Goal: Answer question/provide support

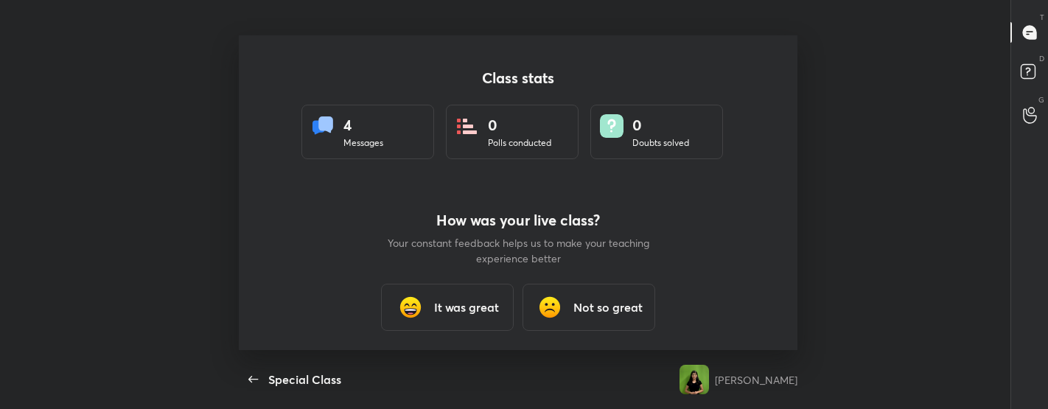
scroll to position [4, 0]
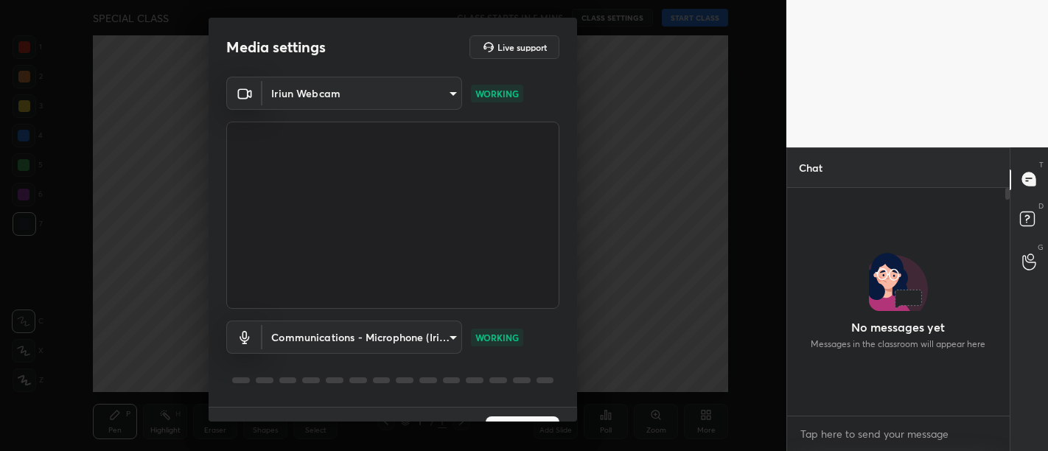
scroll to position [259, 219]
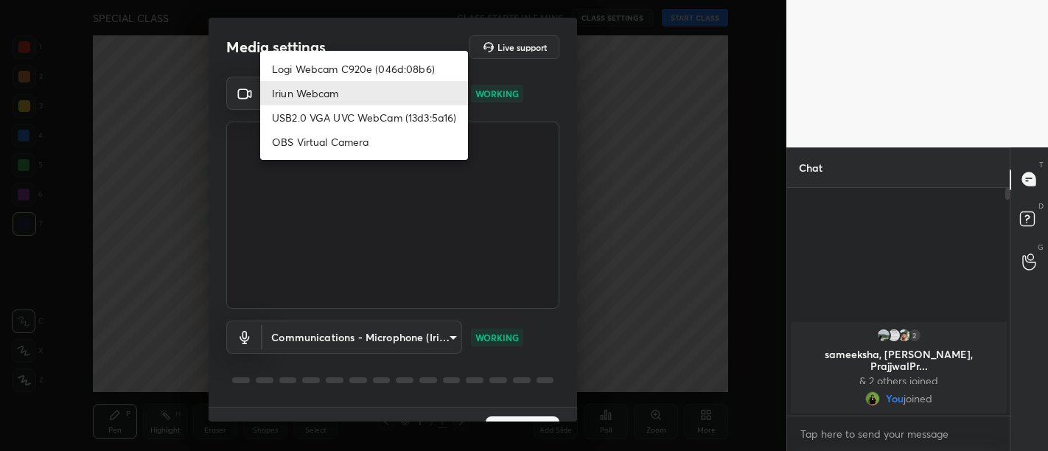
click at [310, 99] on body "1 2 3 4 5 6 7 C X Z C X Z E E Erase all H H SPECIAL CLASS CLASS STARTS IN 5 MIN…" at bounding box center [524, 225] width 1048 height 451
click at [310, 67] on li "Logi Webcam C920e (046d:08b6)" at bounding box center [364, 69] width 208 height 24
type input "bfdf6e9749fda72fa62dd39b8673869026ae3a59935418d763b6de5de5fe21f0"
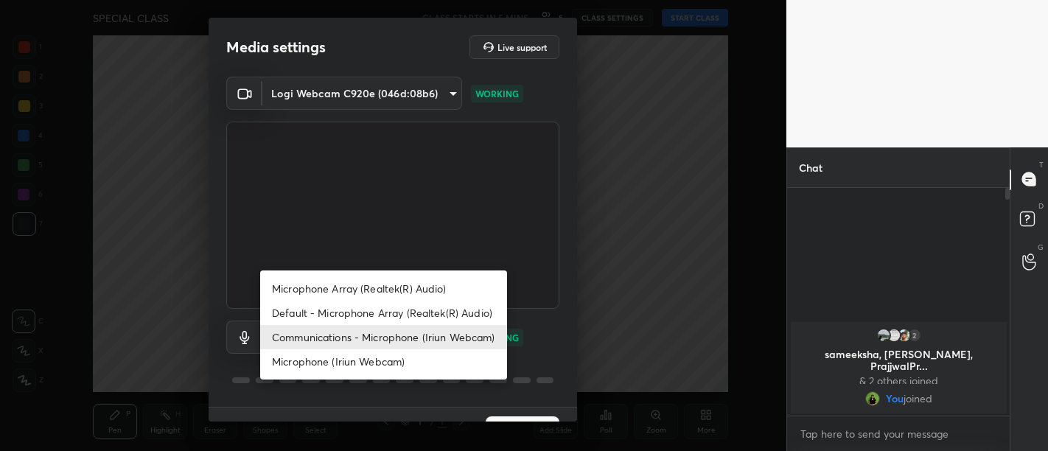
click at [334, 332] on body "1 2 3 4 5 6 7 C X Z C X Z E E Erase all H H SPECIAL CLASS CLASS STARTS IN 5 MIN…" at bounding box center [524, 225] width 1048 height 451
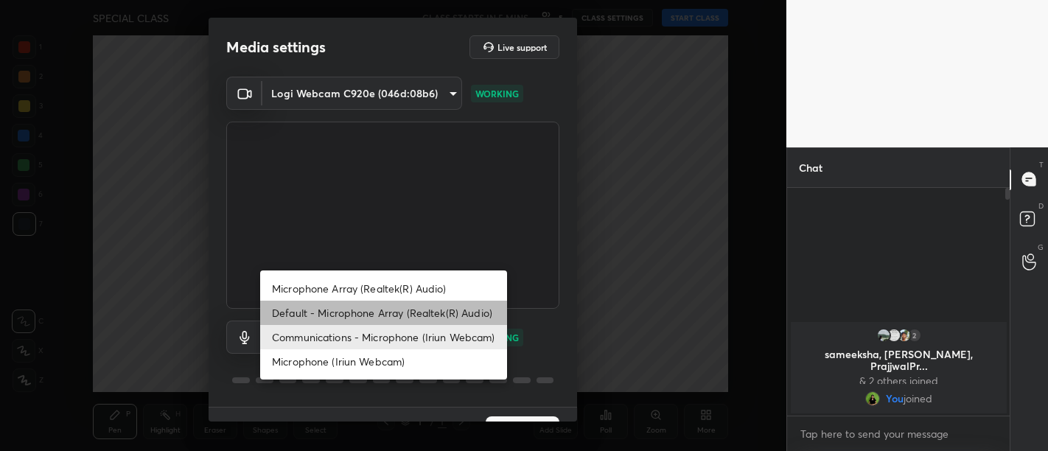
click at [371, 310] on li "Default - Microphone Array (Realtek(R) Audio)" at bounding box center [383, 313] width 247 height 24
type input "default"
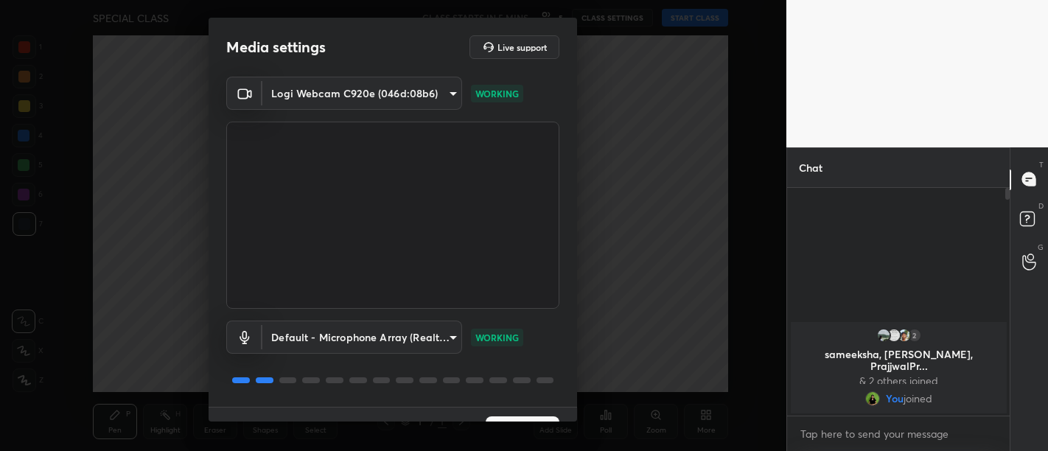
scroll to position [31, 0]
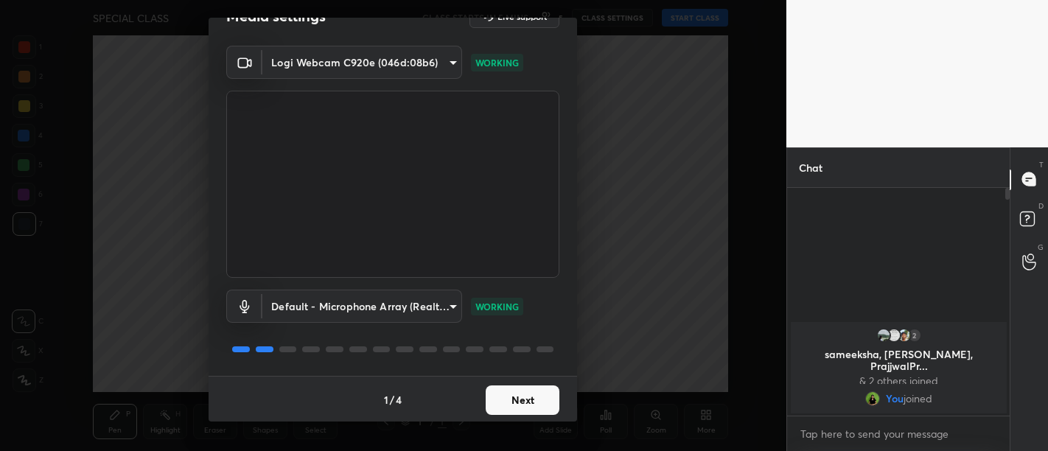
click at [533, 410] on button "Next" at bounding box center [523, 399] width 74 height 29
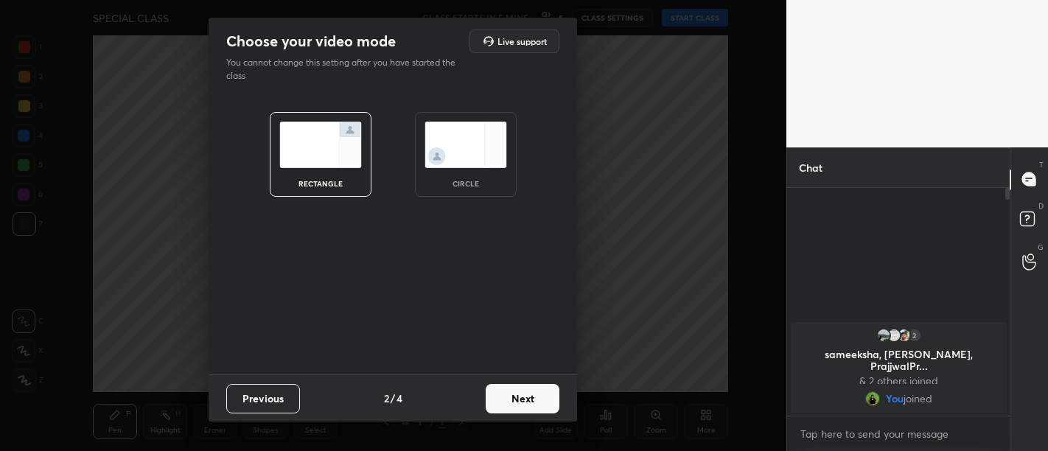
scroll to position [0, 0]
click at [518, 396] on button "Next" at bounding box center [523, 398] width 74 height 29
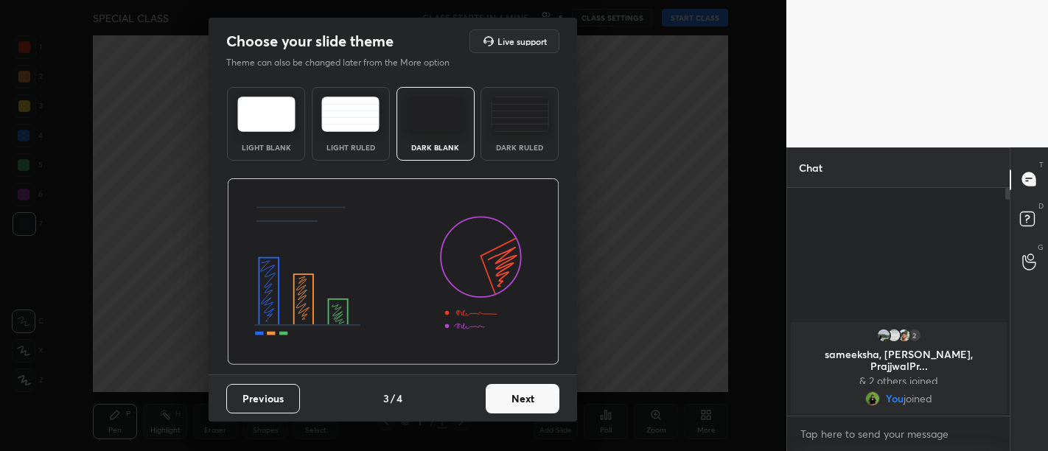
click at [538, 407] on button "Next" at bounding box center [523, 398] width 74 height 29
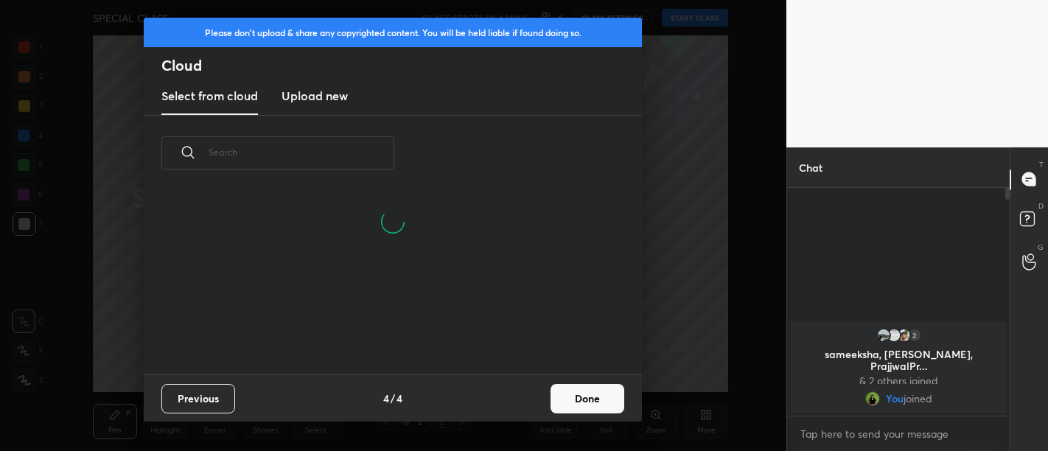
click at [595, 403] on button "Done" at bounding box center [587, 398] width 74 height 29
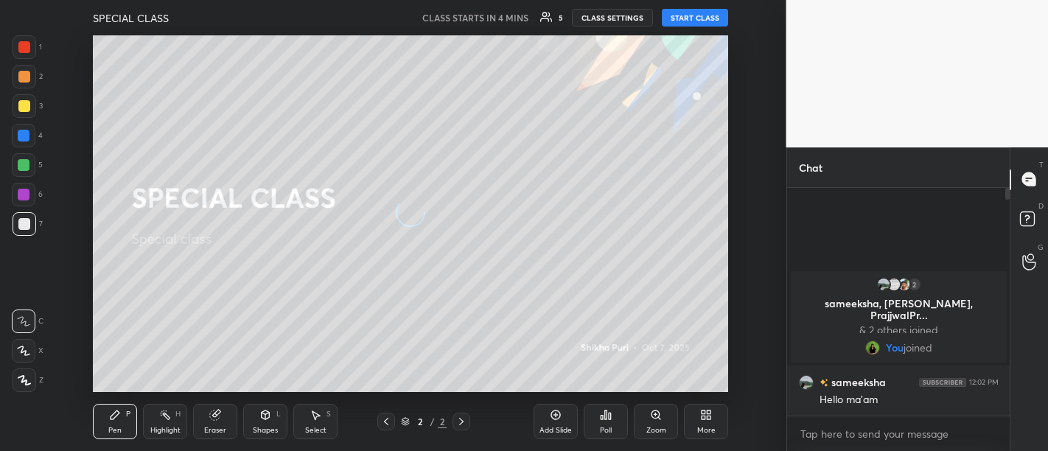
click at [690, 11] on button "START CLASS" at bounding box center [695, 18] width 66 height 18
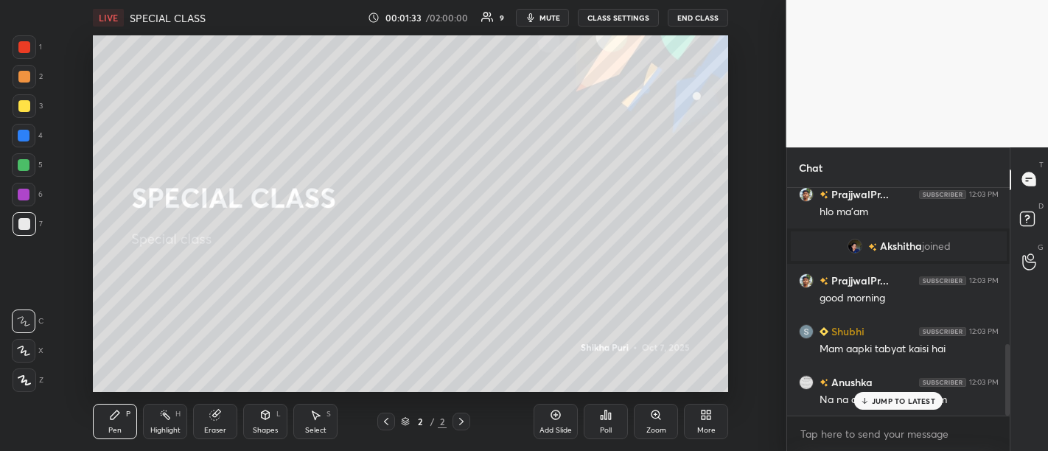
scroll to position [501, 0]
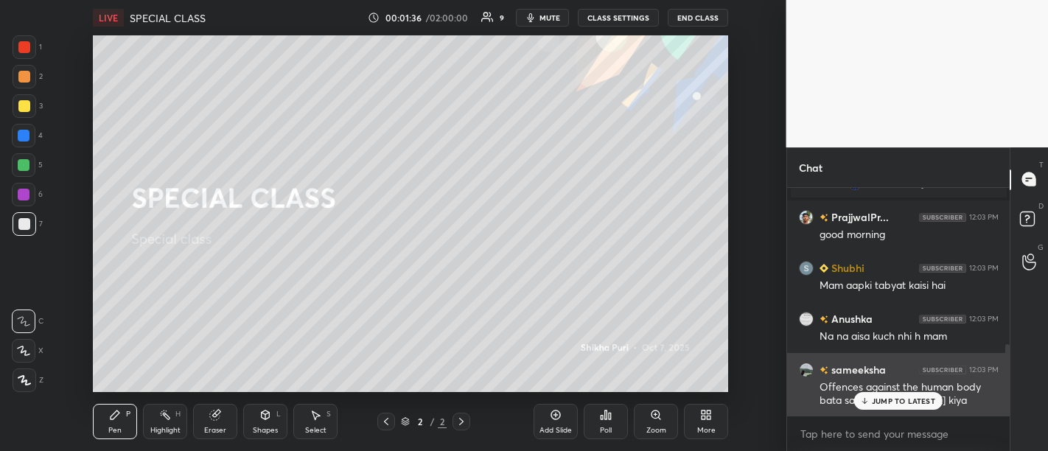
click at [884, 401] on p "JUMP TO LATEST" at bounding box center [903, 400] width 63 height 9
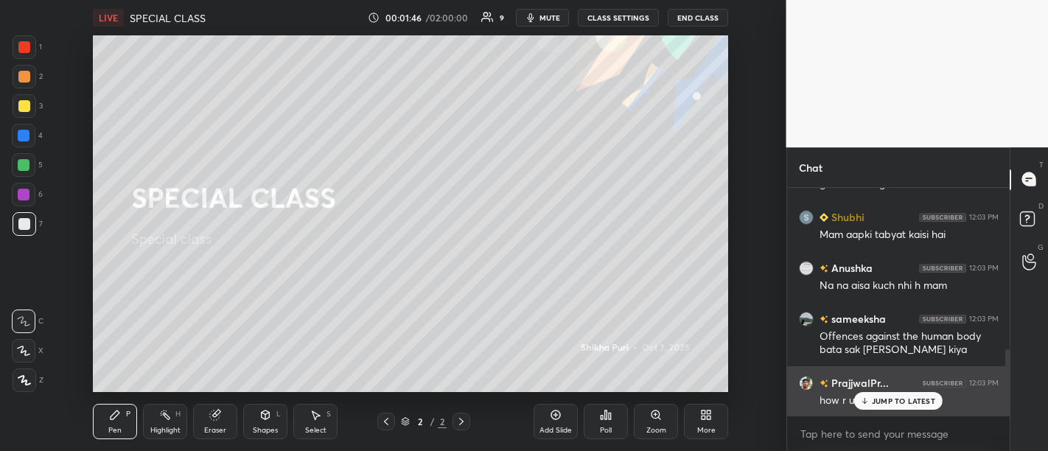
click at [897, 404] on p "JUMP TO LATEST" at bounding box center [903, 400] width 63 height 9
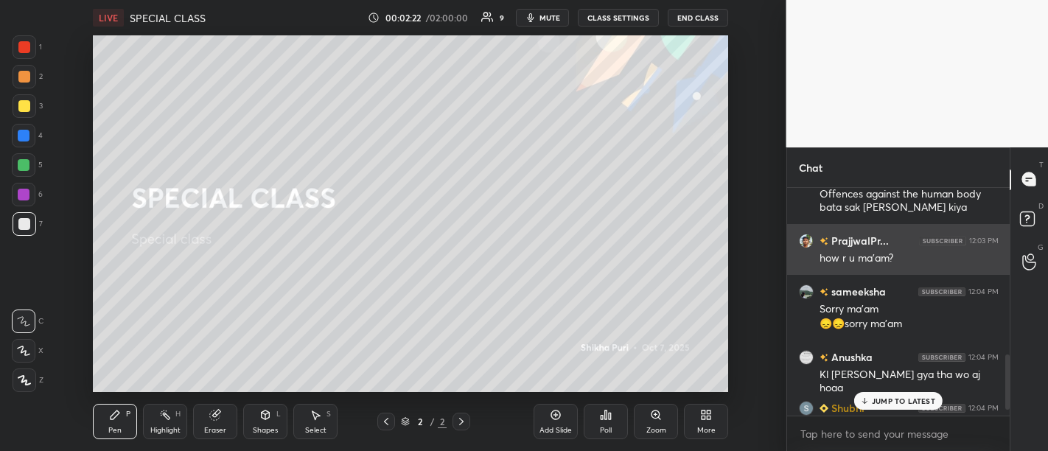
scroll to position [658, 0]
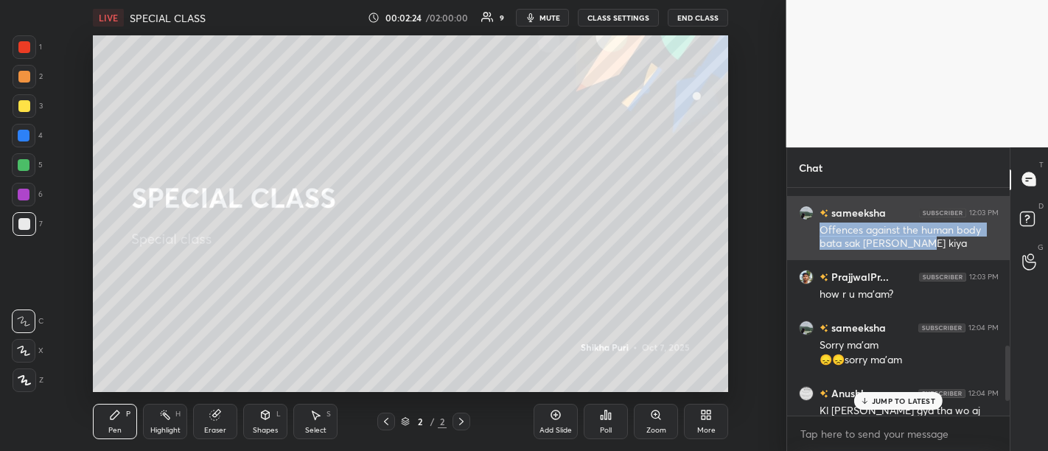
drag, startPoint x: 821, startPoint y: 226, endPoint x: 926, endPoint y: 240, distance: 106.3
click at [926, 240] on div "Offences against the human body bata sak thi ho kiya" at bounding box center [908, 237] width 179 height 28
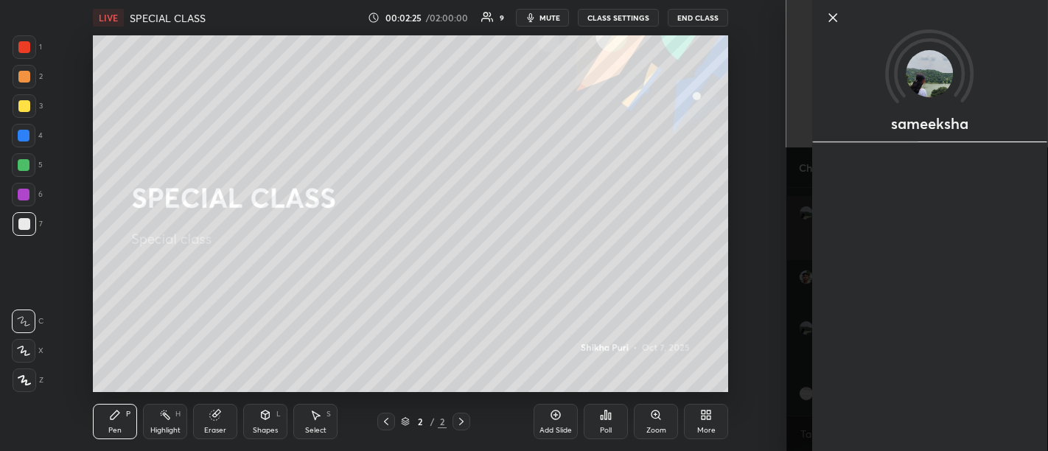
copy div "Offences against the human body bata sak thi ho kiya"
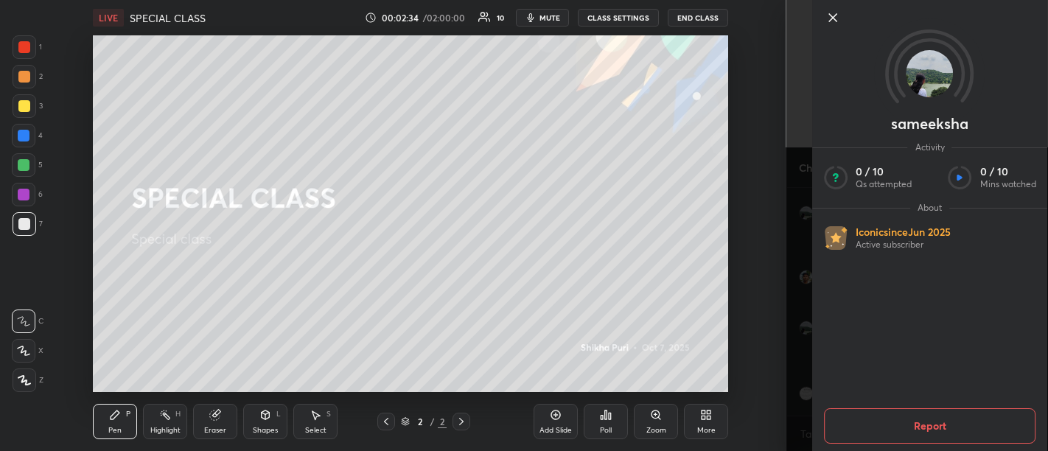
click at [829, 11] on icon at bounding box center [833, 18] width 18 height 18
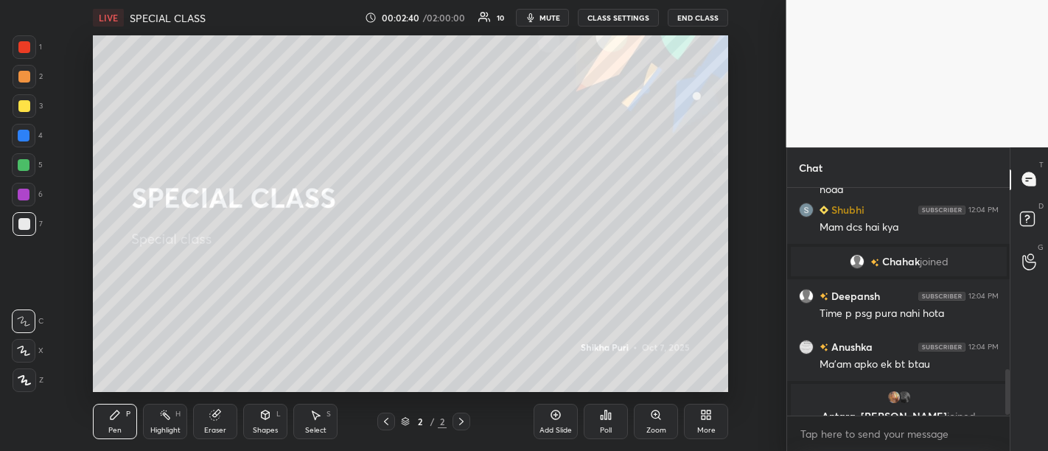
scroll to position [909, 0]
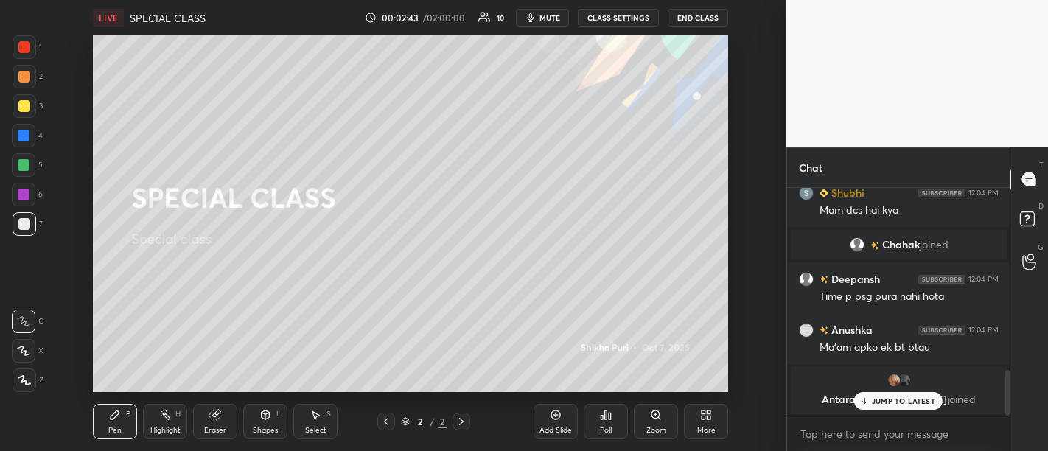
click at [897, 402] on p "JUMP TO LATEST" at bounding box center [903, 400] width 63 height 9
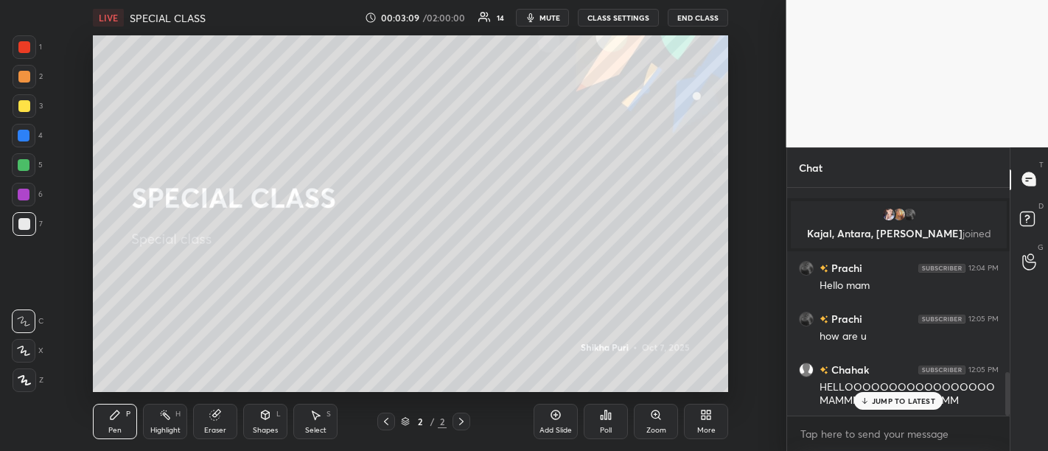
scroll to position [976, 0]
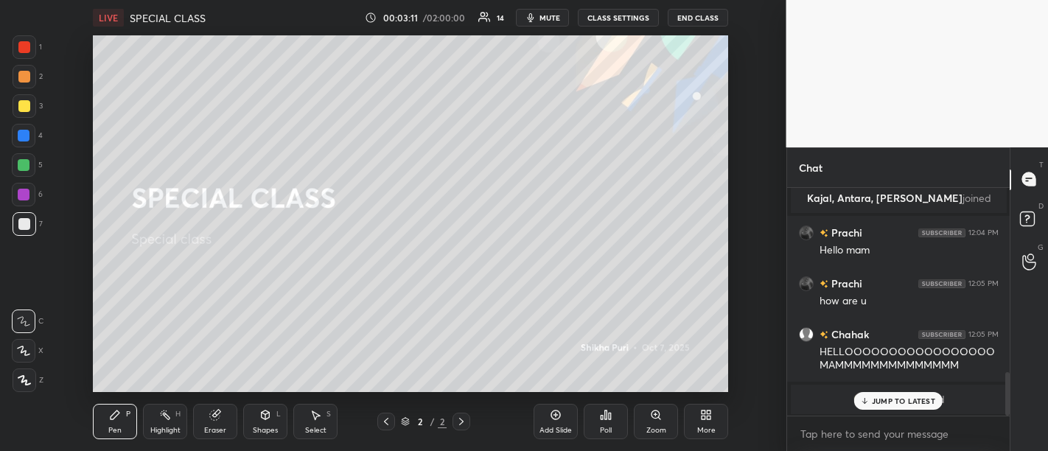
click at [897, 409] on div "JUMP TO LATEST" at bounding box center [898, 401] width 88 height 18
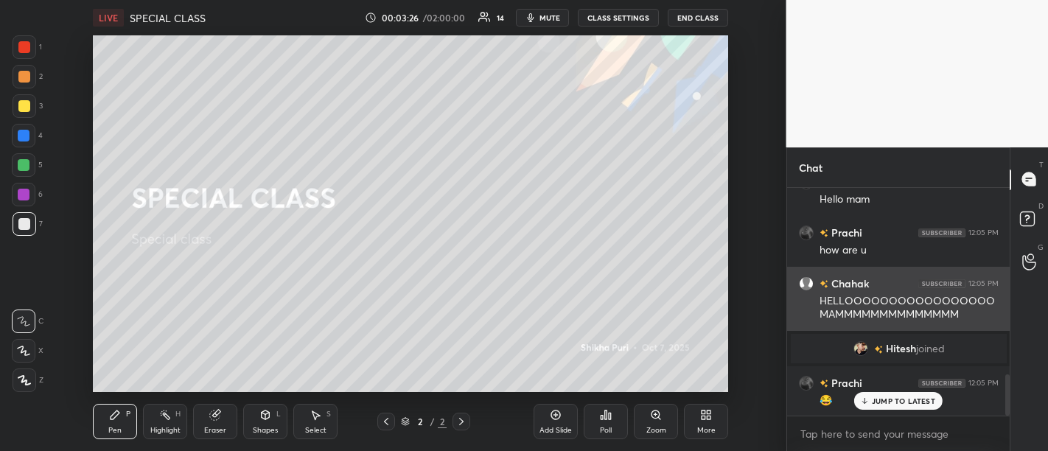
scroll to position [1078, 0]
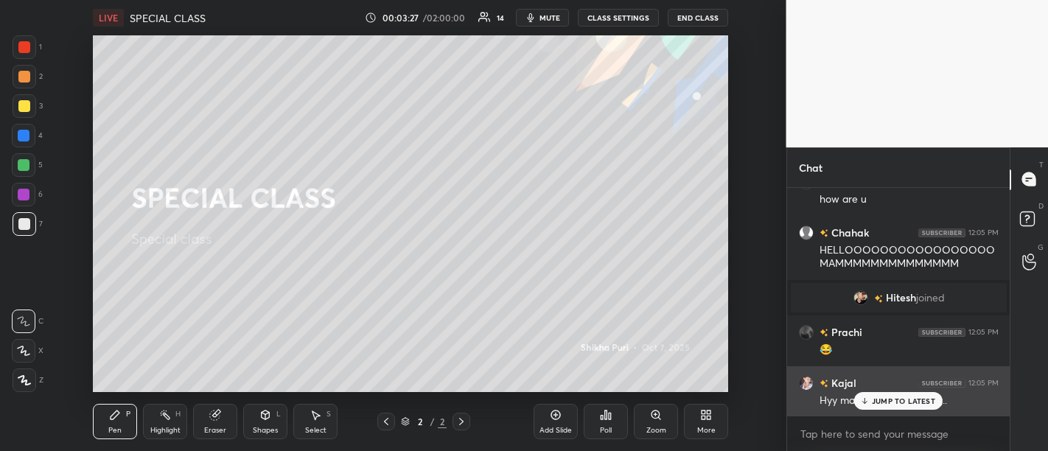
click at [914, 399] on p "JUMP TO LATEST" at bounding box center [903, 400] width 63 height 9
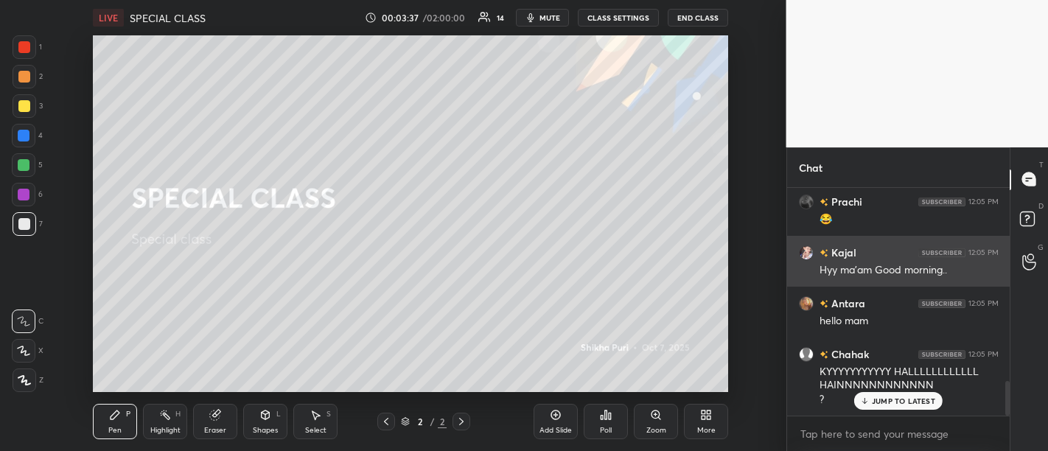
scroll to position [1259, 0]
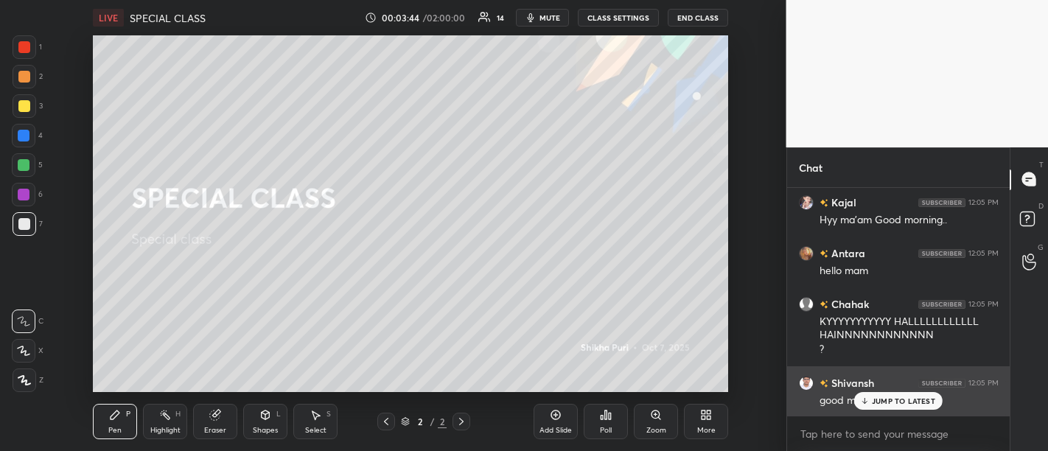
click at [894, 403] on p "JUMP TO LATEST" at bounding box center [903, 400] width 63 height 9
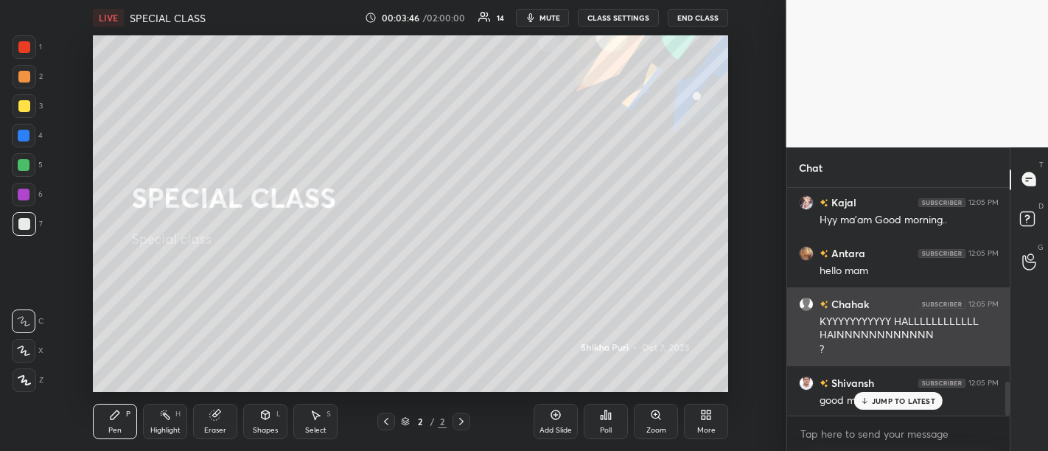
scroll to position [1309, 0]
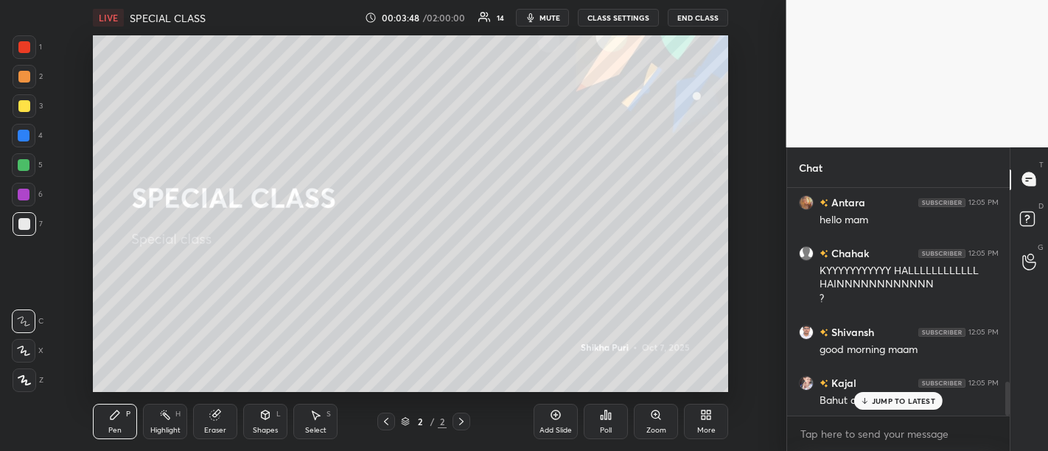
click at [873, 400] on p "JUMP TO LATEST" at bounding box center [903, 400] width 63 height 9
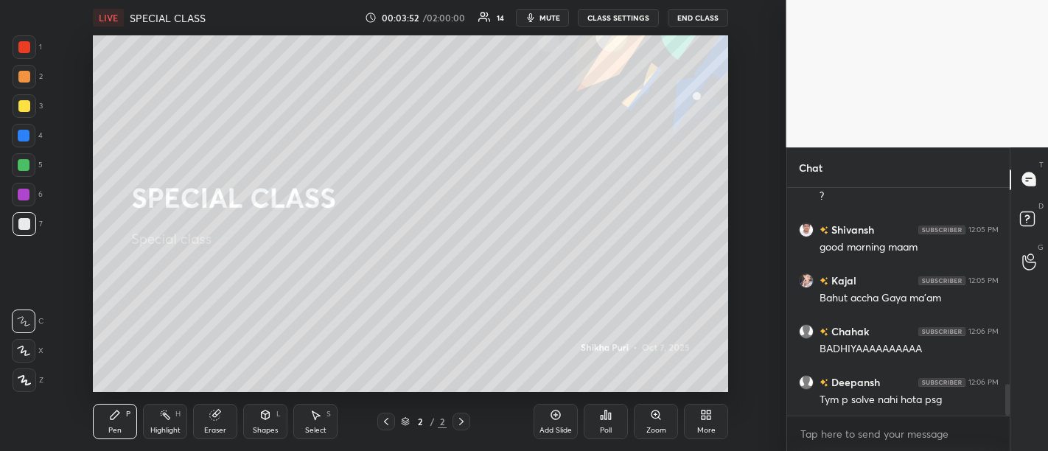
scroll to position [1516, 0]
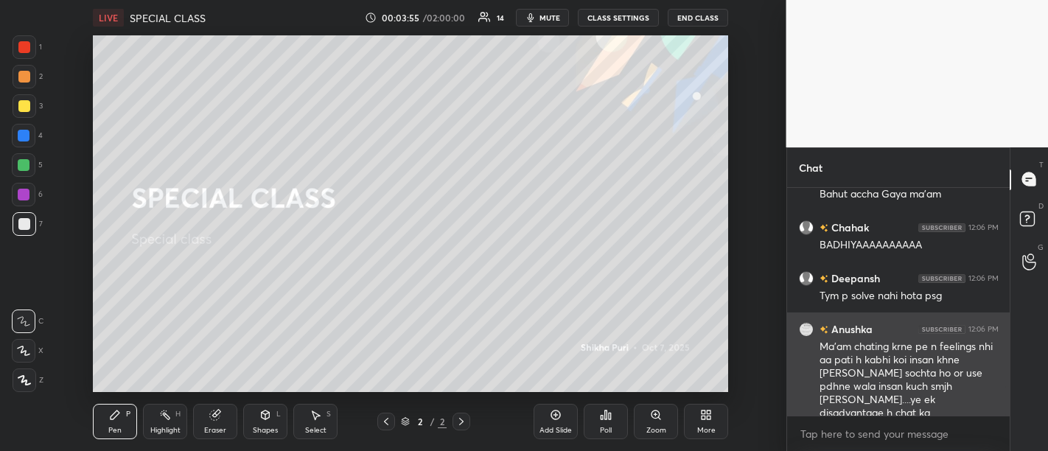
click at [888, 348] on div "Ma'am chating krne pe n feelings nhi aa pati h kabhi koi insan khne ka kuch soc…" at bounding box center [908, 380] width 179 height 81
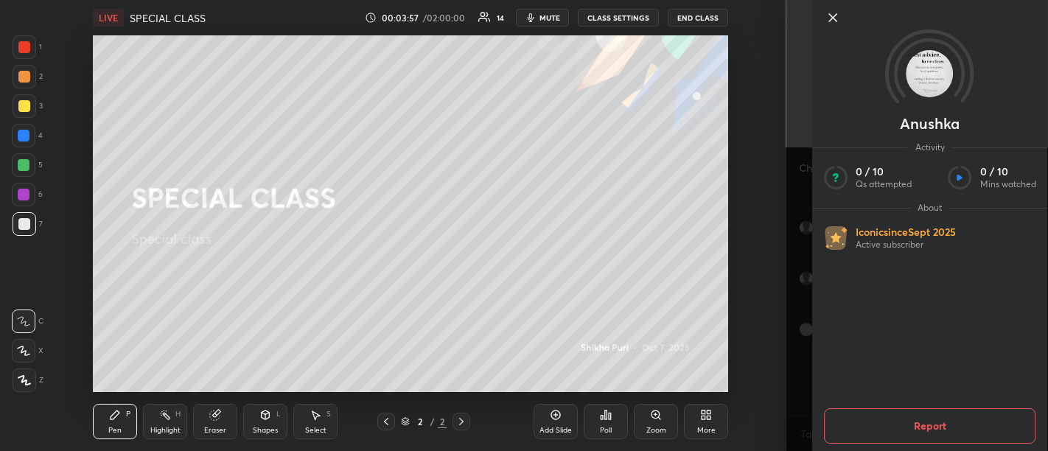
click at [834, 16] on icon at bounding box center [832, 17] width 7 height 7
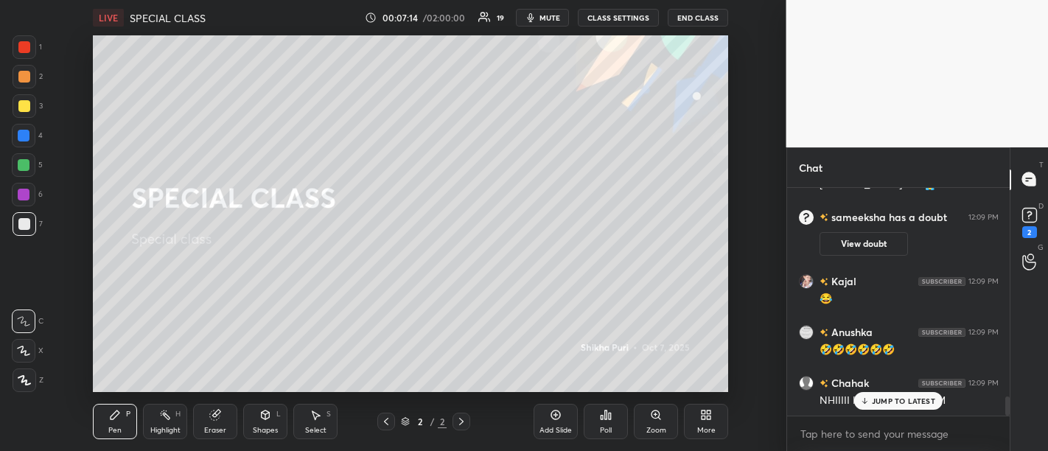
scroll to position [2513, 0]
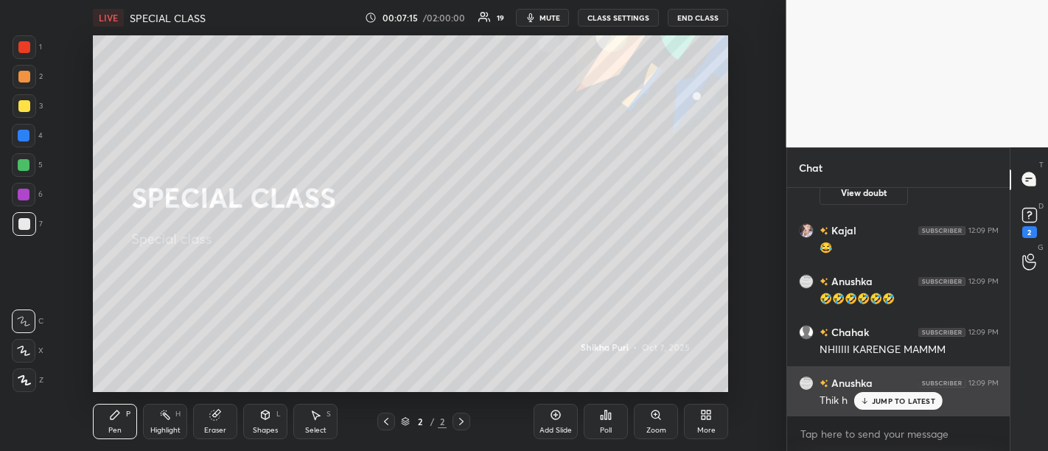
click at [892, 396] on p "JUMP TO LATEST" at bounding box center [903, 400] width 63 height 9
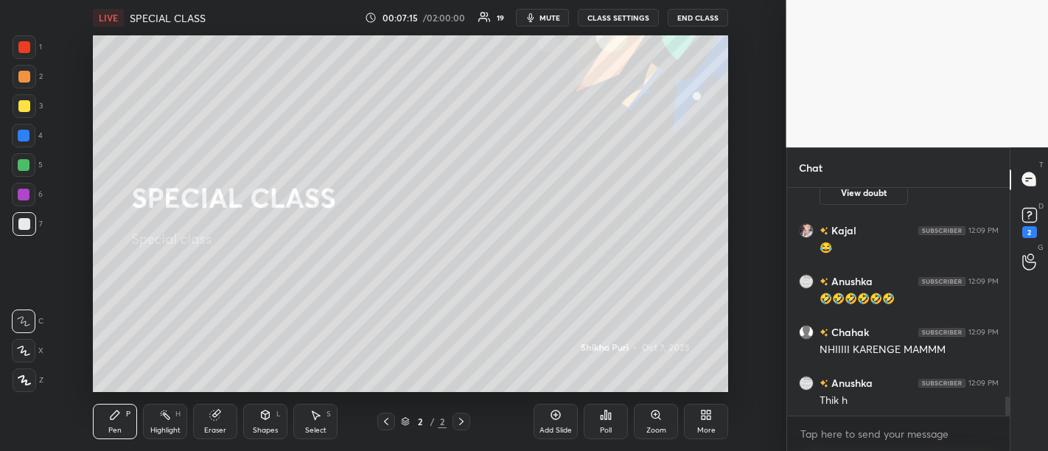
scroll to position [2514, 0]
click at [555, 421] on icon at bounding box center [556, 415] width 12 height 12
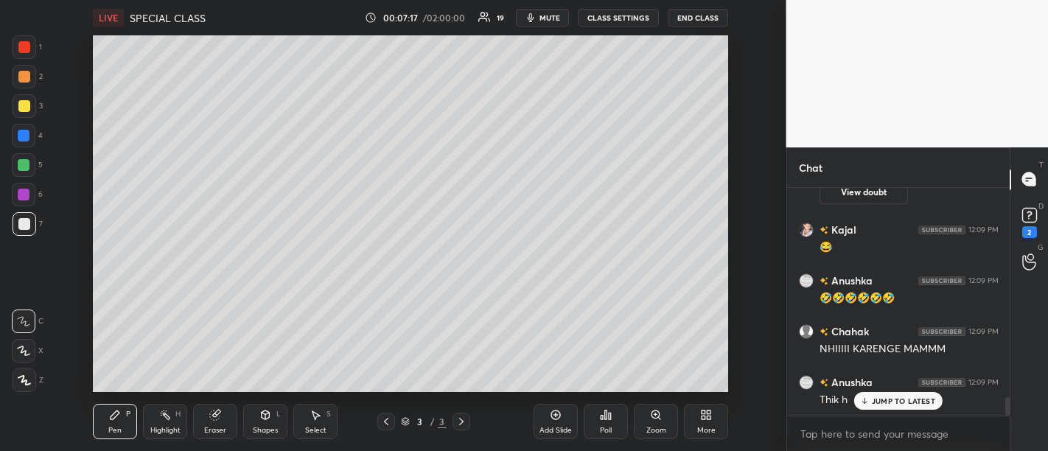
scroll to position [2564, 0]
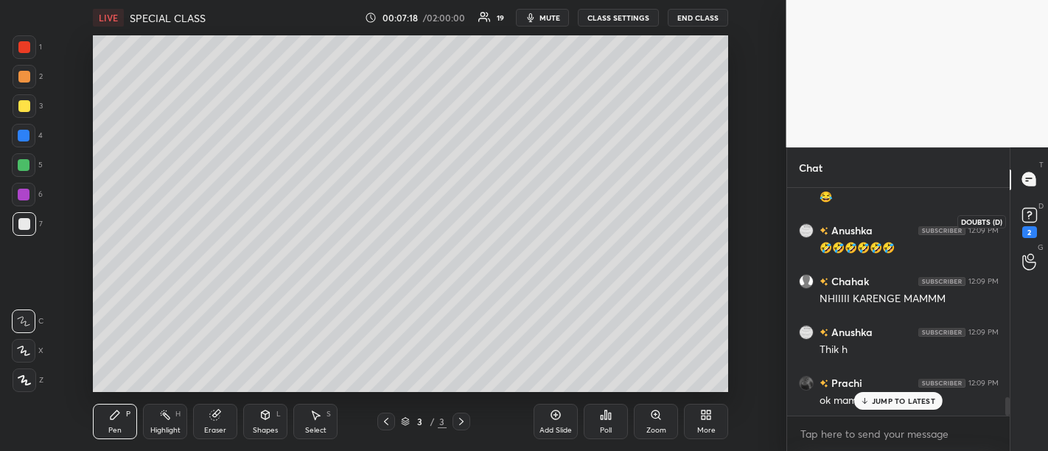
click at [1042, 216] on div "2" at bounding box center [1029, 221] width 29 height 27
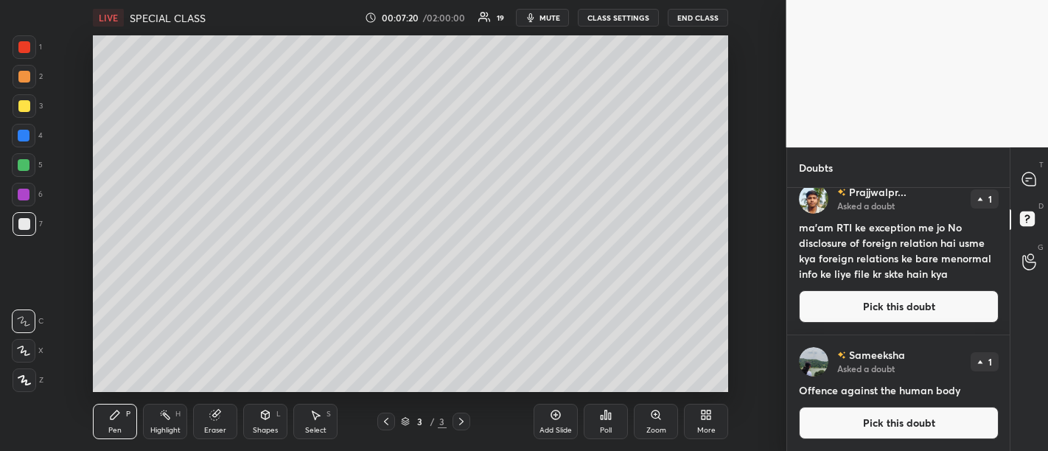
scroll to position [0, 0]
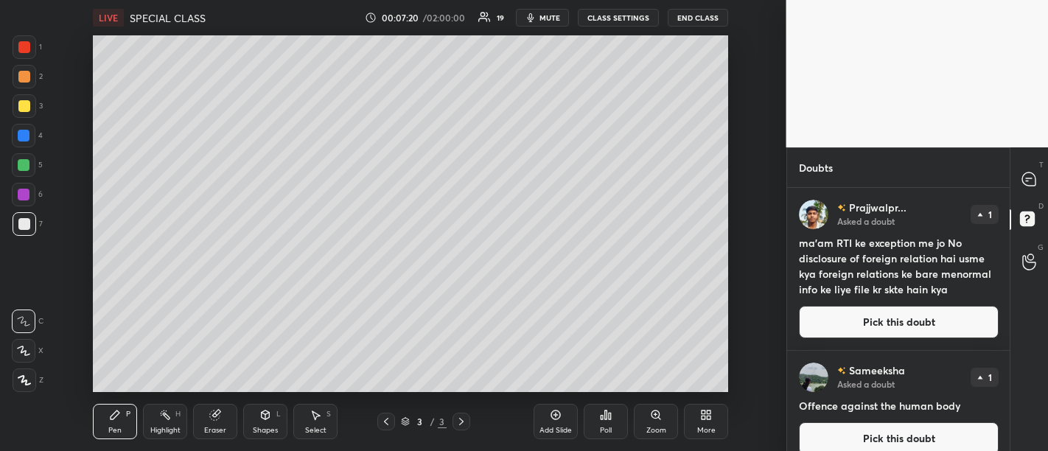
click at [1020, 184] on div at bounding box center [1029, 180] width 29 height 27
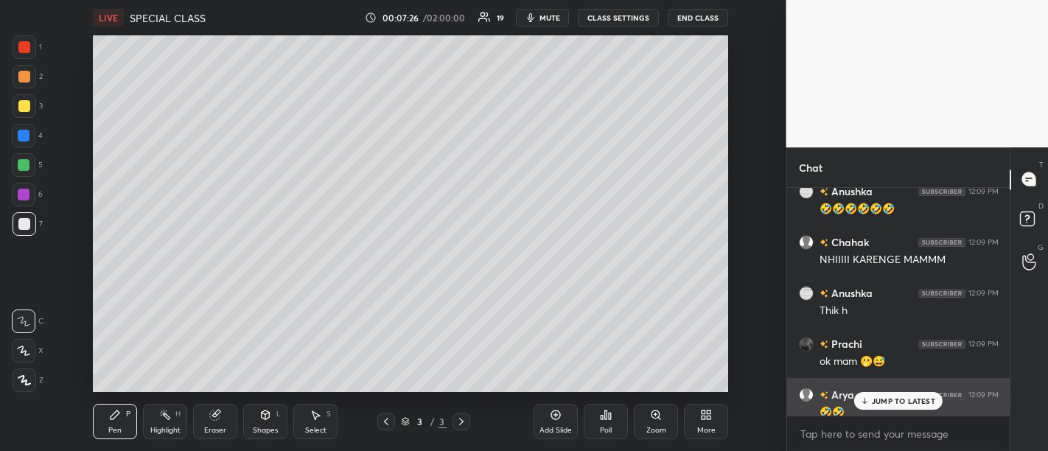
scroll to position [2972, 0]
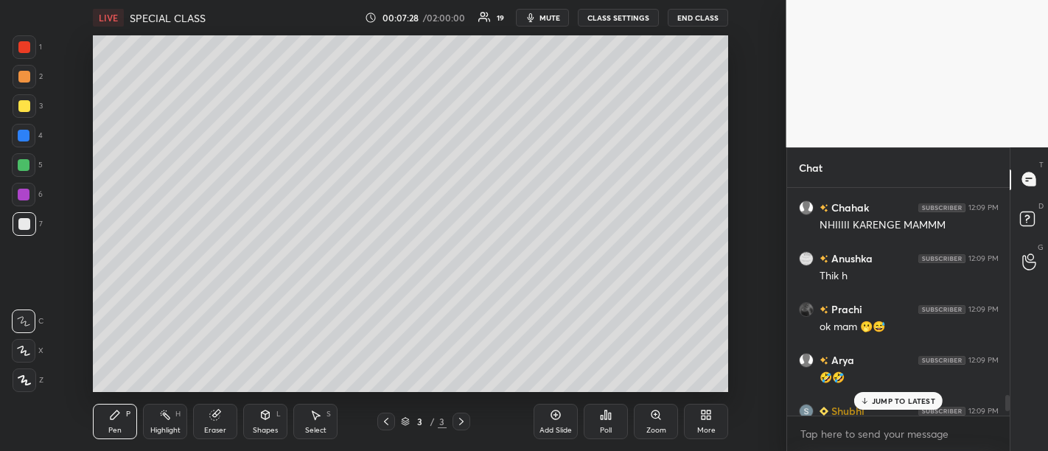
click at [897, 403] on p "JUMP TO LATEST" at bounding box center [903, 400] width 63 height 9
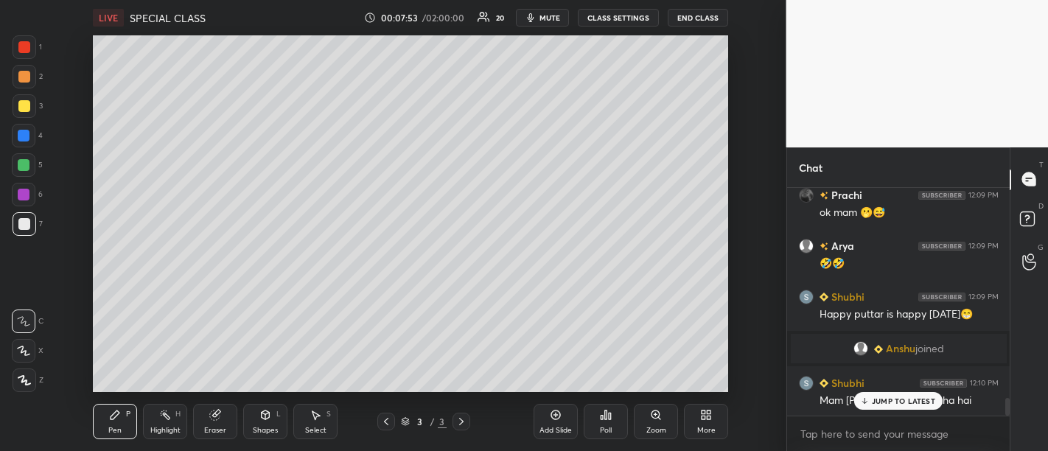
scroll to position [2771, 0]
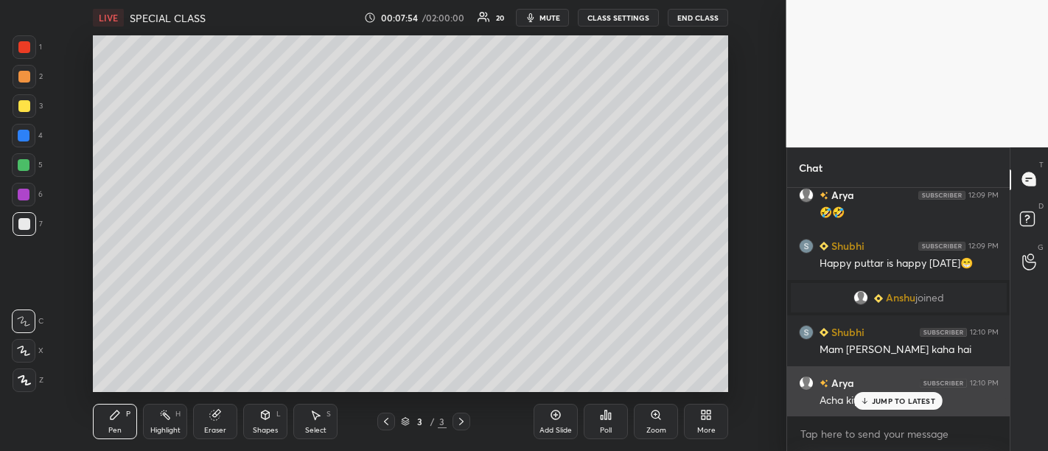
click at [888, 400] on p "JUMP TO LATEST" at bounding box center [903, 400] width 63 height 9
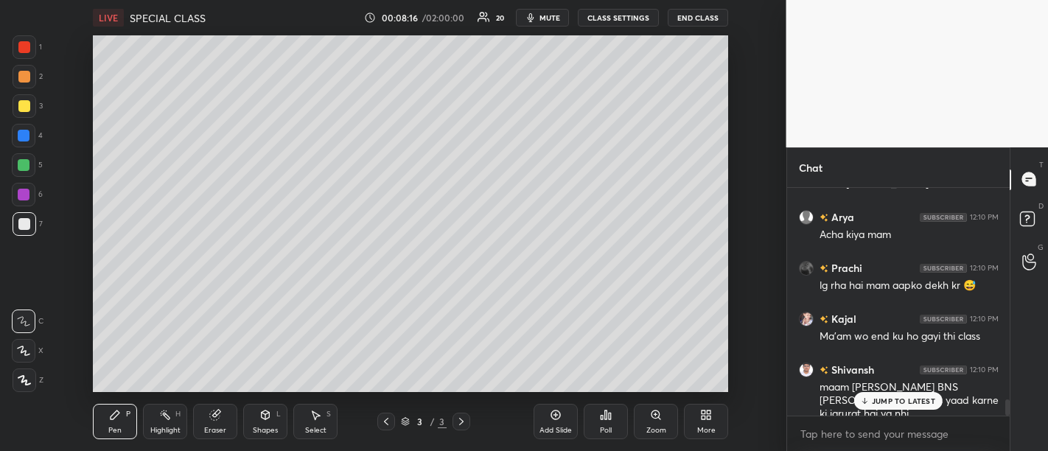
scroll to position [2987, 0]
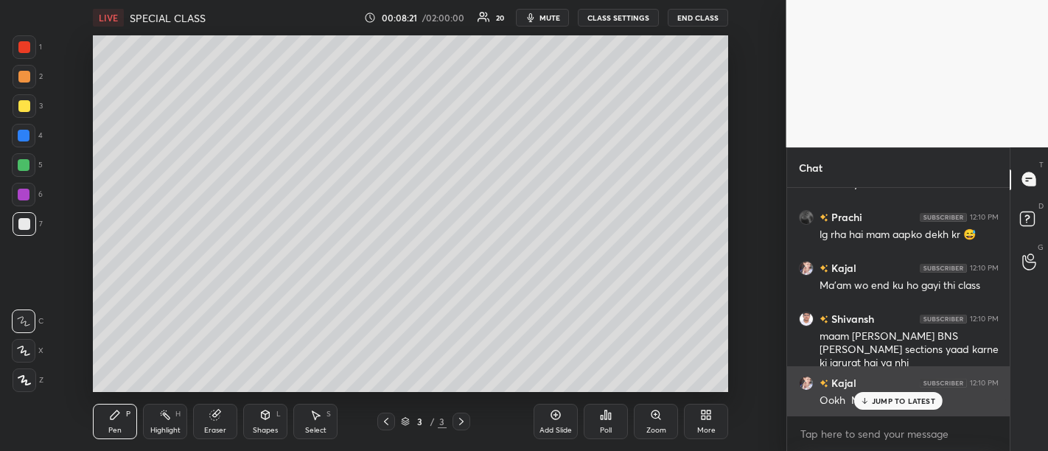
click at [894, 405] on p "JUMP TO LATEST" at bounding box center [903, 400] width 63 height 9
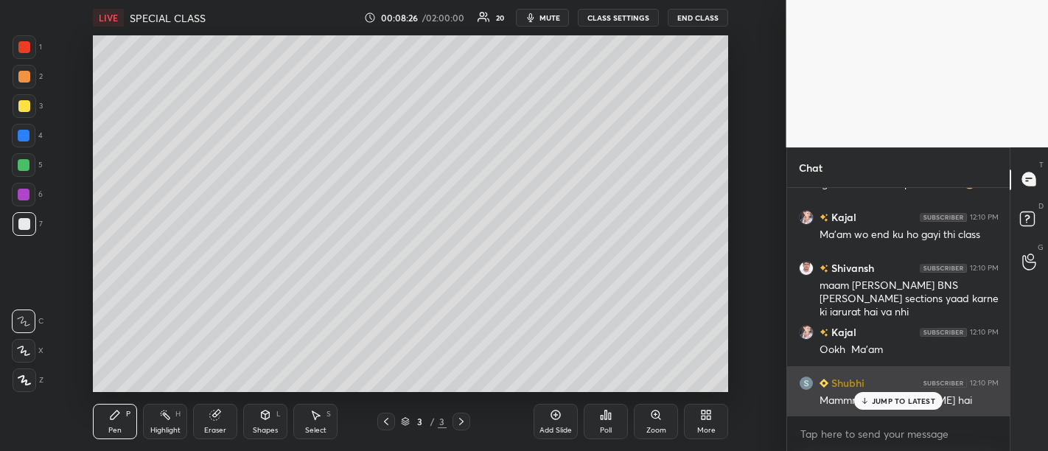
click at [890, 405] on p "JUMP TO LATEST" at bounding box center [903, 400] width 63 height 9
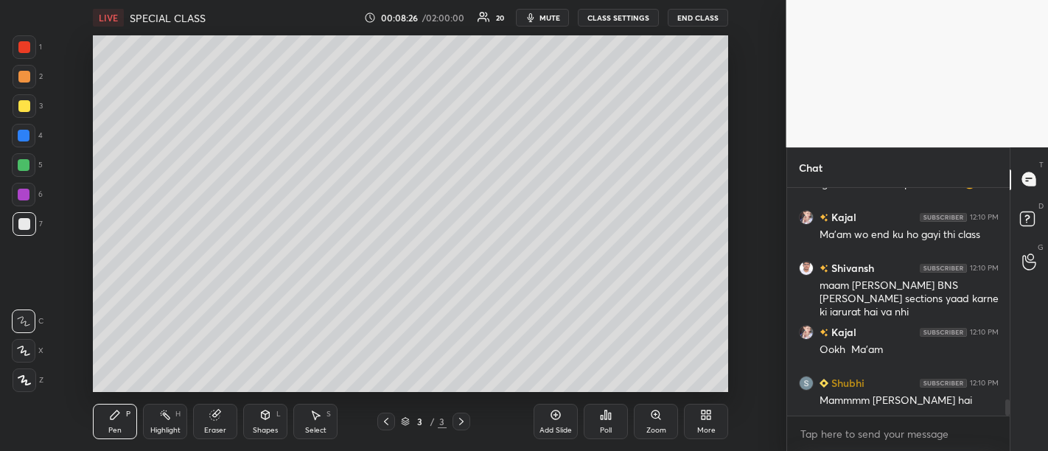
scroll to position [3073, 0]
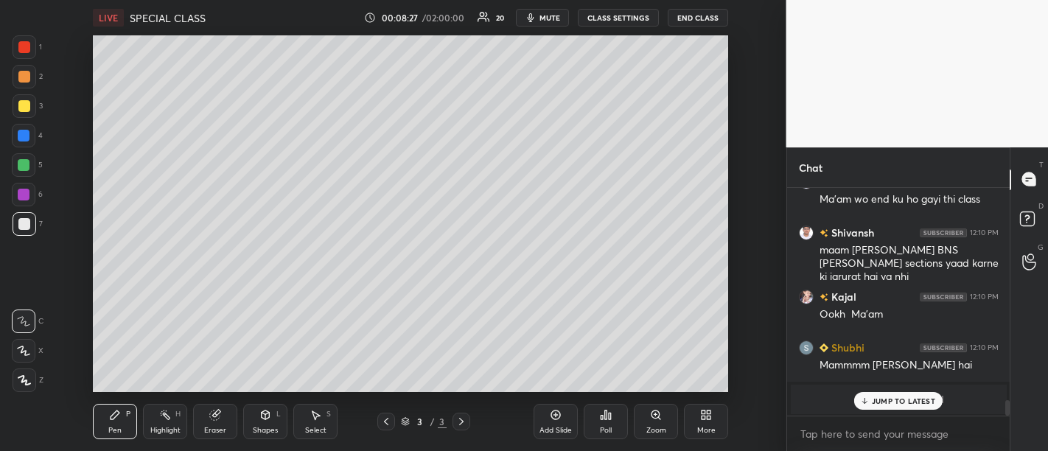
click at [891, 394] on div "JUMP TO LATEST" at bounding box center [898, 401] width 88 height 18
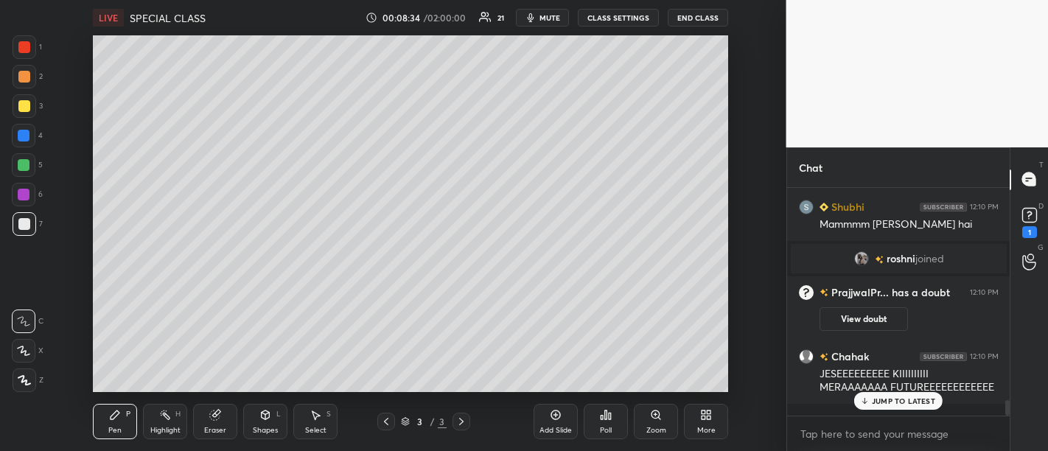
scroll to position [3088, 0]
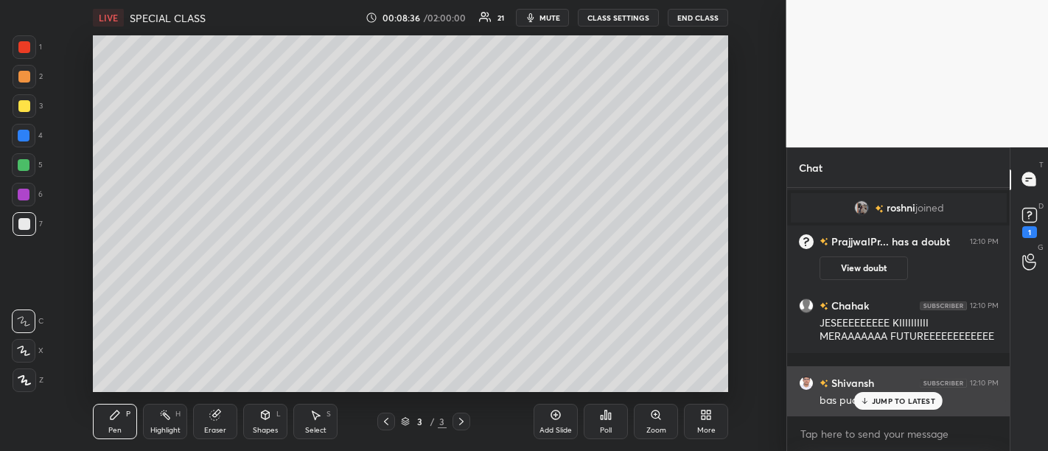
click at [886, 405] on p "JUMP TO LATEST" at bounding box center [903, 400] width 63 height 9
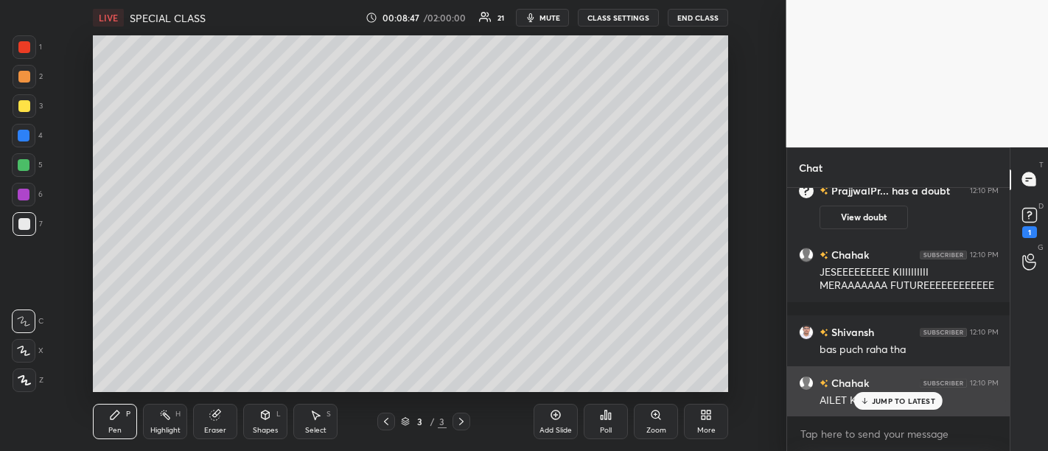
click at [892, 401] on p "JUMP TO LATEST" at bounding box center [903, 400] width 63 height 9
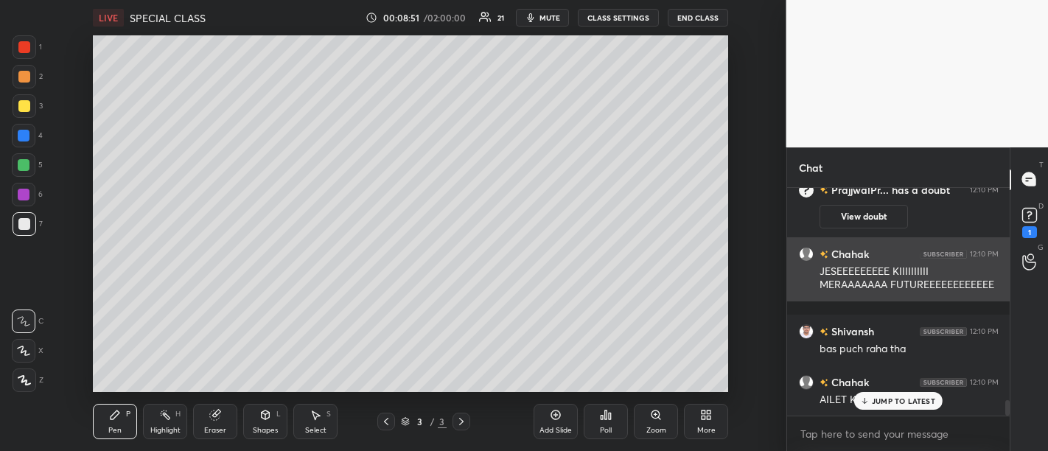
scroll to position [3190, 0]
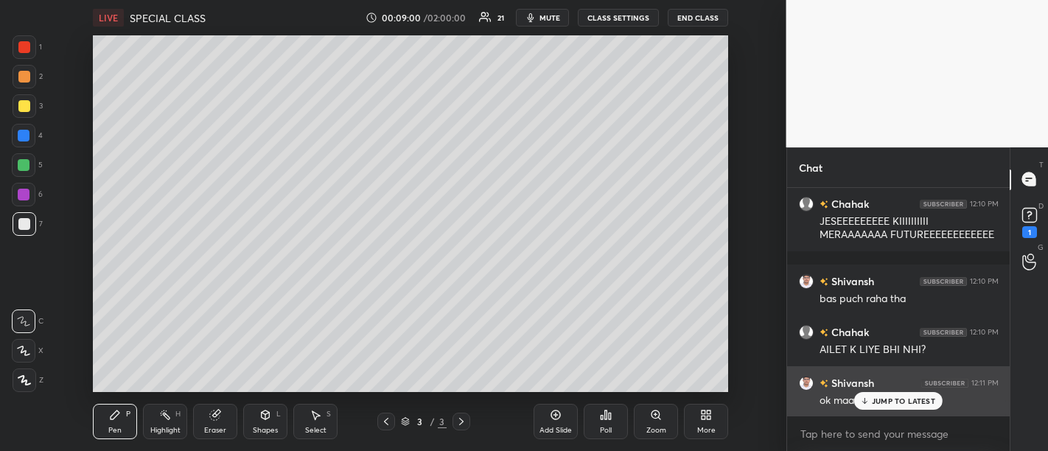
click at [895, 403] on p "JUMP TO LATEST" at bounding box center [903, 400] width 63 height 9
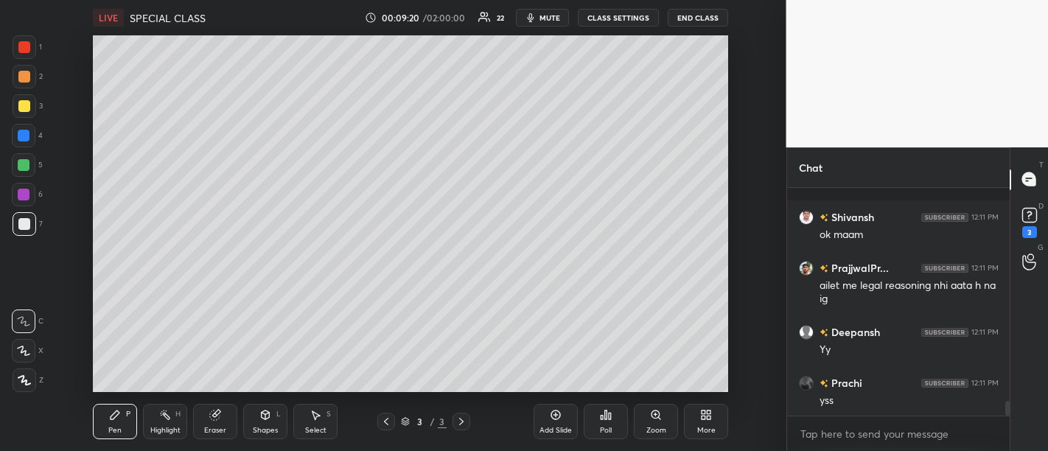
scroll to position [3419, 0]
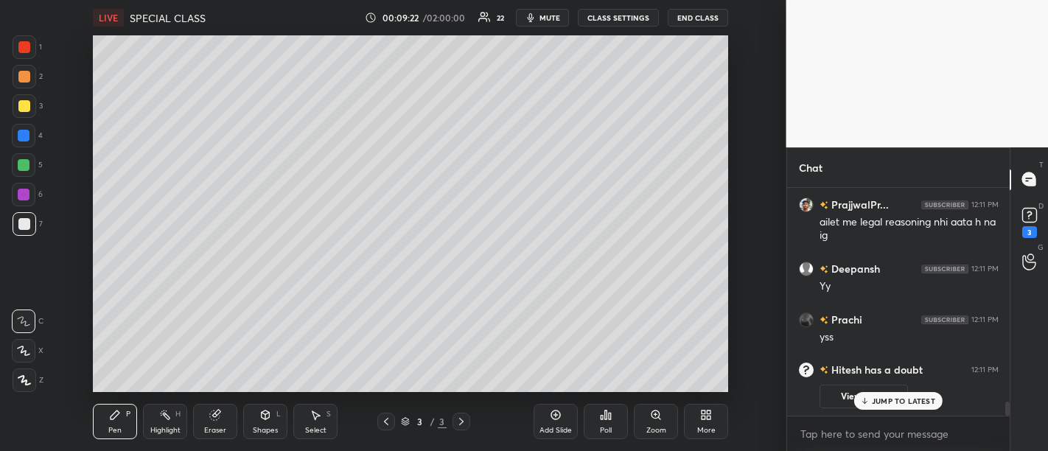
click at [914, 403] on p "JUMP TO LATEST" at bounding box center [903, 400] width 63 height 9
click at [1023, 218] on rect at bounding box center [1029, 215] width 14 height 14
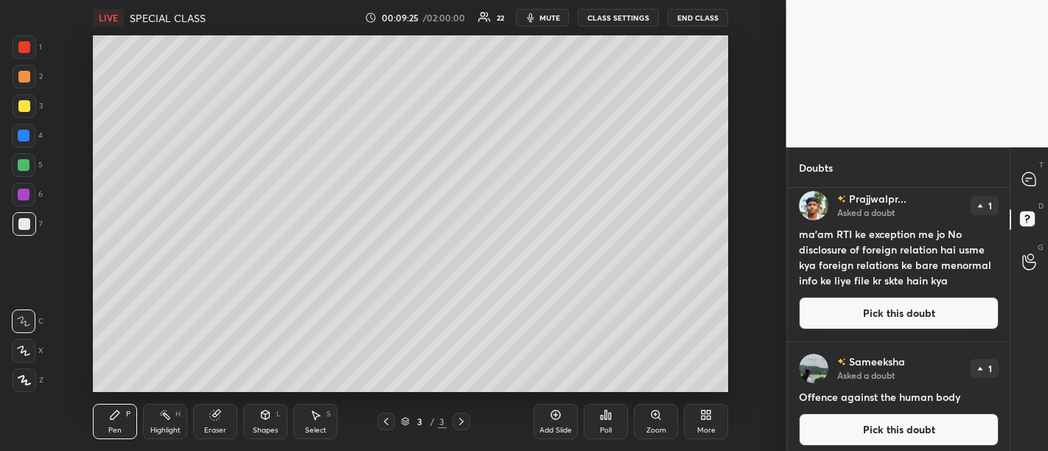
scroll to position [442, 0]
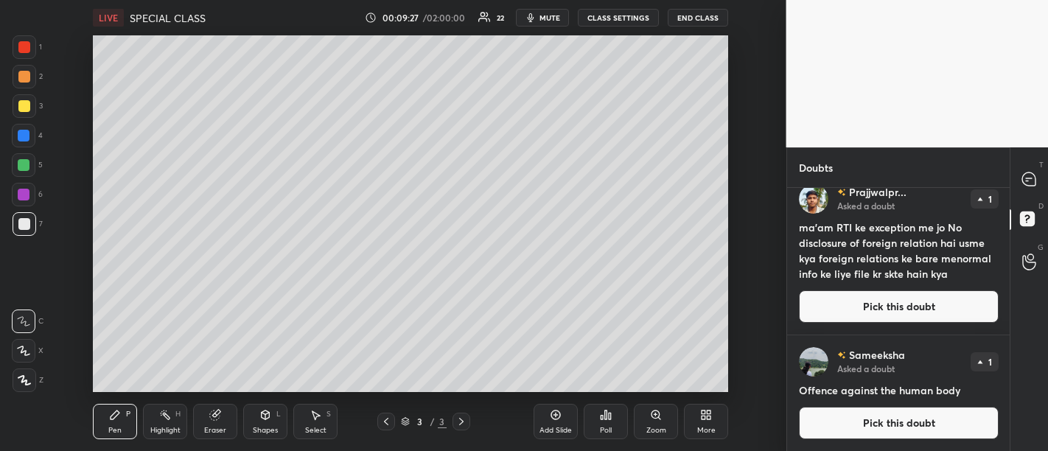
click at [905, 426] on button "Pick this doubt" at bounding box center [899, 423] width 200 height 32
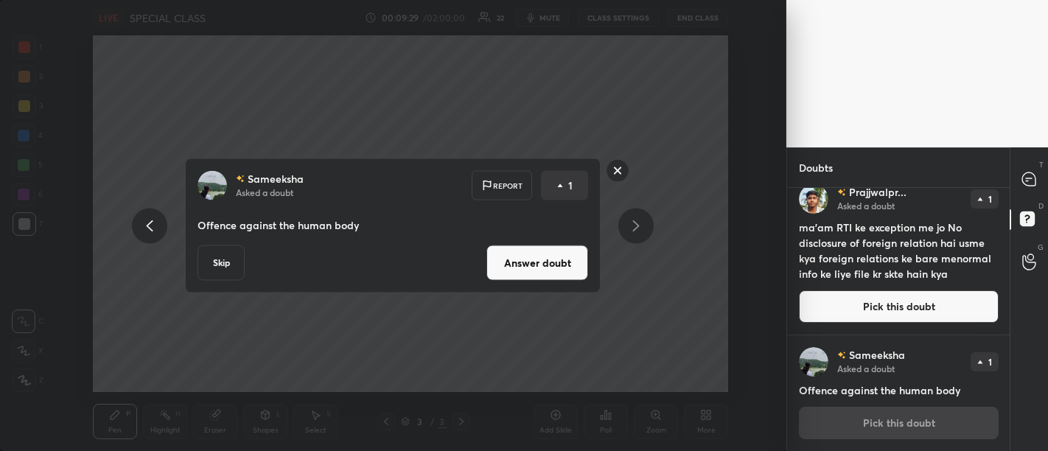
click at [535, 258] on button "Answer doubt" at bounding box center [537, 262] width 102 height 35
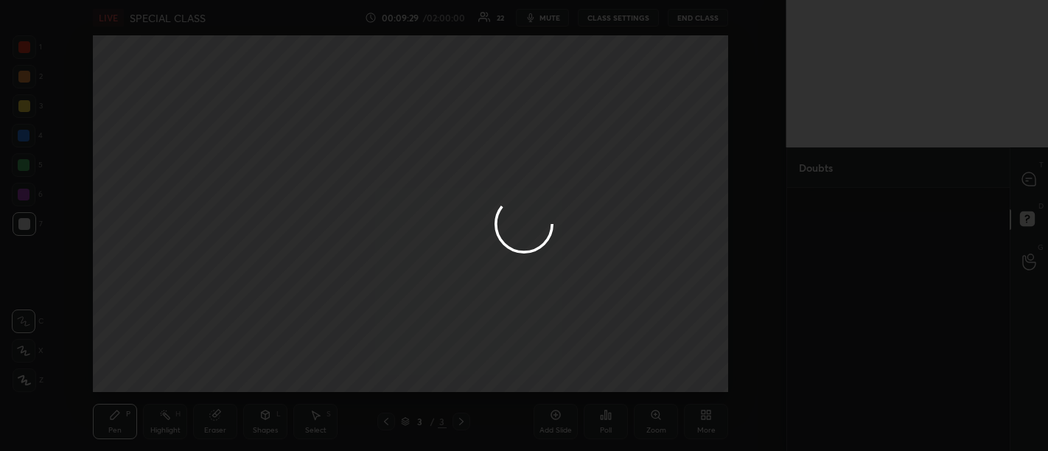
scroll to position [0, 0]
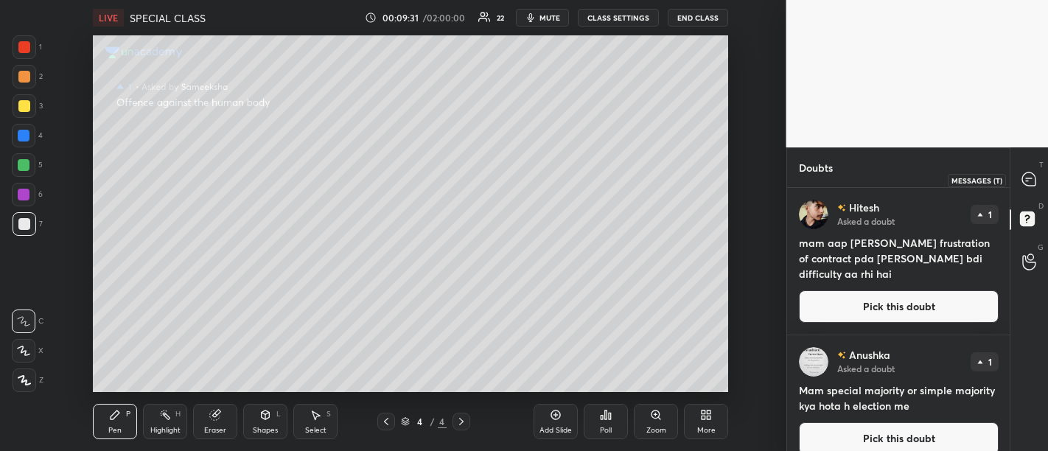
click at [1023, 181] on icon at bounding box center [1028, 178] width 13 height 13
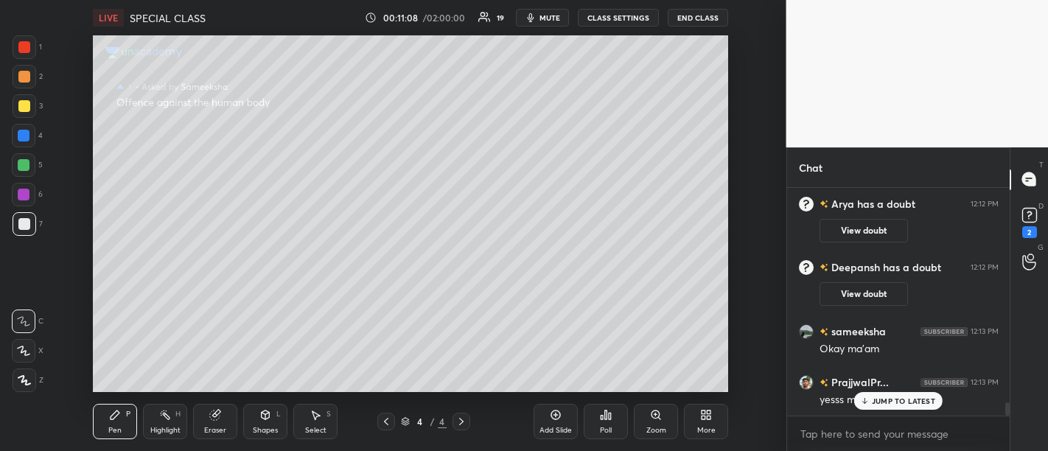
scroll to position [3658, 0]
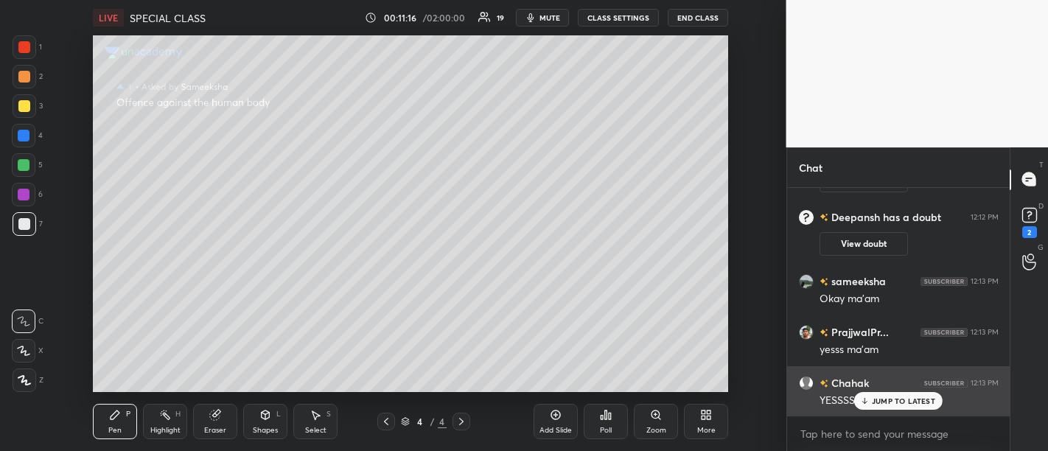
click at [909, 401] on p "JUMP TO LATEST" at bounding box center [903, 400] width 63 height 9
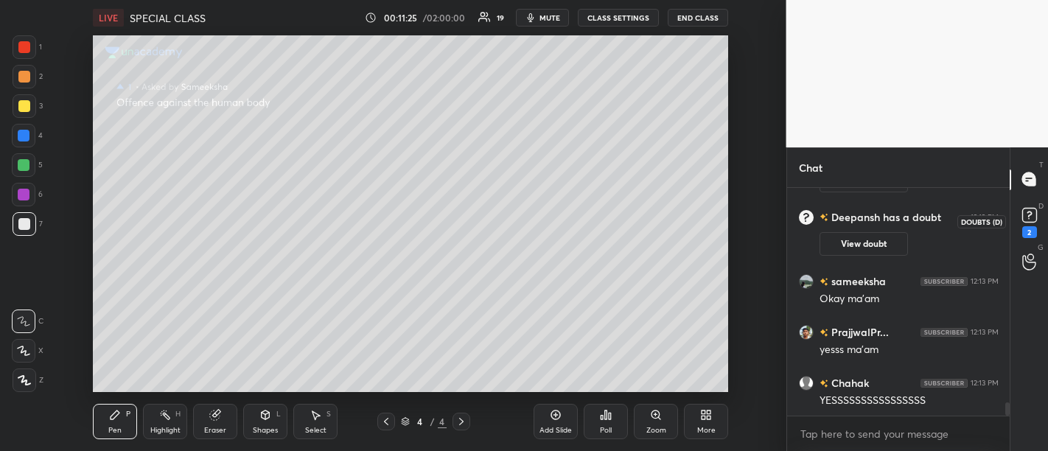
click at [1025, 228] on div "2" at bounding box center [1029, 232] width 15 height 12
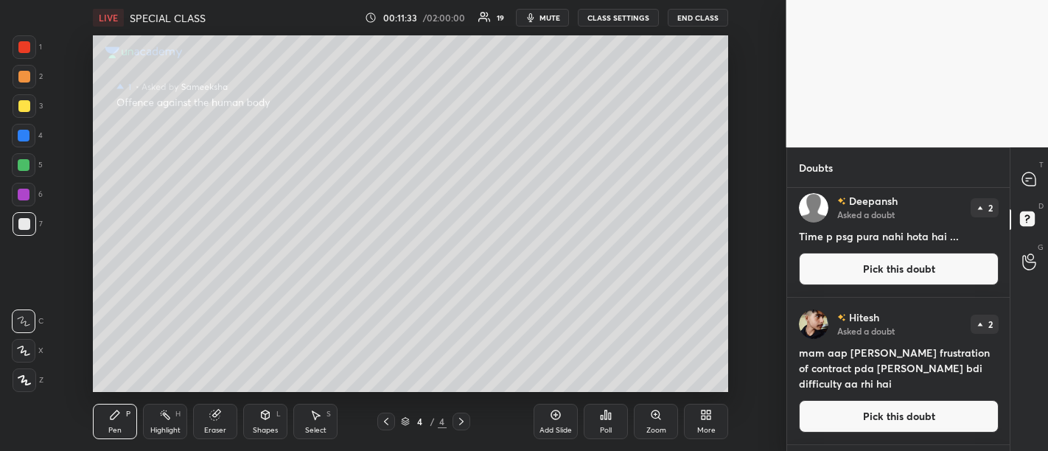
scroll to position [0, 0]
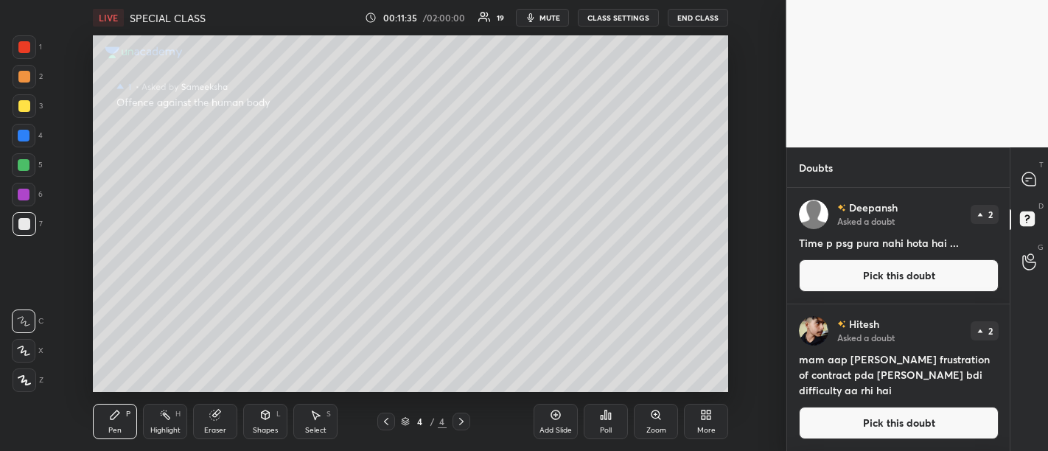
click at [886, 276] on button "Pick this doubt" at bounding box center [899, 275] width 200 height 32
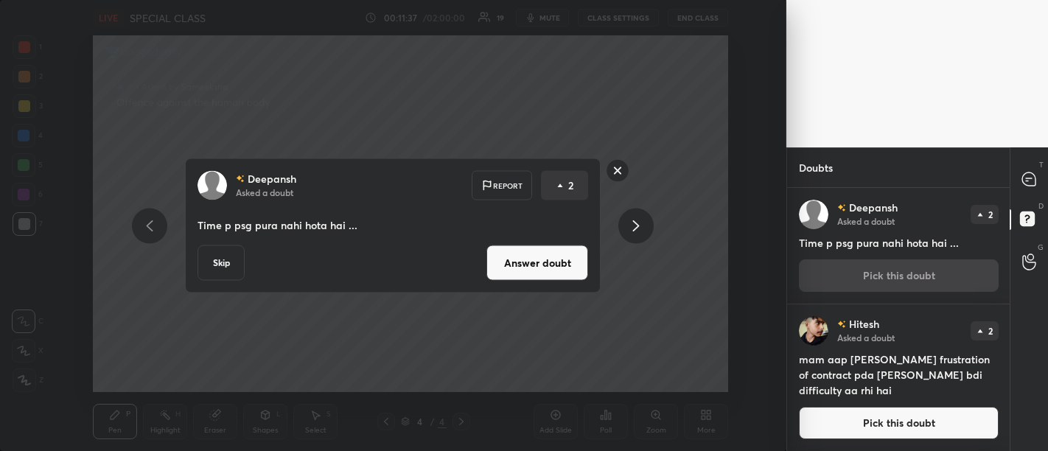
click at [558, 262] on button "Answer doubt" at bounding box center [537, 262] width 102 height 35
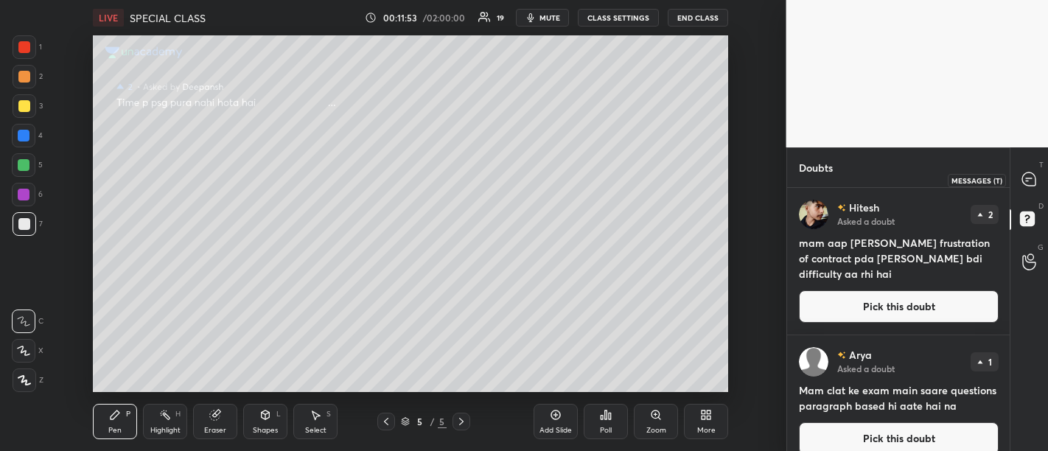
click at [1024, 183] on icon at bounding box center [1028, 178] width 13 height 13
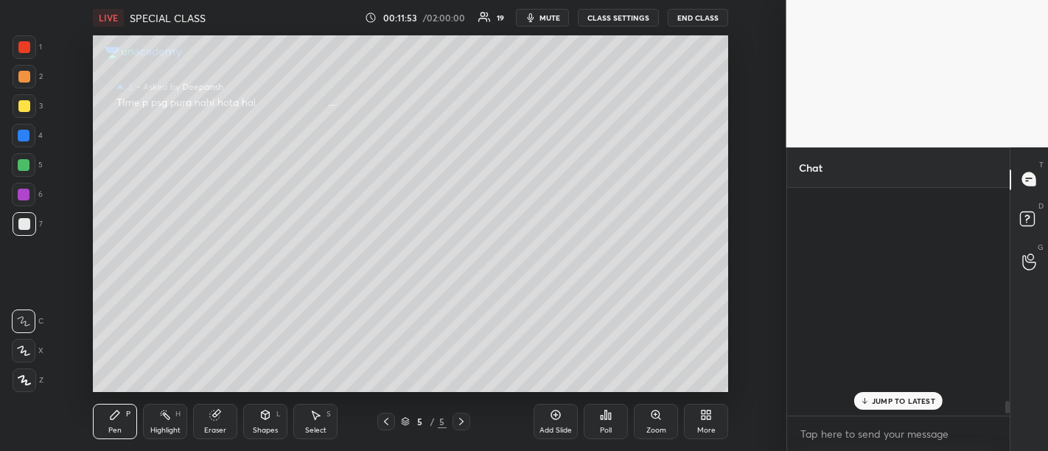
scroll to position [224, 219]
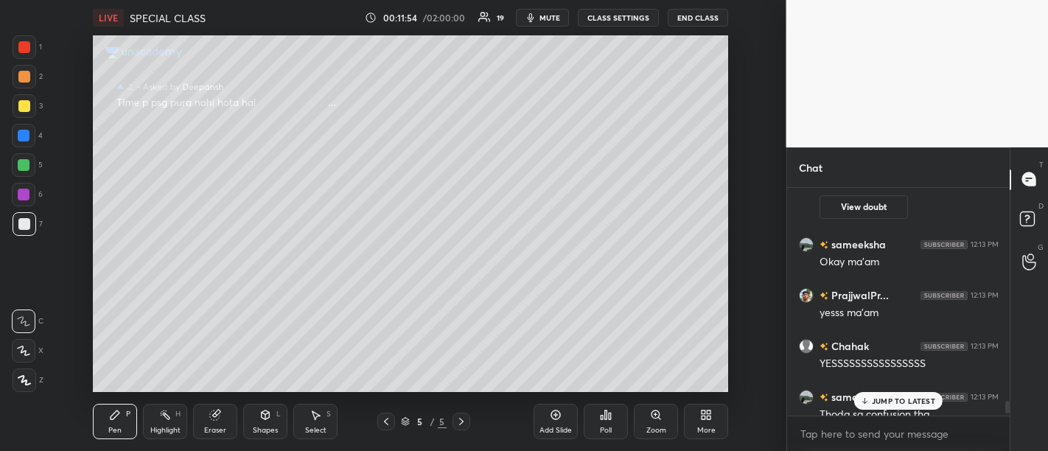
click at [900, 394] on div "JUMP TO LATEST" at bounding box center [898, 401] width 88 height 18
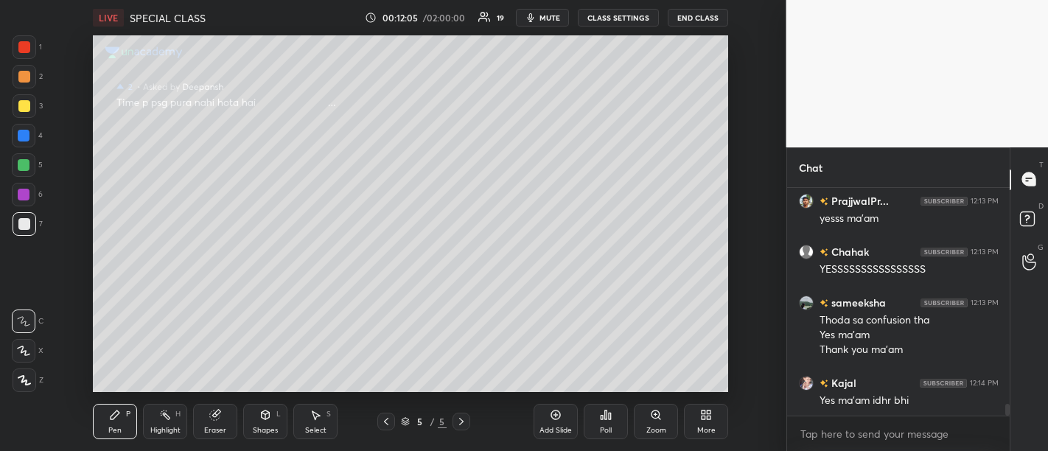
scroll to position [4062, 0]
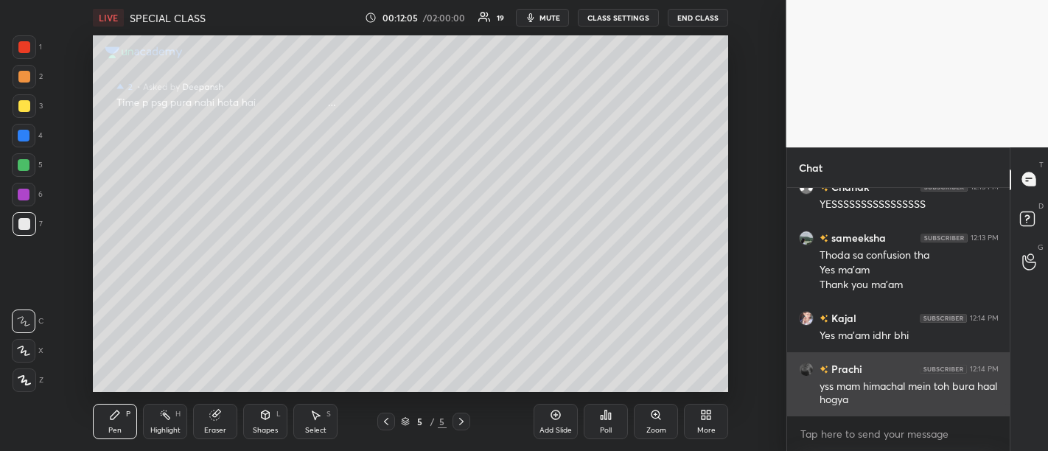
click at [871, 399] on div "yss mam himachal mein toh bura haal hogya" at bounding box center [908, 393] width 179 height 28
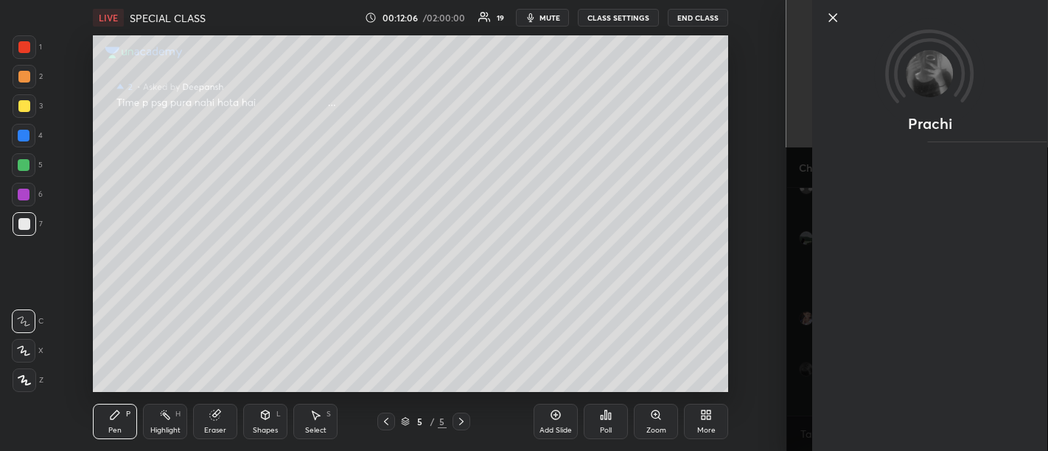
click at [831, 10] on icon at bounding box center [833, 18] width 18 height 18
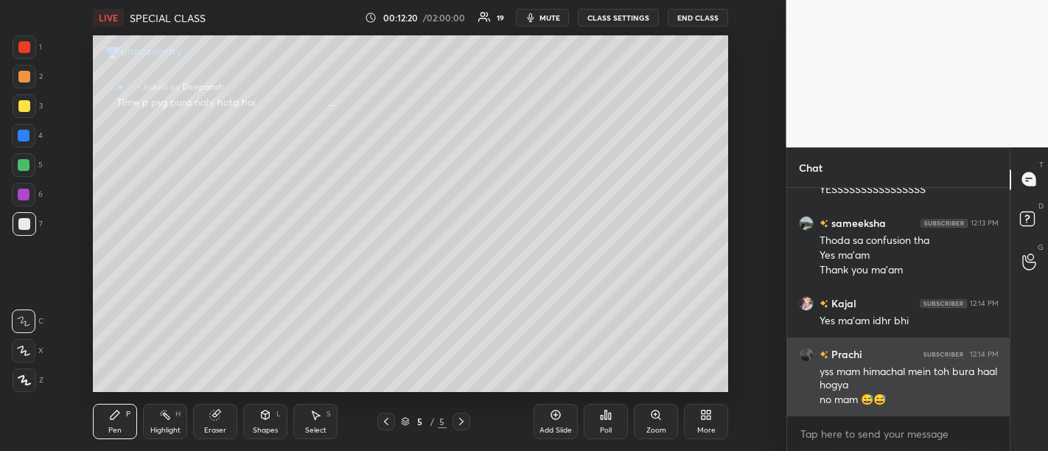
scroll to position [4112, 0]
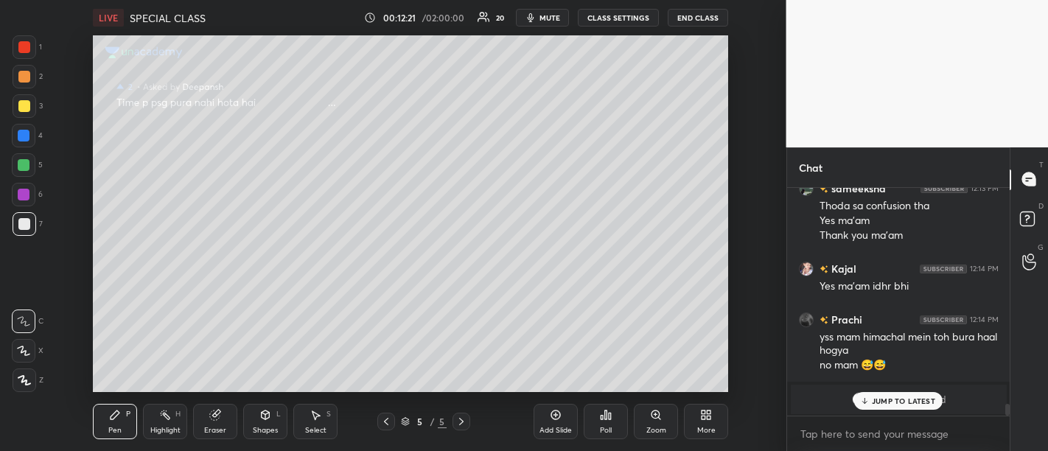
click at [898, 402] on p "JUMP TO LATEST" at bounding box center [903, 400] width 63 height 9
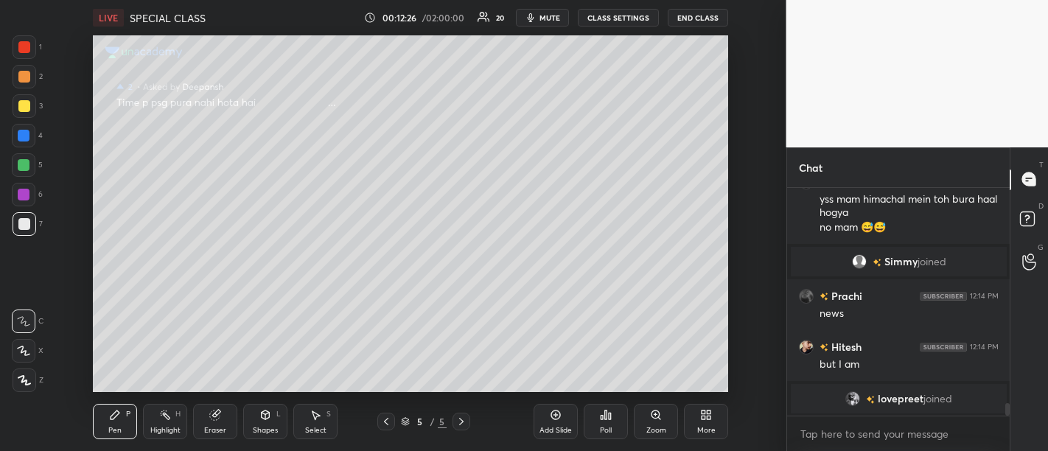
scroll to position [3893, 0]
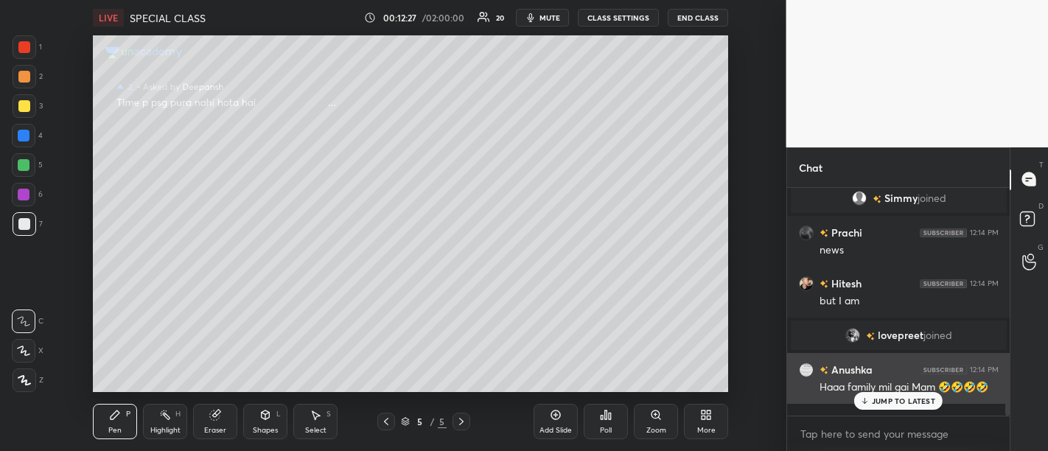
click at [888, 405] on p "JUMP TO LATEST" at bounding box center [903, 400] width 63 height 9
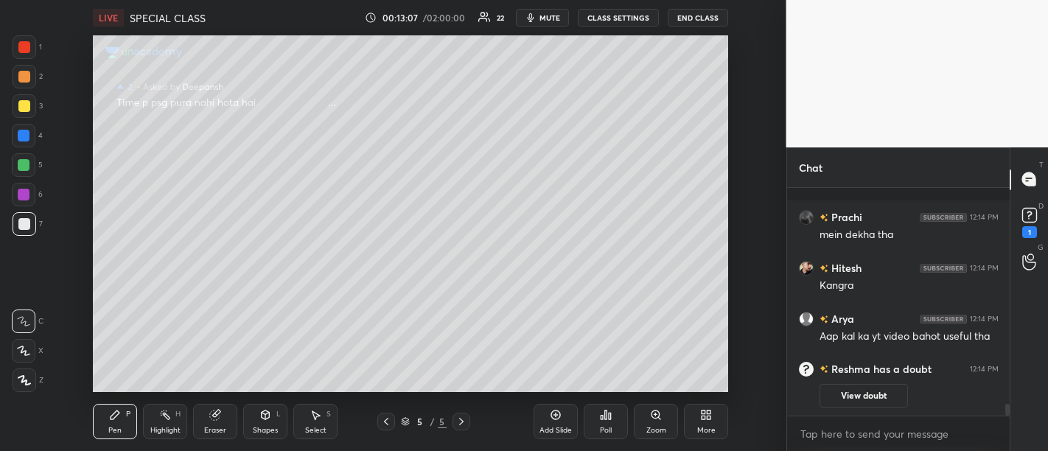
scroll to position [4039, 0]
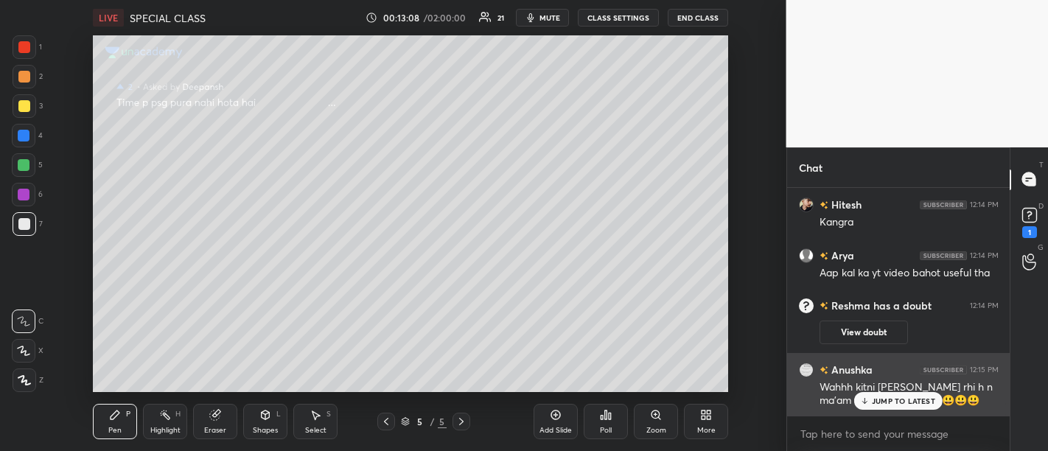
click at [910, 405] on p "JUMP TO LATEST" at bounding box center [903, 400] width 63 height 9
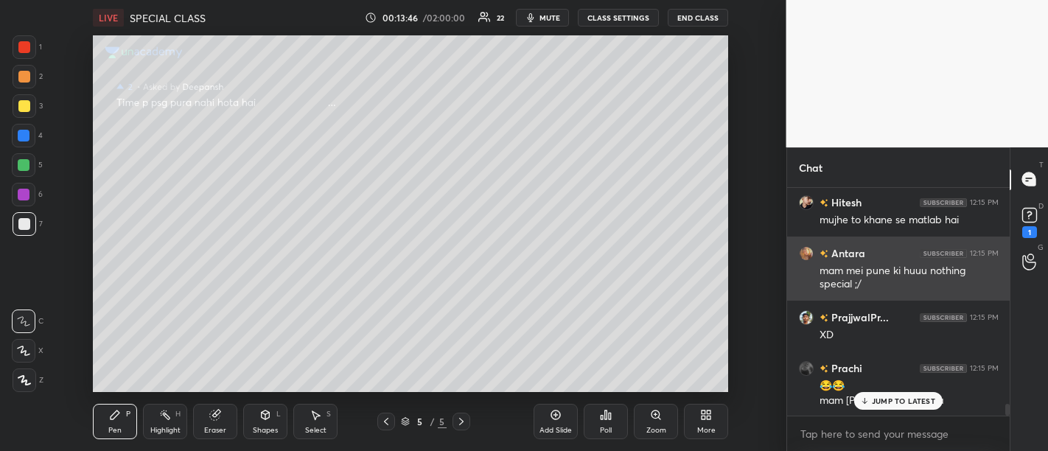
scroll to position [4372, 0]
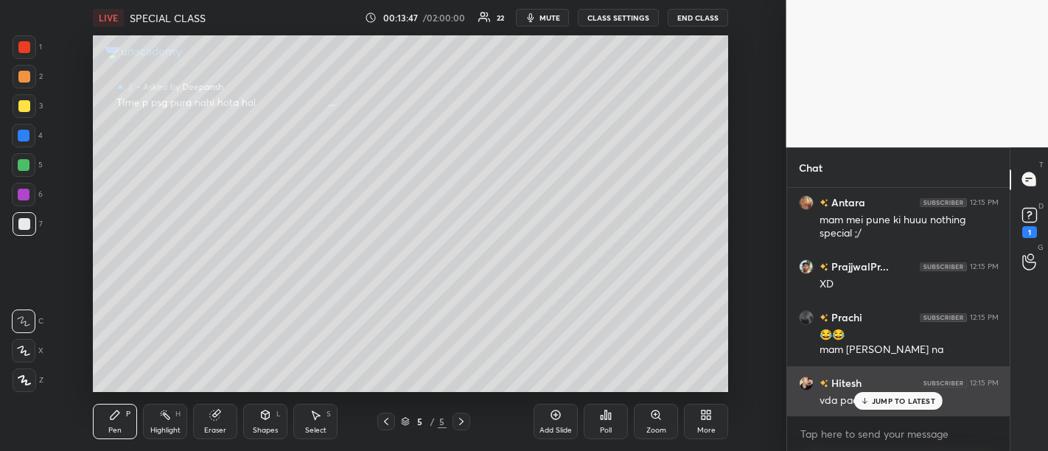
click at [895, 398] on p "JUMP TO LATEST" at bounding box center [903, 400] width 63 height 9
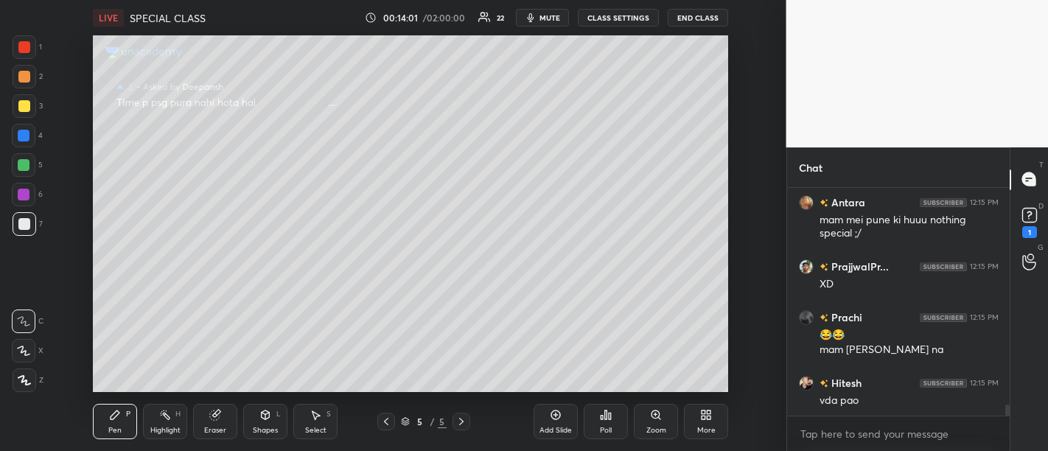
scroll to position [4423, 0]
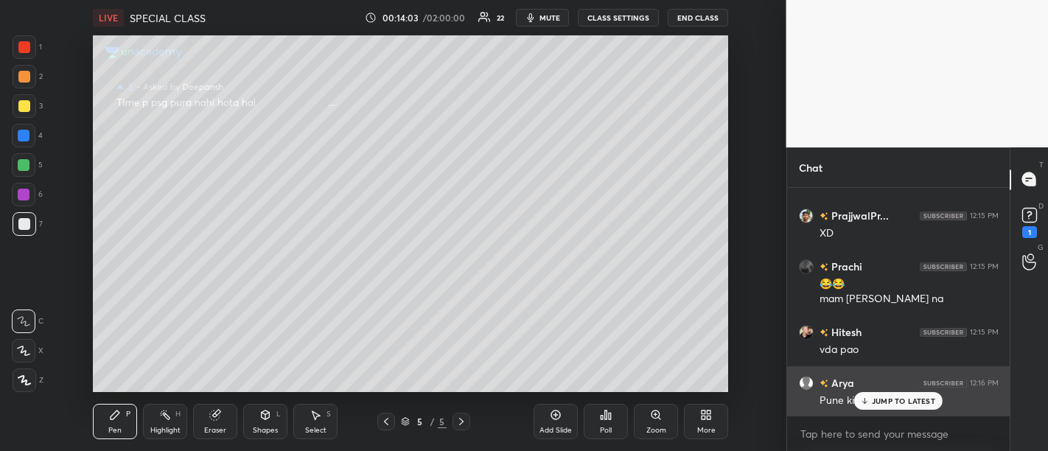
click at [879, 403] on p "JUMP TO LATEST" at bounding box center [903, 400] width 63 height 9
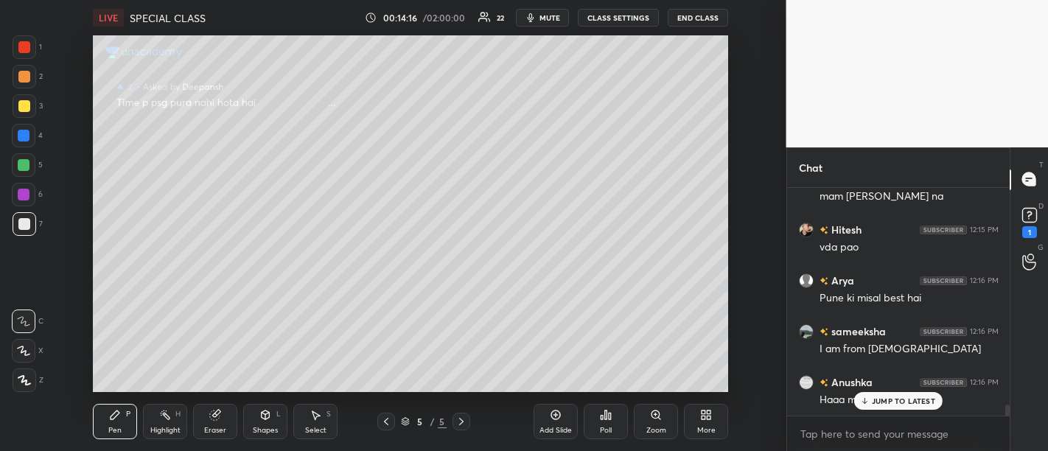
scroll to position [4589, 0]
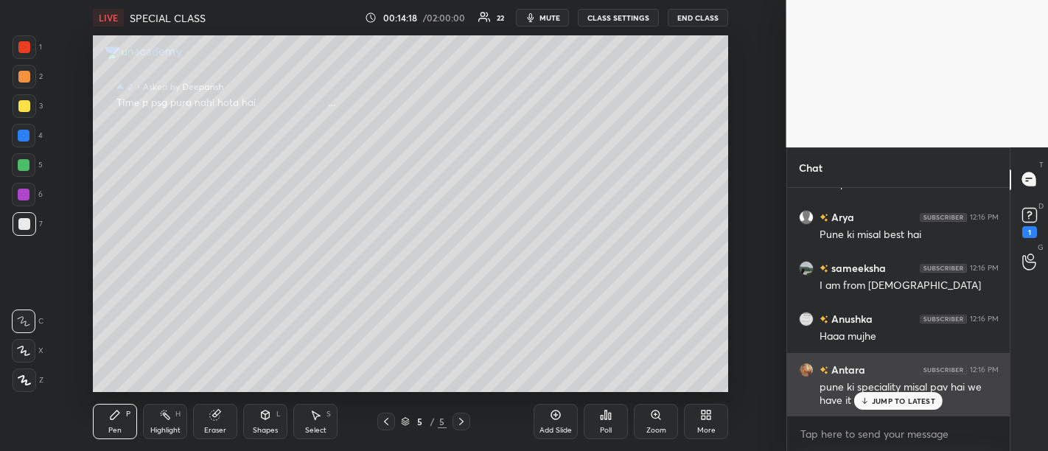
click at [884, 404] on p "JUMP TO LATEST" at bounding box center [903, 400] width 63 height 9
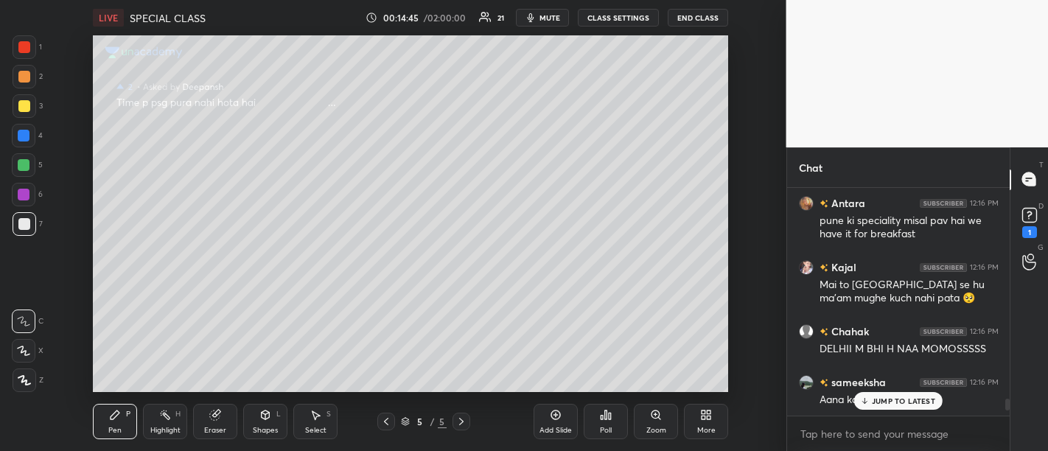
scroll to position [4748, 0]
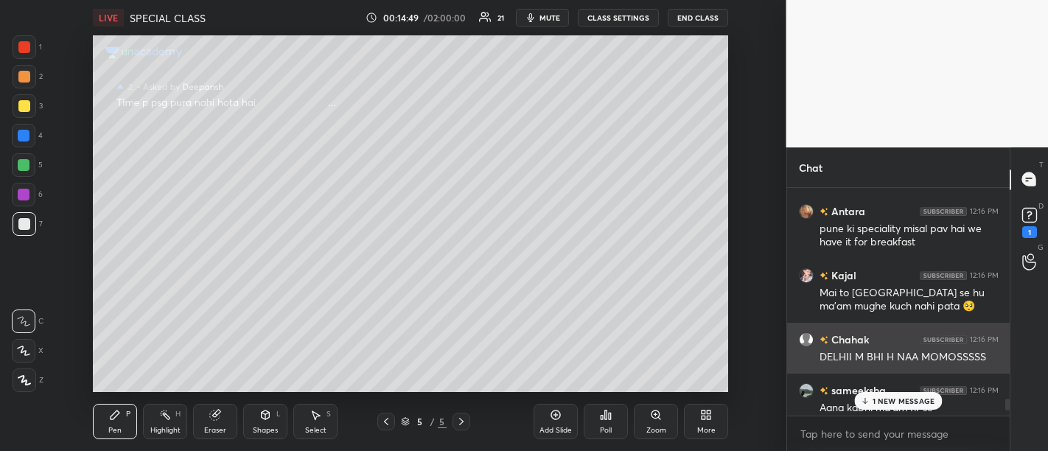
click at [899, 367] on div "Chahak 12:16 PM DELHII M BHI H NAA MOMOSSSSS" at bounding box center [898, 348] width 223 height 51
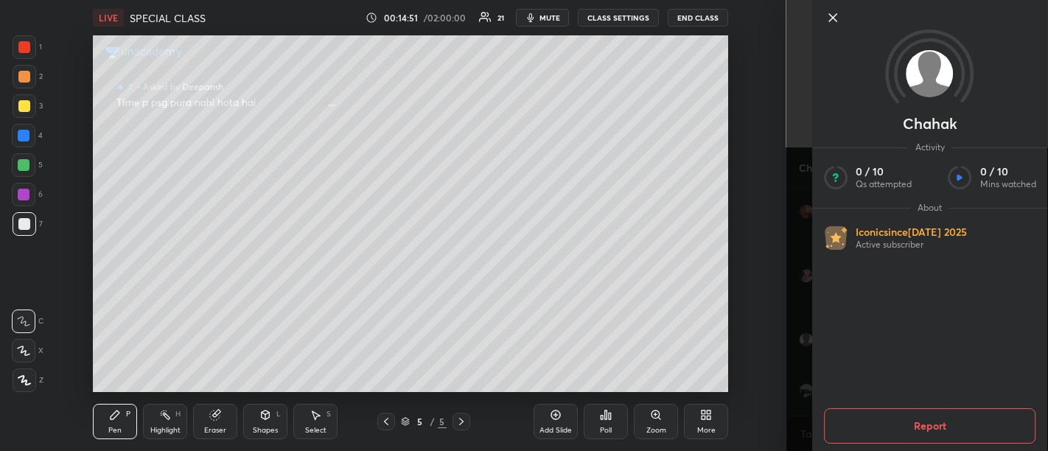
click at [829, 19] on icon at bounding box center [833, 18] width 18 height 18
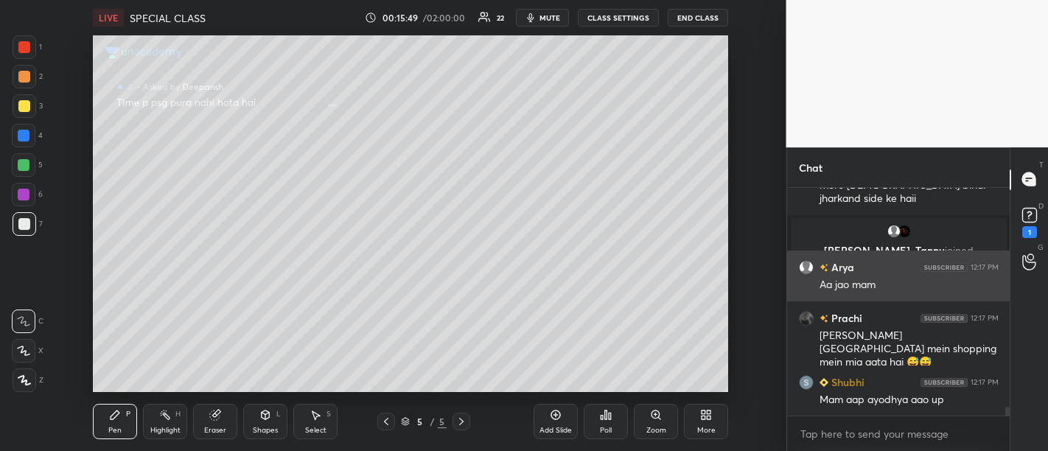
scroll to position [5518, 0]
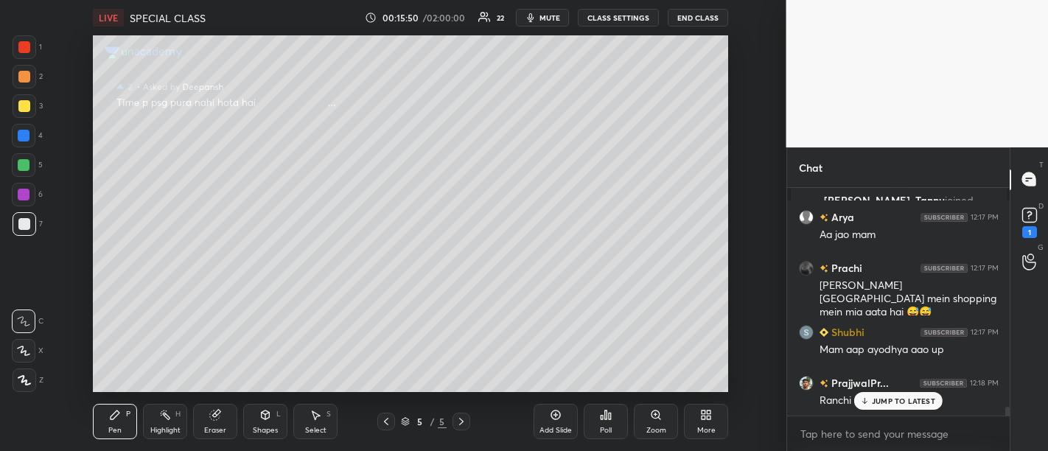
click at [886, 405] on p "JUMP TO LATEST" at bounding box center [903, 400] width 63 height 9
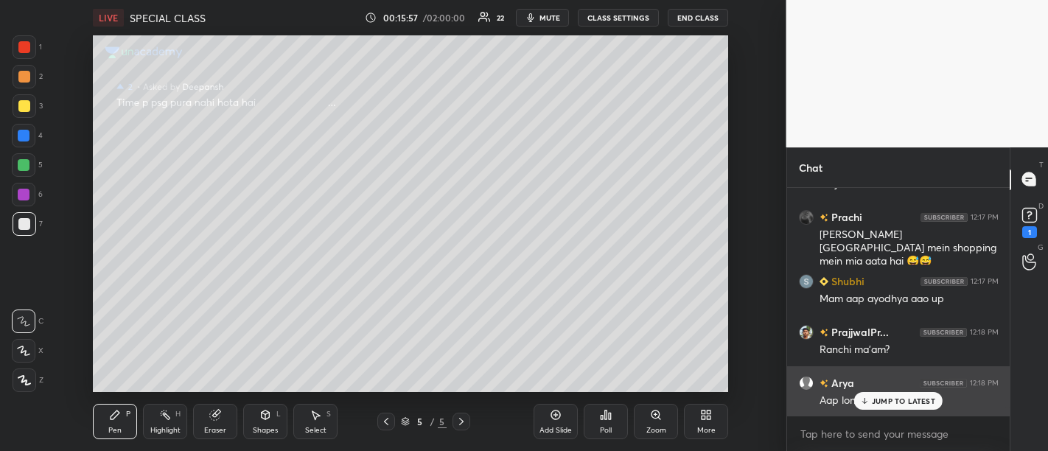
click at [901, 405] on p "JUMP TO LATEST" at bounding box center [903, 400] width 63 height 9
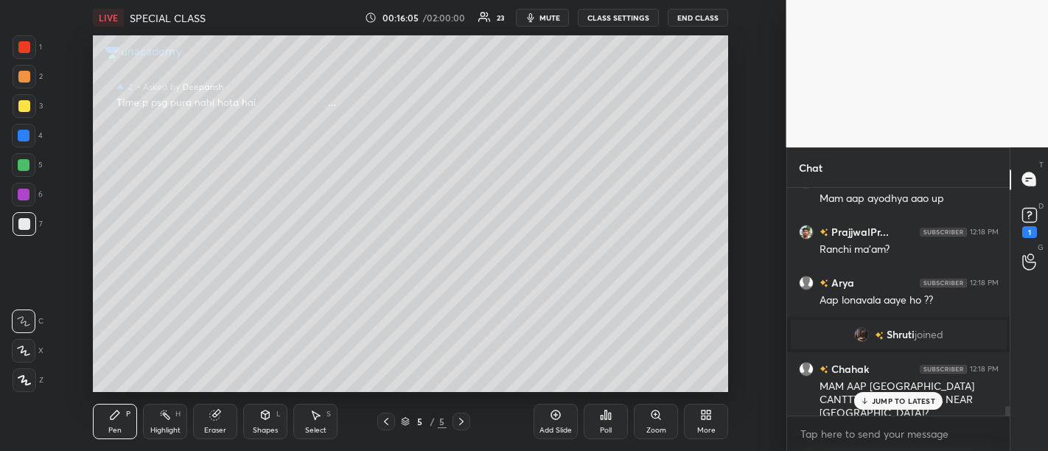
scroll to position [5145, 0]
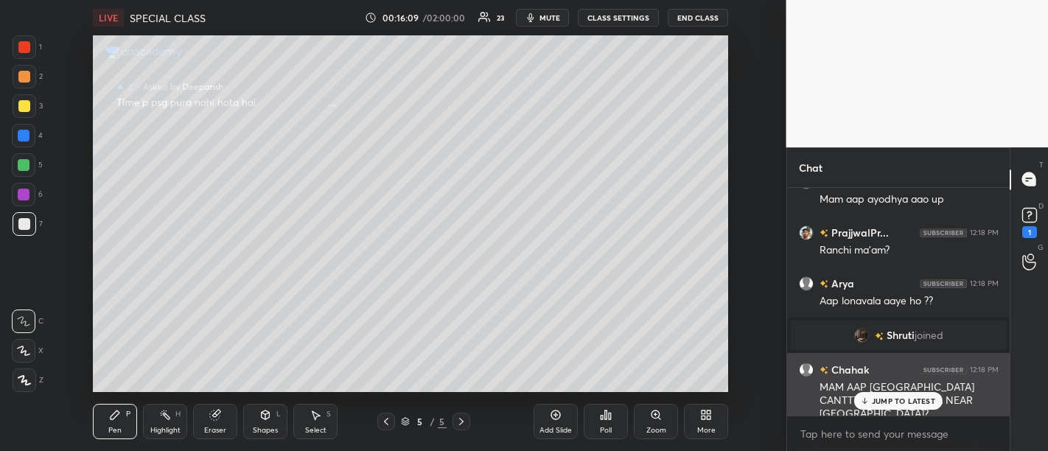
click at [892, 403] on p "JUMP TO LATEST" at bounding box center [903, 400] width 63 height 9
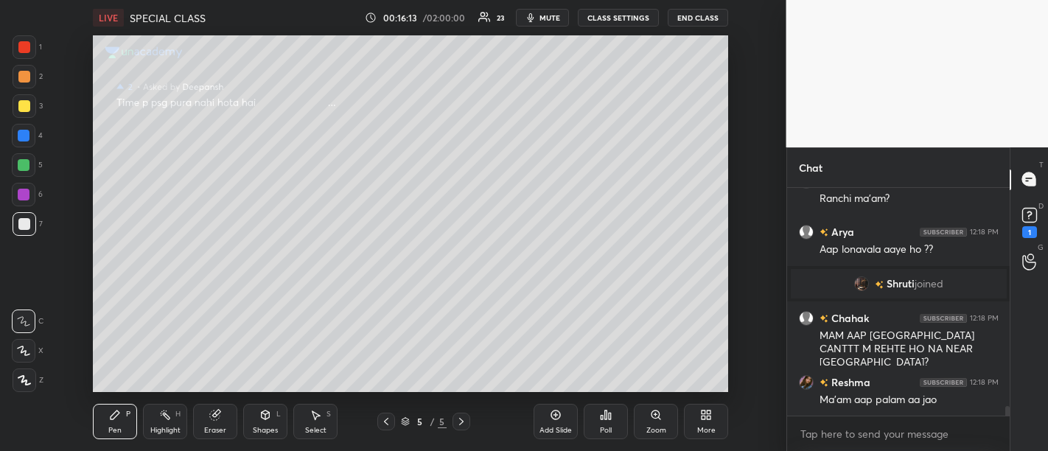
scroll to position [5248, 0]
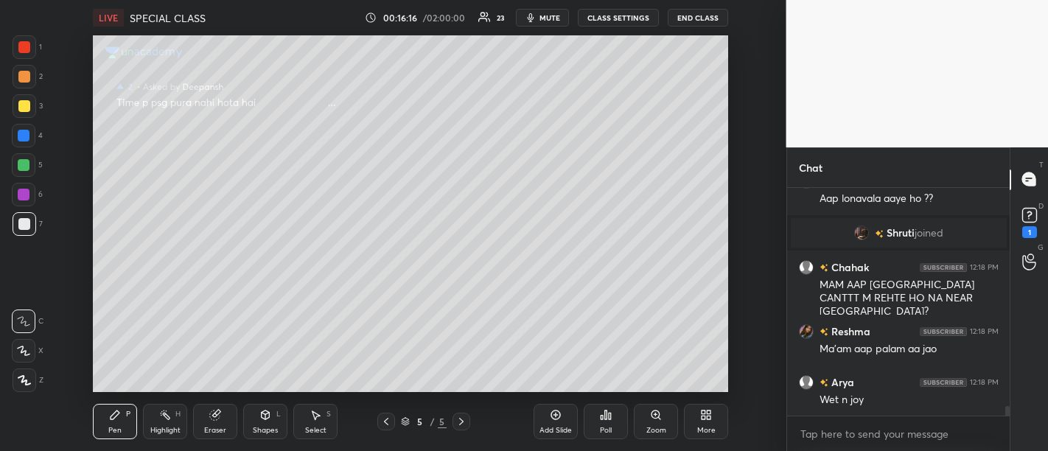
click at [884, 332] on div "Reshma 12:18 PM" at bounding box center [899, 330] width 200 height 15
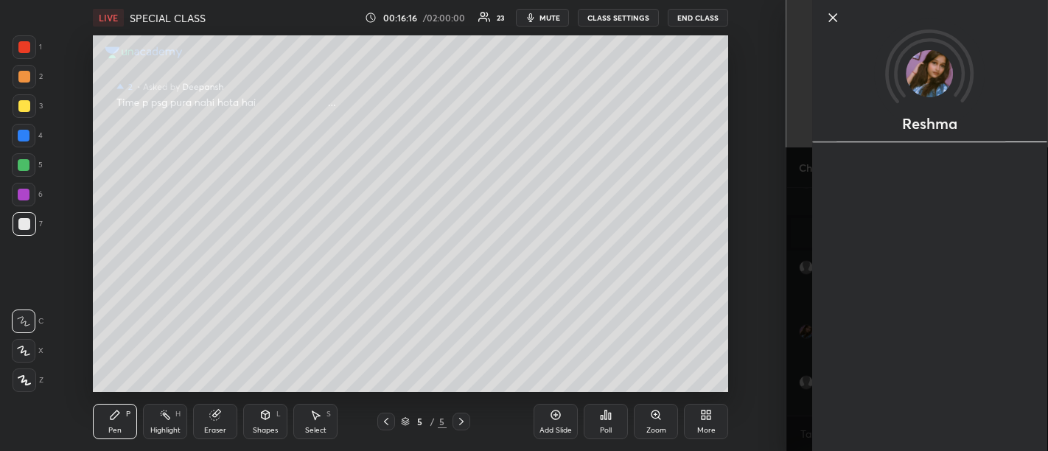
scroll to position [5299, 0]
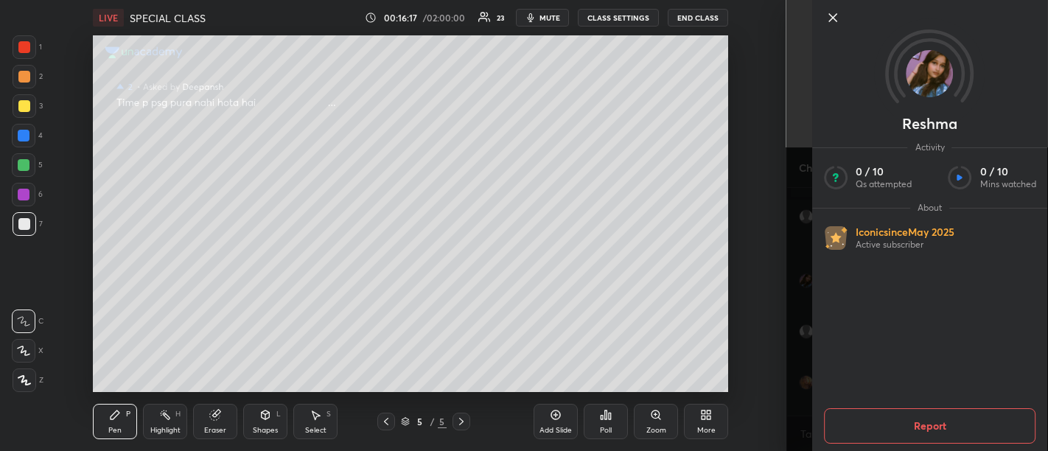
click at [842, 24] on div at bounding box center [942, 18] width 236 height 18
click at [831, 20] on icon at bounding box center [832, 17] width 7 height 7
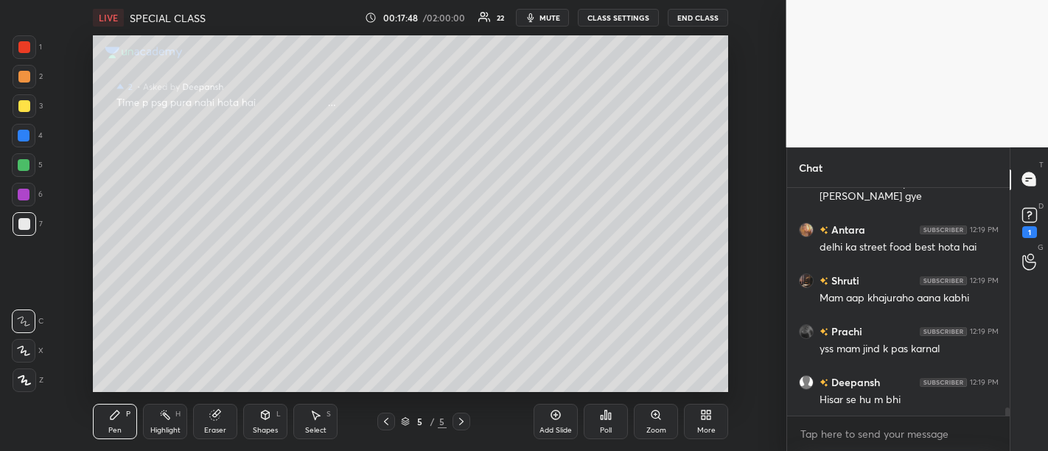
scroll to position [6013, 0]
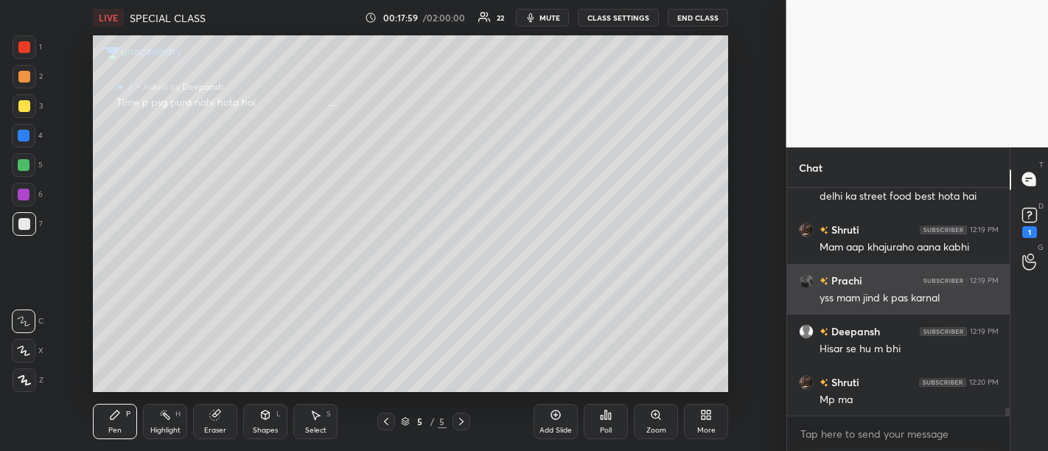
click at [904, 319] on div "Deepansh 12:19 PM Hisar se hu m bhi" at bounding box center [898, 340] width 223 height 51
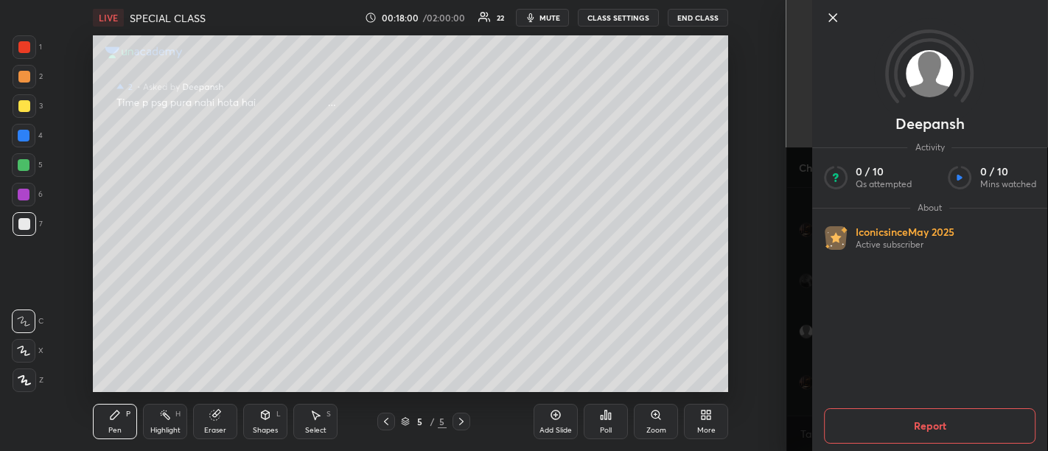
click at [833, 22] on icon at bounding box center [833, 18] width 18 height 18
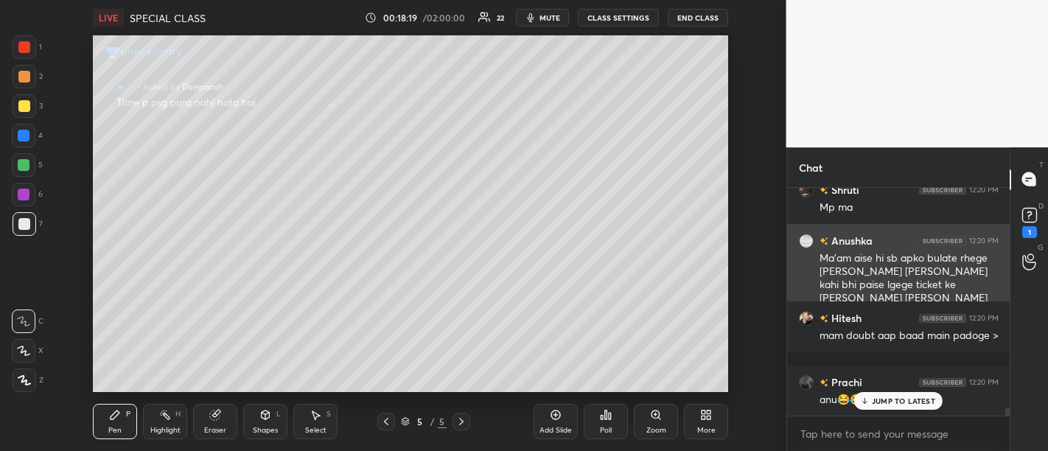
scroll to position [6255, 0]
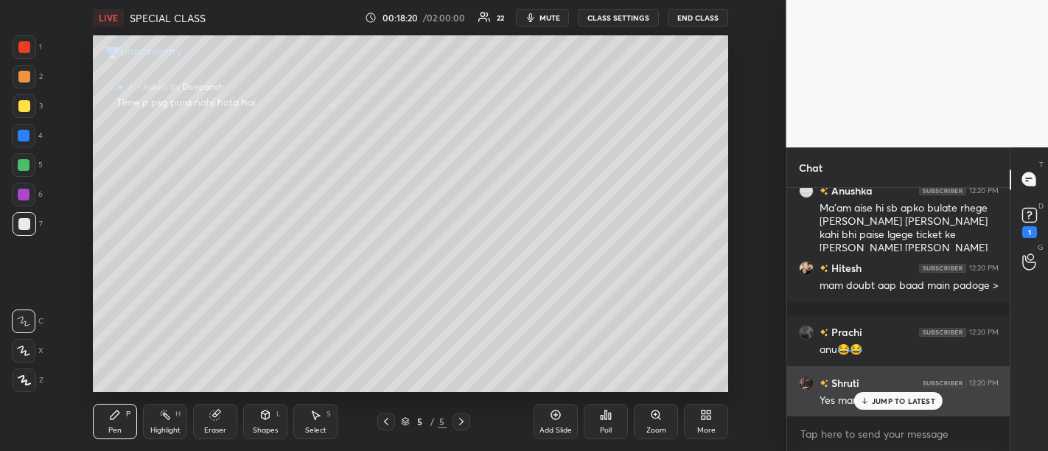
click at [875, 387] on div "Shruti 12:20 PM" at bounding box center [899, 382] width 200 height 15
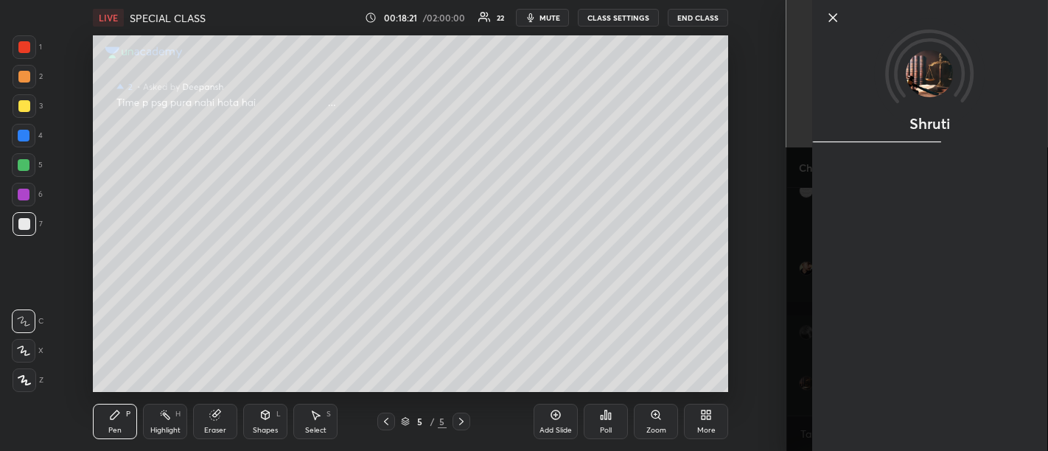
click at [881, 399] on div "Shruti" at bounding box center [930, 225] width 236 height 451
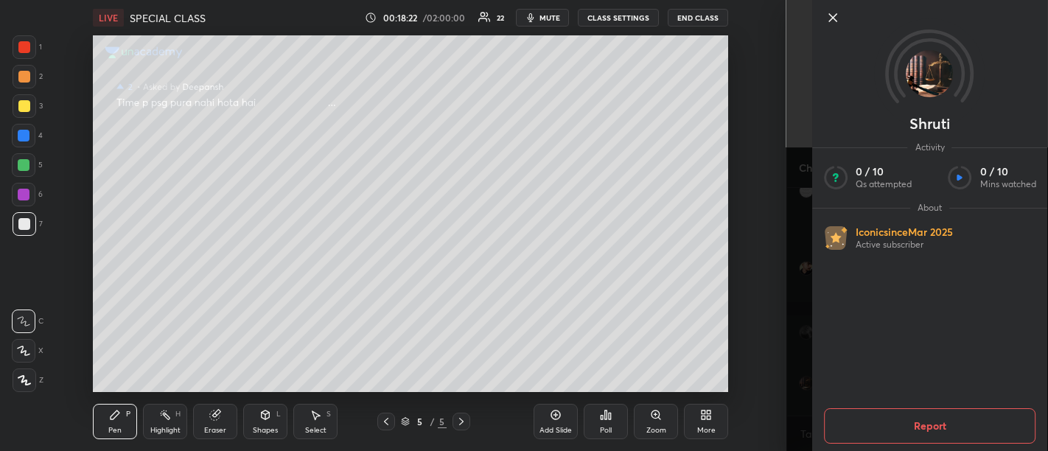
click at [831, 18] on icon at bounding box center [832, 17] width 7 height 7
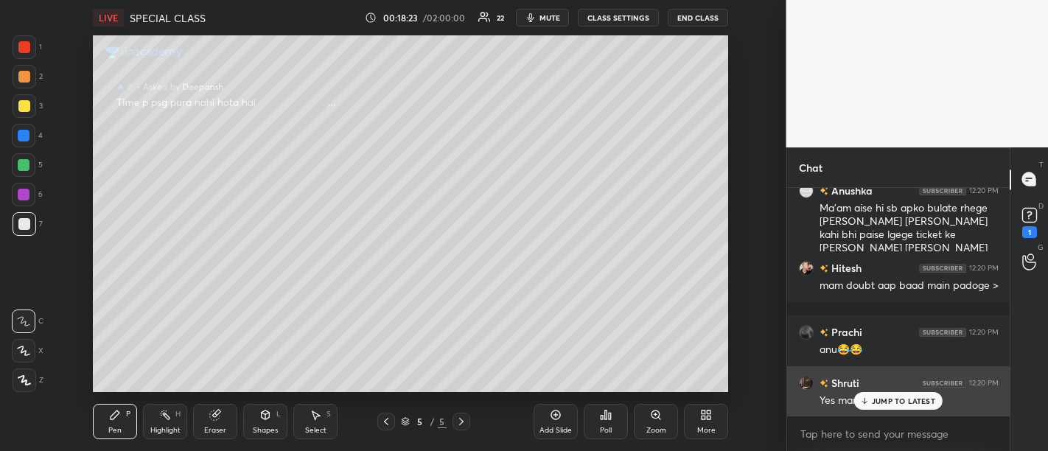
click at [903, 405] on p "JUMP TO LATEST" at bounding box center [903, 400] width 63 height 9
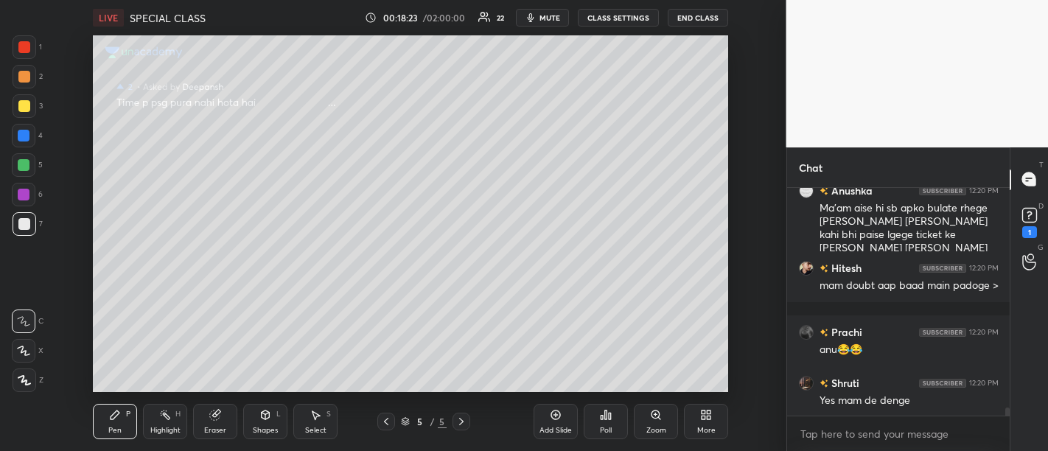
scroll to position [6307, 0]
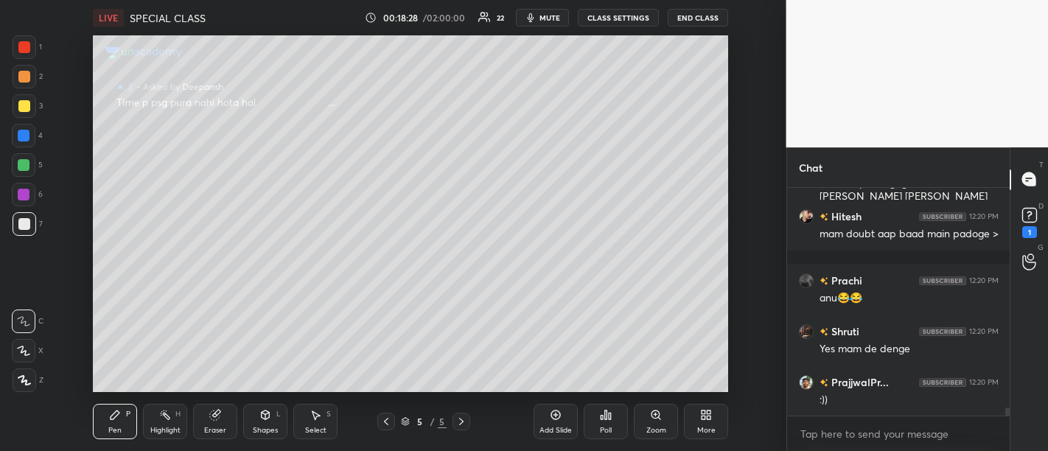
click at [24, 197] on div at bounding box center [24, 195] width 12 height 12
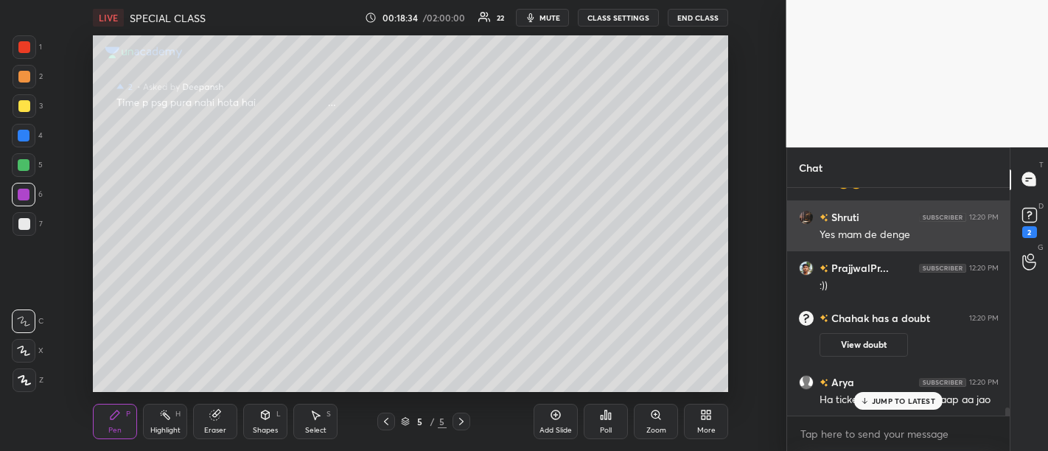
scroll to position [6019, 0]
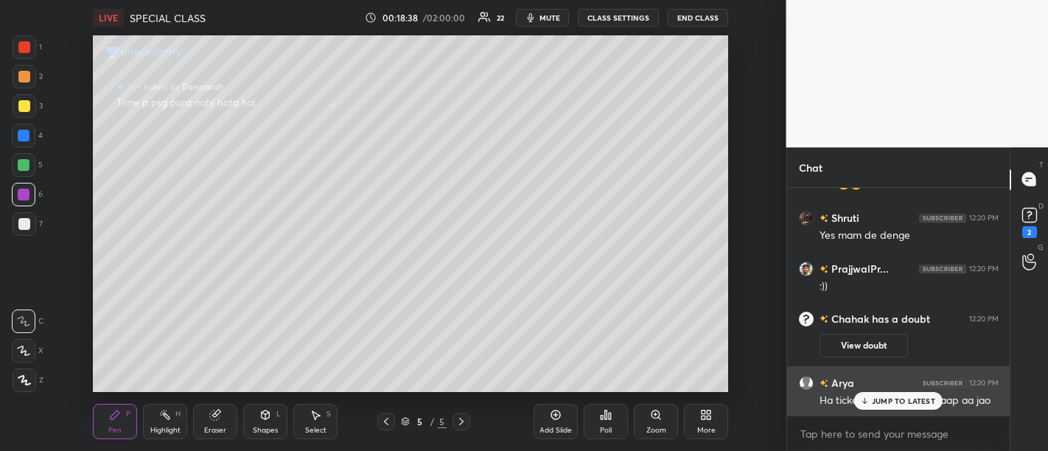
click at [900, 405] on p "JUMP TO LATEST" at bounding box center [903, 400] width 63 height 9
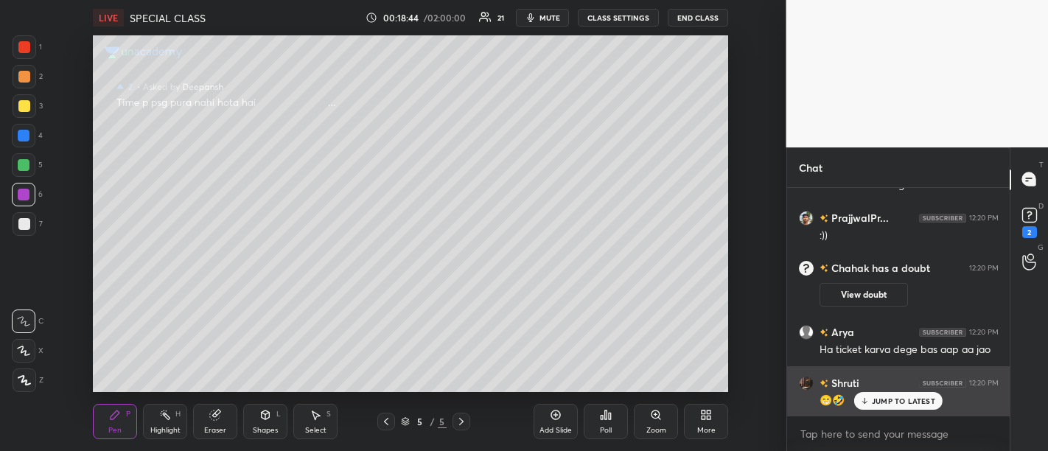
click at [909, 401] on p "JUMP TO LATEST" at bounding box center [903, 400] width 63 height 9
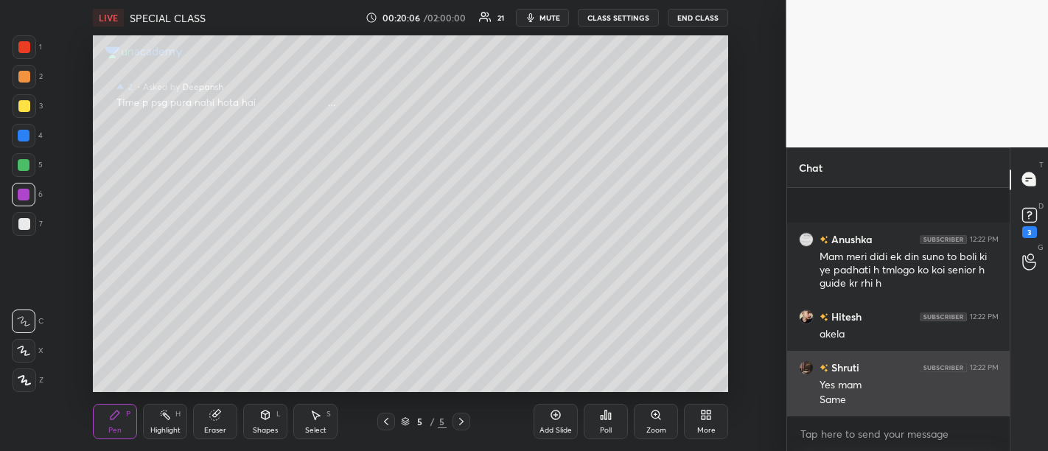
scroll to position [6724, 0]
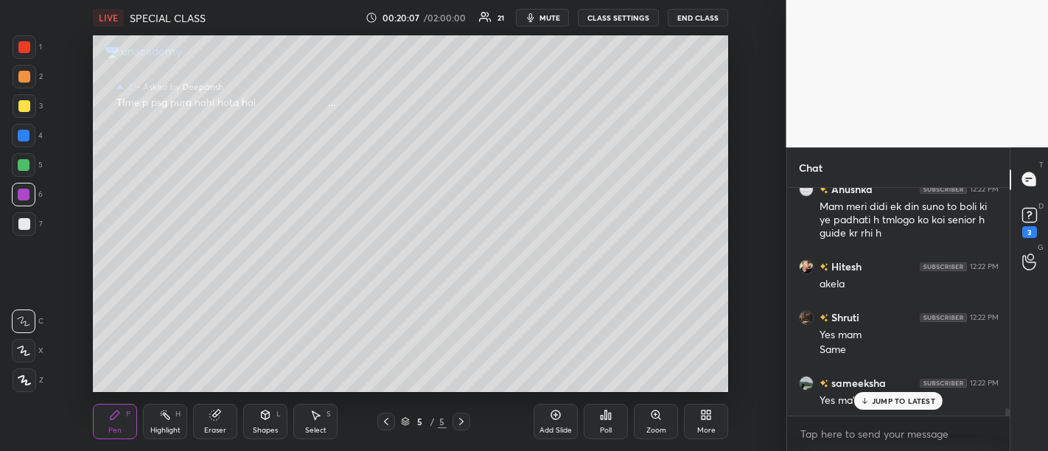
click at [944, 442] on body "1 2 3 4 5 6 7 C X Z C X Z E E Erase all H H LIVE SPECIAL CLASS 00:20:07 / 02:00…" at bounding box center [524, 225] width 1048 height 451
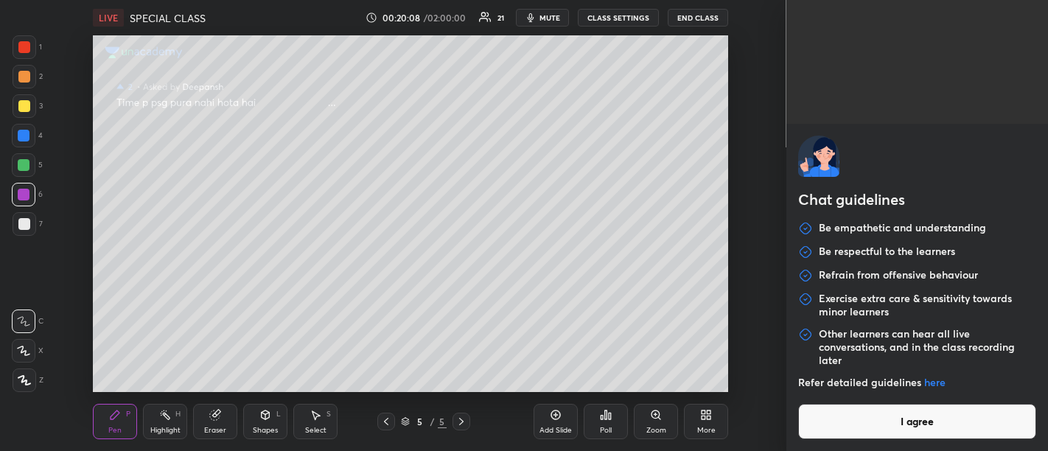
scroll to position [6789, 0]
click at [889, 83] on div "Chat guidelines Be empathetic and understanding Be respectful to the learners R…" at bounding box center [917, 225] width 262 height 451
click at [912, 413] on button "I agree" at bounding box center [917, 421] width 239 height 35
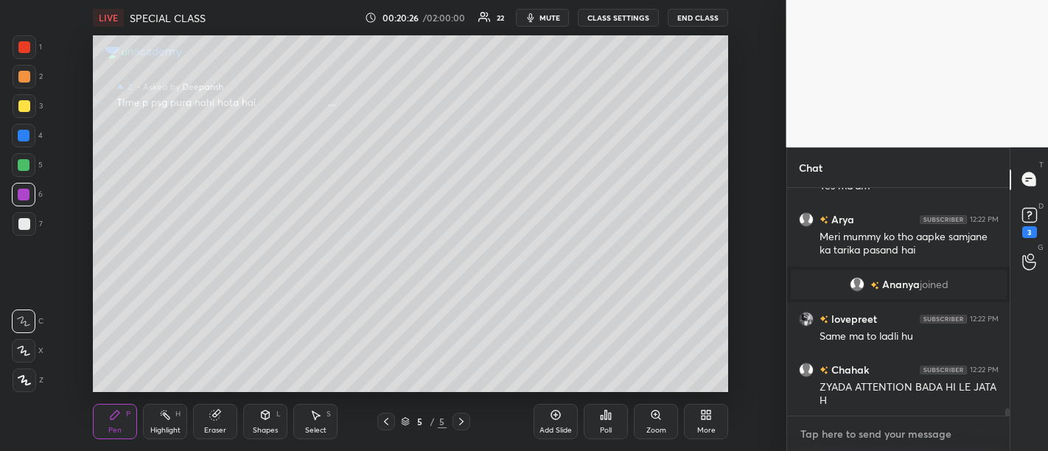
scroll to position [6792, 0]
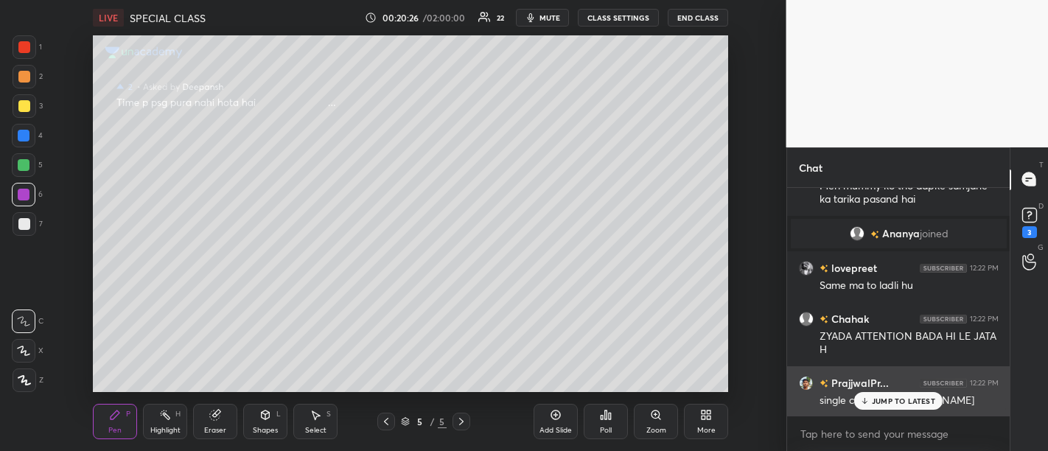
click at [900, 399] on p "JUMP TO LATEST" at bounding box center [903, 400] width 63 height 9
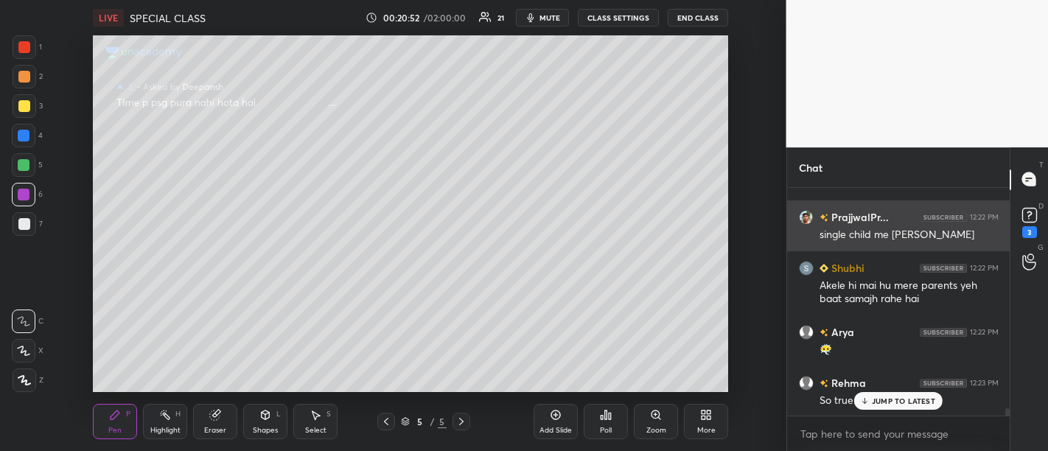
scroll to position [7008, 0]
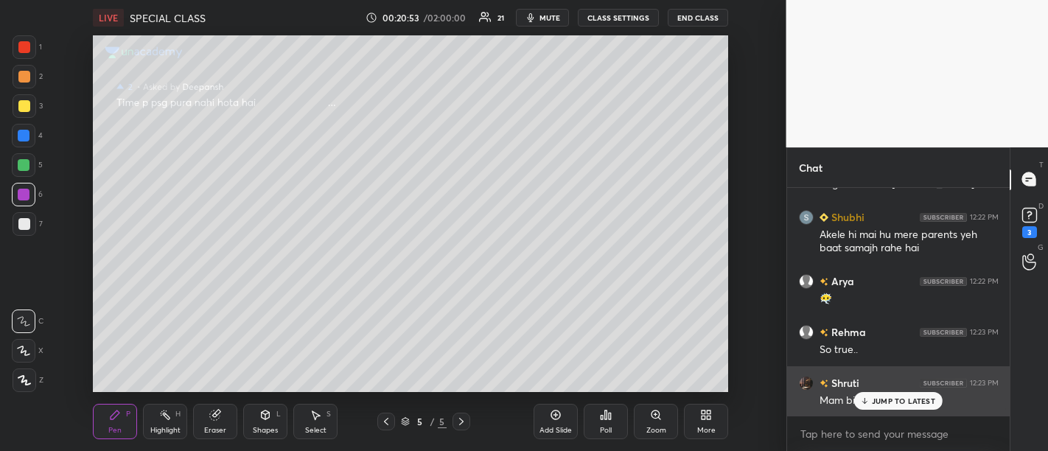
click at [908, 402] on p "JUMP TO LATEST" at bounding box center [903, 400] width 63 height 9
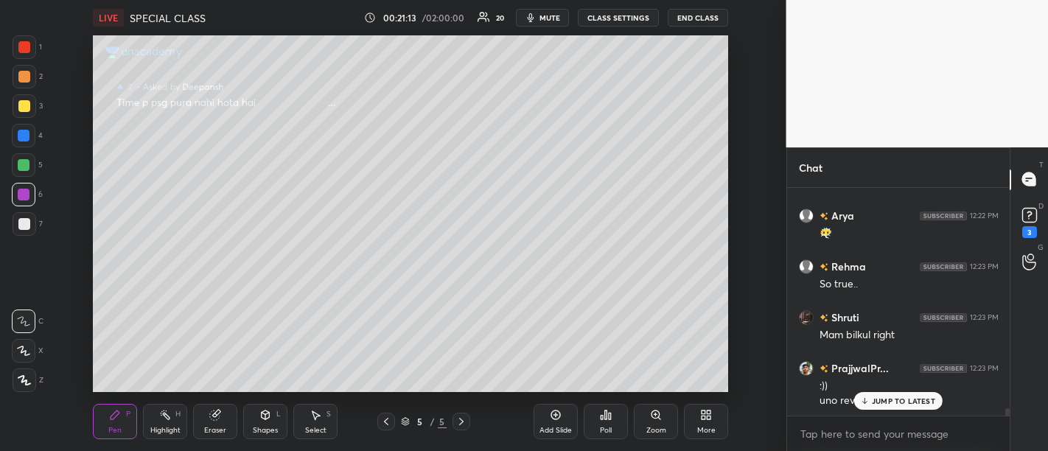
scroll to position [7125, 0]
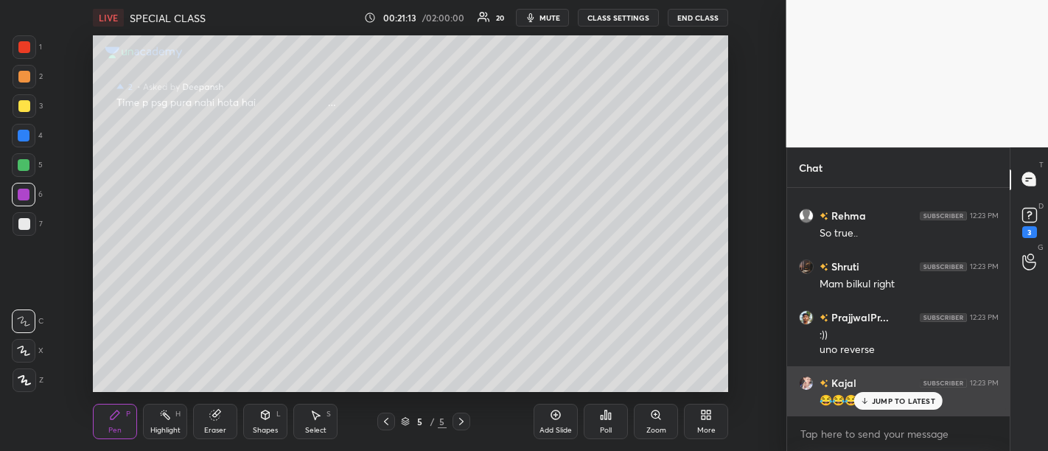
click at [907, 402] on p "JUMP TO LATEST" at bounding box center [903, 400] width 63 height 9
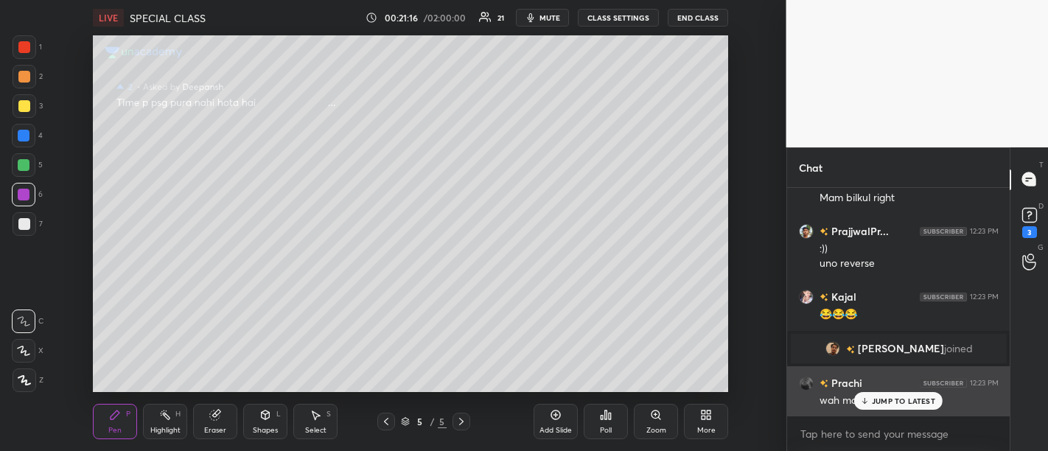
click at [880, 396] on p "JUMP TO LATEST" at bounding box center [903, 400] width 63 height 9
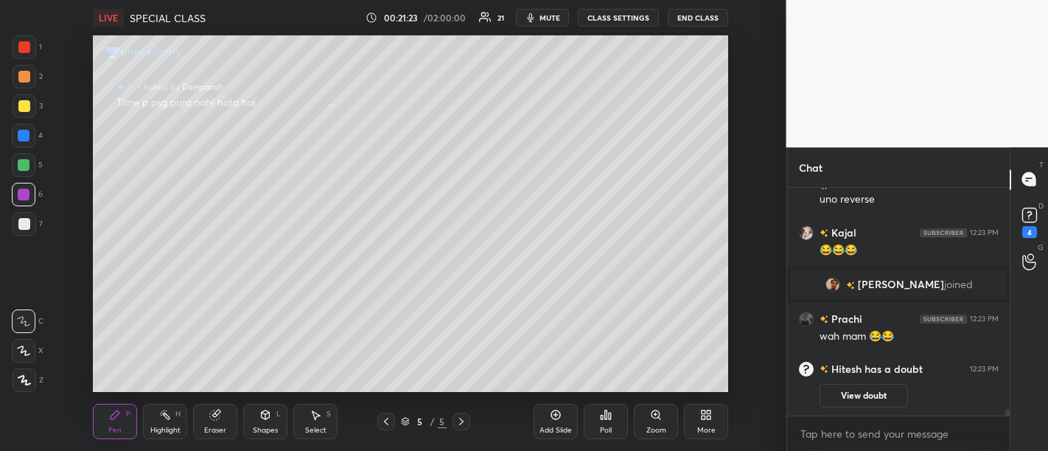
click at [1047, 234] on div "D Doubts (D) 4" at bounding box center [1029, 220] width 38 height 41
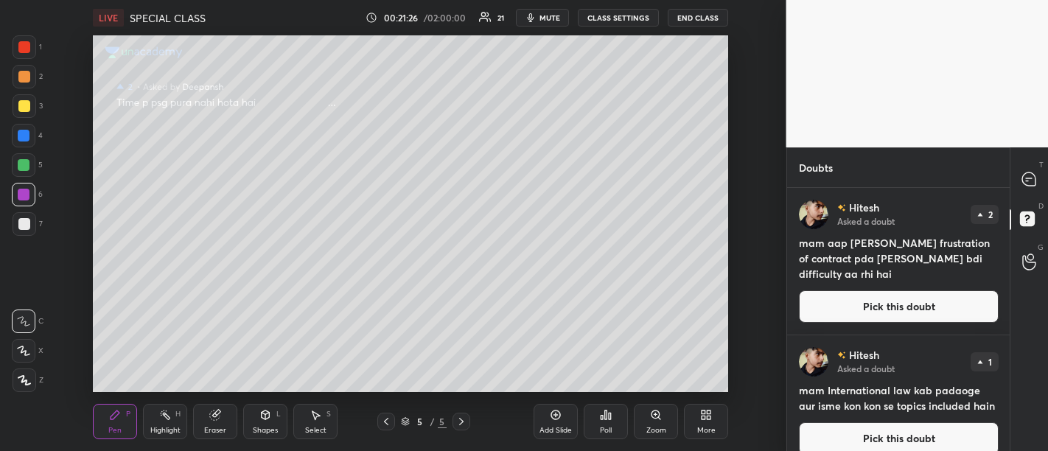
click at [1029, 186] on icon at bounding box center [1028, 178] width 13 height 13
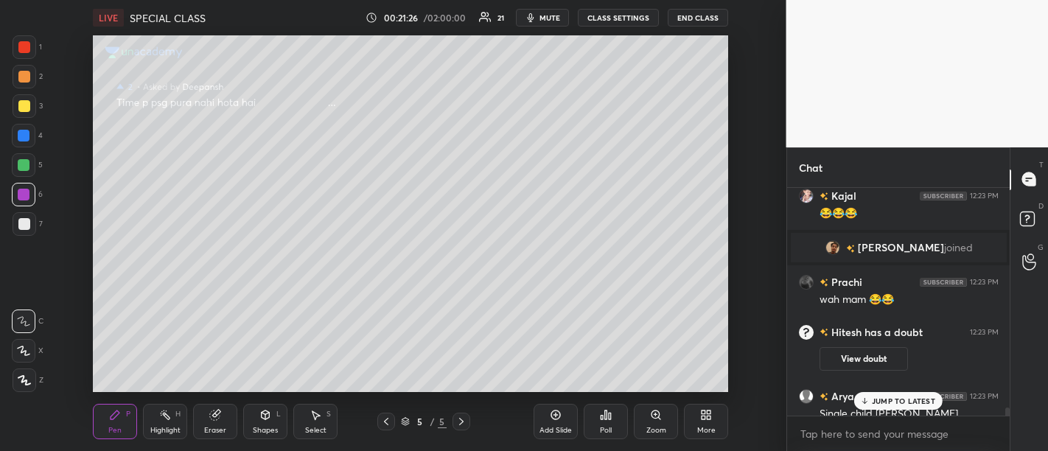
scroll to position [224, 219]
click at [897, 394] on div "JUMP TO LATEST" at bounding box center [898, 401] width 88 height 18
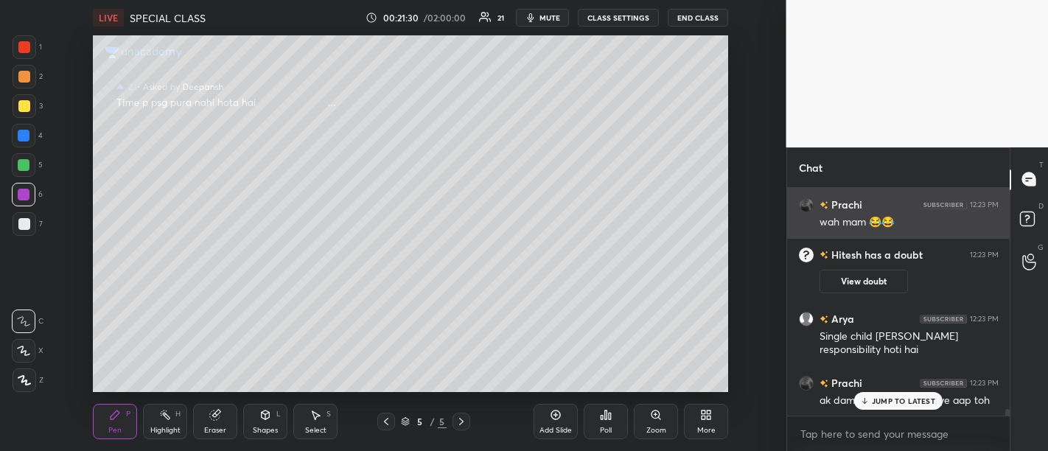
scroll to position [7423, 0]
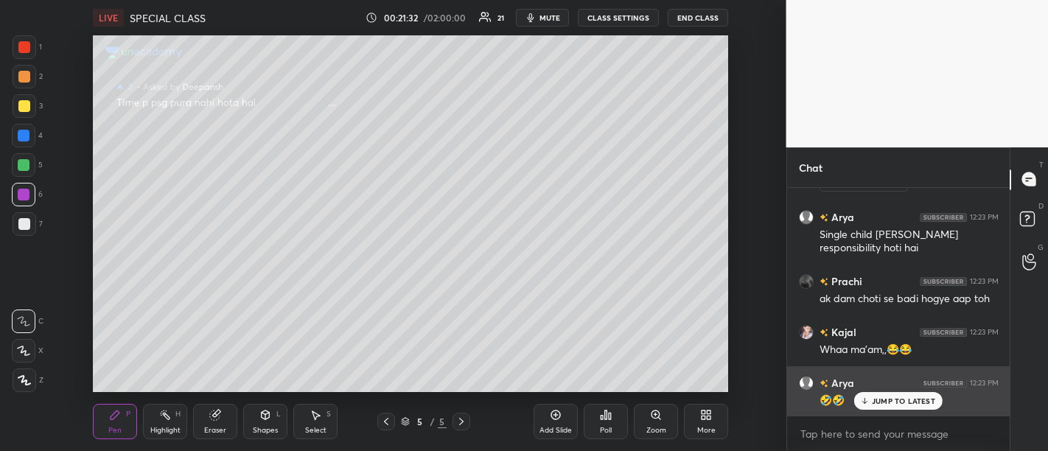
click at [888, 392] on div "JUMP TO LATEST" at bounding box center [898, 401] width 88 height 18
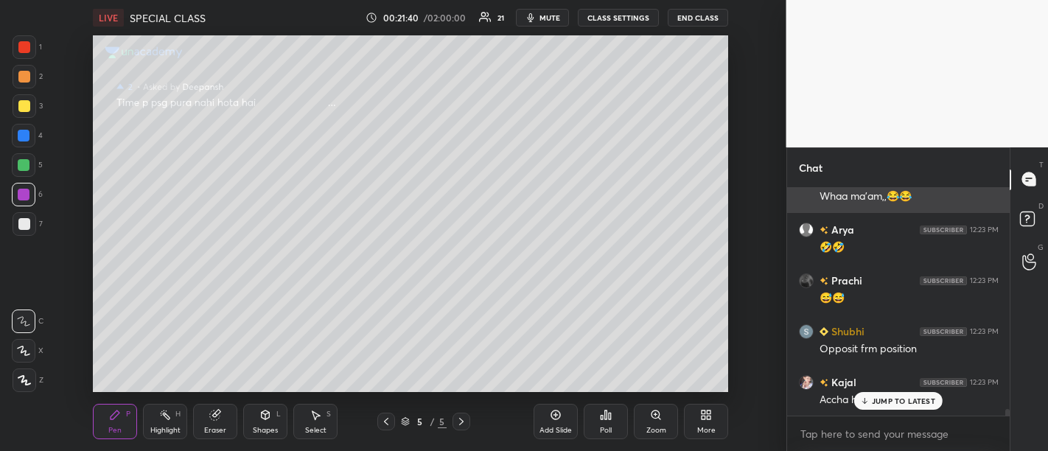
scroll to position [7691, 0]
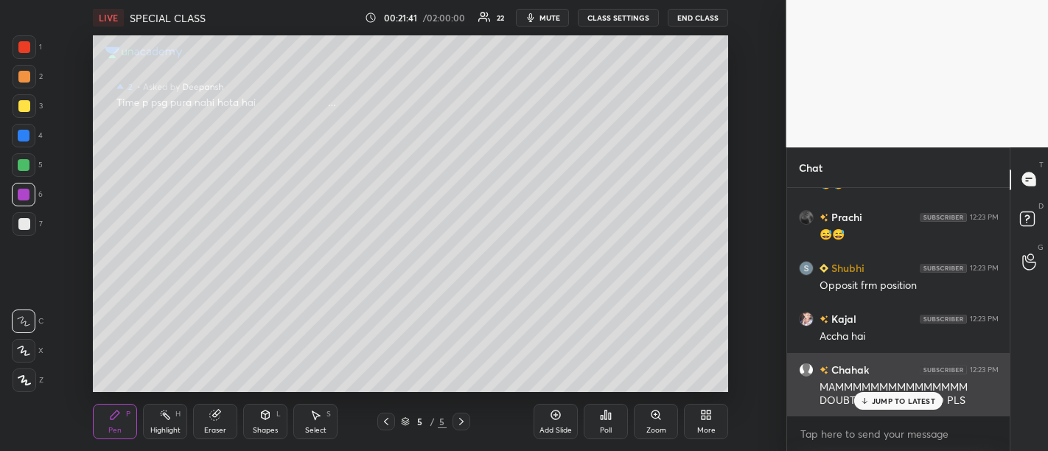
click at [900, 394] on div "JUMP TO LATEST" at bounding box center [898, 401] width 88 height 18
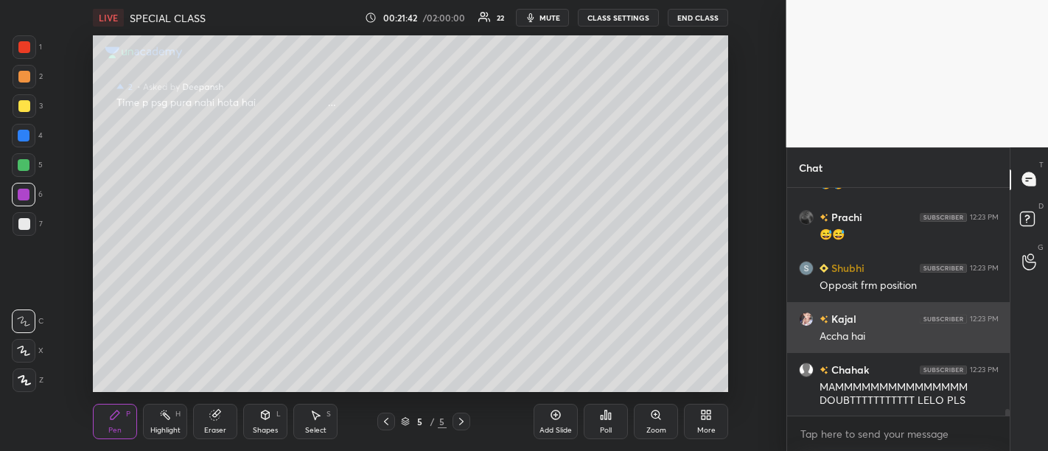
click at [900, 359] on div "Chahak 12:23 PM MAMMMMMMMMMMMMMMM DOUBTTTTTTTTTTT LELO PLS" at bounding box center [898, 385] width 223 height 64
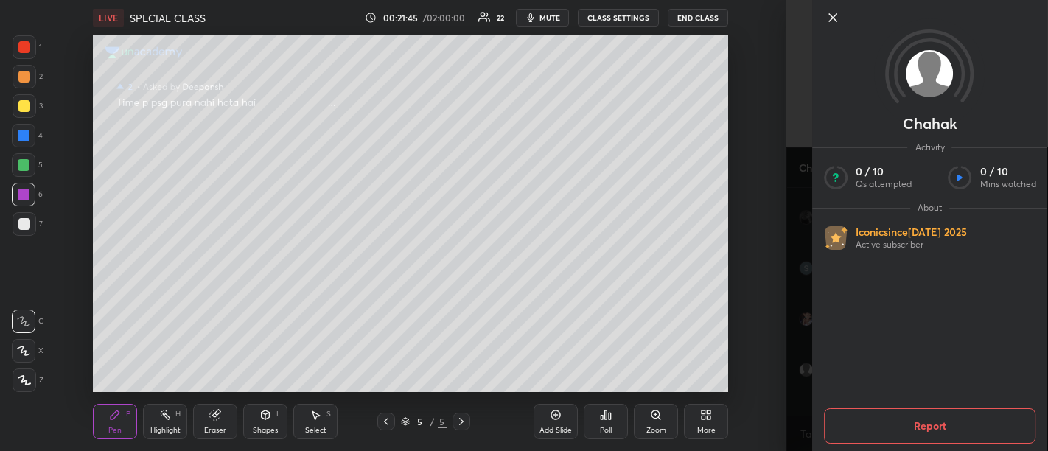
click at [837, 23] on icon at bounding box center [833, 18] width 18 height 18
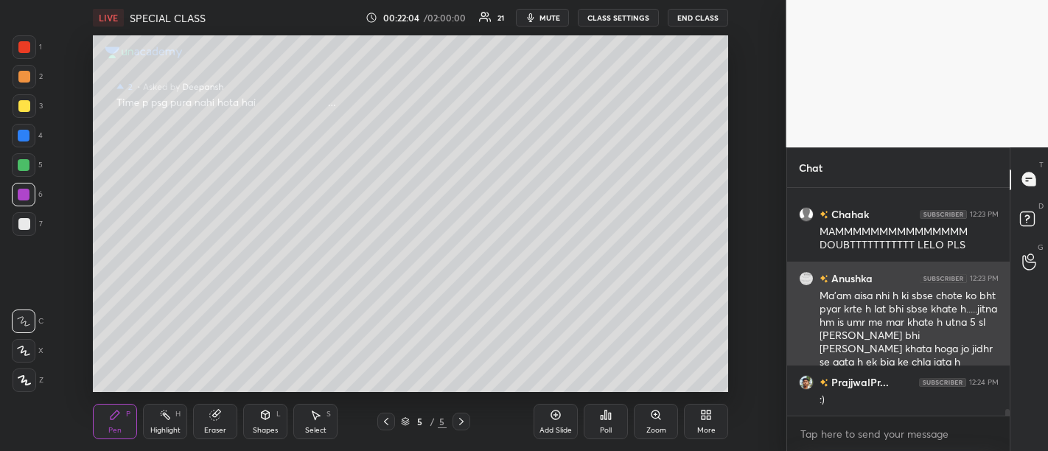
scroll to position [7909, 0]
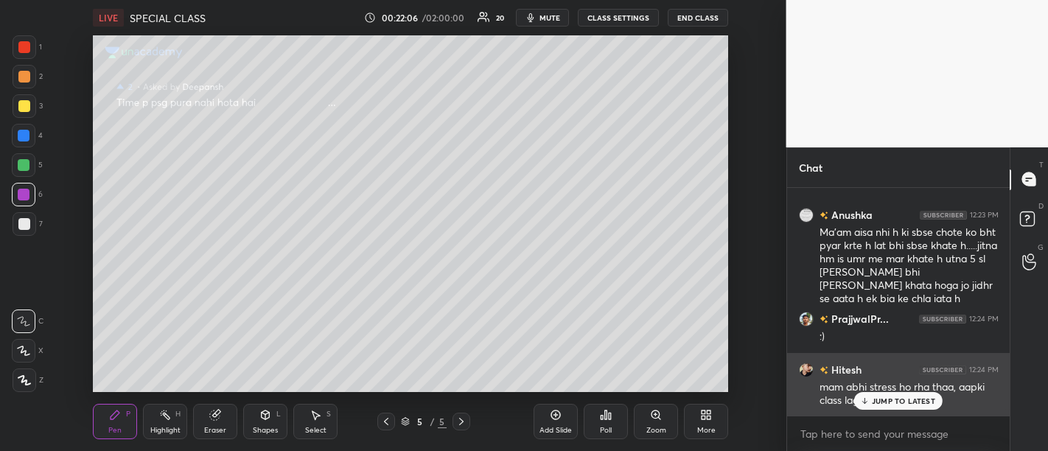
click at [880, 404] on p "JUMP TO LATEST" at bounding box center [903, 400] width 63 height 9
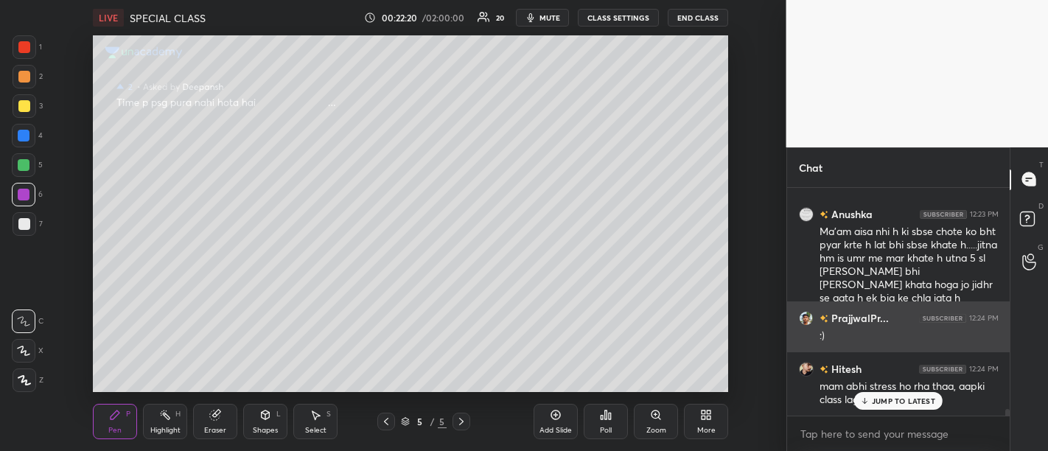
scroll to position [7960, 0]
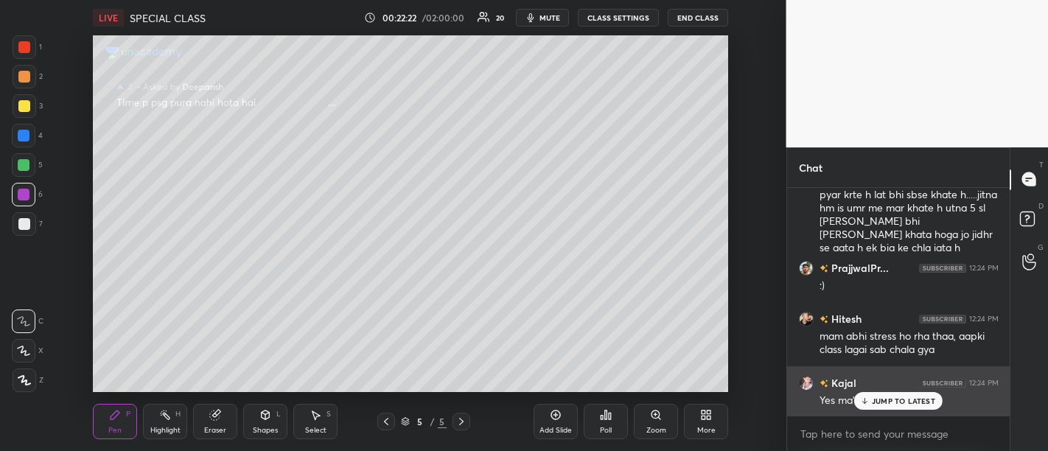
click at [903, 399] on p "JUMP TO LATEST" at bounding box center [903, 400] width 63 height 9
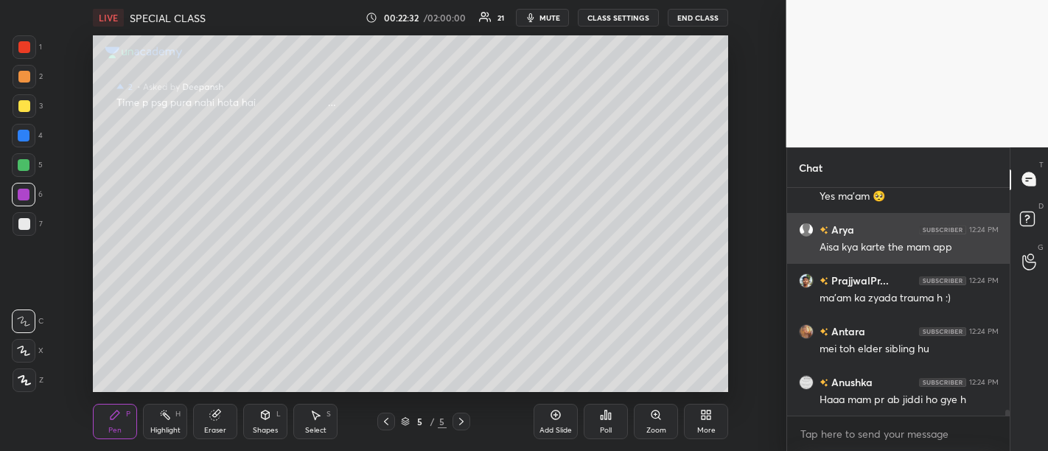
scroll to position [8214, 0]
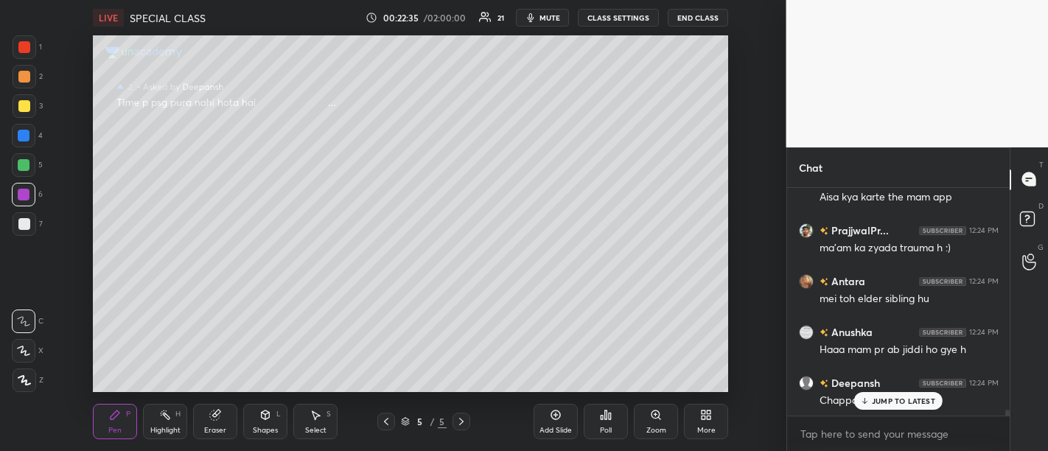
click at [875, 402] on p "JUMP TO LATEST" at bounding box center [903, 400] width 63 height 9
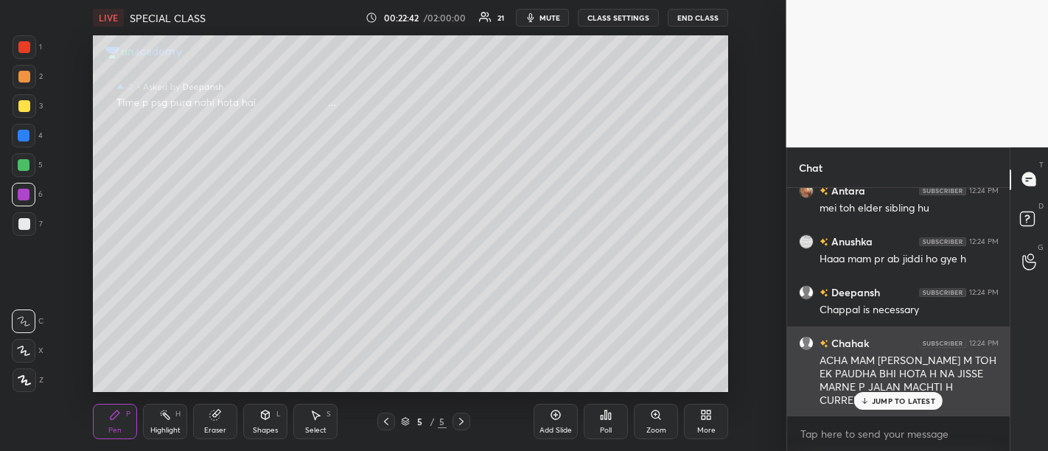
click at [892, 400] on p "JUMP TO LATEST" at bounding box center [903, 400] width 63 height 9
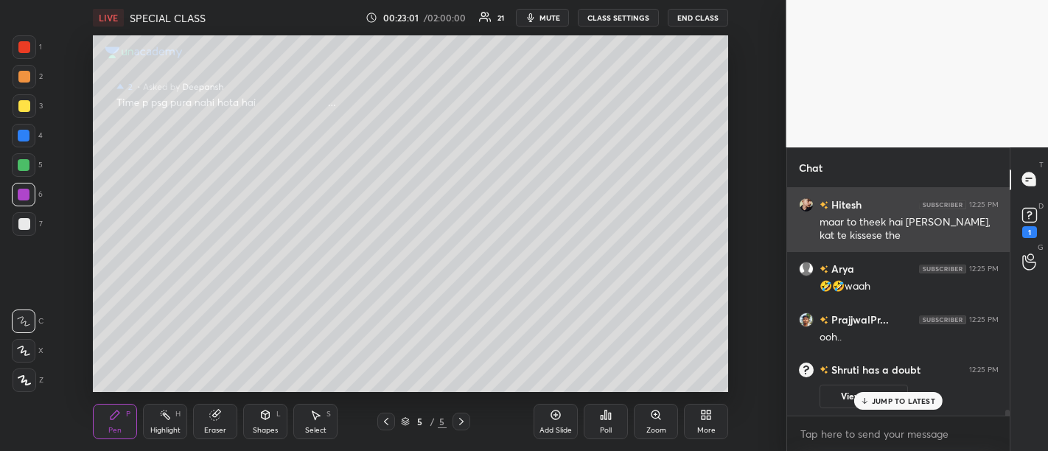
scroll to position [7887, 0]
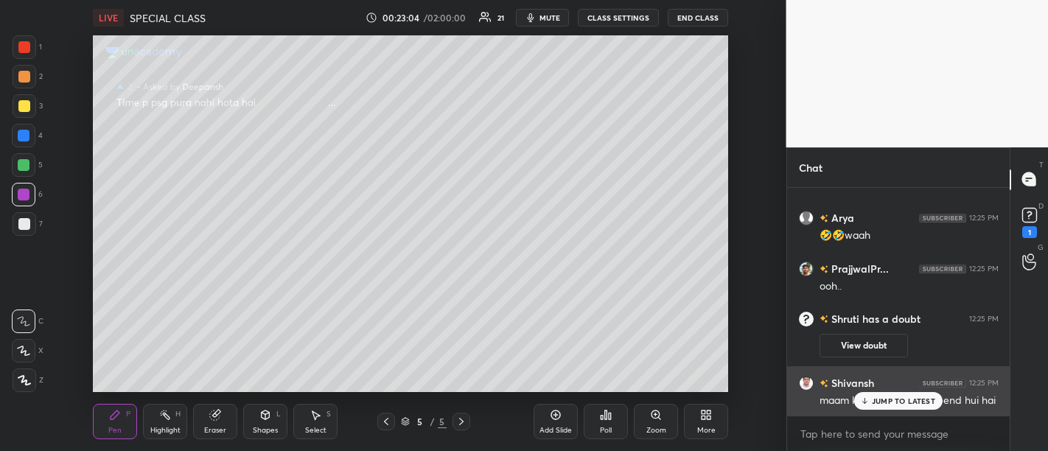
click at [899, 405] on p "JUMP TO LATEST" at bounding box center [903, 400] width 63 height 9
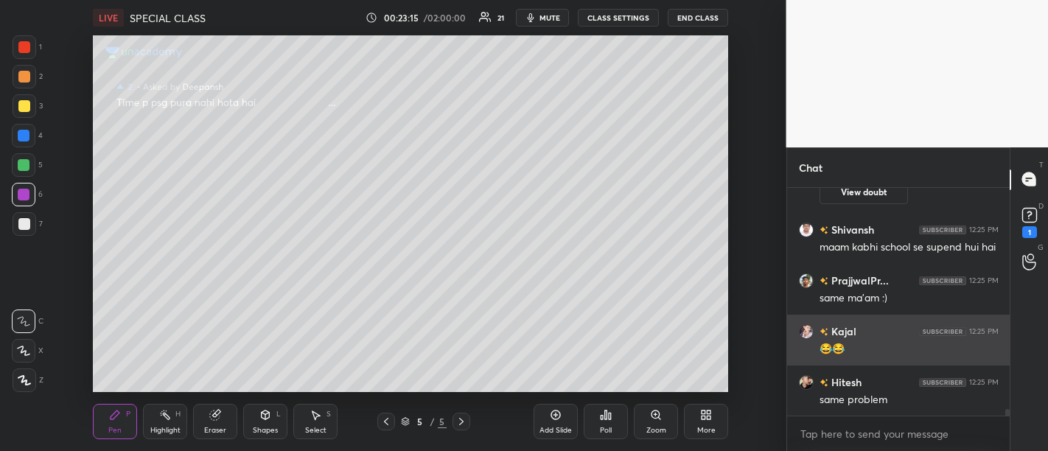
scroll to position [8103, 0]
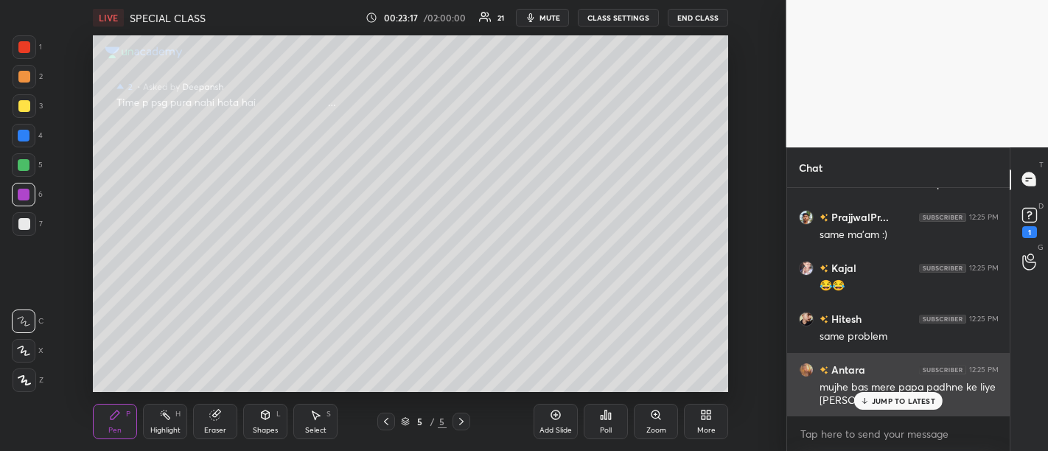
click at [909, 403] on p "JUMP TO LATEST" at bounding box center [903, 400] width 63 height 9
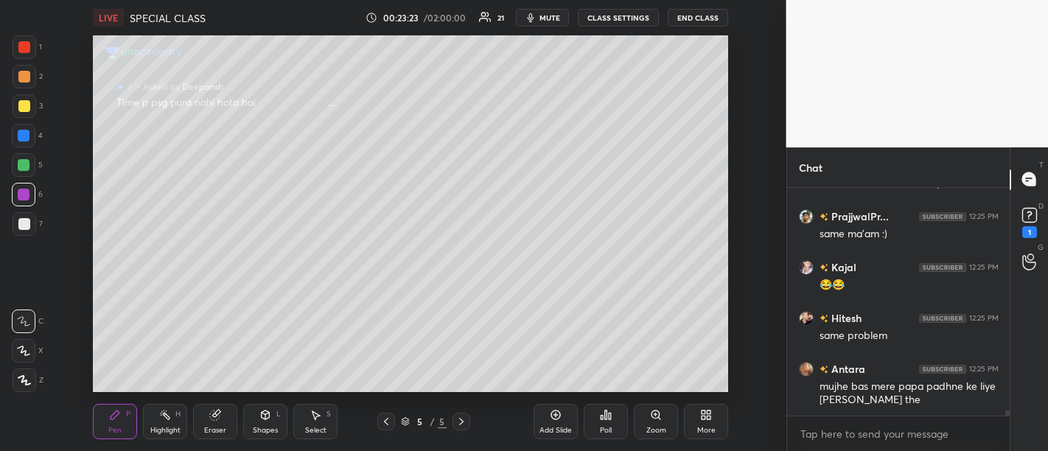
scroll to position [8154, 0]
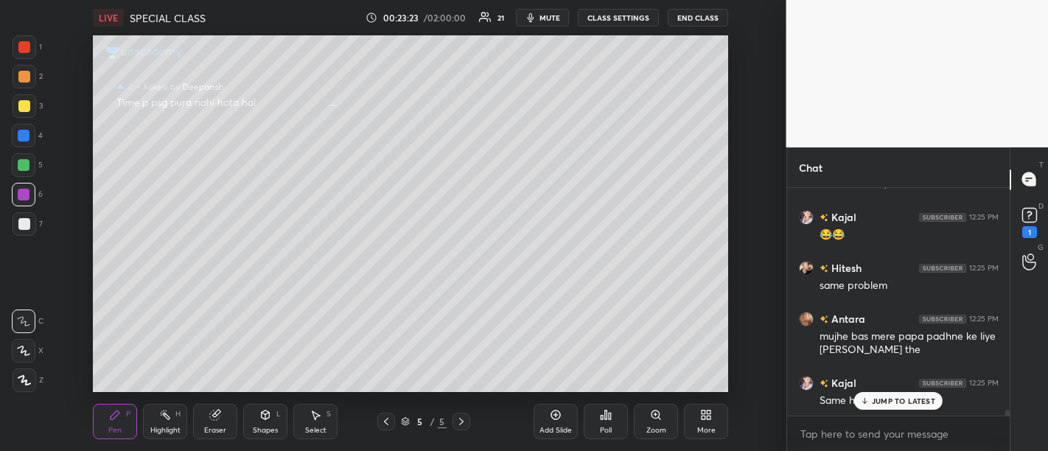
click at [564, 415] on div "Add Slide" at bounding box center [555, 421] width 44 height 35
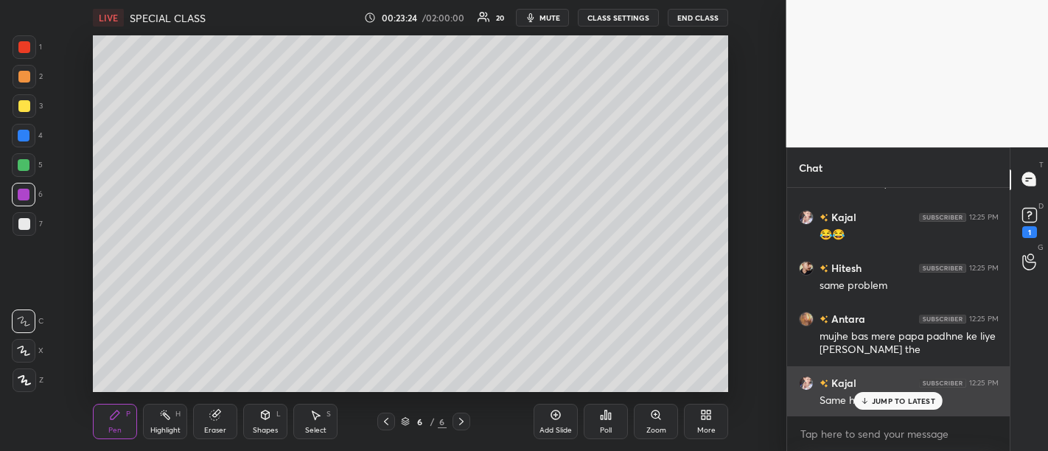
click at [899, 393] on div "JUMP TO LATEST" at bounding box center [898, 401] width 88 height 18
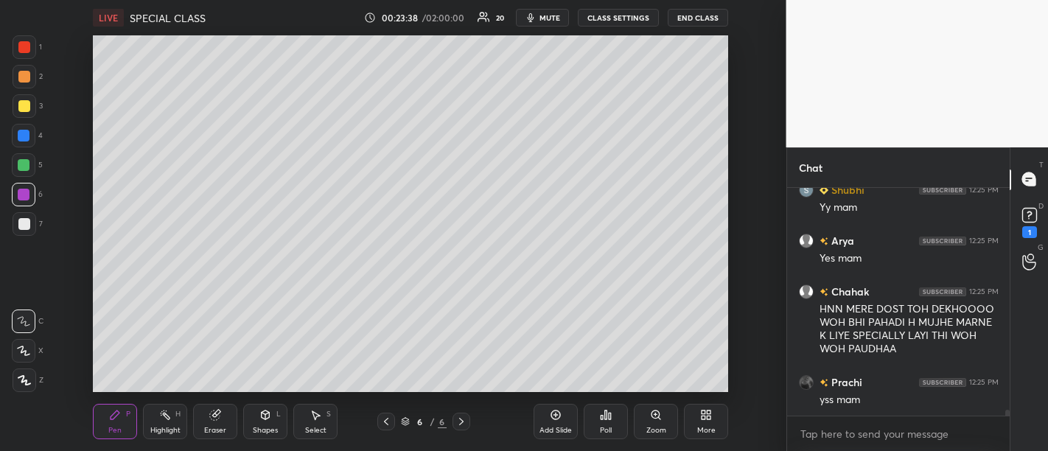
scroll to position [8461, 0]
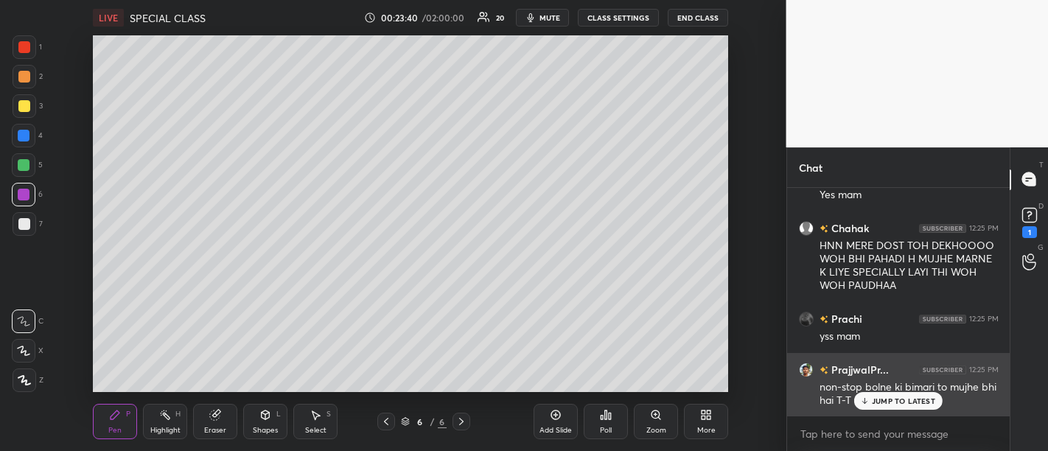
click at [883, 403] on p "JUMP TO LATEST" at bounding box center [903, 400] width 63 height 9
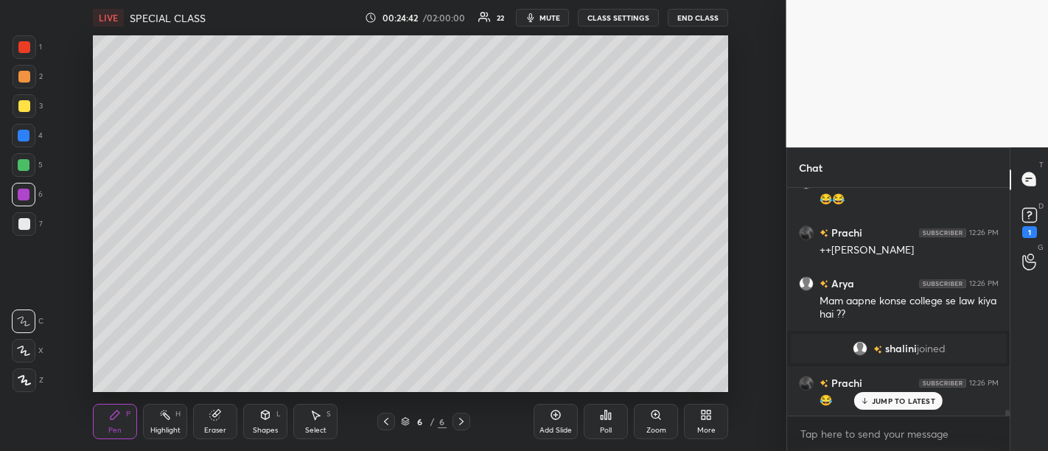
scroll to position [8958, 0]
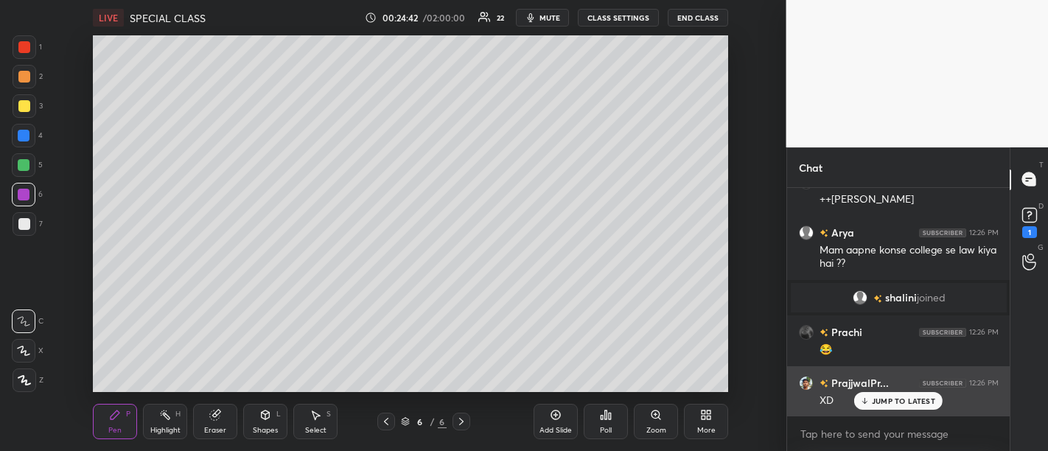
click at [891, 409] on div "JUMP TO LATEST" at bounding box center [898, 401] width 88 height 18
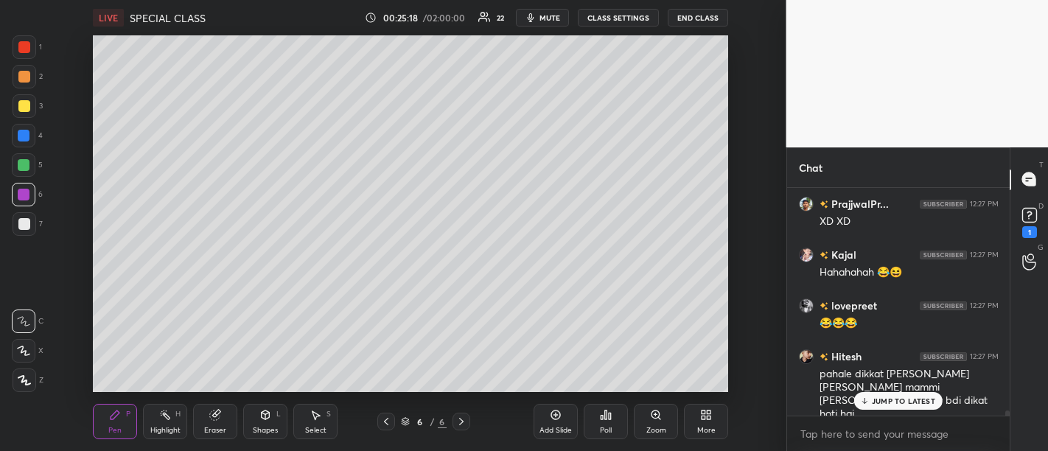
scroll to position [9541, 0]
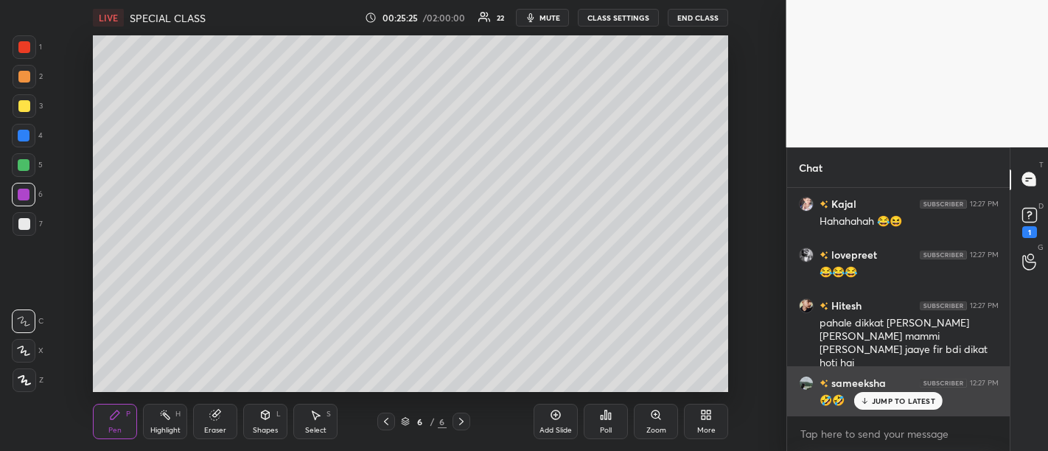
click at [911, 405] on p "JUMP TO LATEST" at bounding box center [903, 400] width 63 height 9
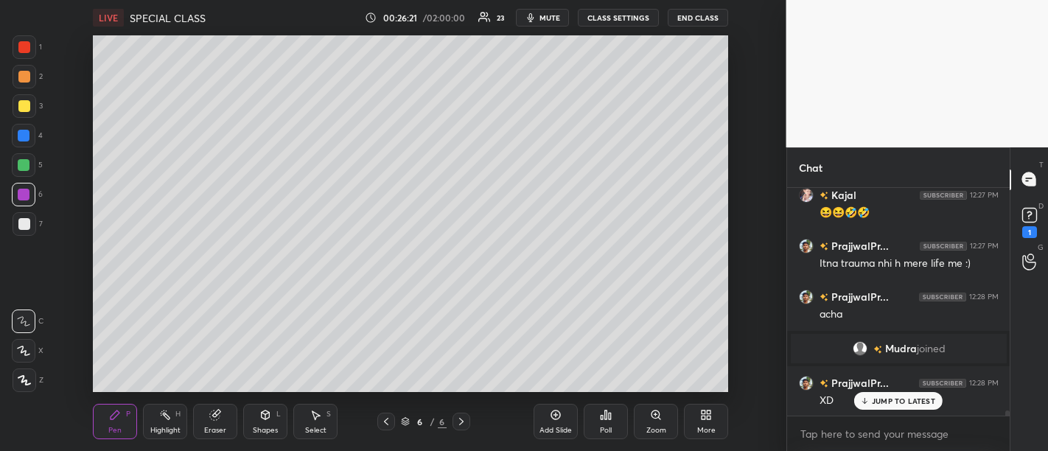
scroll to position [9895, 0]
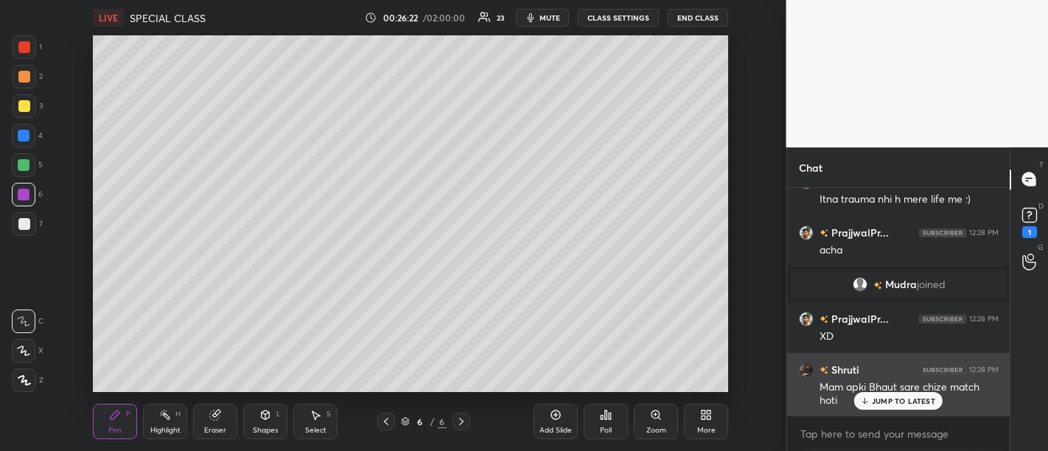
click at [895, 405] on p "JUMP TO LATEST" at bounding box center [903, 400] width 63 height 9
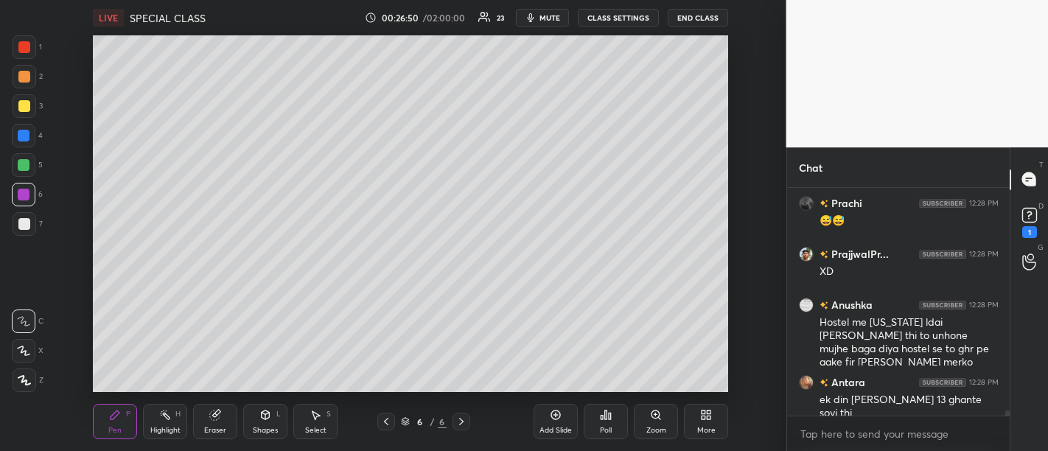
scroll to position [10278, 0]
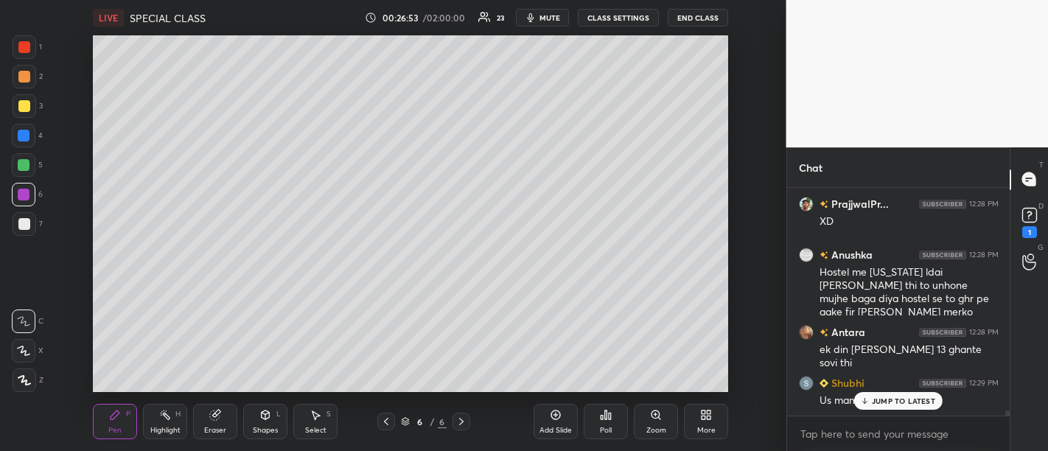
click at [901, 399] on p "JUMP TO LATEST" at bounding box center [903, 400] width 63 height 9
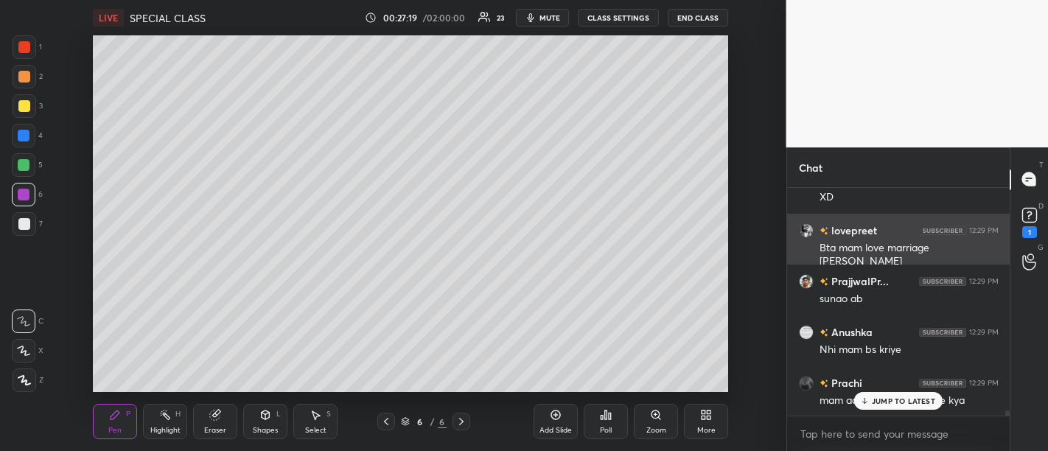
scroll to position [10647, 0]
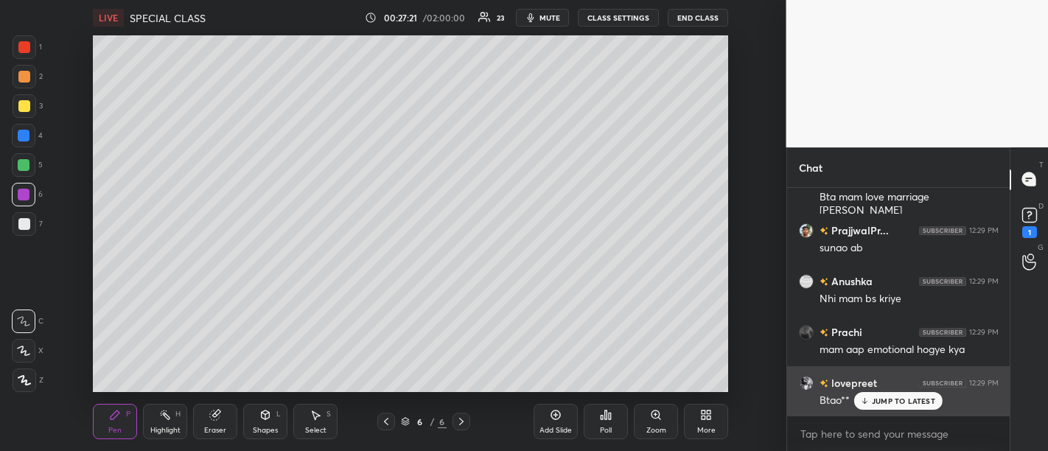
click at [909, 402] on p "JUMP TO LATEST" at bounding box center [903, 400] width 63 height 9
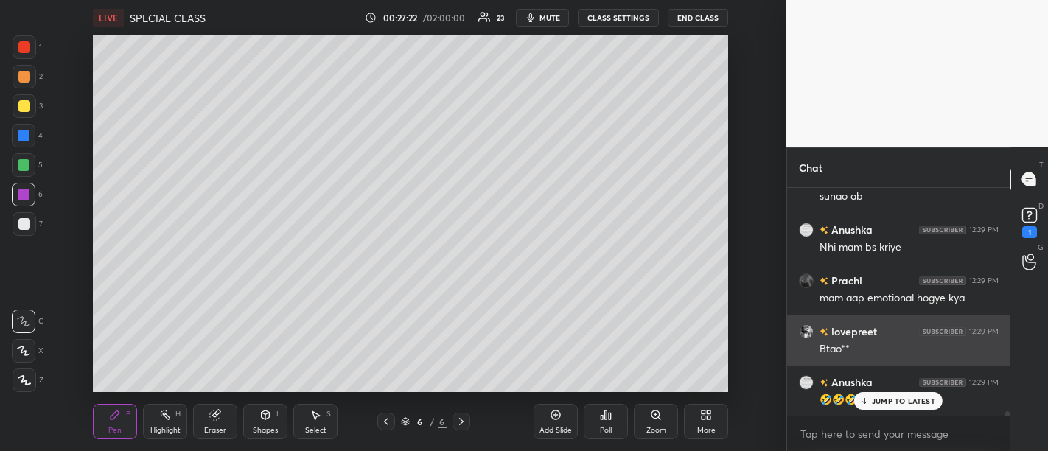
scroll to position [10762, 0]
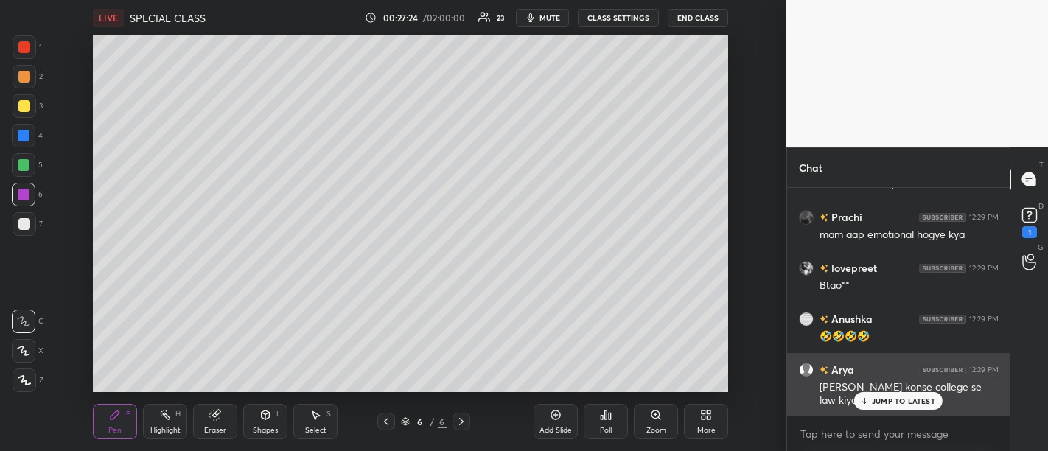
click at [914, 403] on p "JUMP TO LATEST" at bounding box center [903, 400] width 63 height 9
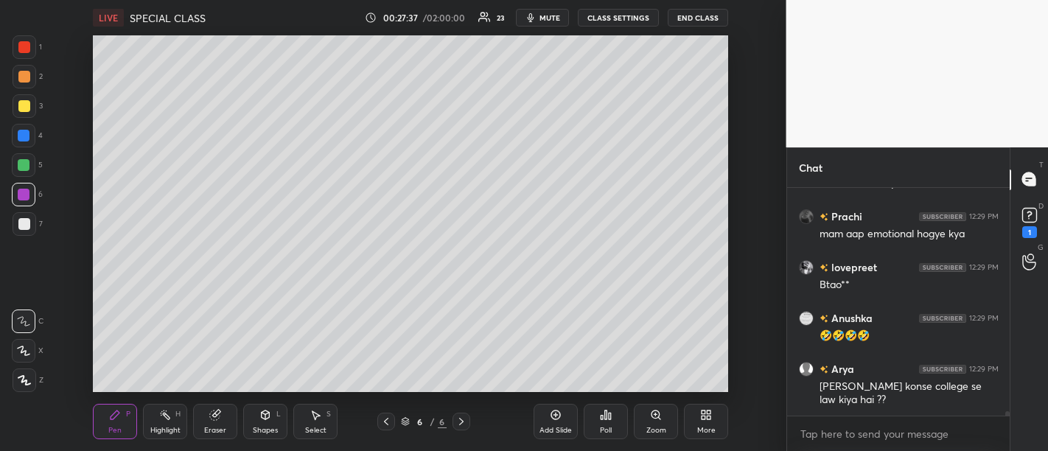
scroll to position [10813, 0]
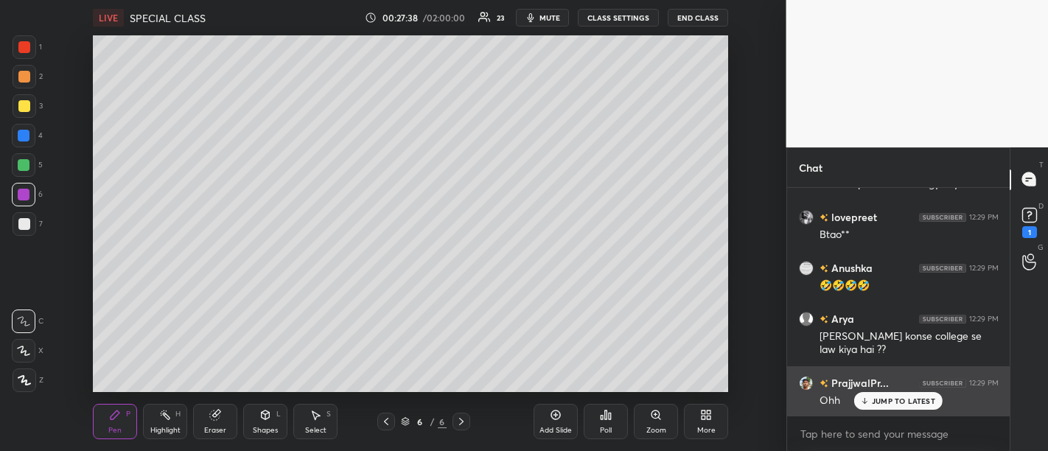
click at [914, 403] on p "JUMP TO LATEST" at bounding box center [903, 400] width 63 height 9
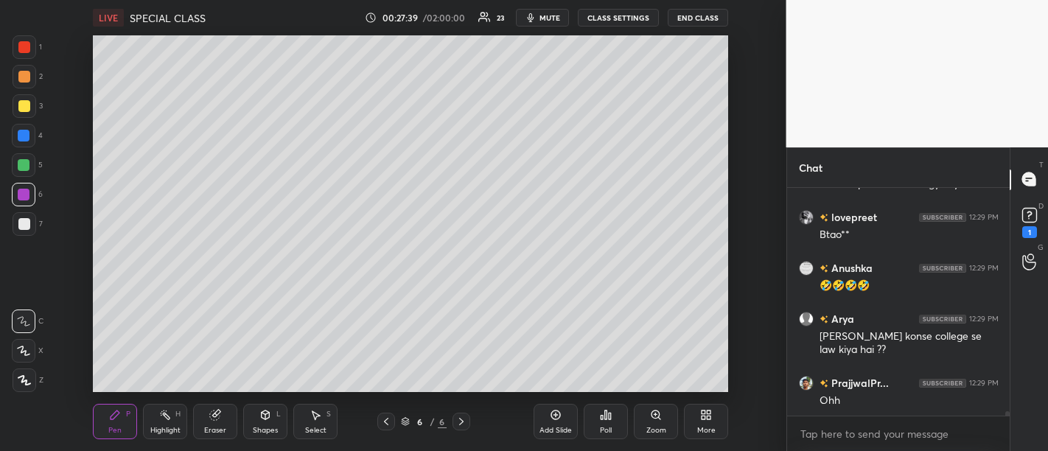
scroll to position [10863, 0]
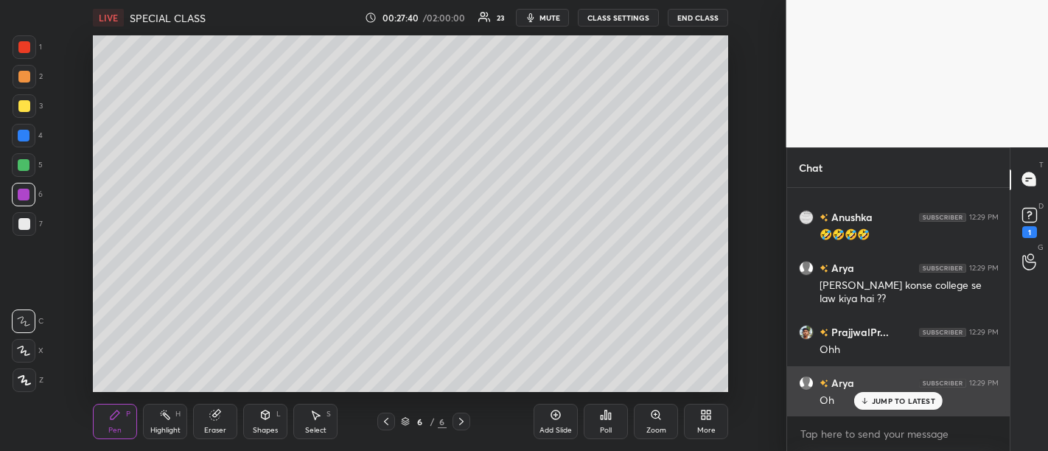
click at [912, 400] on p "JUMP TO LATEST" at bounding box center [903, 400] width 63 height 9
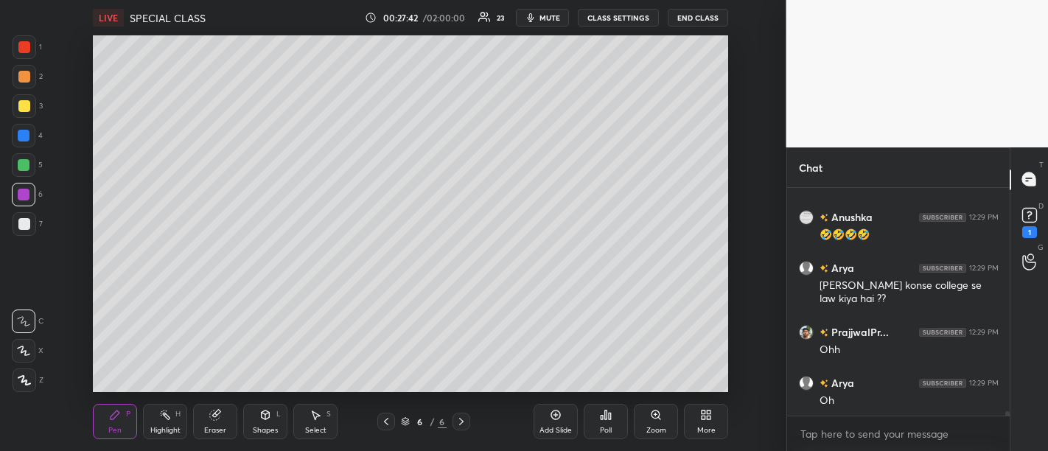
click at [559, 424] on div "Add Slide" at bounding box center [555, 421] width 44 height 35
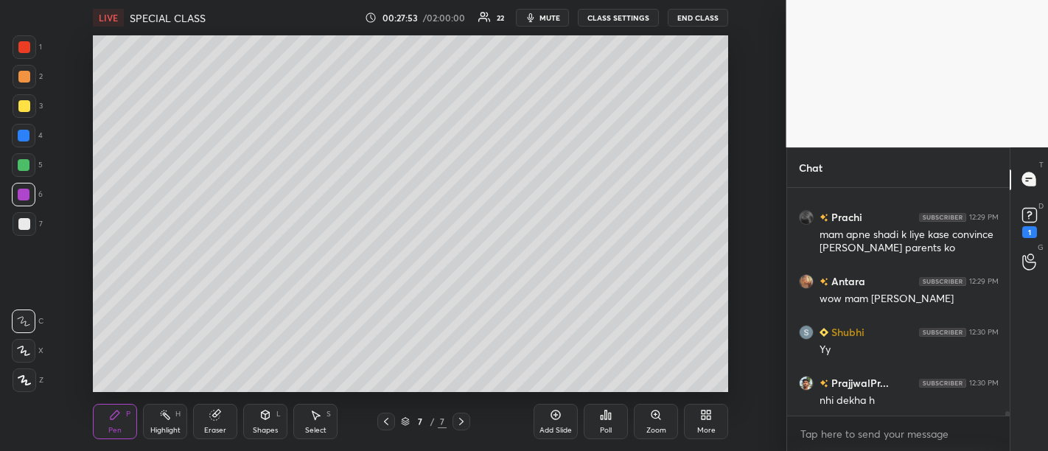
scroll to position [11131, 0]
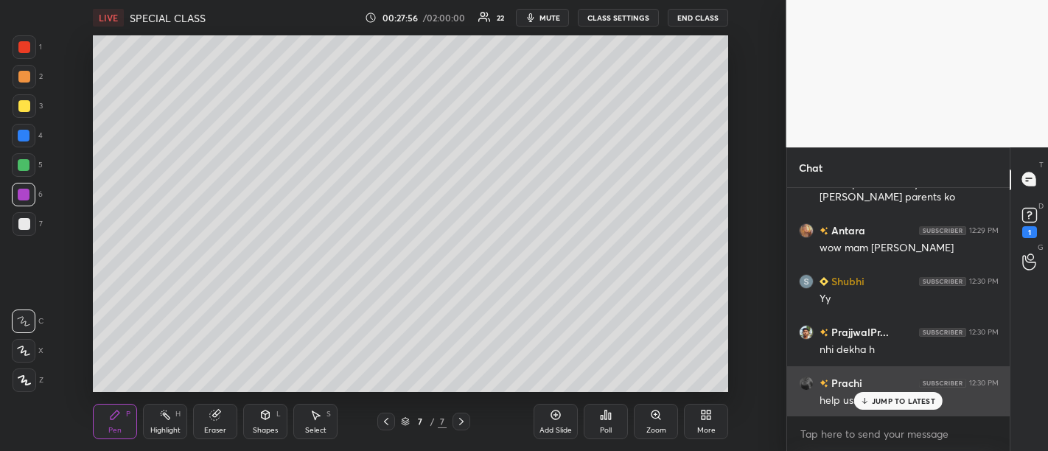
click at [900, 397] on p "JUMP TO LATEST" at bounding box center [903, 400] width 63 height 9
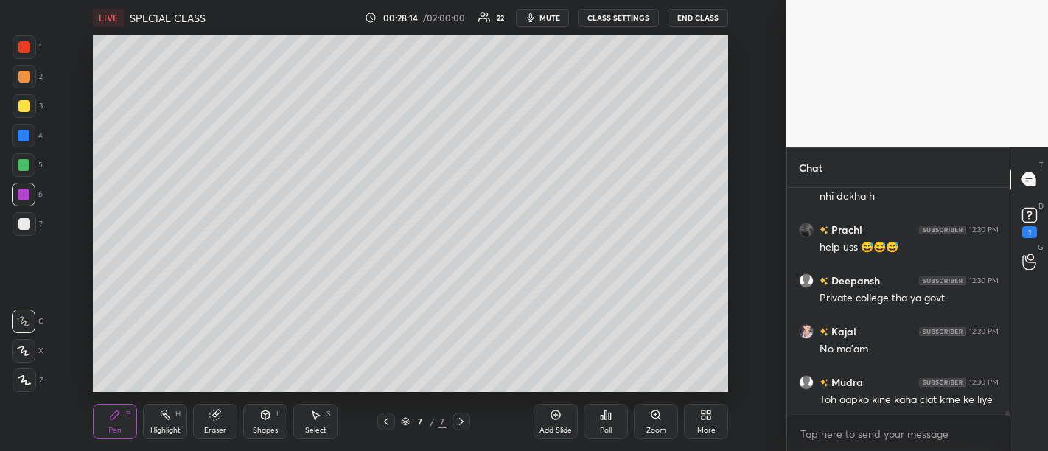
scroll to position [11334, 0]
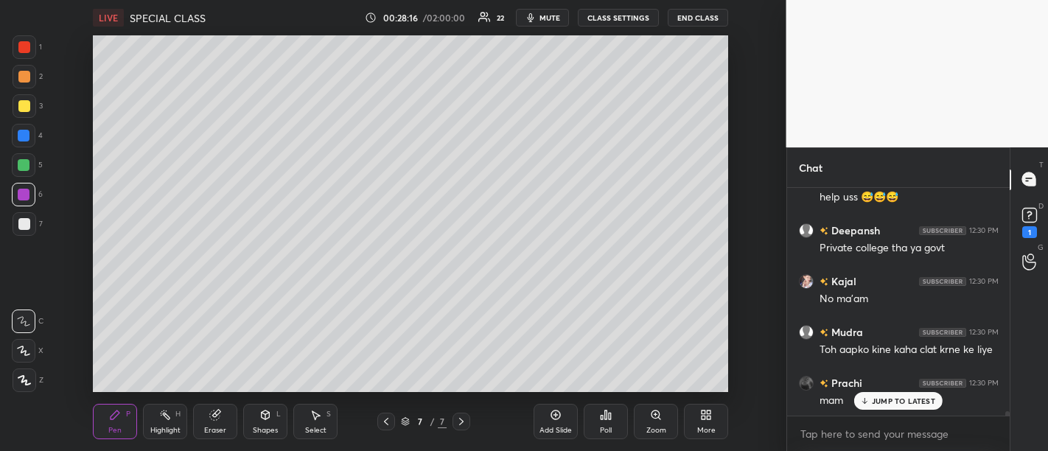
click at [914, 394] on div "JUMP TO LATEST" at bounding box center [898, 401] width 88 height 18
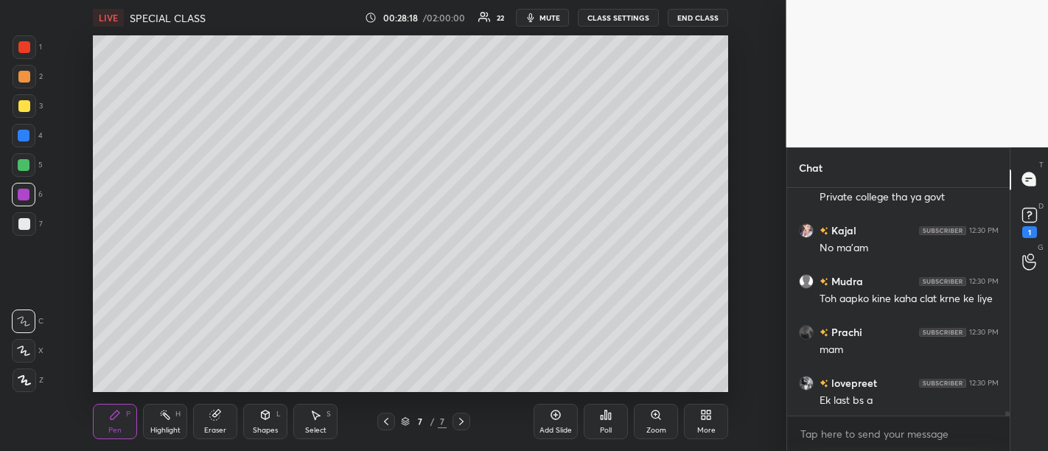
scroll to position [11436, 0]
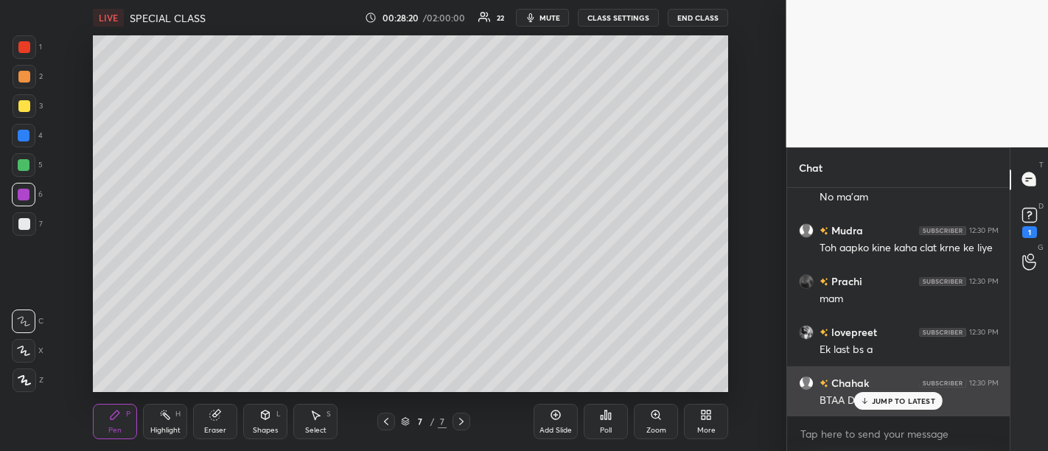
click at [882, 399] on p "JUMP TO LATEST" at bounding box center [903, 400] width 63 height 9
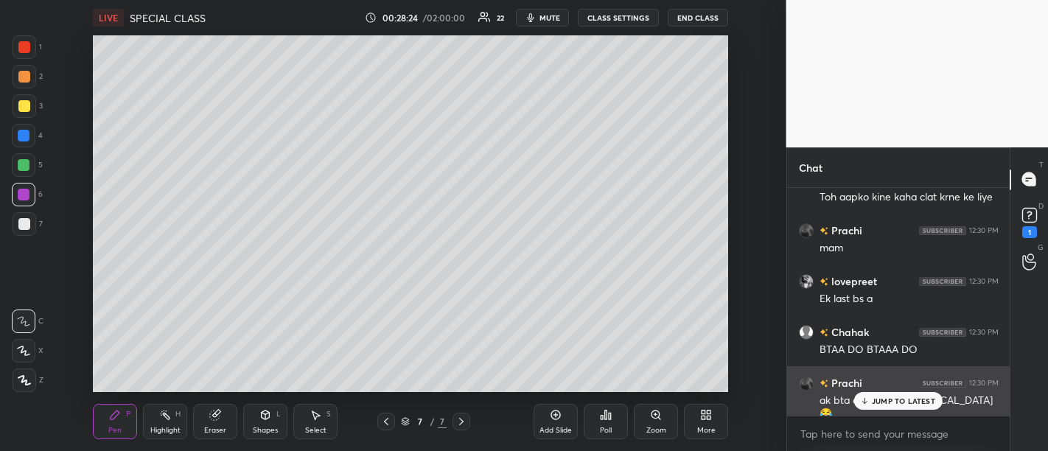
click at [891, 403] on p "JUMP TO LATEST" at bounding box center [903, 400] width 63 height 9
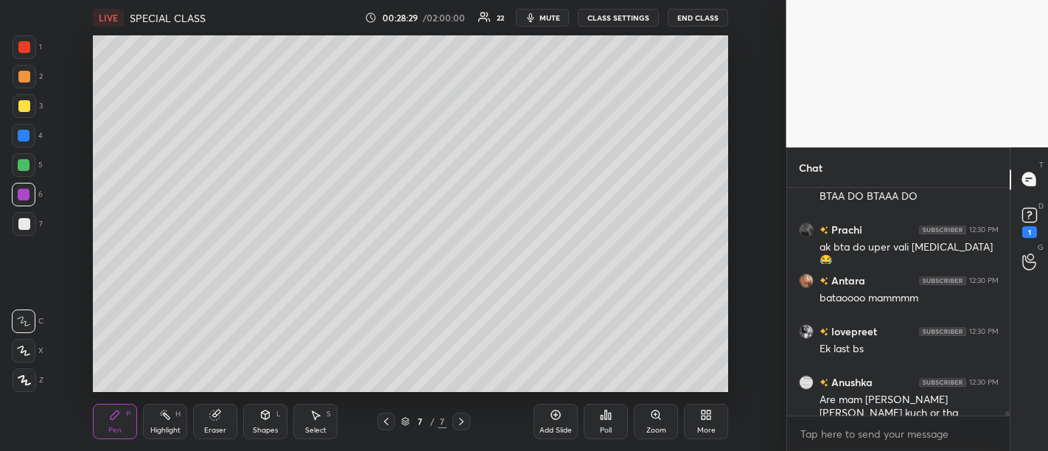
scroll to position [11690, 0]
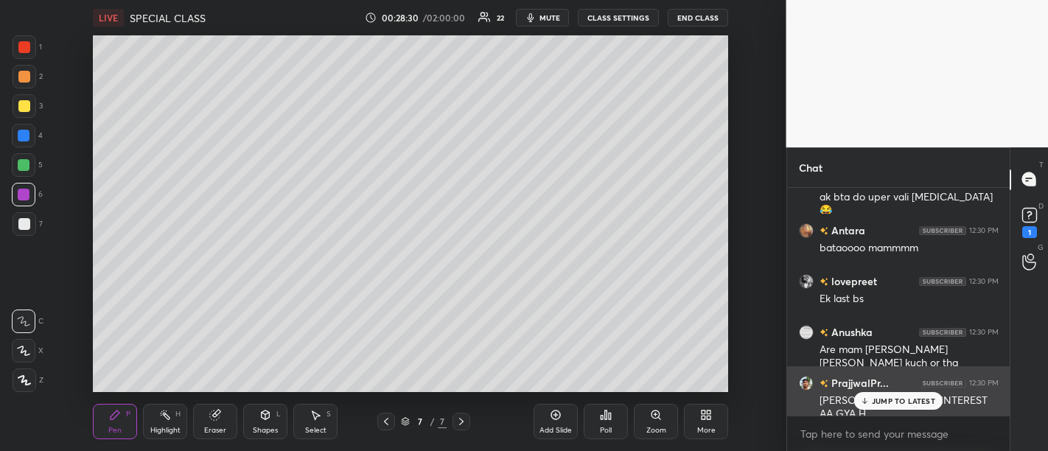
click at [893, 400] on p "JUMP TO LATEST" at bounding box center [903, 400] width 63 height 9
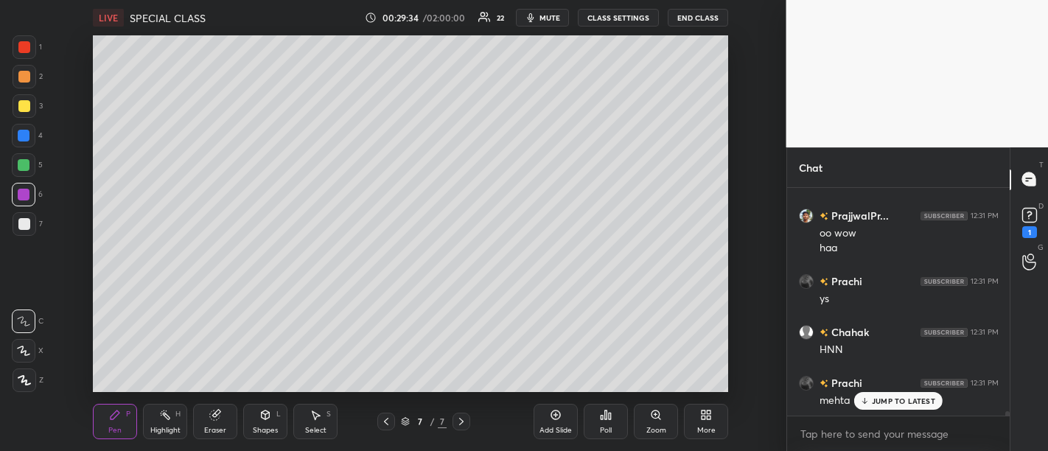
scroll to position [12074, 0]
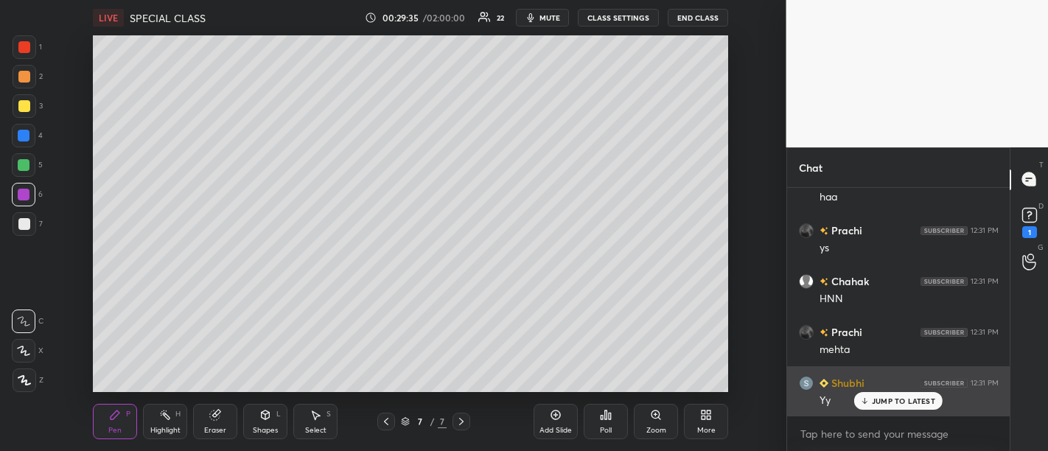
click at [897, 407] on div "JUMP TO LATEST" at bounding box center [898, 401] width 88 height 18
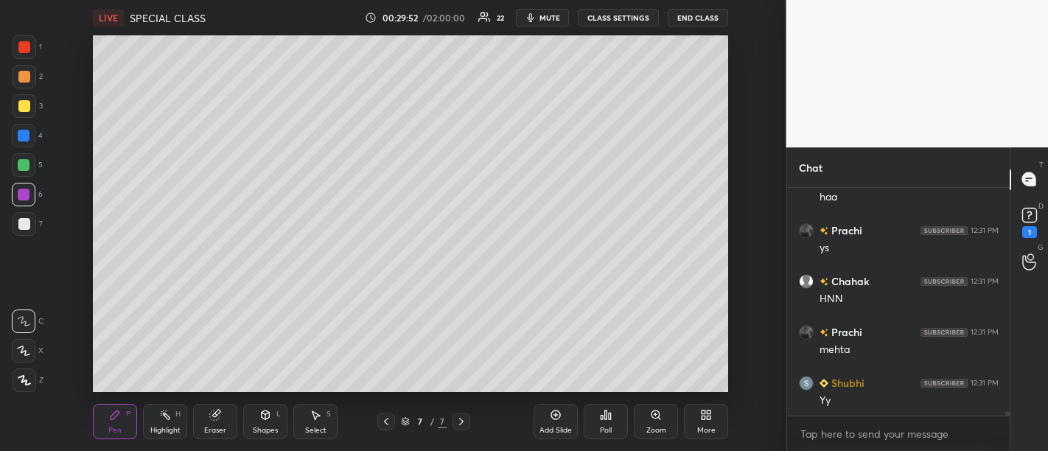
scroll to position [12126, 0]
click at [550, 422] on div "Add Slide" at bounding box center [555, 421] width 44 height 35
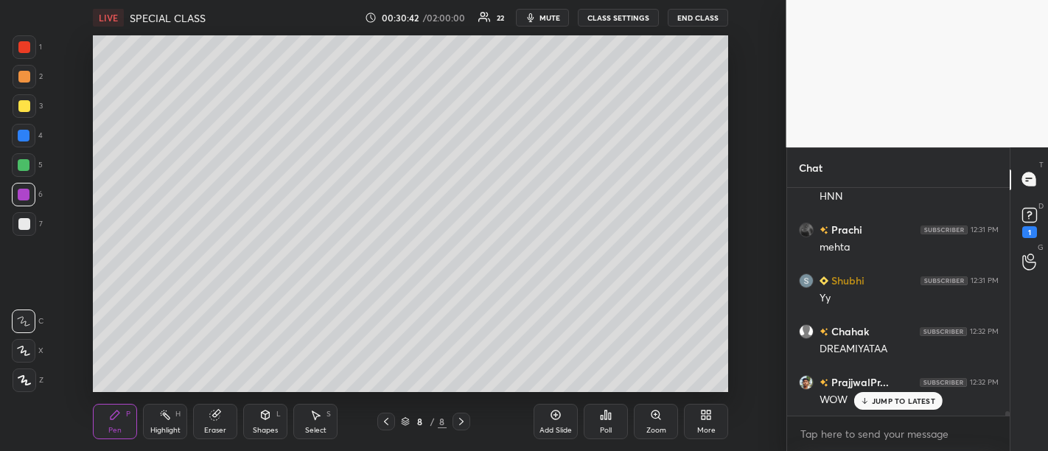
scroll to position [12280, 0]
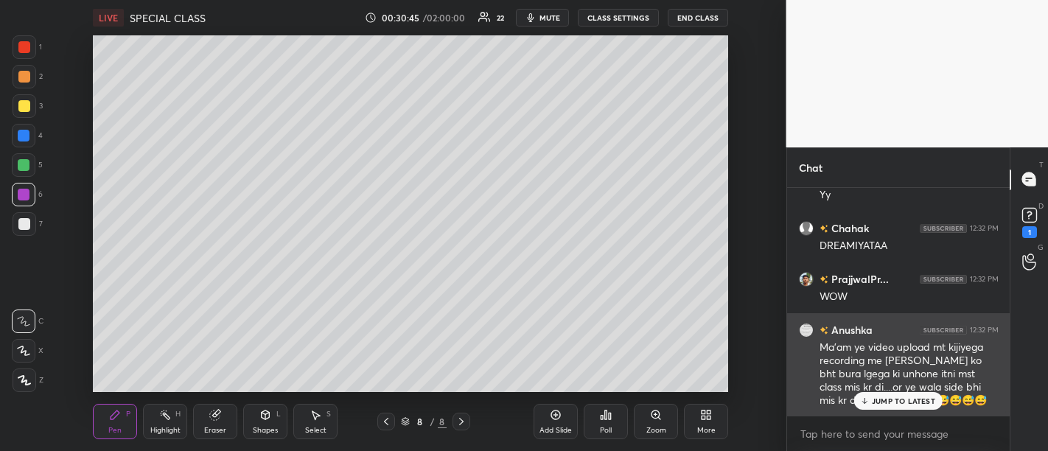
click at [899, 396] on div "JUMP TO LATEST" at bounding box center [898, 401] width 88 height 18
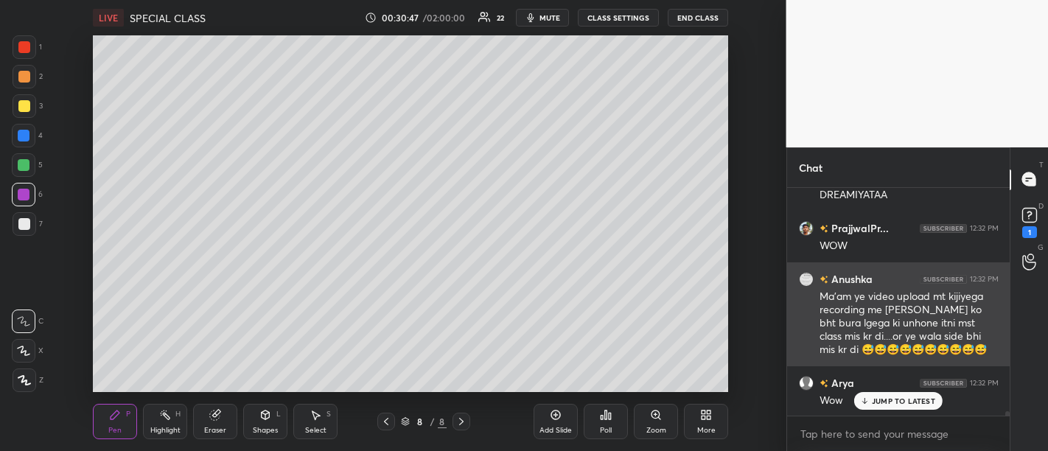
scroll to position [12381, 0]
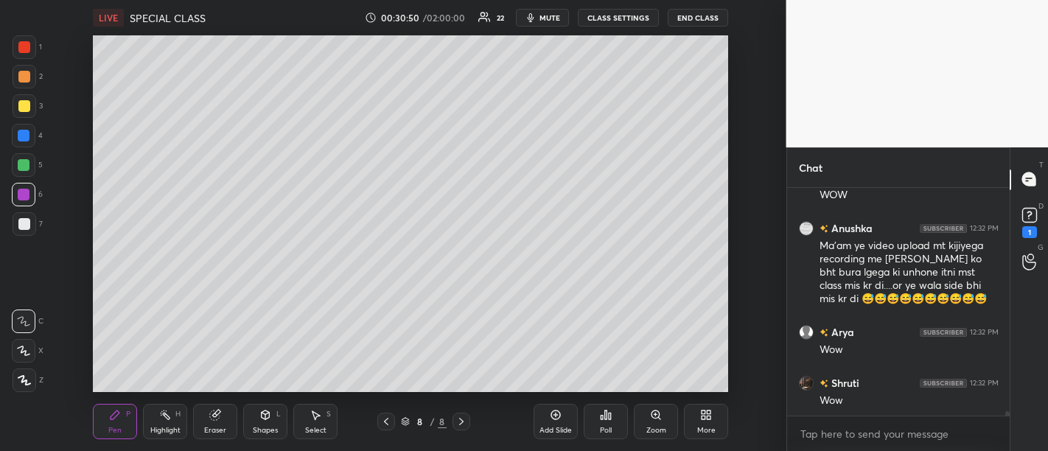
click at [903, 394] on div "PrajjwalPr... 12:32 PM WOW Anushka 12:32 PM Ma'am ye video upload mt kijiyega r…" at bounding box center [898, 302] width 223 height 228
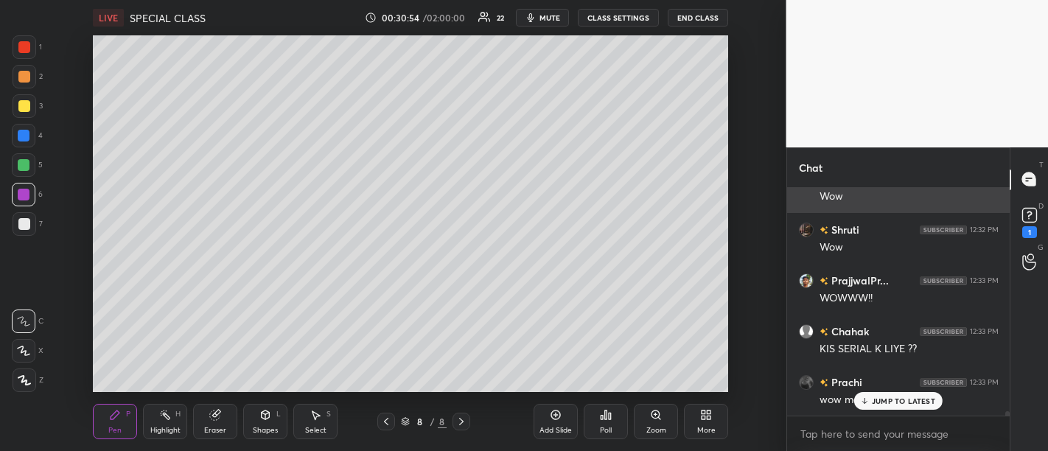
scroll to position [12598, 0]
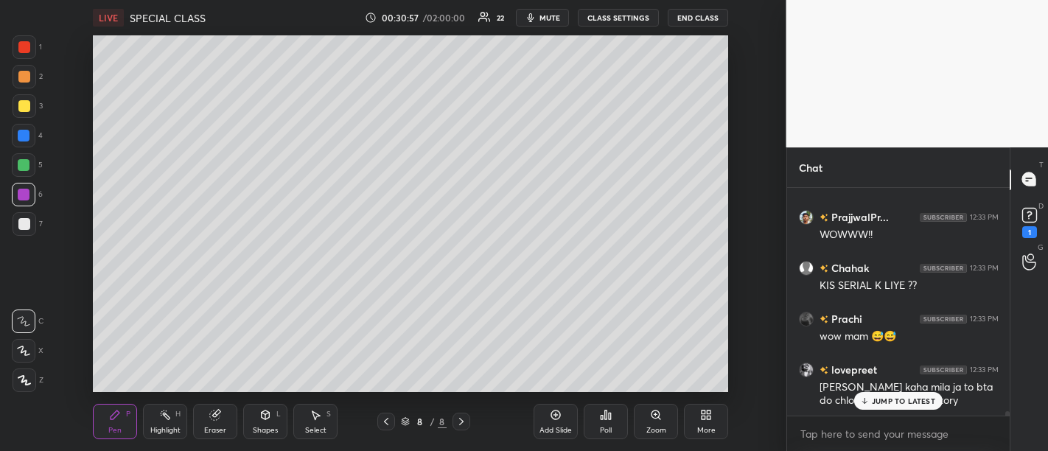
click at [897, 413] on div "lovepreet 12:33 PM Sunny jiju kaha mila ja to bta do chlo kaha sa start hu story" at bounding box center [898, 385] width 223 height 64
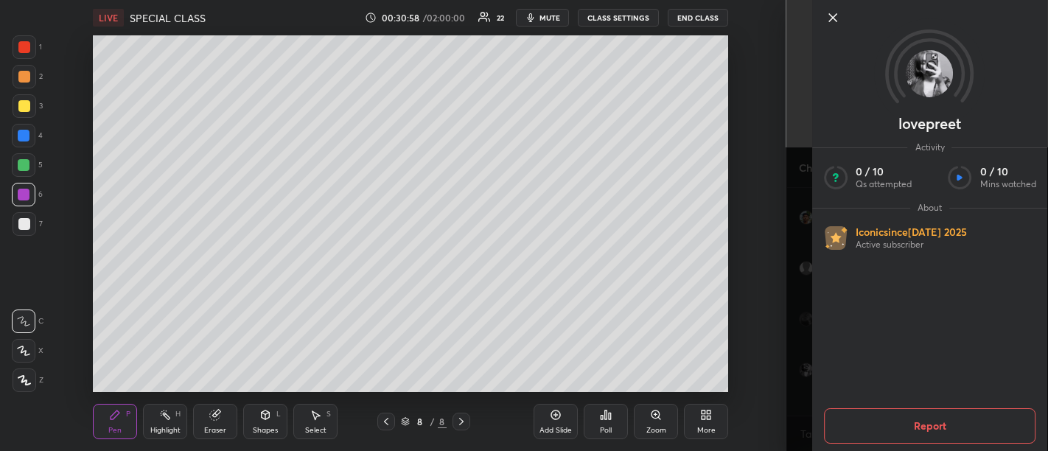
click at [833, 21] on icon at bounding box center [833, 18] width 18 height 18
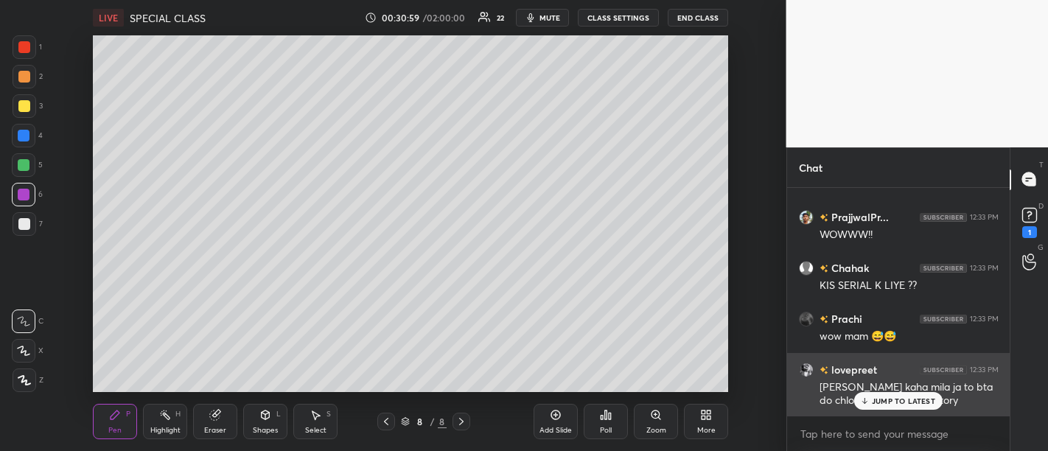
click at [900, 396] on p "JUMP TO LATEST" at bounding box center [903, 400] width 63 height 9
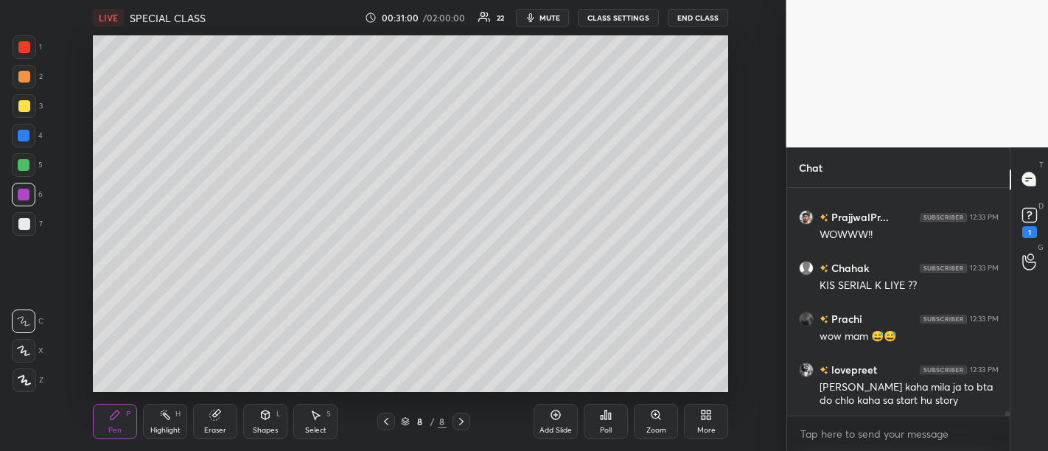
scroll to position [12599, 0]
click at [549, 416] on div "Add Slide" at bounding box center [555, 421] width 44 height 35
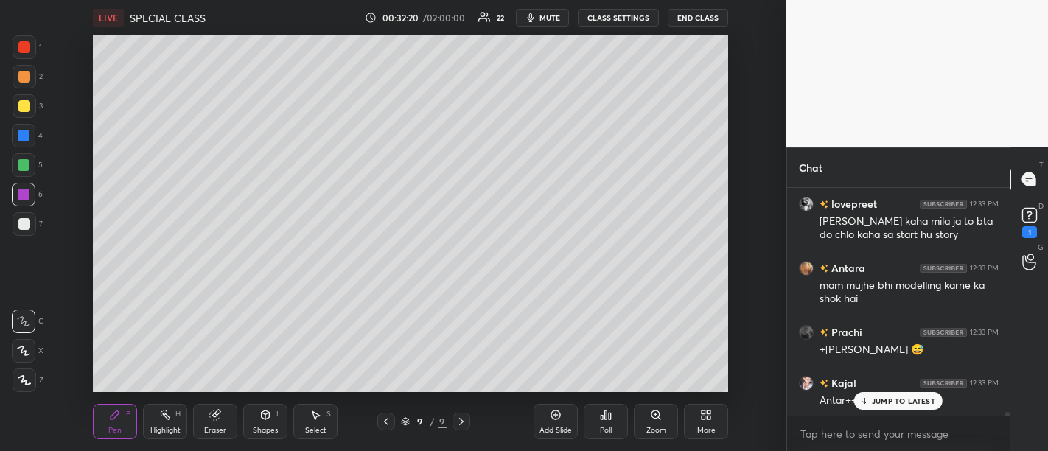
scroll to position [12815, 0]
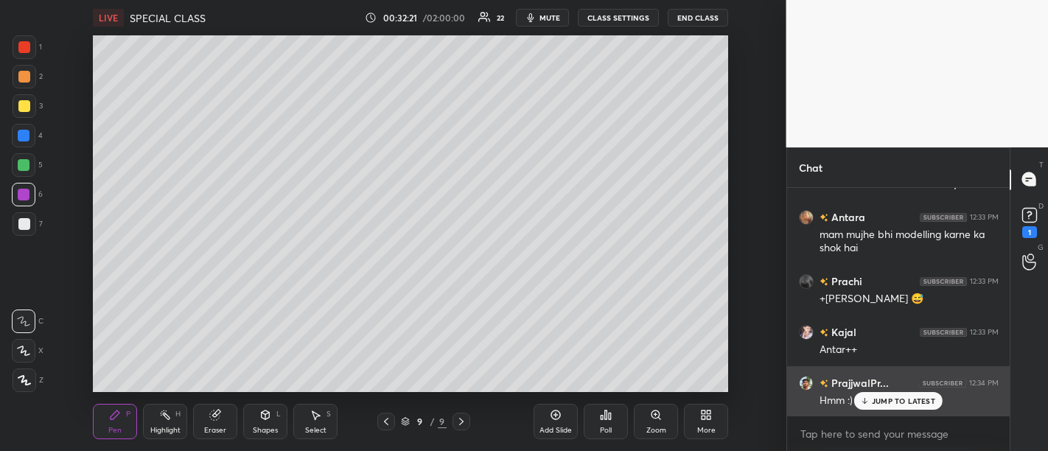
click at [914, 402] on p "JUMP TO LATEST" at bounding box center [903, 400] width 63 height 9
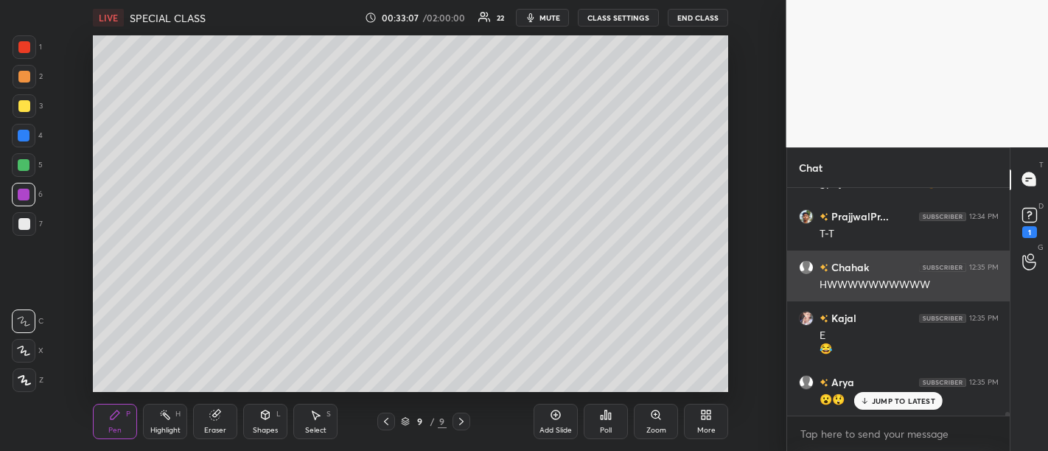
scroll to position [13173, 0]
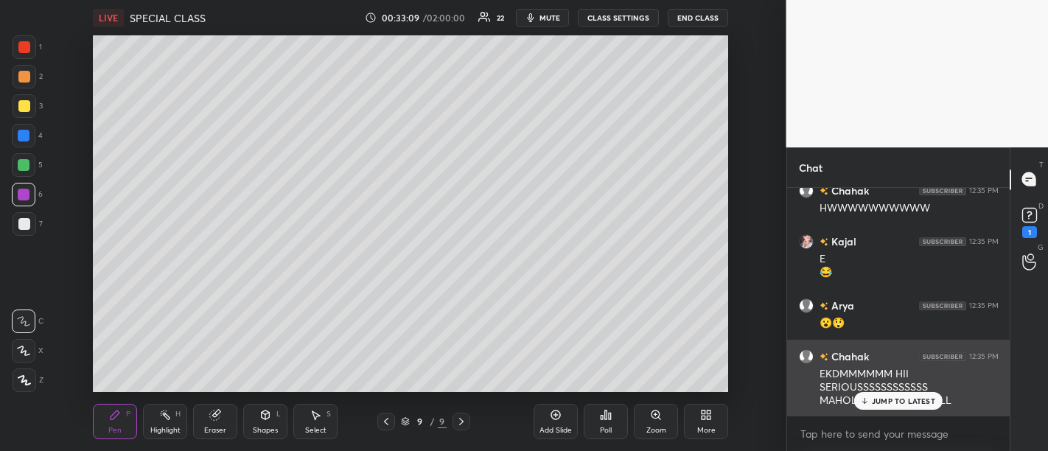
click at [909, 361] on div "Chahak 12:35 PM" at bounding box center [899, 356] width 200 height 15
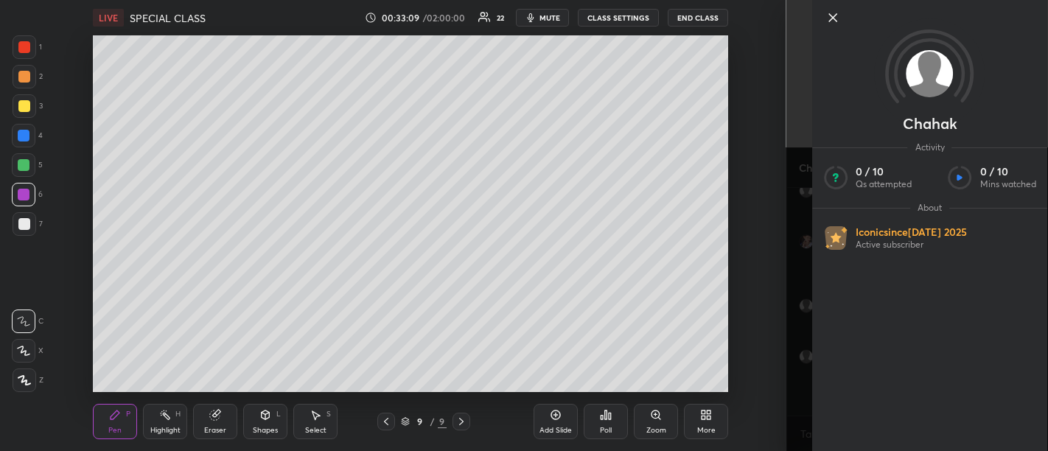
click at [899, 396] on div "Chahak Activity 0 / 10 Qs attempted 0 / 10 Mins watched About Iconic since Jul …" at bounding box center [930, 225] width 236 height 451
click at [825, 21] on icon at bounding box center [833, 18] width 18 height 18
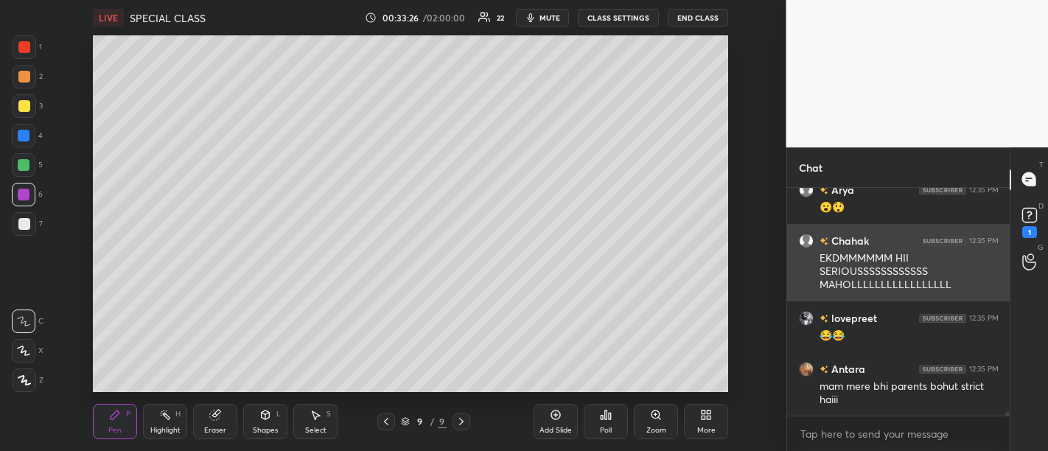
scroll to position [13338, 0]
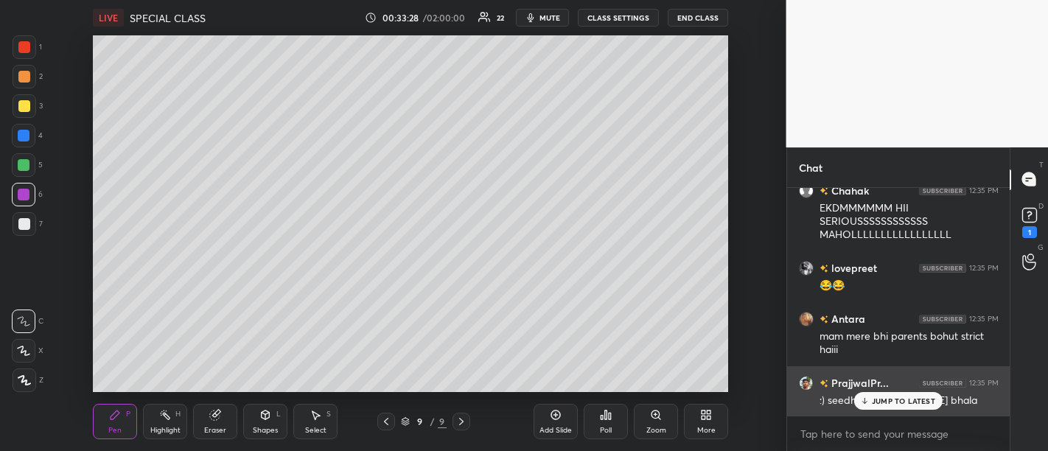
click at [897, 399] on p "JUMP TO LATEST" at bounding box center [903, 400] width 63 height 9
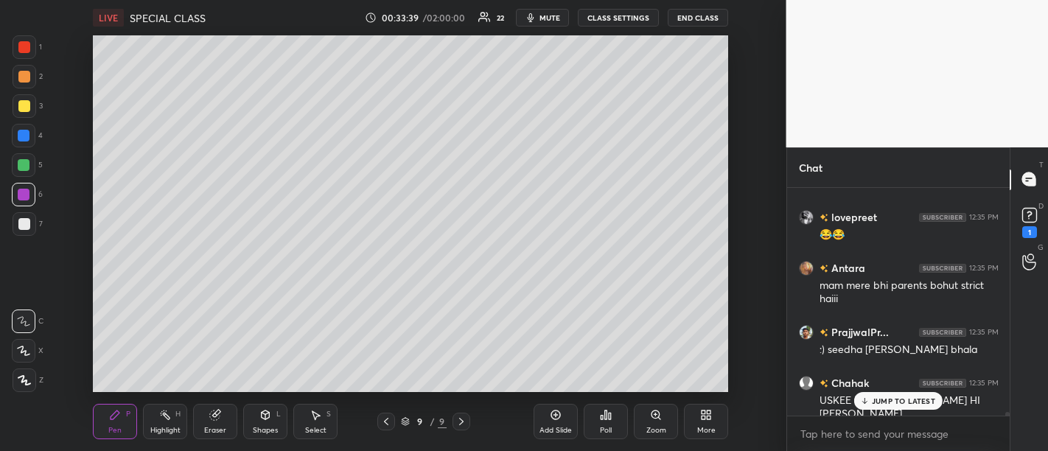
scroll to position [13404, 0]
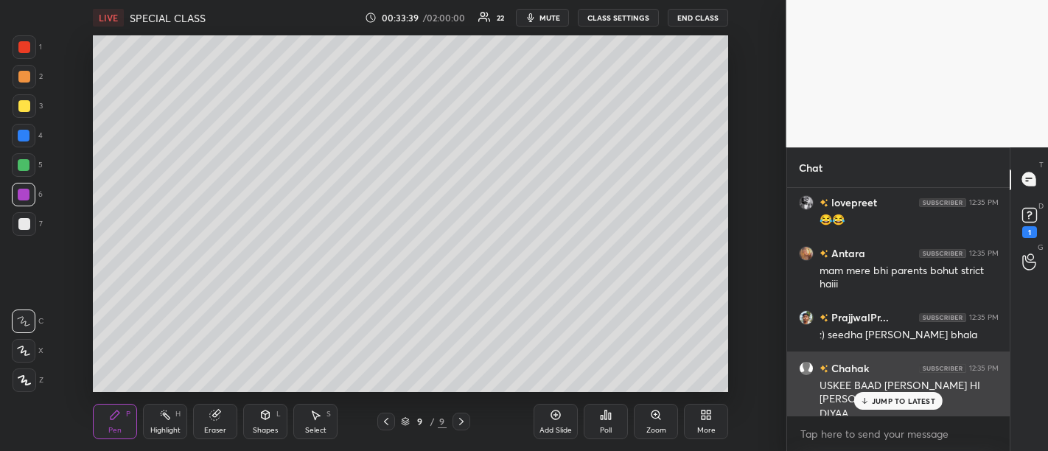
click at [898, 403] on p "JUMP TO LATEST" at bounding box center [903, 400] width 63 height 9
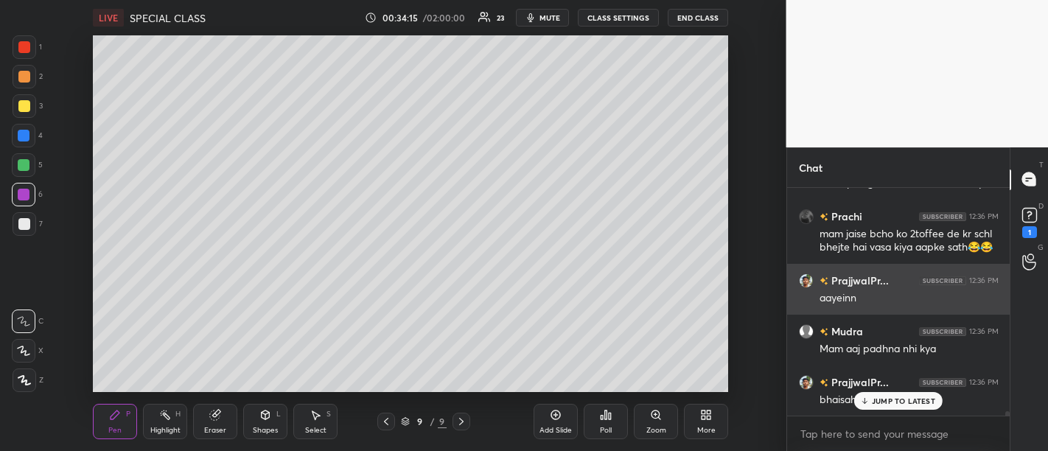
scroll to position [11964, 0]
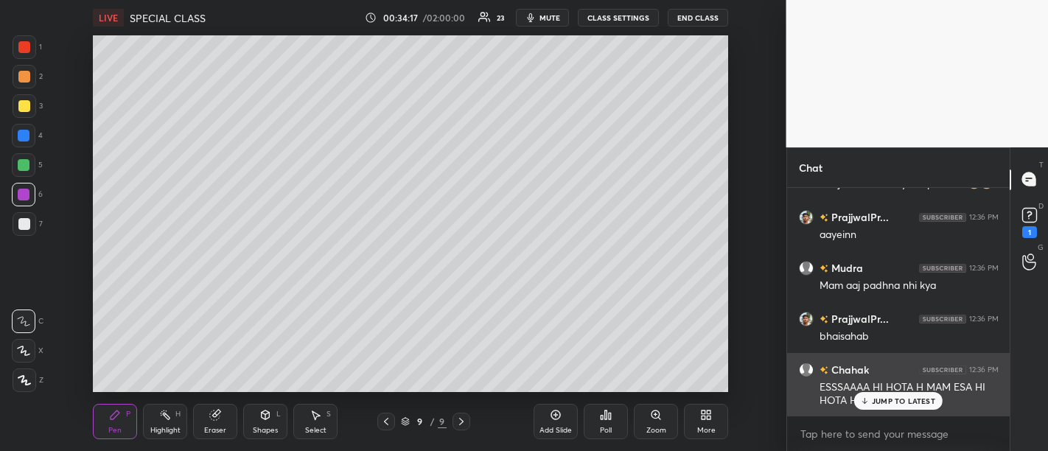
click at [911, 403] on p "JUMP TO LATEST" at bounding box center [903, 400] width 63 height 9
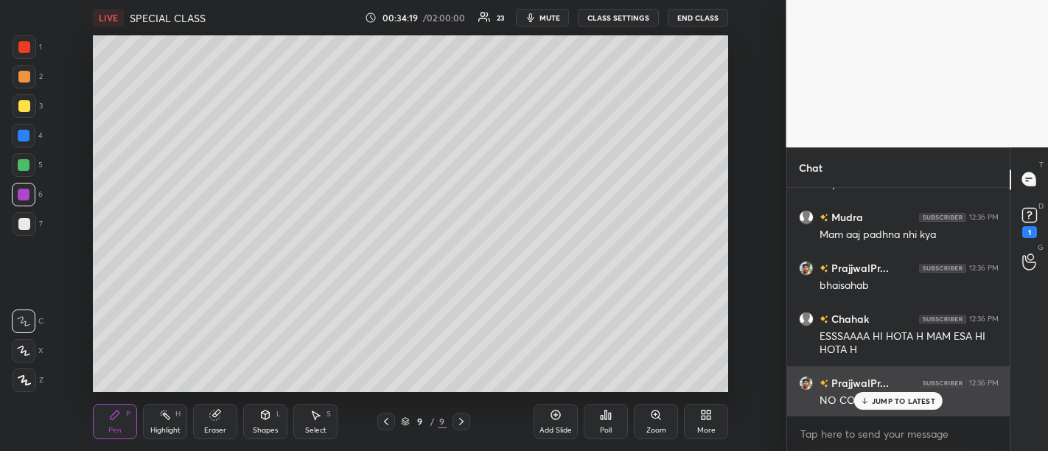
click at [915, 399] on p "JUMP TO LATEST" at bounding box center [903, 400] width 63 height 9
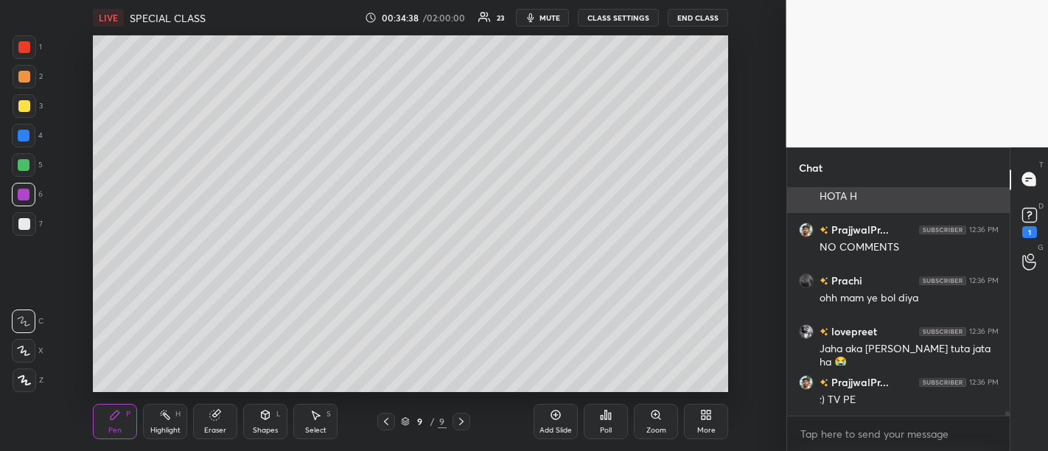
scroll to position [12218, 0]
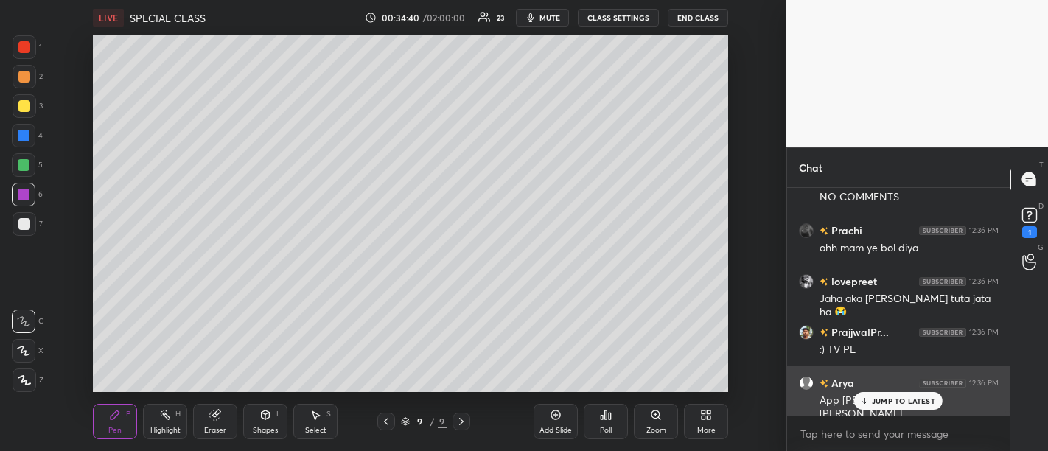
click at [903, 399] on p "JUMP TO LATEST" at bounding box center [903, 400] width 63 height 9
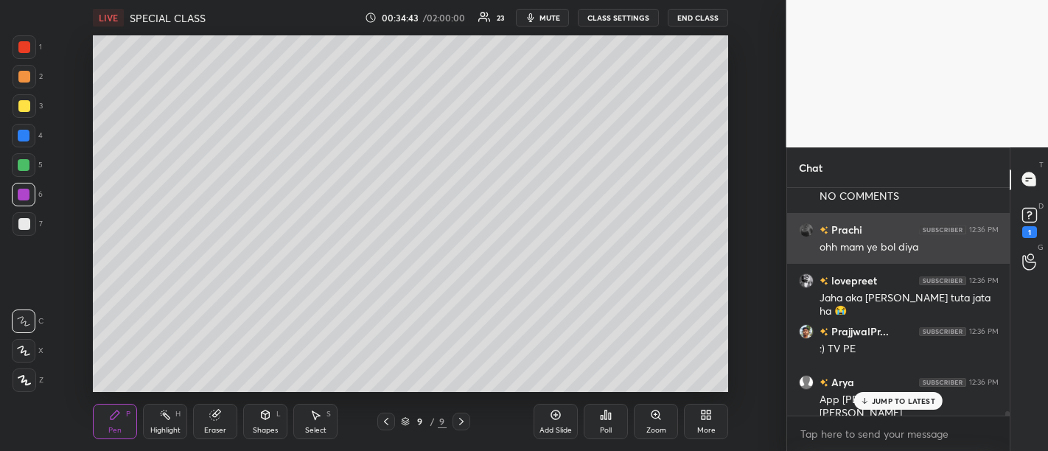
scroll to position [12269, 0]
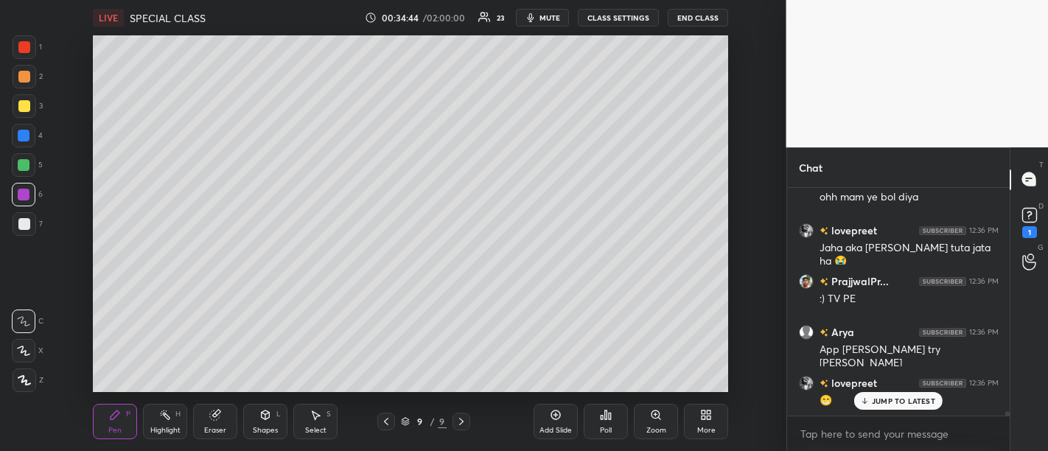
click at [909, 399] on div "PrajjwalPr... 12:35 PM :) seedha sadha bhola bhala Chahak 12:35 PM USKEE BAAD J…" at bounding box center [898, 302] width 223 height 228
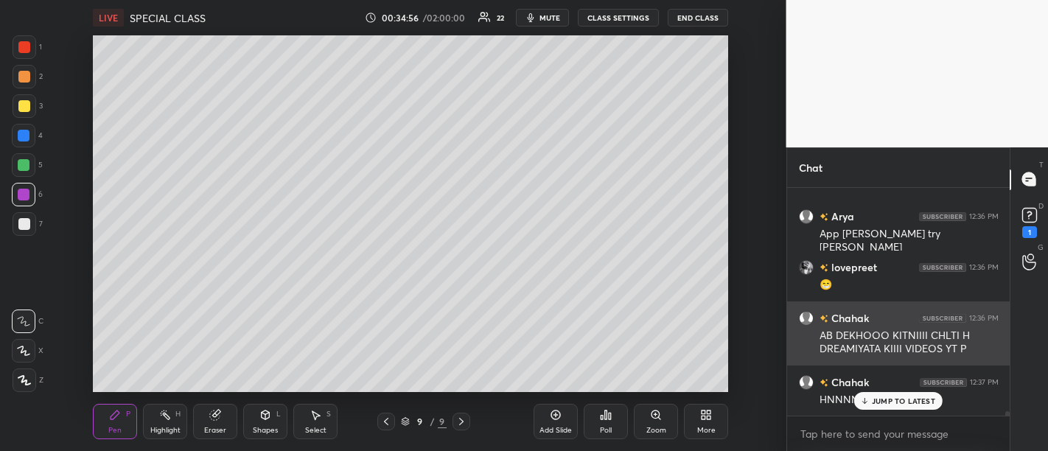
scroll to position [12448, 0]
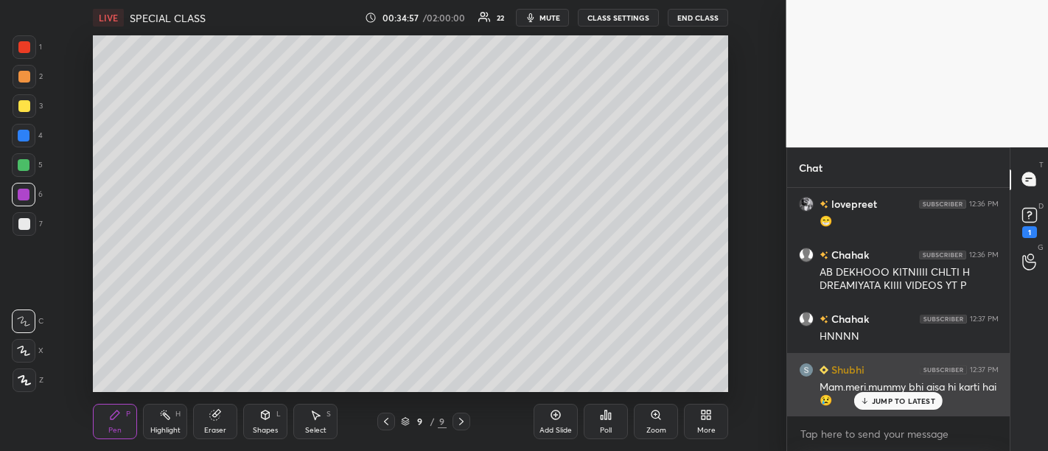
click at [904, 404] on p "JUMP TO LATEST" at bounding box center [903, 400] width 63 height 9
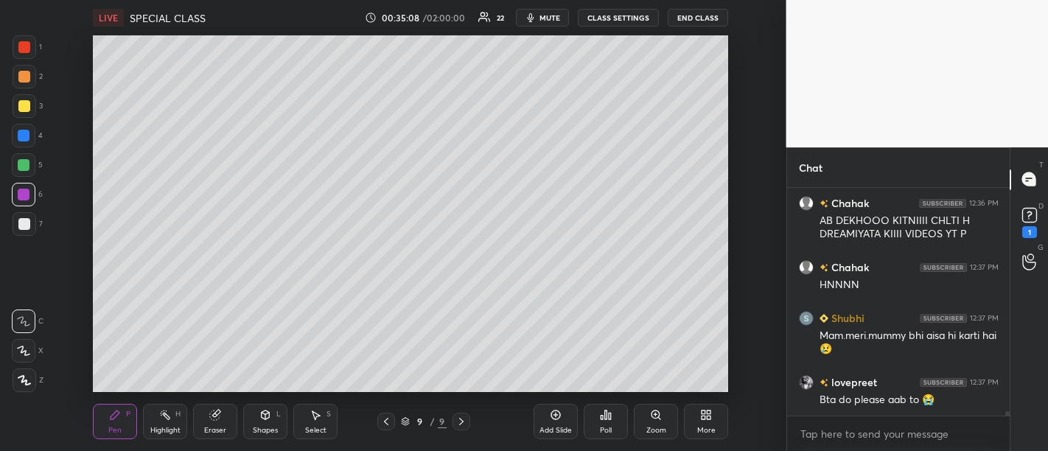
scroll to position [12551, 0]
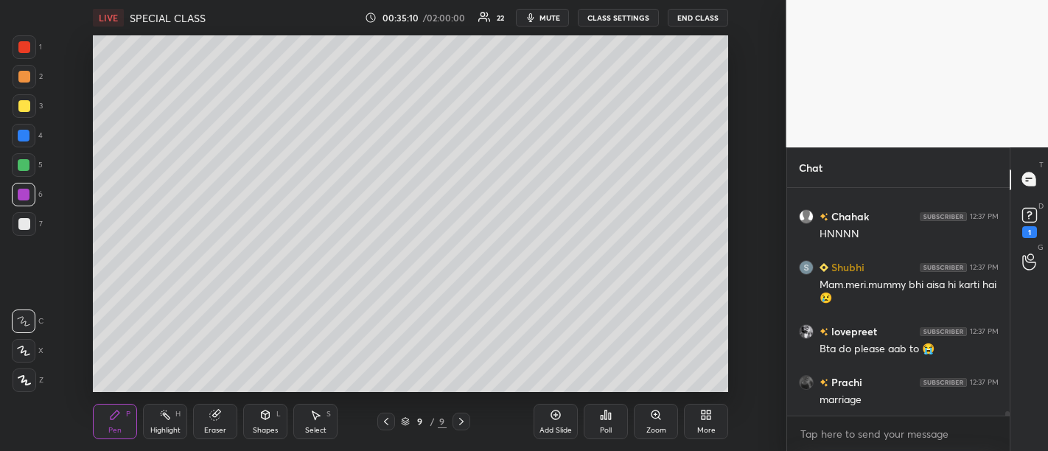
click at [545, 427] on div "Add Slide" at bounding box center [555, 430] width 32 height 7
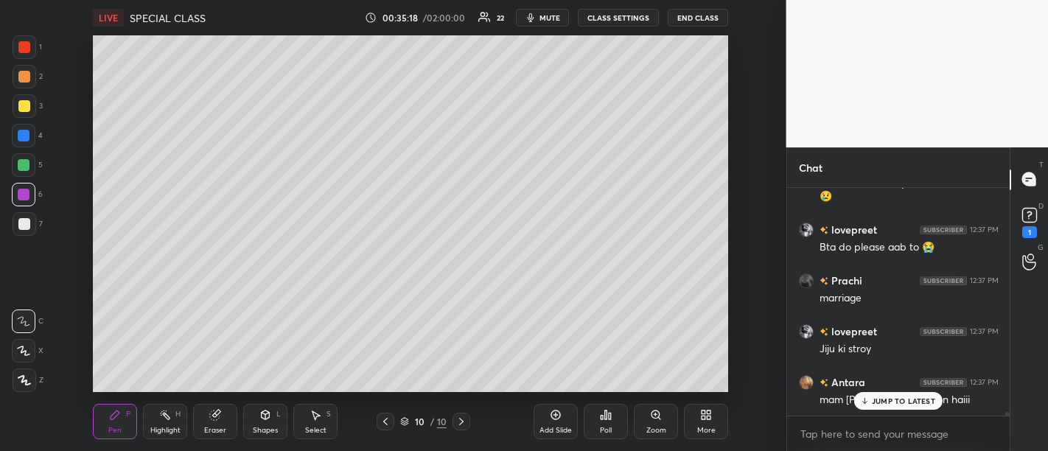
scroll to position [12716, 0]
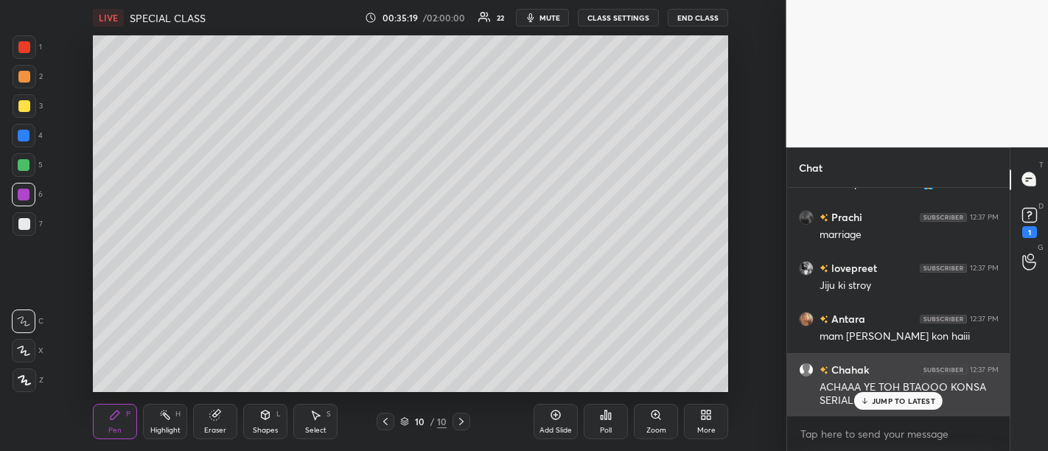
click at [916, 407] on div "JUMP TO LATEST" at bounding box center [898, 401] width 88 height 18
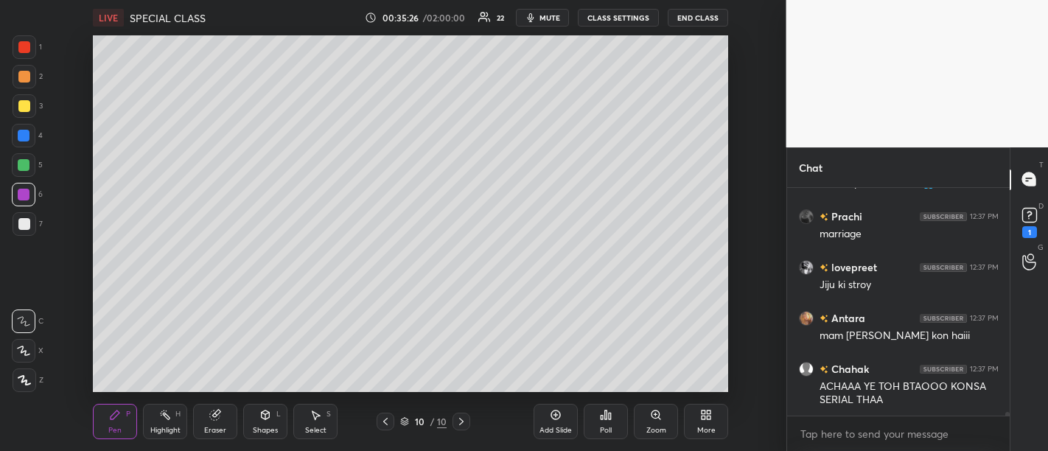
scroll to position [12767, 0]
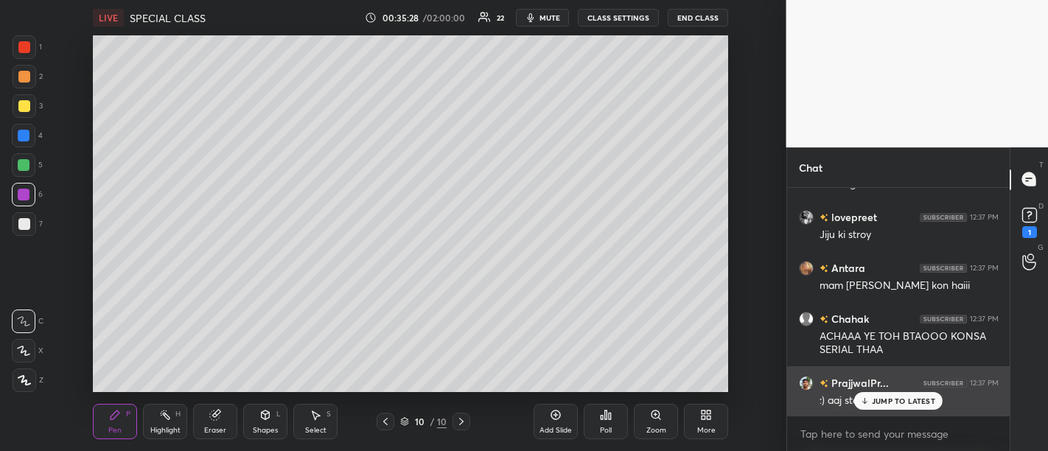
click at [897, 405] on p "JUMP TO LATEST" at bounding box center [903, 400] width 63 height 9
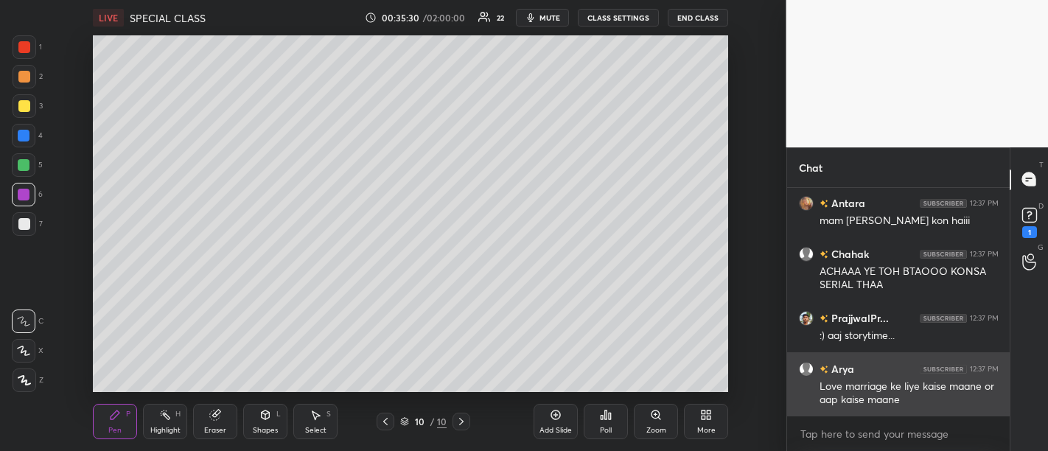
scroll to position [12882, 0]
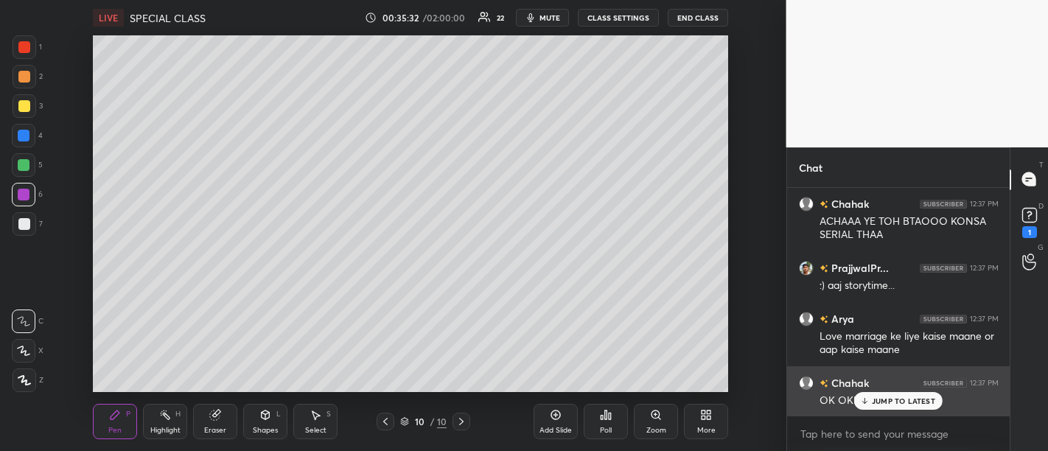
click at [904, 403] on p "JUMP TO LATEST" at bounding box center [903, 400] width 63 height 9
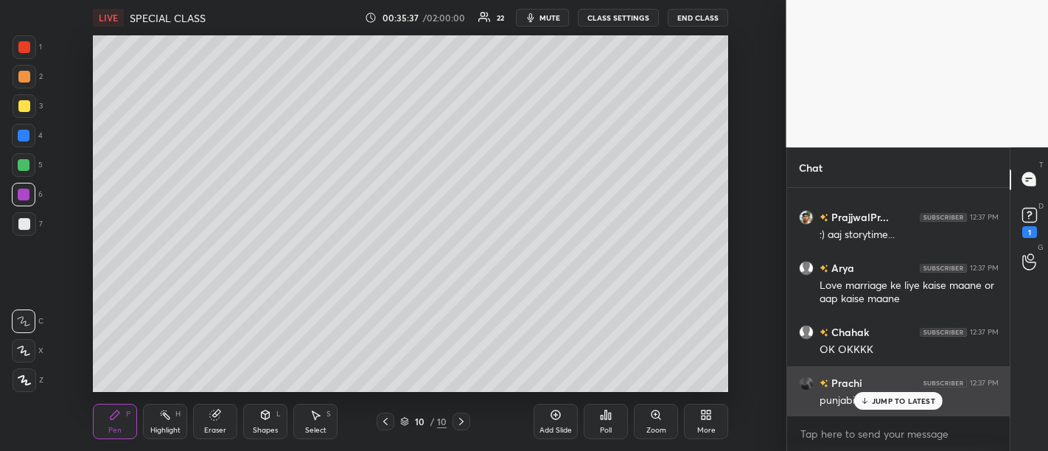
click at [900, 404] on p "JUMP TO LATEST" at bounding box center [903, 400] width 63 height 9
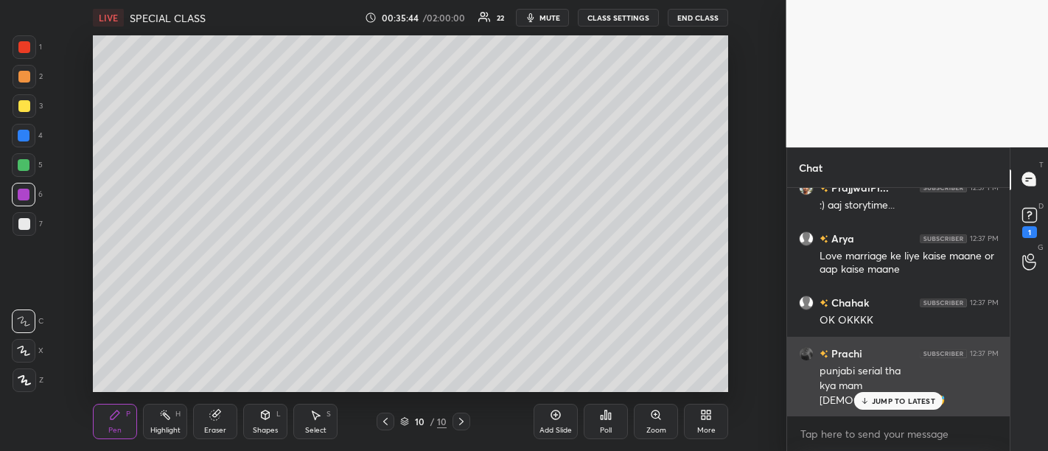
click at [899, 401] on p "JUMP TO LATEST" at bounding box center [903, 400] width 63 height 9
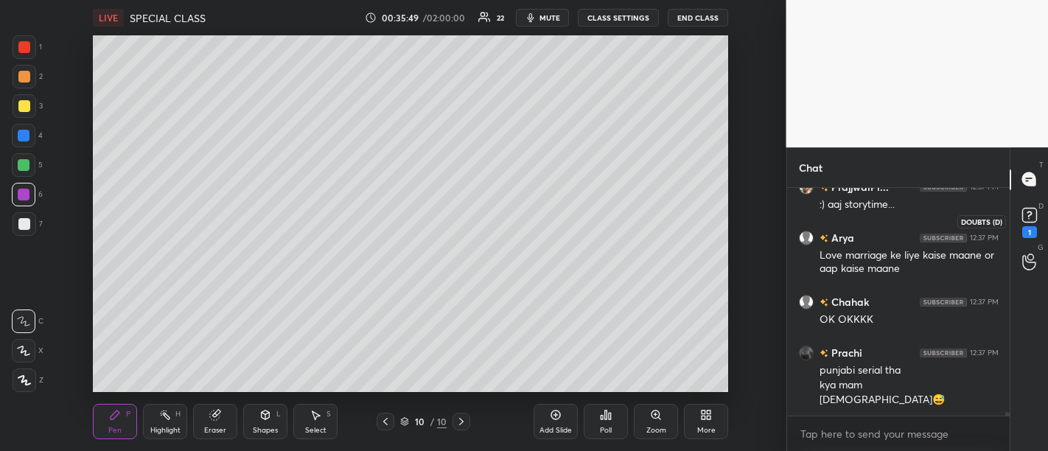
click at [1026, 217] on rect at bounding box center [1029, 215] width 14 height 14
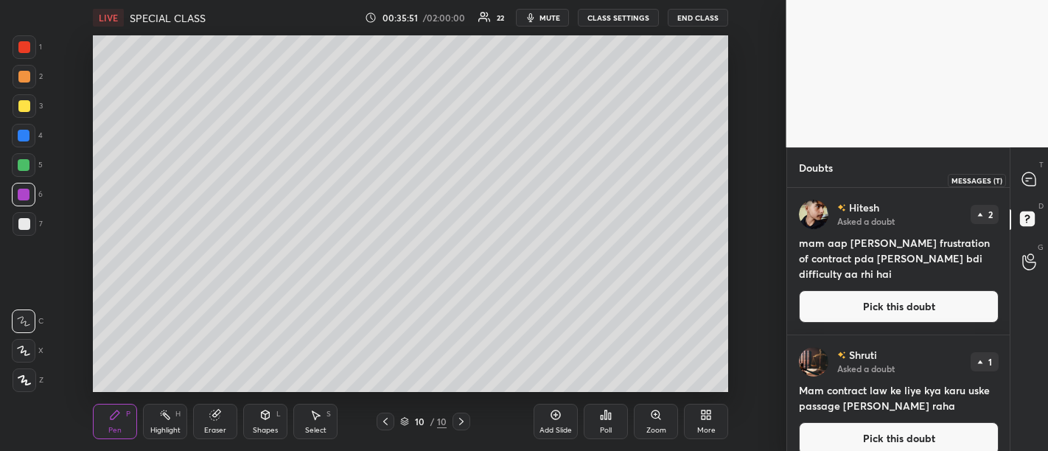
click at [1034, 174] on icon at bounding box center [1028, 179] width 15 height 15
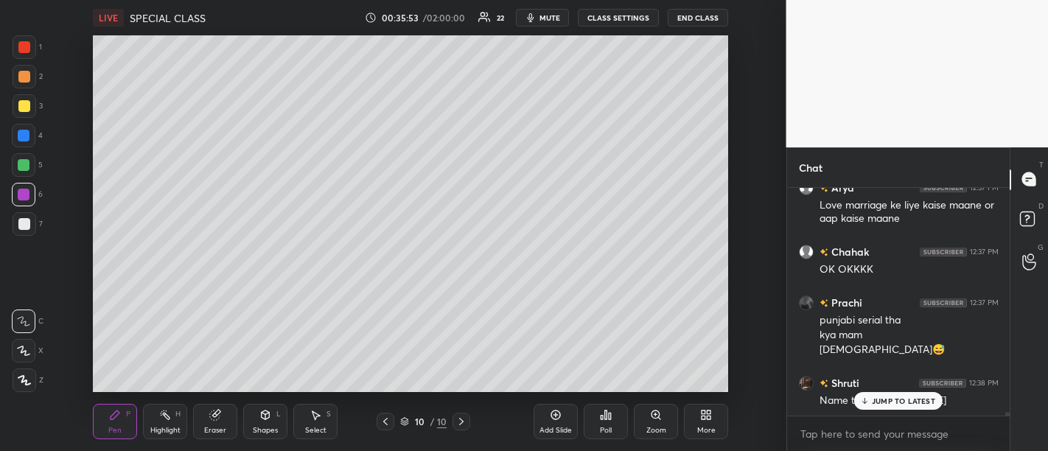
scroll to position [13335, 0]
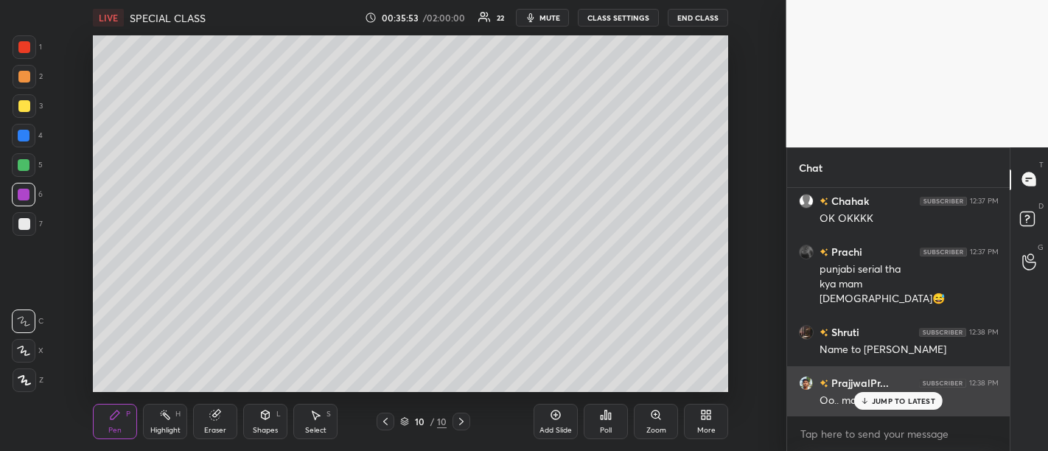
click at [881, 401] on p "JUMP TO LATEST" at bounding box center [903, 400] width 63 height 9
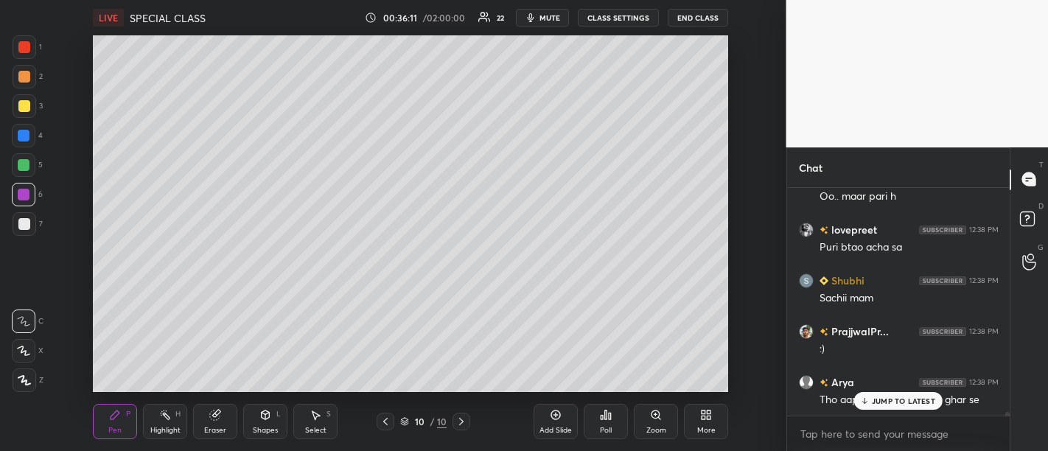
scroll to position [13589, 0]
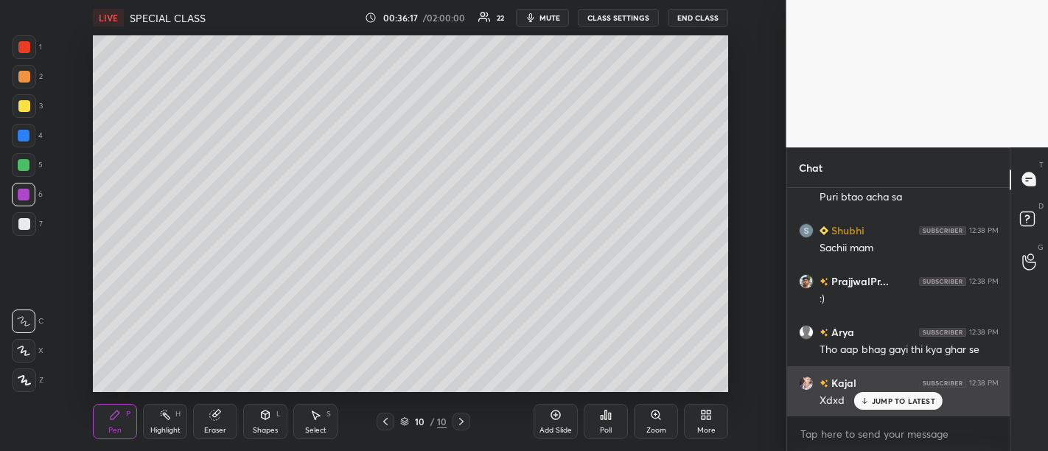
click at [897, 404] on p "JUMP TO LATEST" at bounding box center [903, 400] width 63 height 9
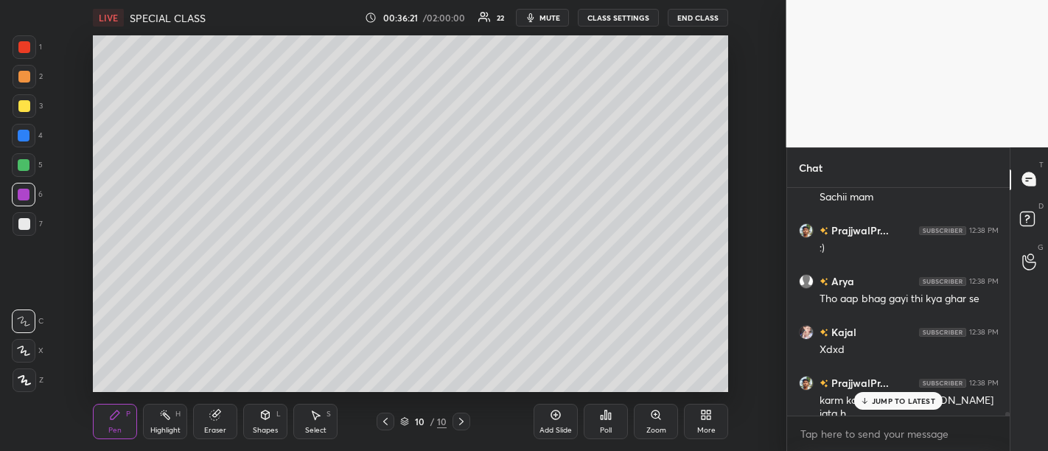
scroll to position [13691, 0]
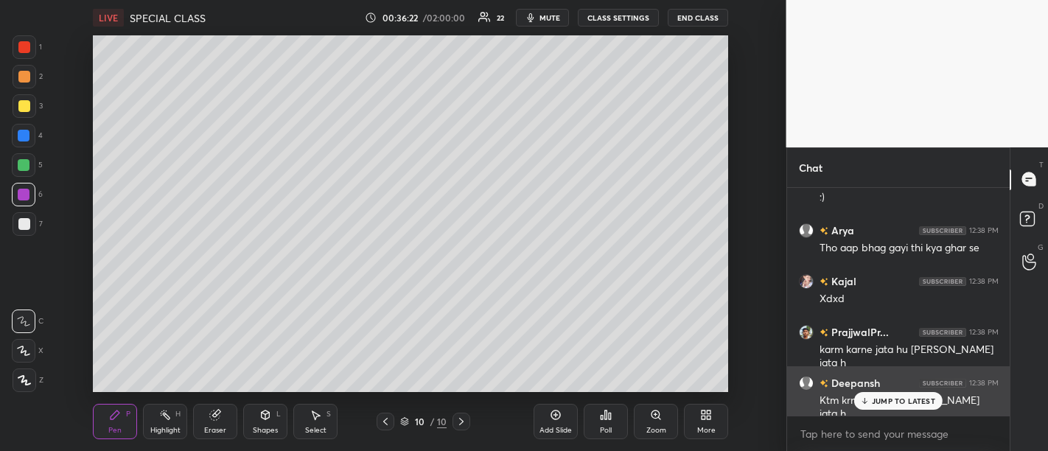
click at [886, 404] on p "JUMP TO LATEST" at bounding box center [903, 400] width 63 height 9
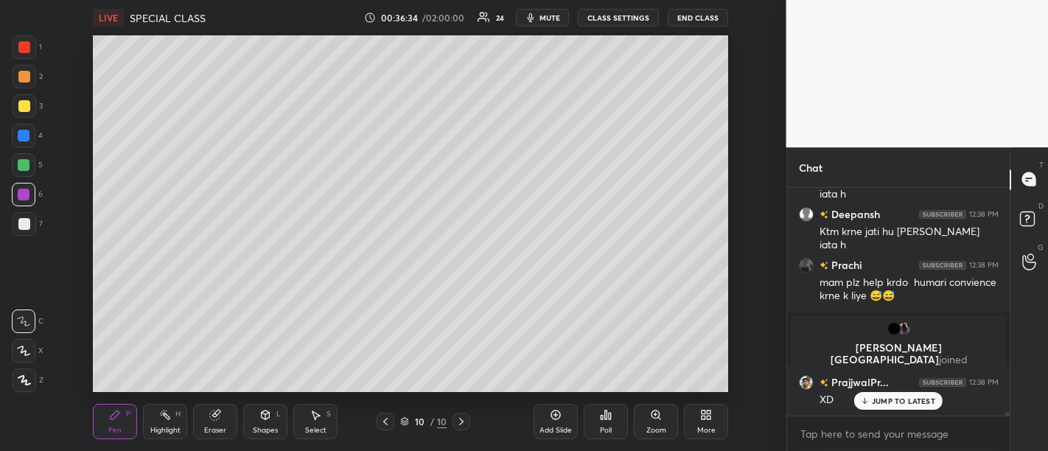
scroll to position [12966, 0]
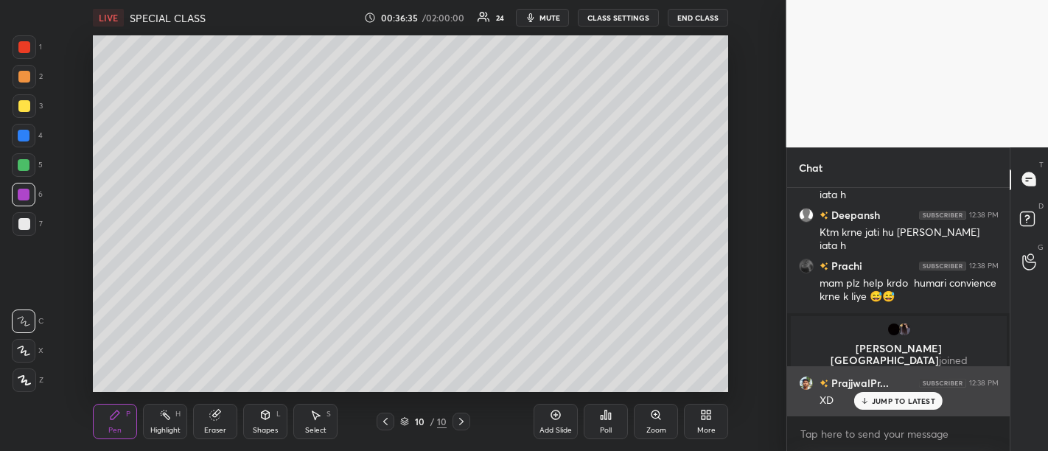
click at [889, 402] on p "JUMP TO LATEST" at bounding box center [903, 400] width 63 height 9
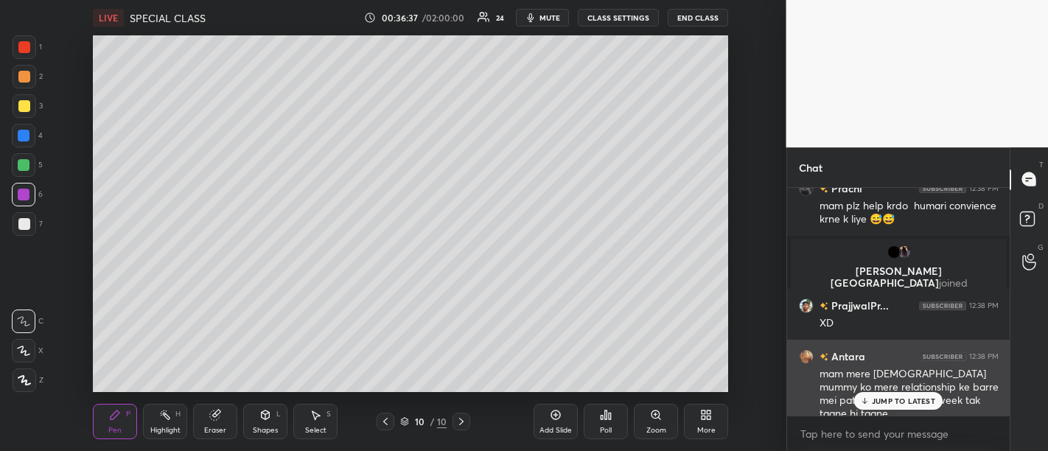
click at [911, 402] on p "JUMP TO LATEST" at bounding box center [903, 400] width 63 height 9
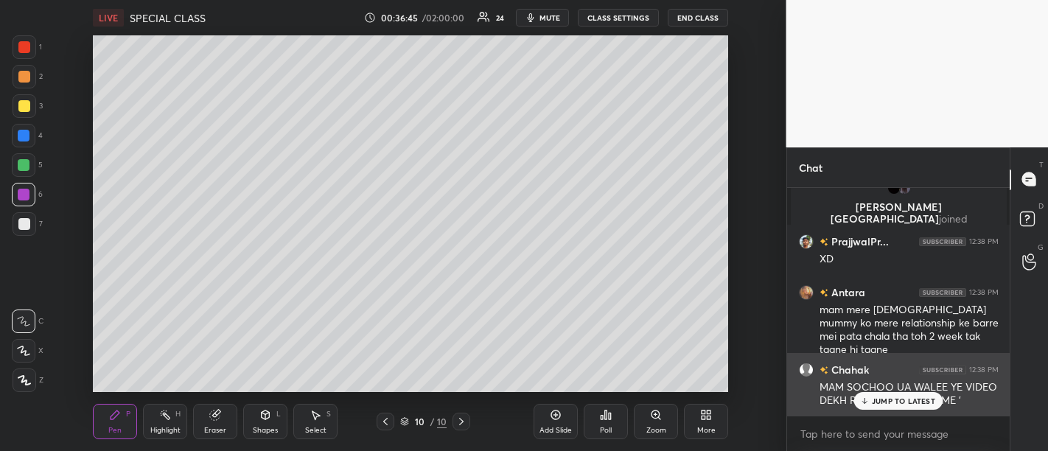
click at [889, 402] on p "JUMP TO LATEST" at bounding box center [903, 400] width 63 height 9
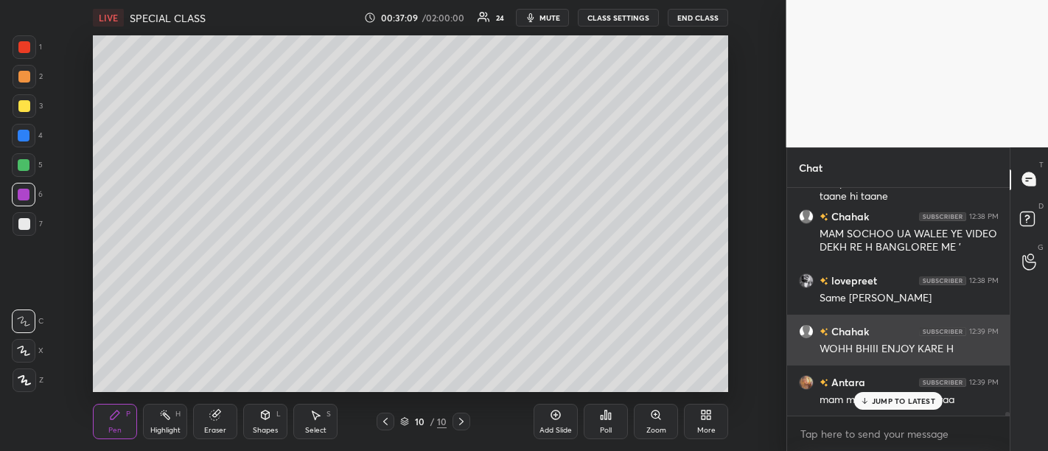
scroll to position [13324, 0]
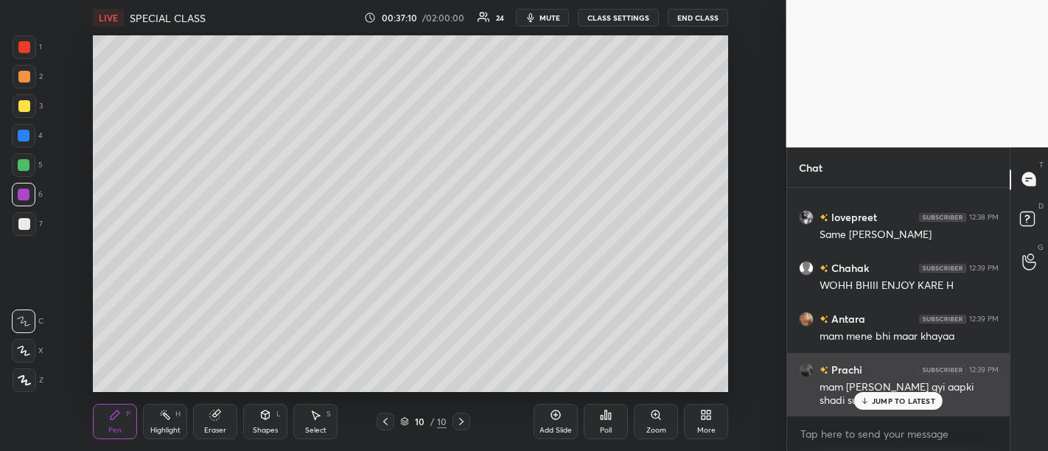
click at [911, 400] on p "JUMP TO LATEST" at bounding box center [903, 400] width 63 height 9
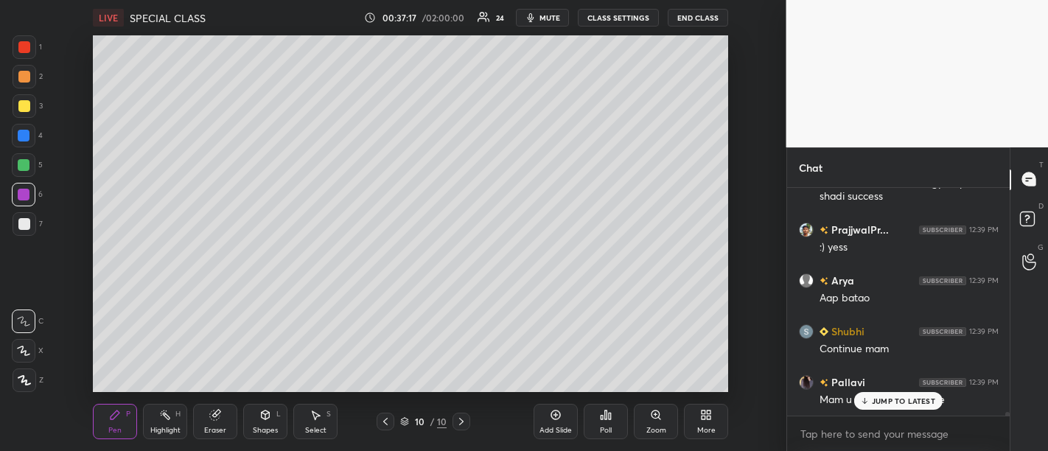
scroll to position [13579, 0]
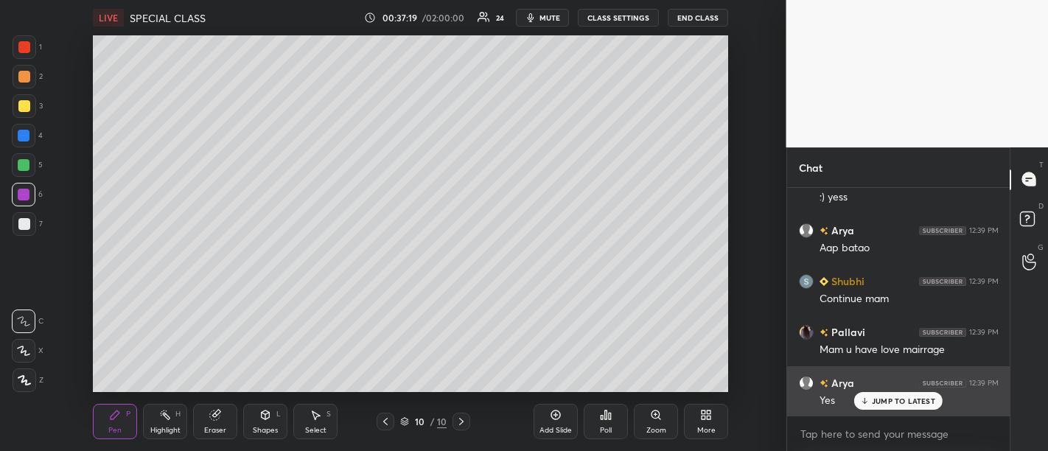
click at [892, 408] on div "JUMP TO LATEST" at bounding box center [898, 401] width 88 height 18
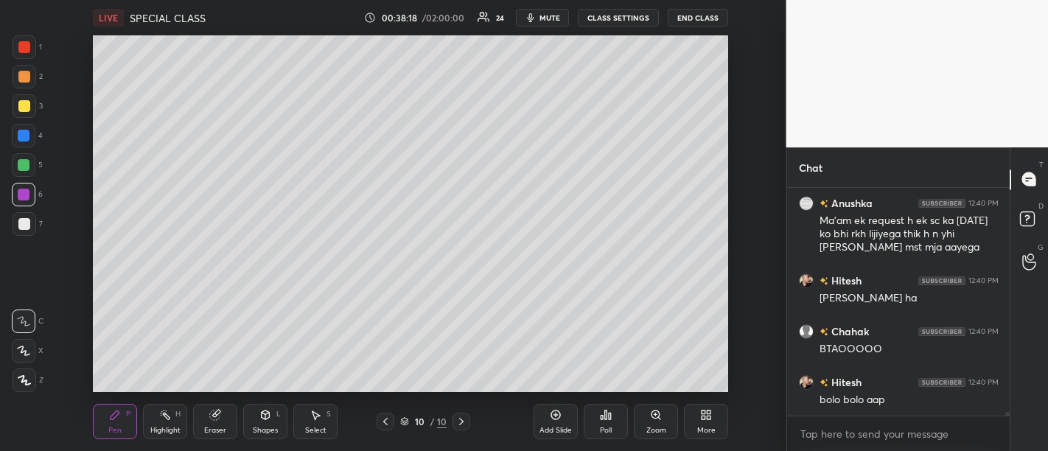
scroll to position [14255, 0]
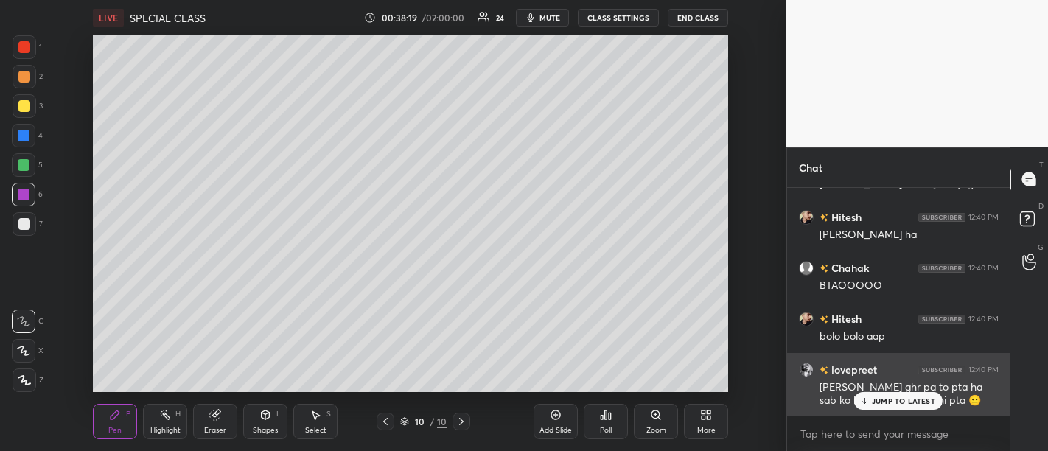
click at [907, 407] on div "JUMP TO LATEST" at bounding box center [898, 401] width 88 height 18
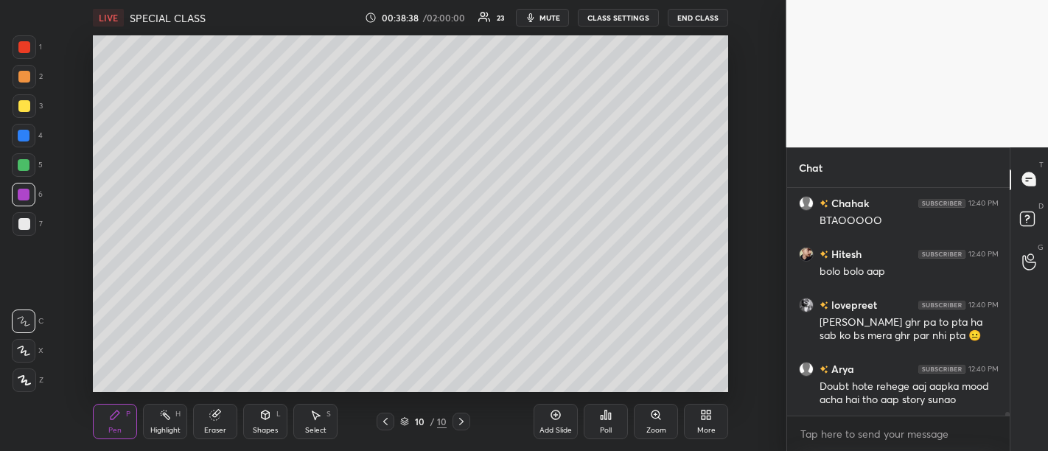
scroll to position [14370, 0]
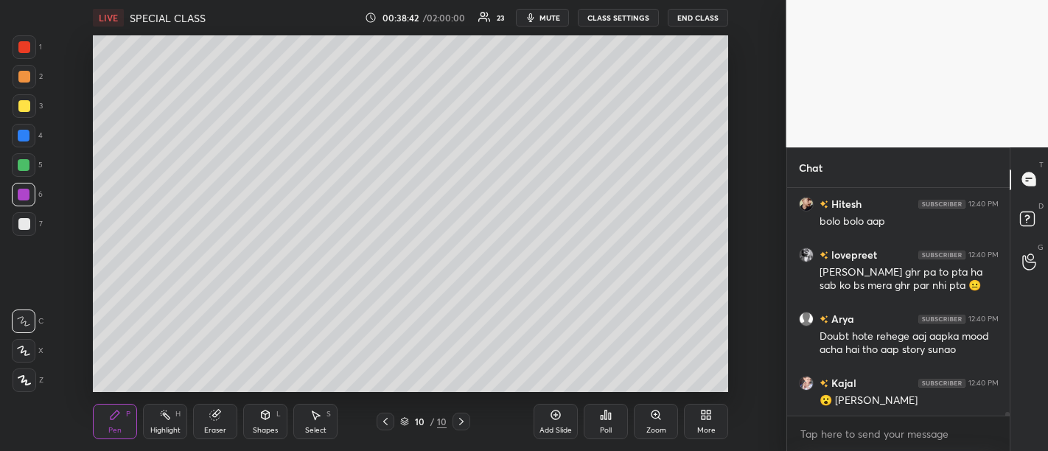
click at [823, 307] on div "Arya 12:40 PM Doubt hote rehege aaj aapka mood acha hai tho aap story sunao" at bounding box center [898, 334] width 223 height 64
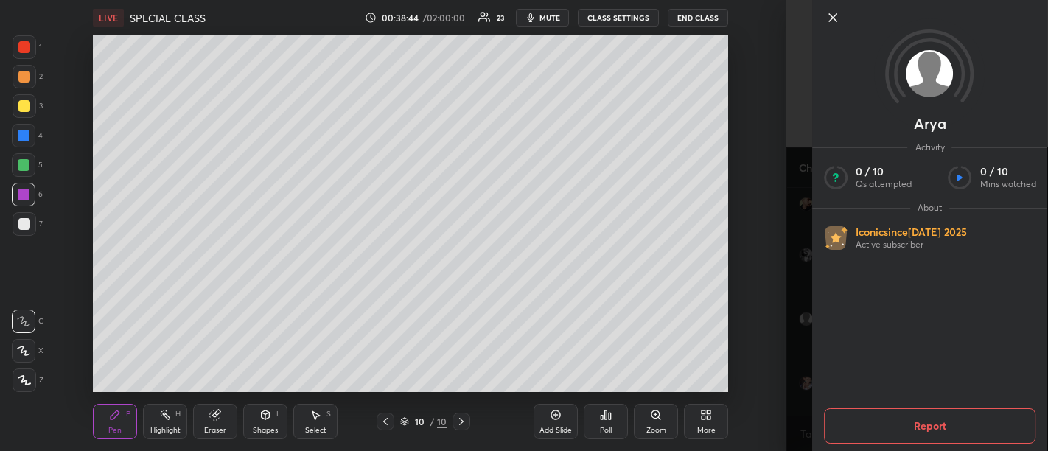
click at [836, 13] on icon at bounding box center [833, 18] width 18 height 18
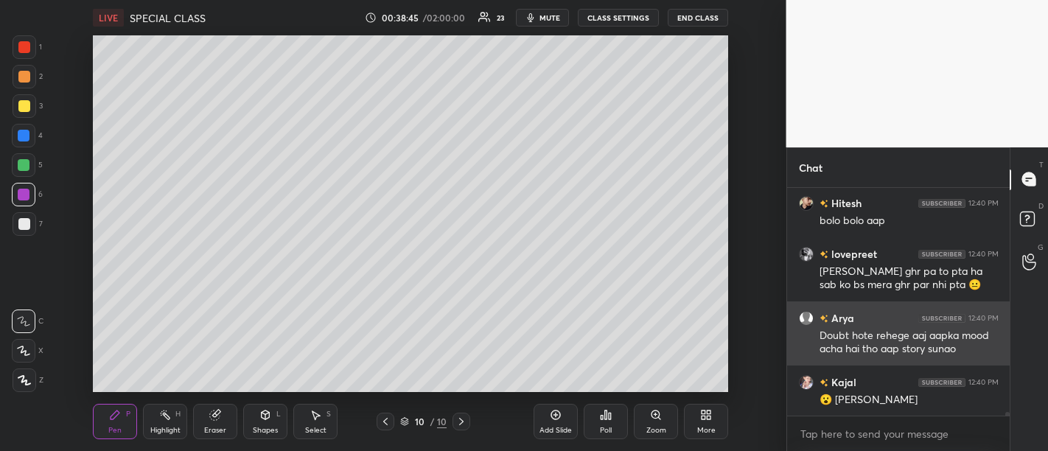
click at [907, 329] on div "Doubt hote rehege aaj aapka mood acha hai tho aap story sunao" at bounding box center [908, 343] width 179 height 28
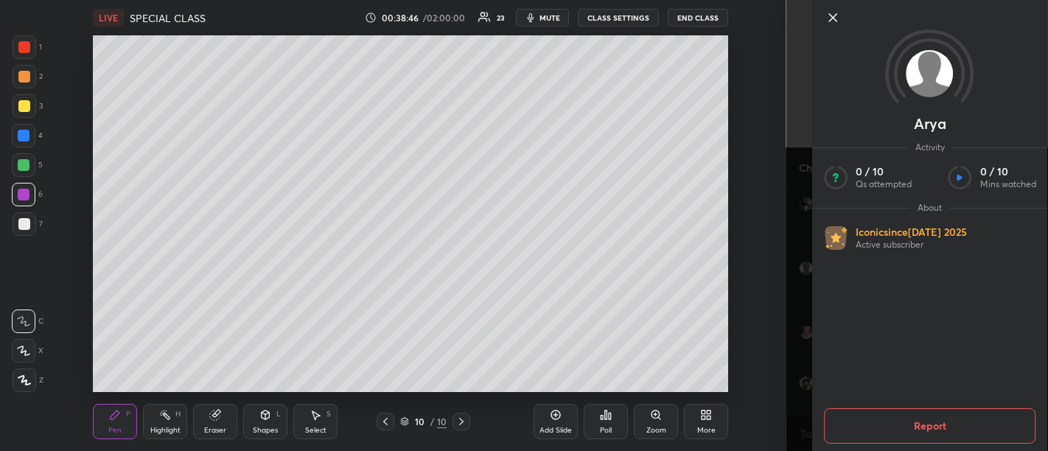
scroll to position [14472, 0]
click at [830, 20] on icon at bounding box center [832, 17] width 7 height 7
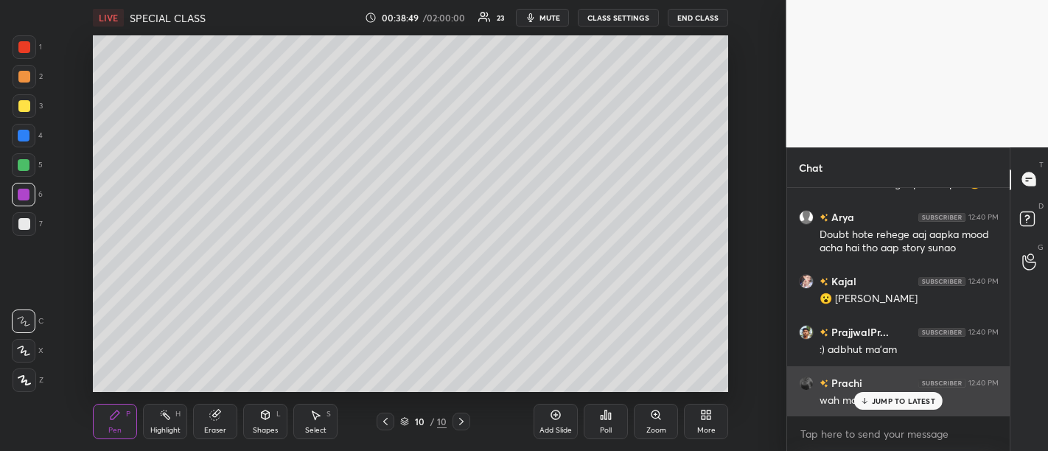
click at [895, 405] on p "JUMP TO LATEST" at bounding box center [903, 400] width 63 height 9
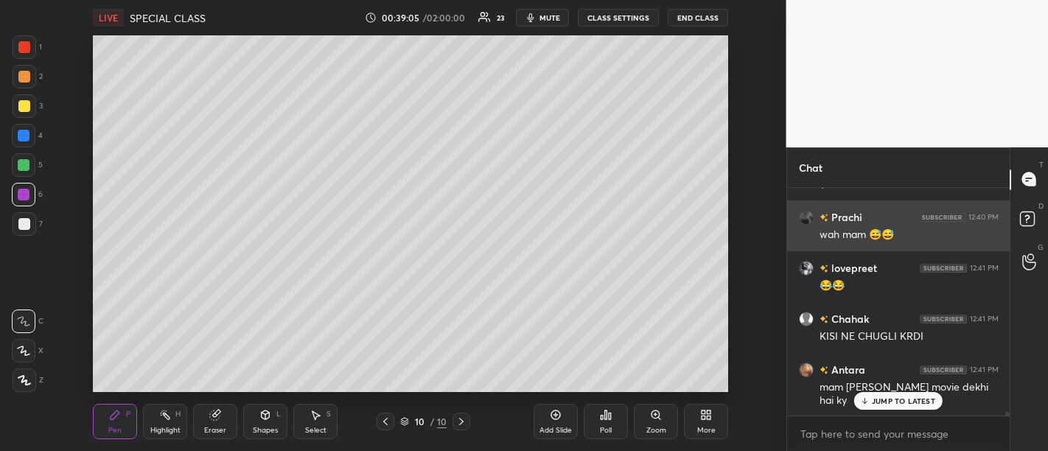
scroll to position [14688, 0]
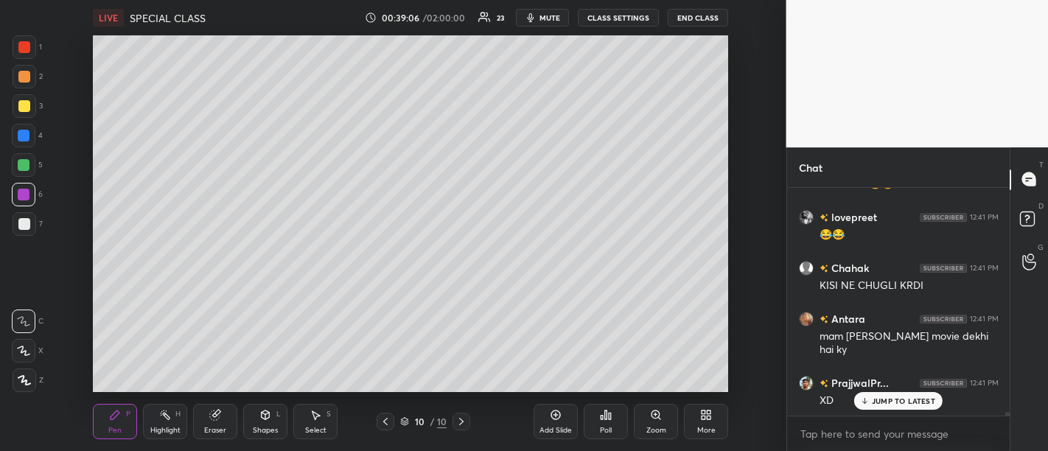
click at [894, 407] on div "JUMP TO LATEST" at bounding box center [898, 401] width 88 height 18
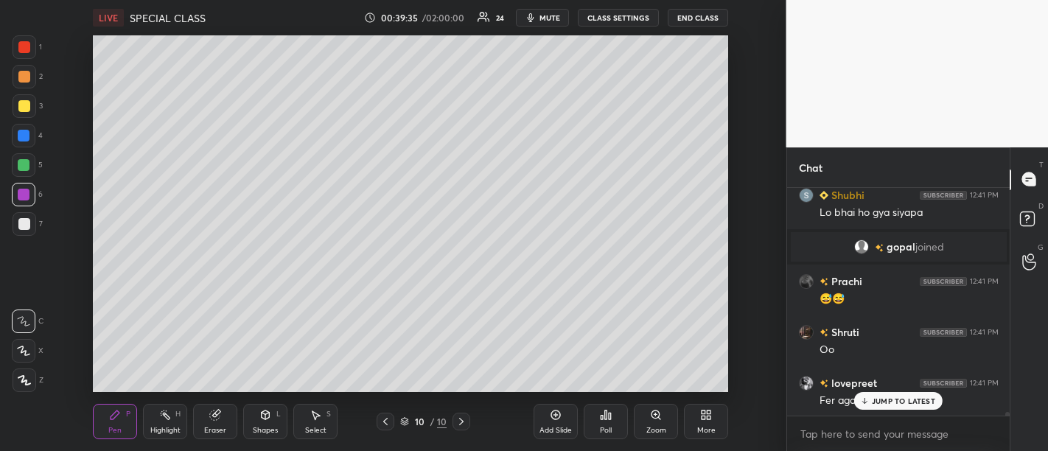
scroll to position [14421, 0]
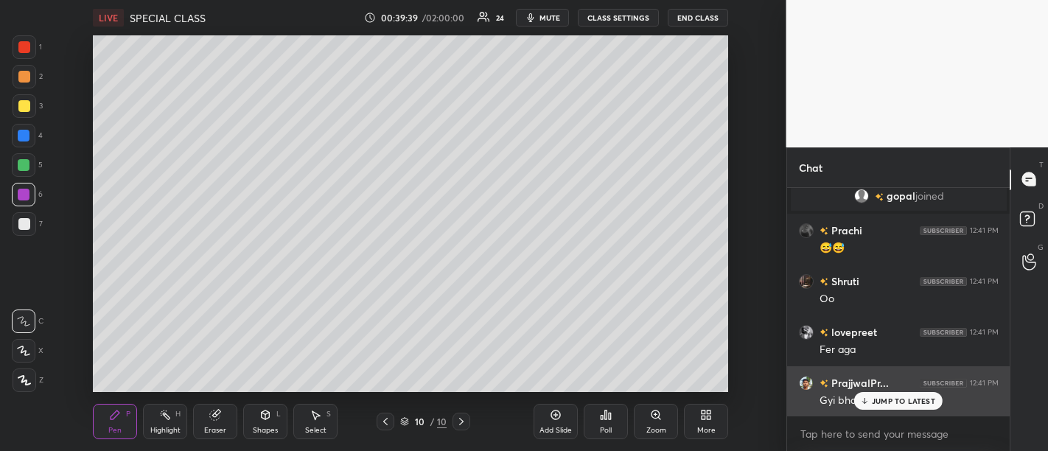
click at [903, 403] on p "JUMP TO LATEST" at bounding box center [903, 400] width 63 height 9
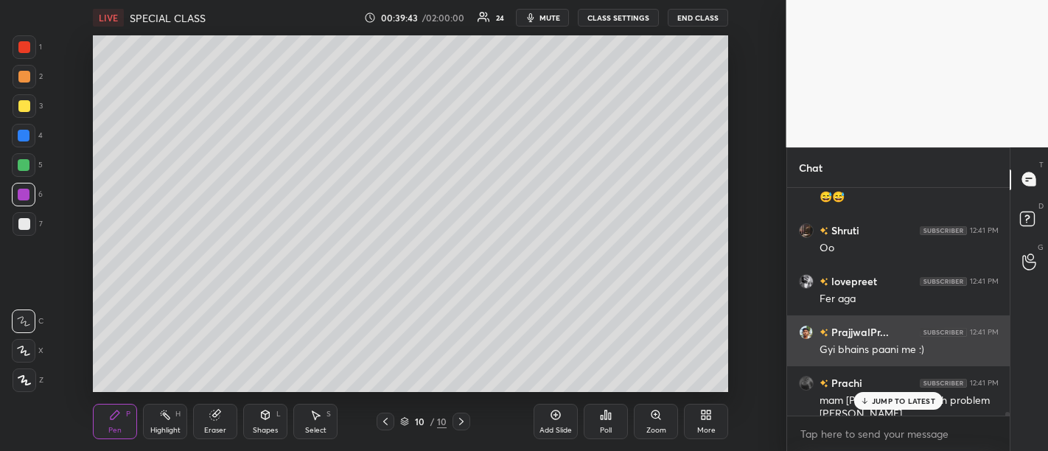
scroll to position [14523, 0]
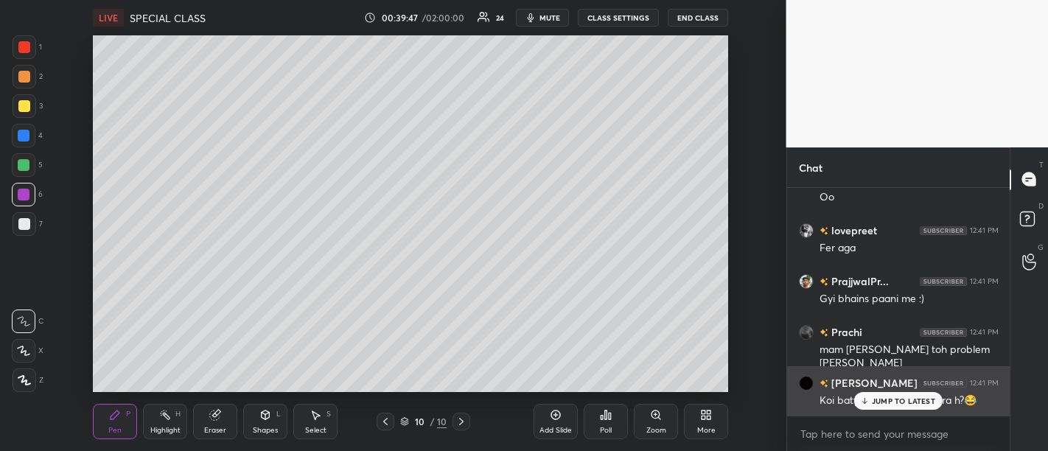
click at [914, 394] on div "JUMP TO LATEST" at bounding box center [898, 401] width 88 height 18
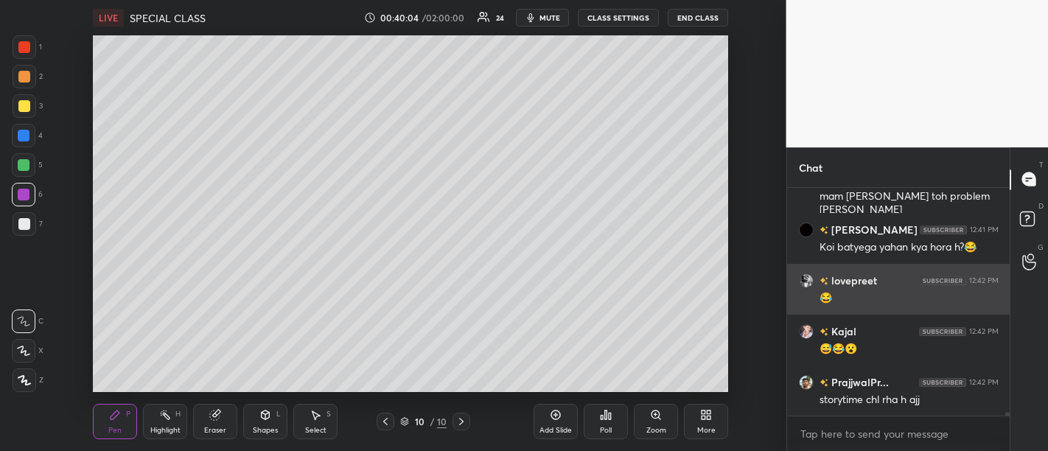
scroll to position [14726, 0]
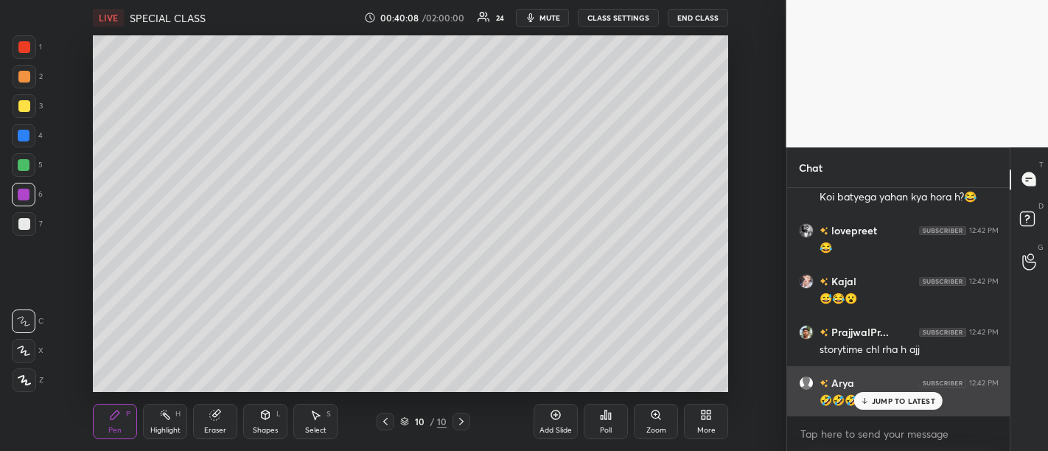
click at [914, 409] on div "JUMP TO LATEST" at bounding box center [898, 401] width 88 height 18
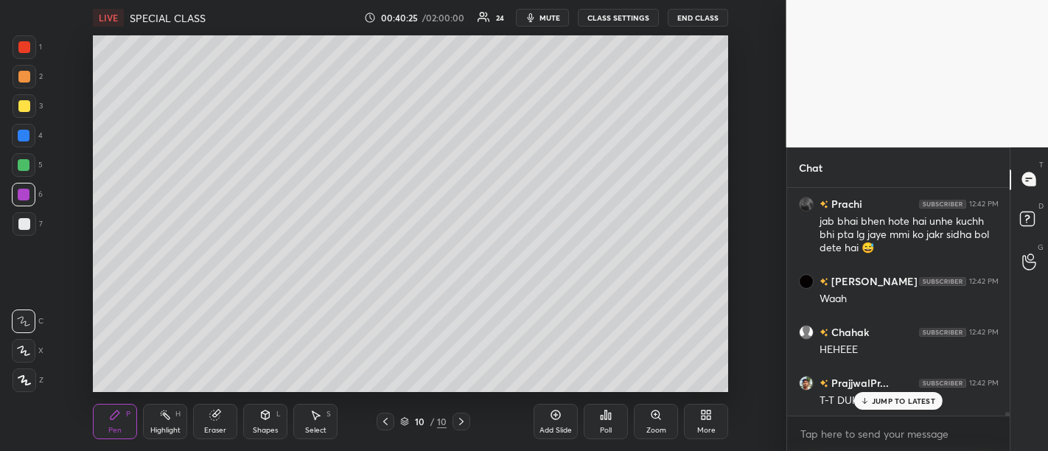
scroll to position [15007, 0]
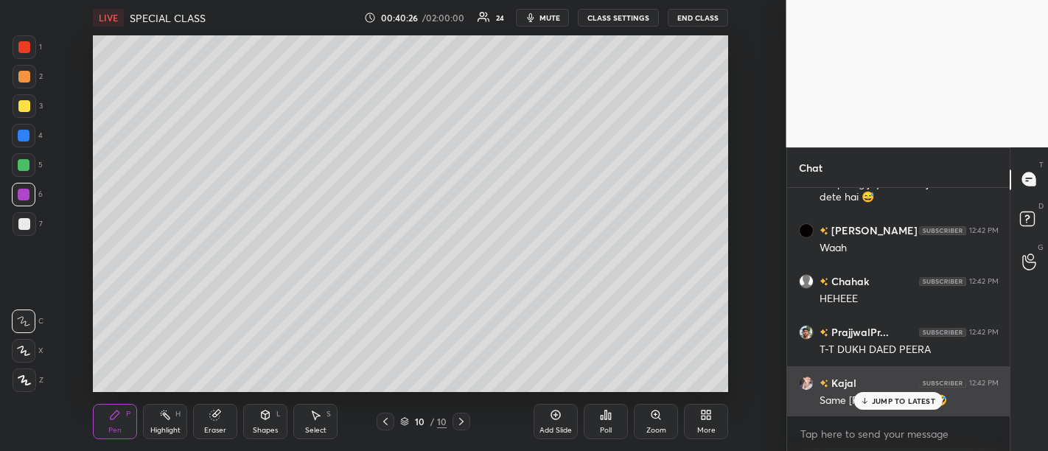
click at [901, 407] on div "JUMP TO LATEST" at bounding box center [898, 401] width 88 height 18
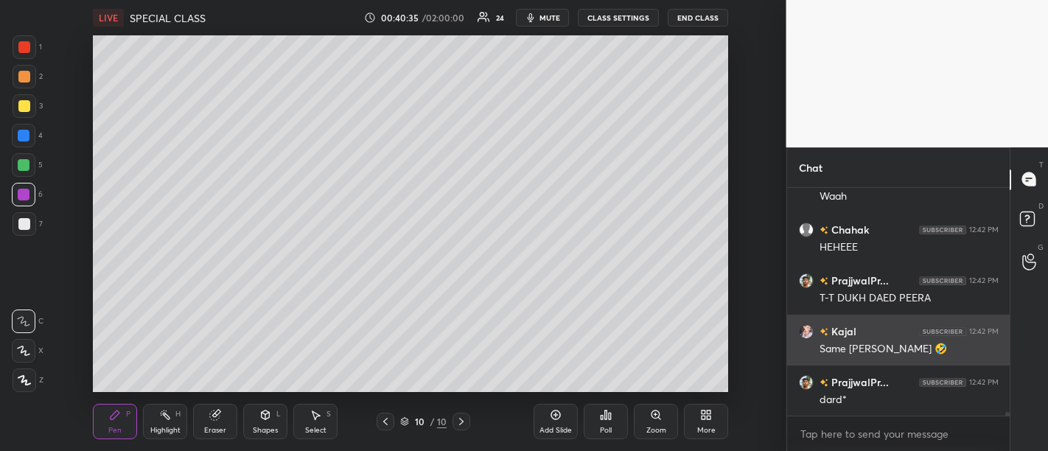
scroll to position [15122, 0]
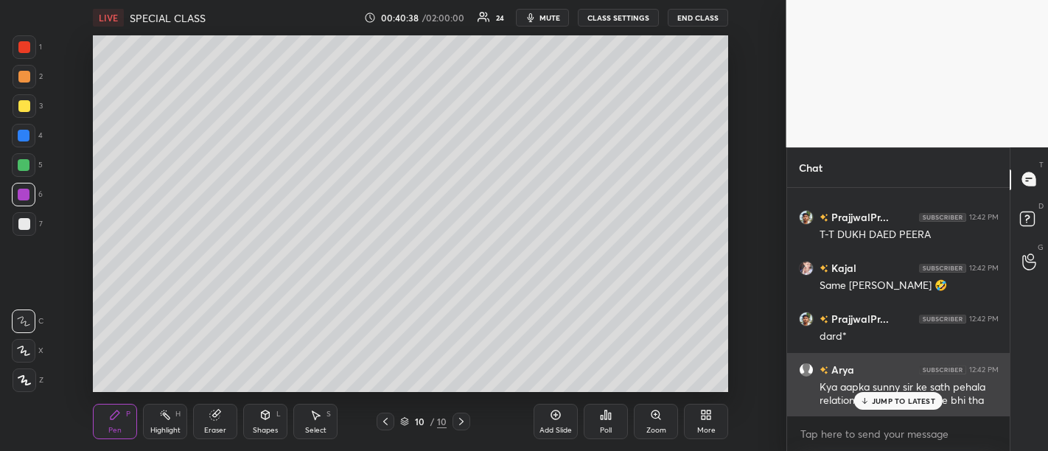
click at [893, 402] on p "JUMP TO LATEST" at bounding box center [903, 400] width 63 height 9
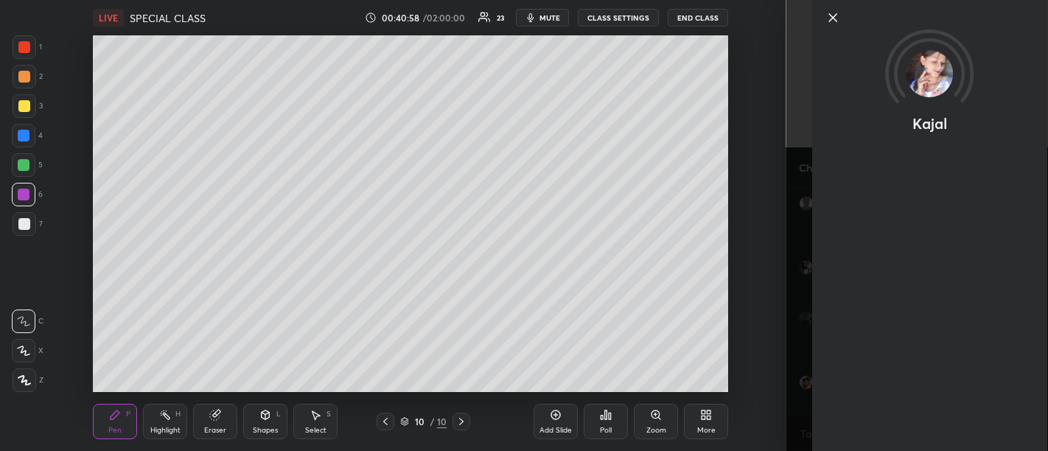
scroll to position [15339, 0]
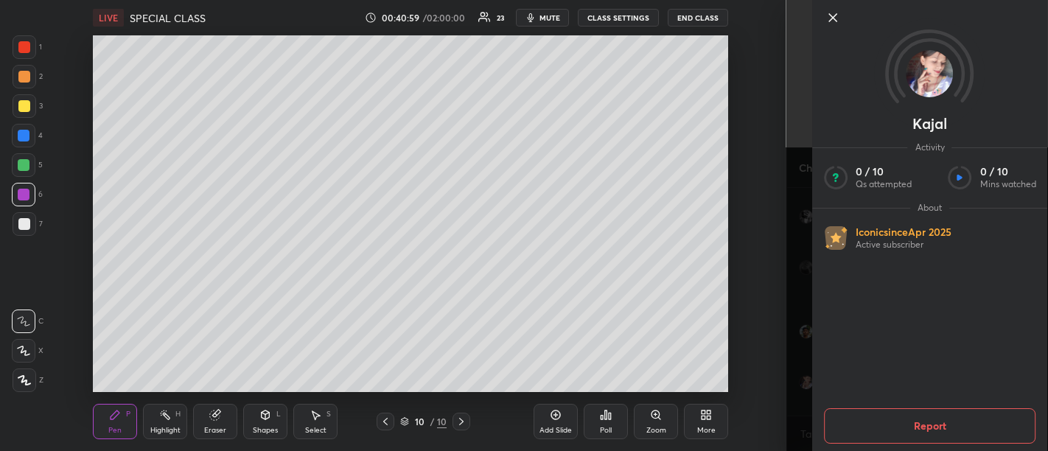
click at [826, 16] on icon at bounding box center [833, 18] width 18 height 18
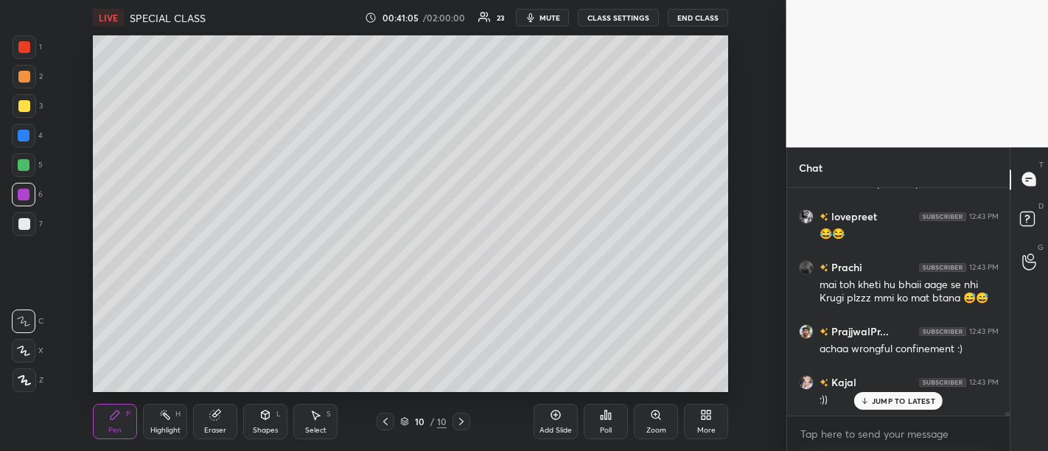
scroll to position [15389, 0]
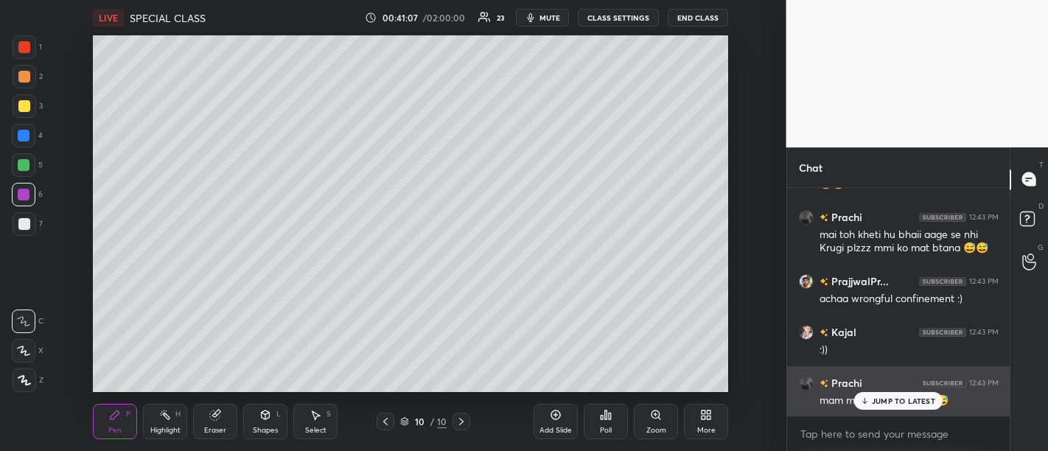
click at [900, 402] on p "JUMP TO LATEST" at bounding box center [903, 400] width 63 height 9
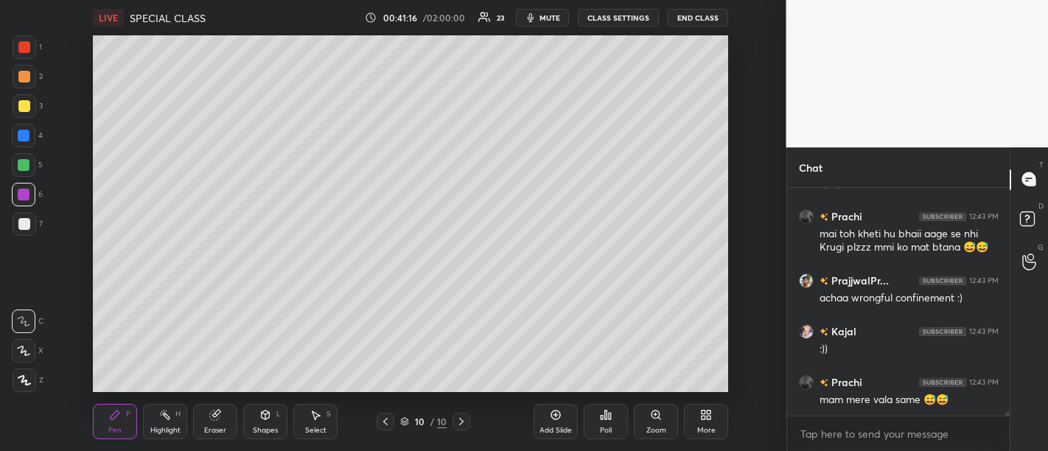
scroll to position [15440, 0]
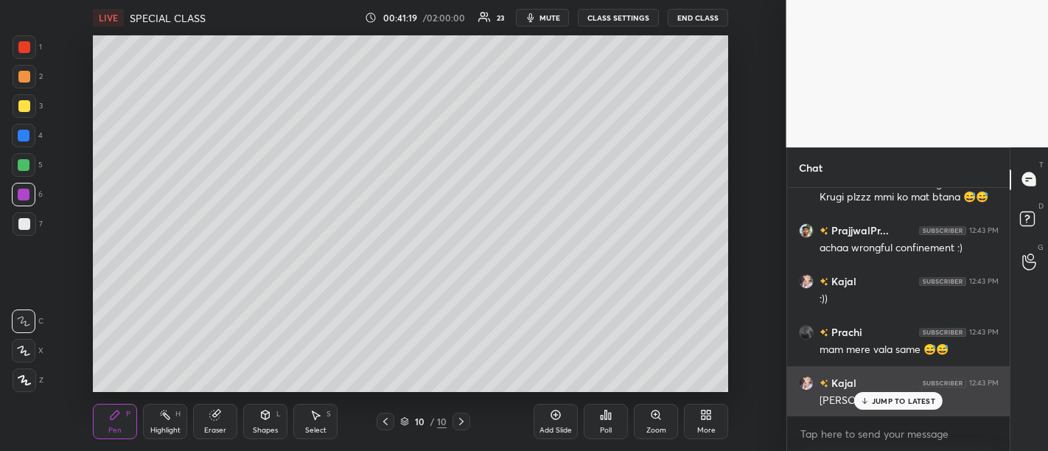
click at [899, 408] on div "JUMP TO LATEST" at bounding box center [898, 401] width 88 height 18
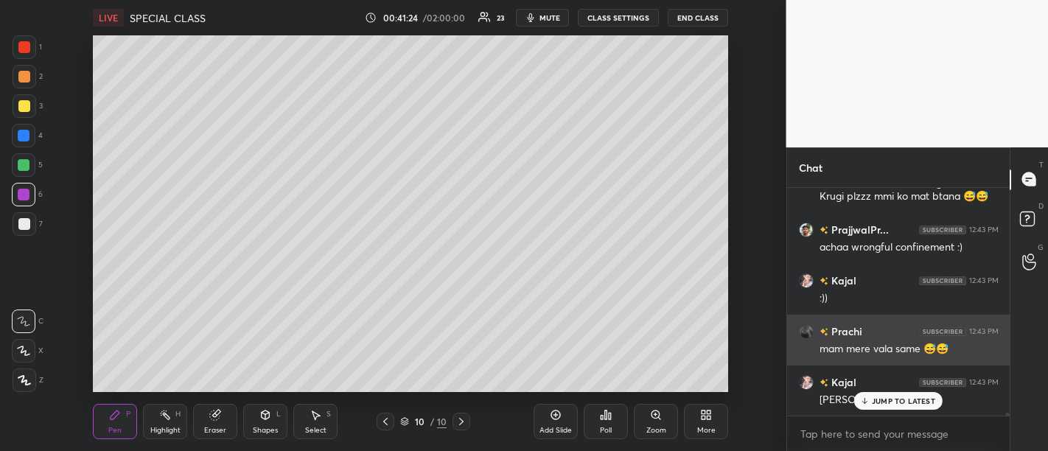
scroll to position [15491, 0]
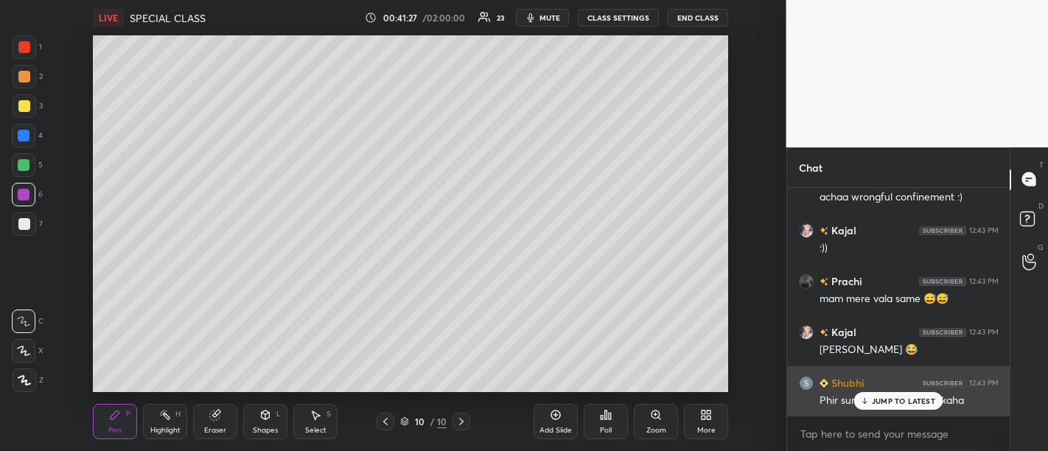
click at [885, 395] on div "JUMP TO LATEST" at bounding box center [898, 401] width 88 height 18
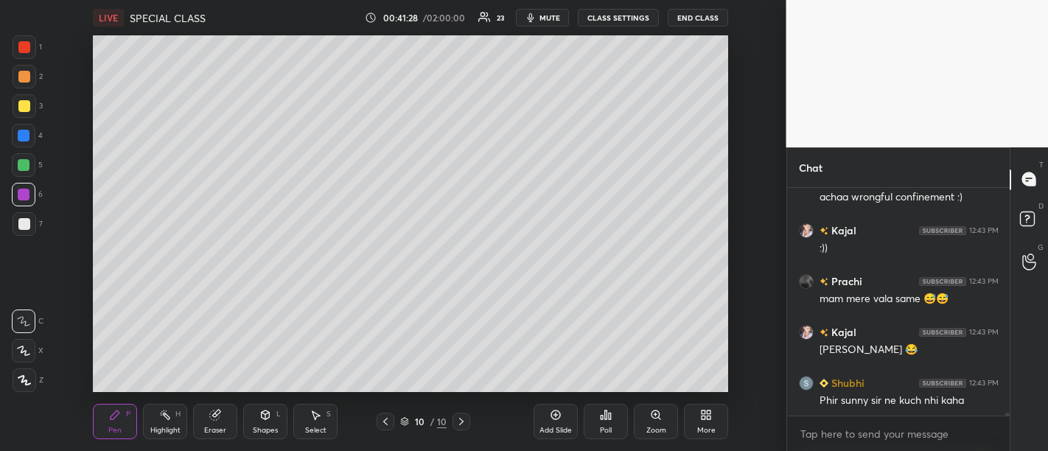
scroll to position [15492, 0]
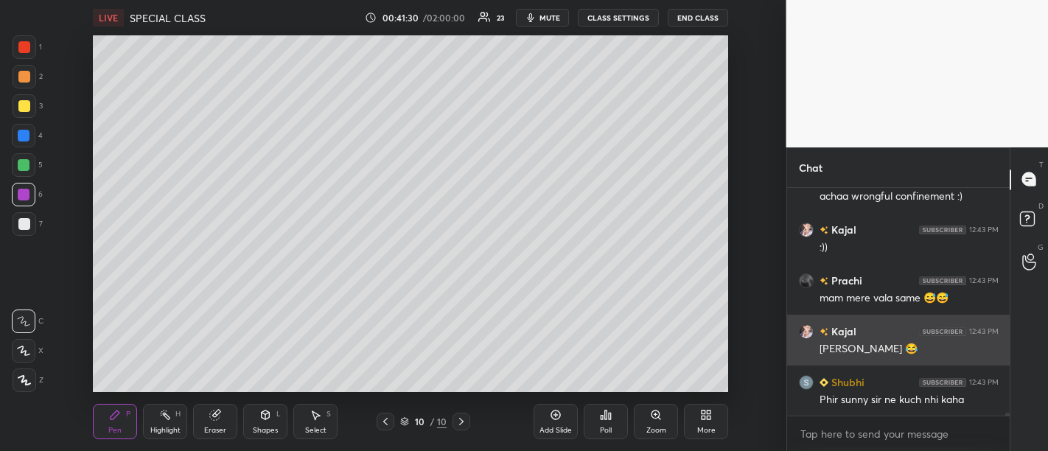
click at [872, 333] on div "Kajal 12:43 PM" at bounding box center [899, 330] width 200 height 15
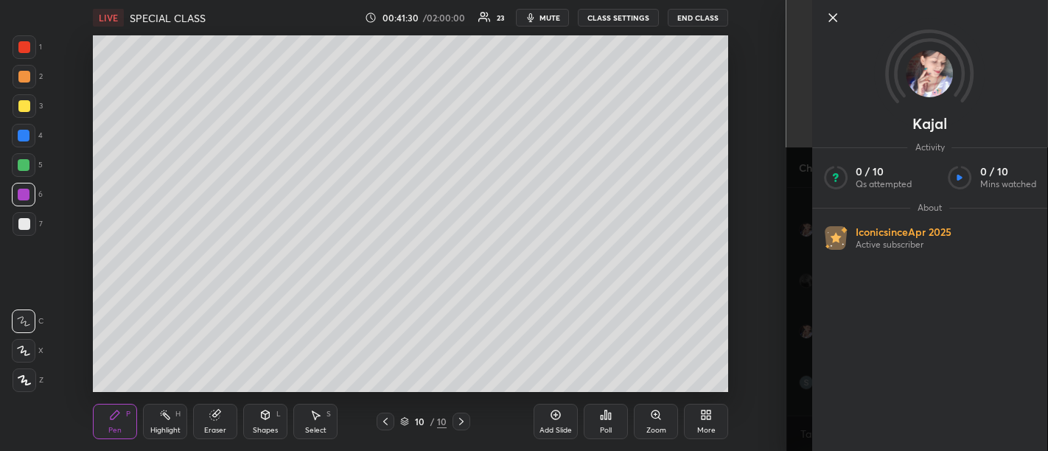
scroll to position [15556, 0]
click at [836, 18] on icon at bounding box center [833, 18] width 18 height 18
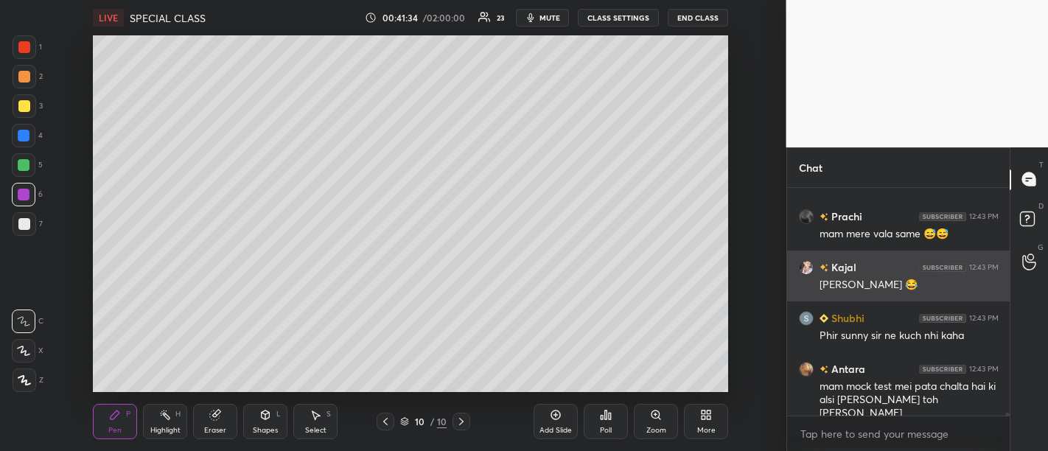
scroll to position [15619, 0]
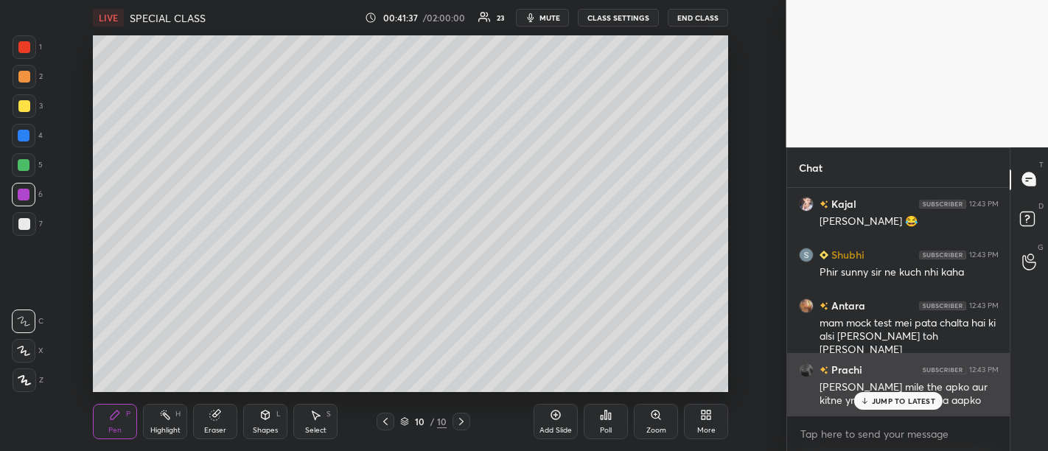
click at [895, 407] on div "JUMP TO LATEST" at bounding box center [898, 401] width 88 height 18
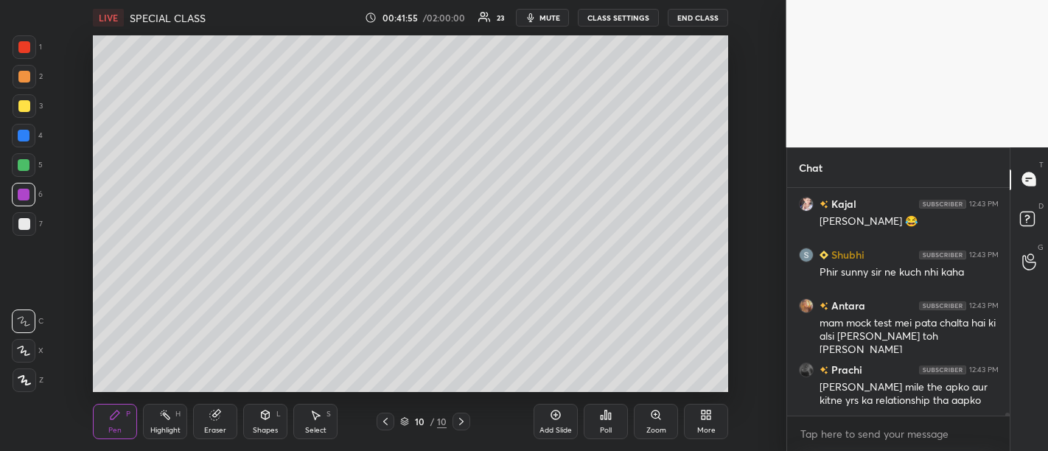
scroll to position [15670, 0]
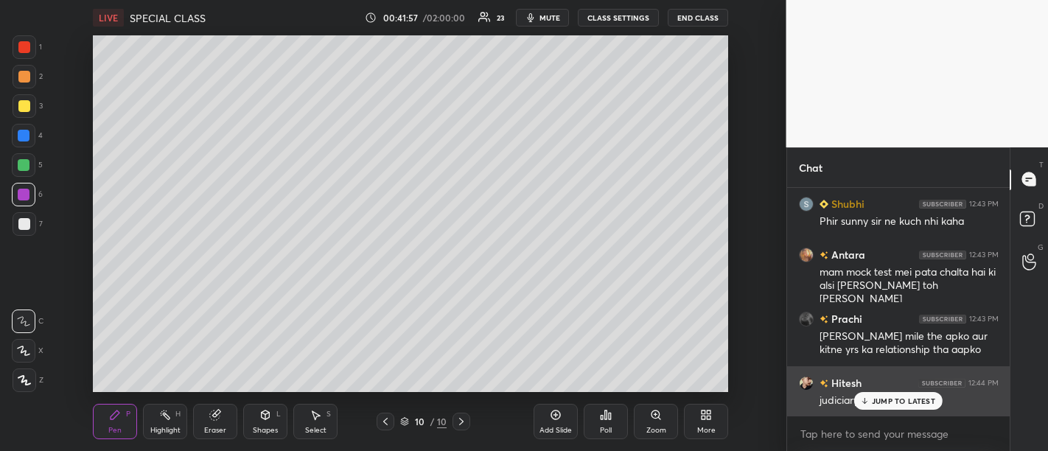
click at [897, 392] on div "JUMP TO LATEST" at bounding box center [898, 401] width 88 height 18
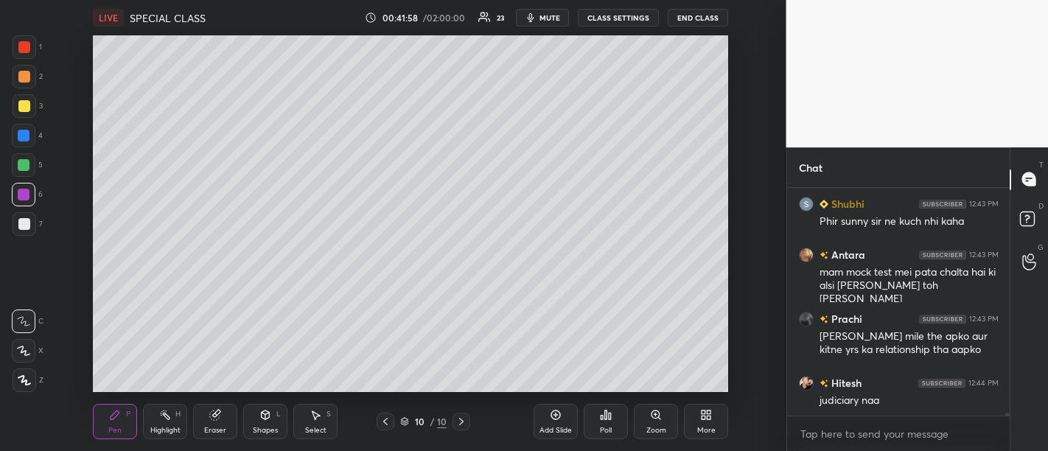
click at [551, 427] on div "Add Slide" at bounding box center [555, 430] width 32 height 7
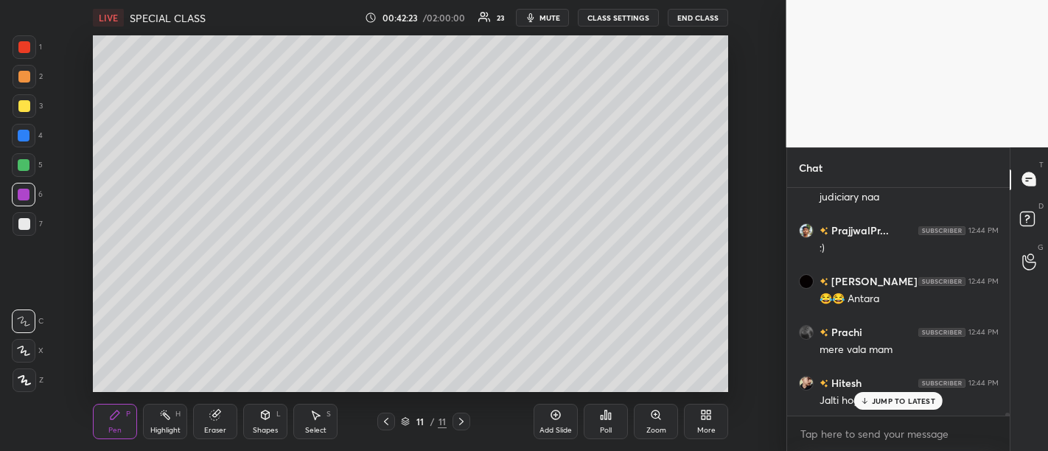
scroll to position [15924, 0]
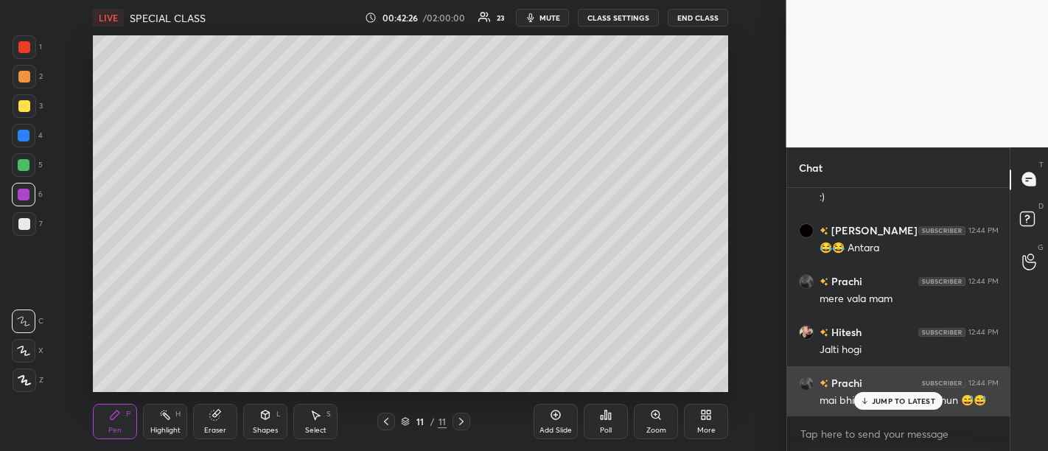
click at [871, 403] on div "JUMP TO LATEST" at bounding box center [898, 401] width 88 height 18
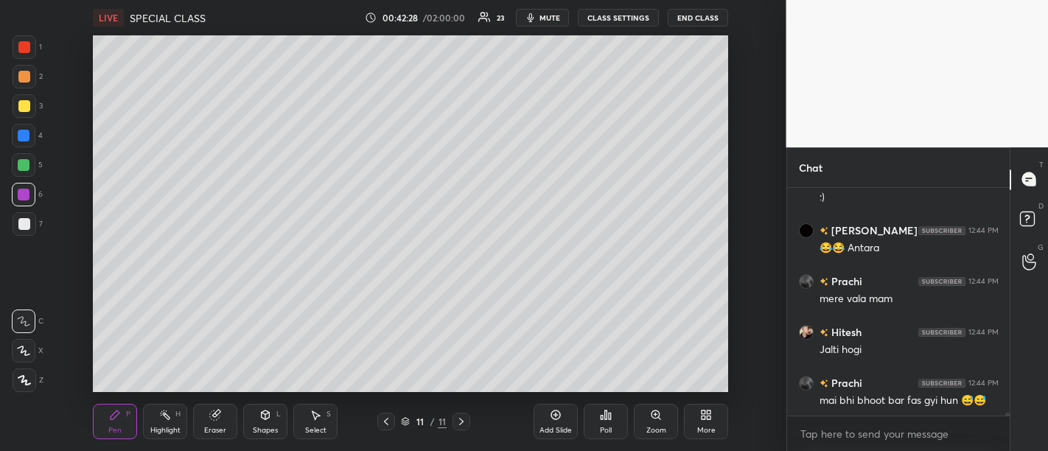
scroll to position [15925, 0]
click at [567, 427] on div "Add Slide" at bounding box center [555, 430] width 32 height 7
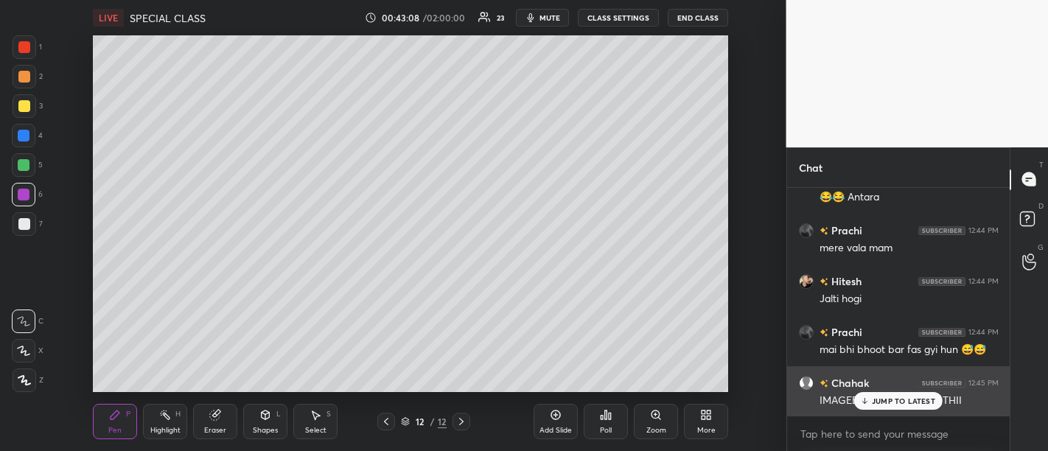
click at [909, 402] on p "JUMP TO LATEST" at bounding box center [903, 400] width 63 height 9
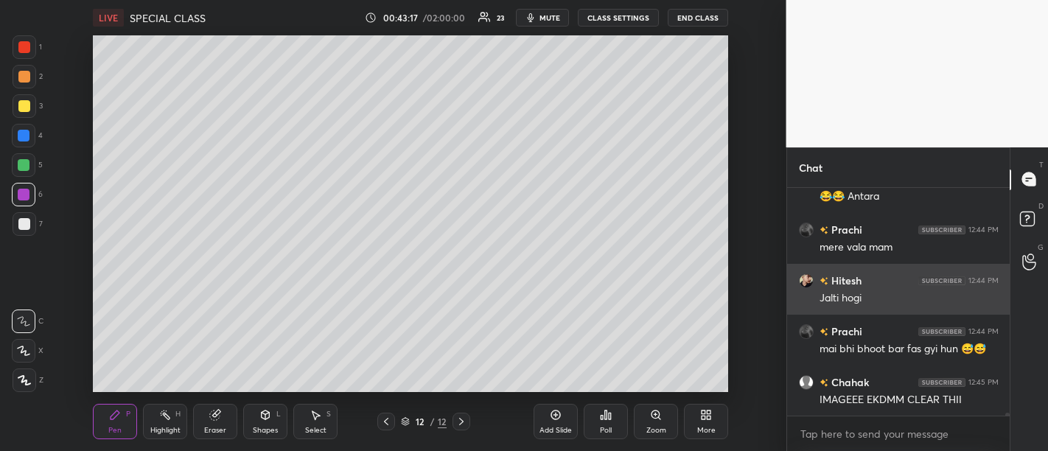
scroll to position [16026, 0]
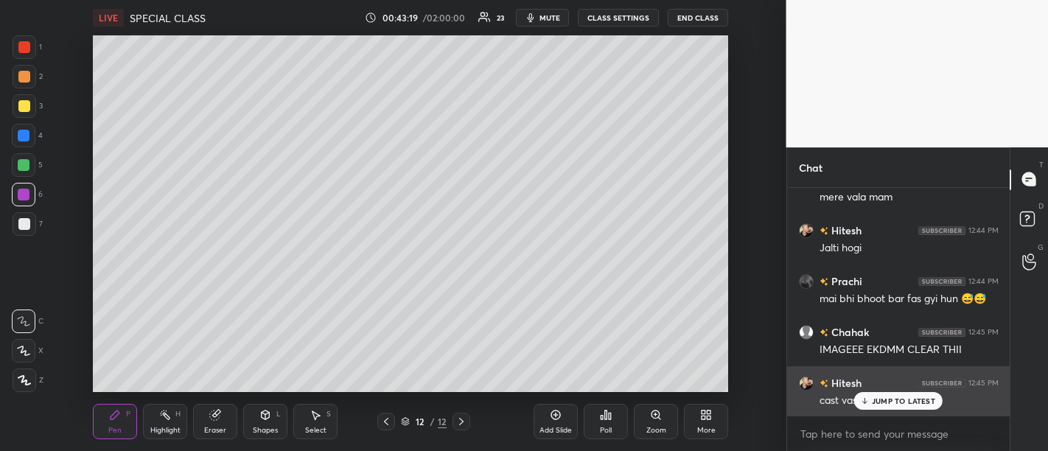
click at [913, 400] on p "JUMP TO LATEST" at bounding box center [903, 400] width 63 height 9
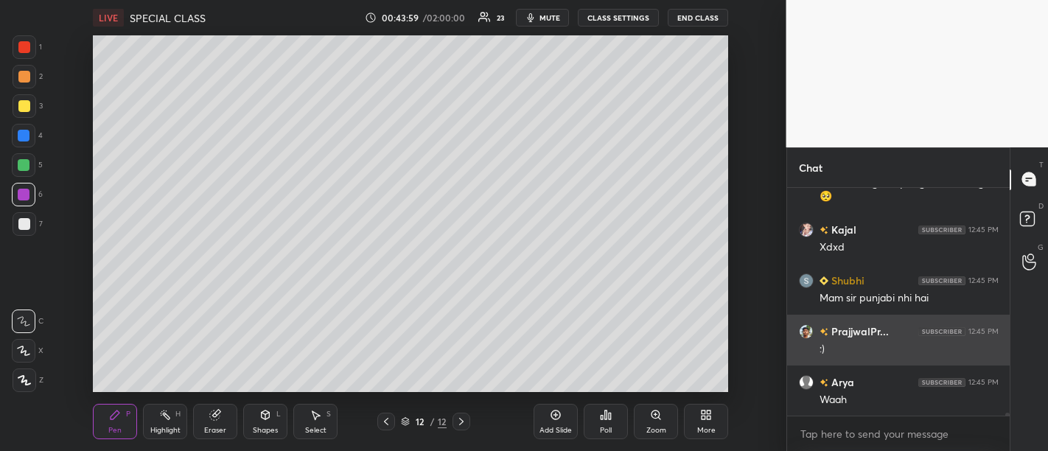
scroll to position [16459, 0]
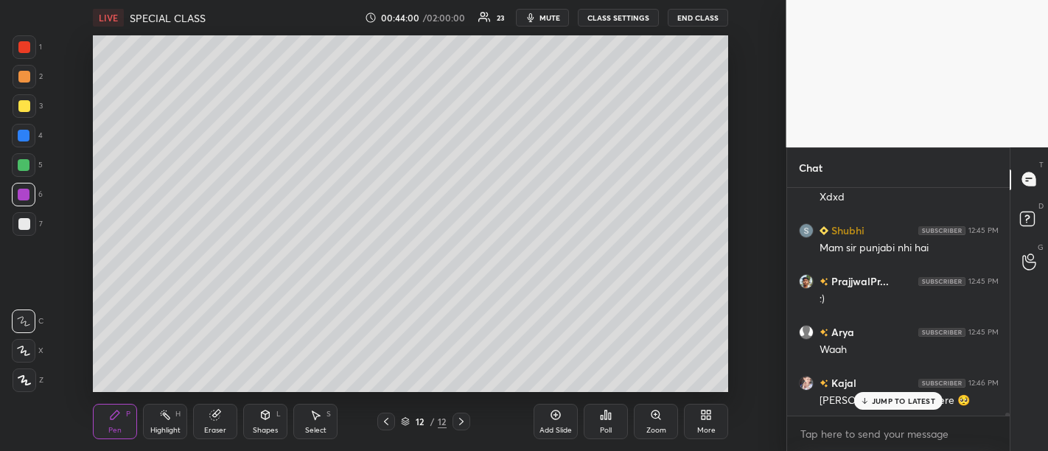
click at [895, 399] on p "JUMP TO LATEST" at bounding box center [903, 400] width 63 height 9
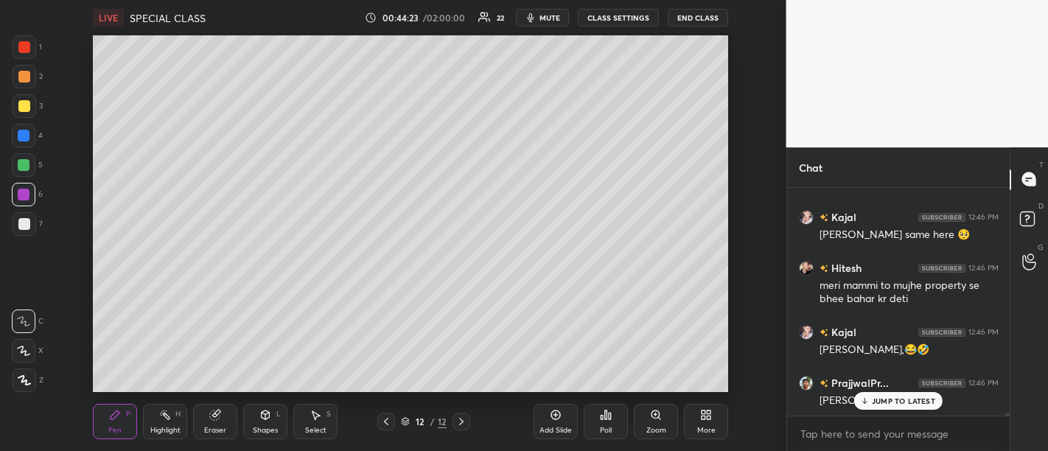
scroll to position [16676, 0]
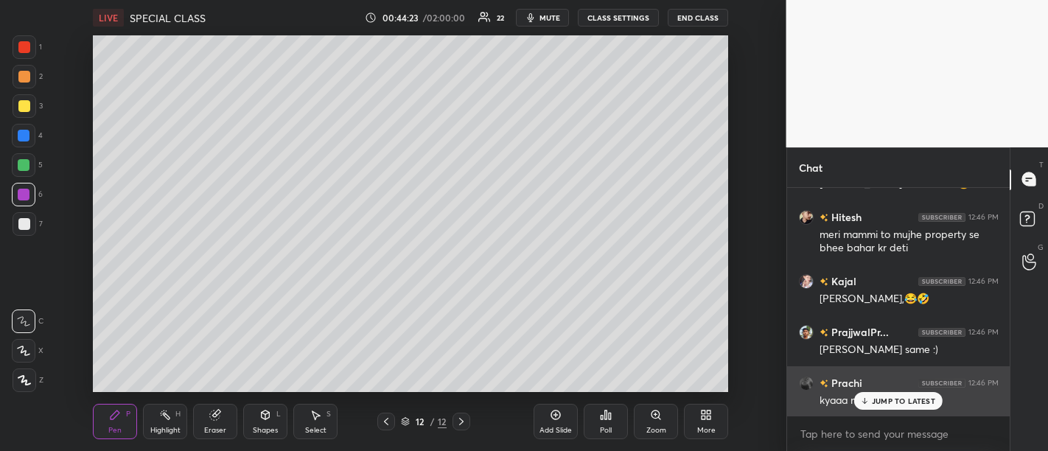
click at [882, 405] on p "JUMP TO LATEST" at bounding box center [903, 400] width 63 height 9
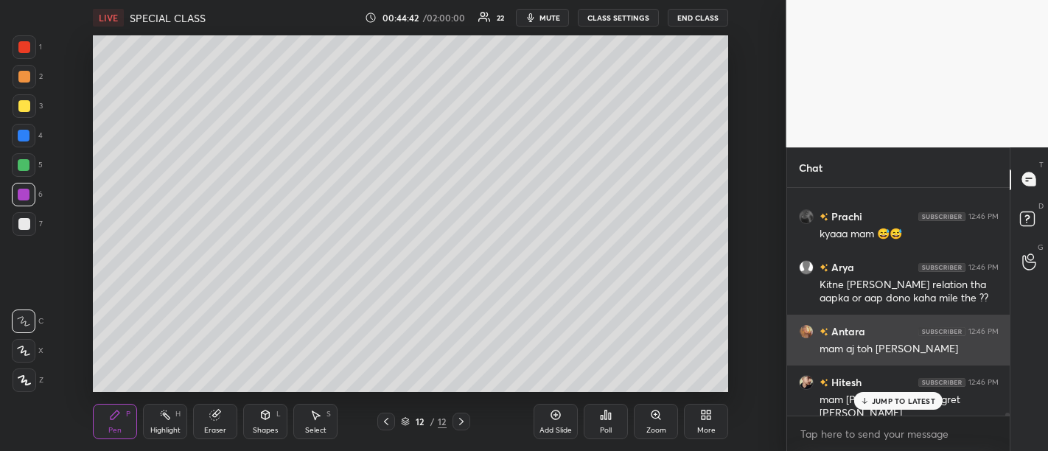
scroll to position [16892, 0]
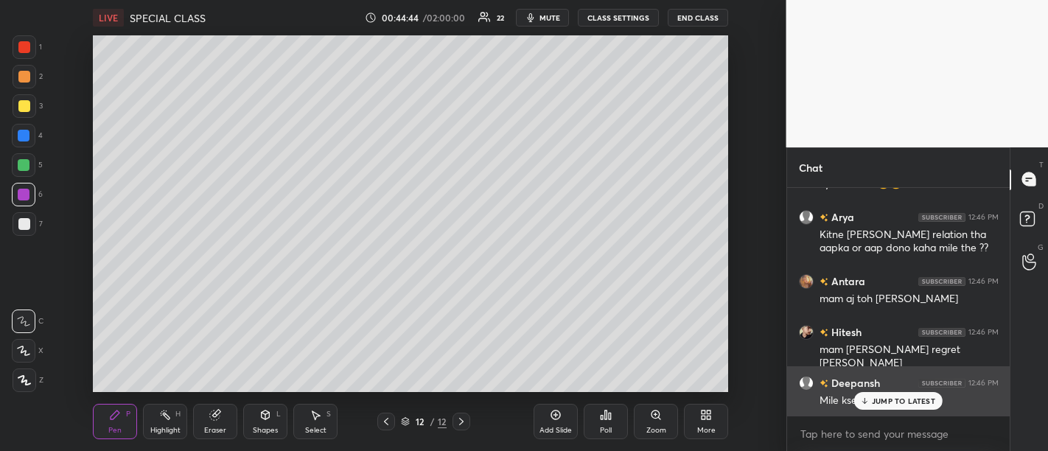
click at [898, 407] on div "JUMP TO LATEST" at bounding box center [898, 401] width 88 height 18
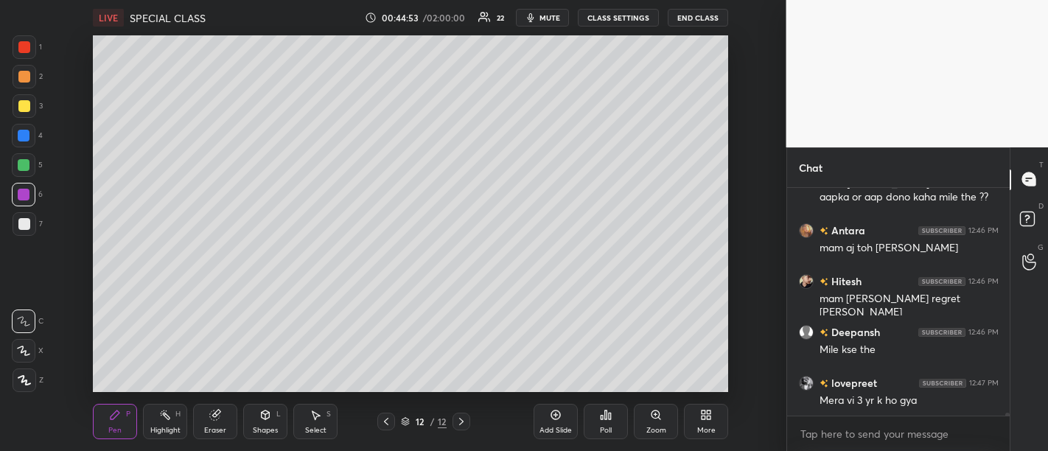
scroll to position [16958, 0]
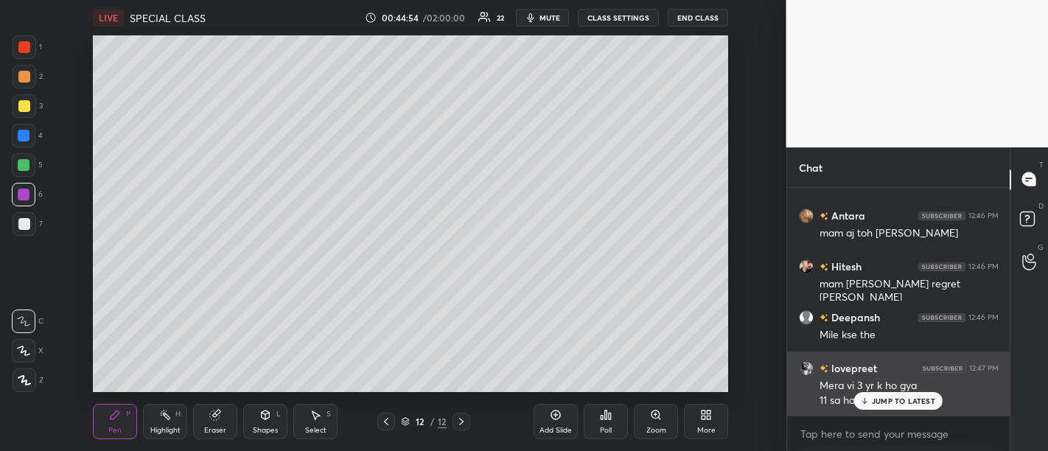
click at [897, 410] on div "JUMP TO LATEST" at bounding box center [898, 401] width 88 height 18
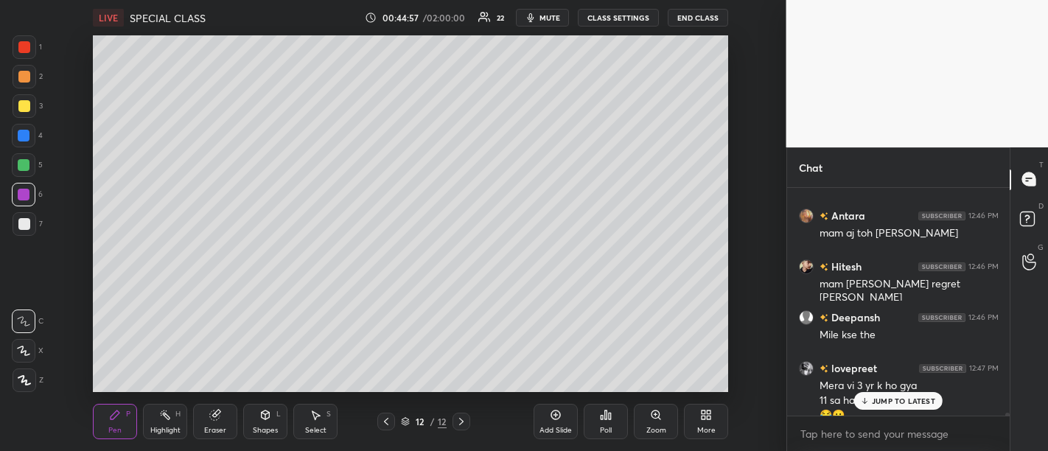
scroll to position [16973, 0]
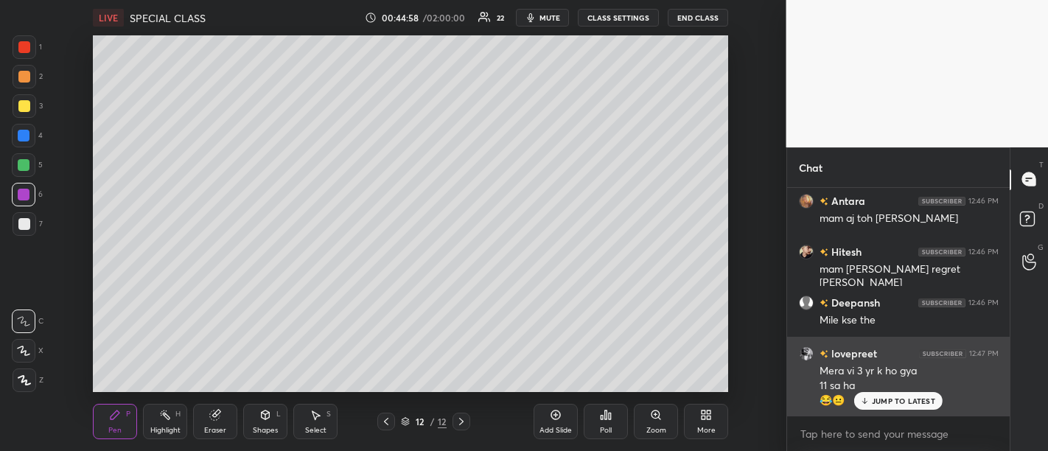
click at [892, 403] on p "JUMP TO LATEST" at bounding box center [903, 400] width 63 height 9
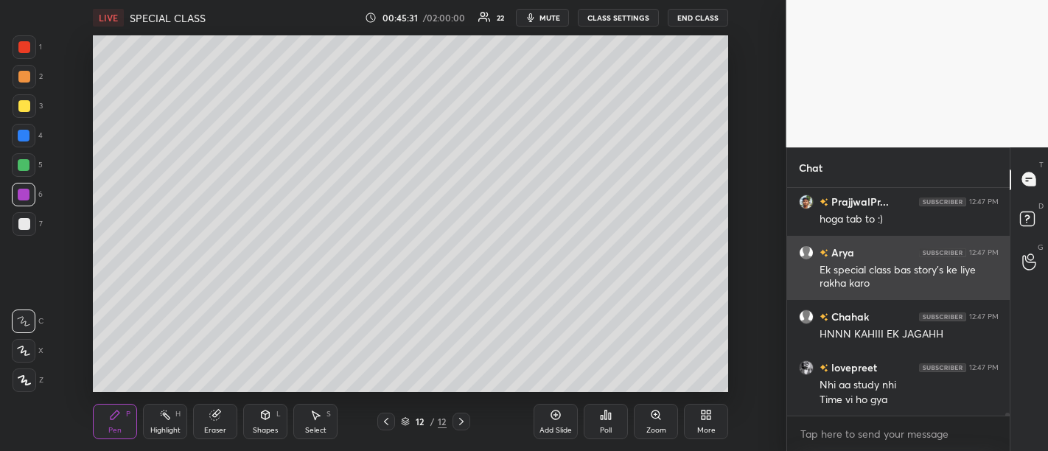
scroll to position [17383, 0]
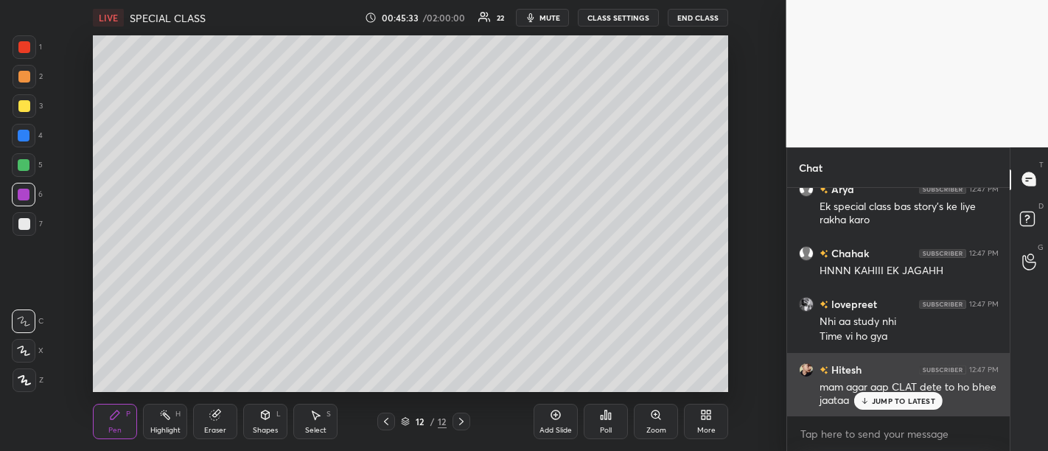
click at [901, 409] on div "JUMP TO LATEST" at bounding box center [898, 401] width 88 height 18
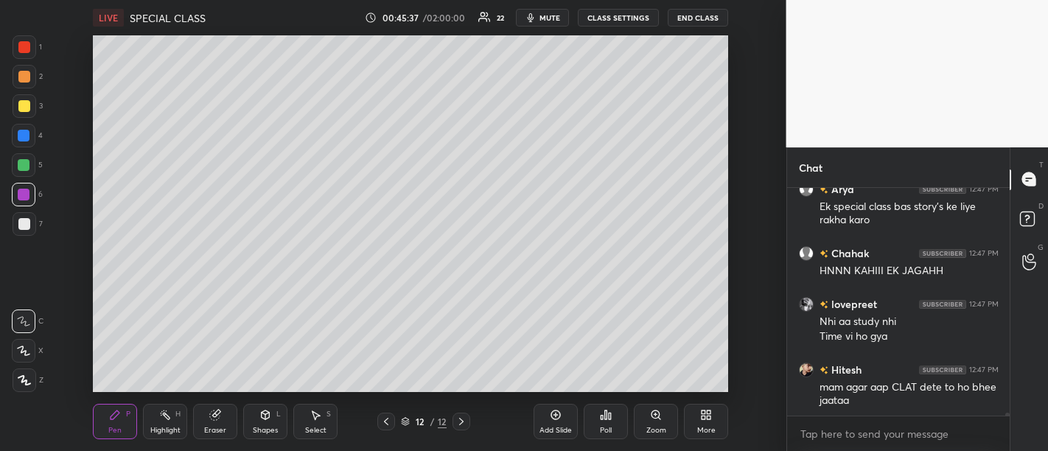
scroll to position [17398, 0]
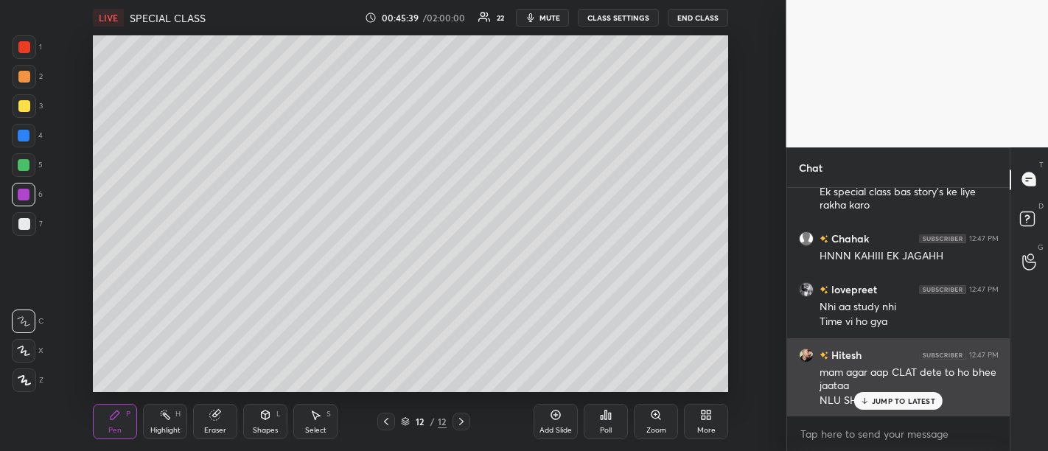
click at [909, 401] on p "JUMP TO LATEST" at bounding box center [903, 400] width 63 height 9
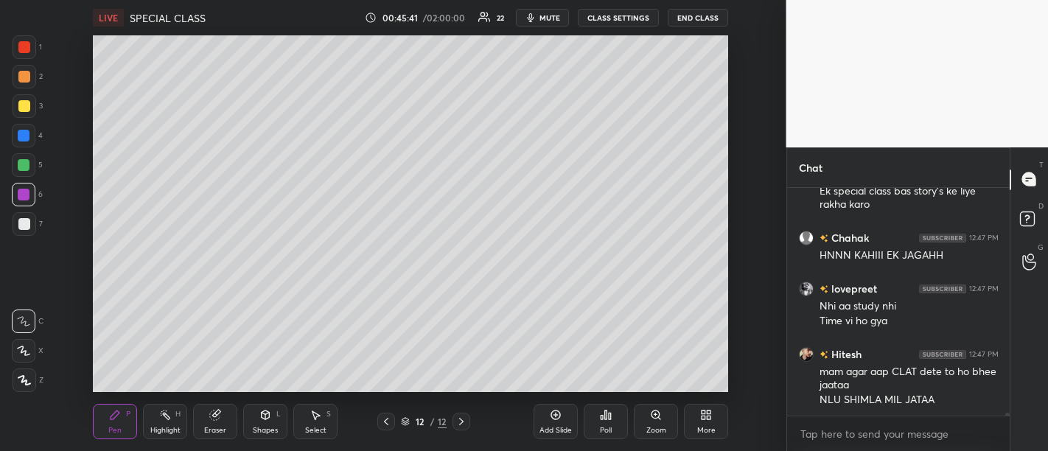
scroll to position [17449, 0]
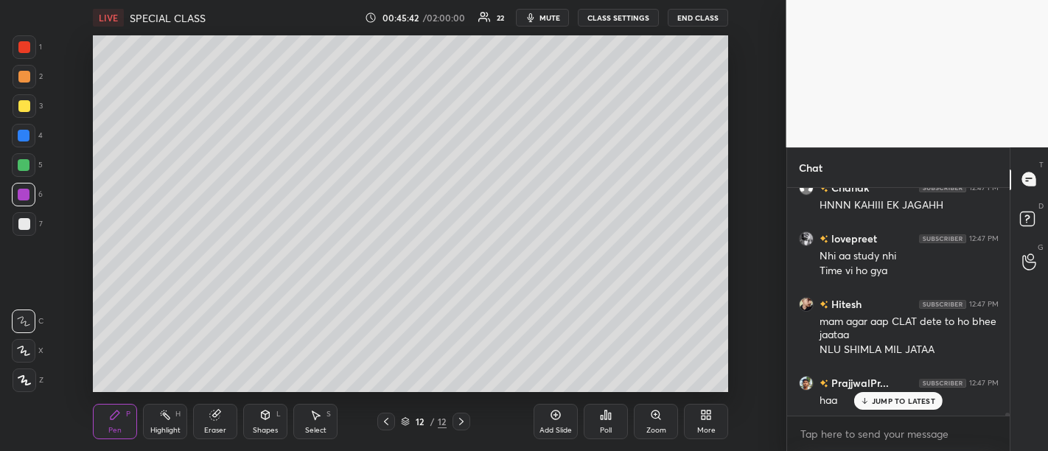
click at [914, 401] on p "JUMP TO LATEST" at bounding box center [903, 400] width 63 height 9
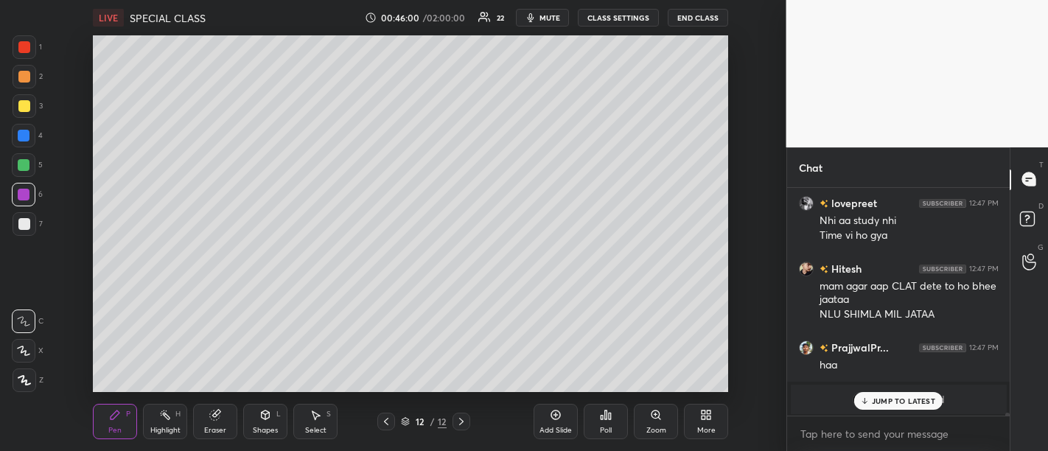
scroll to position [16509, 0]
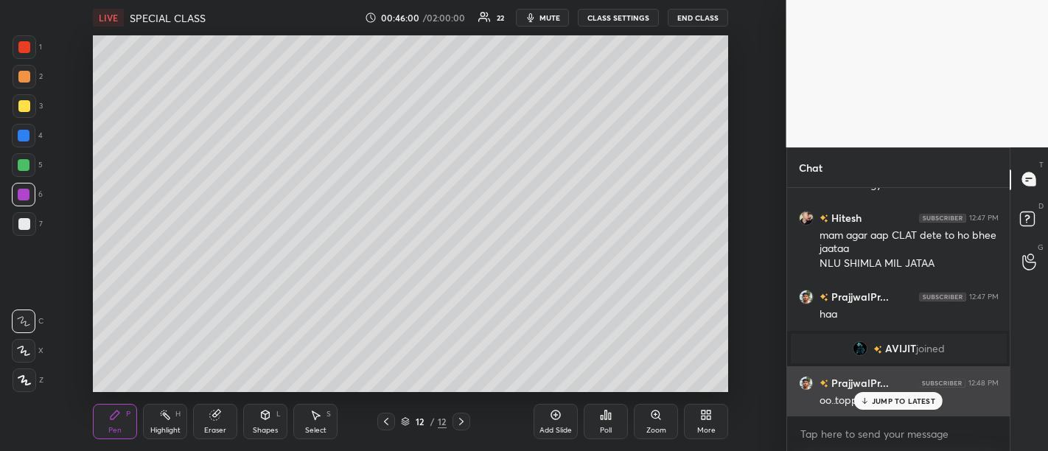
click at [911, 404] on p "JUMP TO LATEST" at bounding box center [903, 400] width 63 height 9
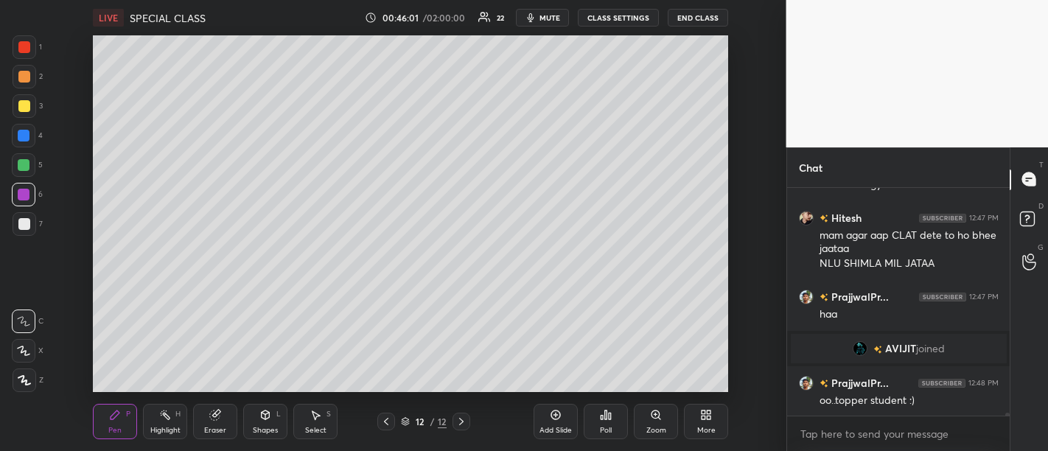
scroll to position [16510, 0]
click at [545, 419] on div "Add Slide" at bounding box center [555, 421] width 44 height 35
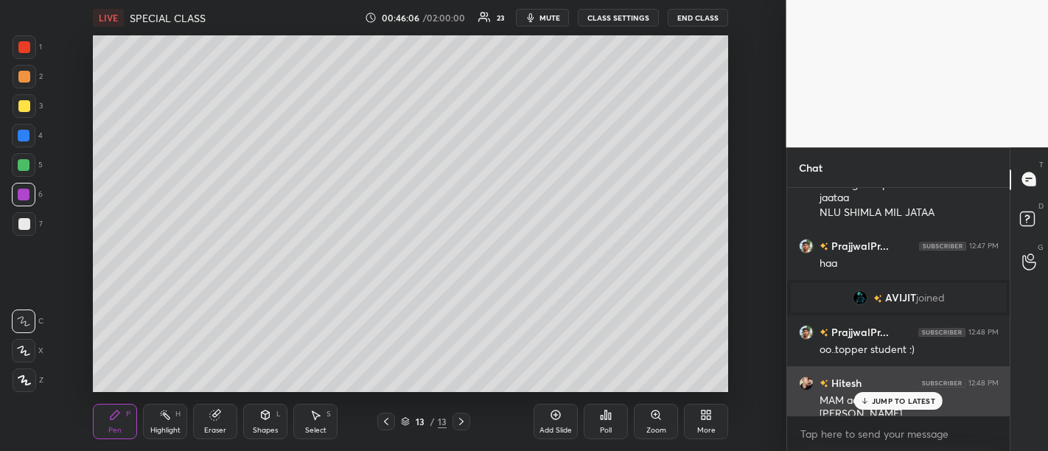
click at [896, 404] on p "JUMP TO LATEST" at bounding box center [903, 400] width 63 height 9
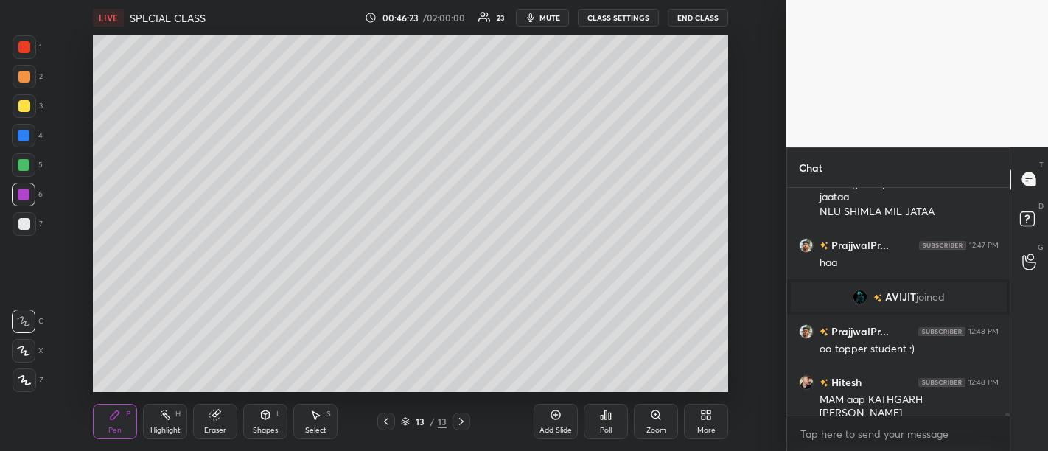
scroll to position [16611, 0]
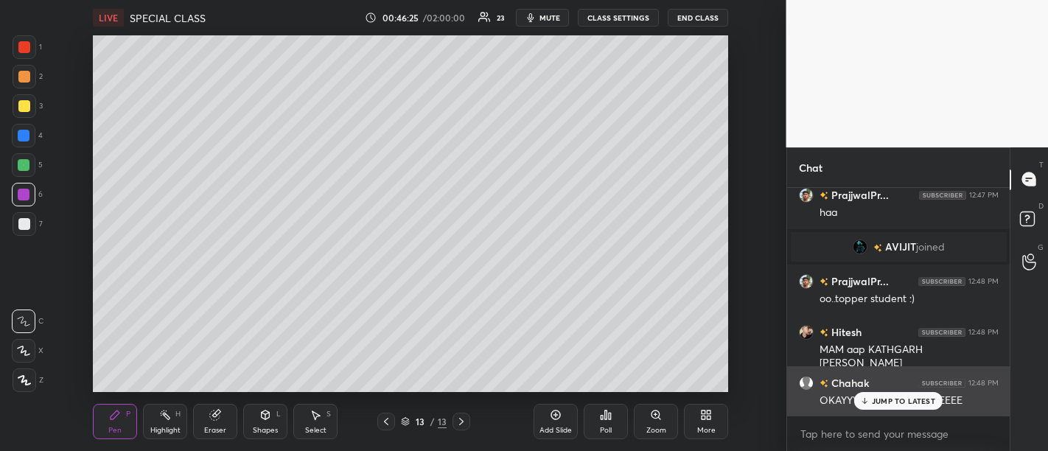
click at [882, 401] on p "JUMP TO LATEST" at bounding box center [903, 400] width 63 height 9
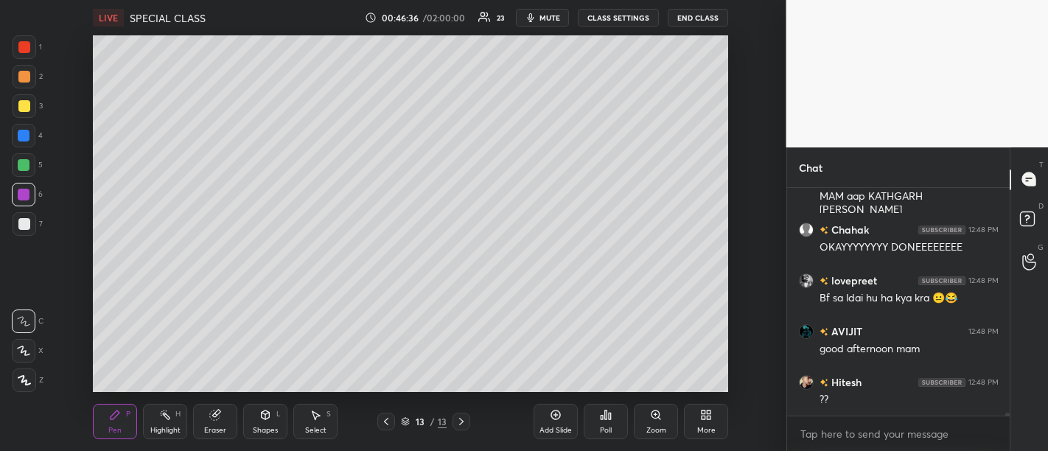
scroll to position [16827, 0]
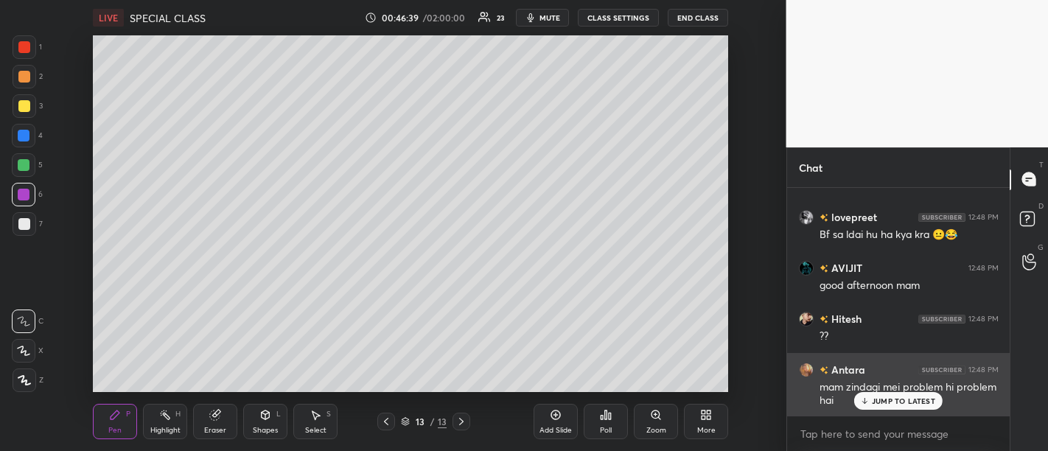
click at [909, 407] on div "JUMP TO LATEST" at bounding box center [898, 401] width 88 height 18
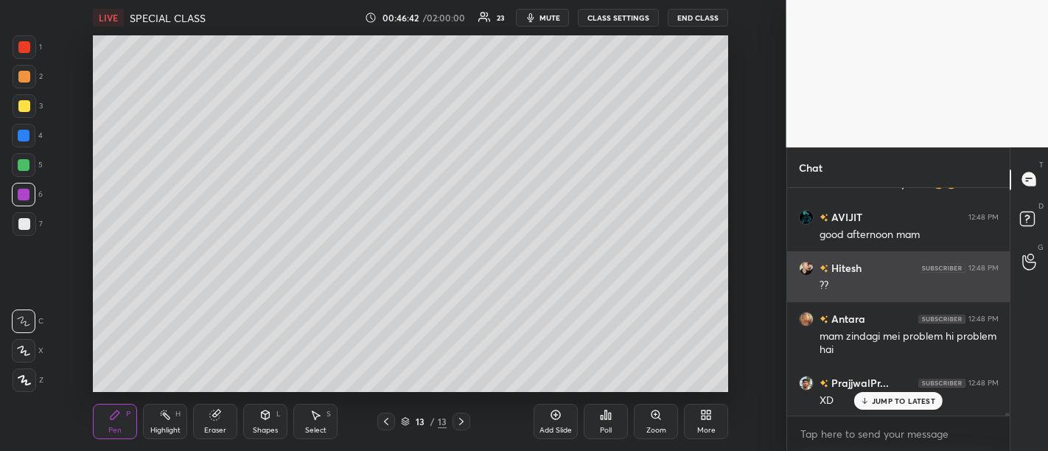
scroll to position [16993, 0]
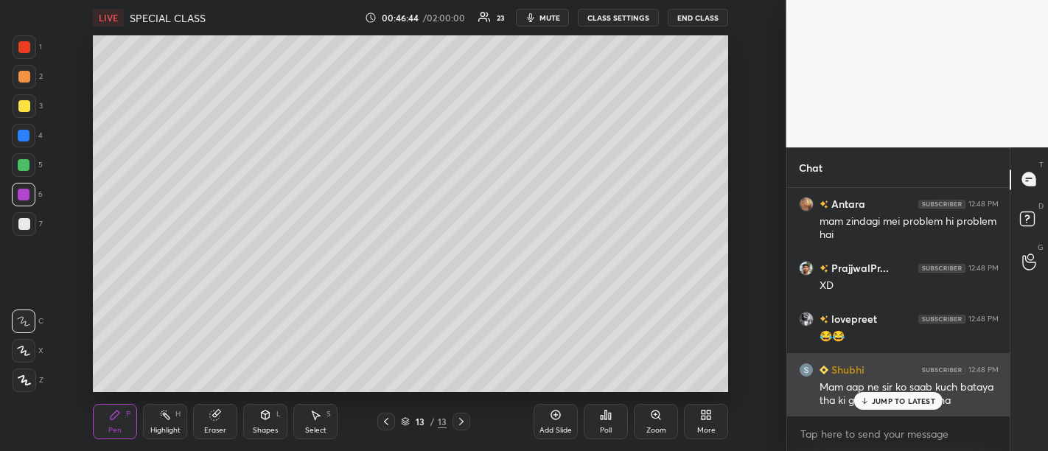
click at [895, 405] on p "JUMP TO LATEST" at bounding box center [903, 400] width 63 height 9
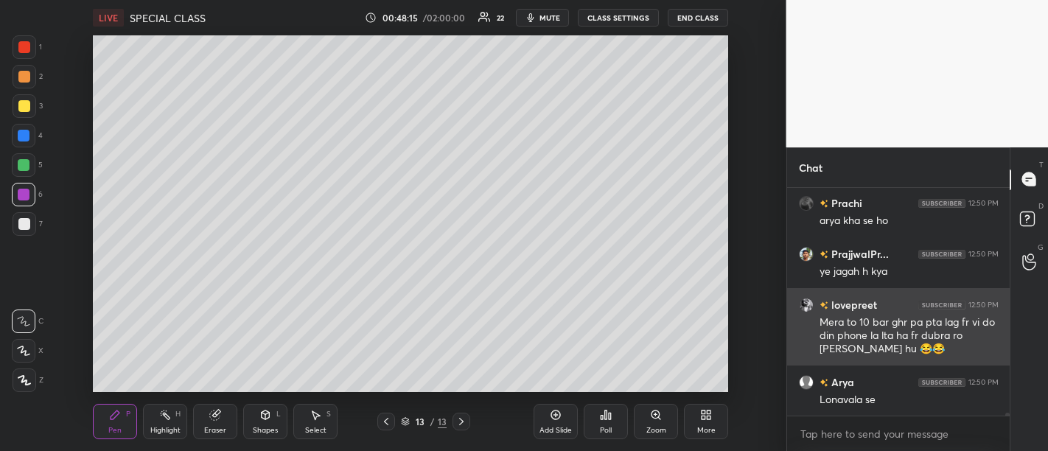
scroll to position [17688, 0]
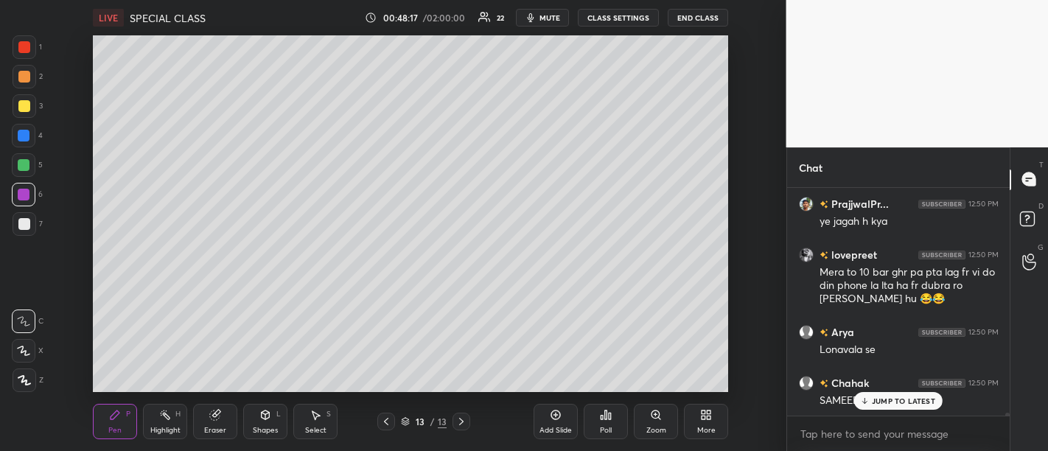
click at [903, 405] on p "JUMP TO LATEST" at bounding box center [903, 400] width 63 height 9
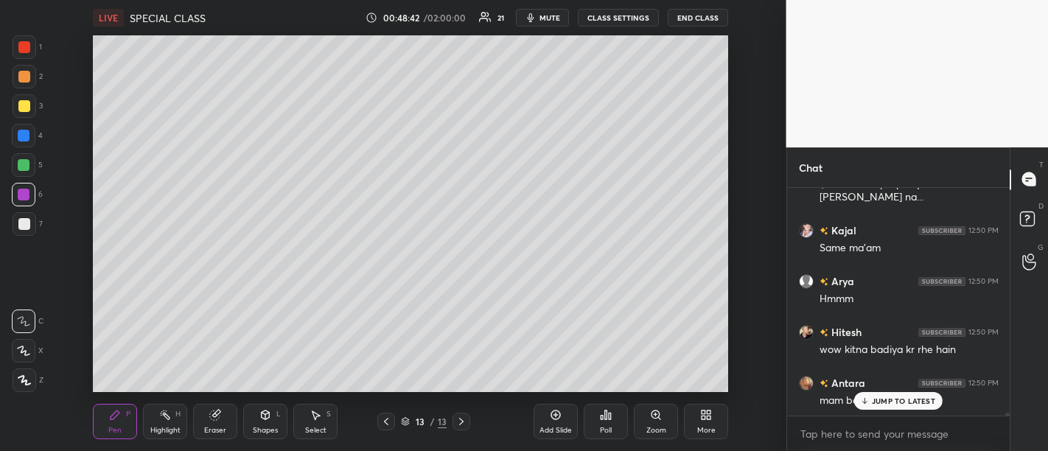
scroll to position [18006, 0]
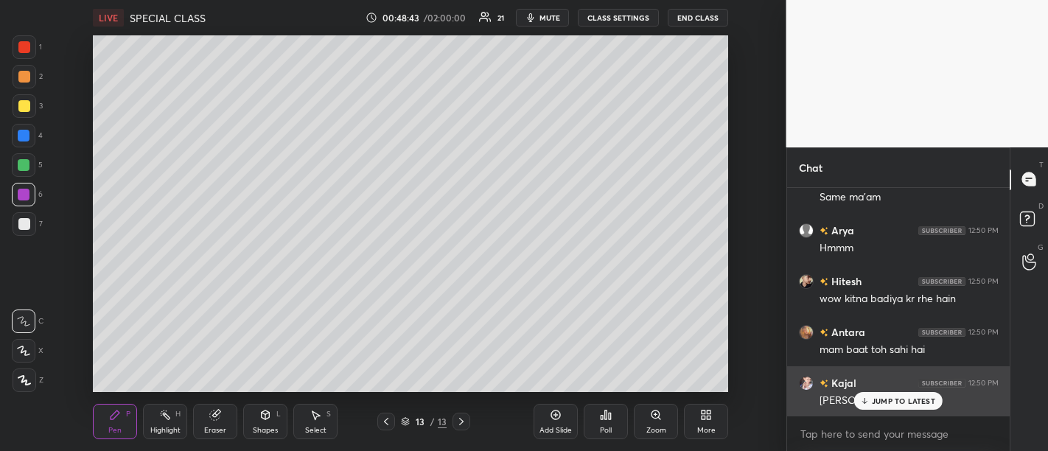
click at [907, 403] on p "JUMP TO LATEST" at bounding box center [903, 400] width 63 height 9
click at [906, 405] on p "JUMP TO LATEST" at bounding box center [903, 400] width 63 height 9
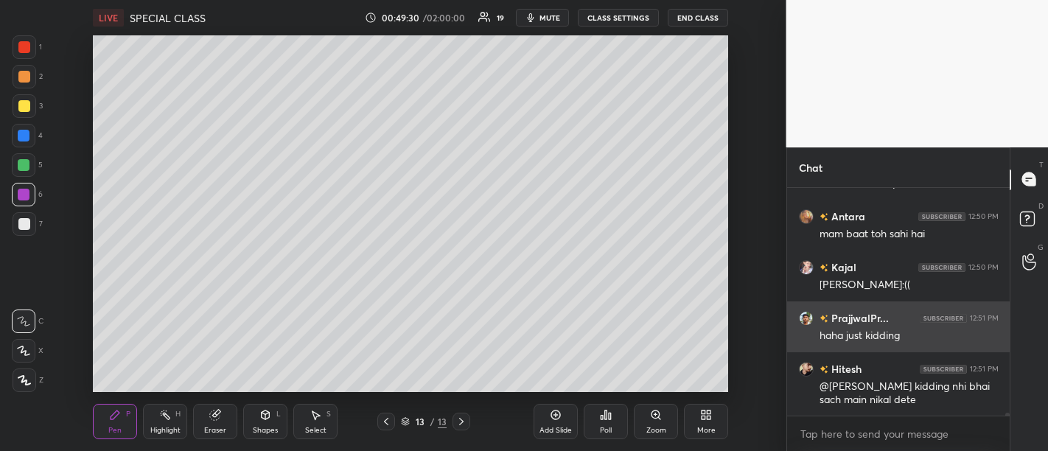
scroll to position [18185, 0]
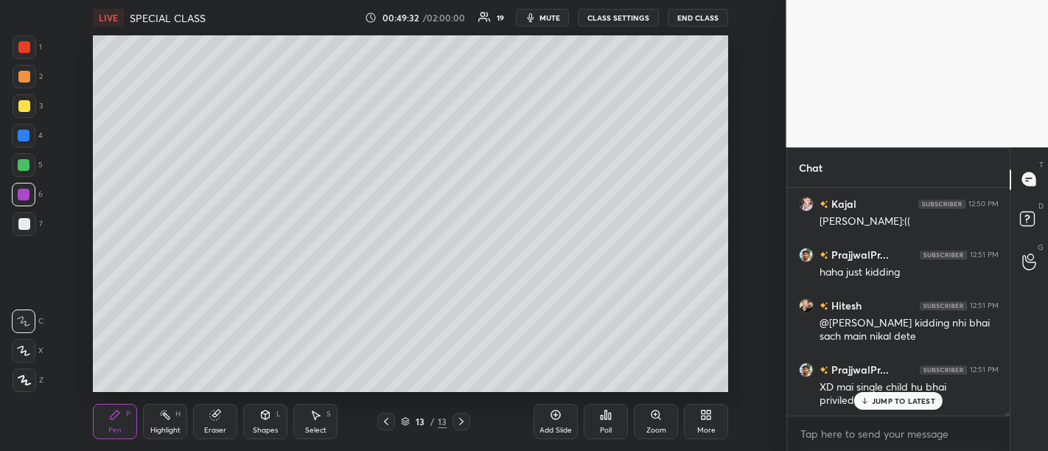
click at [914, 399] on p "JUMP TO LATEST" at bounding box center [903, 400] width 63 height 9
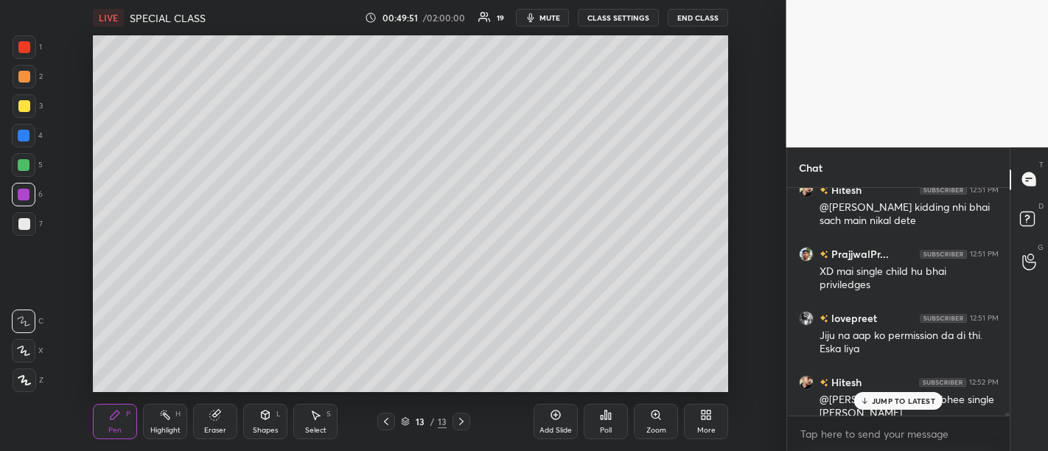
scroll to position [18351, 0]
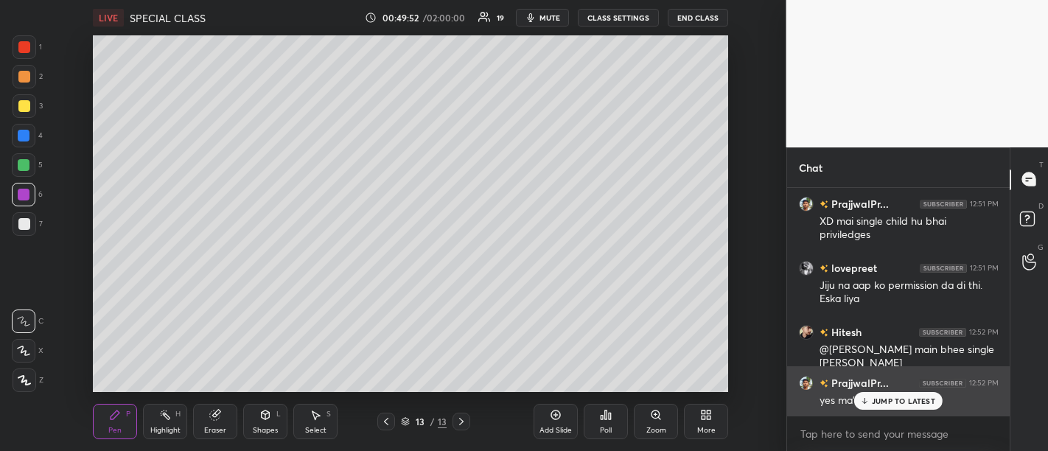
click at [894, 403] on p "JUMP TO LATEST" at bounding box center [903, 400] width 63 height 9
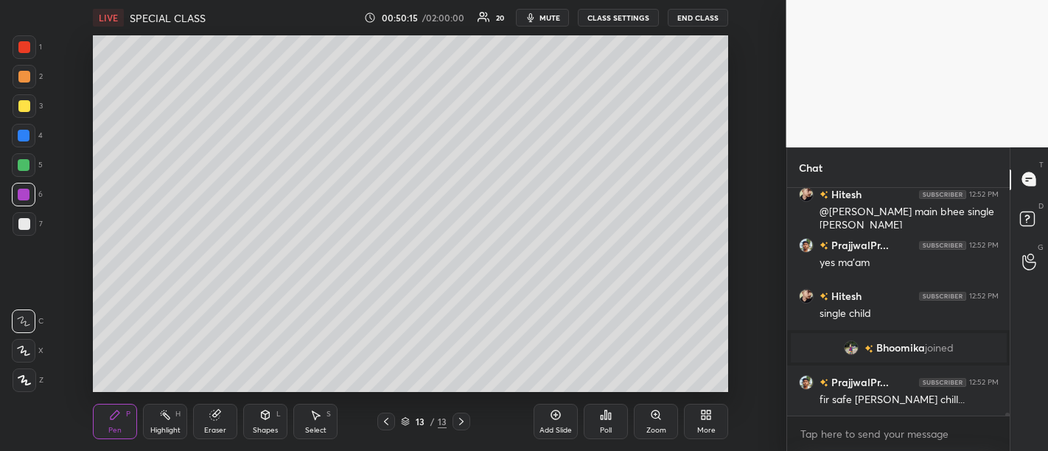
scroll to position [18539, 0]
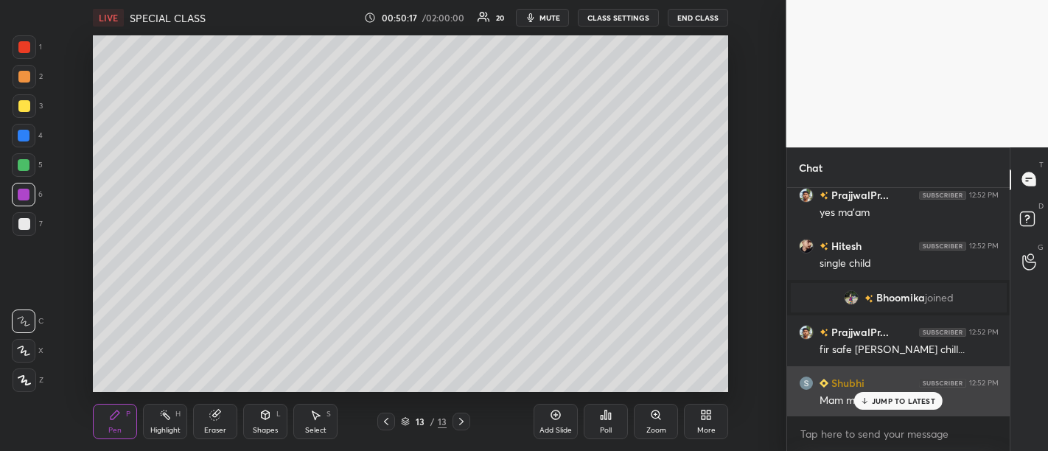
click at [904, 403] on p "JUMP TO LATEST" at bounding box center [903, 400] width 63 height 9
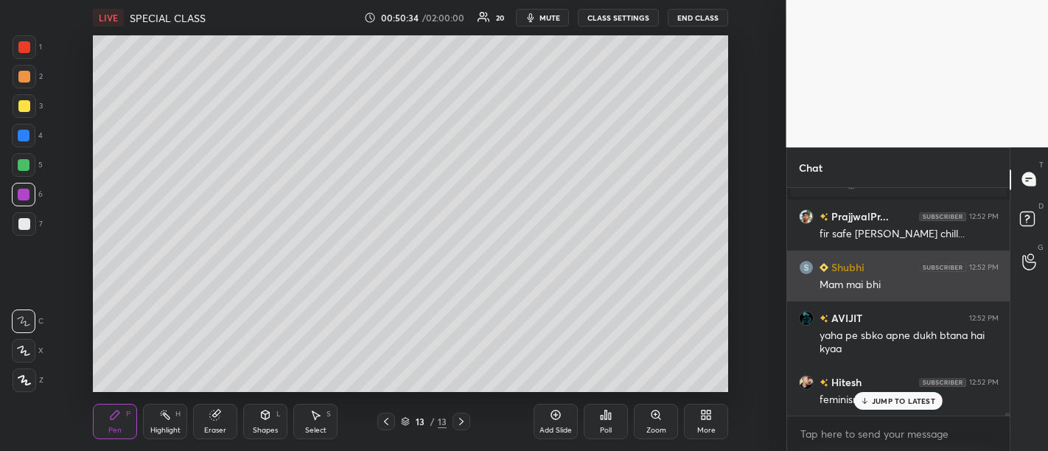
scroll to position [18718, 0]
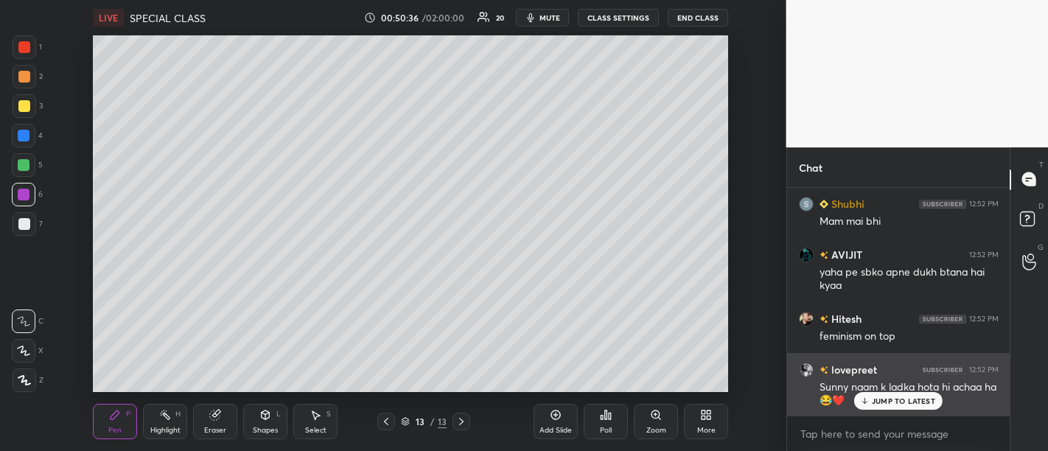
click at [899, 401] on p "JUMP TO LATEST" at bounding box center [903, 400] width 63 height 9
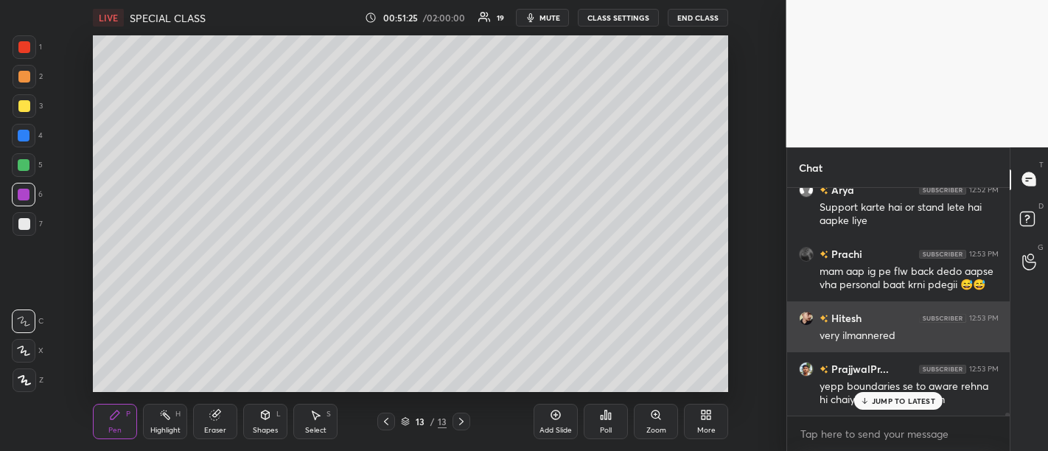
scroll to position [19063, 0]
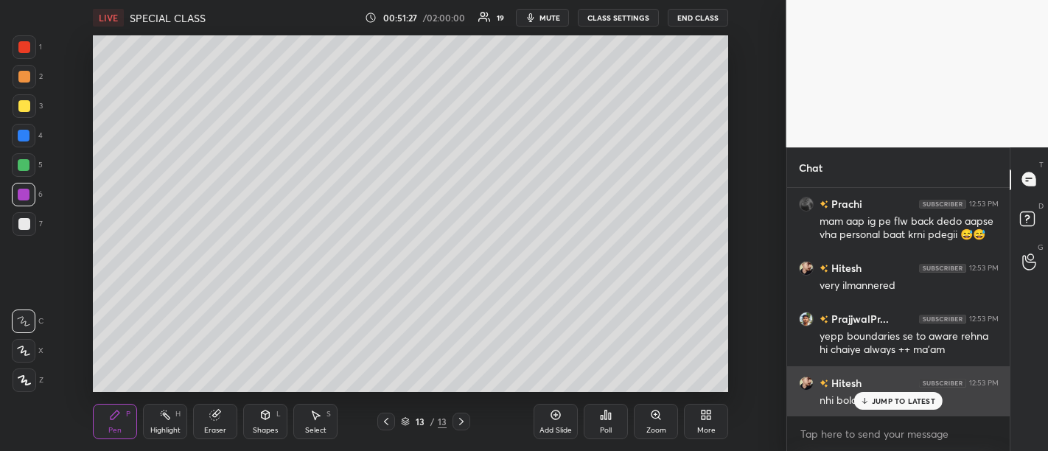
click at [908, 405] on p "JUMP TO LATEST" at bounding box center [903, 400] width 63 height 9
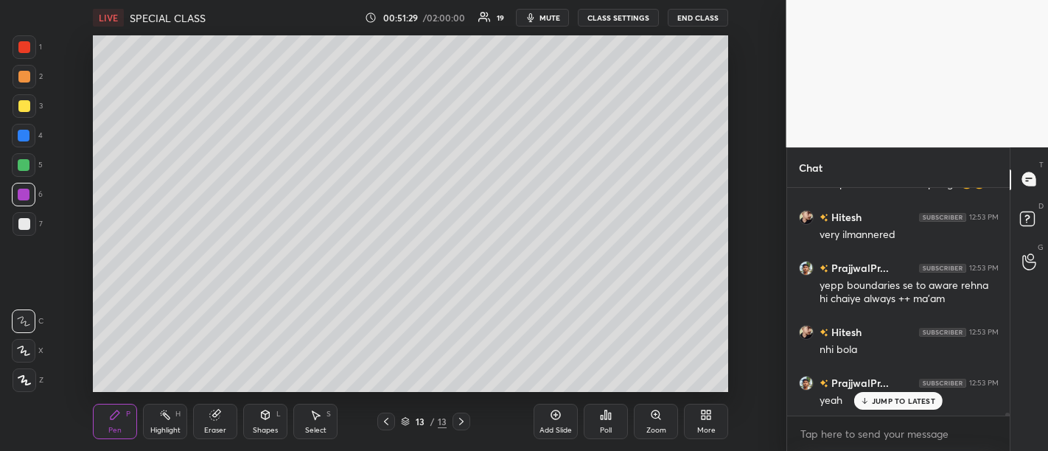
scroll to position [19179, 0]
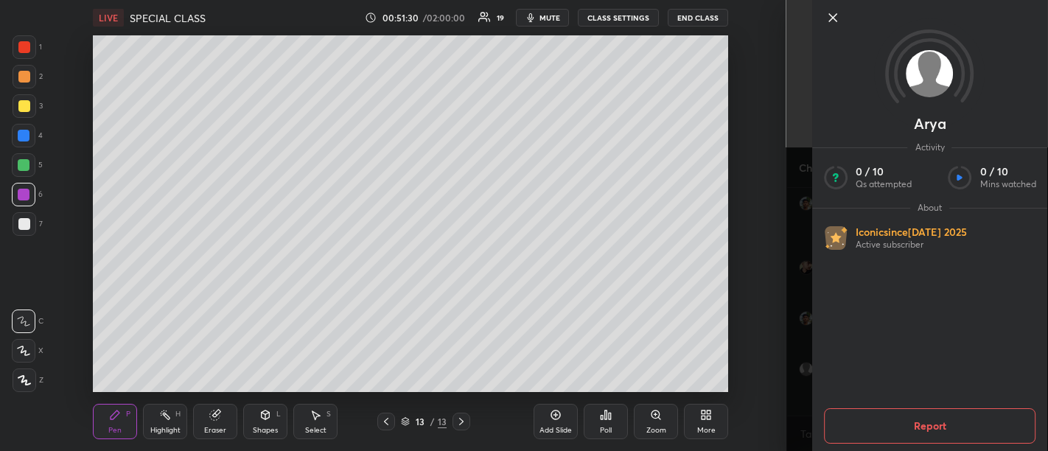
click at [829, 17] on icon at bounding box center [833, 18] width 18 height 18
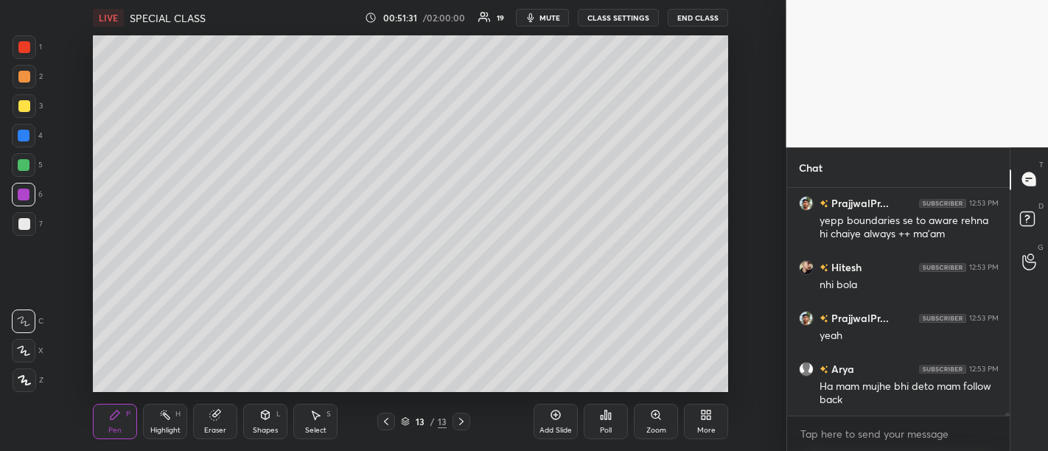
scroll to position [19230, 0]
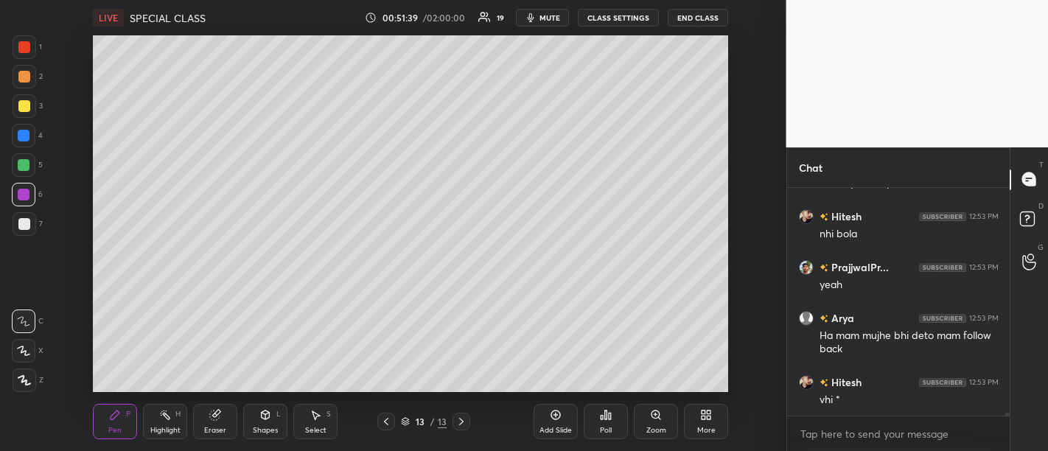
click at [551, 422] on div "Add Slide" at bounding box center [555, 421] width 44 height 35
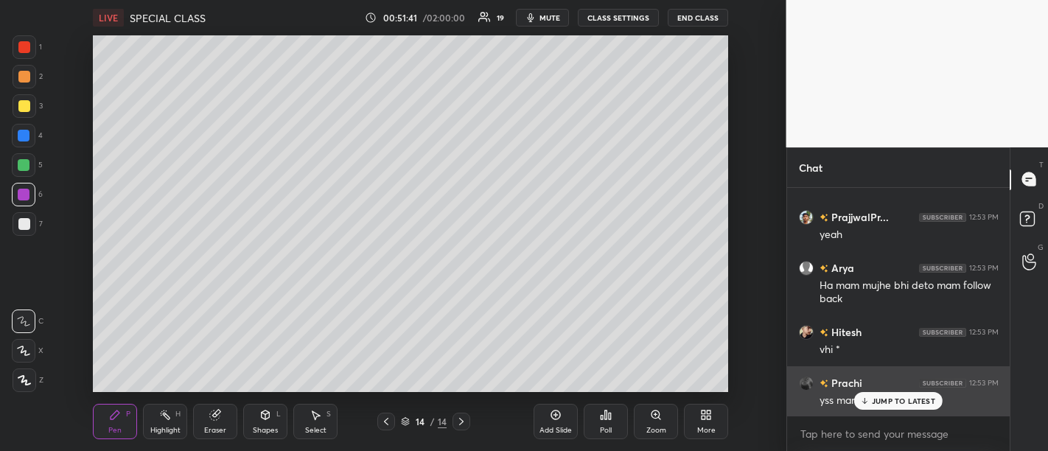
click at [909, 400] on p "JUMP TO LATEST" at bounding box center [903, 400] width 63 height 9
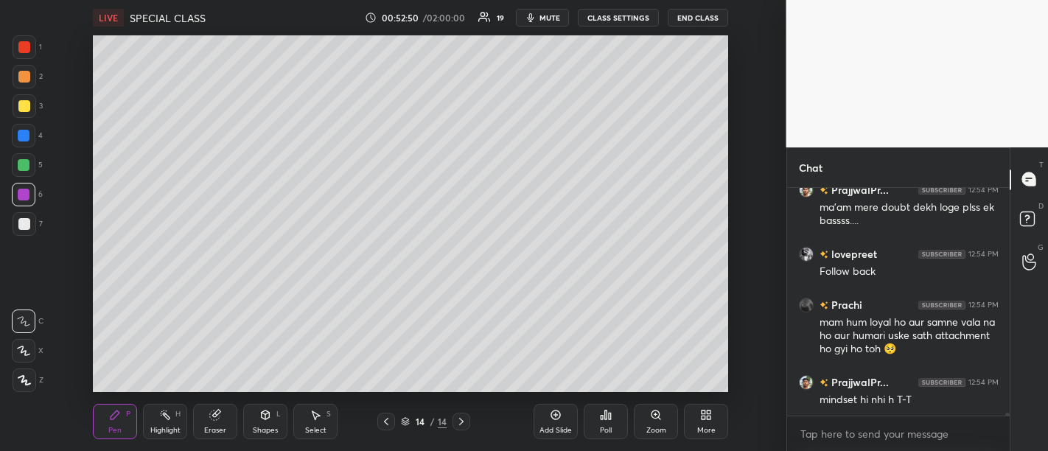
scroll to position [19638, 0]
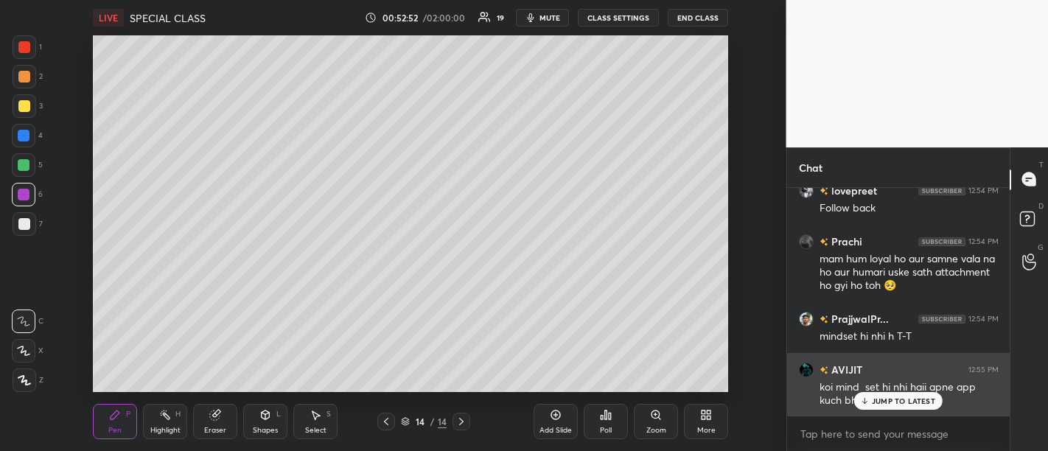
click at [900, 403] on p "JUMP TO LATEST" at bounding box center [903, 400] width 63 height 9
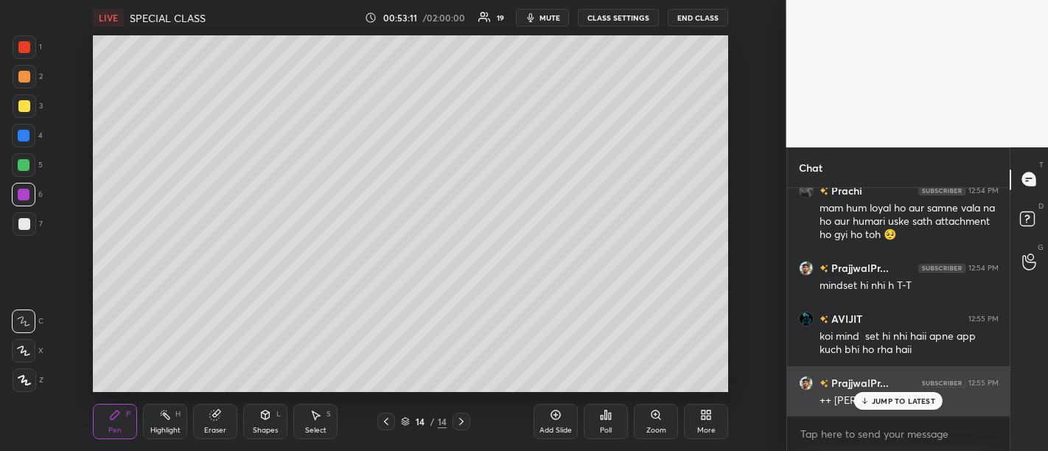
click at [906, 403] on p "JUMP TO LATEST" at bounding box center [903, 400] width 63 height 9
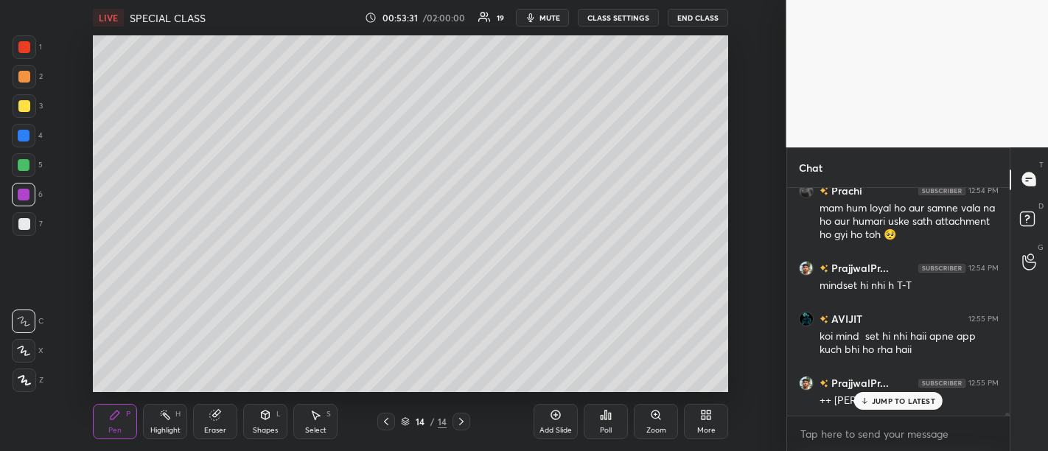
scroll to position [19739, 0]
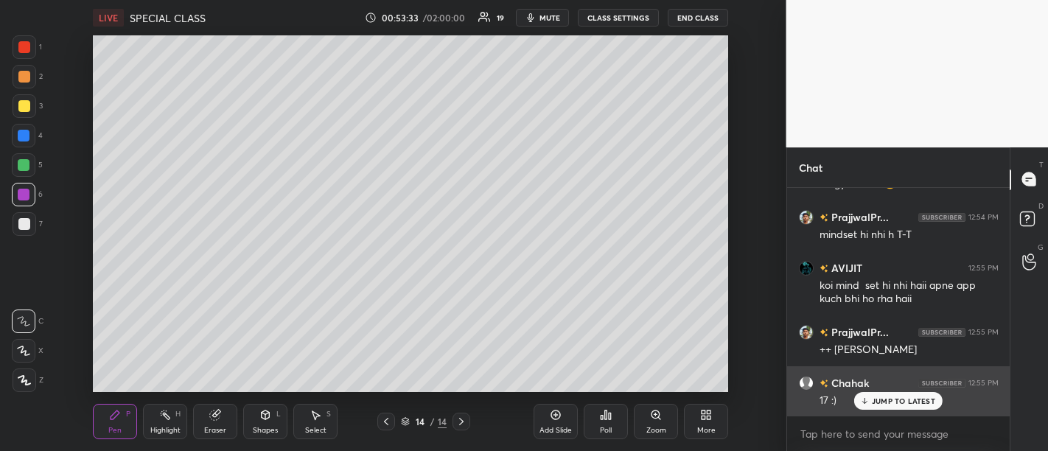
click at [900, 402] on p "JUMP TO LATEST" at bounding box center [903, 400] width 63 height 9
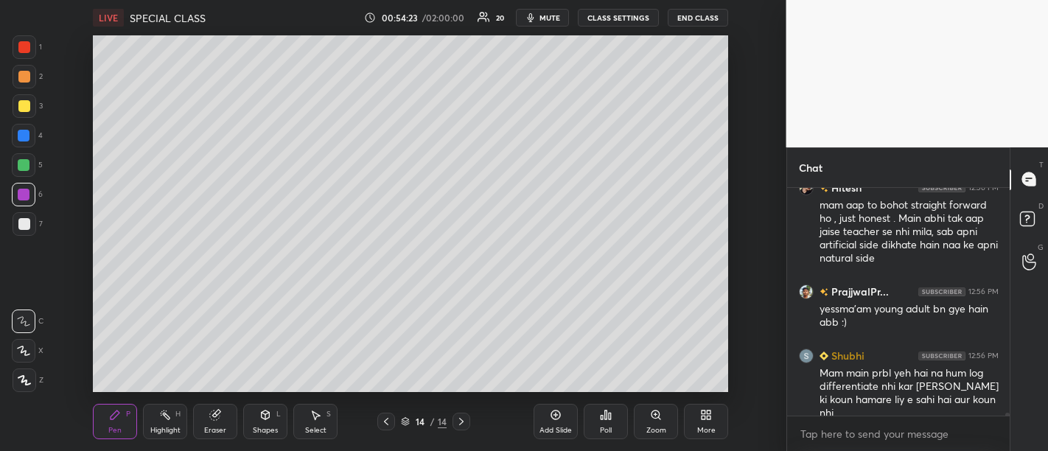
scroll to position [18985, 0]
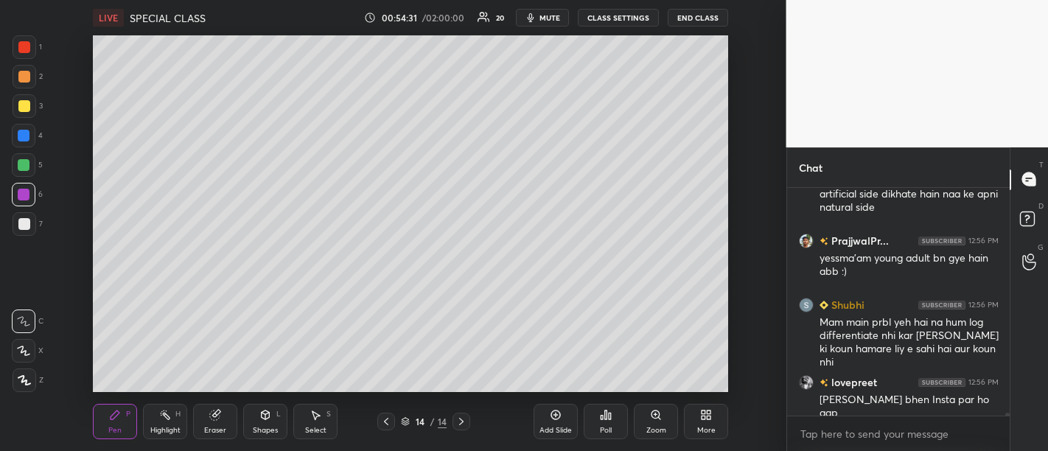
click at [568, 424] on div "Add Slide" at bounding box center [555, 421] width 44 height 35
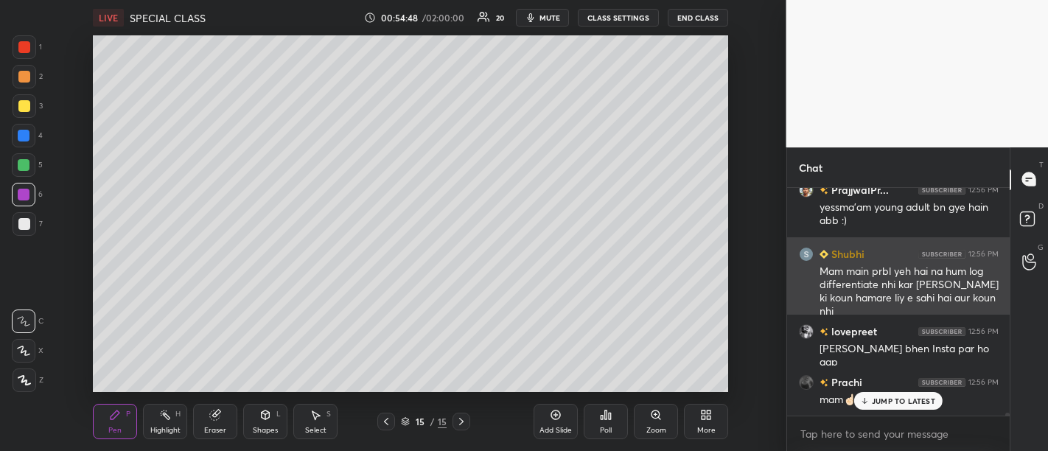
scroll to position [19086, 0]
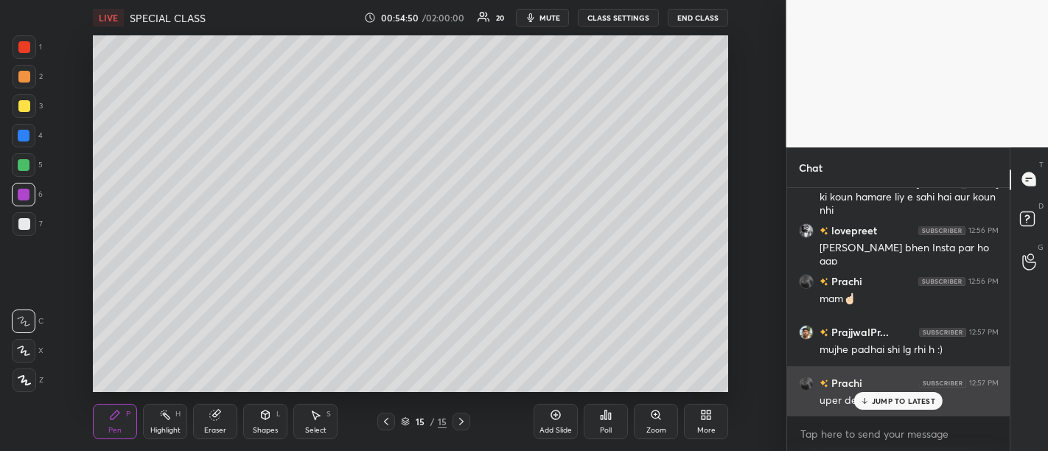
click at [897, 400] on p "JUMP TO LATEST" at bounding box center [903, 400] width 63 height 9
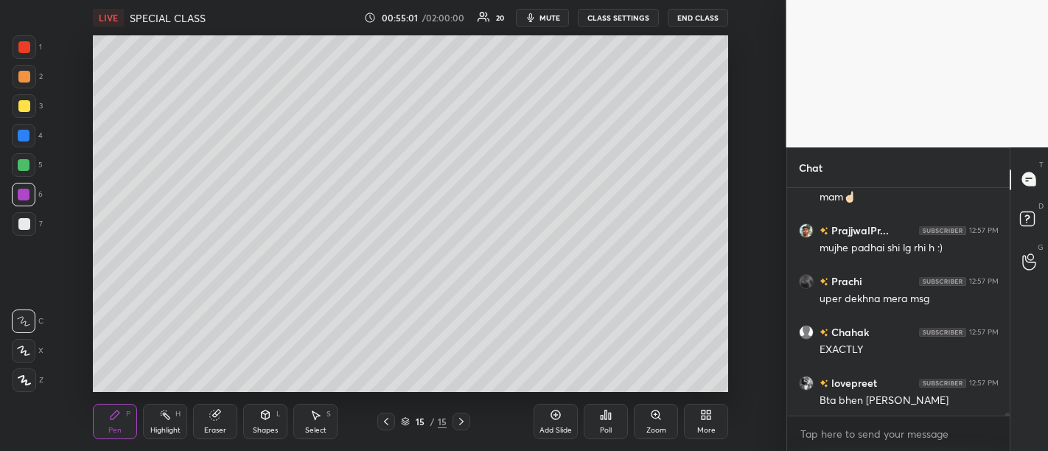
scroll to position [19290, 0]
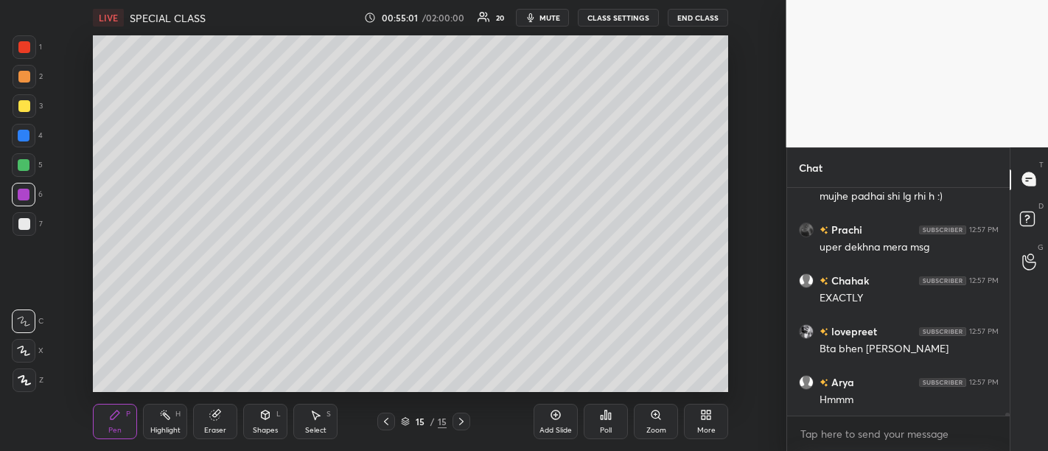
click at [884, 403] on div "Prachi 12:56 PM mam☝🏻 PrajjwalPr... 12:57 PM mujhe padhai shi lg rhi h :) Prach…" at bounding box center [898, 302] width 223 height 228
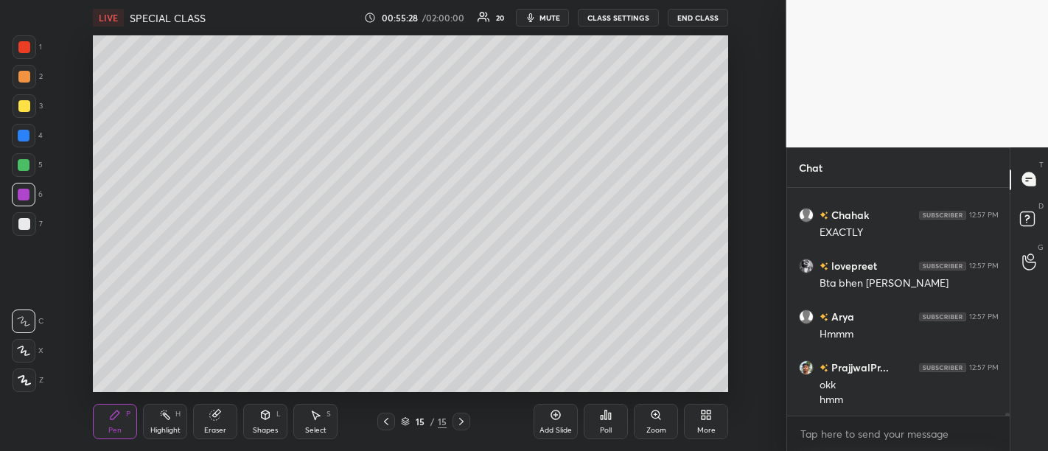
scroll to position [19406, 0]
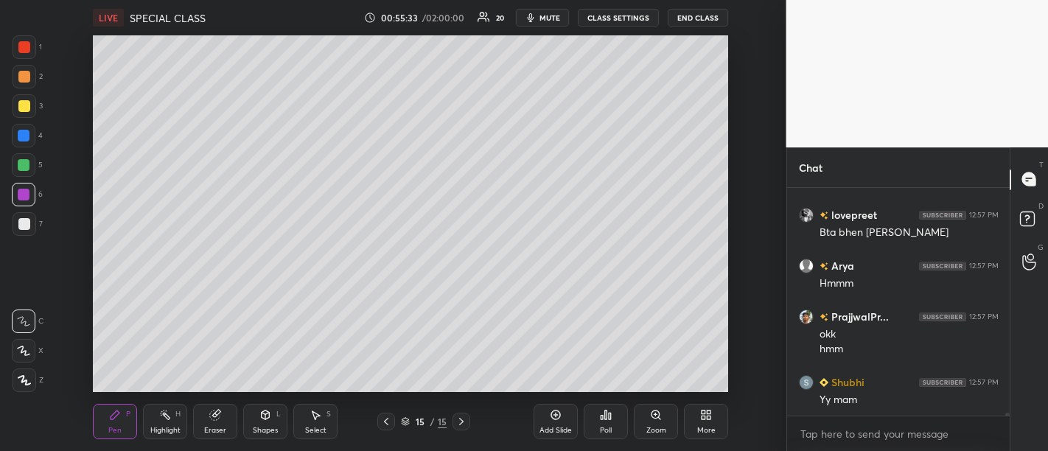
click at [545, 427] on div "Add Slide" at bounding box center [555, 430] width 32 height 7
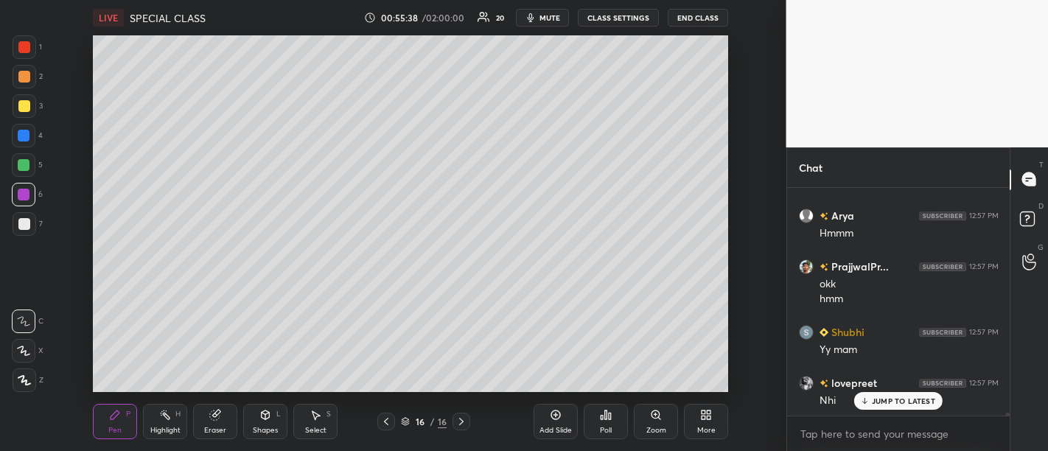
click at [906, 403] on p "JUMP TO LATEST" at bounding box center [903, 400] width 63 height 9
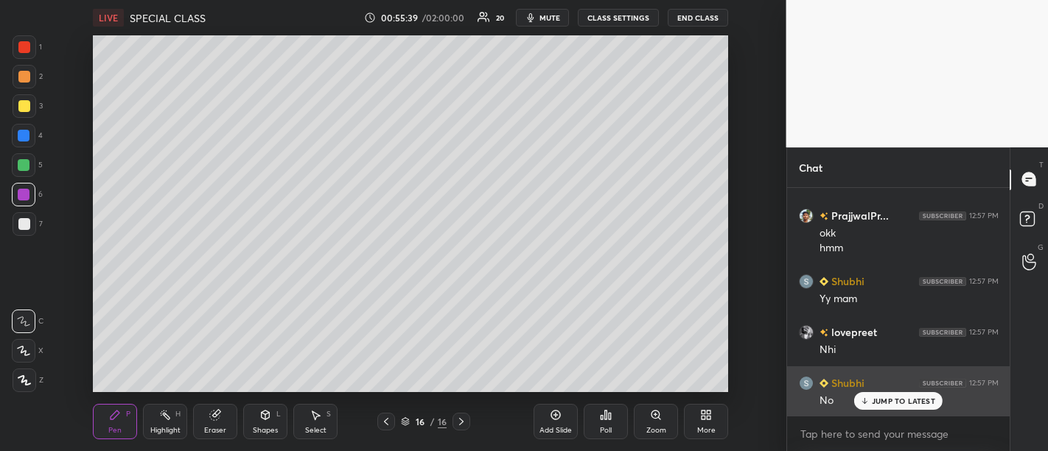
click at [905, 405] on p "JUMP TO LATEST" at bounding box center [903, 400] width 63 height 9
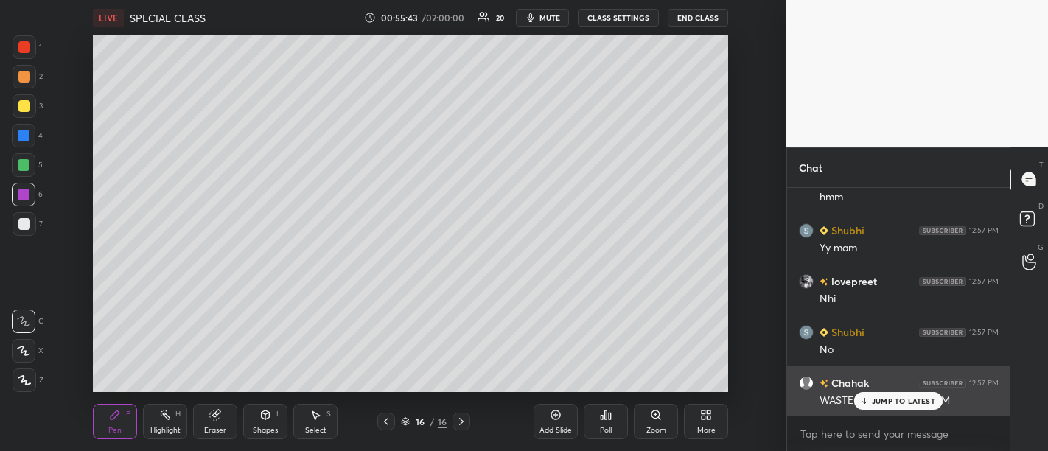
click at [899, 399] on p "JUMP TO LATEST" at bounding box center [903, 400] width 63 height 9
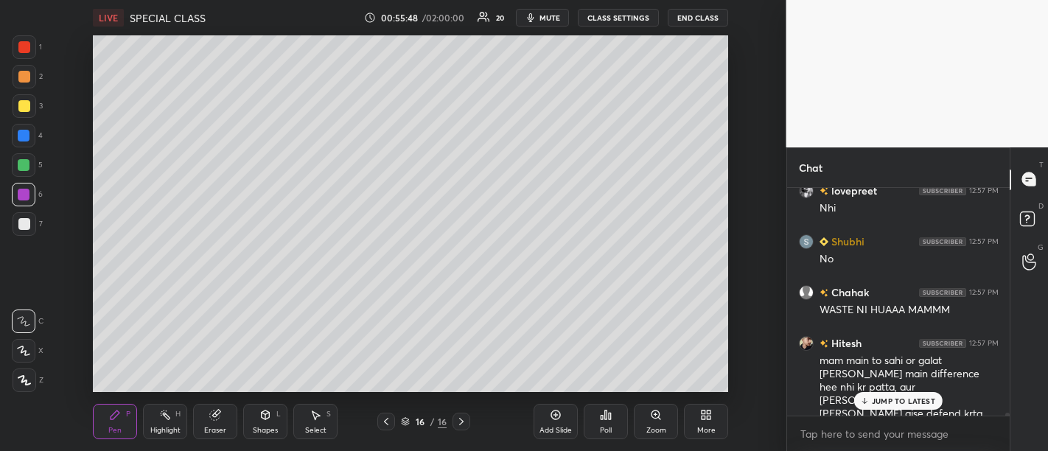
click at [900, 405] on p "JUMP TO LATEST" at bounding box center [903, 400] width 63 height 9
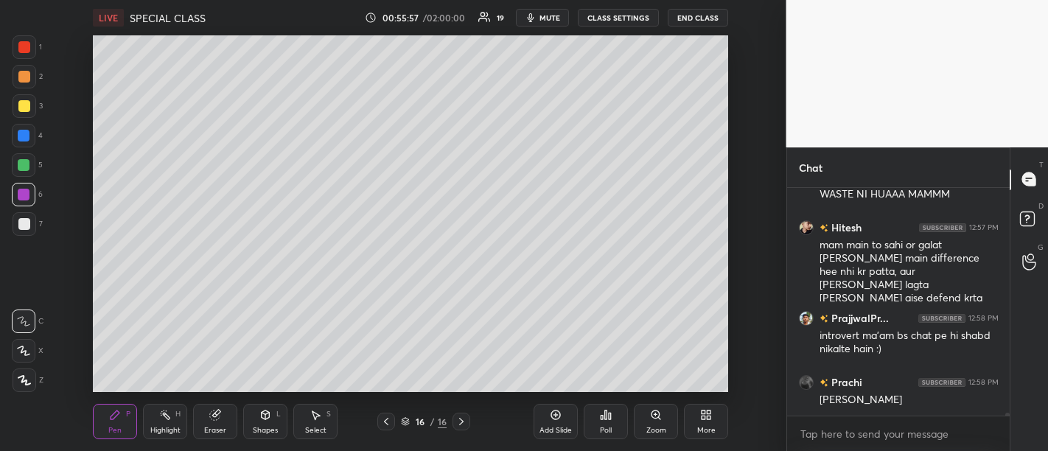
scroll to position [19779, 0]
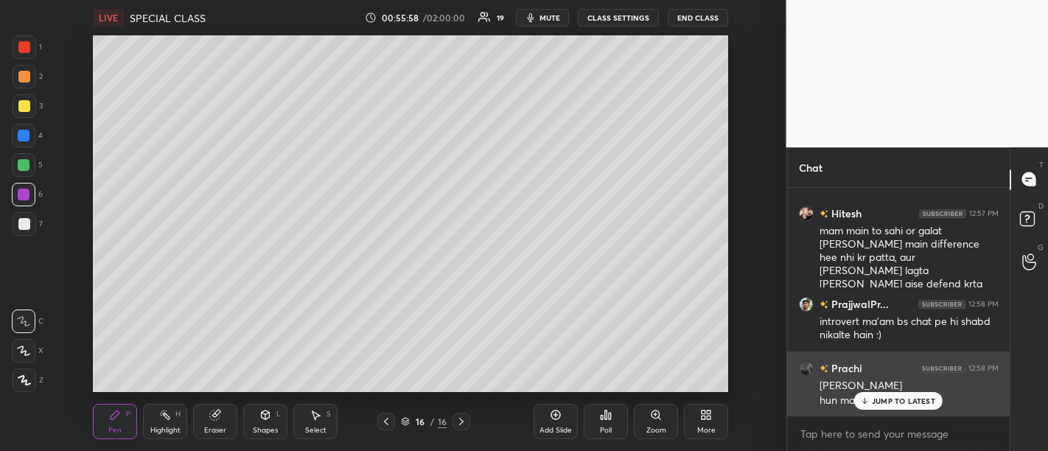
click at [886, 398] on p "JUMP TO LATEST" at bounding box center [903, 400] width 63 height 9
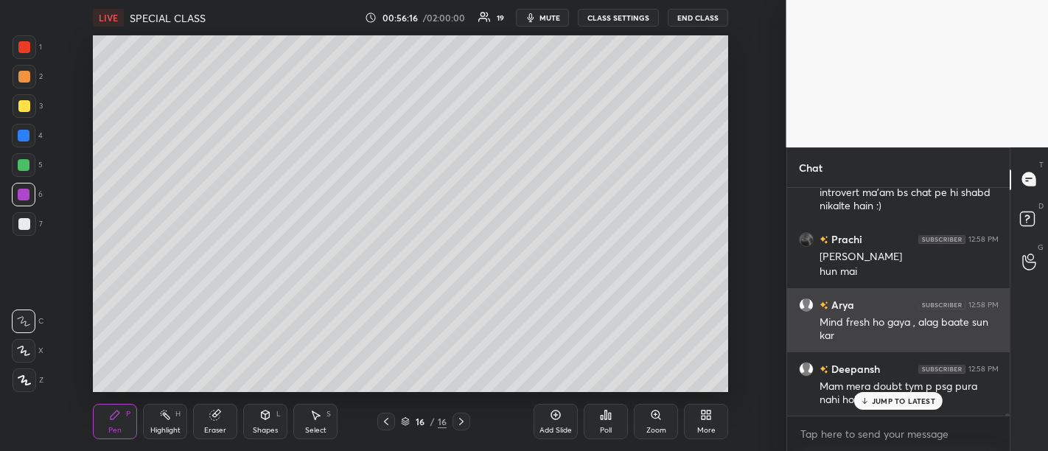
scroll to position [19958, 0]
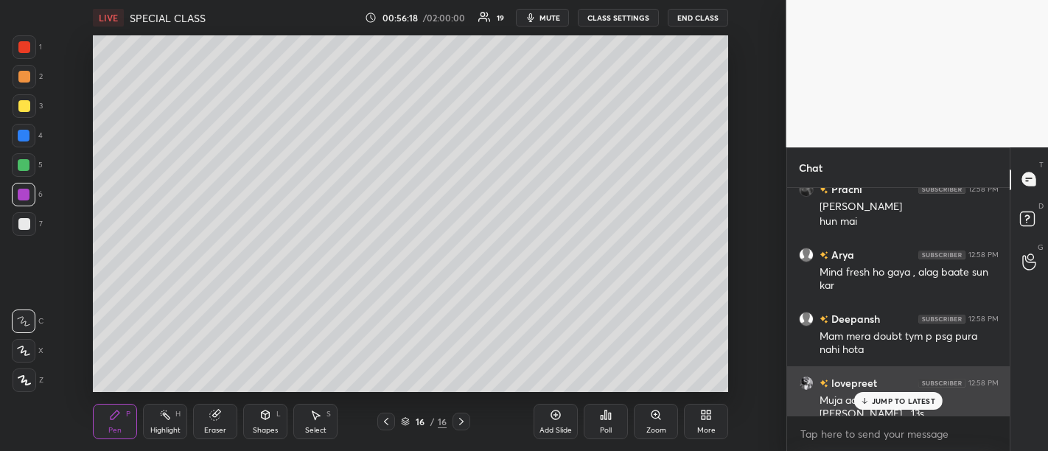
click at [900, 407] on div "JUMP TO LATEST" at bounding box center [898, 401] width 88 height 18
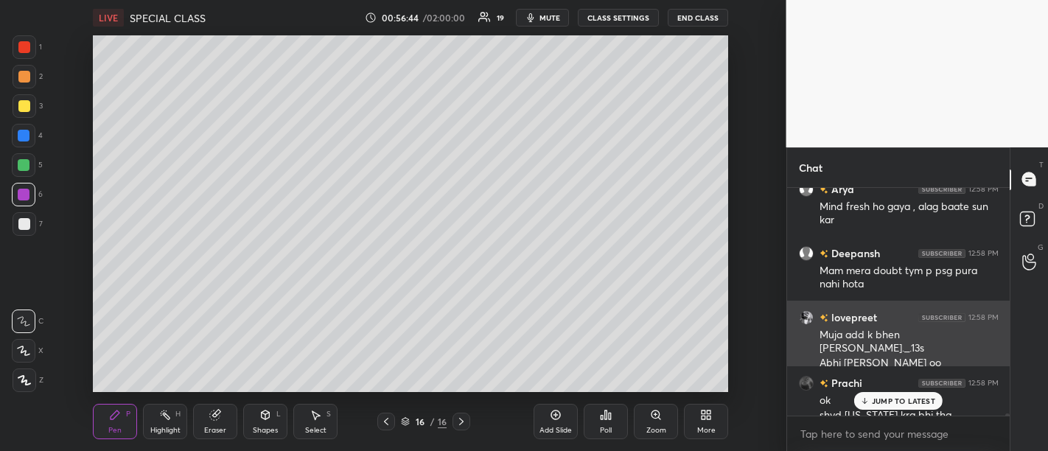
scroll to position [20038, 0]
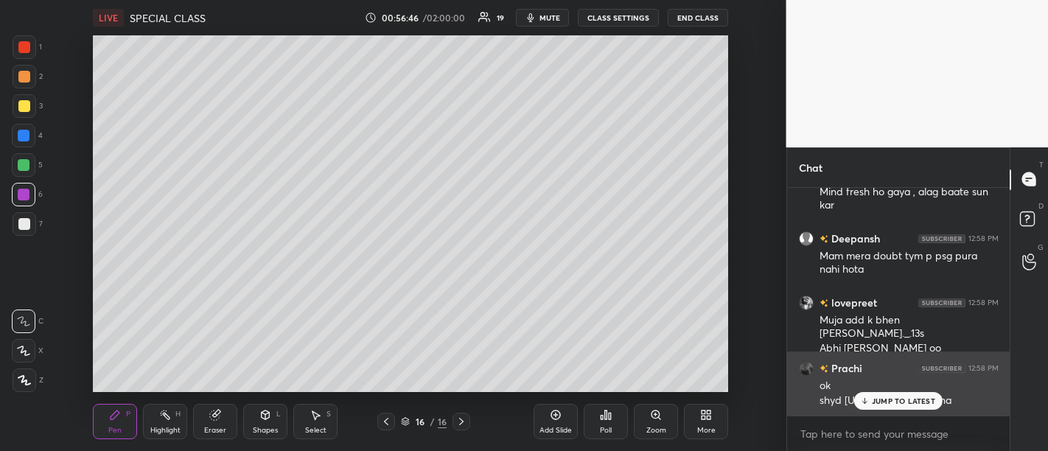
click at [877, 405] on p "JUMP TO LATEST" at bounding box center [903, 400] width 63 height 9
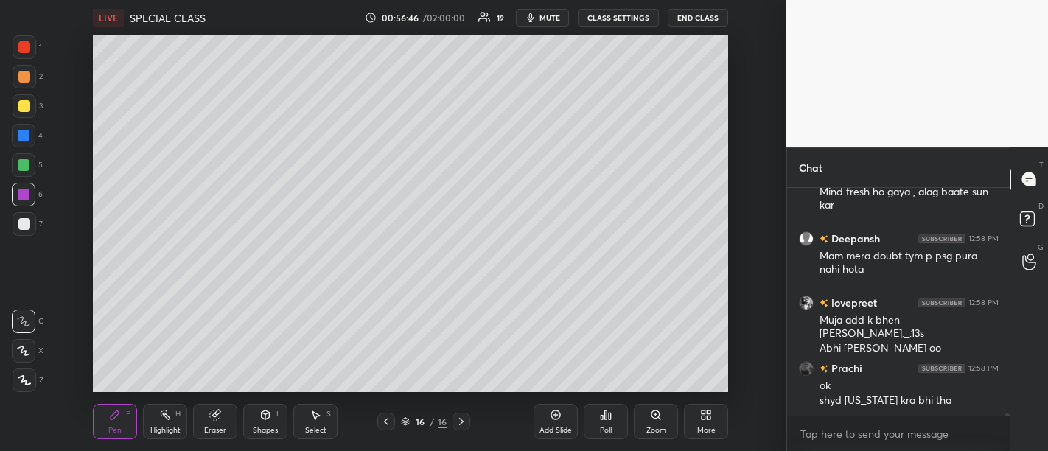
scroll to position [20073, 0]
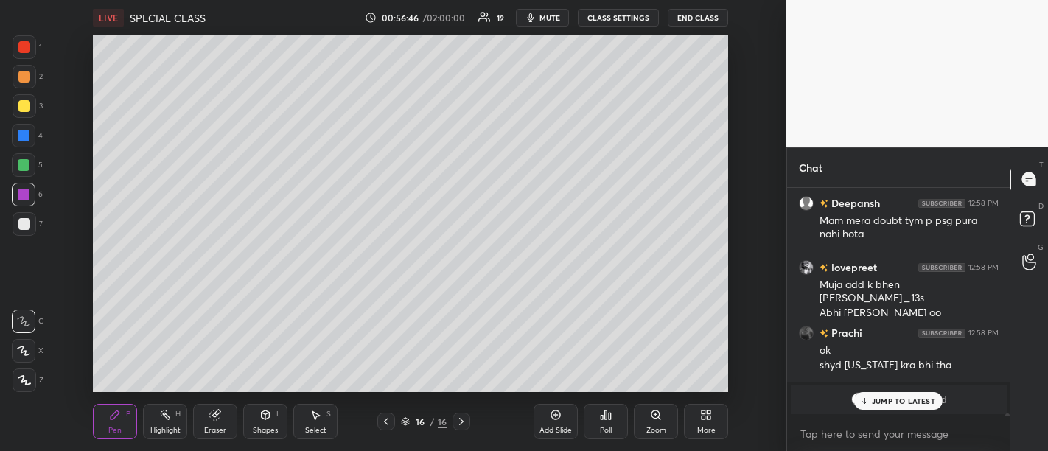
click at [907, 403] on p "JUMP TO LATEST" at bounding box center [903, 400] width 63 height 9
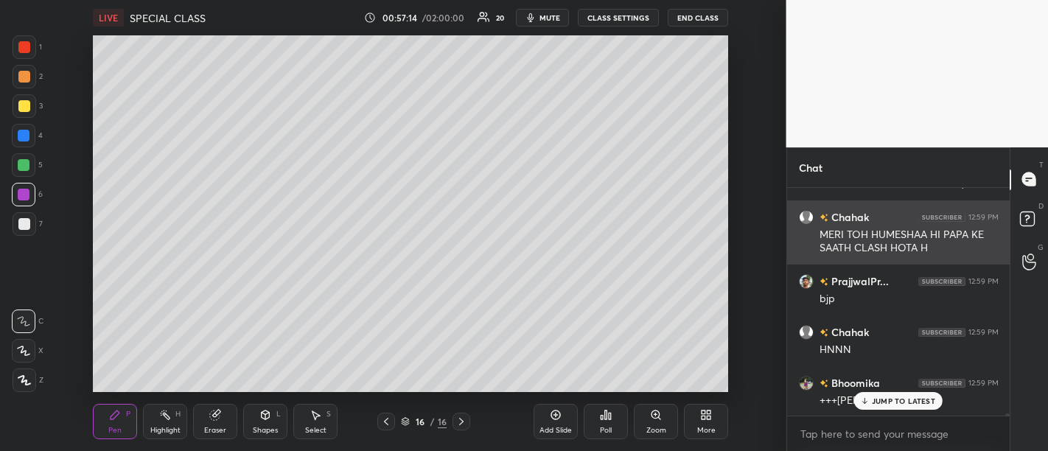
scroll to position [19962, 0]
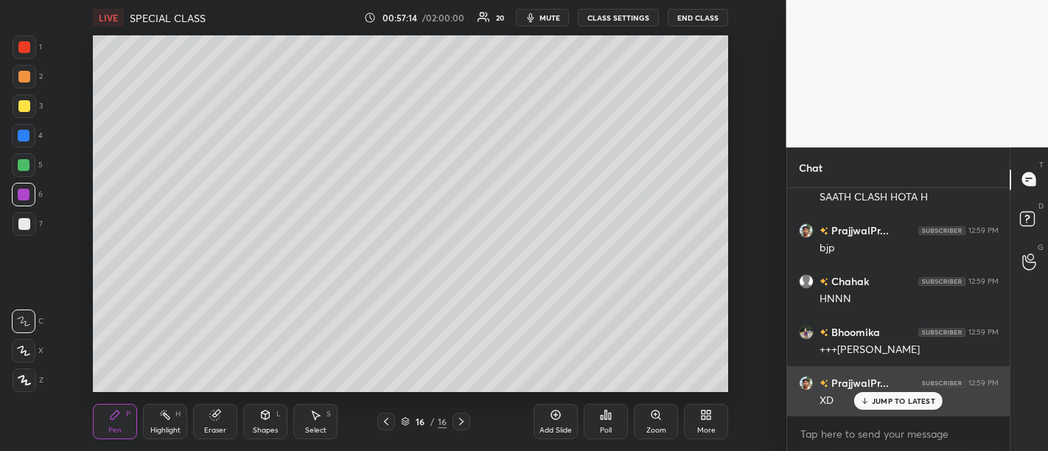
click at [892, 404] on p "JUMP TO LATEST" at bounding box center [903, 400] width 63 height 9
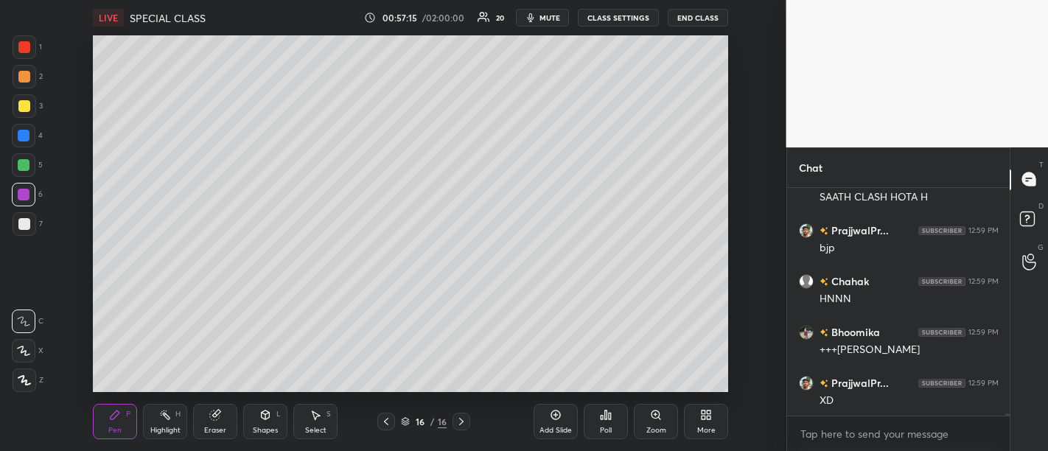
click at [545, 418] on div "Add Slide" at bounding box center [555, 421] width 44 height 35
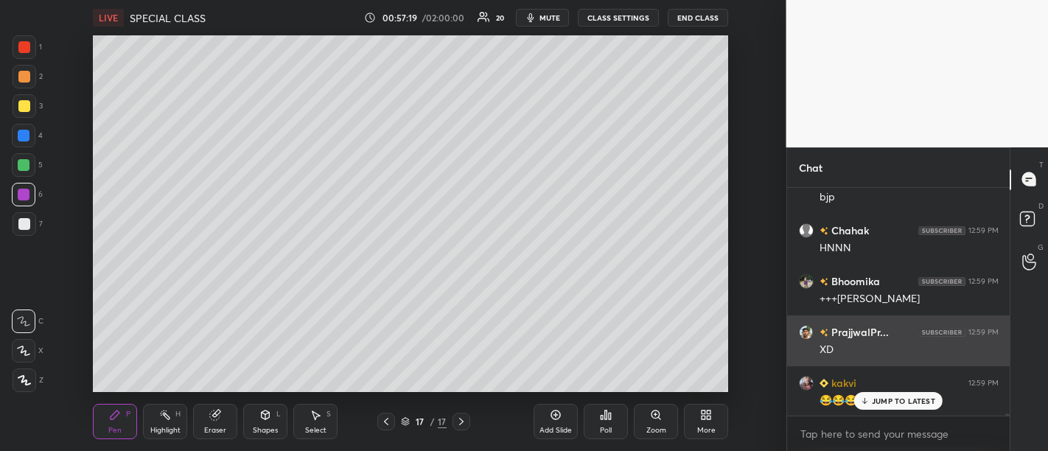
scroll to position [20064, 0]
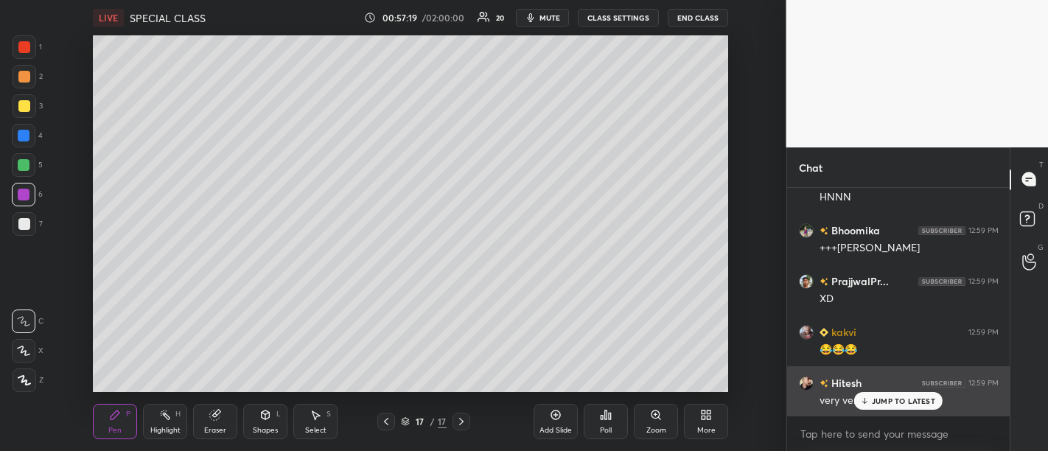
click at [872, 379] on div "Hitesh 12:59 PM" at bounding box center [899, 382] width 200 height 15
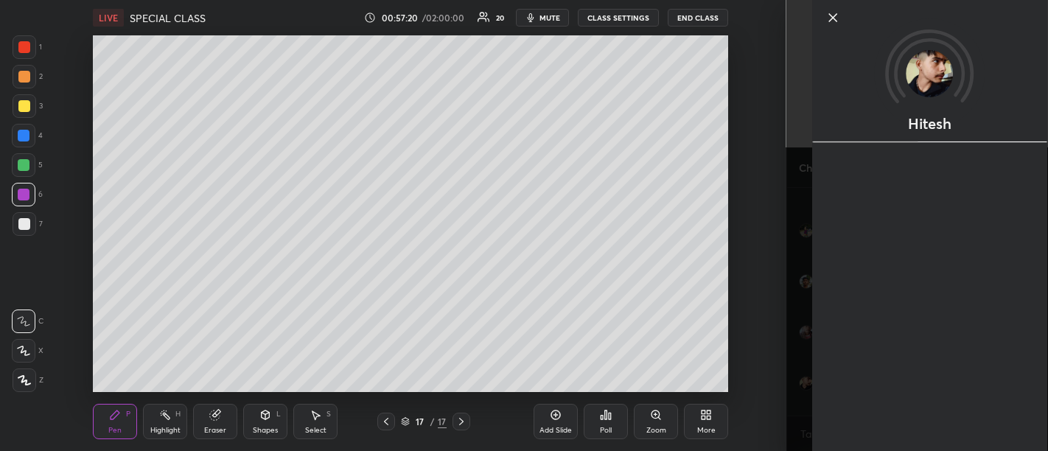
click at [887, 399] on div "Hitesh" at bounding box center [930, 225] width 236 height 451
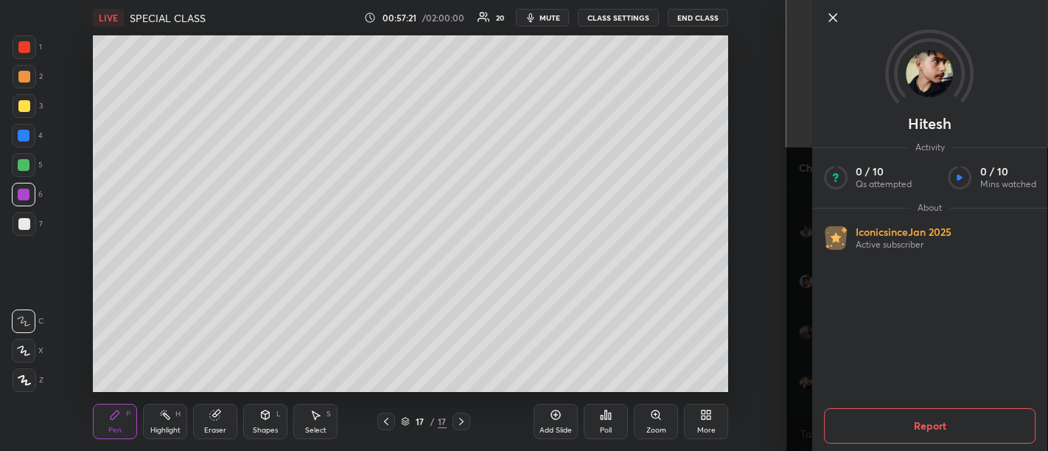
click at [836, 16] on icon at bounding box center [833, 18] width 18 height 18
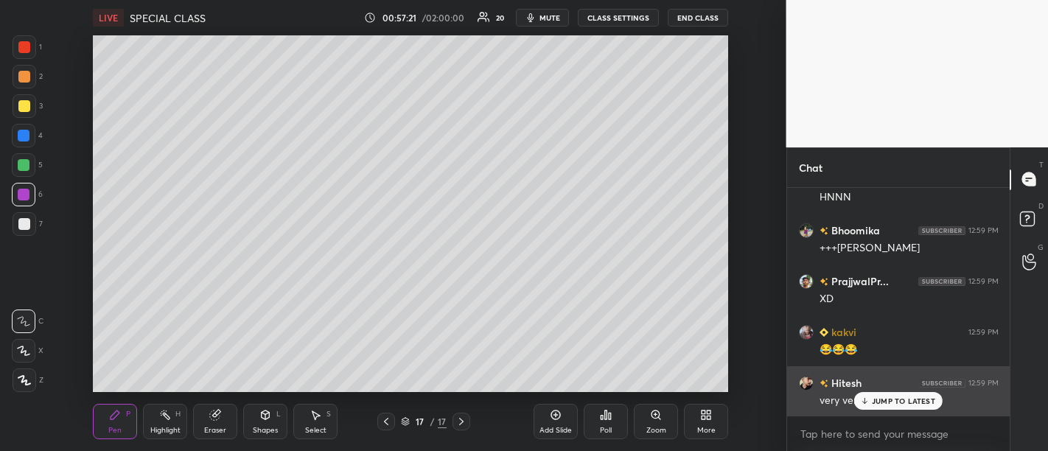
click at [878, 403] on p "JUMP TO LATEST" at bounding box center [903, 400] width 63 height 9
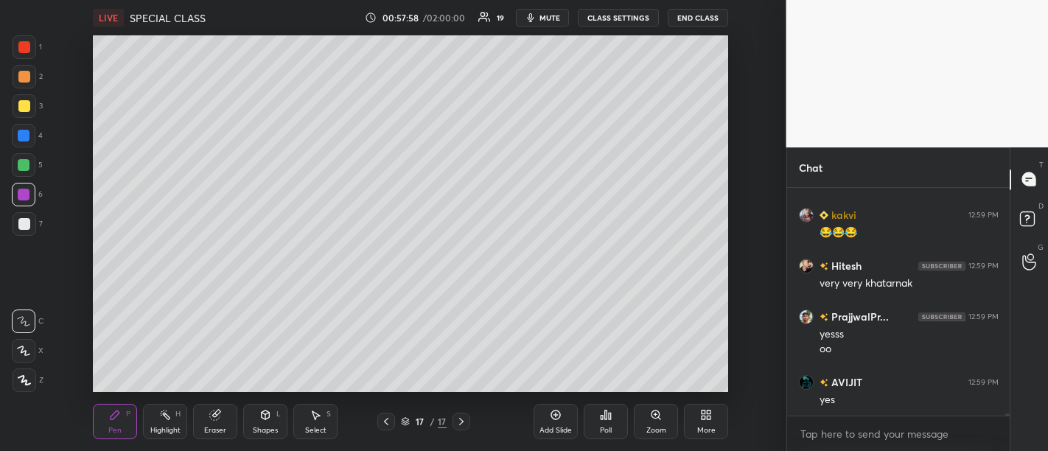
scroll to position [20258, 0]
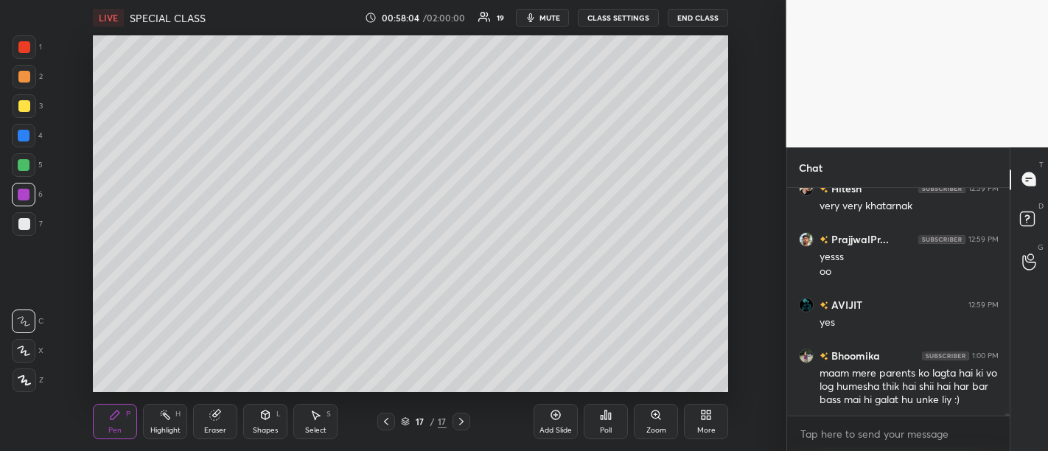
click at [561, 434] on div "Add Slide" at bounding box center [555, 430] width 32 height 7
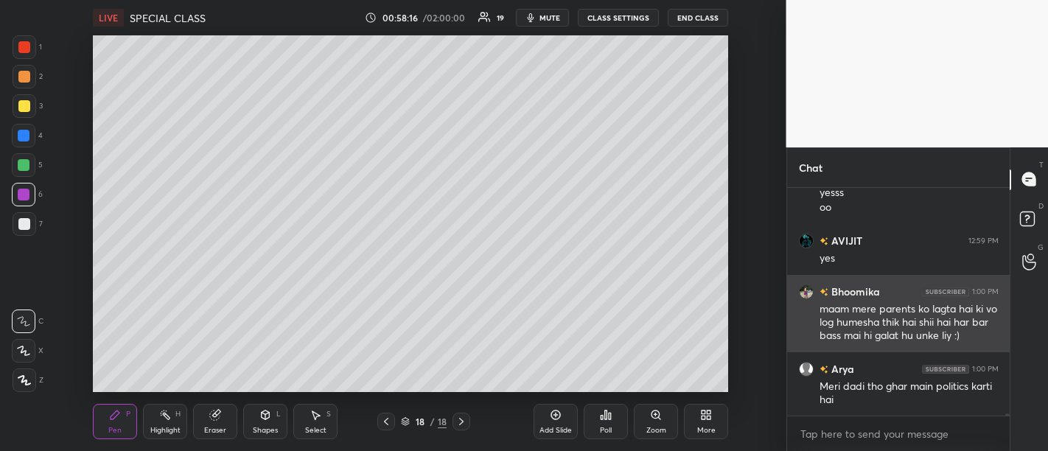
scroll to position [20423, 0]
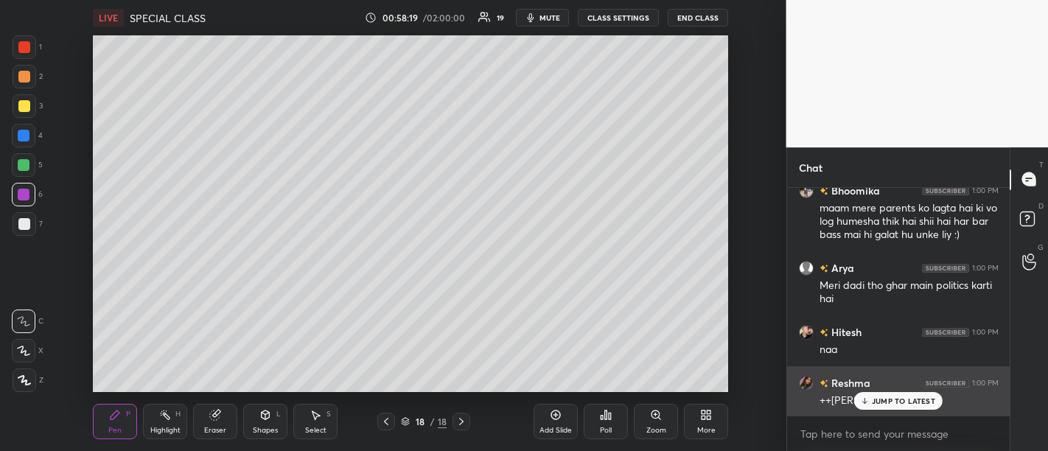
click at [893, 405] on p "JUMP TO LATEST" at bounding box center [903, 400] width 63 height 9
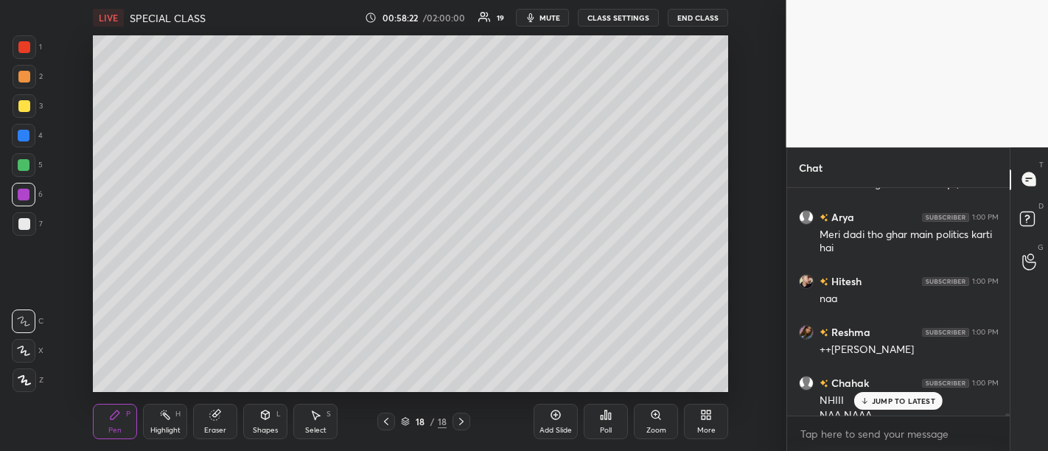
scroll to position [20489, 0]
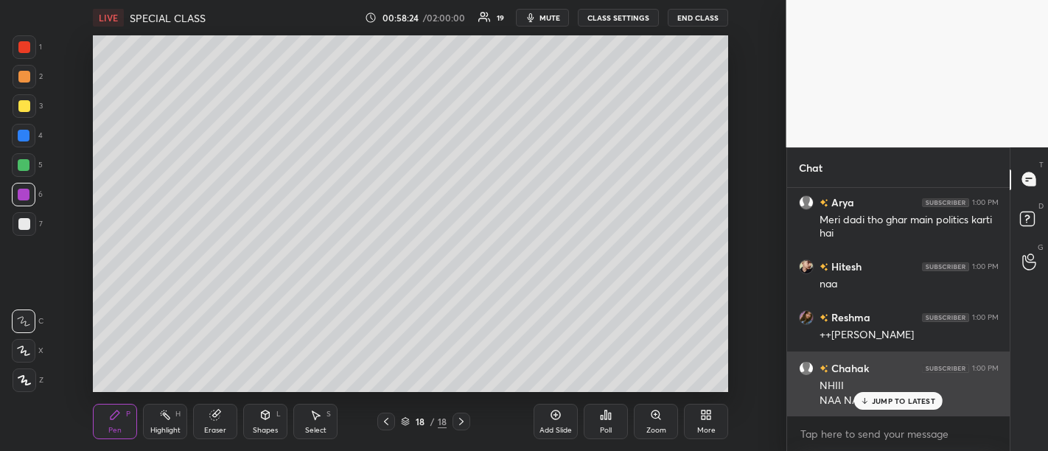
click at [896, 402] on p "JUMP TO LATEST" at bounding box center [903, 400] width 63 height 9
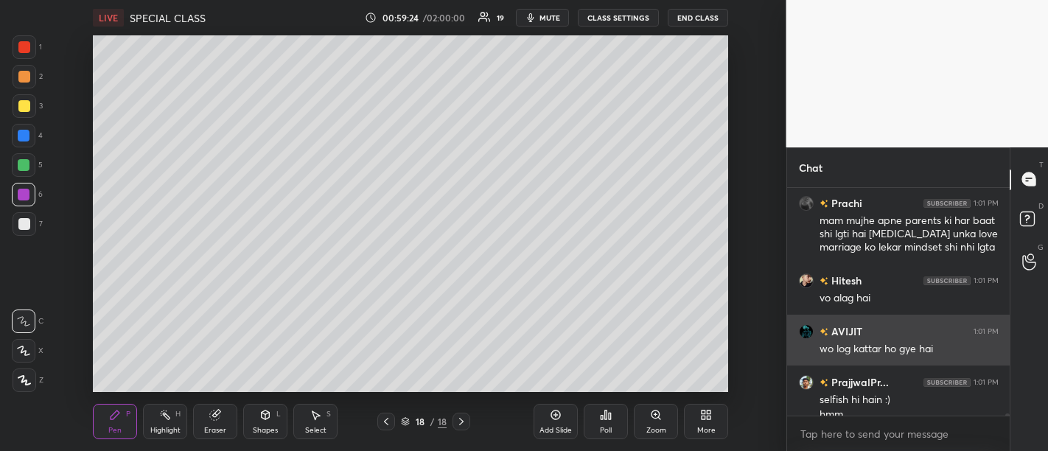
scroll to position [21015, 0]
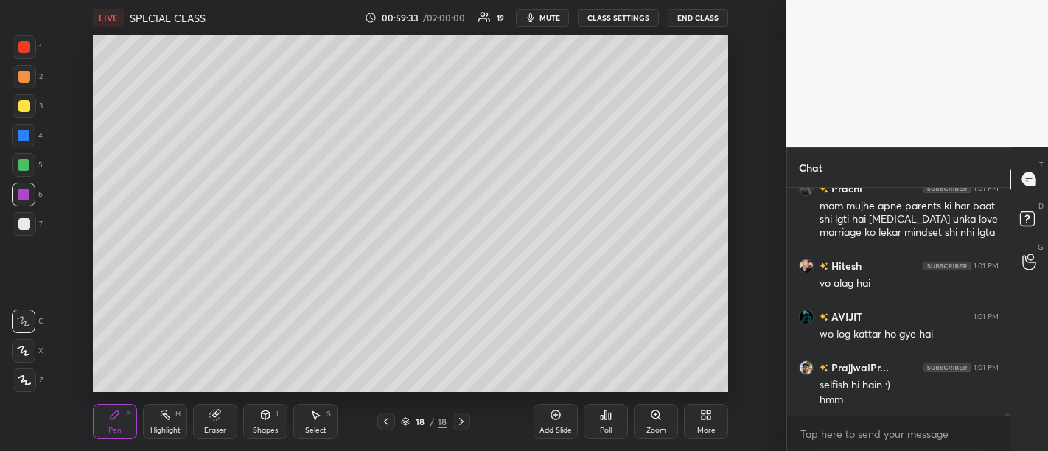
click at [569, 421] on div "Add Slide" at bounding box center [555, 421] width 44 height 35
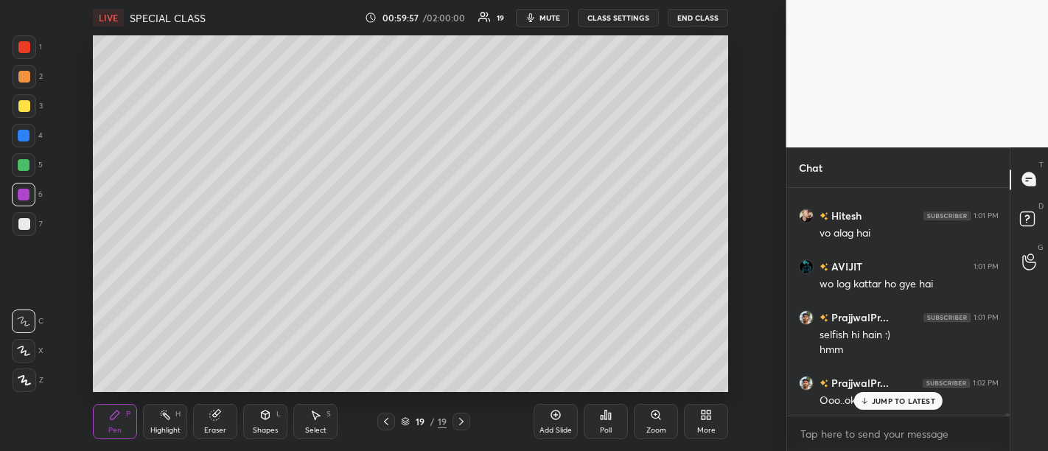
scroll to position [21116, 0]
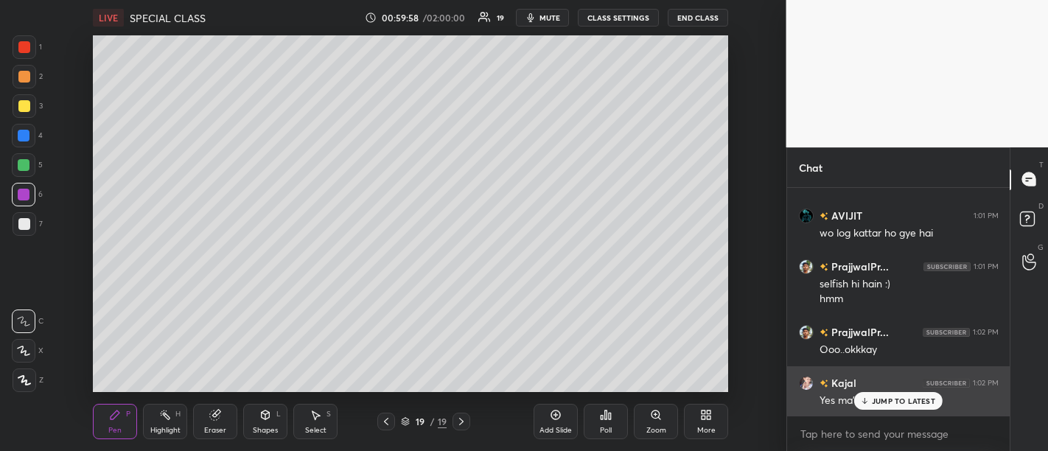
click at [889, 405] on p "JUMP TO LATEST" at bounding box center [903, 400] width 63 height 9
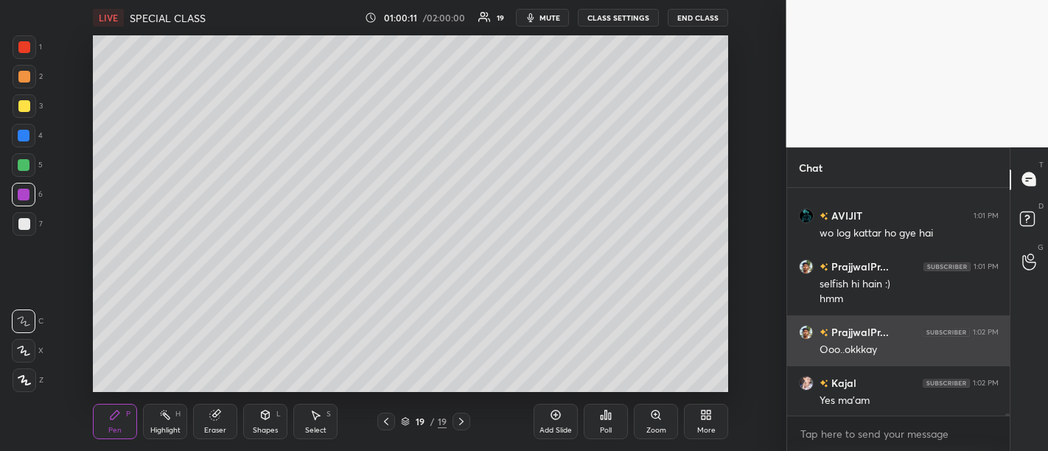
scroll to position [21167, 0]
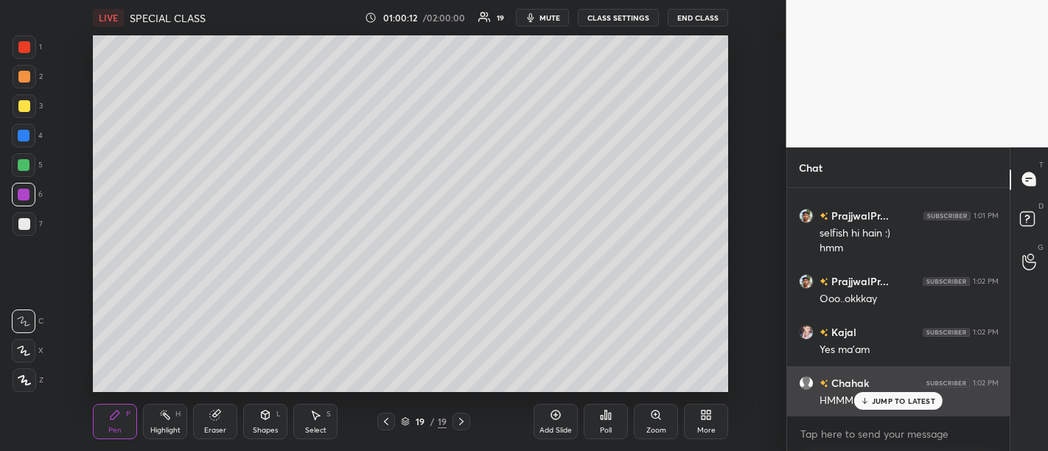
click at [892, 409] on div "JUMP TO LATEST" at bounding box center [898, 401] width 88 height 18
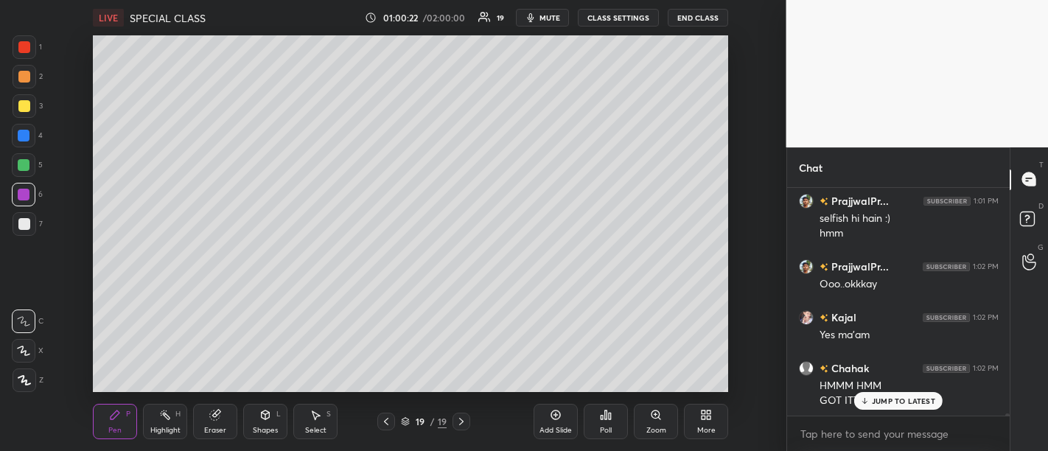
scroll to position [21259, 0]
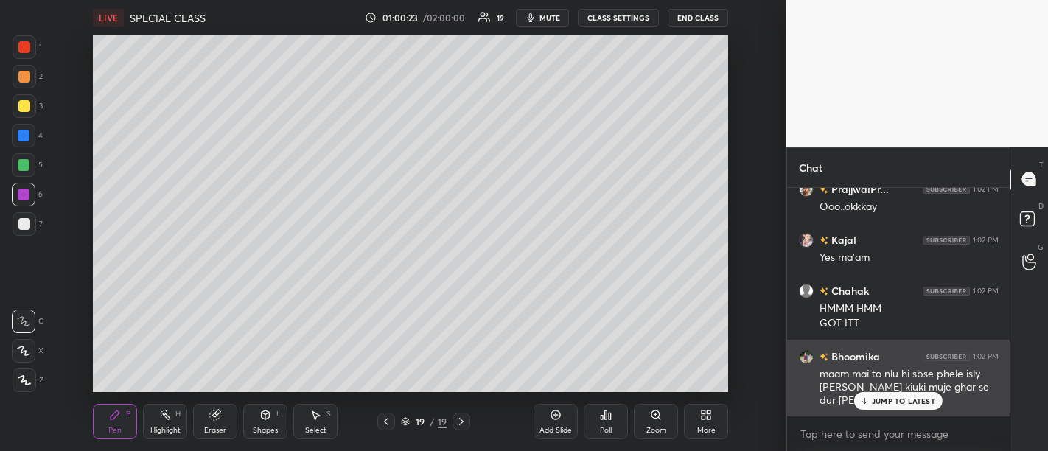
click at [889, 405] on p "JUMP TO LATEST" at bounding box center [903, 400] width 63 height 9
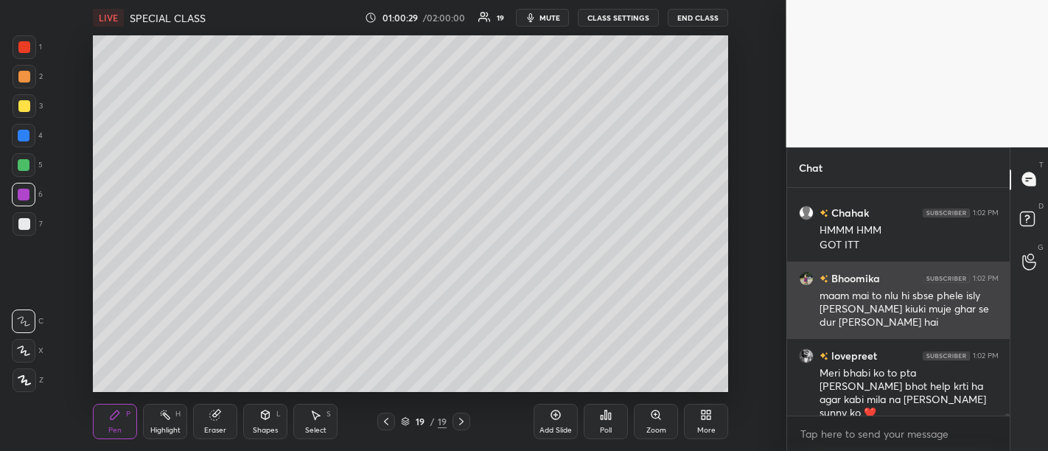
scroll to position [21387, 0]
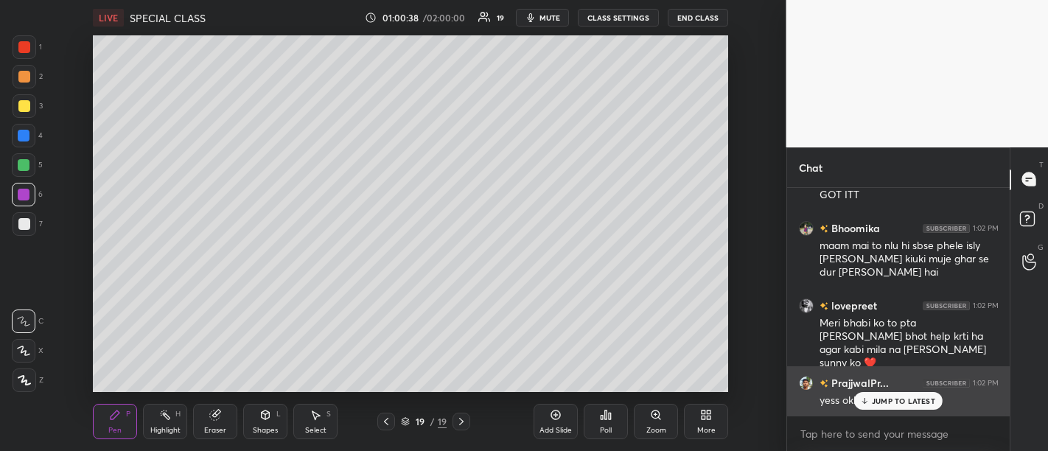
click at [890, 396] on p "JUMP TO LATEST" at bounding box center [903, 400] width 63 height 9
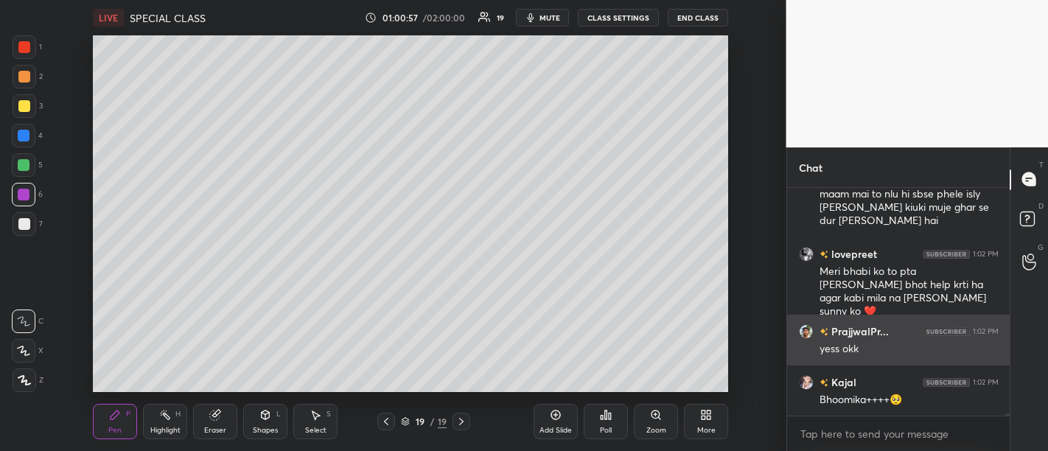
scroll to position [21489, 0]
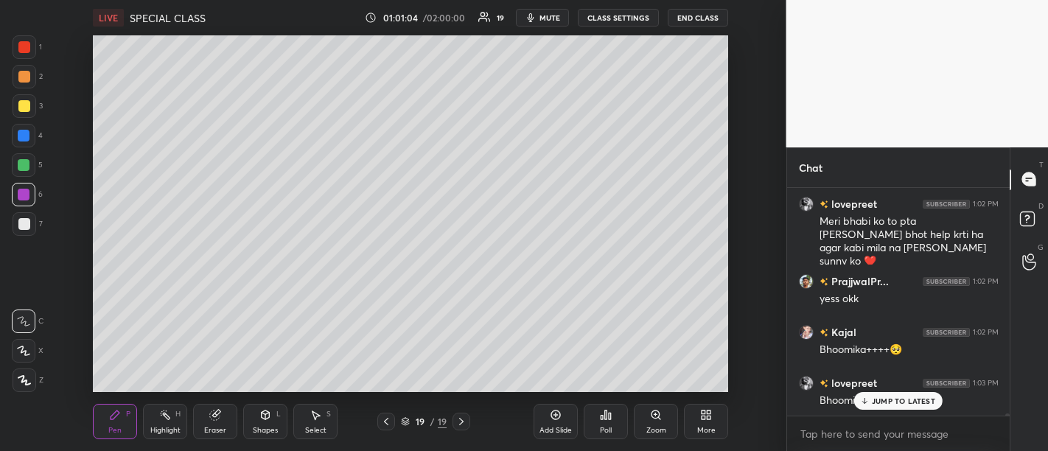
click at [912, 402] on p "JUMP TO LATEST" at bounding box center [903, 400] width 63 height 9
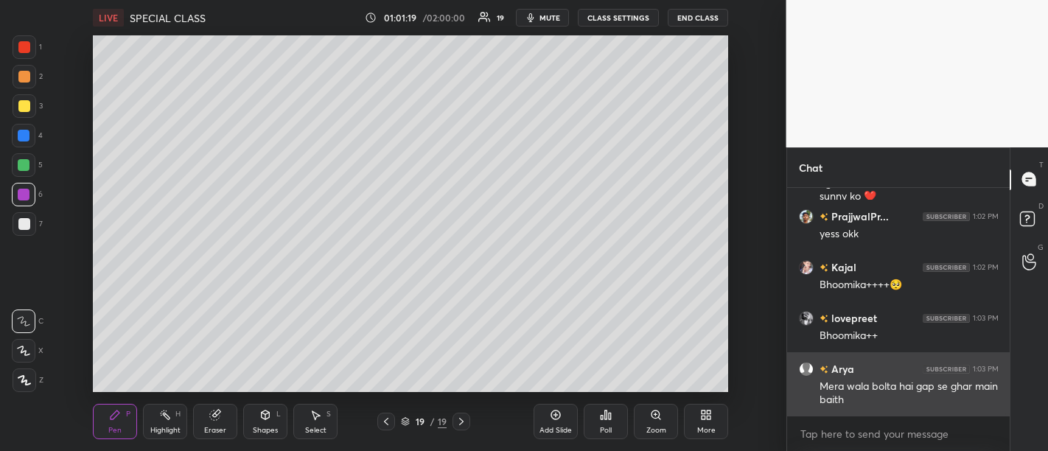
scroll to position [21617, 0]
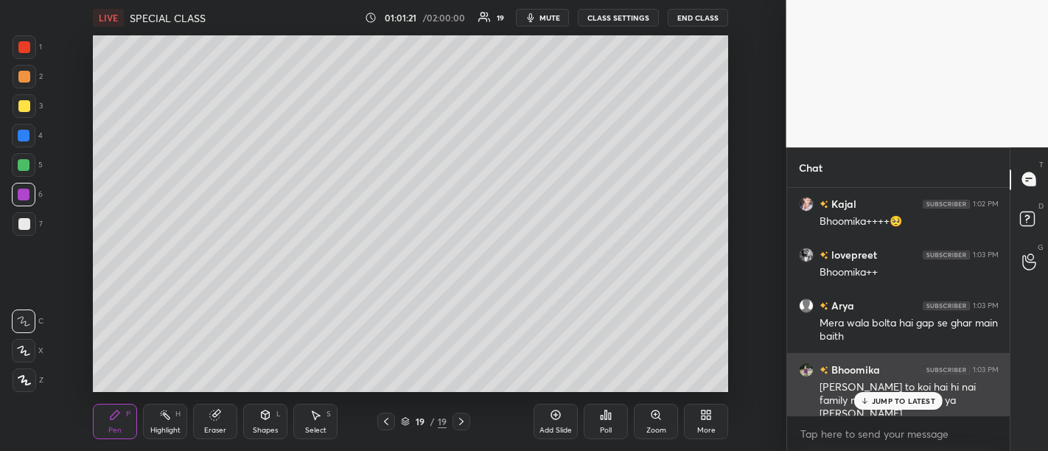
click at [903, 402] on p "JUMP TO LATEST" at bounding box center [903, 400] width 63 height 9
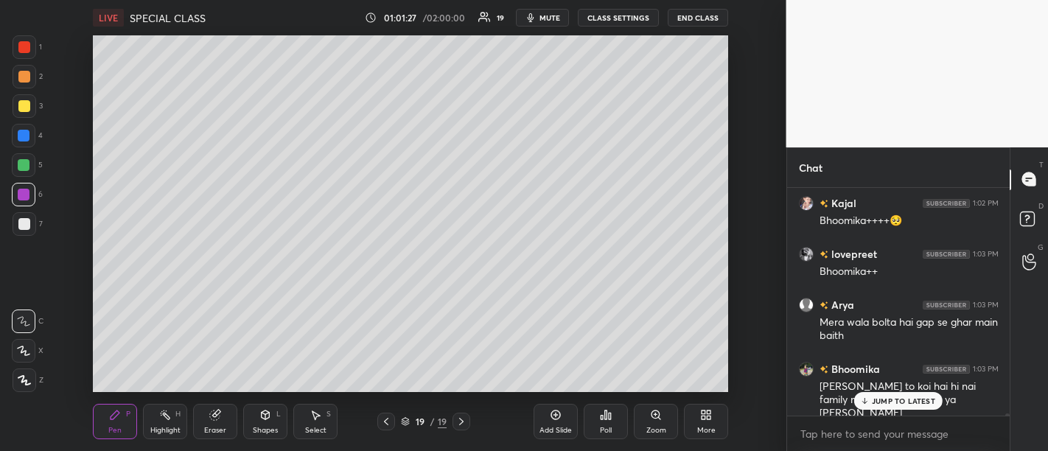
scroll to position [21668, 0]
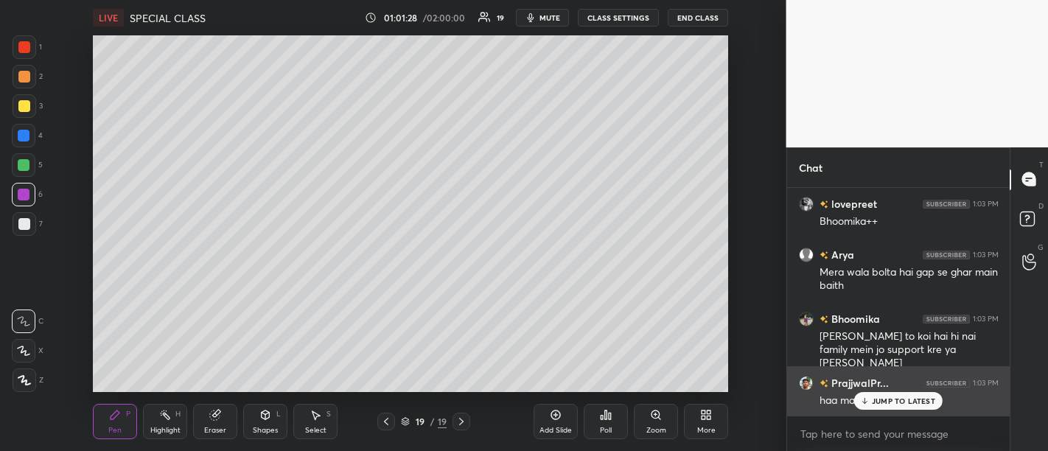
click at [890, 403] on p "JUMP TO LATEST" at bounding box center [903, 400] width 63 height 9
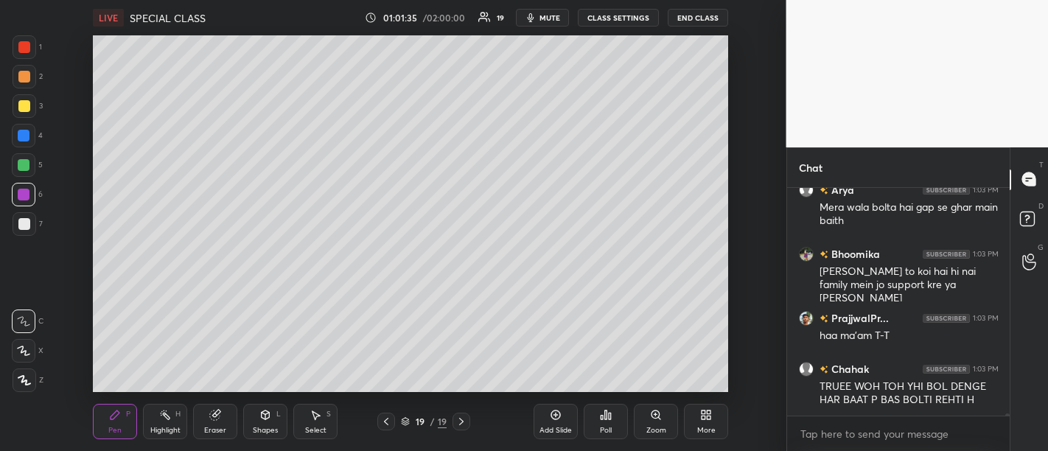
click at [556, 428] on div "Add Slide" at bounding box center [555, 430] width 32 height 7
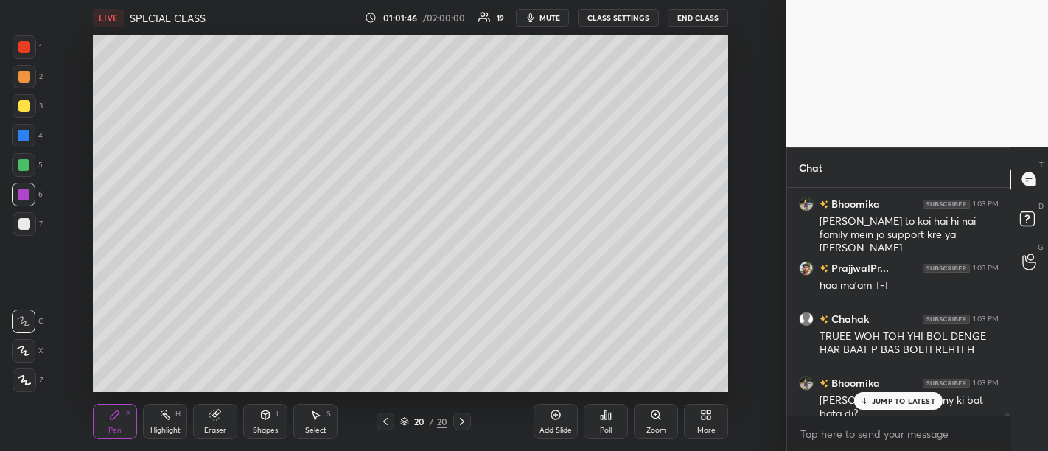
scroll to position [21834, 0]
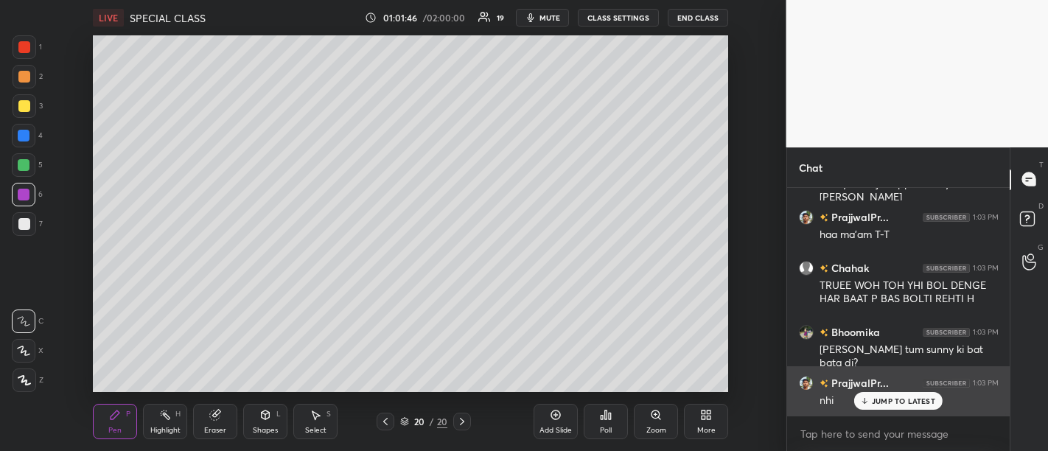
click at [900, 399] on p "JUMP TO LATEST" at bounding box center [903, 400] width 63 height 9
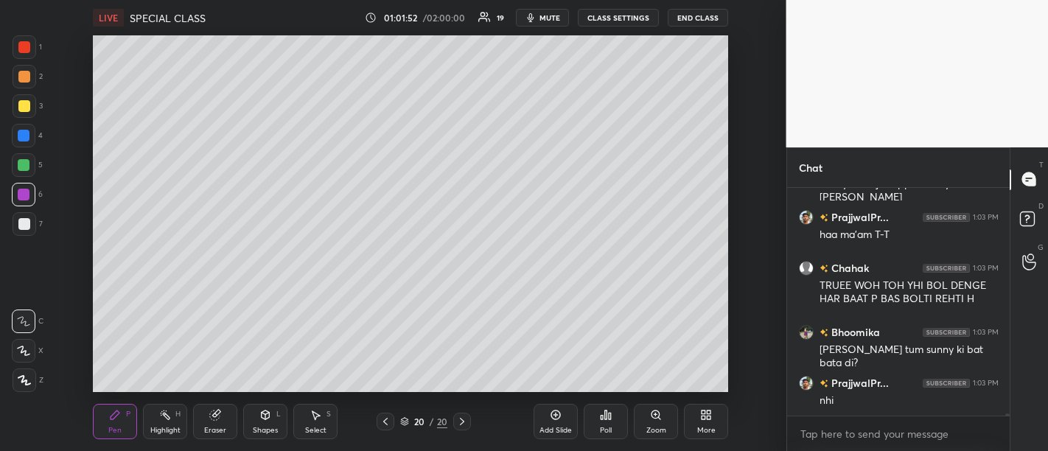
click at [553, 416] on icon at bounding box center [556, 415] width 12 height 12
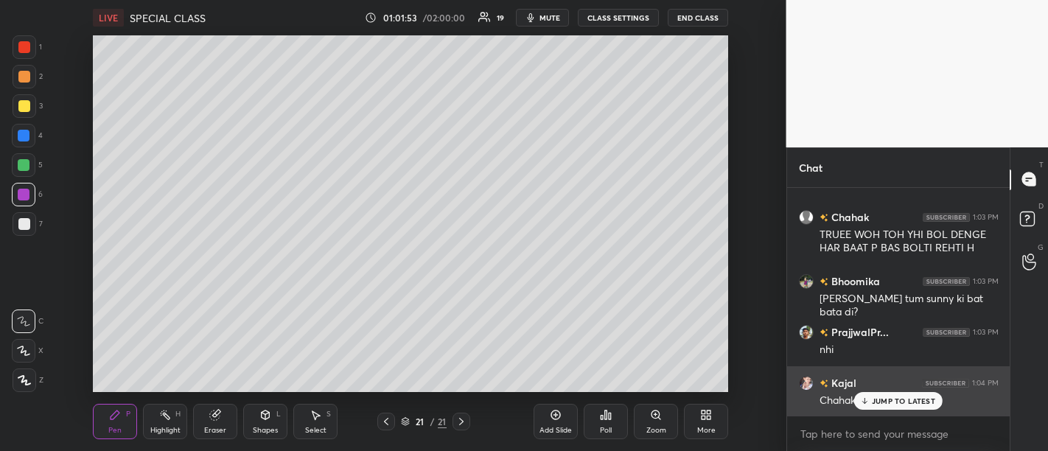
click at [911, 405] on p "JUMP TO LATEST" at bounding box center [903, 400] width 63 height 9
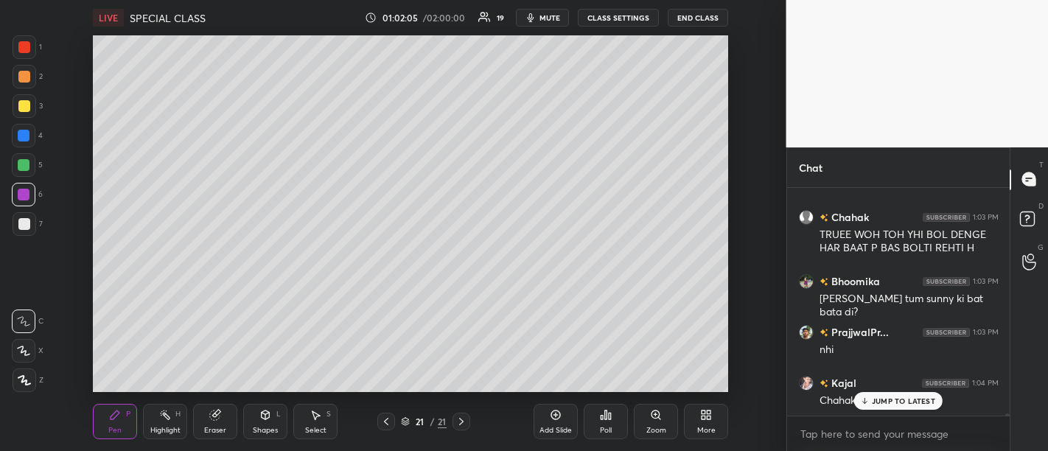
scroll to position [21935, 0]
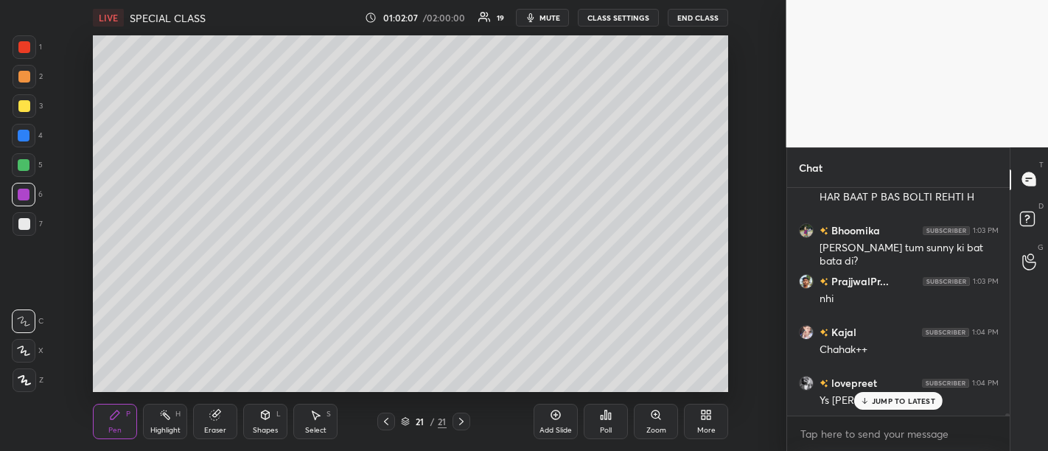
click at [903, 401] on p "JUMP TO LATEST" at bounding box center [903, 400] width 63 height 9
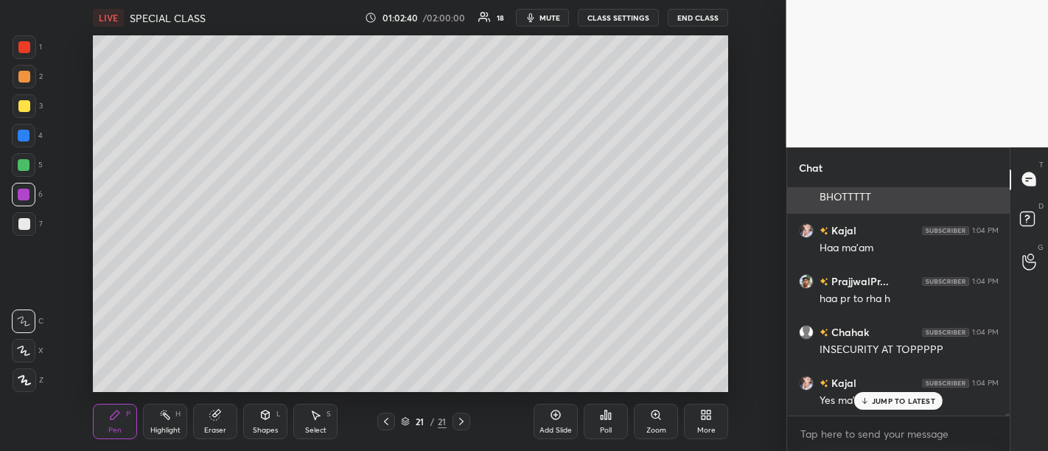
scroll to position [22383, 0]
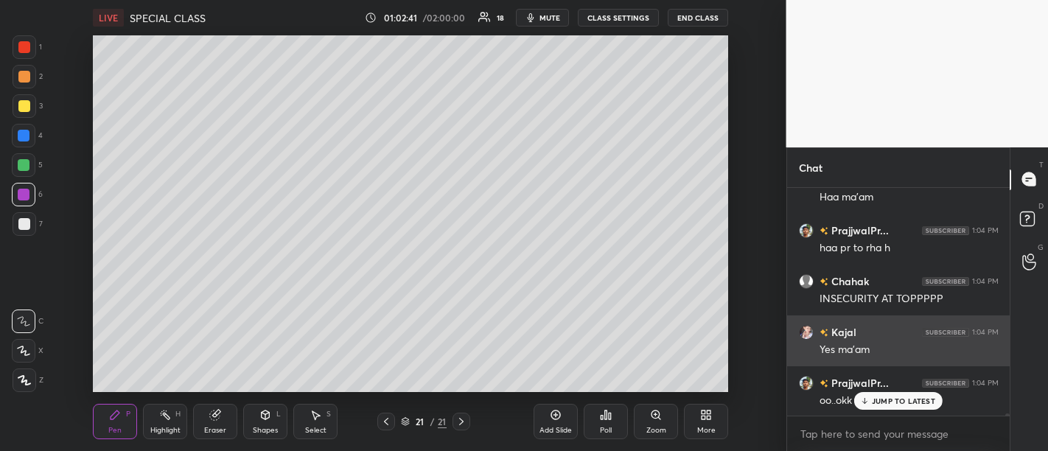
click at [900, 404] on p "JUMP TO LATEST" at bounding box center [903, 400] width 63 height 9
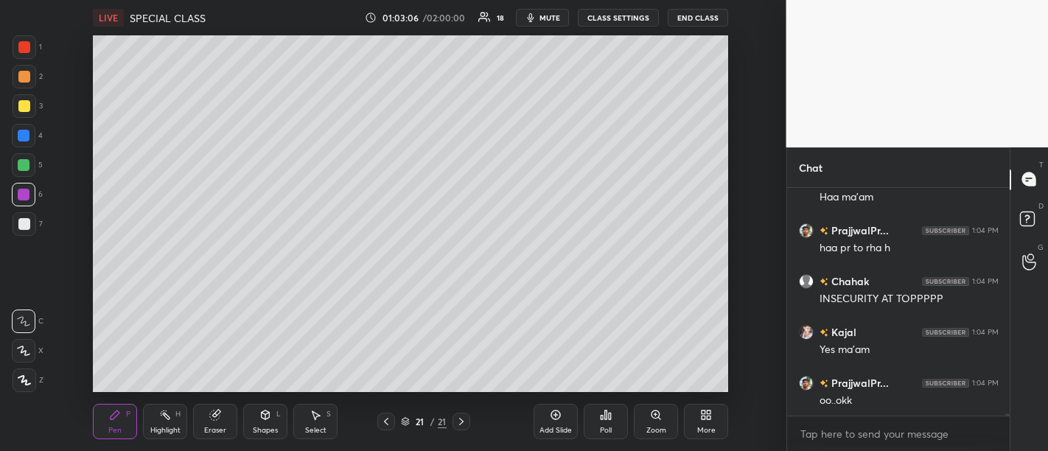
click at [557, 420] on icon at bounding box center [556, 415] width 12 height 12
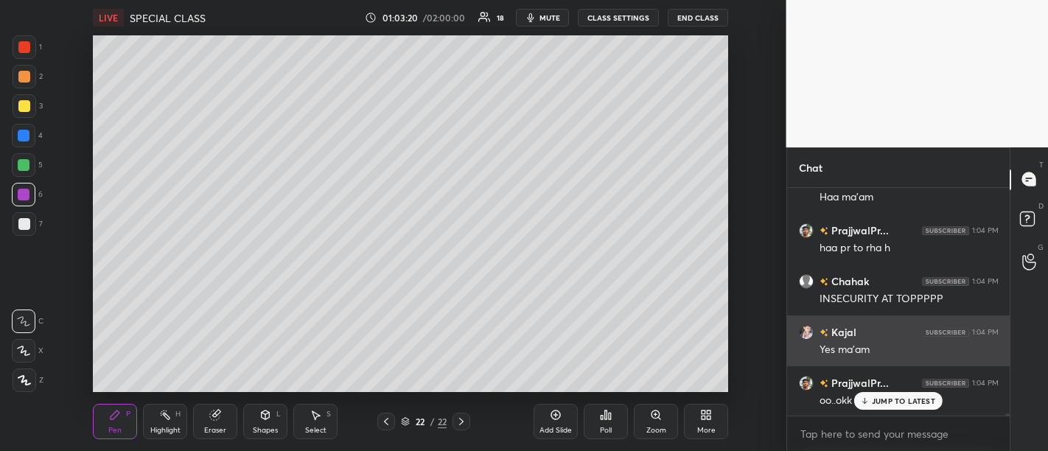
scroll to position [22434, 0]
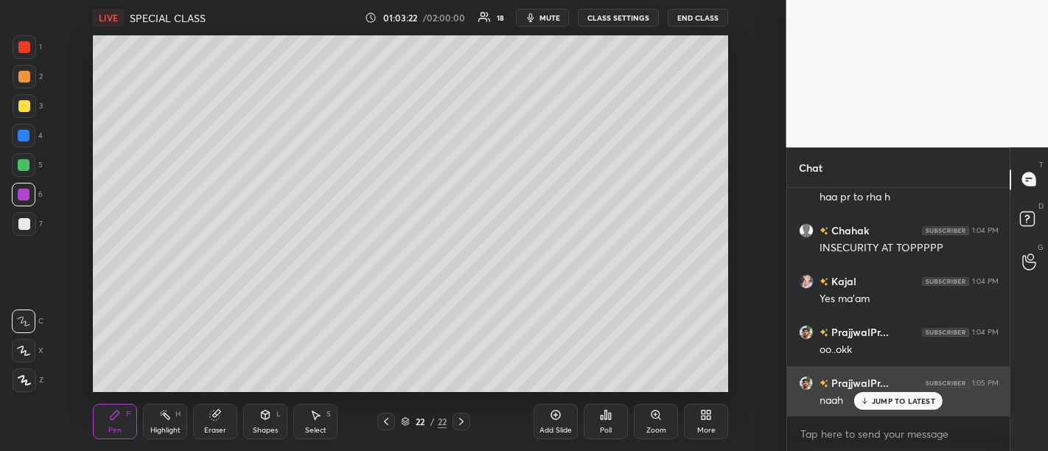
click at [895, 405] on p "JUMP TO LATEST" at bounding box center [903, 400] width 63 height 9
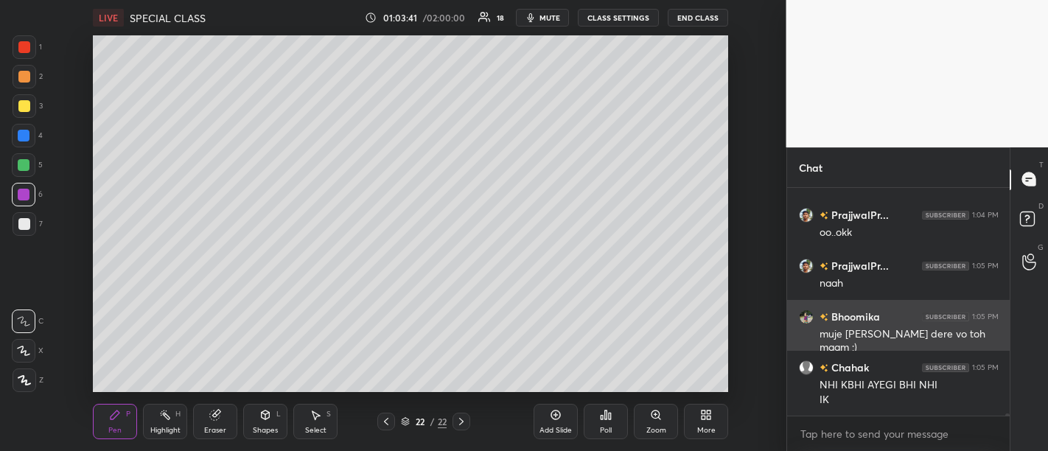
scroll to position [22628, 0]
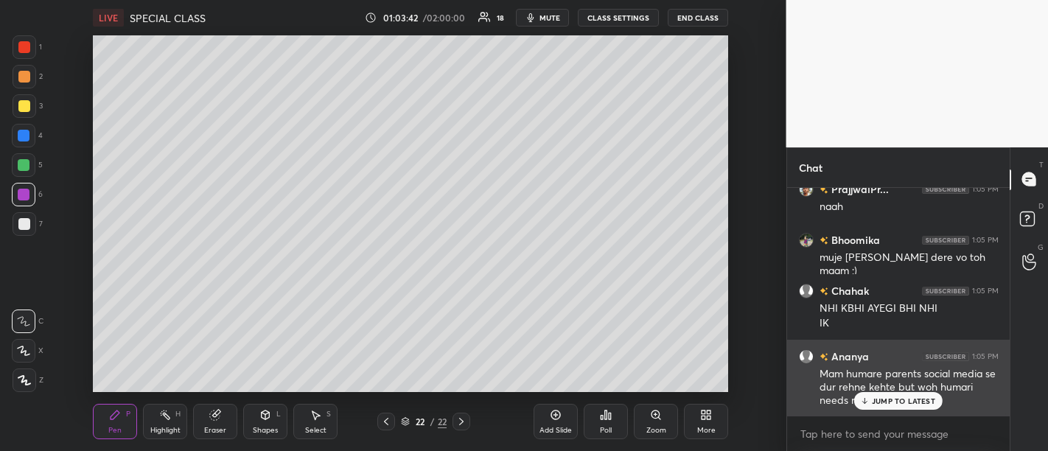
click at [919, 392] on div "JUMP TO LATEST" at bounding box center [898, 401] width 88 height 18
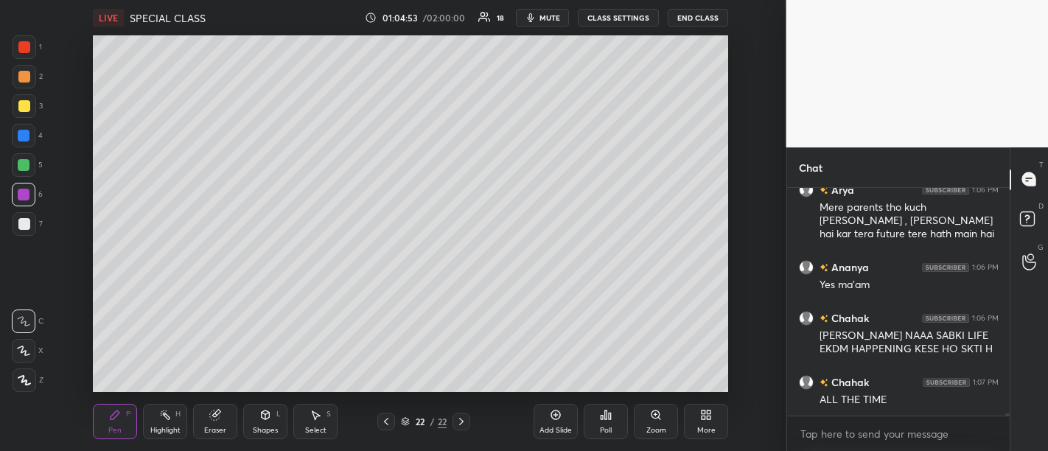
scroll to position [23139, 0]
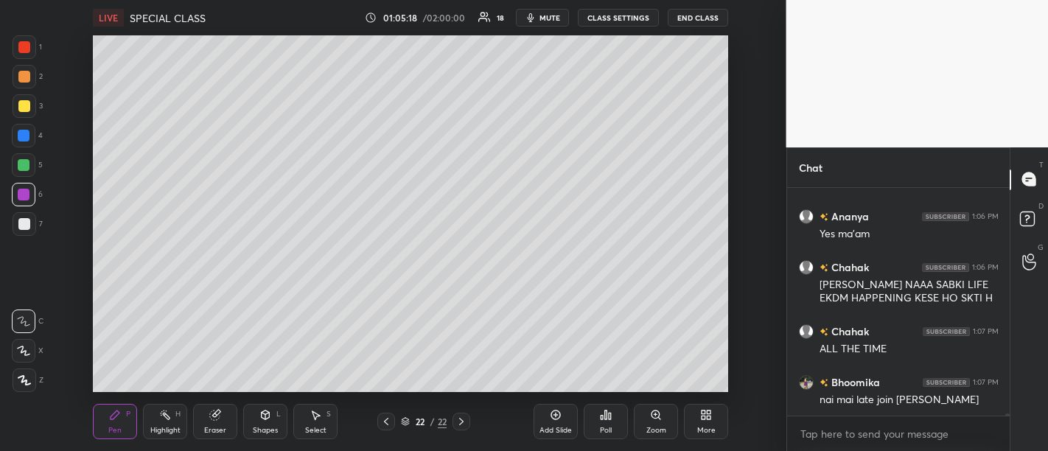
click at [556, 408] on div "Add Slide" at bounding box center [555, 421] width 44 height 35
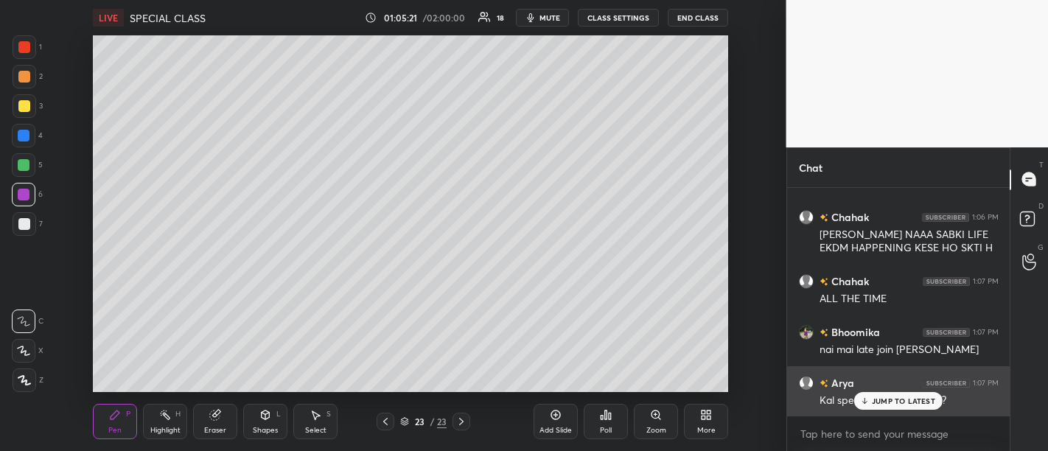
click at [897, 398] on p "JUMP TO LATEST" at bounding box center [903, 400] width 63 height 9
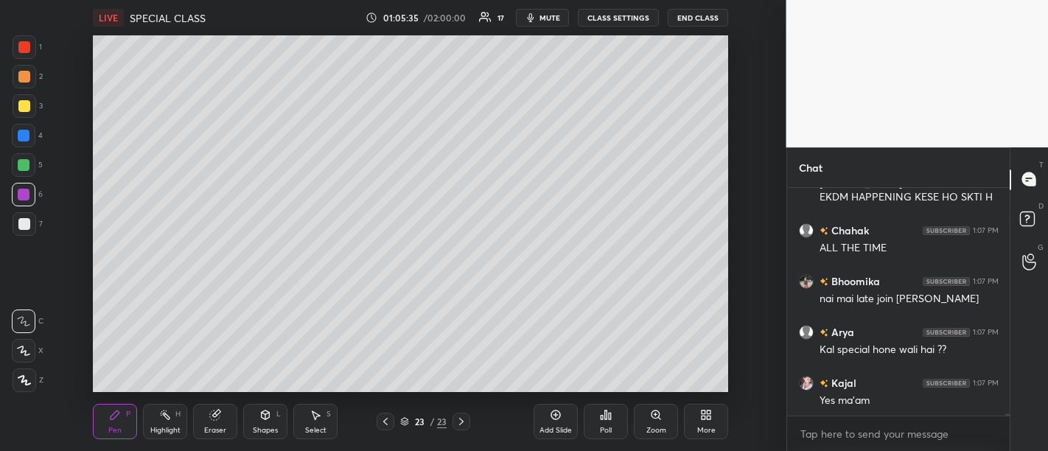
scroll to position [23291, 0]
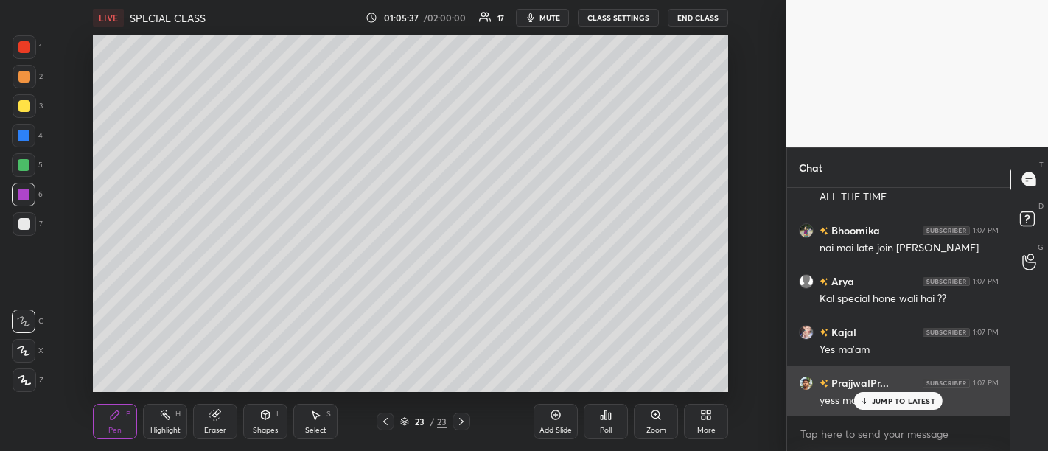
click at [907, 401] on p "JUMP TO LATEST" at bounding box center [903, 400] width 63 height 9
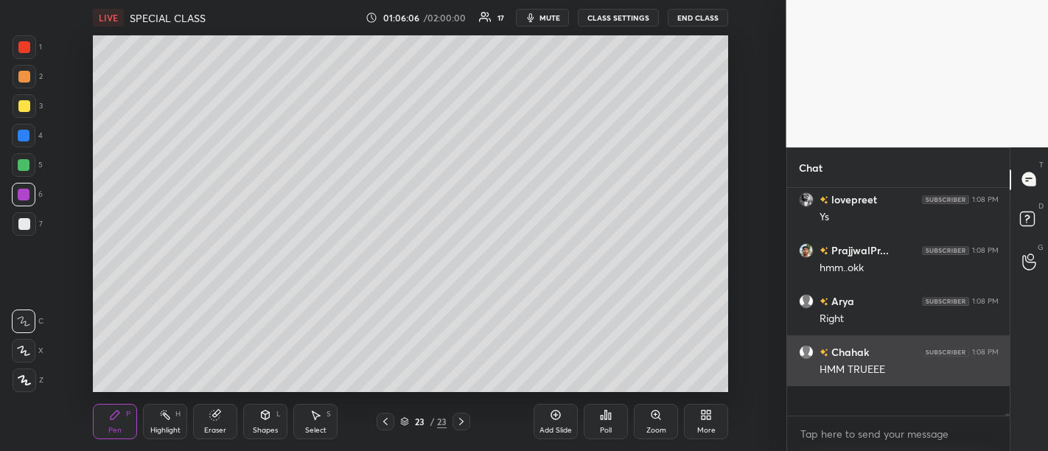
scroll to position [23596, 0]
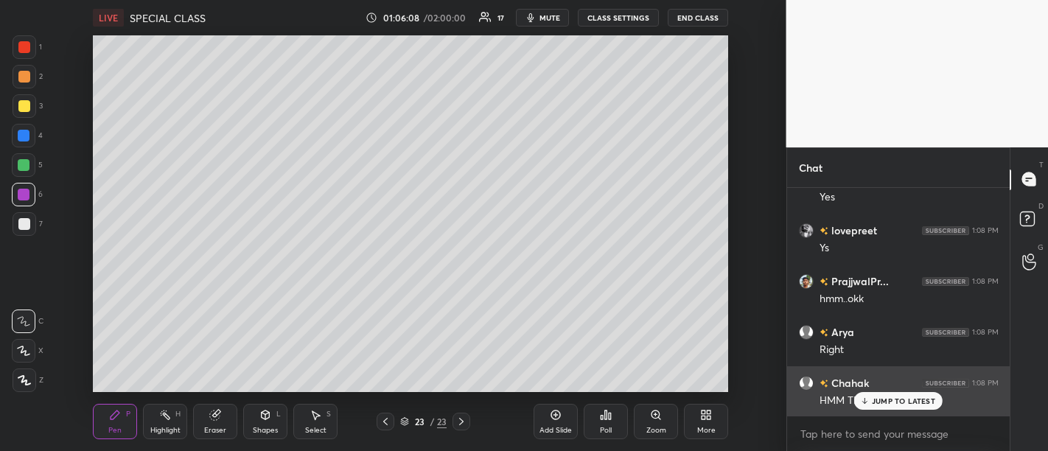
click at [923, 402] on p "JUMP TO LATEST" at bounding box center [903, 400] width 63 height 9
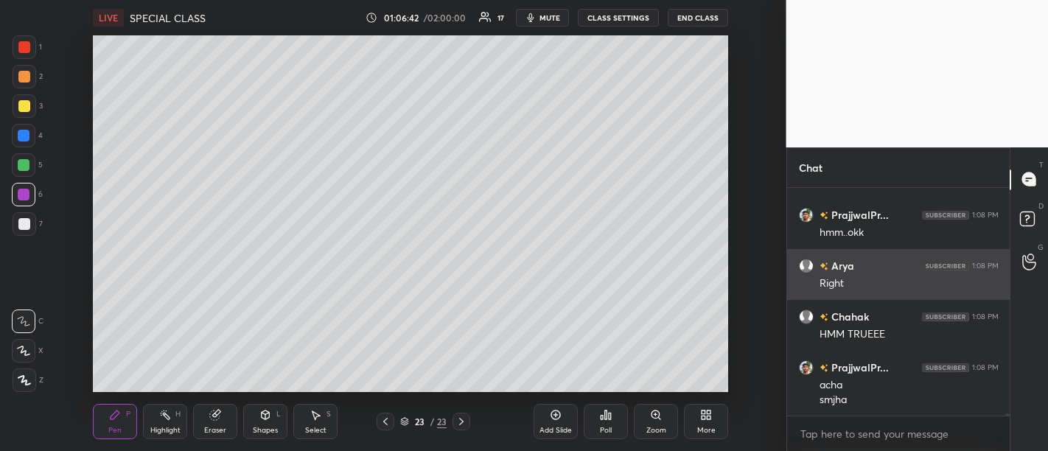
scroll to position [23697, 0]
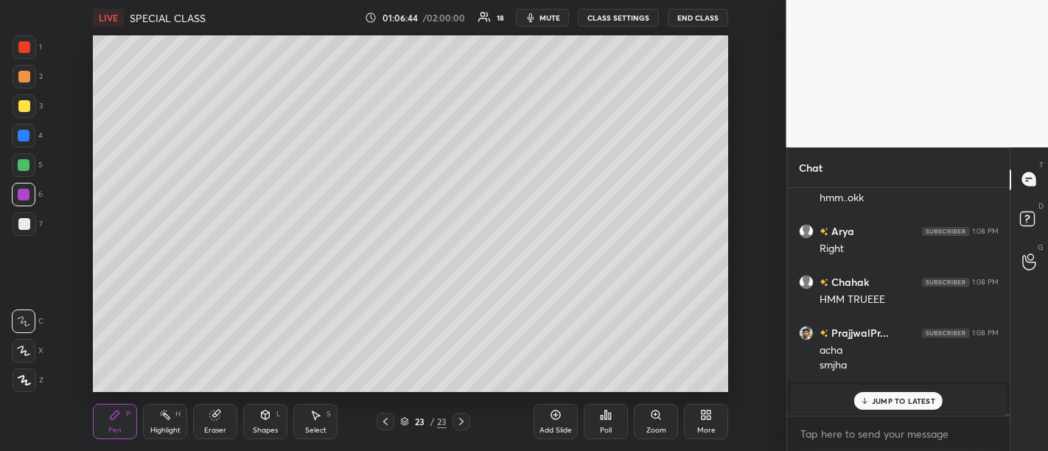
click at [915, 399] on p "JUMP TO LATEST" at bounding box center [903, 400] width 63 height 9
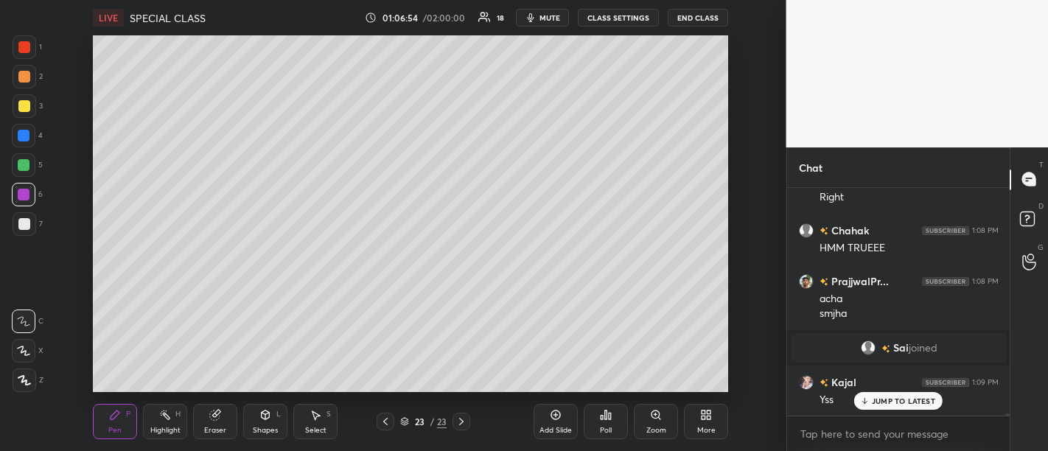
scroll to position [22223, 0]
click at [917, 401] on p "JUMP TO LATEST" at bounding box center [903, 400] width 63 height 9
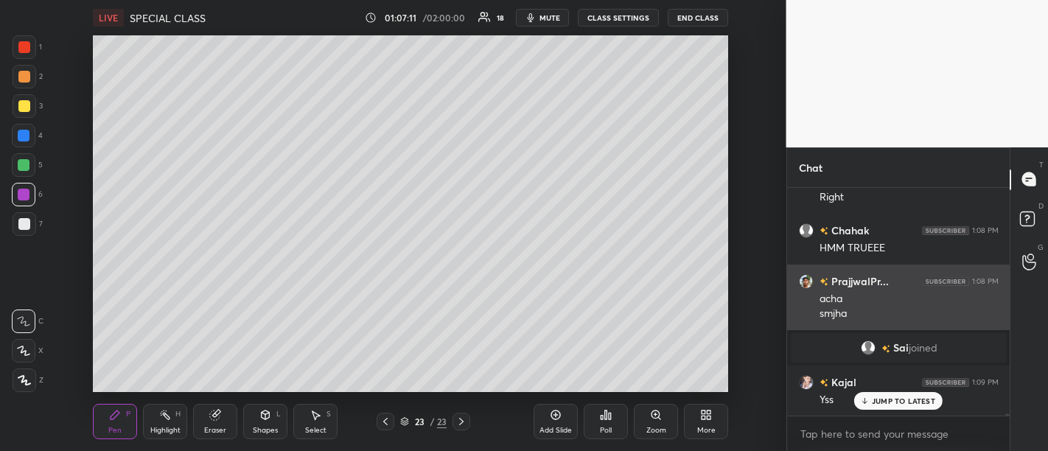
scroll to position [22274, 0]
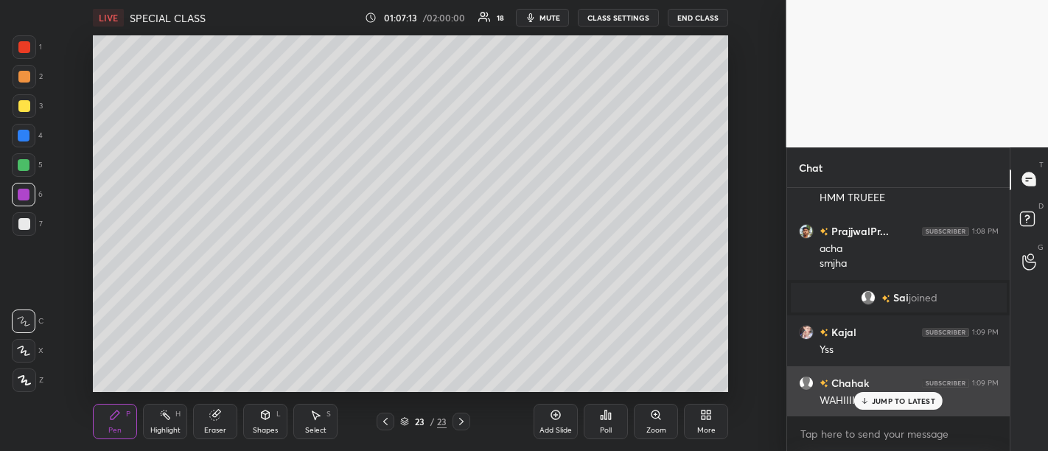
click at [911, 408] on div "JUMP TO LATEST" at bounding box center [898, 401] width 88 height 18
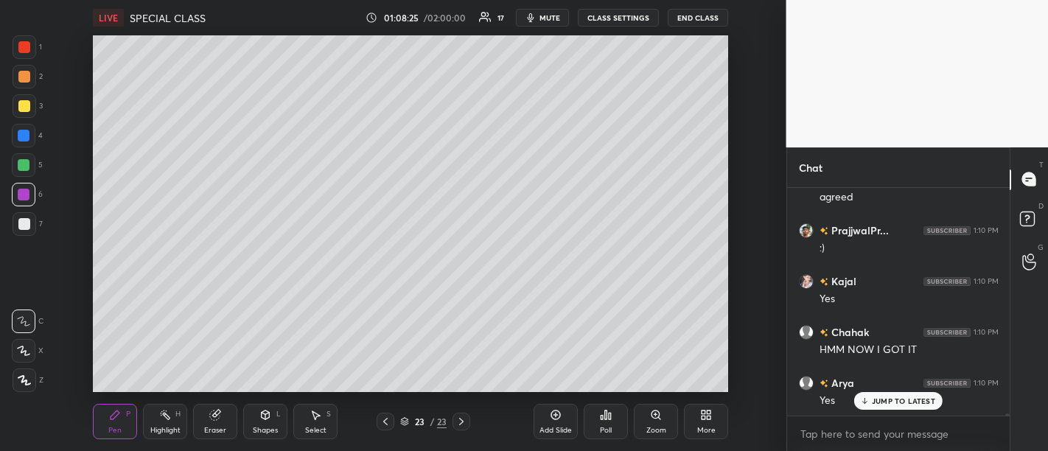
scroll to position [22594, 0]
click at [893, 405] on p "JUMP TO LATEST" at bounding box center [903, 400] width 63 height 9
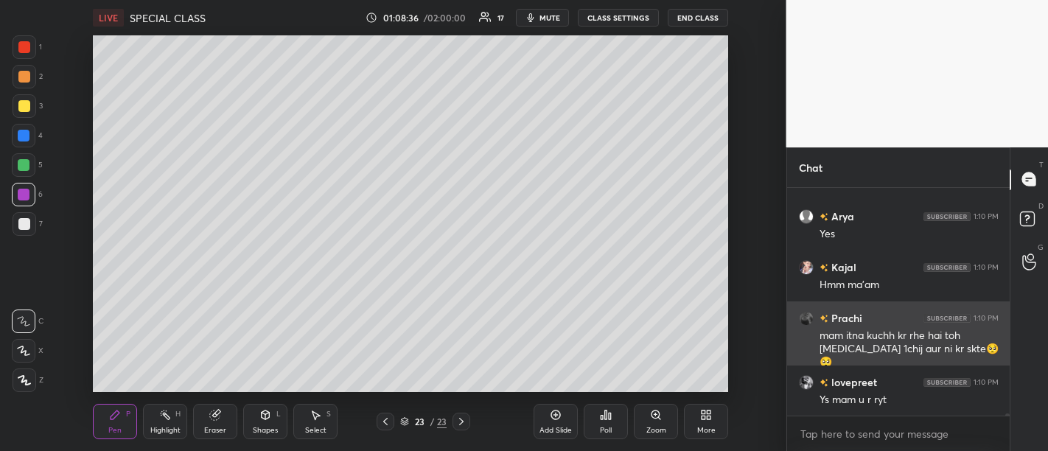
scroll to position [22773, 0]
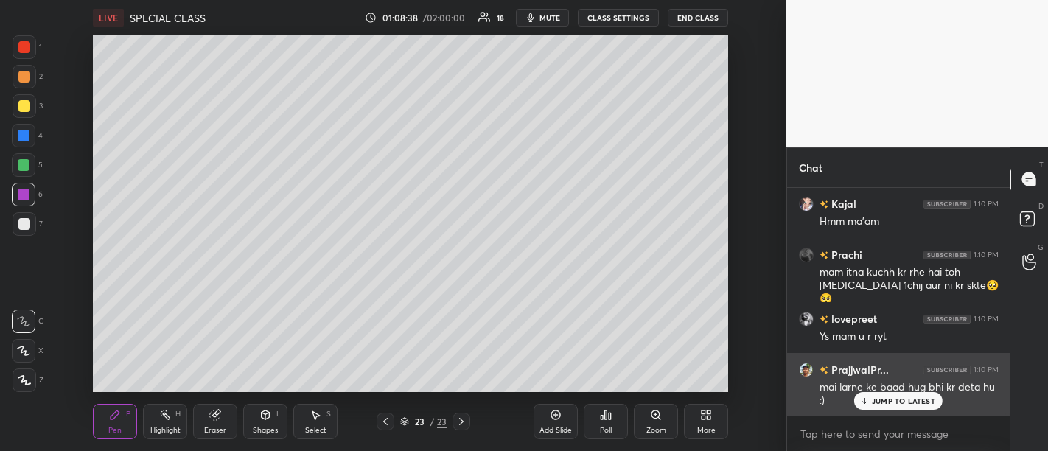
click at [905, 399] on p "JUMP TO LATEST" at bounding box center [903, 400] width 63 height 9
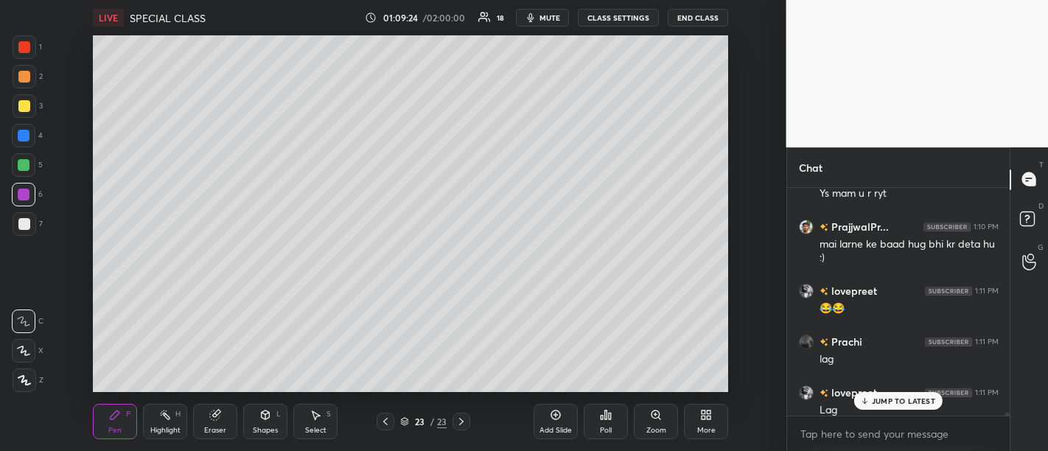
scroll to position [22977, 0]
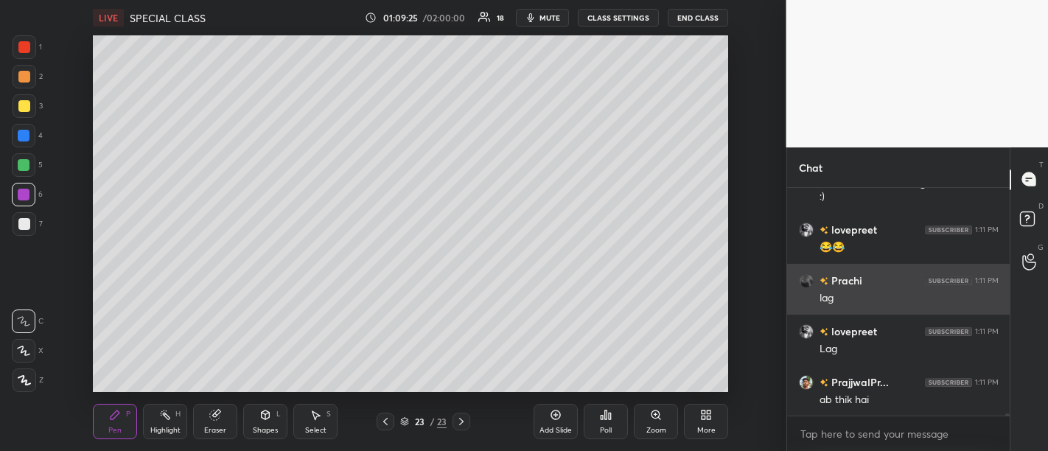
click at [903, 327] on div "lovepreet 1:11 PM" at bounding box center [899, 330] width 200 height 15
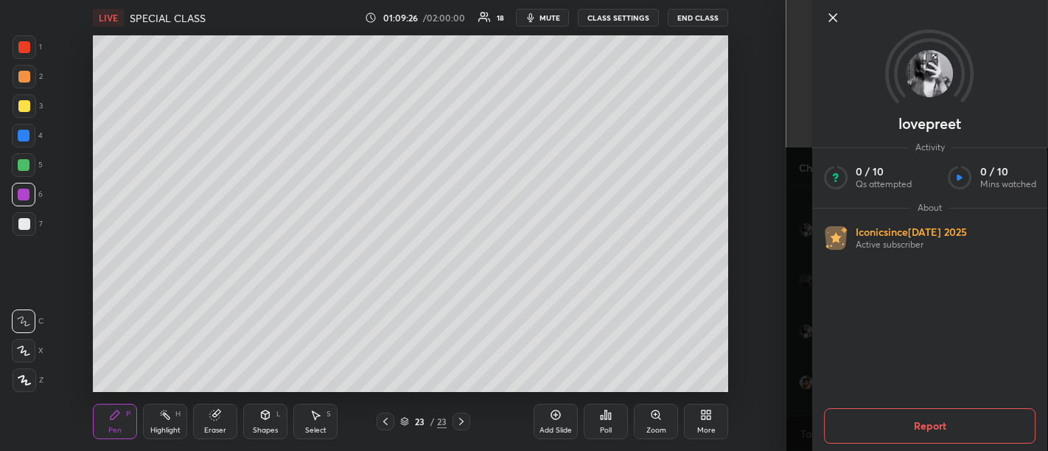
click at [834, 20] on icon at bounding box center [832, 17] width 7 height 7
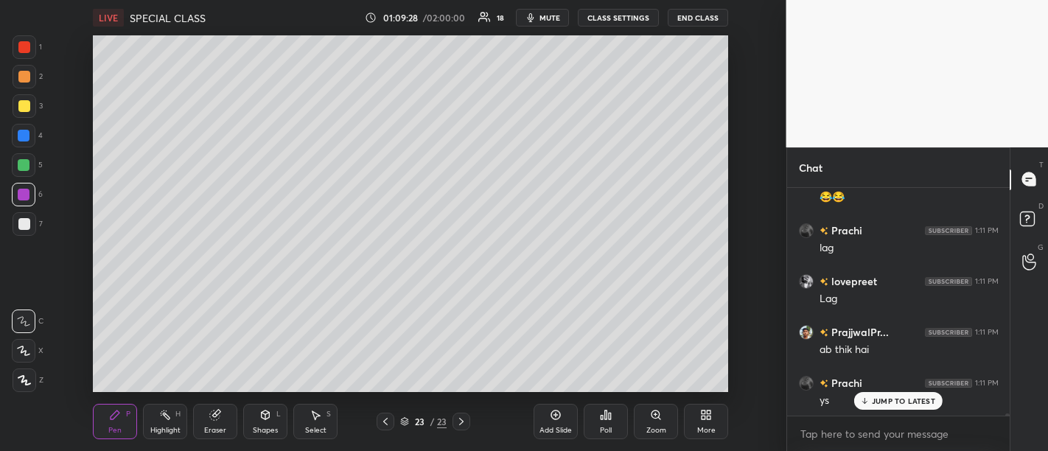
scroll to position [23078, 0]
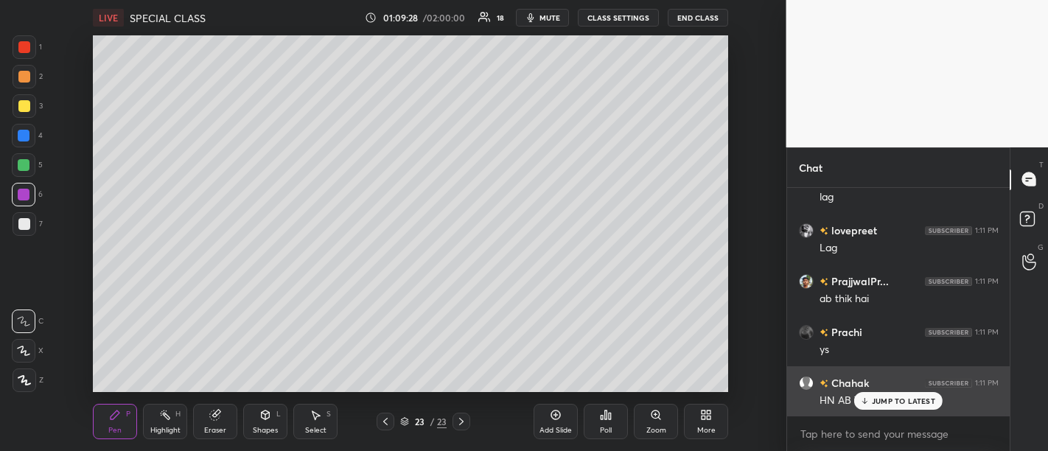
click at [908, 398] on p "JUMP TO LATEST" at bounding box center [903, 400] width 63 height 9
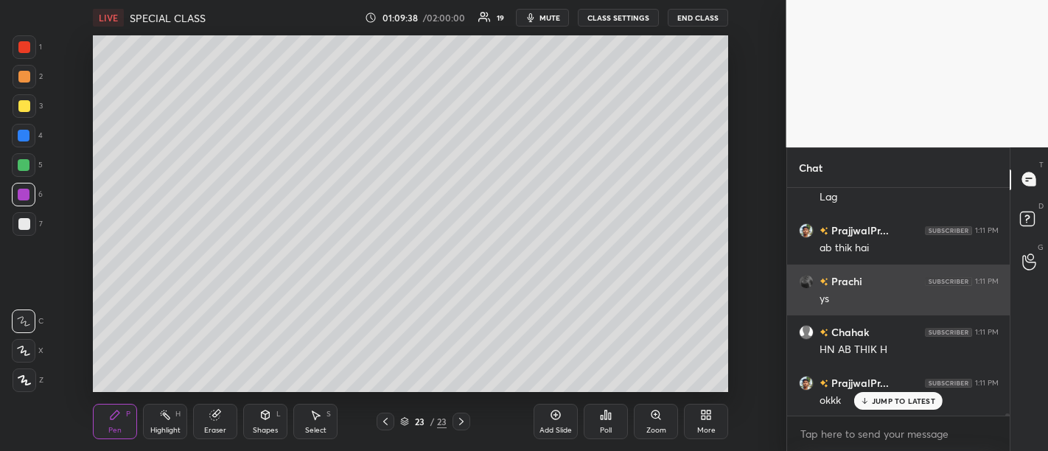
scroll to position [23206, 0]
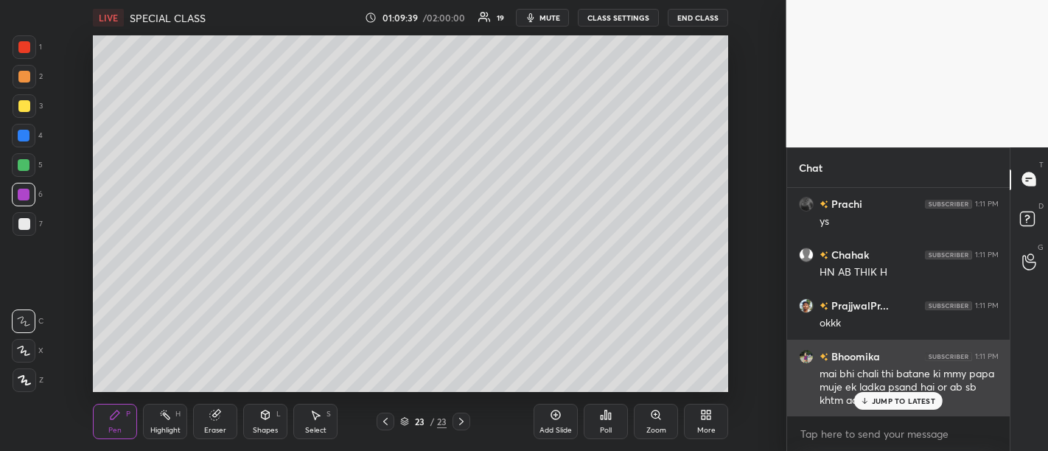
click at [909, 403] on p "JUMP TO LATEST" at bounding box center [903, 400] width 63 height 9
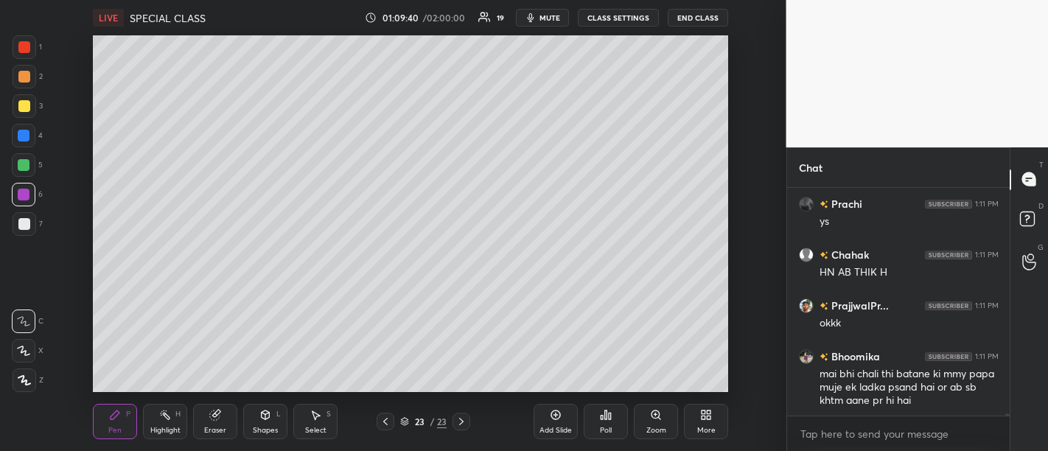
scroll to position [23257, 0]
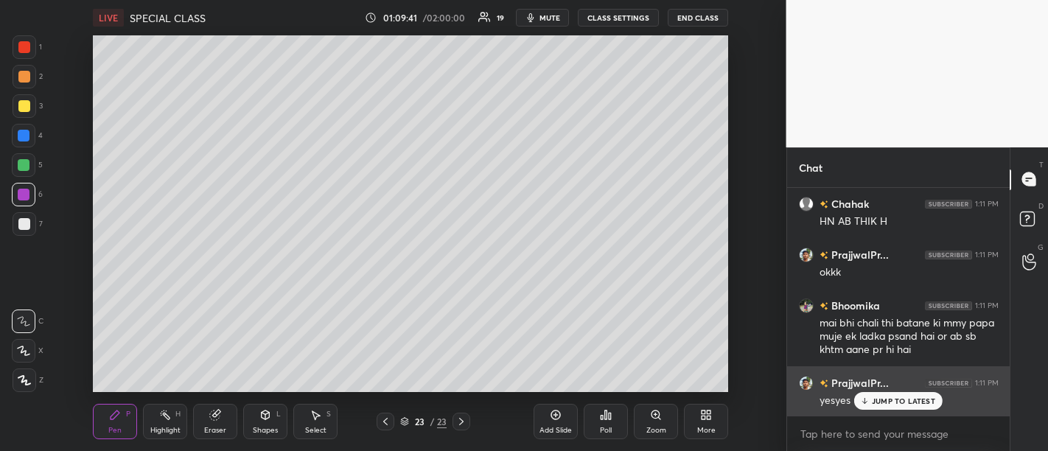
click at [894, 404] on p "JUMP TO LATEST" at bounding box center [903, 400] width 63 height 9
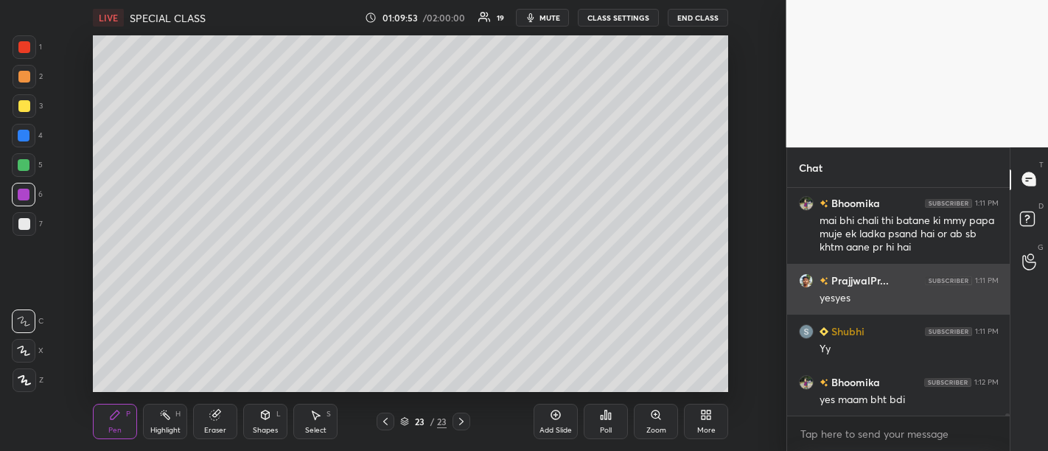
scroll to position [23423, 0]
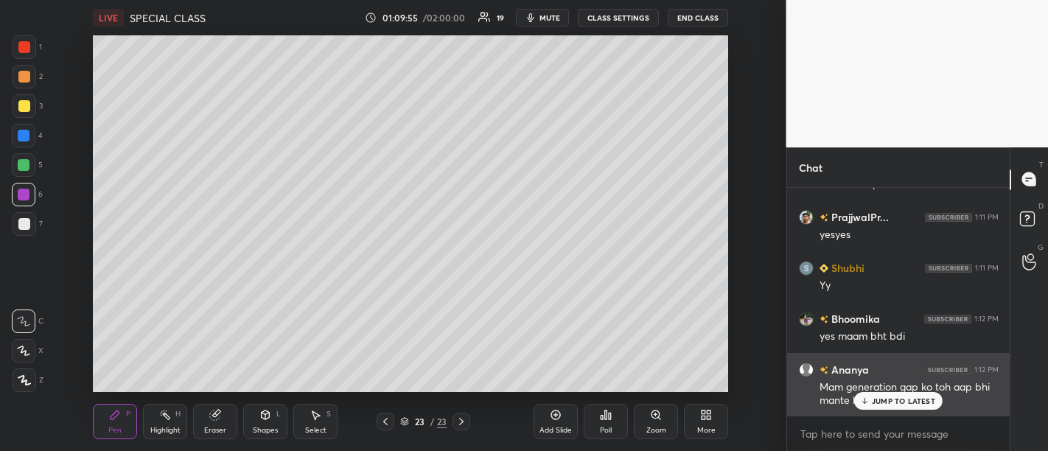
click at [925, 402] on p "JUMP TO LATEST" at bounding box center [903, 400] width 63 height 9
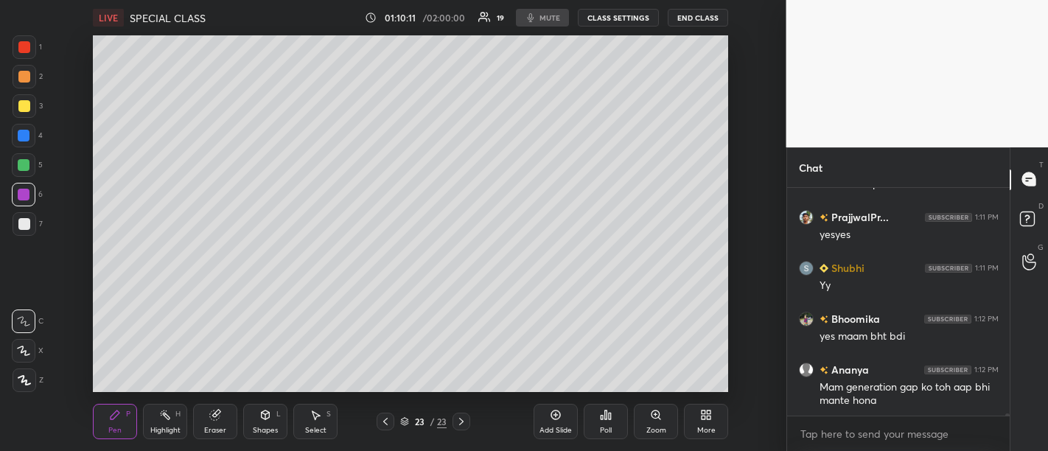
click at [576, 424] on div "Add Slide" at bounding box center [555, 421] width 44 height 35
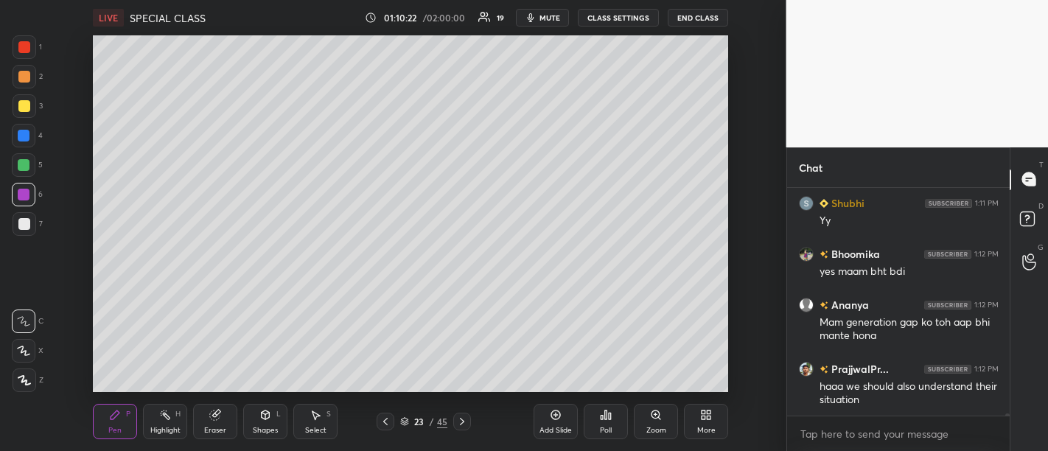
click at [558, 428] on div "Add Slide" at bounding box center [555, 430] width 32 height 7
click at [558, 435] on div "Add Slide" at bounding box center [555, 421] width 44 height 35
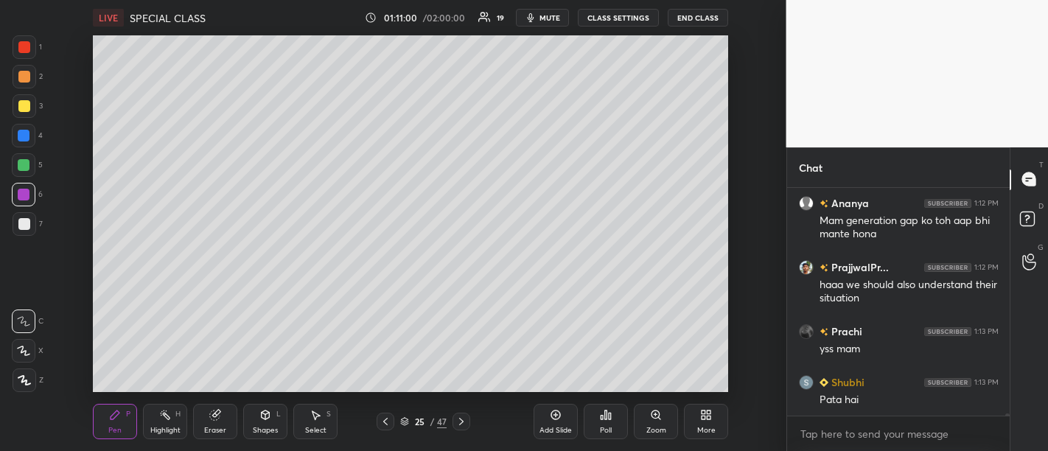
scroll to position [23653, 0]
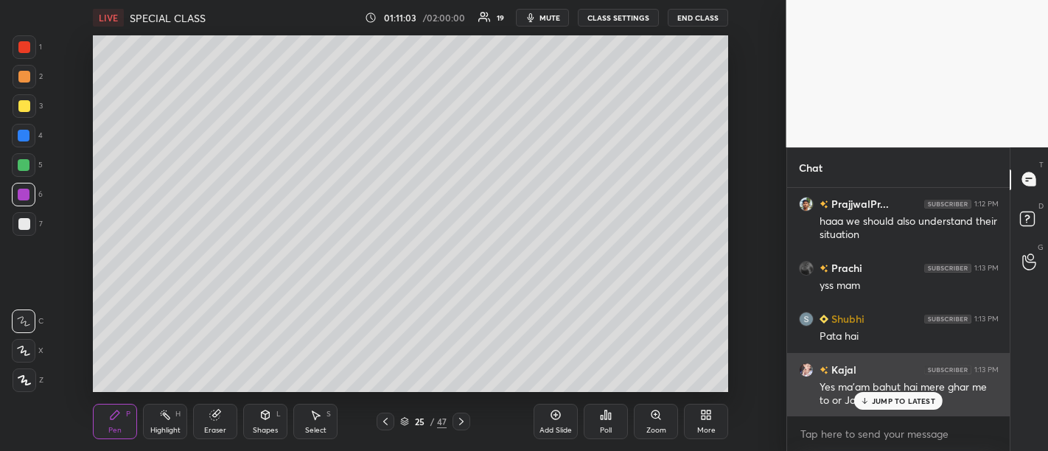
click at [900, 402] on p "JUMP TO LATEST" at bounding box center [903, 400] width 63 height 9
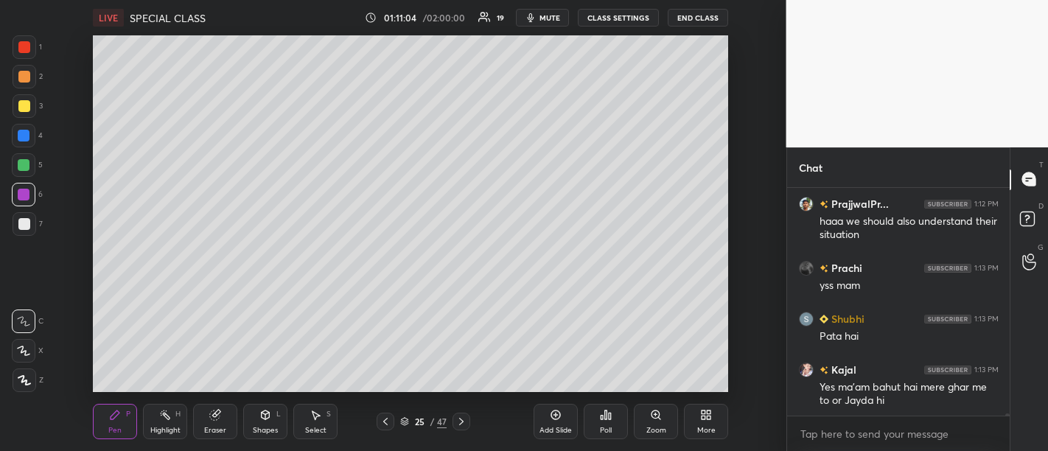
scroll to position [23654, 0]
click at [573, 427] on div "Add Slide" at bounding box center [555, 421] width 44 height 35
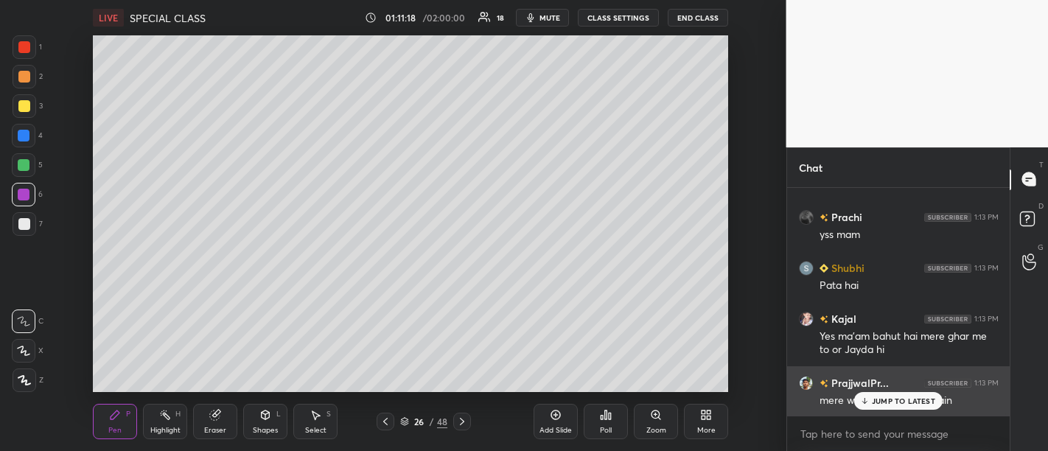
click at [888, 402] on p "JUMP TO LATEST" at bounding box center [903, 400] width 63 height 9
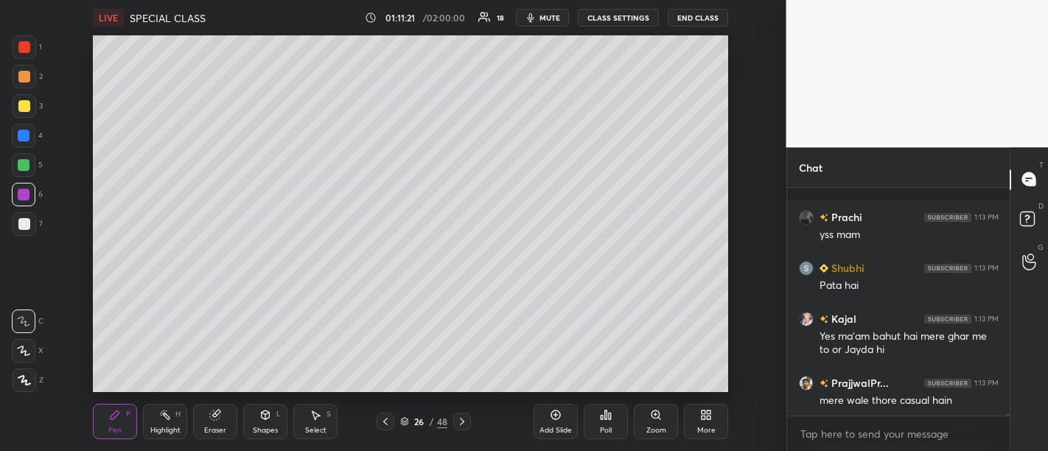
scroll to position [23781, 0]
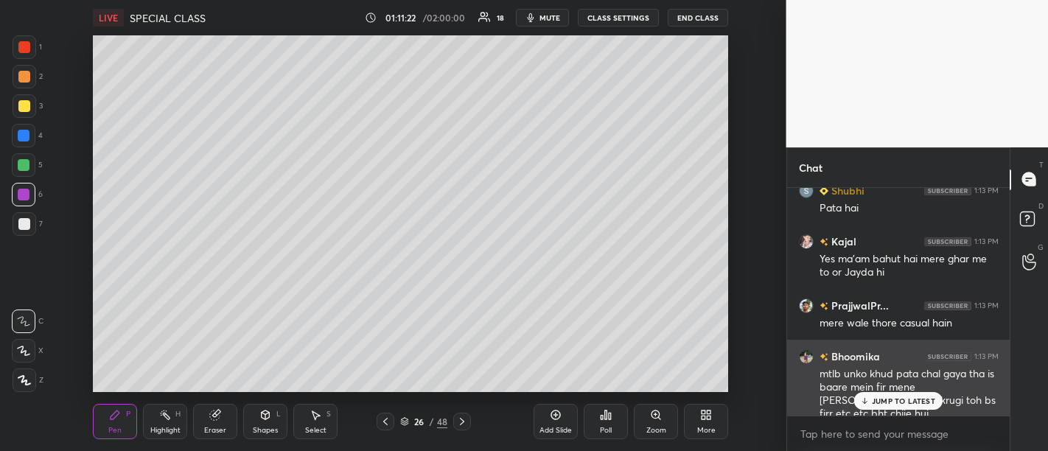
click at [890, 404] on p "JUMP TO LATEST" at bounding box center [903, 400] width 63 height 9
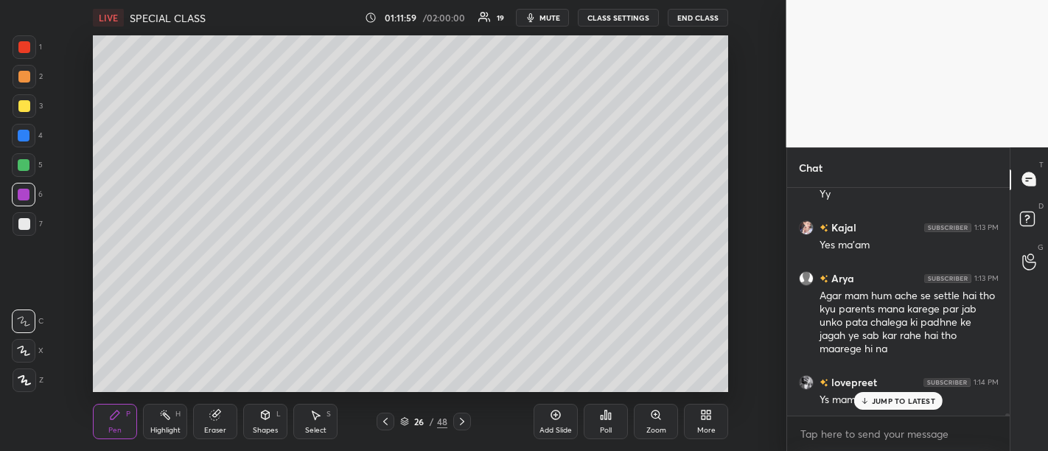
scroll to position [24267, 0]
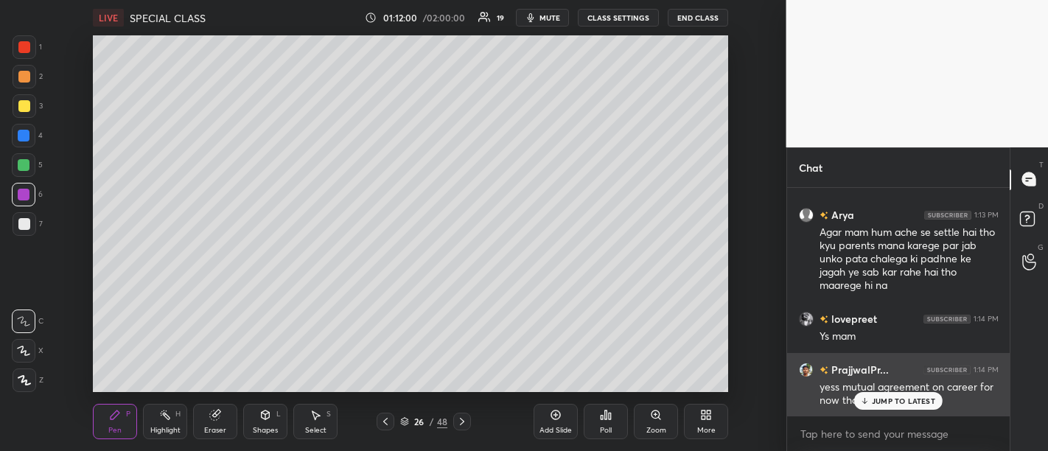
click at [895, 403] on p "JUMP TO LATEST" at bounding box center [903, 400] width 63 height 9
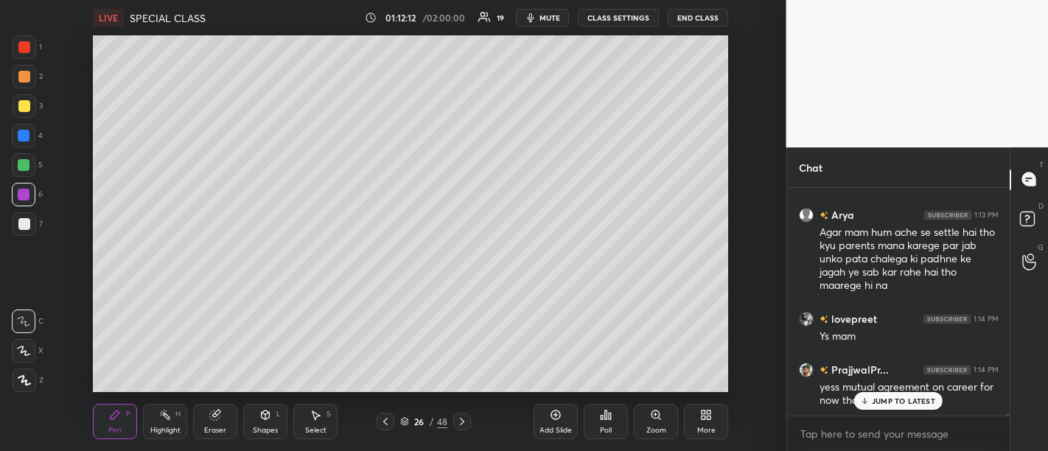
scroll to position [24318, 0]
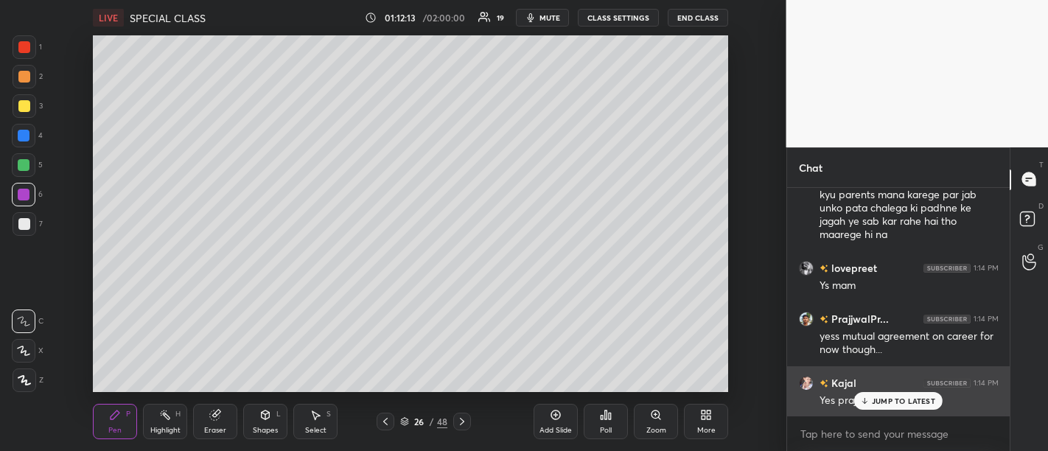
click at [886, 402] on p "JUMP TO LATEST" at bounding box center [903, 400] width 63 height 9
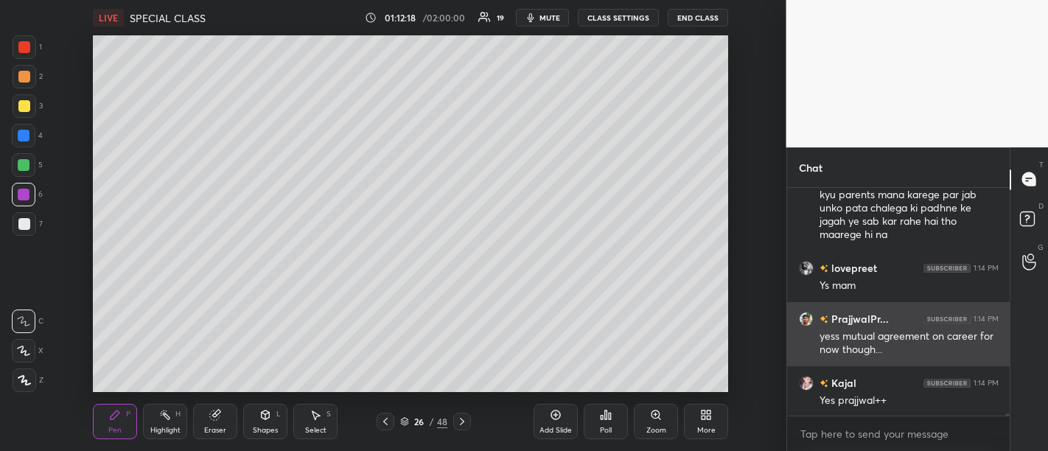
scroll to position [24370, 0]
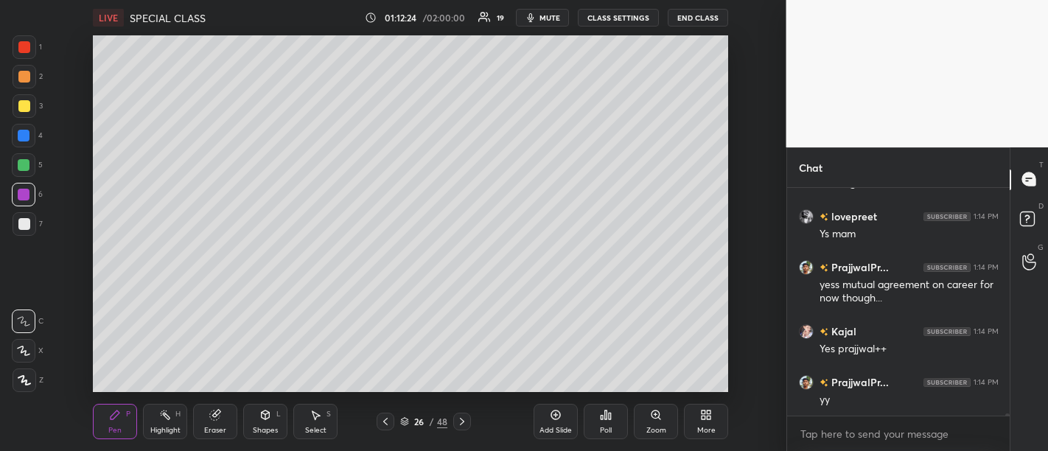
click at [566, 420] on div "Add Slide" at bounding box center [555, 421] width 44 height 35
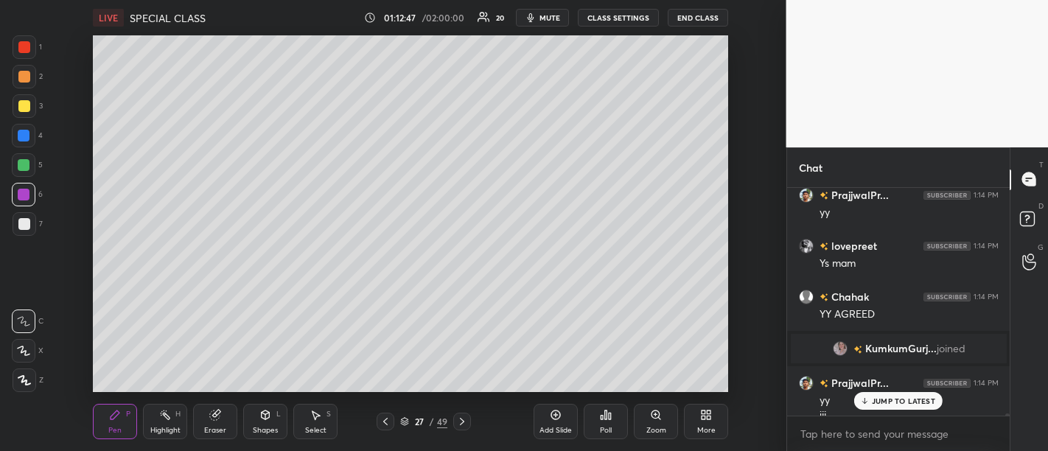
scroll to position [23891, 0]
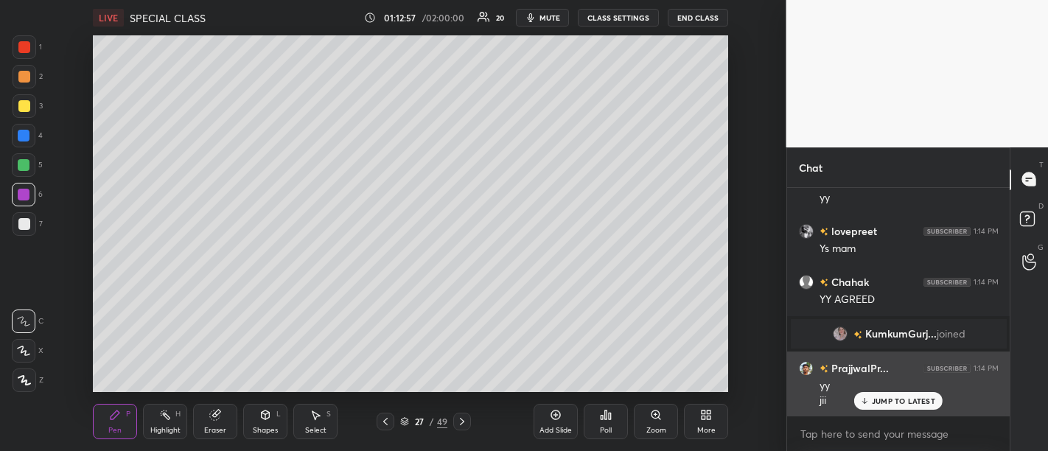
click at [909, 397] on p "JUMP TO LATEST" at bounding box center [903, 400] width 63 height 9
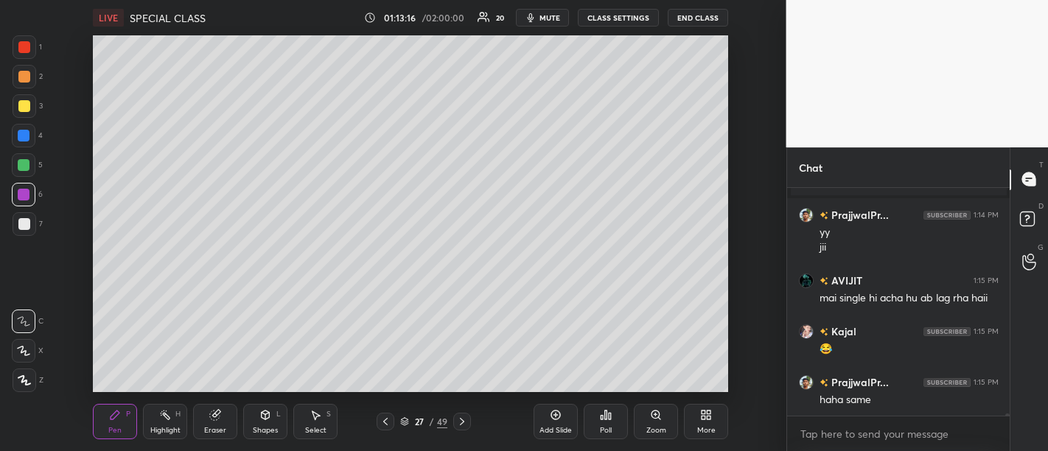
scroll to position [24095, 0]
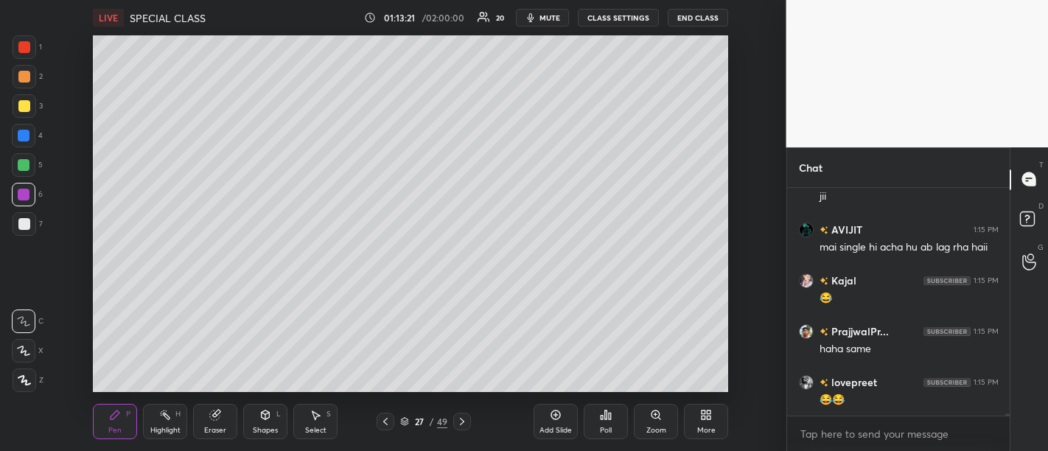
click at [559, 424] on div "Add Slide" at bounding box center [555, 421] width 44 height 35
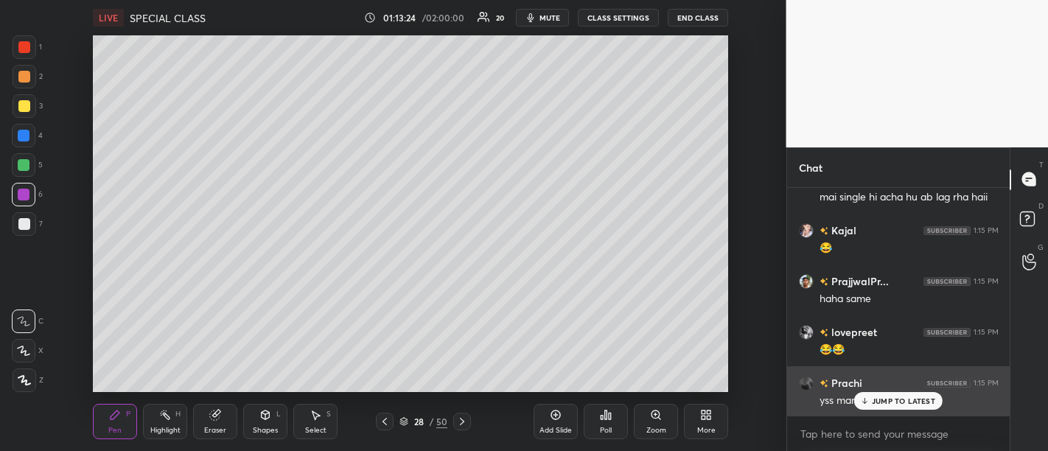
click at [903, 405] on p "JUMP TO LATEST" at bounding box center [903, 400] width 63 height 9
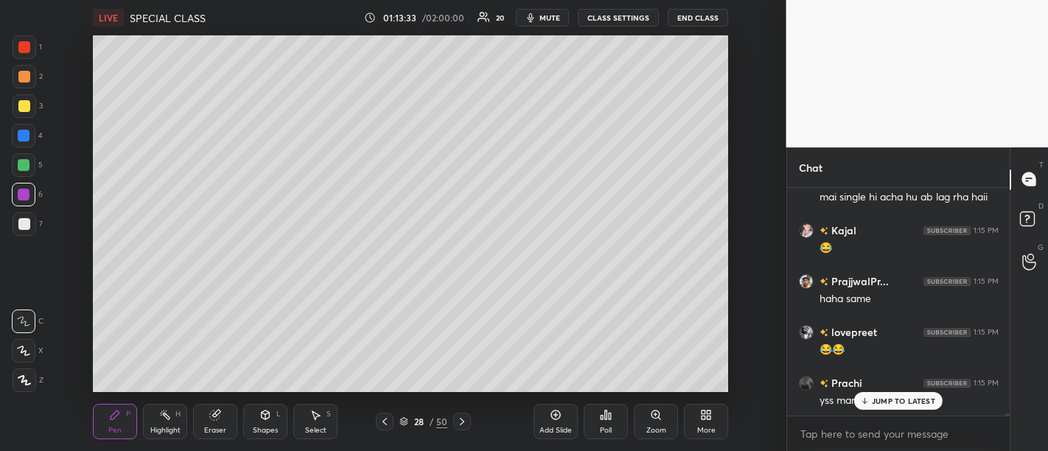
scroll to position [24196, 0]
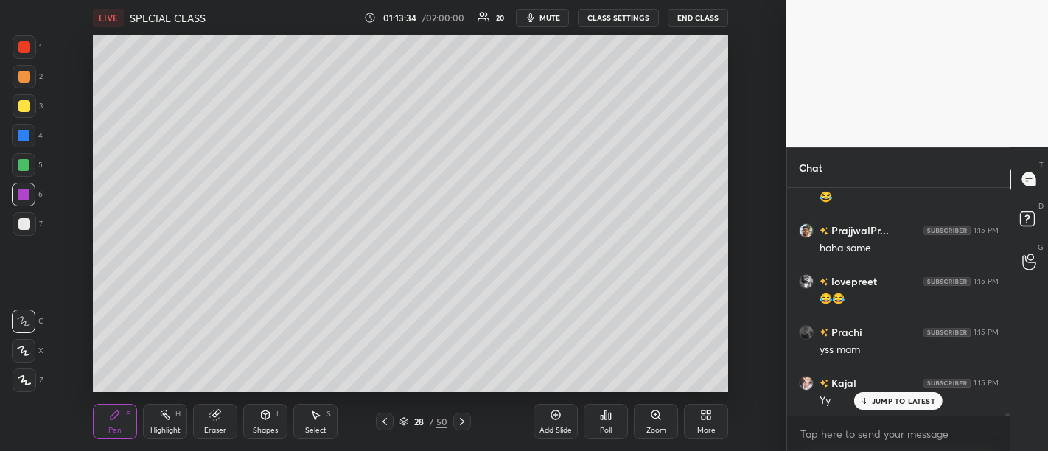
click at [886, 410] on div "Kajal 1:15 PM Yy" at bounding box center [898, 391] width 223 height 51
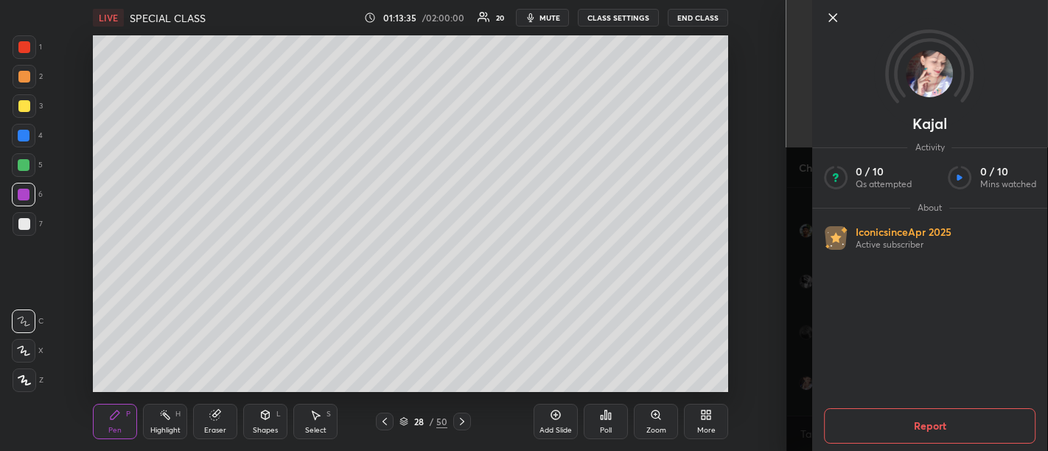
scroll to position [24247, 0]
click at [833, 16] on icon at bounding box center [833, 18] width 18 height 18
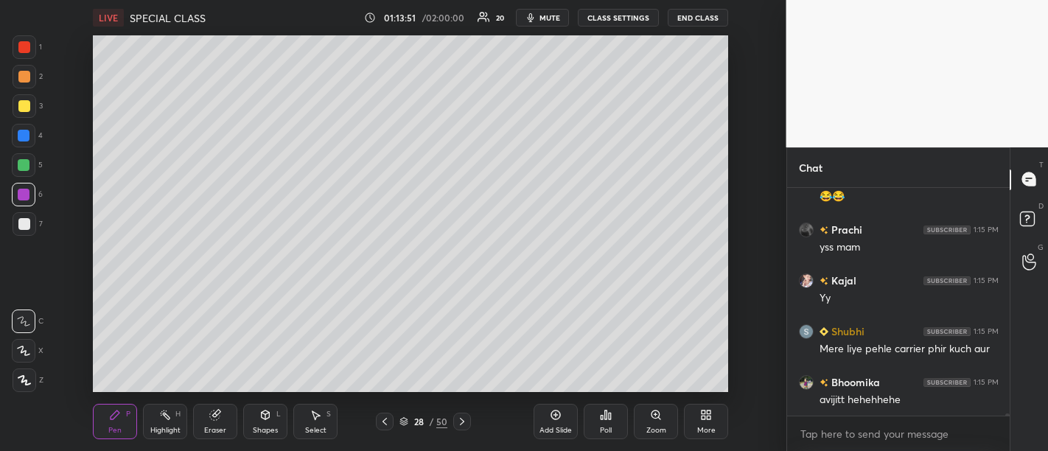
scroll to position [24349, 0]
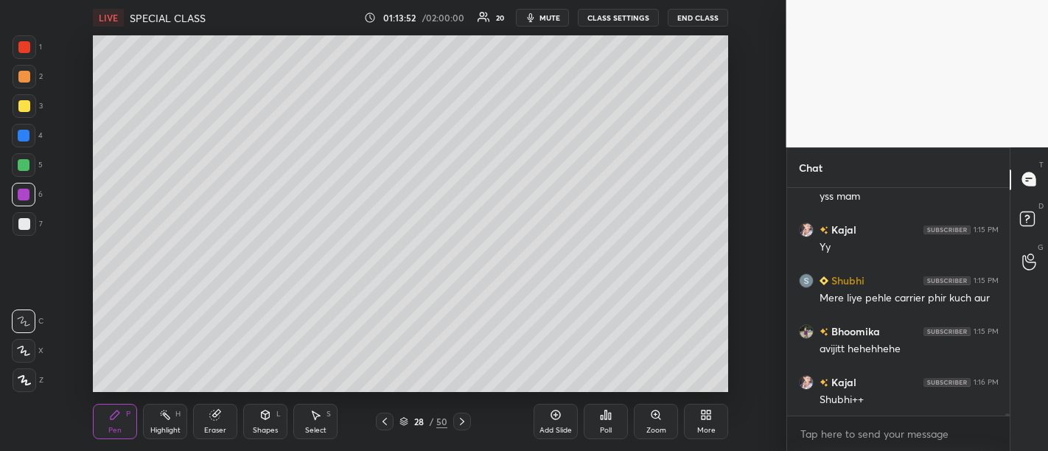
click at [23, 171] on div at bounding box center [24, 165] width 12 height 12
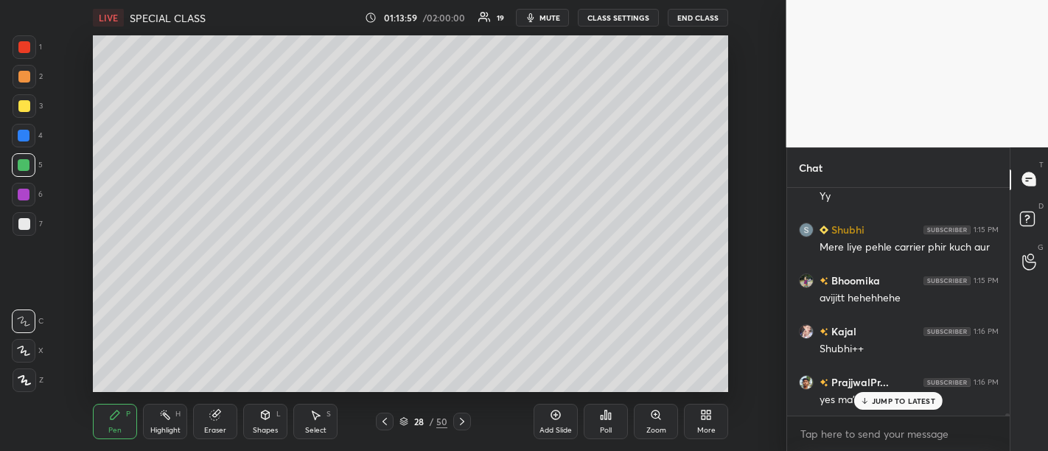
scroll to position [24503, 0]
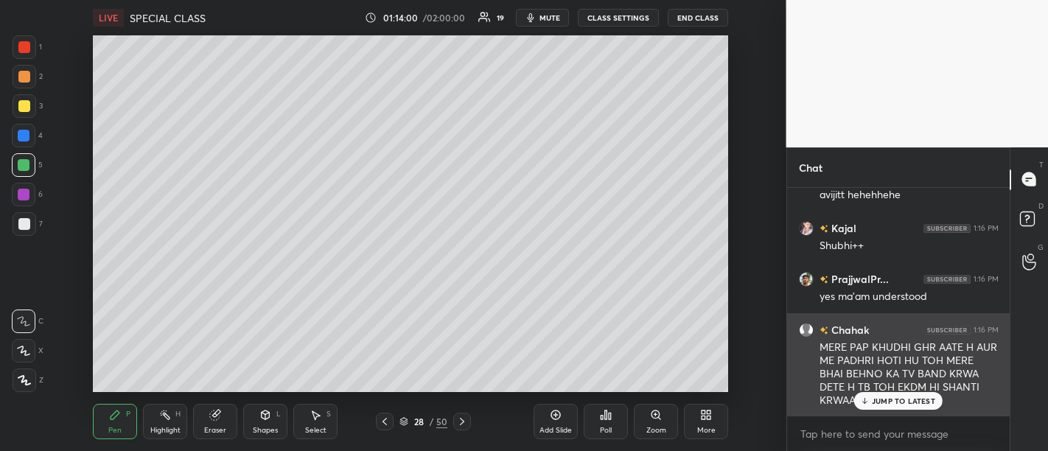
click at [892, 399] on p "JUMP TO LATEST" at bounding box center [903, 400] width 63 height 9
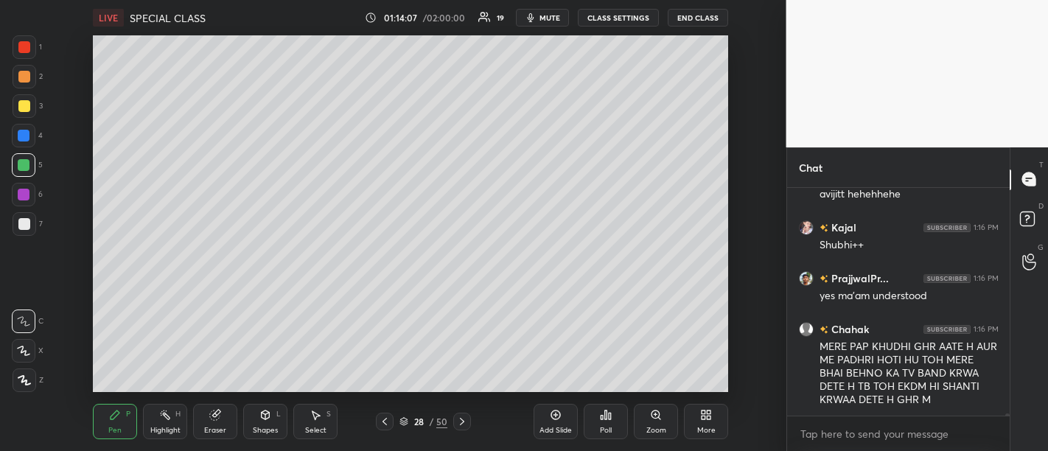
scroll to position [24554, 0]
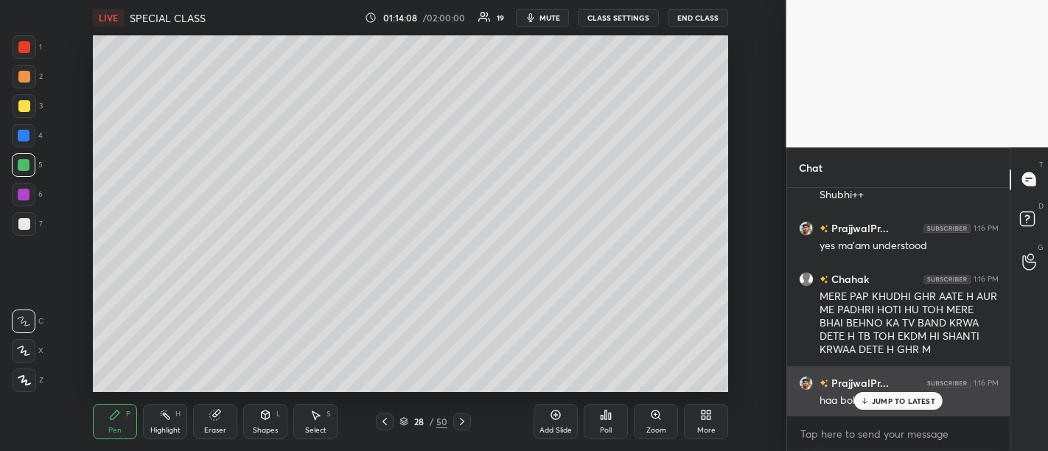
click at [889, 402] on p "JUMP TO LATEST" at bounding box center [903, 400] width 63 height 9
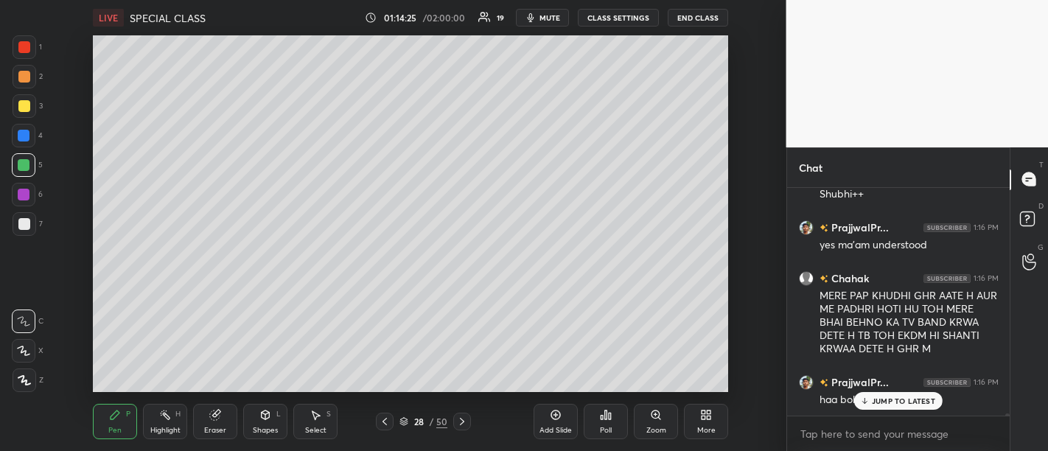
scroll to position [24631, 0]
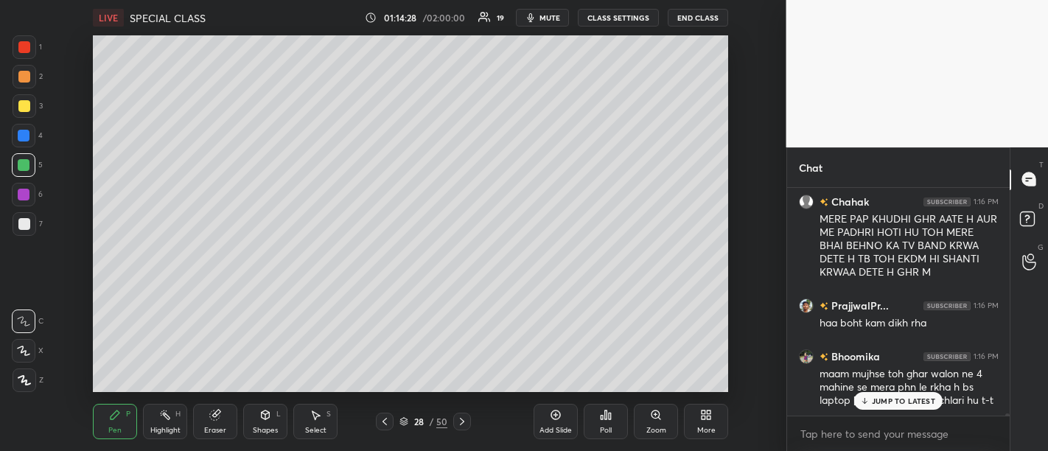
click at [915, 403] on p "JUMP TO LATEST" at bounding box center [903, 400] width 63 height 9
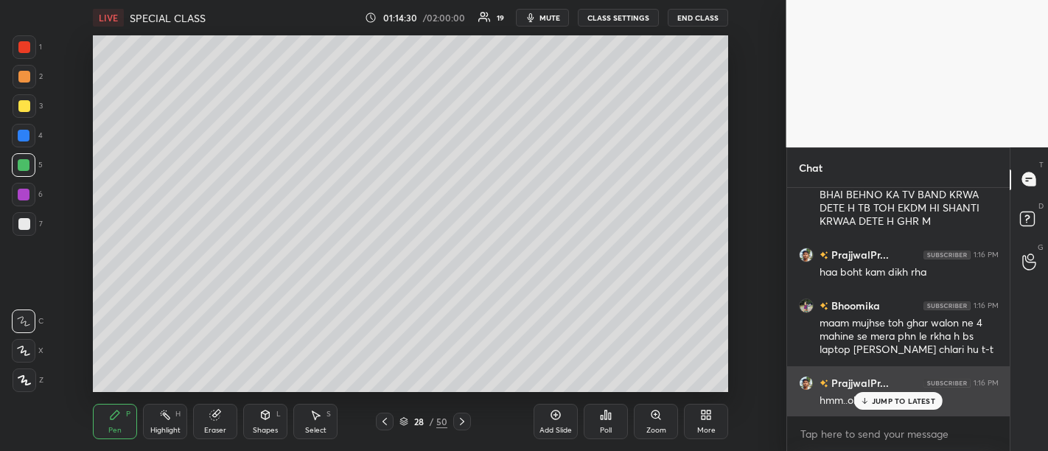
click at [890, 404] on p "JUMP TO LATEST" at bounding box center [903, 400] width 63 height 9
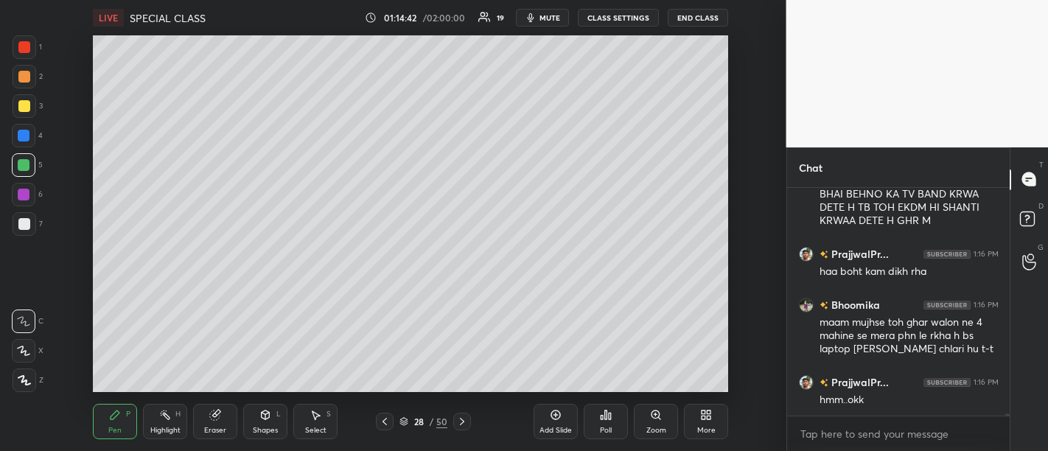
scroll to position [24733, 0]
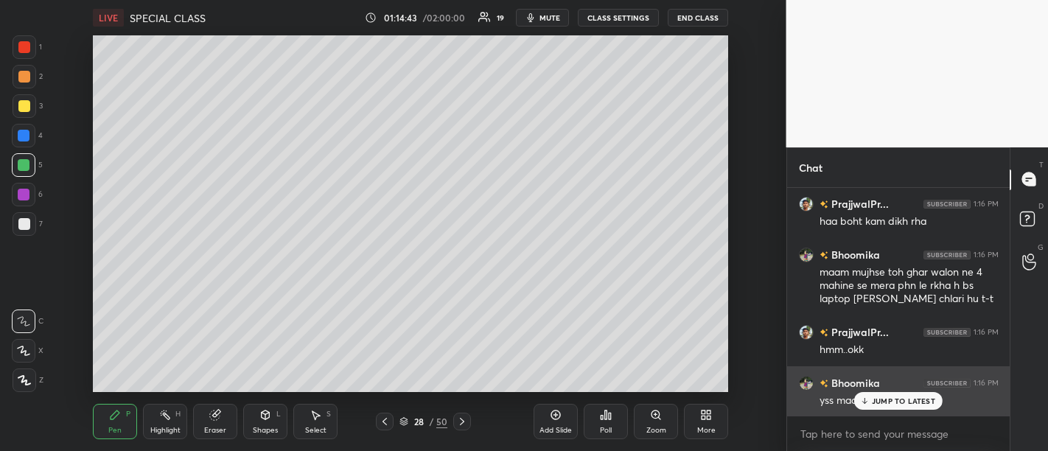
click at [893, 407] on div "JUMP TO LATEST" at bounding box center [898, 401] width 88 height 18
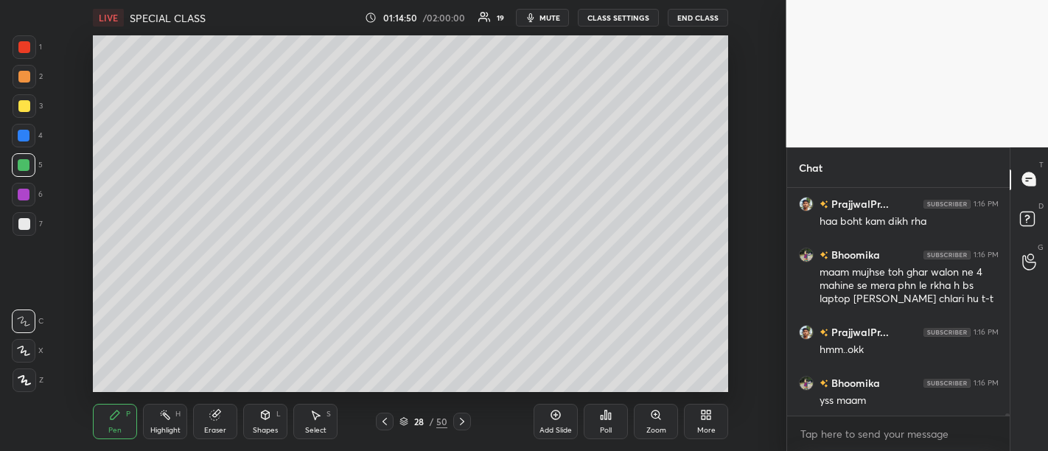
scroll to position [24785, 0]
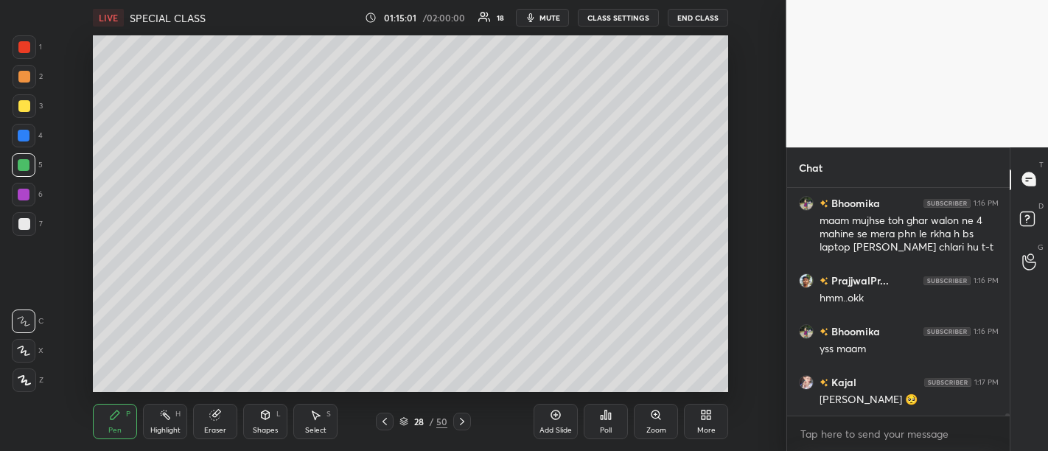
click at [568, 429] on div "Add Slide" at bounding box center [555, 430] width 32 height 7
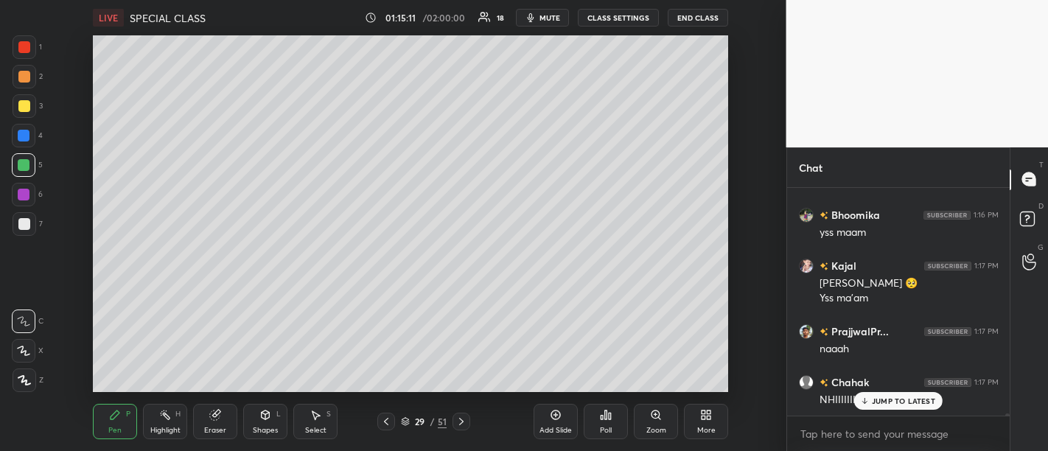
scroll to position [24951, 0]
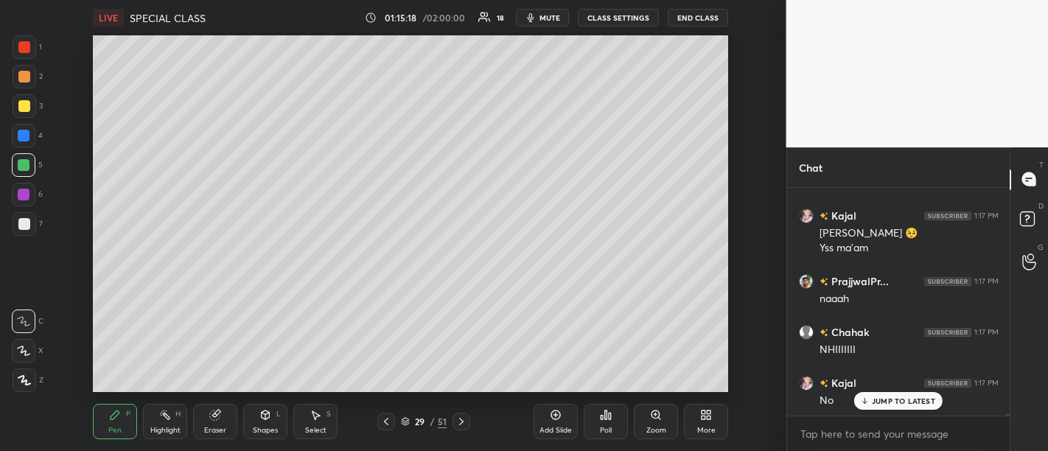
click at [903, 416] on div "x" at bounding box center [898, 433] width 223 height 35
click at [887, 412] on div "Kajal 1:17 PM No" at bounding box center [898, 391] width 223 height 51
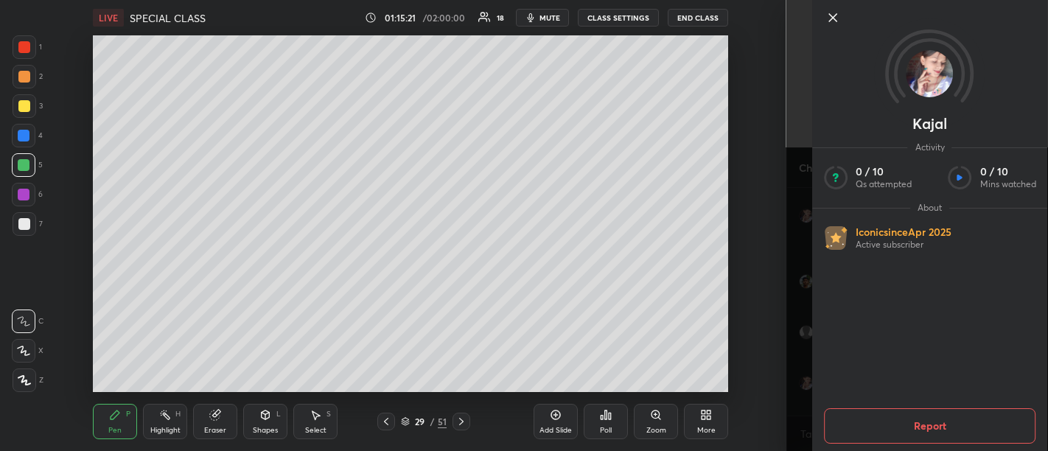
click at [839, 15] on icon at bounding box center [833, 18] width 18 height 18
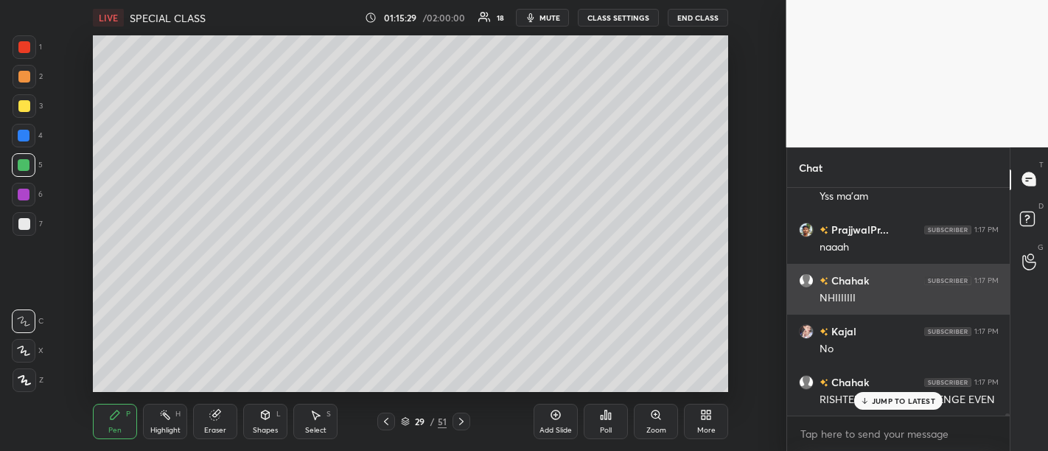
scroll to position [25053, 0]
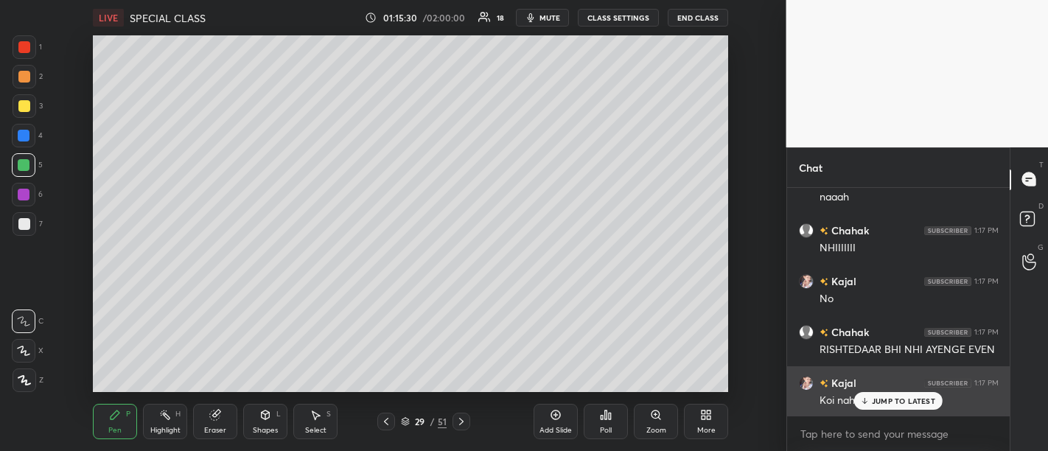
click at [890, 399] on p "JUMP TO LATEST" at bounding box center [903, 400] width 63 height 9
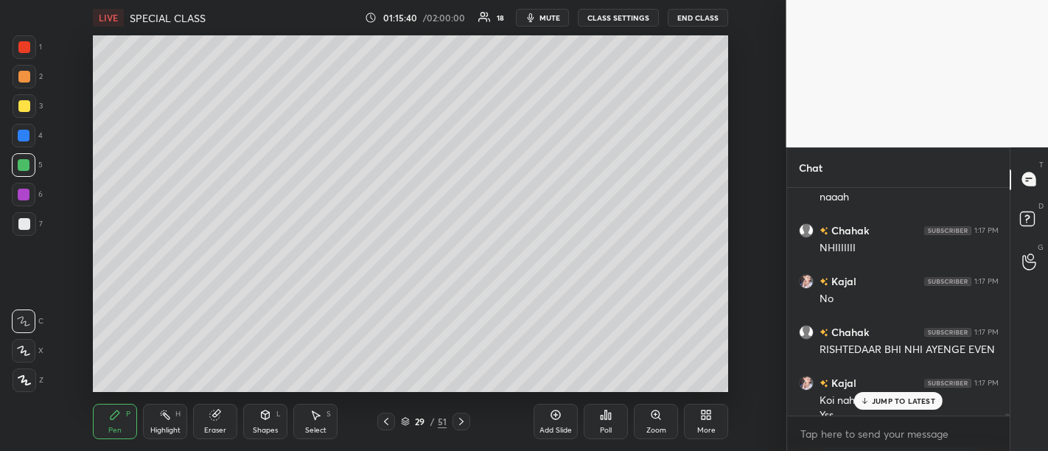
scroll to position [25068, 0]
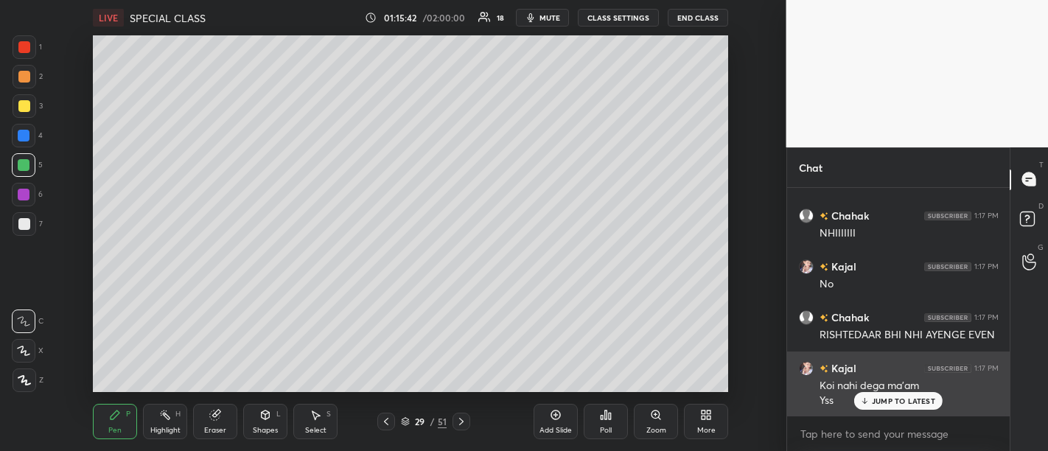
click at [888, 401] on p "JUMP TO LATEST" at bounding box center [903, 400] width 63 height 9
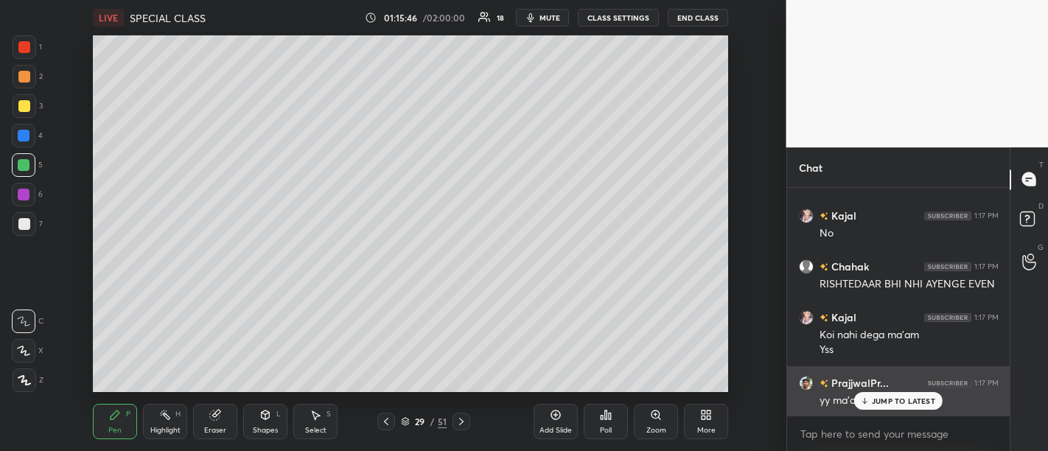
click at [908, 405] on p "JUMP TO LATEST" at bounding box center [903, 400] width 63 height 9
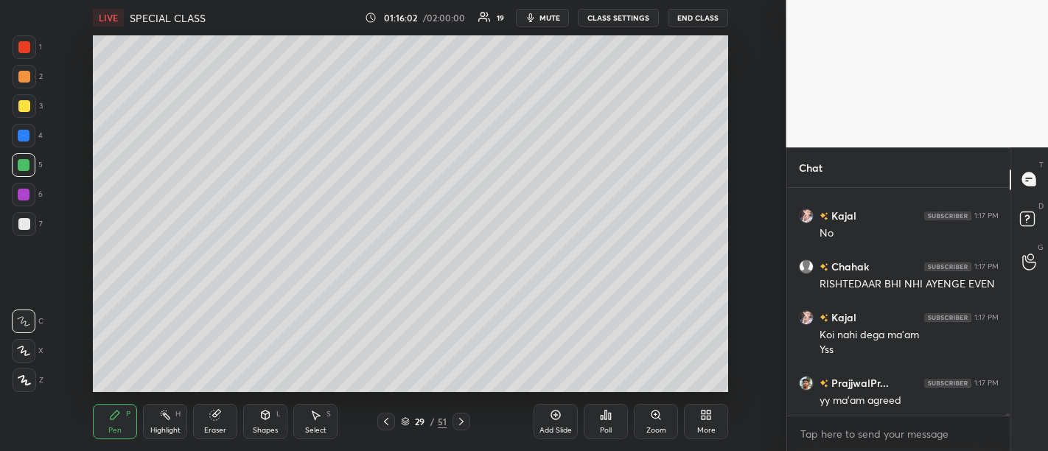
click at [558, 424] on div "Add Slide" at bounding box center [555, 421] width 44 height 35
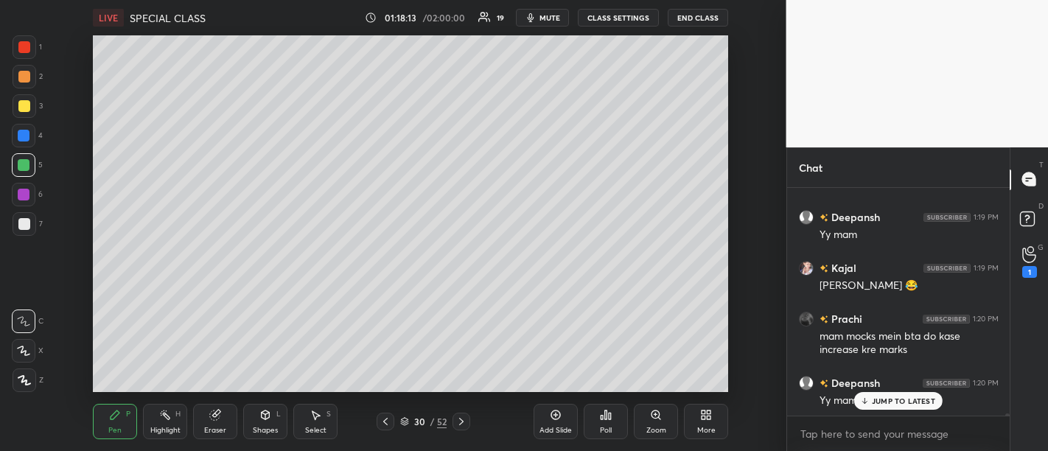
scroll to position [25205, 0]
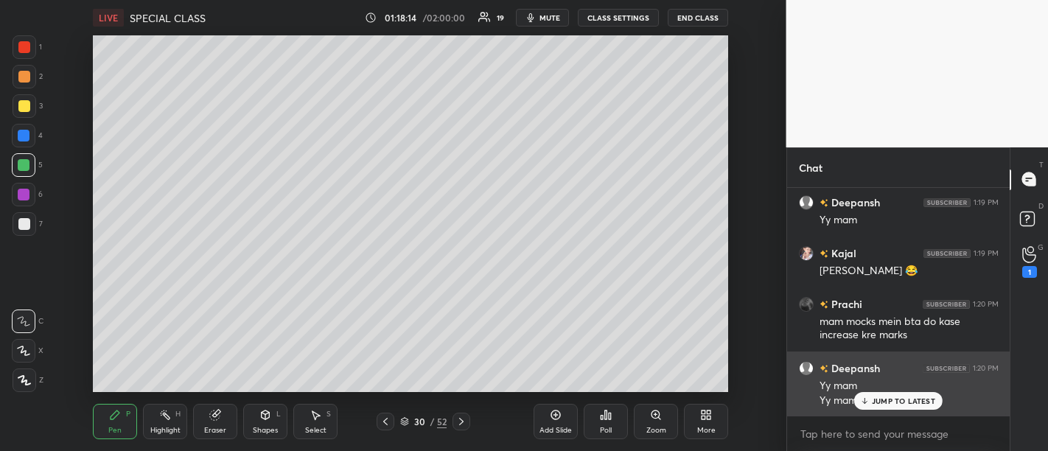
click at [892, 399] on p "JUMP TO LATEST" at bounding box center [903, 400] width 63 height 9
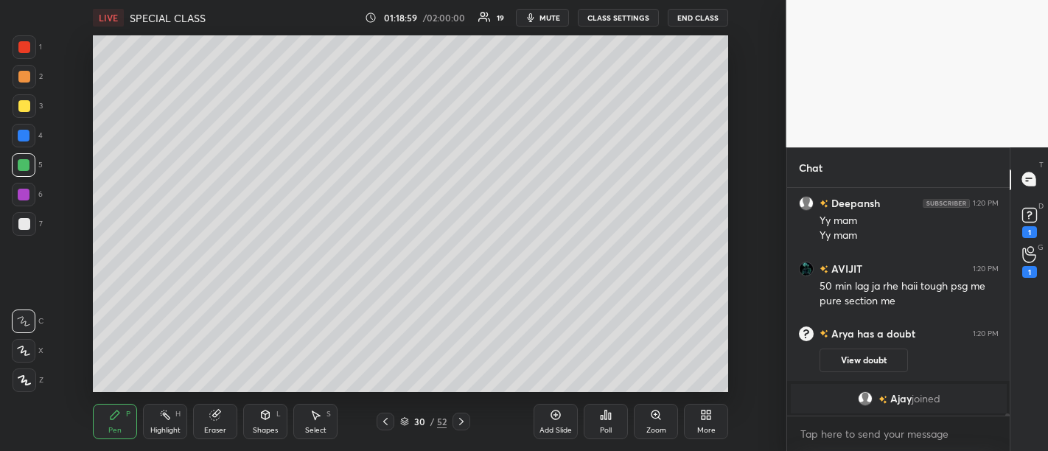
scroll to position [25377, 0]
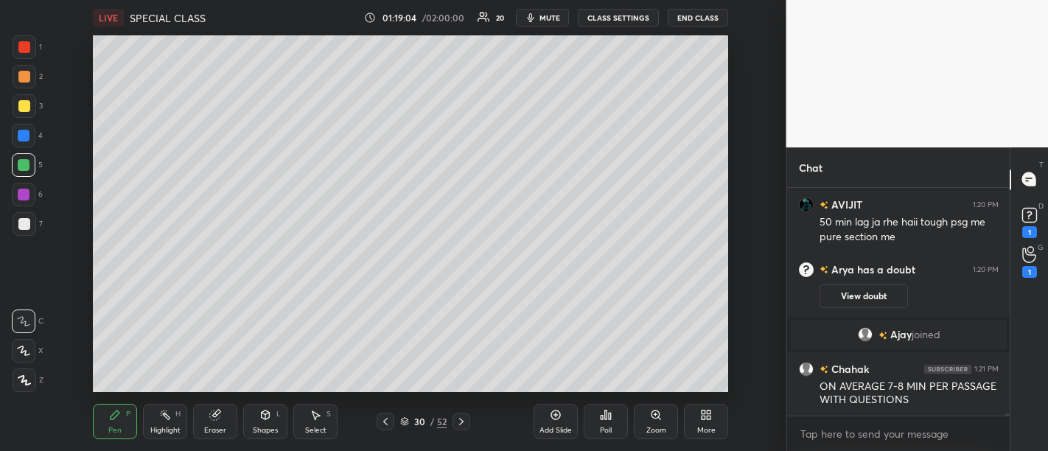
click at [560, 413] on icon at bounding box center [556, 415] width 12 height 12
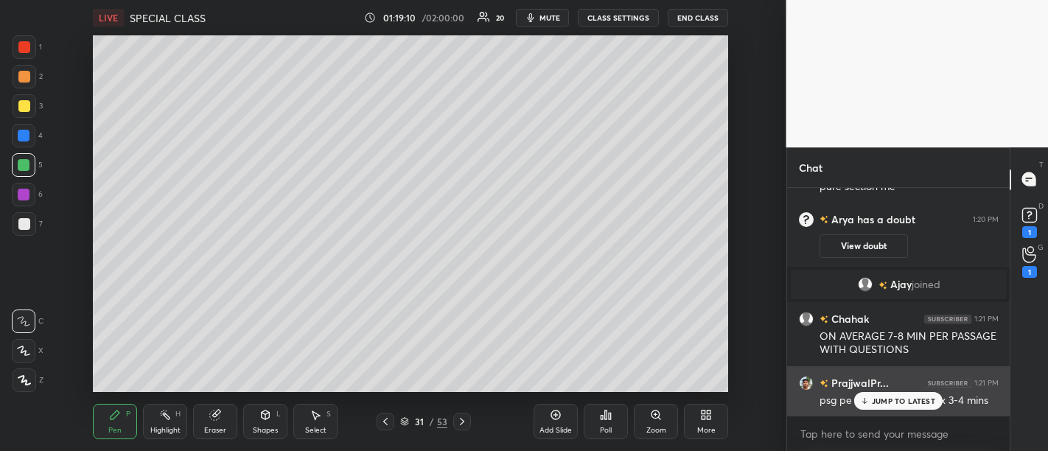
click at [914, 412] on div "PrajjwalPr... 1:21 PM psg pe depend krta h max 3-4 mins" at bounding box center [898, 391] width 223 height 51
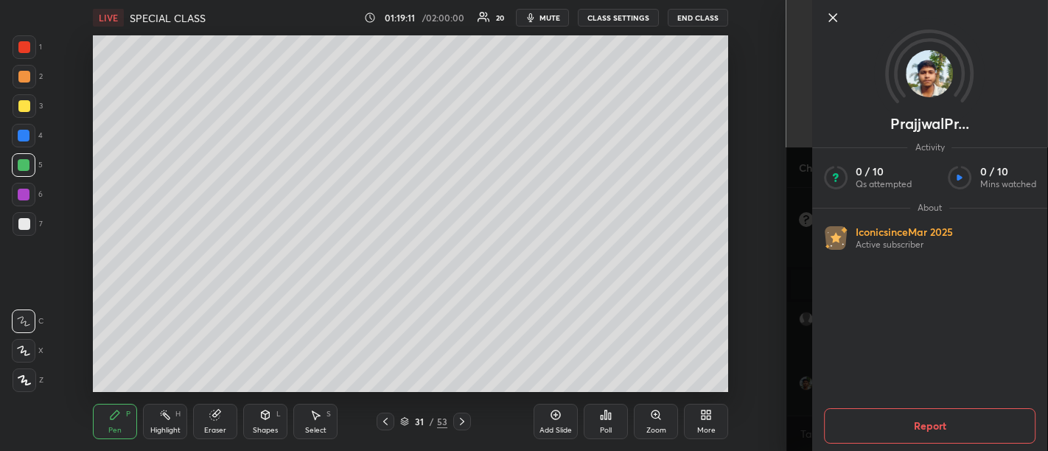
click at [826, 18] on icon at bounding box center [833, 18] width 18 height 18
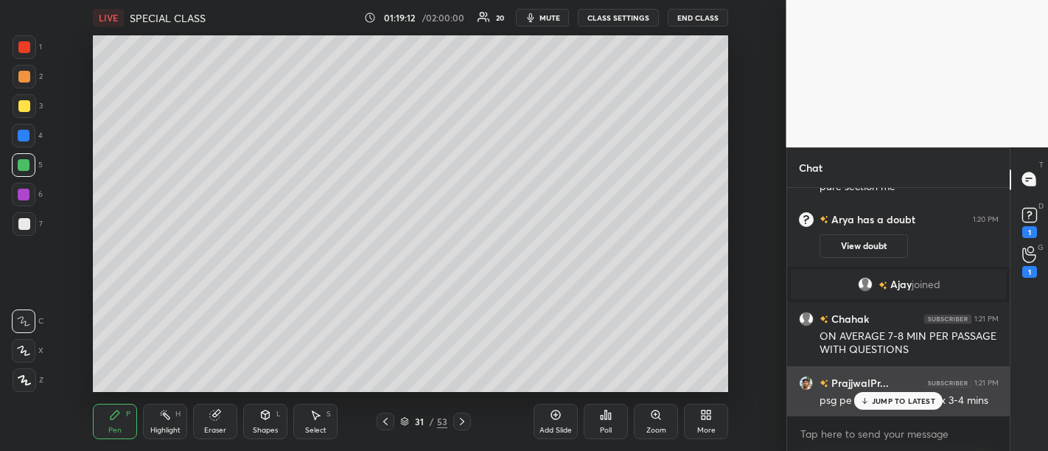
click at [886, 402] on p "JUMP TO LATEST" at bounding box center [903, 400] width 63 height 9
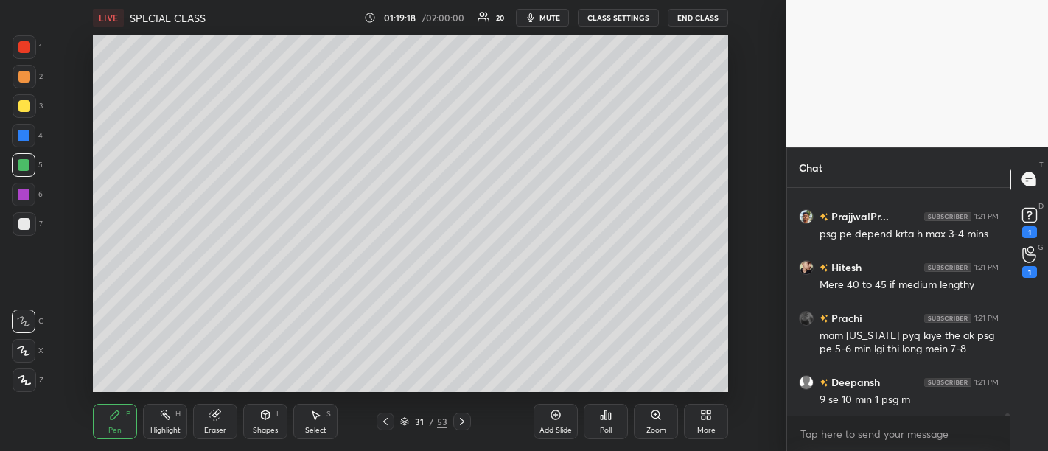
scroll to position [25644, 0]
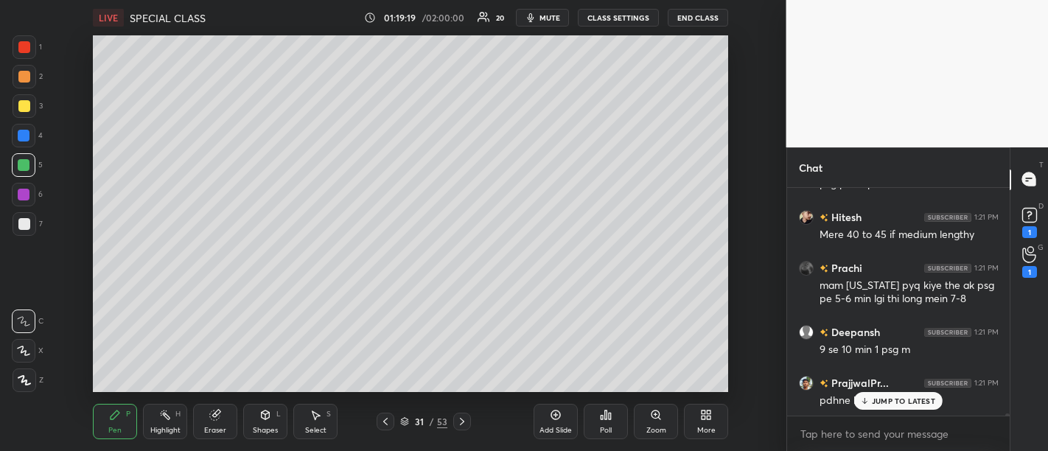
click at [886, 399] on p "JUMP TO LATEST" at bounding box center [903, 400] width 63 height 9
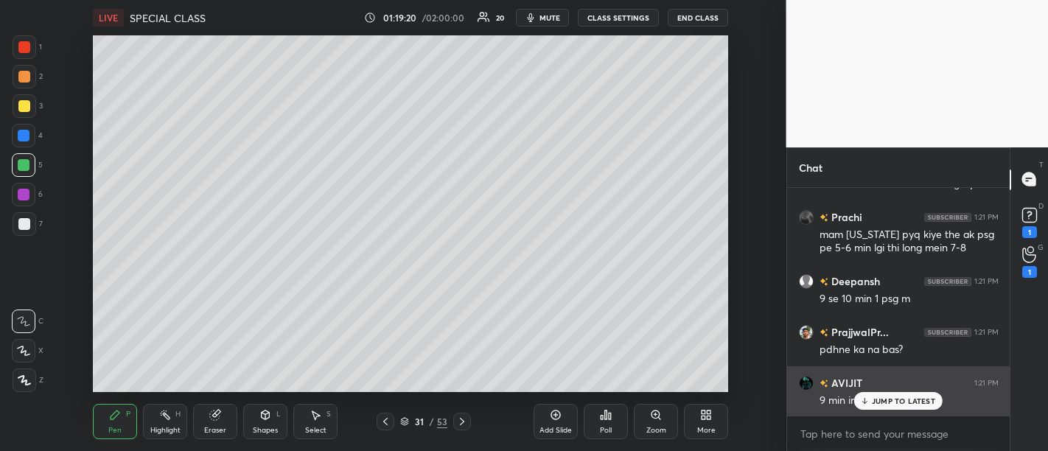
click at [886, 400] on p "JUMP TO LATEST" at bounding box center [903, 400] width 63 height 9
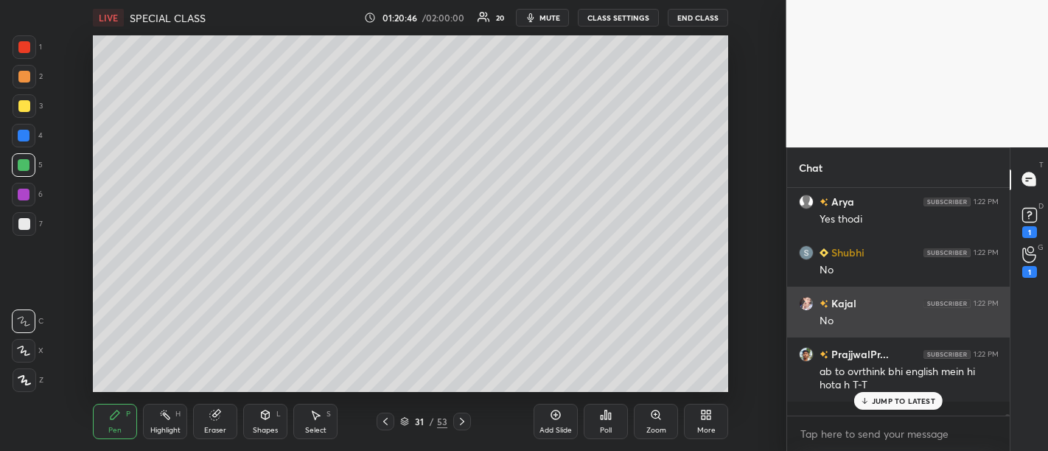
scroll to position [26369, 0]
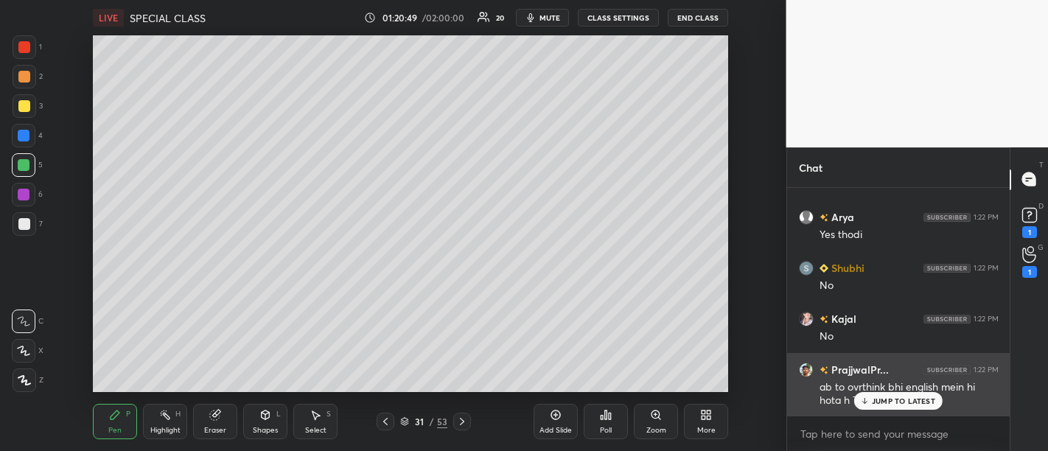
click at [881, 398] on p "JUMP TO LATEST" at bounding box center [903, 400] width 63 height 9
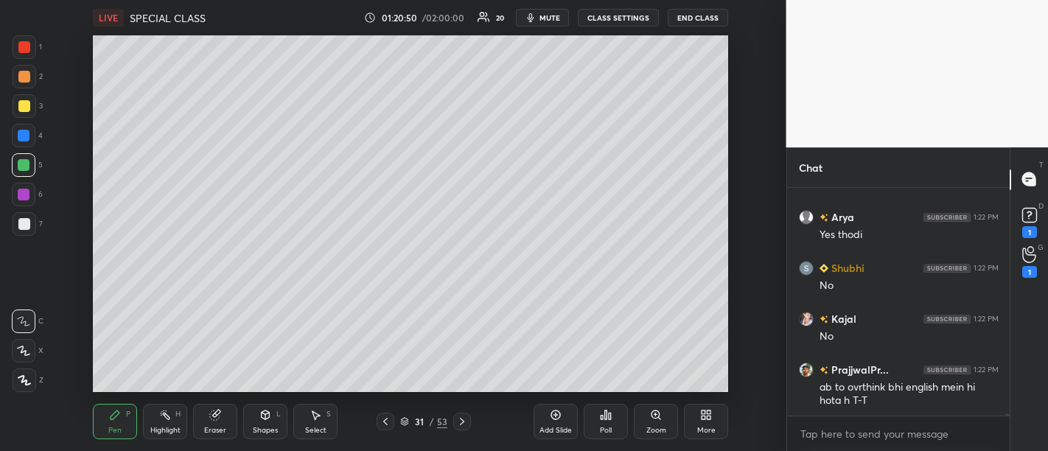
scroll to position [26446, 0]
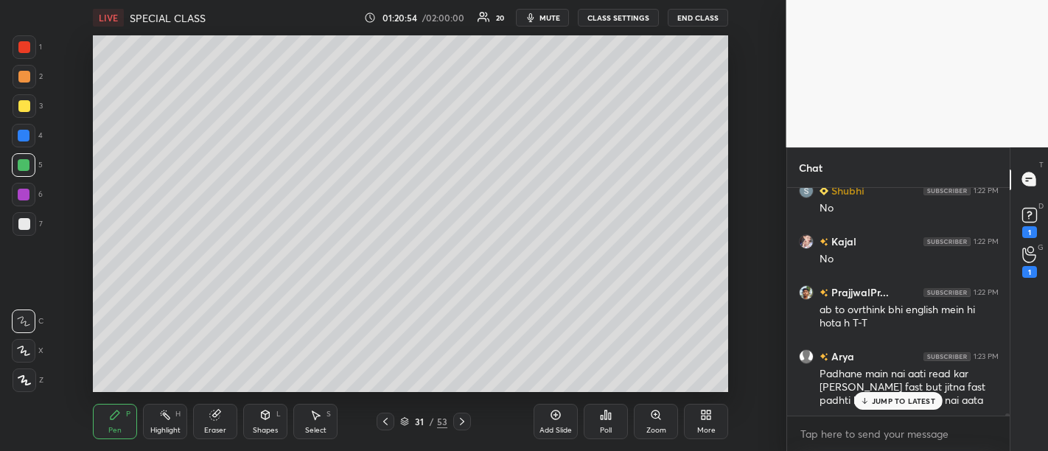
click at [889, 405] on p "JUMP TO LATEST" at bounding box center [903, 400] width 63 height 9
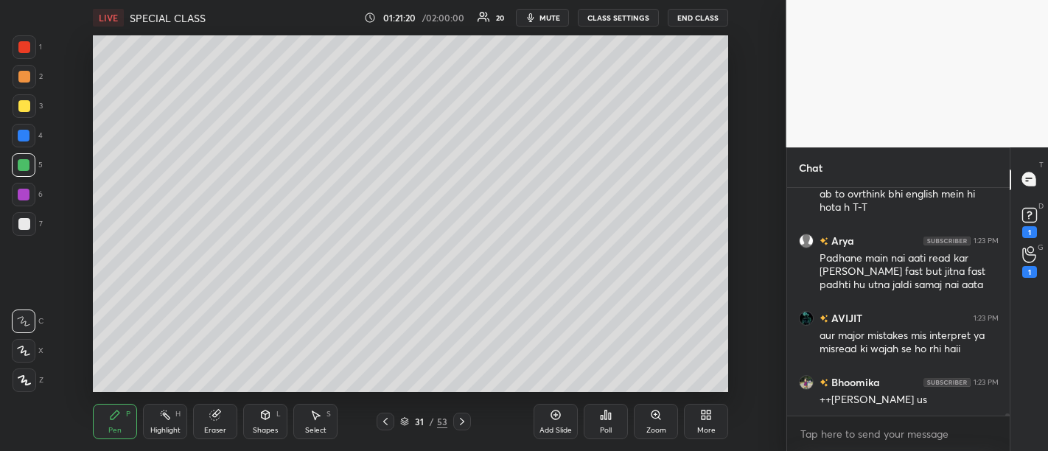
scroll to position [26613, 0]
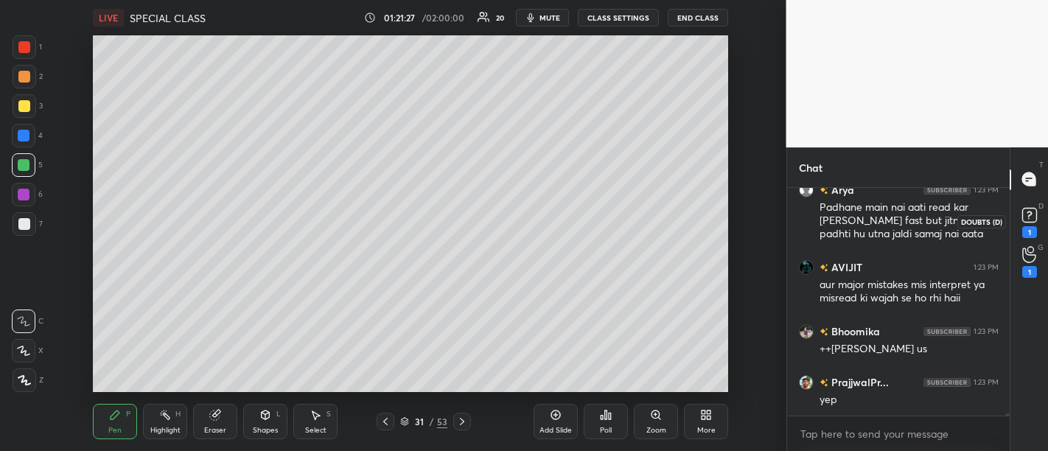
click at [1025, 226] on div "1" at bounding box center [1029, 232] width 15 height 12
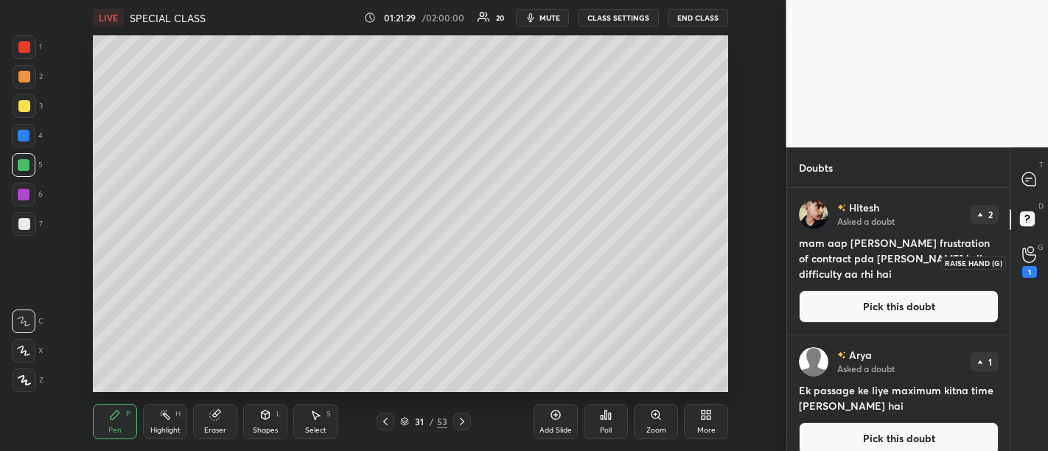
click at [1032, 268] on div "1" at bounding box center [1029, 272] width 15 height 12
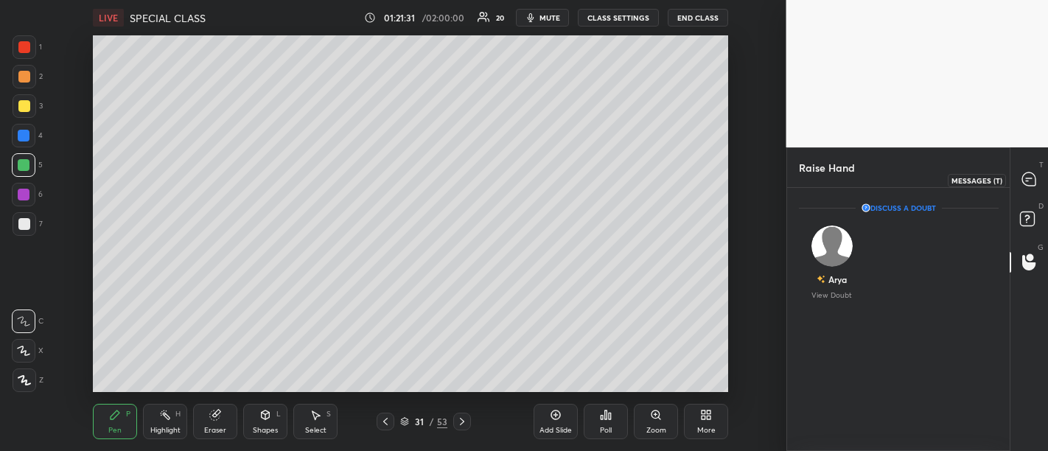
click at [1027, 178] on icon at bounding box center [1029, 178] width 6 height 0
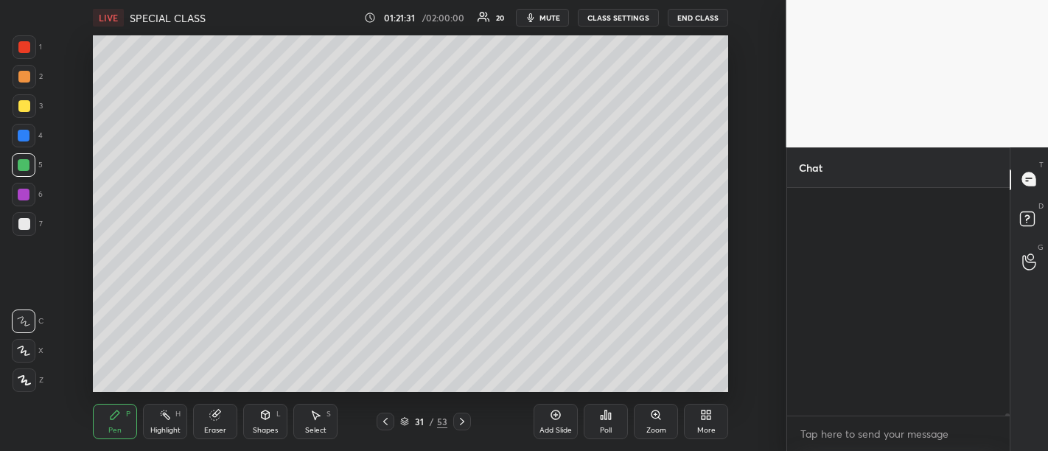
scroll to position [224, 219]
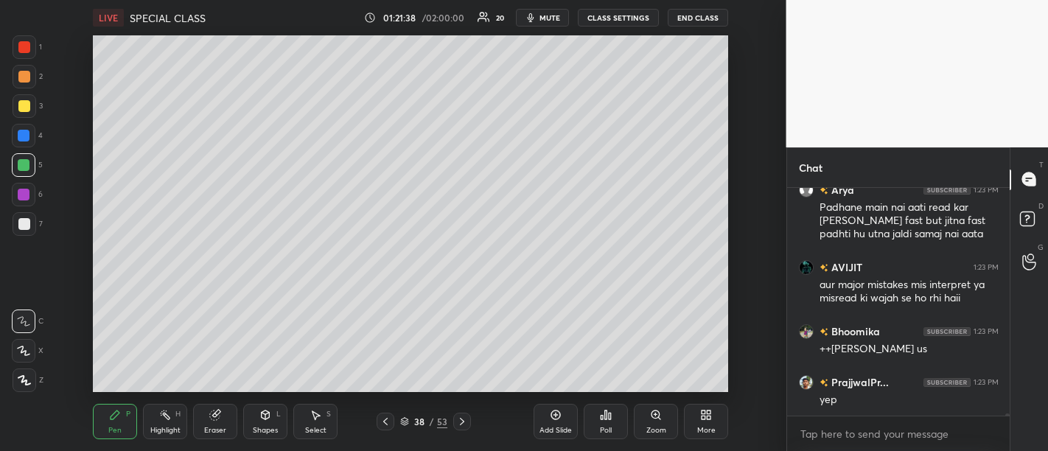
click at [705, 424] on div "More" at bounding box center [706, 421] width 44 height 35
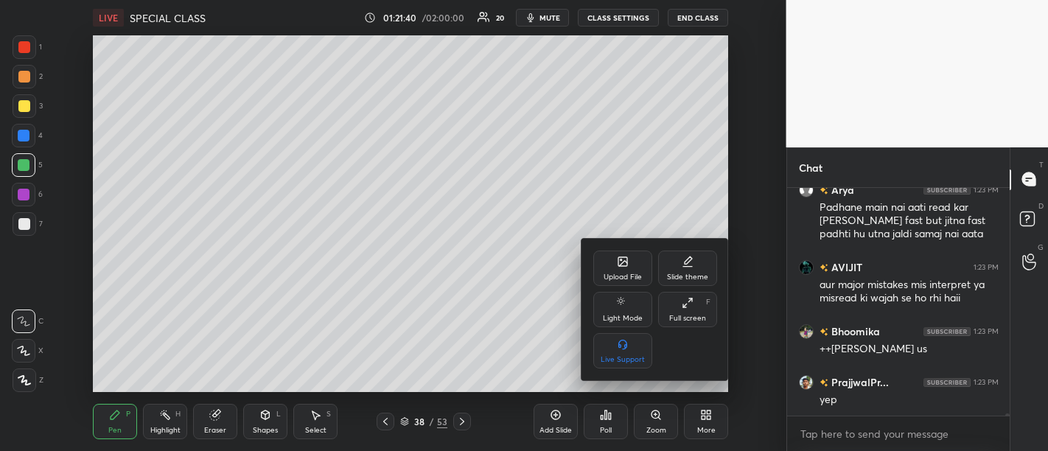
click at [619, 283] on div "Upload File" at bounding box center [622, 268] width 59 height 35
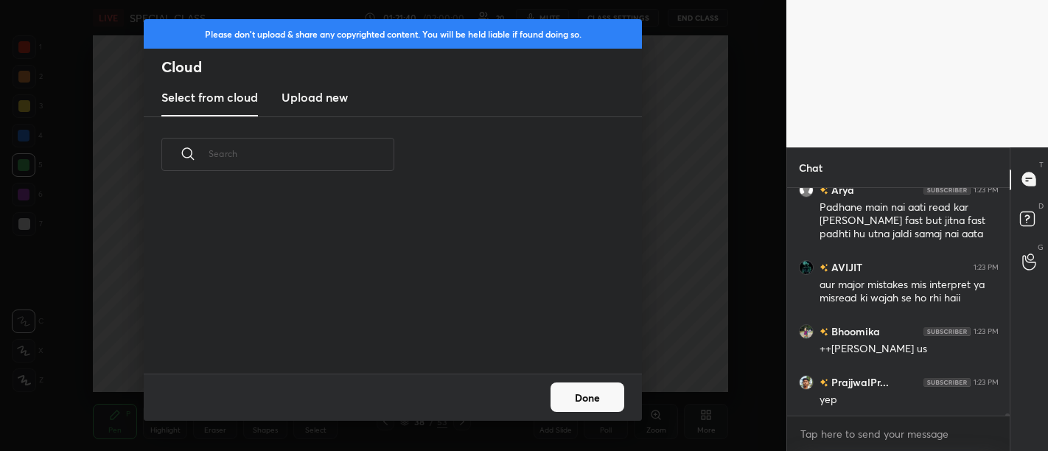
scroll to position [181, 473]
click at [309, 96] on h3 "Upload new" at bounding box center [314, 97] width 66 height 18
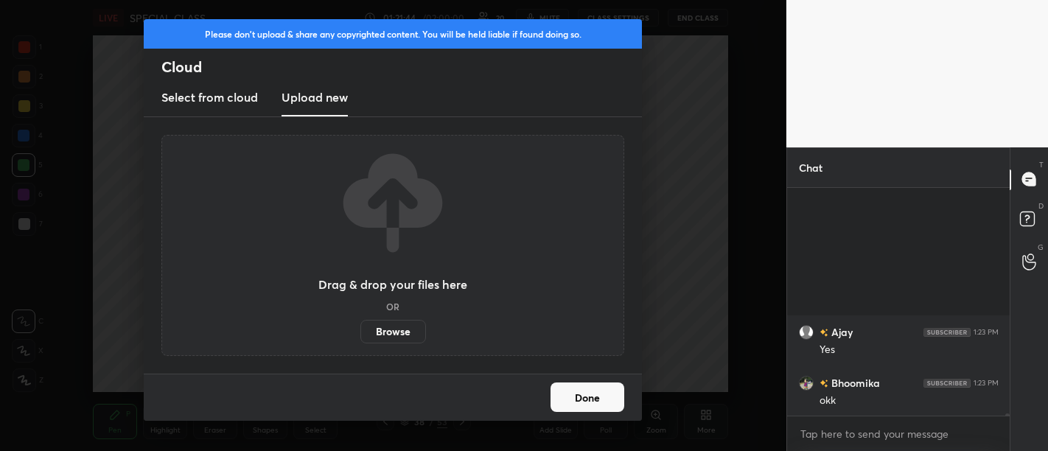
scroll to position [27189, 0]
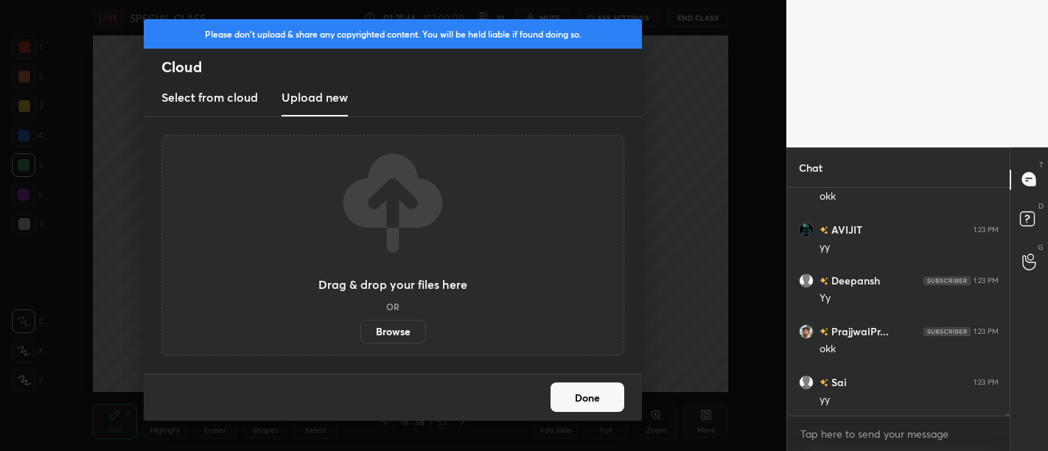
click at [399, 327] on label "Browse" at bounding box center [393, 332] width 66 height 24
click at [360, 327] on input "Browse" at bounding box center [360, 332] width 0 height 24
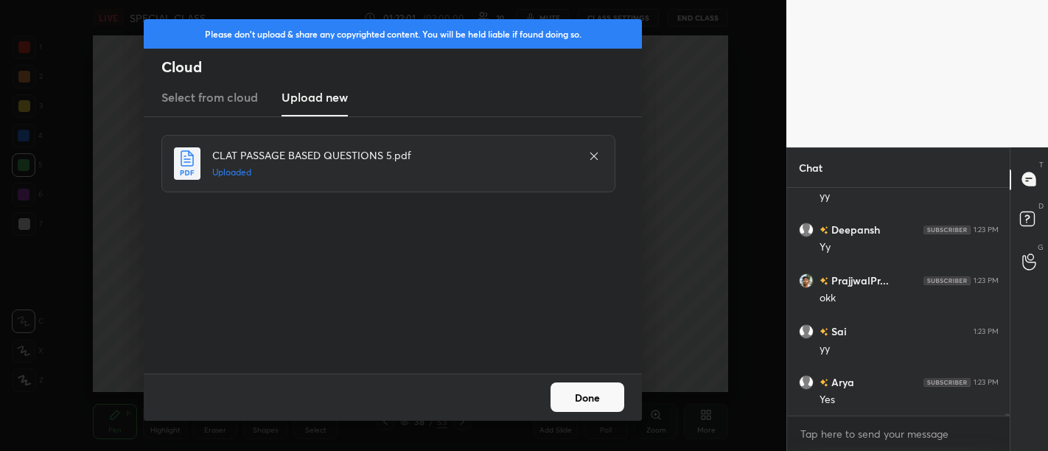
scroll to position [27291, 0]
click at [592, 387] on button "Done" at bounding box center [587, 396] width 74 height 29
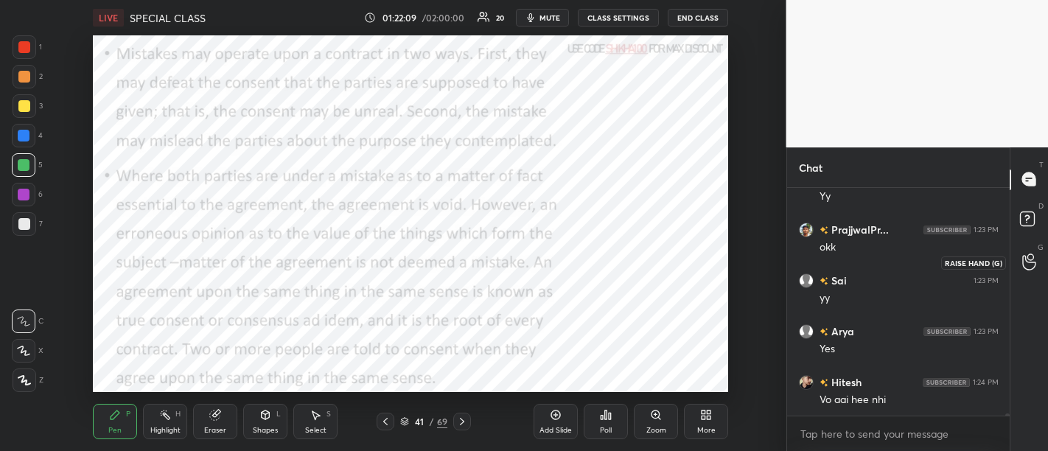
click at [1033, 268] on icon at bounding box center [1028, 263] width 13 height 15
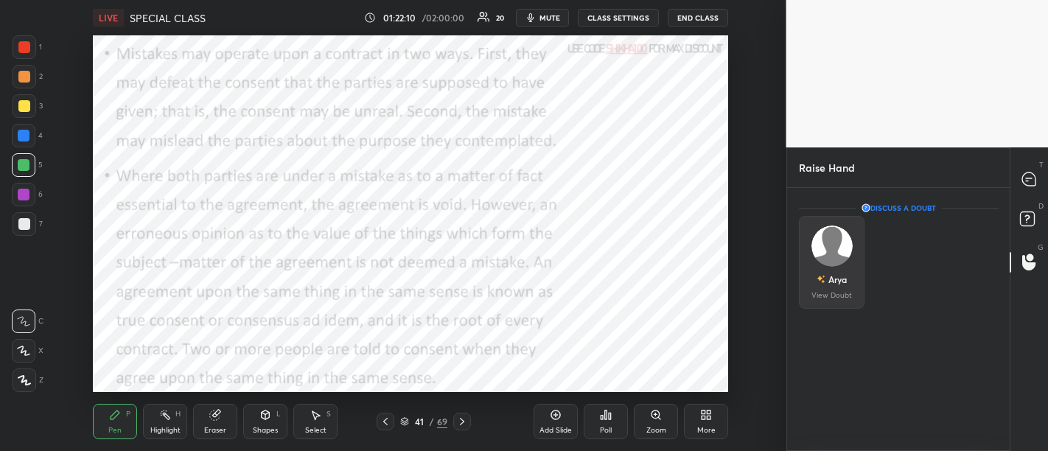
click at [814, 277] on div "Arya View Doubt" at bounding box center [832, 262] width 66 height 93
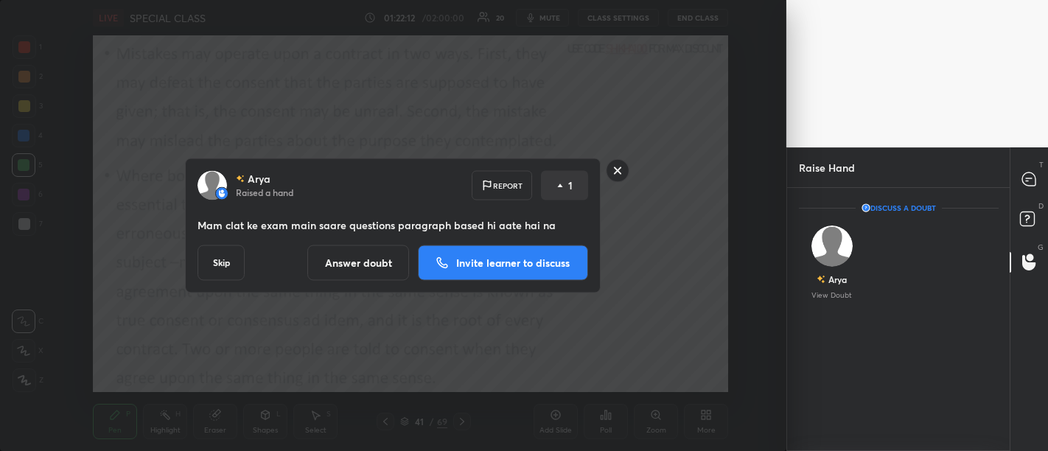
click at [533, 267] on p "Invite learner to discuss" at bounding box center [512, 263] width 113 height 10
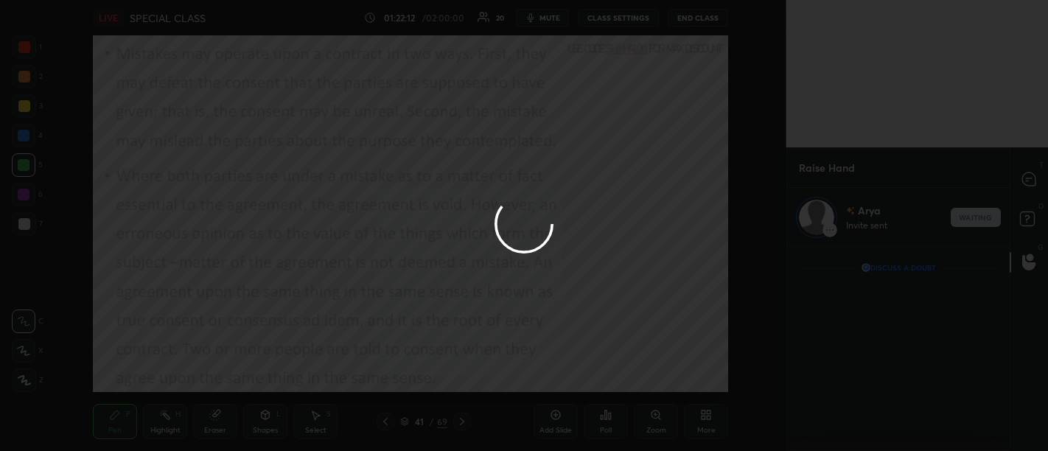
scroll to position [4, 4]
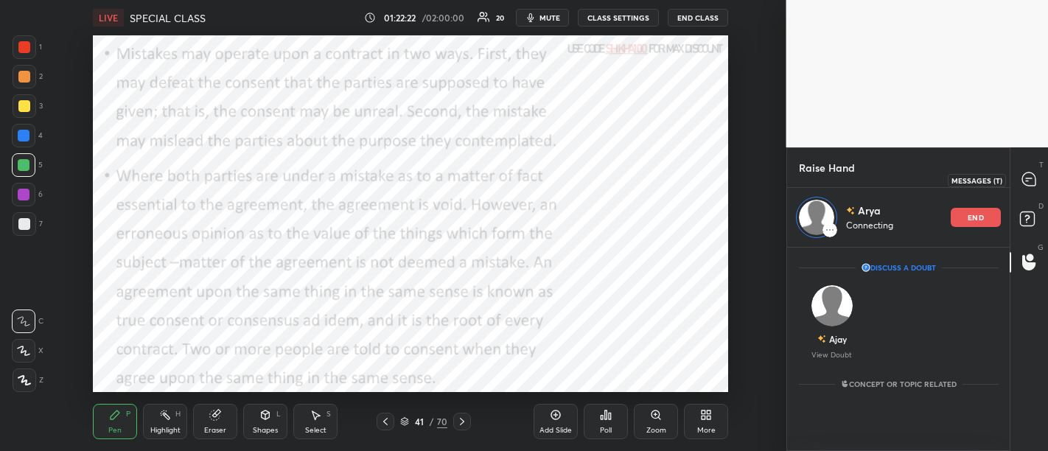
click at [1035, 189] on div at bounding box center [1029, 180] width 29 height 27
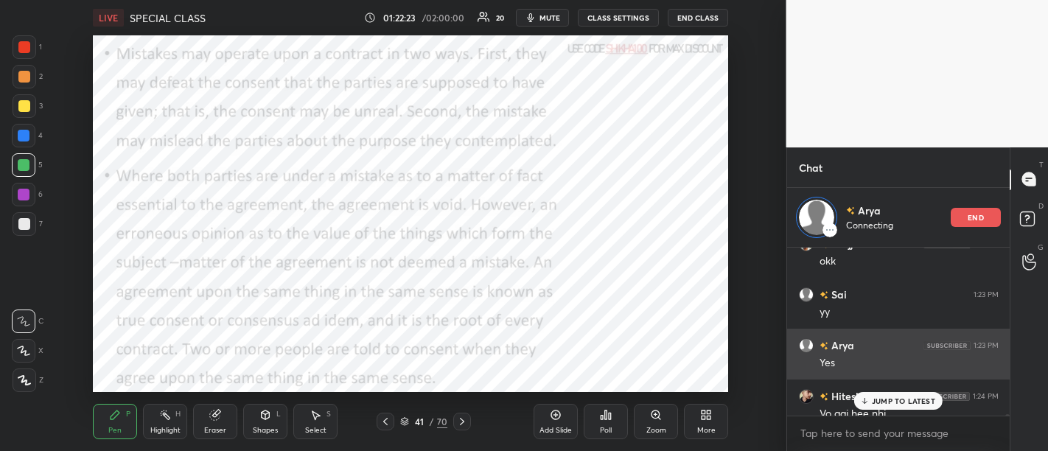
scroll to position [27330, 0]
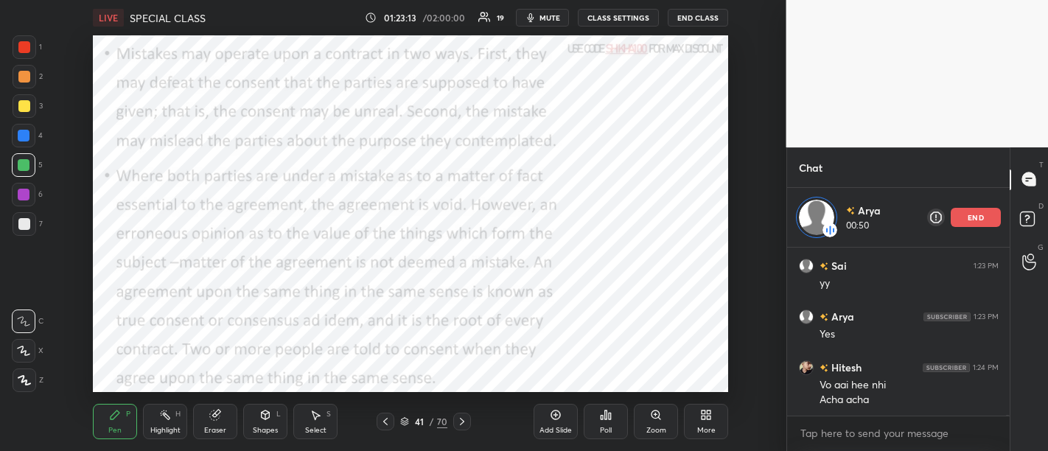
click at [971, 220] on p "end" at bounding box center [975, 217] width 16 height 7
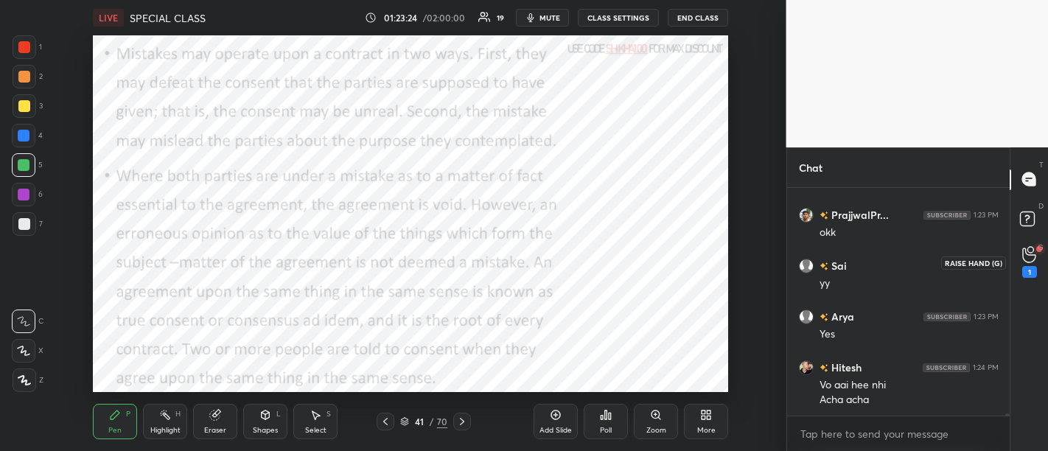
click at [1032, 260] on icon at bounding box center [1029, 254] width 14 height 17
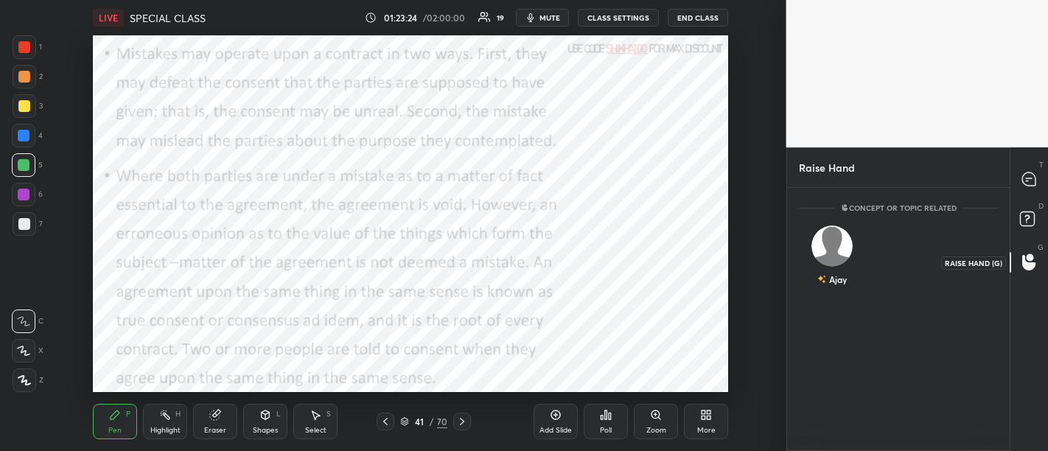
scroll to position [5, 4]
click at [831, 241] on img "grid" at bounding box center [831, 245] width 41 height 41
click at [838, 293] on button "INVITE" at bounding box center [831, 289] width 52 height 19
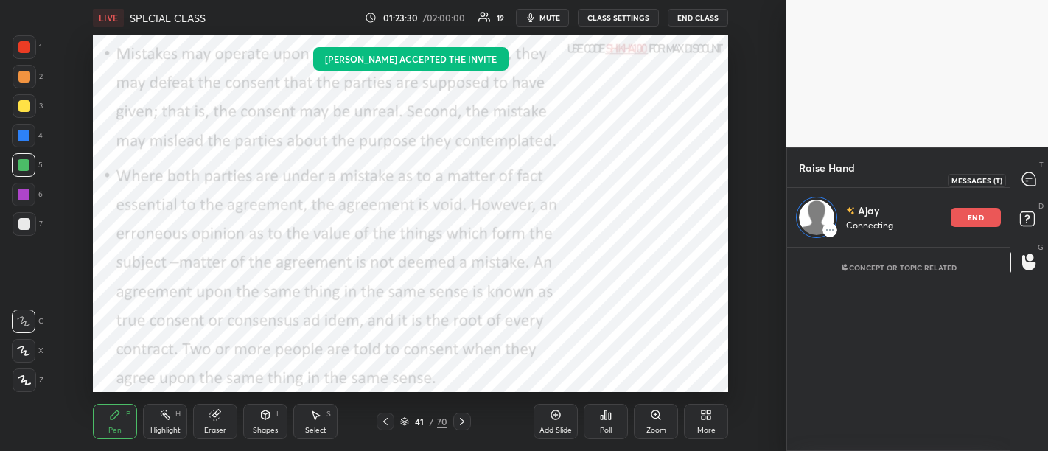
click at [1018, 186] on div at bounding box center [1029, 180] width 29 height 27
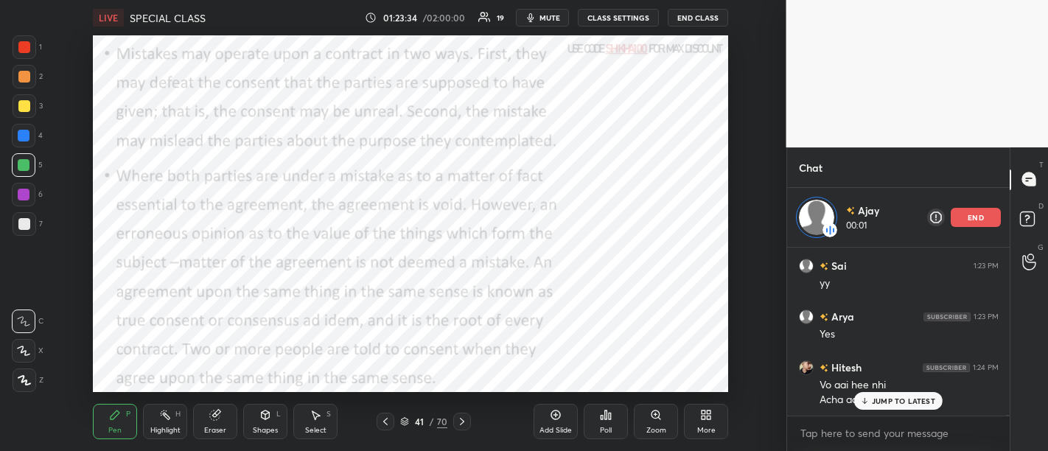
scroll to position [27329, 0]
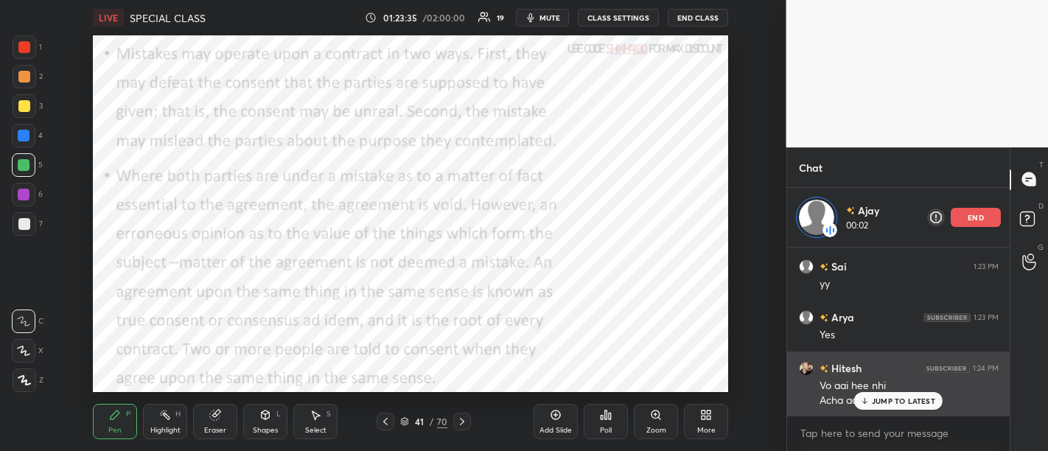
click at [885, 404] on p "JUMP TO LATEST" at bounding box center [903, 400] width 63 height 9
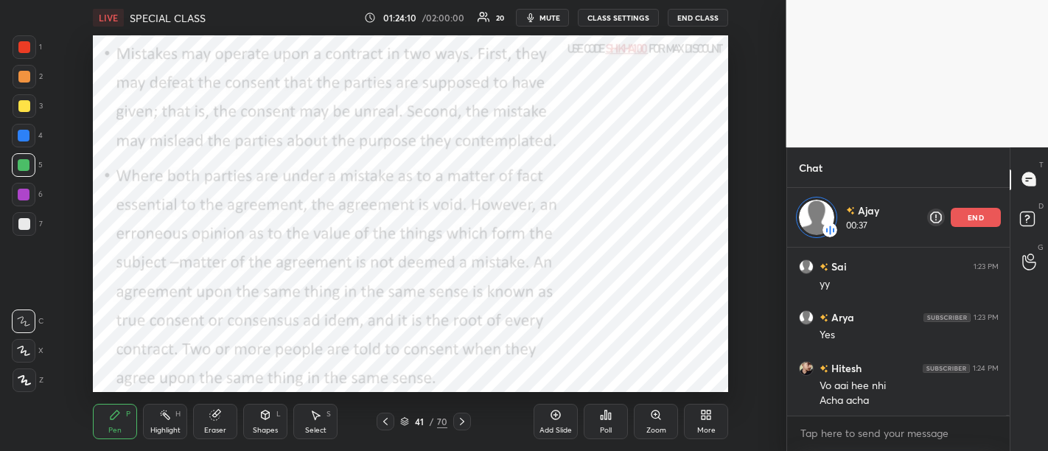
scroll to position [27330, 0]
click at [976, 222] on div "end" at bounding box center [976, 217] width 50 height 19
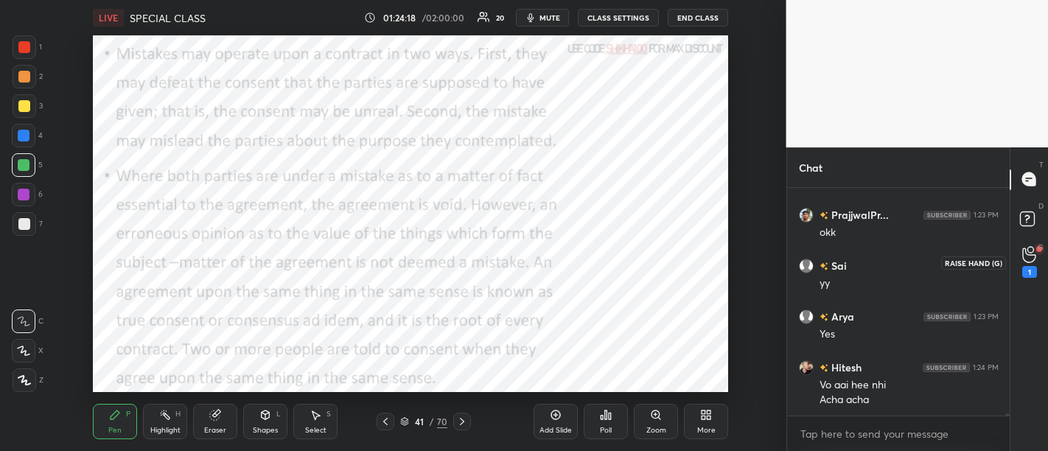
click at [1027, 263] on icon at bounding box center [1029, 254] width 14 height 17
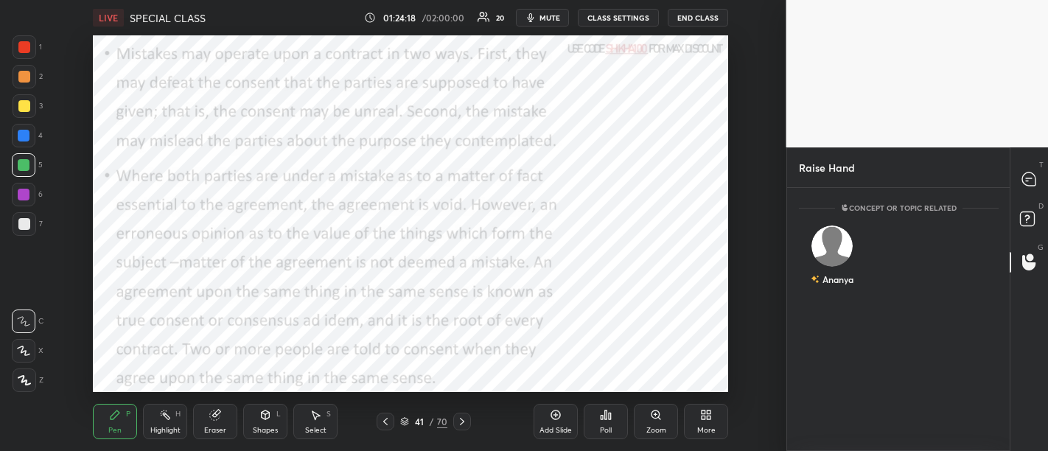
scroll to position [259, 219]
click at [840, 249] on img "grid" at bounding box center [831, 245] width 41 height 41
click at [836, 290] on button "INVITE" at bounding box center [831, 289] width 52 height 19
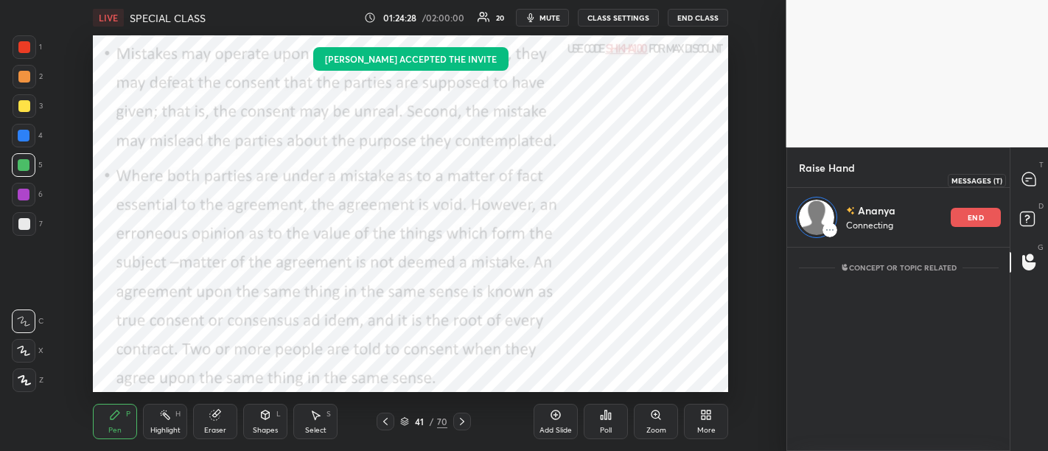
click at [1032, 180] on icon at bounding box center [1028, 178] width 13 height 13
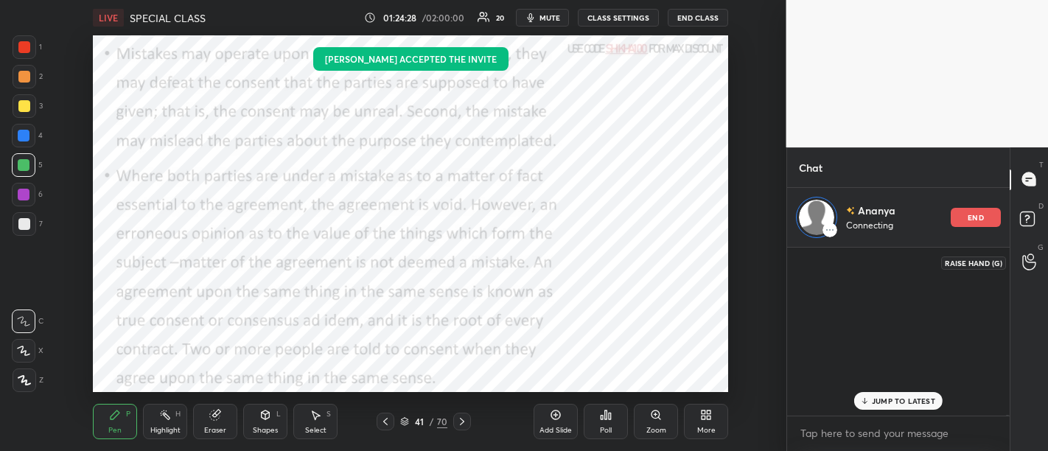
scroll to position [164, 219]
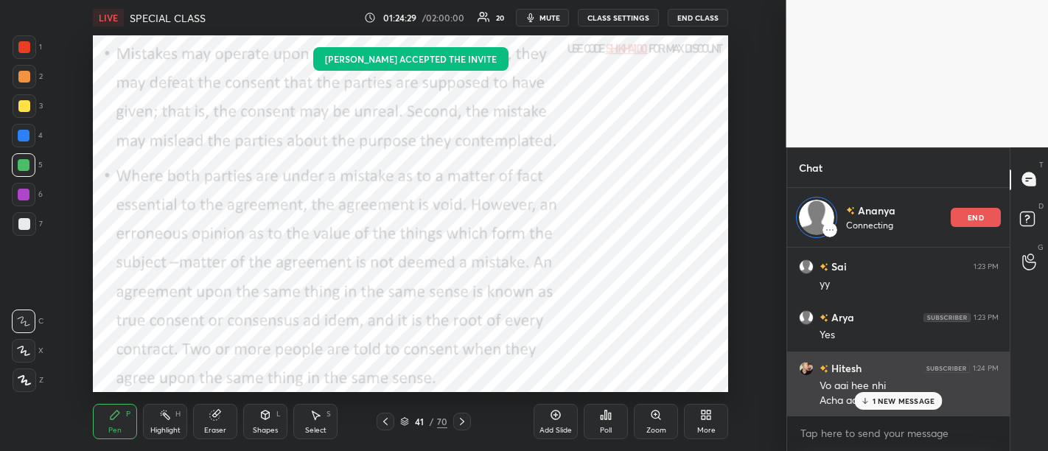
click at [875, 393] on div "Acha acha" at bounding box center [908, 400] width 179 height 15
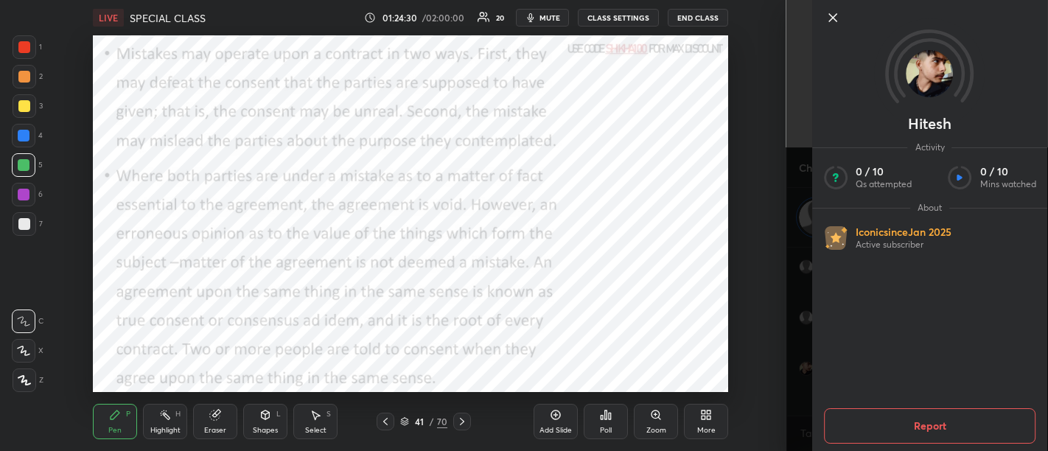
click at [838, 15] on icon at bounding box center [833, 18] width 18 height 18
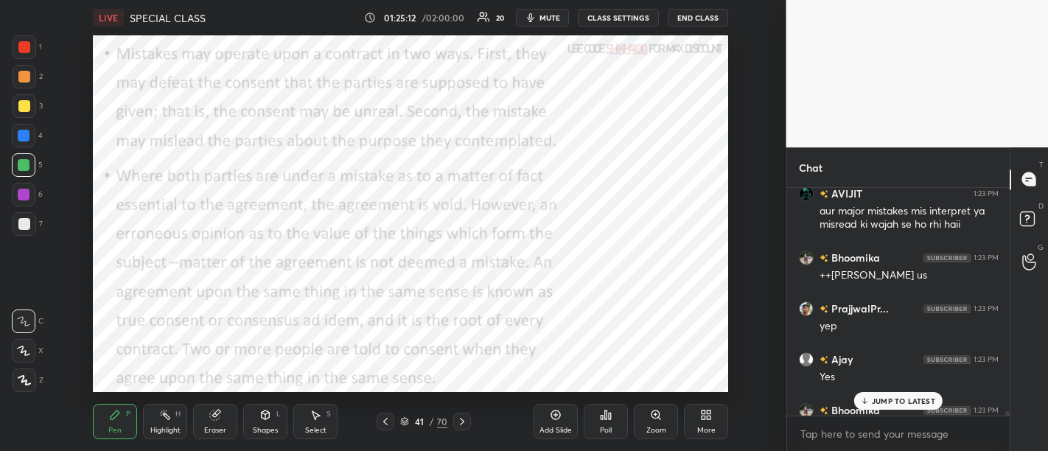
scroll to position [26911, 0]
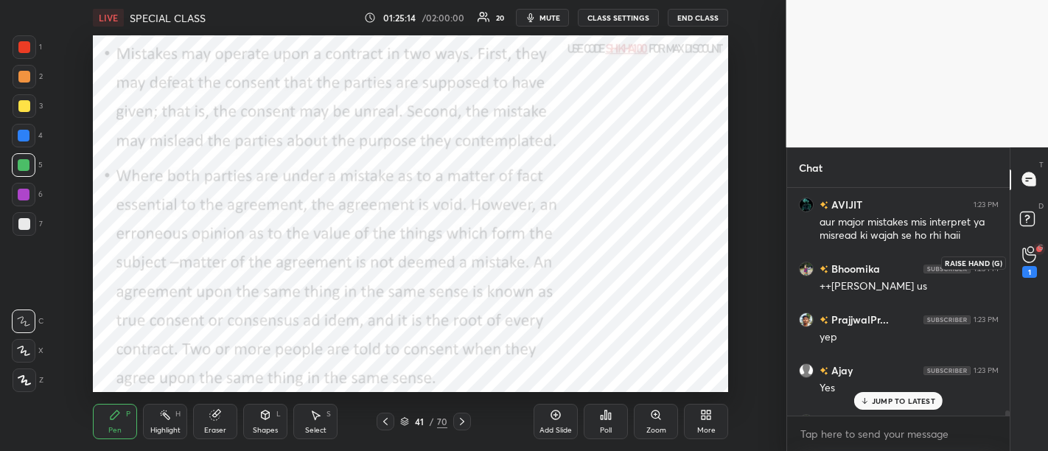
click at [1029, 257] on icon at bounding box center [1029, 254] width 14 height 17
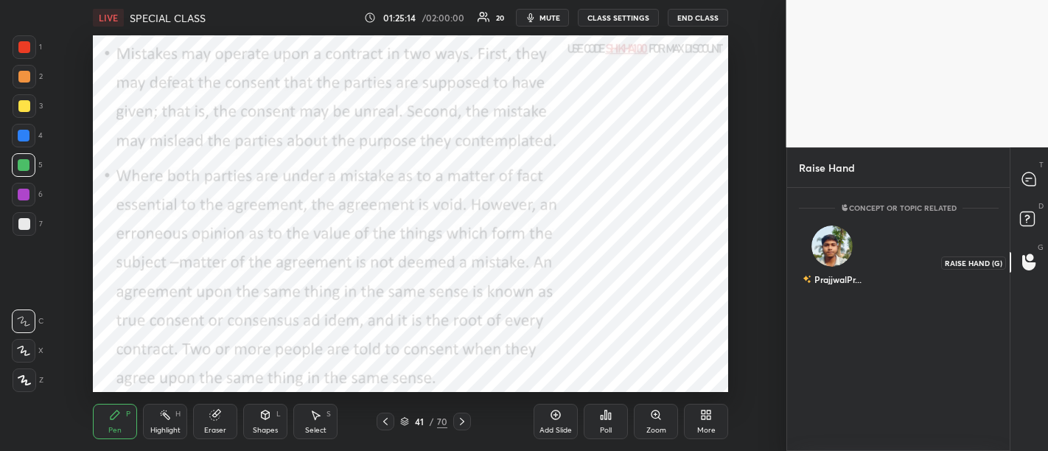
scroll to position [5, 4]
click at [833, 236] on img "grid" at bounding box center [831, 245] width 41 height 41
click at [838, 283] on button "INVITE" at bounding box center [831, 289] width 52 height 19
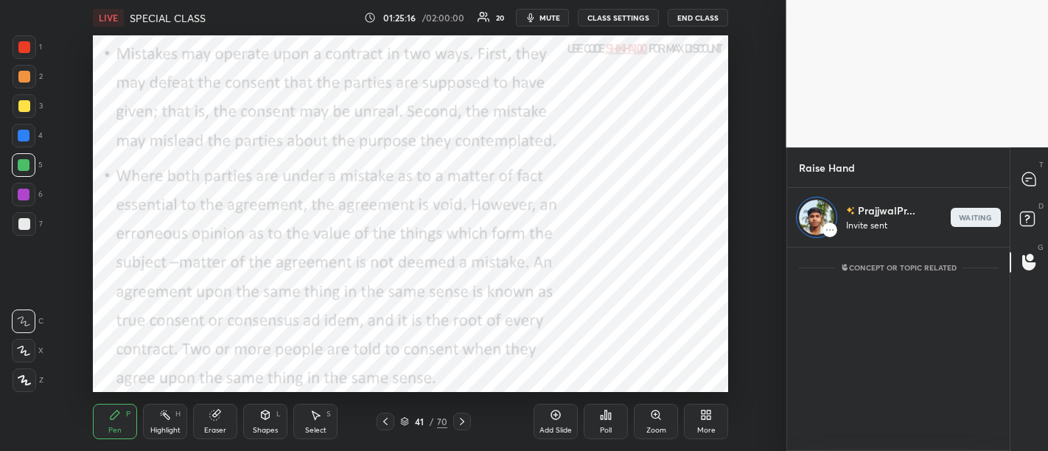
scroll to position [4, 4]
click at [1033, 222] on rect at bounding box center [1029, 215] width 14 height 14
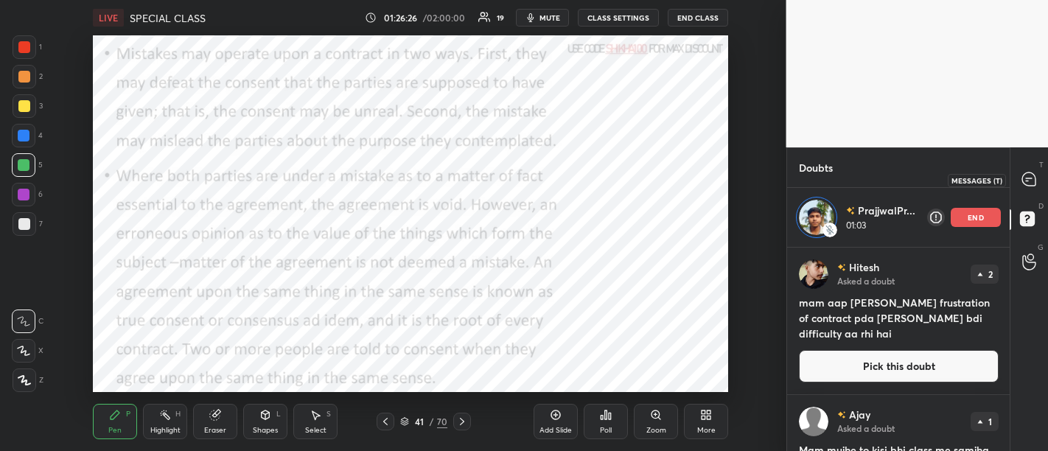
click at [1035, 171] on div at bounding box center [1029, 180] width 29 height 27
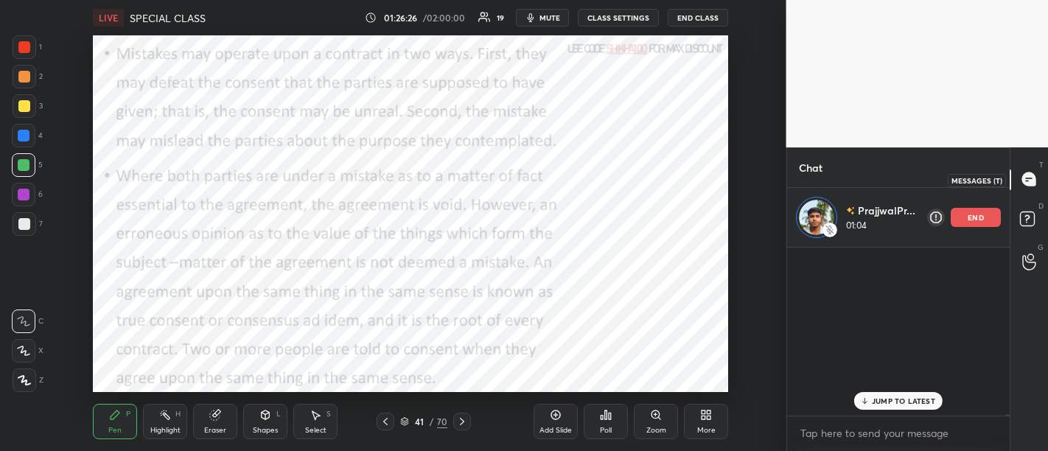
scroll to position [164, 219]
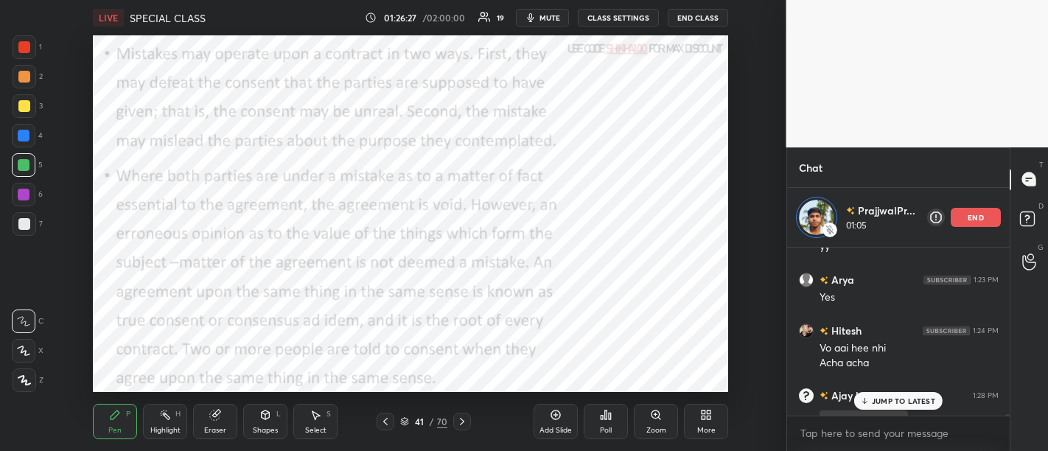
click at [885, 394] on div "JUMP TO LATEST" at bounding box center [898, 401] width 88 height 18
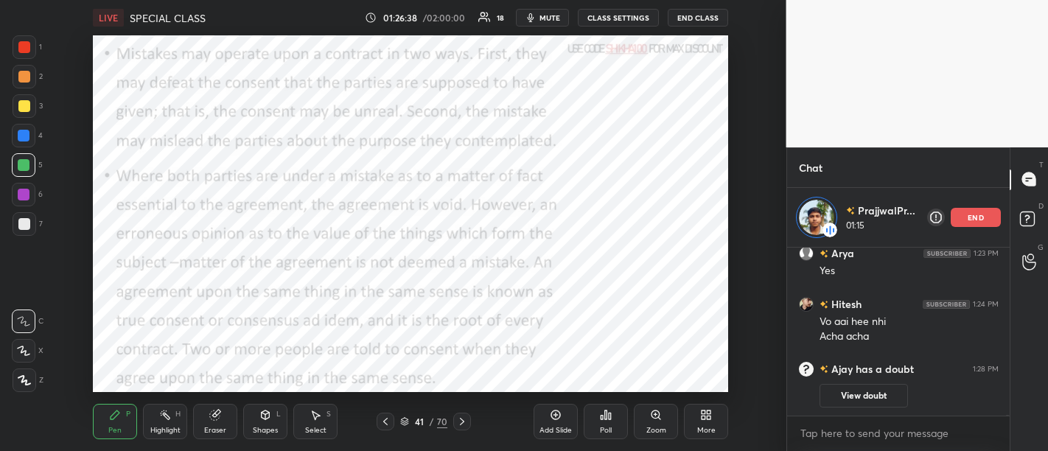
click at [973, 215] on p "end" at bounding box center [975, 217] width 16 height 7
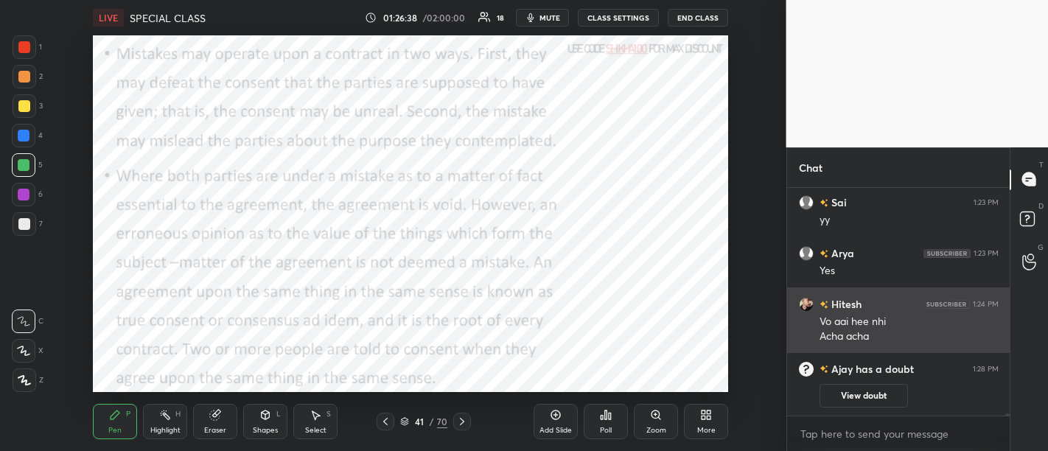
scroll to position [27333, 0]
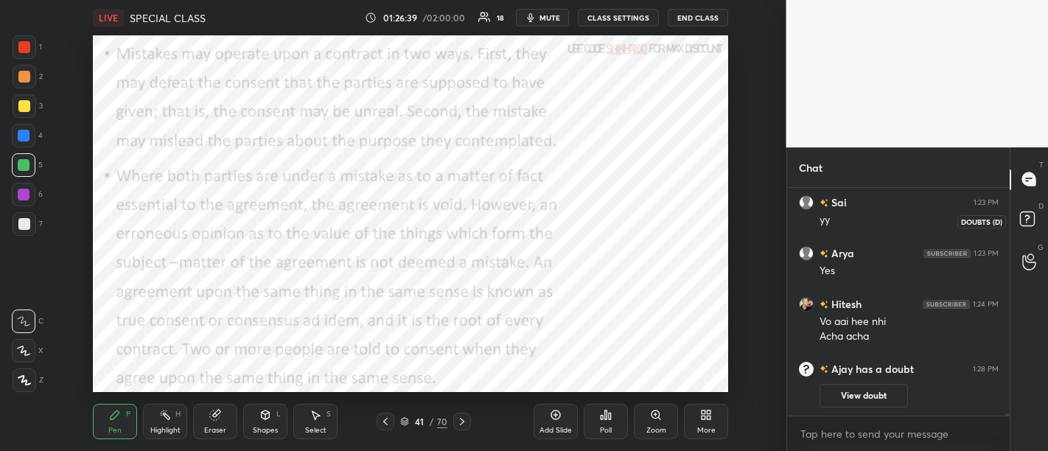
click at [1024, 217] on rect at bounding box center [1027, 218] width 14 height 14
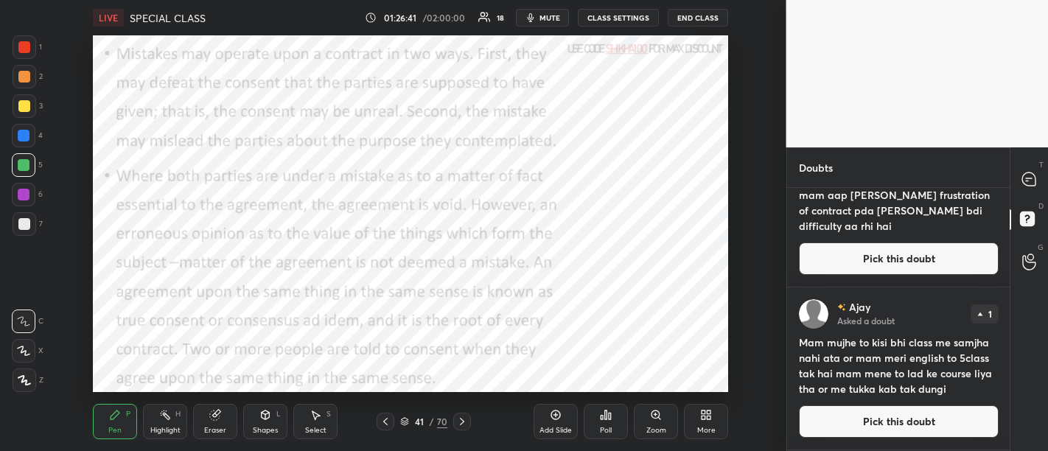
scroll to position [50, 0]
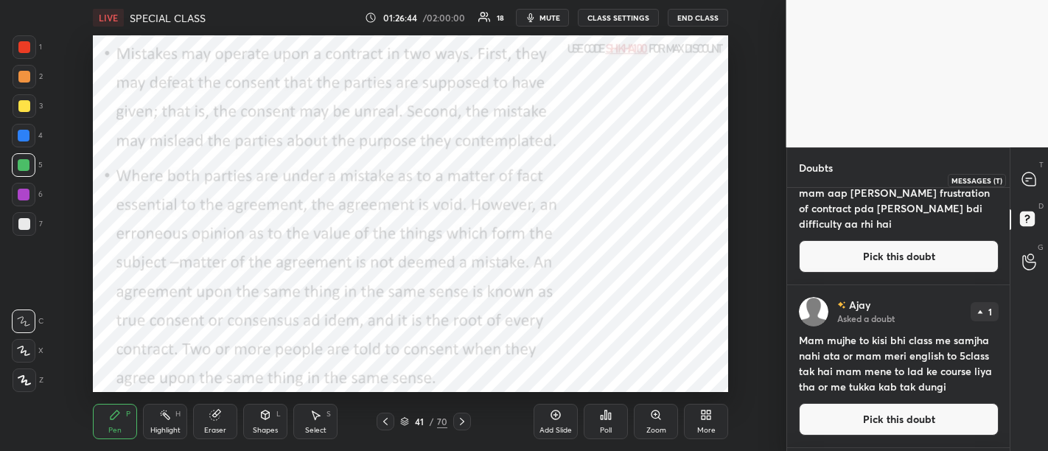
click at [1026, 184] on icon at bounding box center [1028, 178] width 13 height 13
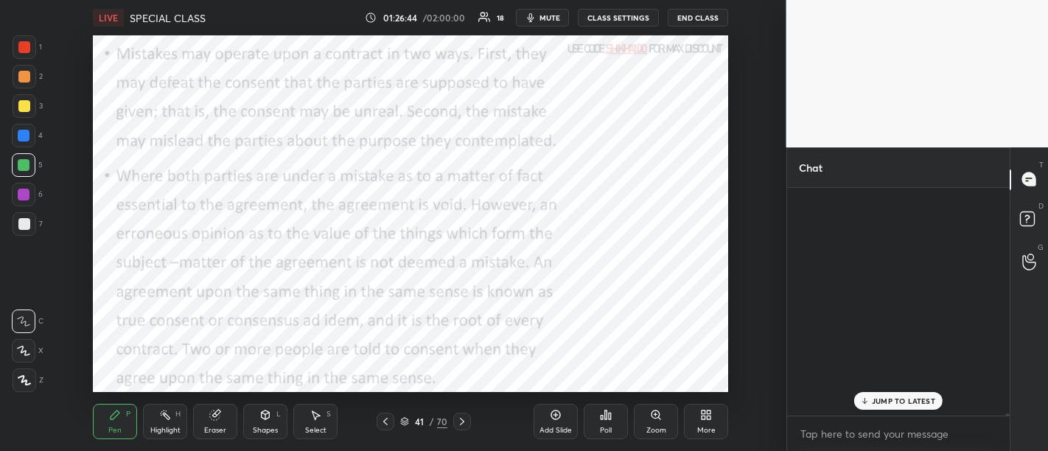
scroll to position [224, 219]
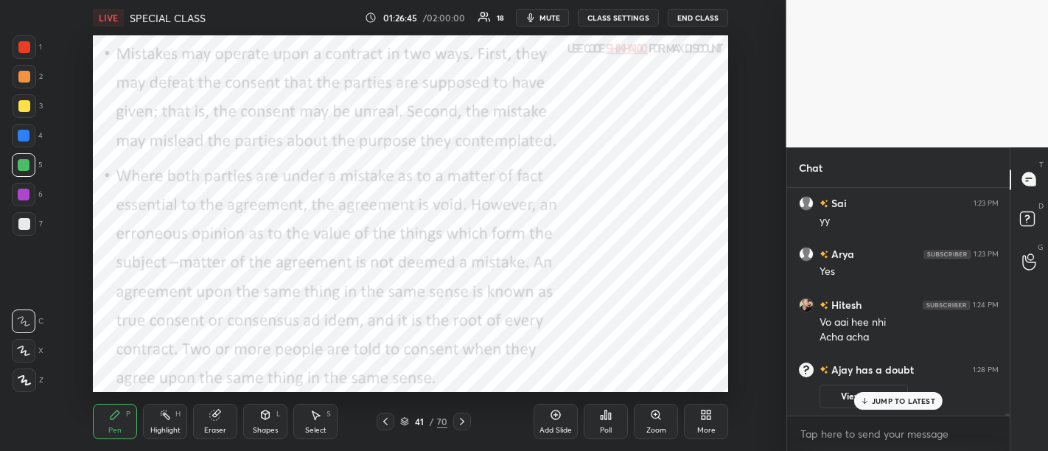
click at [911, 401] on p "JUMP TO LATEST" at bounding box center [903, 400] width 63 height 9
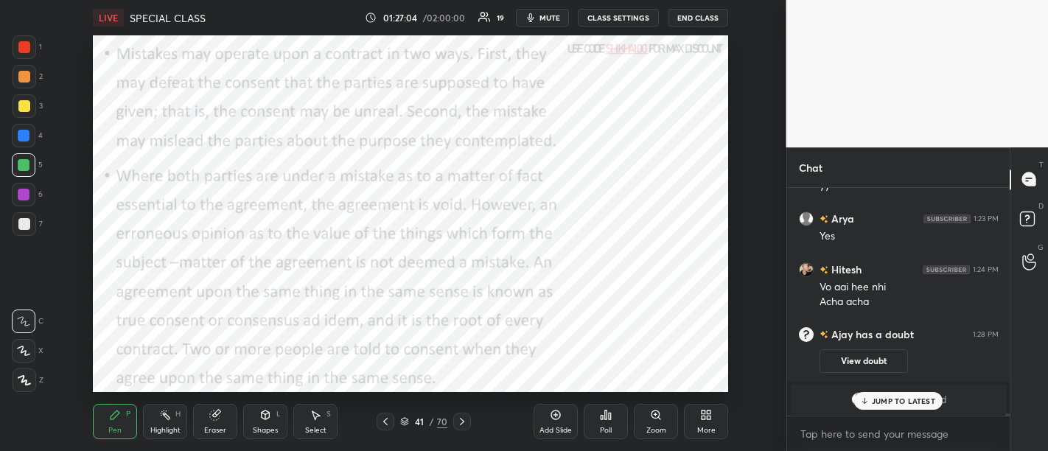
click at [890, 402] on p "JUMP TO LATEST" at bounding box center [903, 400] width 63 height 9
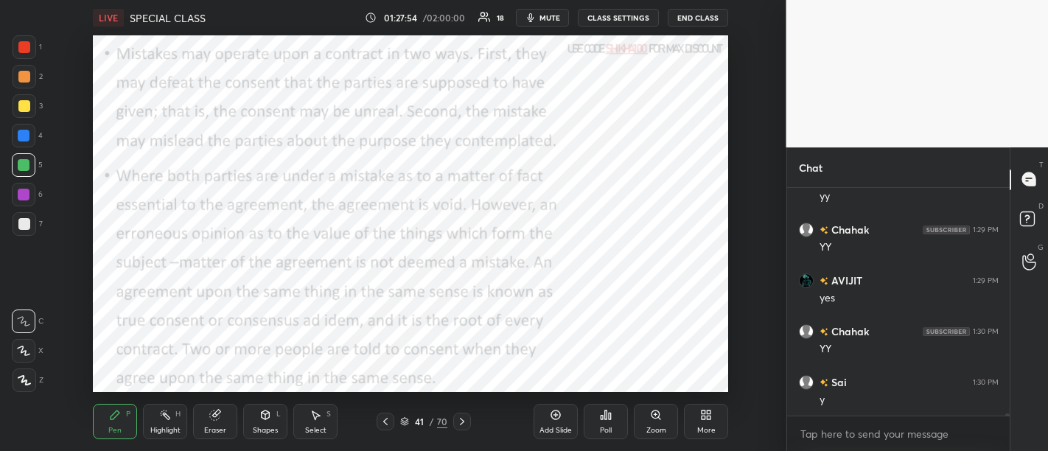
scroll to position [26855, 0]
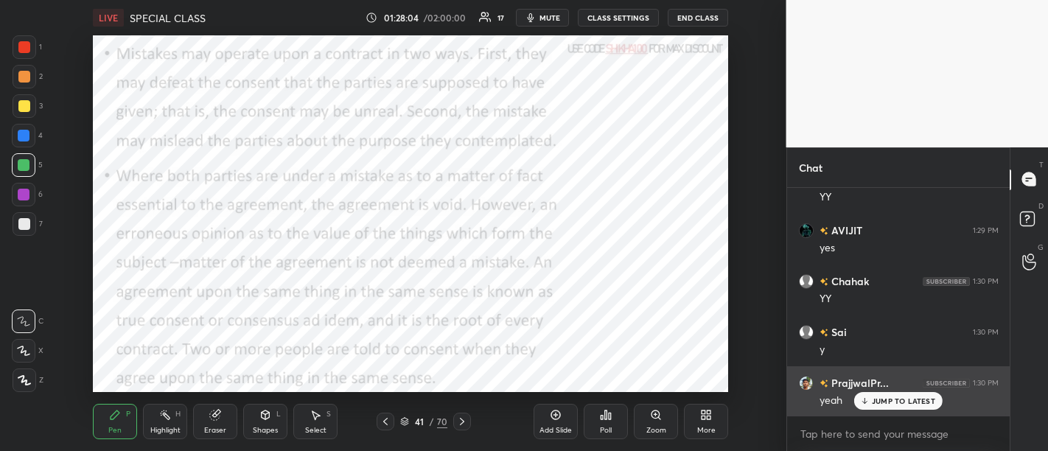
click at [900, 405] on p "JUMP TO LATEST" at bounding box center [903, 400] width 63 height 9
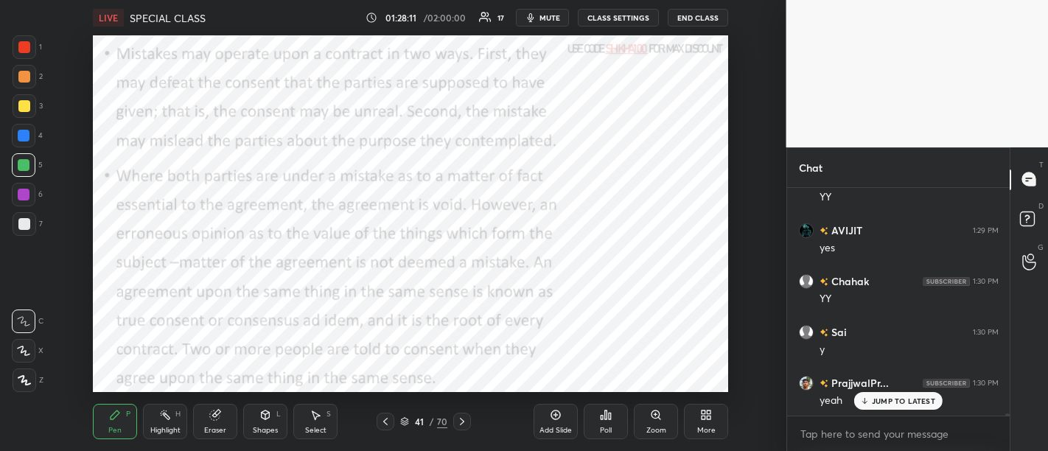
scroll to position [26905, 0]
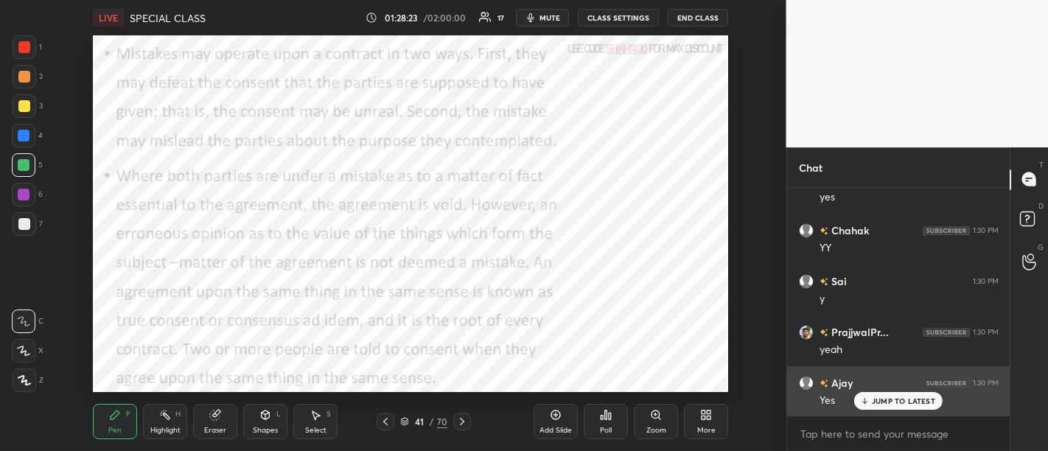
click at [887, 402] on p "JUMP TO LATEST" at bounding box center [903, 400] width 63 height 9
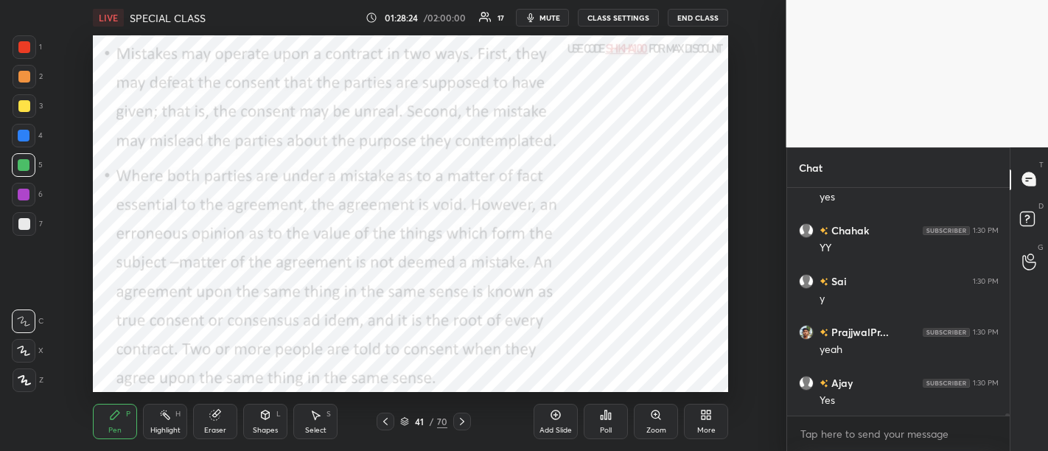
scroll to position [26906, 0]
click at [1026, 256] on icon at bounding box center [1029, 254] width 14 height 17
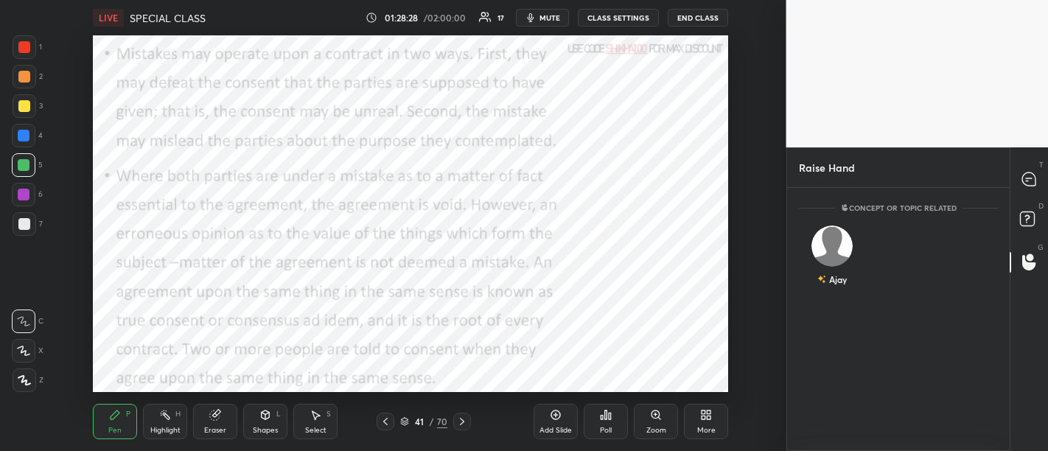
scroll to position [5, 4]
click at [832, 249] on img "grid" at bounding box center [831, 245] width 41 height 41
click at [839, 284] on button "INVITE" at bounding box center [831, 289] width 52 height 19
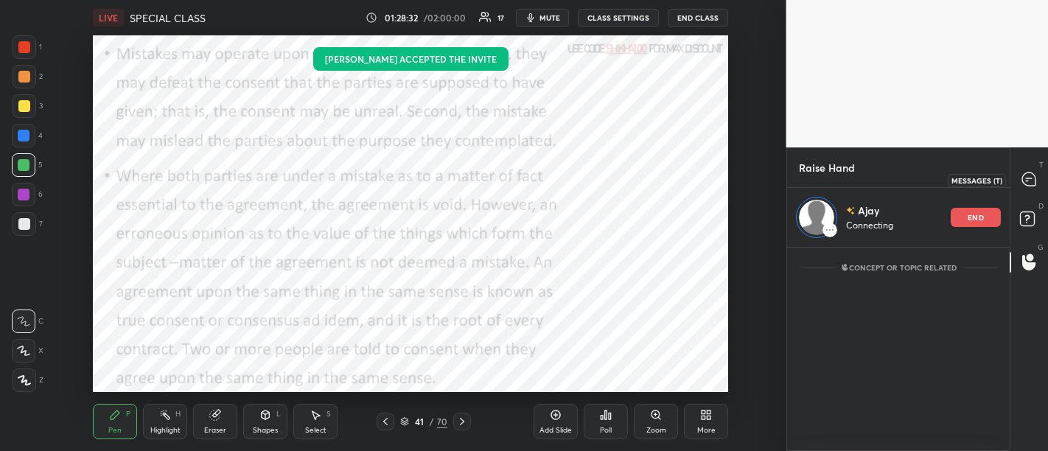
click at [1023, 178] on icon at bounding box center [1028, 178] width 13 height 13
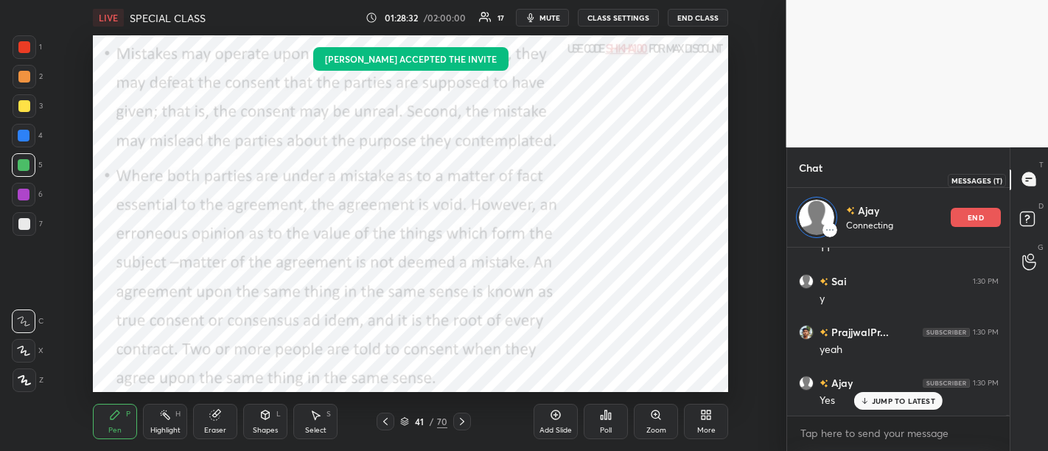
scroll to position [164, 219]
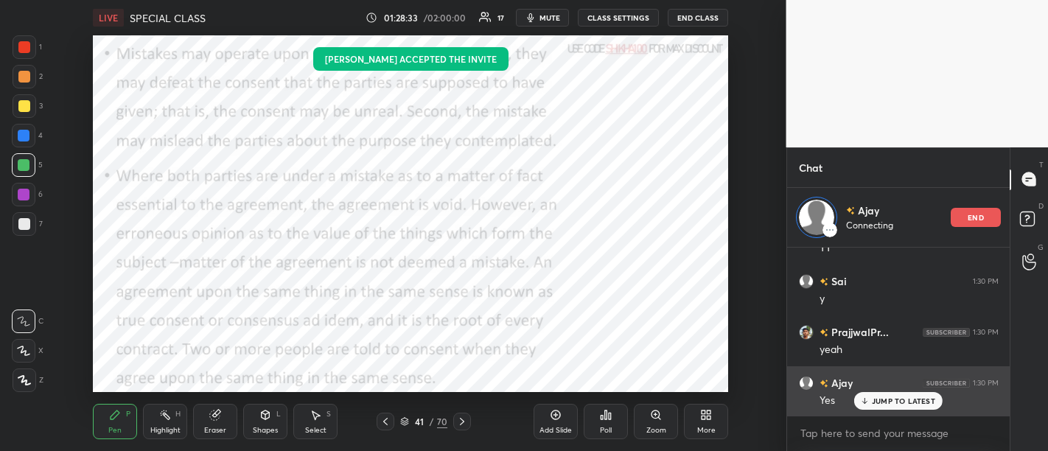
click at [897, 399] on p "JUMP TO LATEST" at bounding box center [903, 400] width 63 height 9
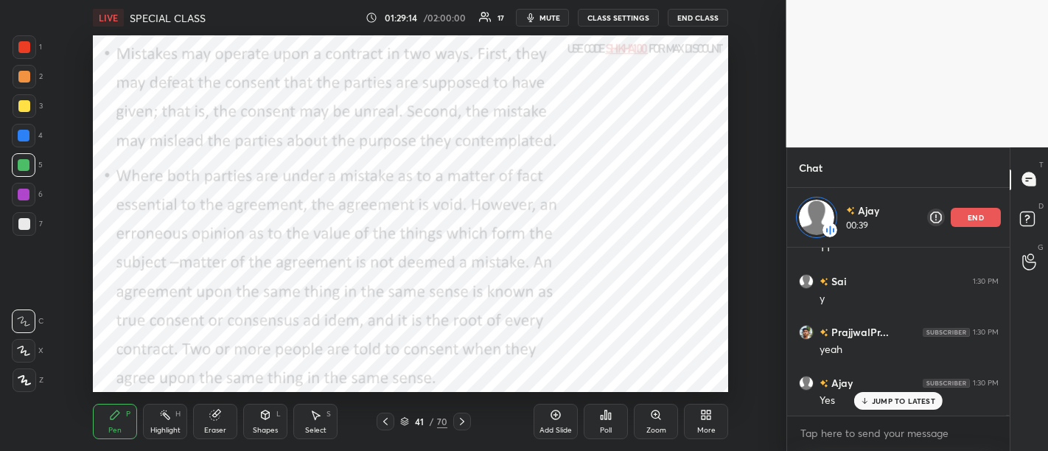
scroll to position [27244, 0]
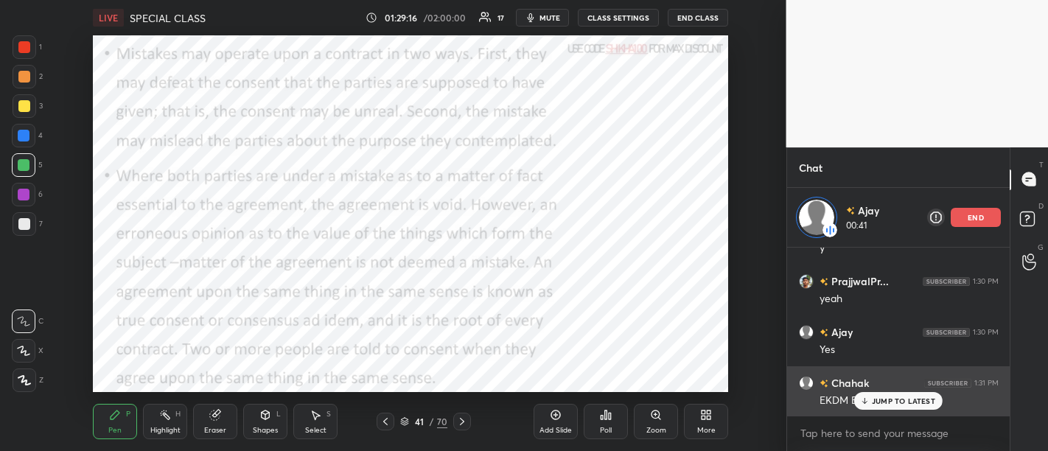
click at [883, 404] on p "JUMP TO LATEST" at bounding box center [903, 400] width 63 height 9
click at [875, 404] on p "JUMP TO LATEST" at bounding box center [903, 400] width 63 height 9
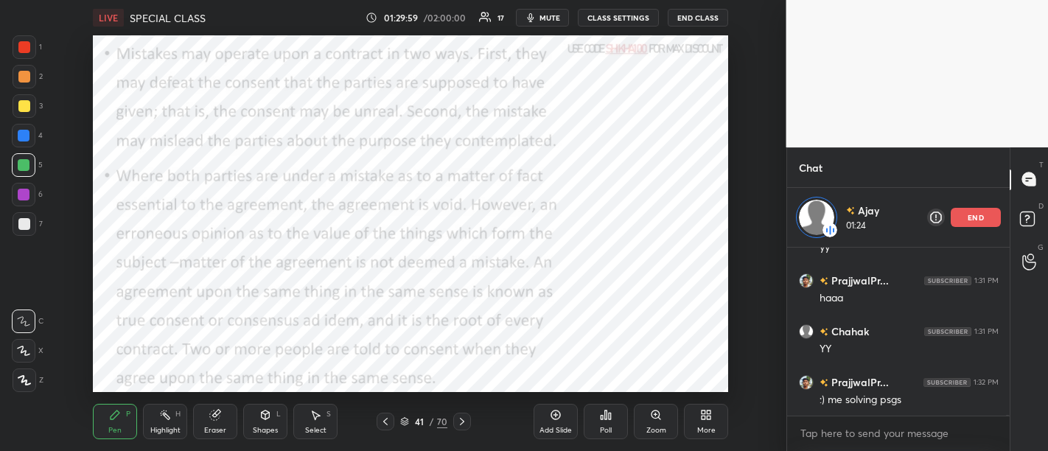
scroll to position [27563, 0]
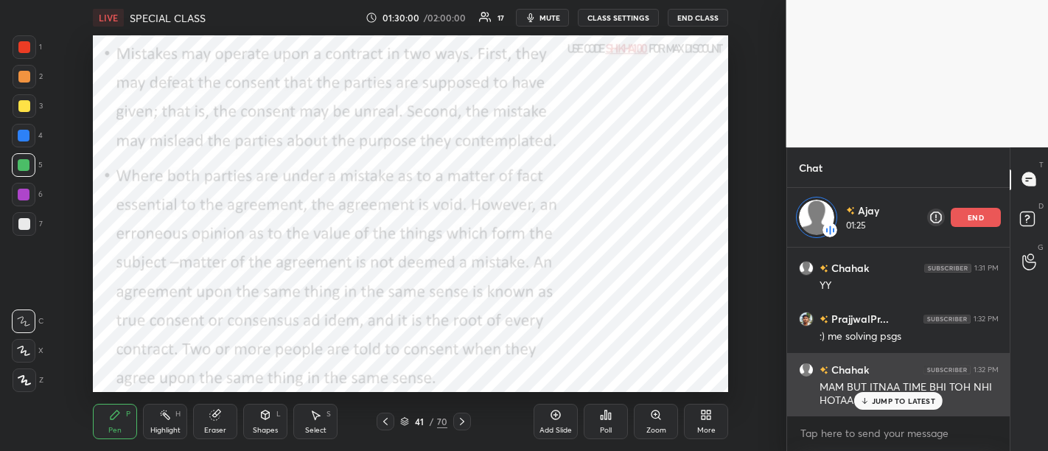
click at [923, 407] on div "JUMP TO LATEST" at bounding box center [898, 401] width 88 height 18
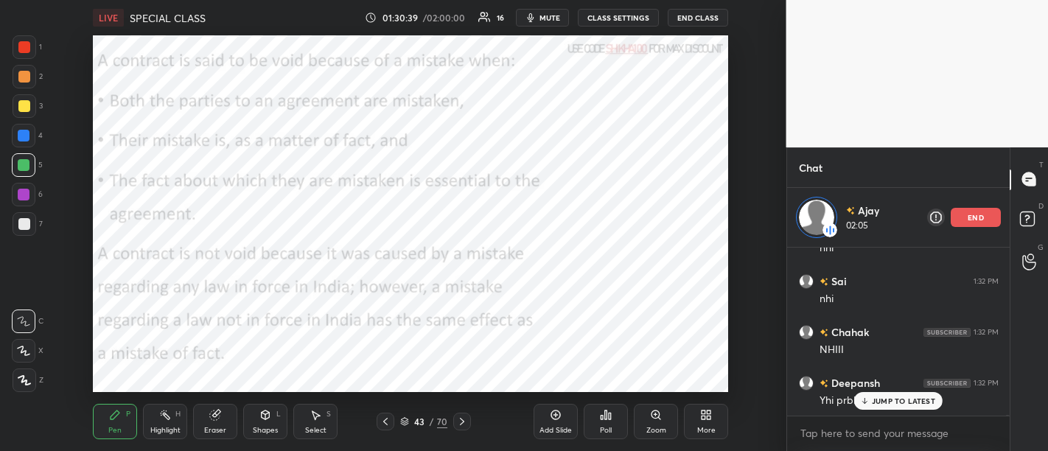
scroll to position [27817, 0]
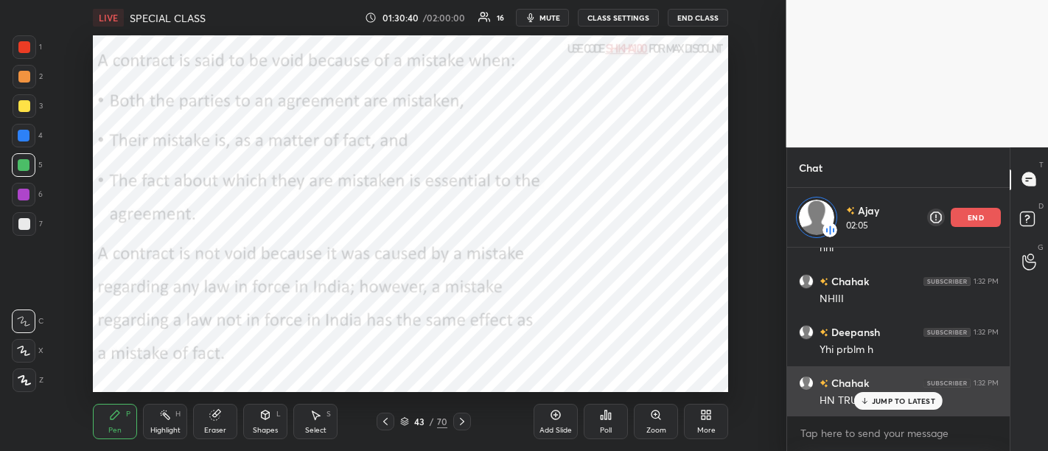
click at [895, 393] on div "JUMP TO LATEST" at bounding box center [898, 401] width 88 height 18
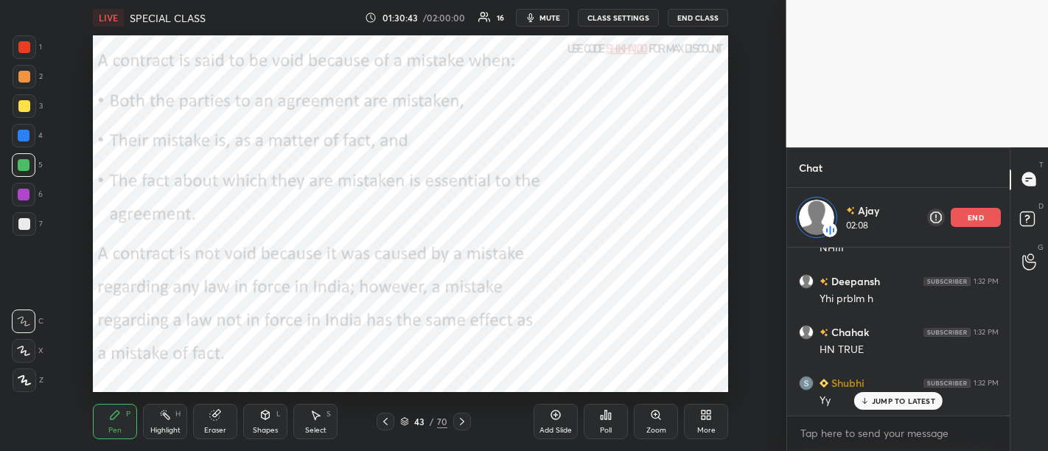
scroll to position [27919, 0]
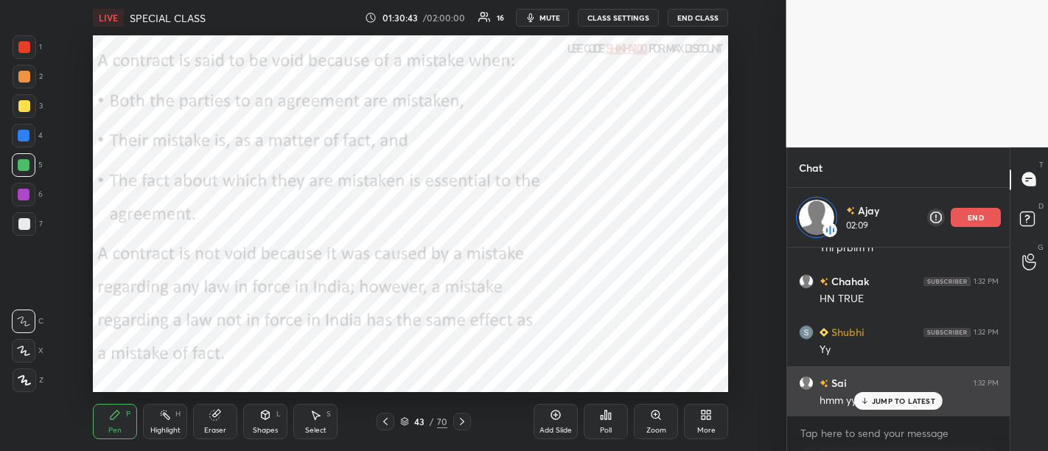
click at [892, 404] on p "JUMP TO LATEST" at bounding box center [903, 400] width 63 height 9
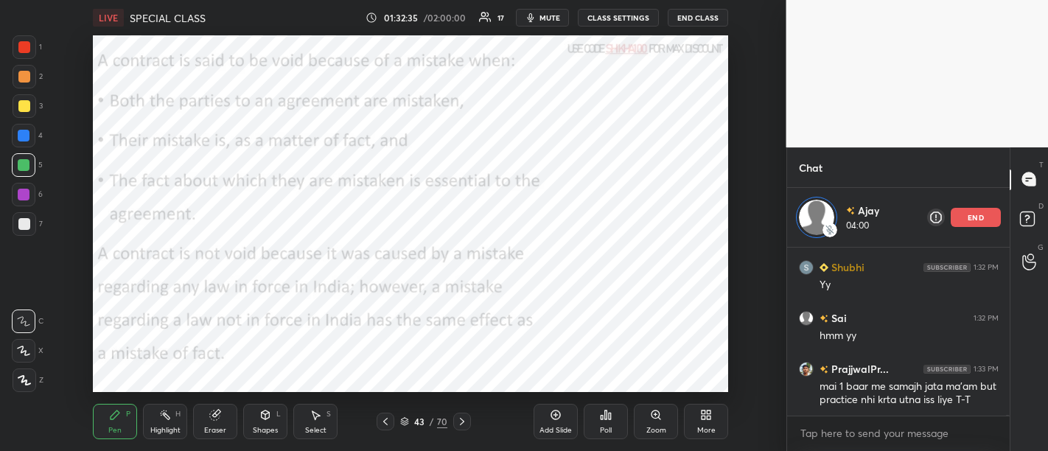
scroll to position [28033, 0]
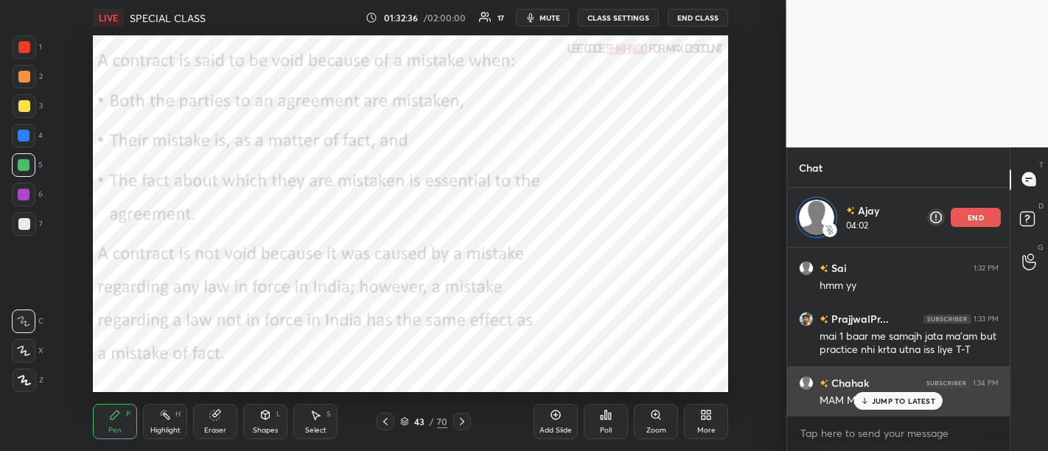
click at [869, 399] on div "JUMP TO LATEST" at bounding box center [898, 401] width 88 height 18
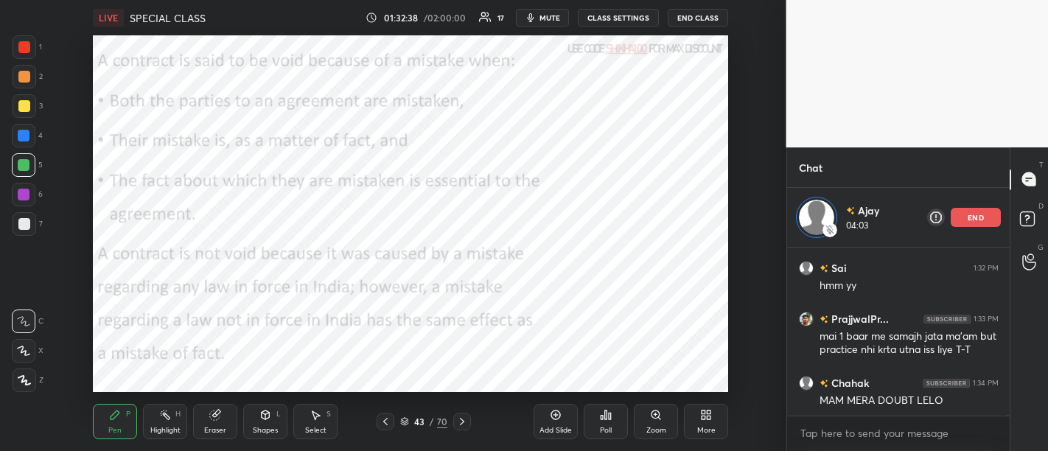
scroll to position [28084, 0]
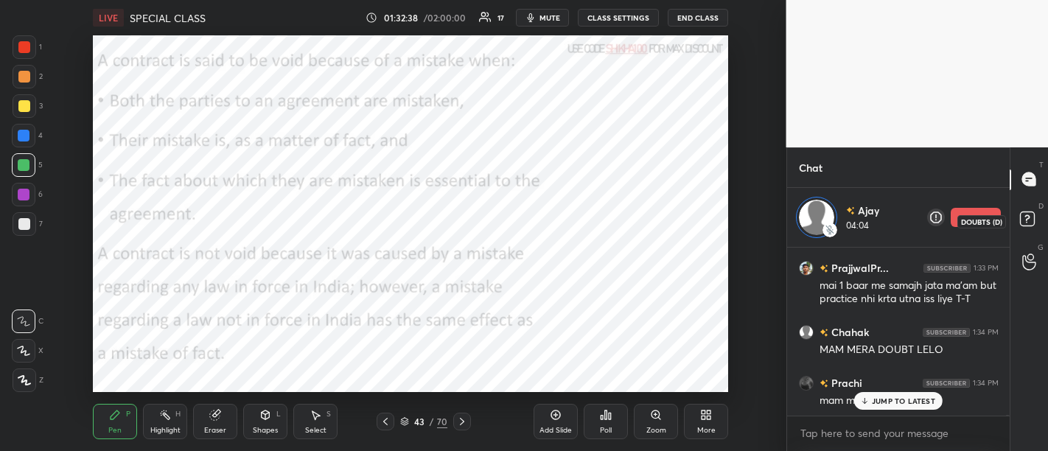
click at [1026, 223] on rect at bounding box center [1027, 218] width 14 height 14
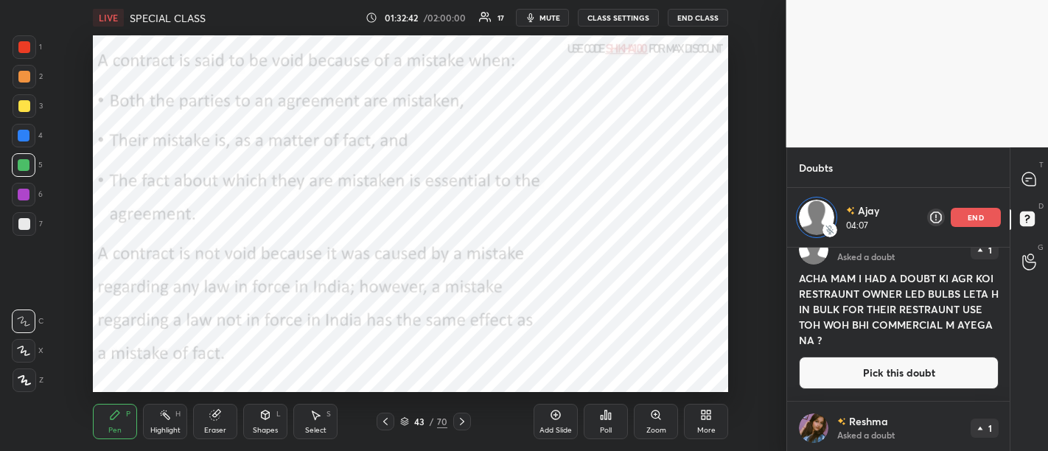
scroll to position [883, 0]
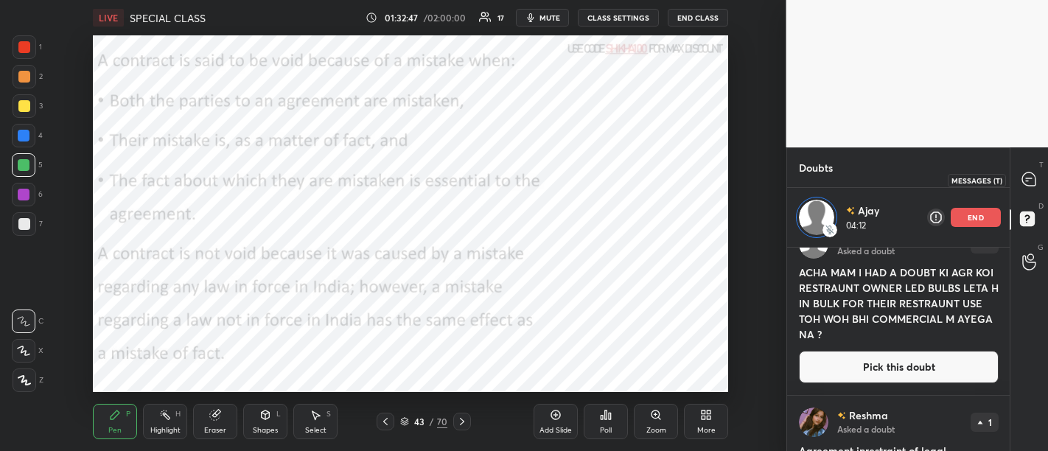
click at [1026, 190] on div at bounding box center [1029, 180] width 29 height 27
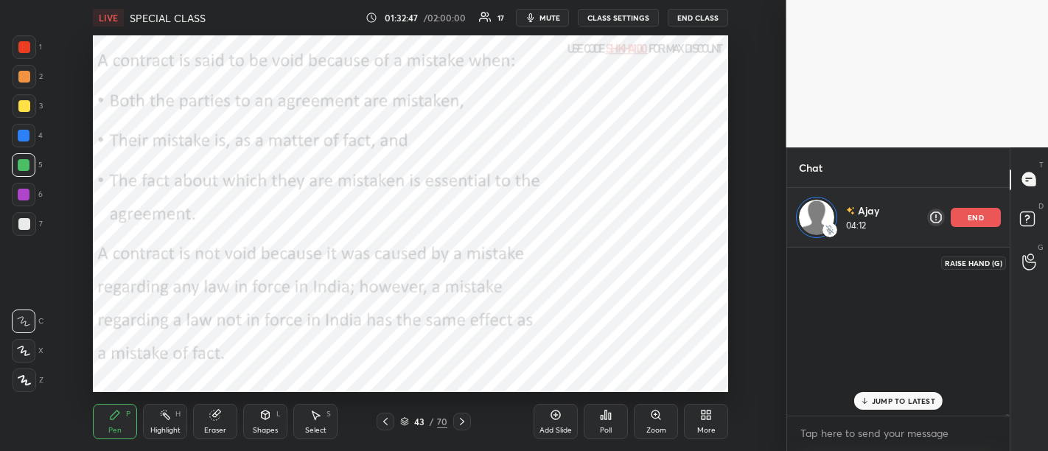
scroll to position [164, 219]
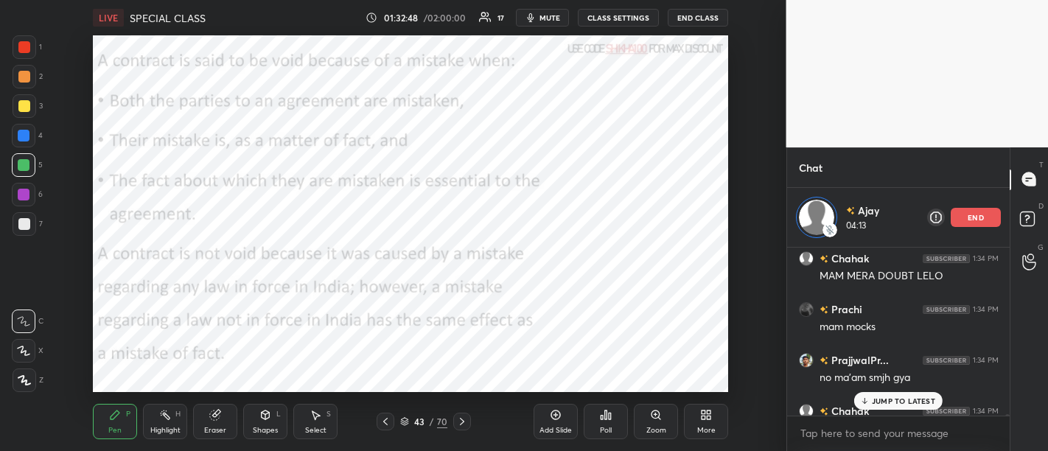
click at [902, 396] on p "JUMP TO LATEST" at bounding box center [903, 400] width 63 height 9
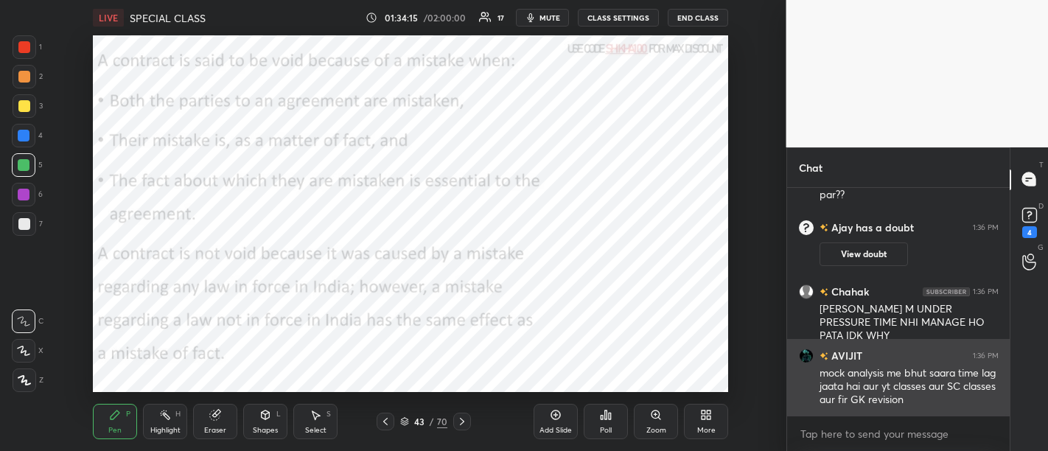
scroll to position [28112, 0]
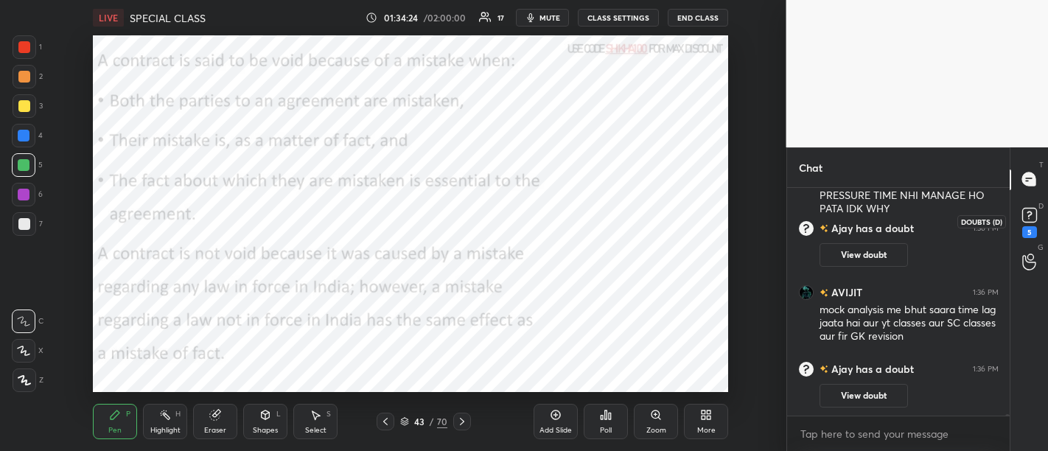
click at [1032, 220] on rect at bounding box center [1029, 215] width 14 height 14
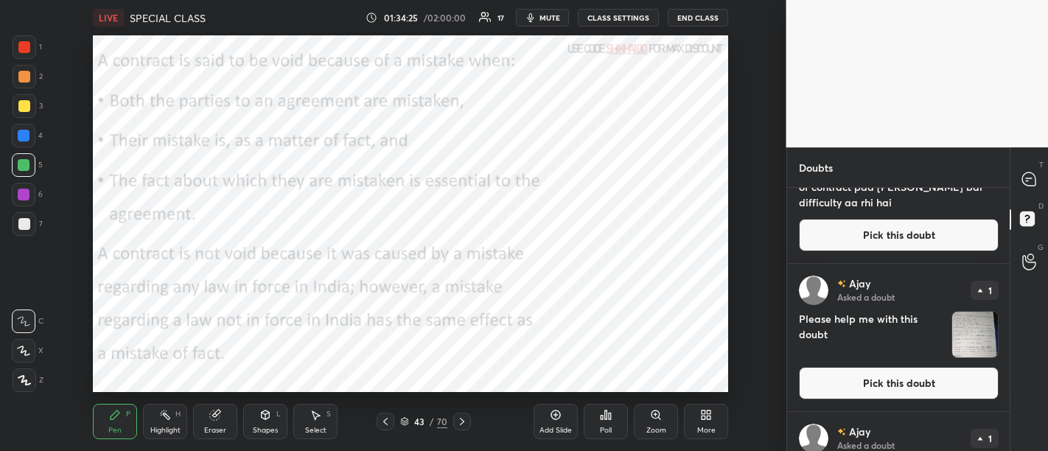
scroll to position [81, 0]
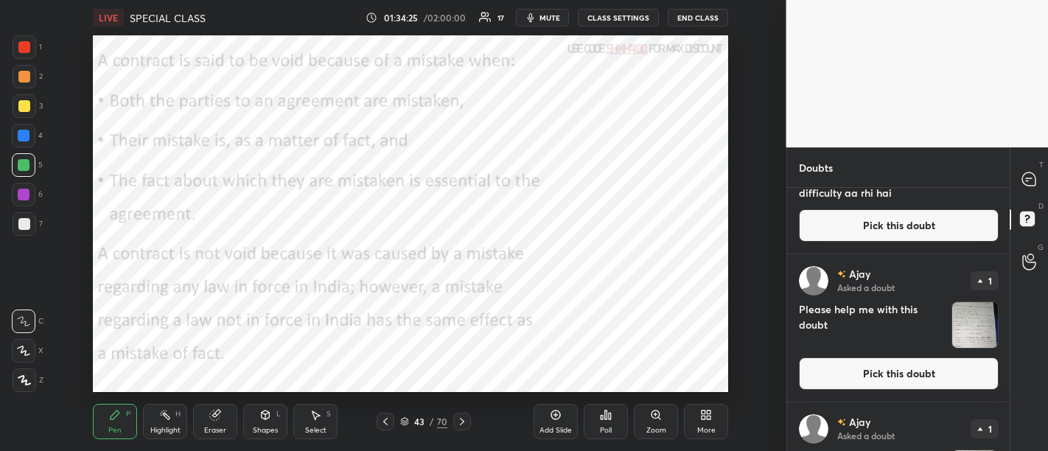
click at [909, 374] on button "Pick this doubt" at bounding box center [899, 373] width 200 height 32
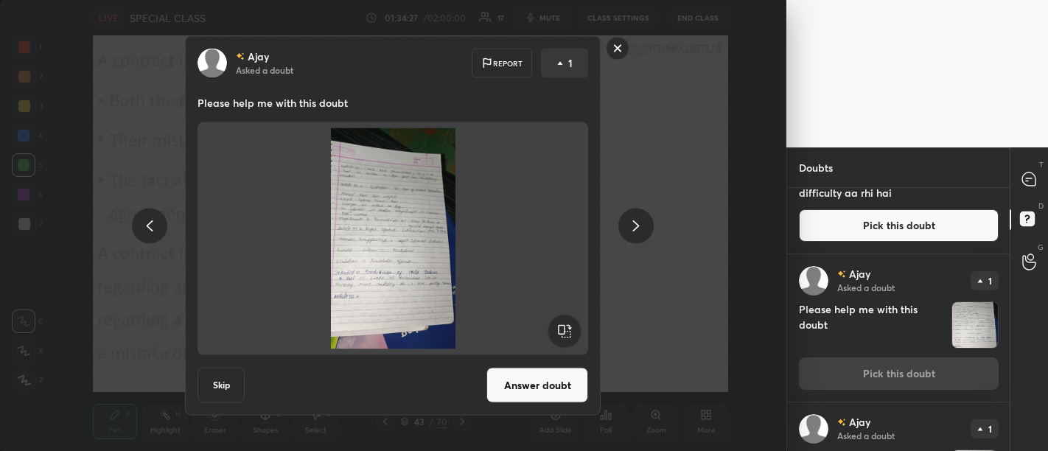
click at [517, 385] on button "Answer doubt" at bounding box center [537, 385] width 102 height 35
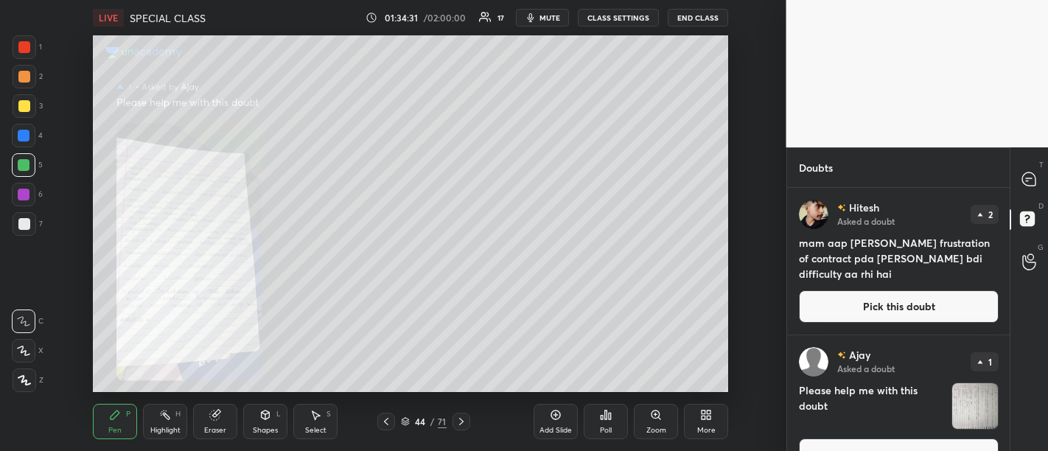
click at [654, 427] on div "Zoom" at bounding box center [656, 430] width 20 height 7
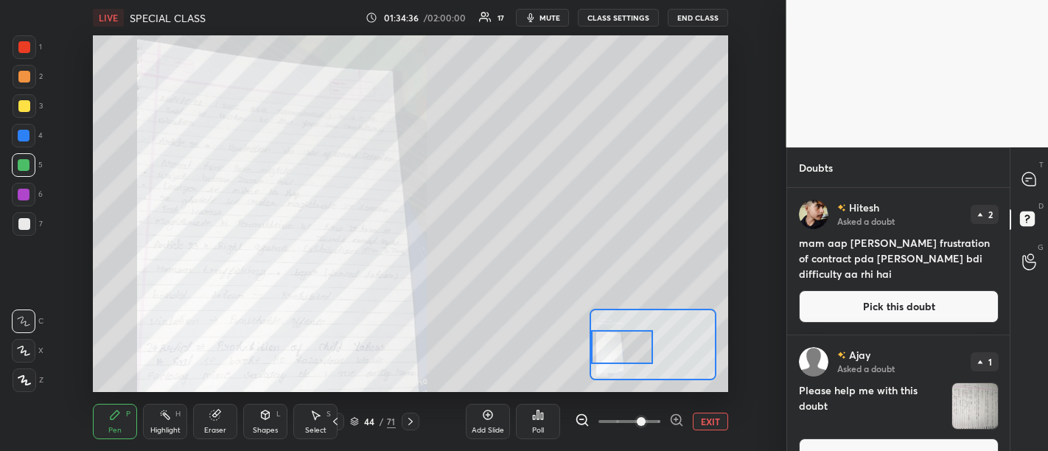
click at [615, 349] on div at bounding box center [622, 347] width 62 height 34
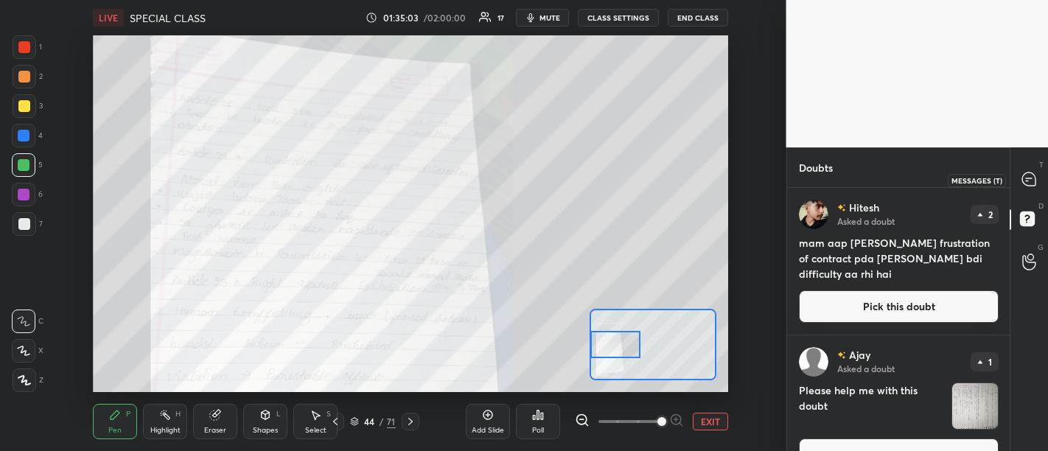
click at [1022, 184] on icon at bounding box center [1028, 179] width 15 height 15
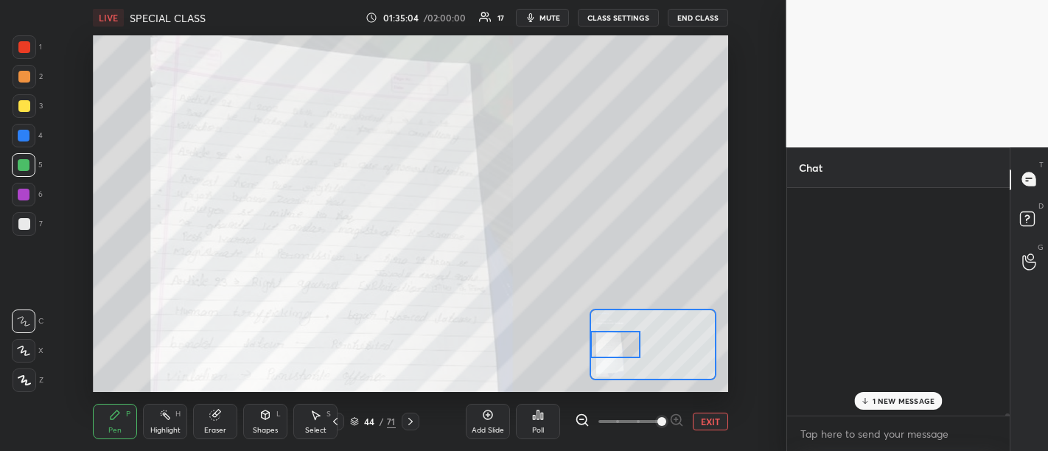
scroll to position [224, 219]
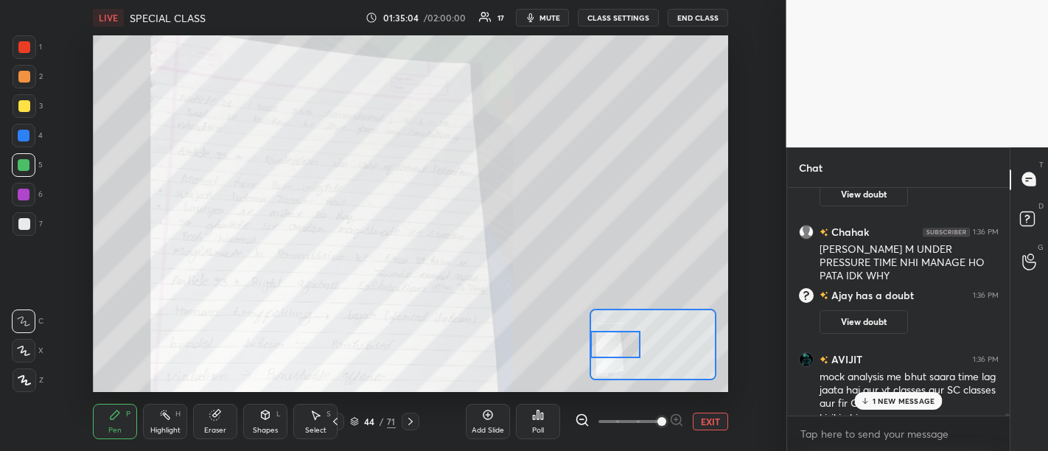
click at [888, 398] on p "1 NEW MESSAGE" at bounding box center [903, 400] width 63 height 9
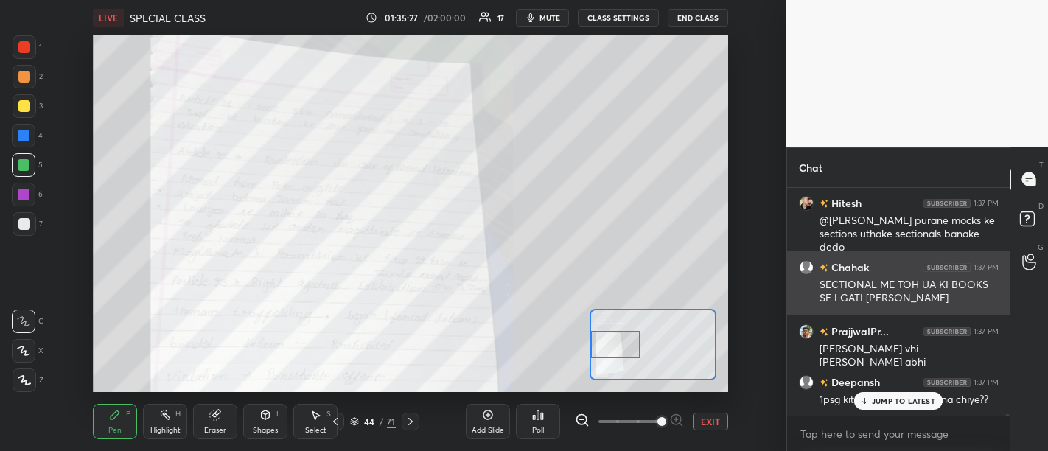
scroll to position [28503, 0]
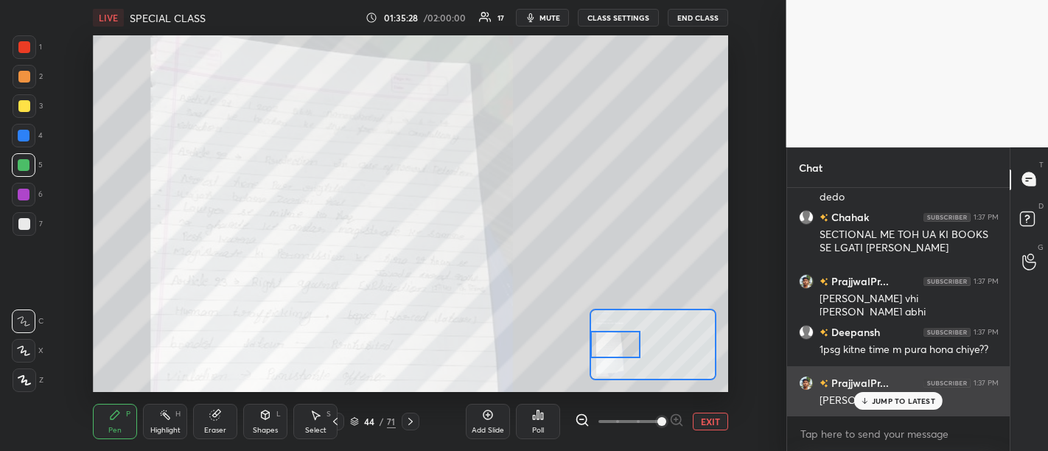
click at [920, 404] on p "JUMP TO LATEST" at bounding box center [903, 400] width 63 height 9
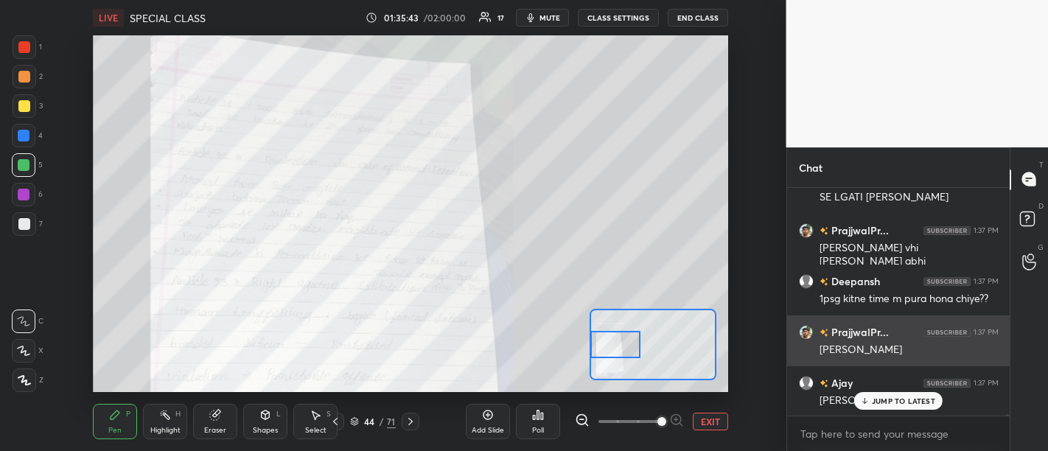
scroll to position [28605, 0]
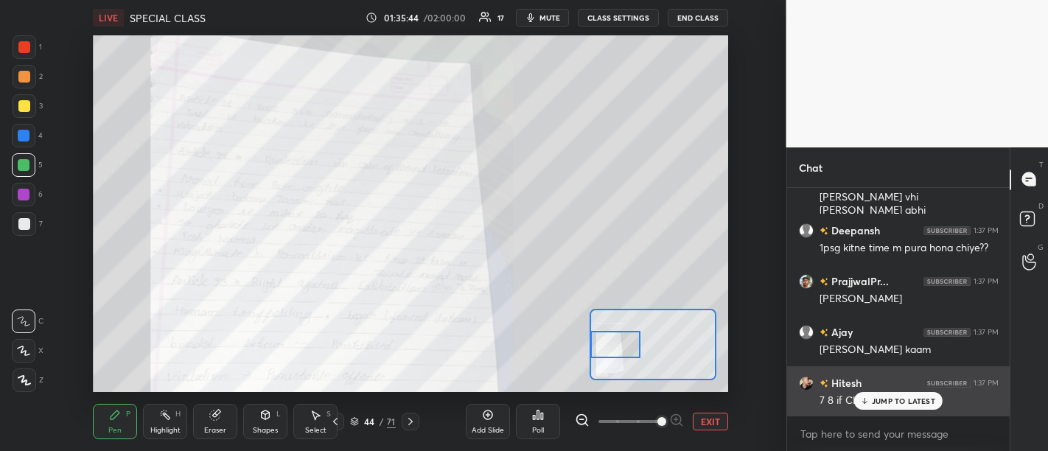
click at [909, 407] on div "JUMP TO LATEST" at bounding box center [898, 401] width 88 height 18
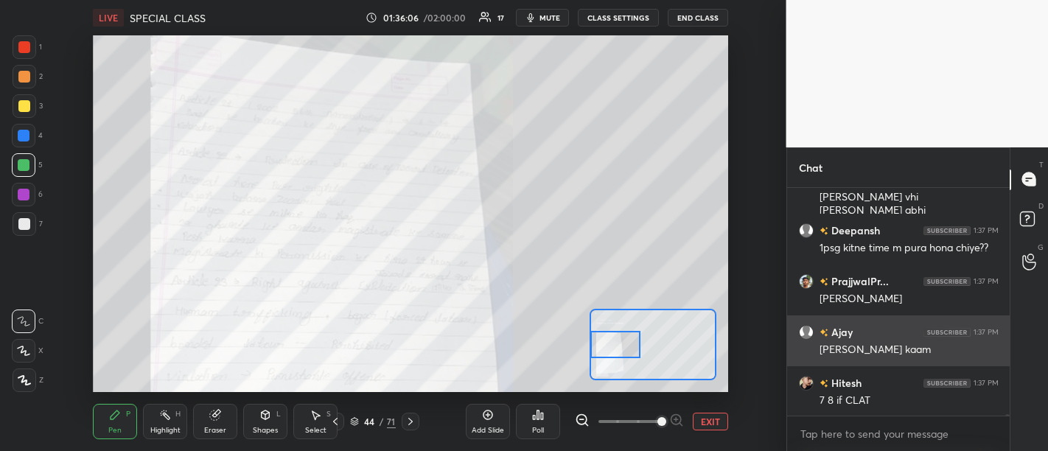
click at [895, 356] on div "Jo kahi kahi kaam" at bounding box center [908, 350] width 179 height 15
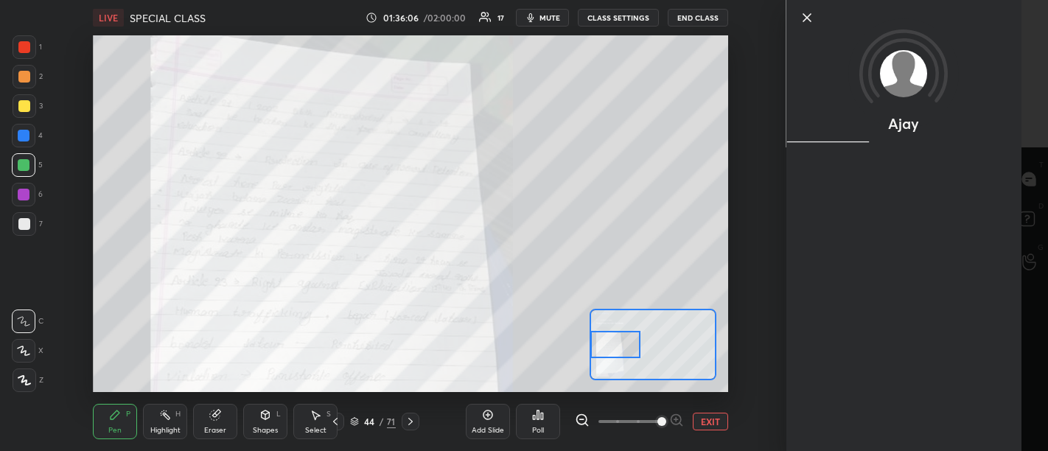
scroll to position [28655, 0]
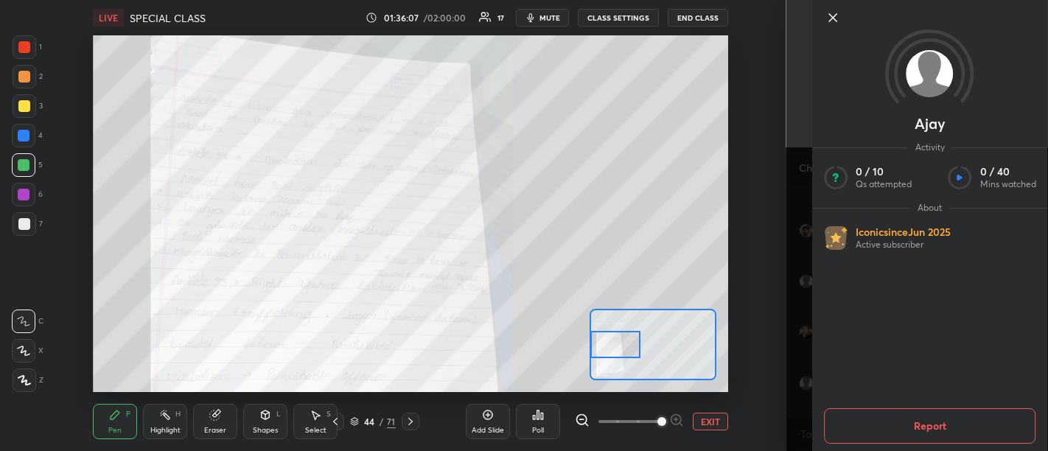
click at [829, 21] on icon at bounding box center [832, 17] width 7 height 7
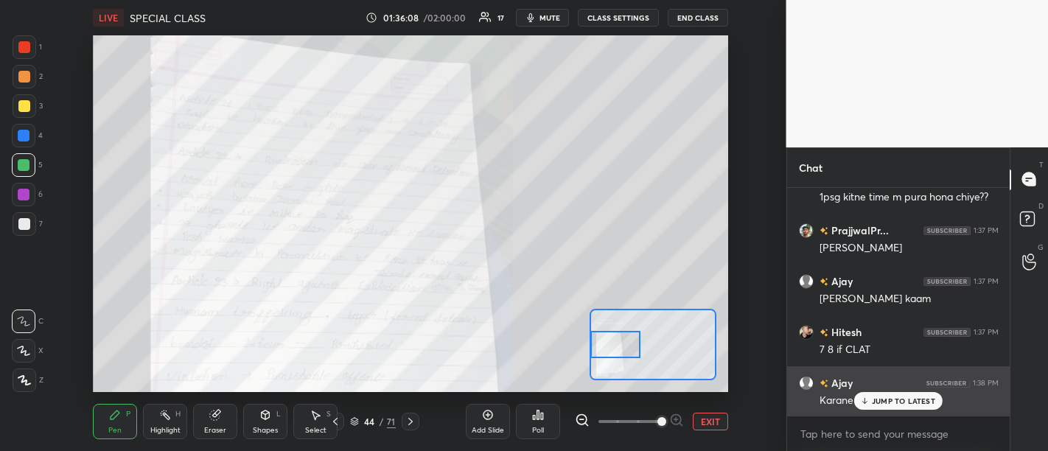
click at [907, 396] on p "JUMP TO LATEST" at bounding box center [903, 400] width 63 height 9
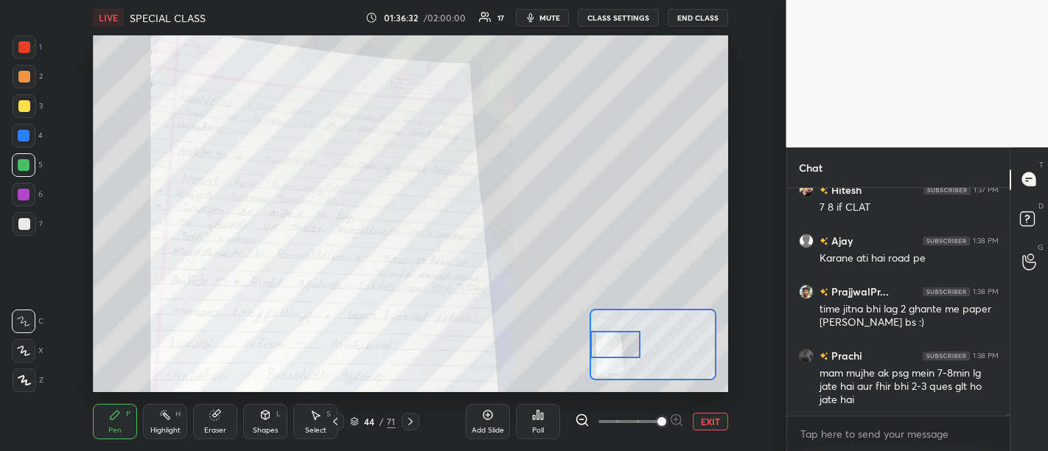
scroll to position [28848, 0]
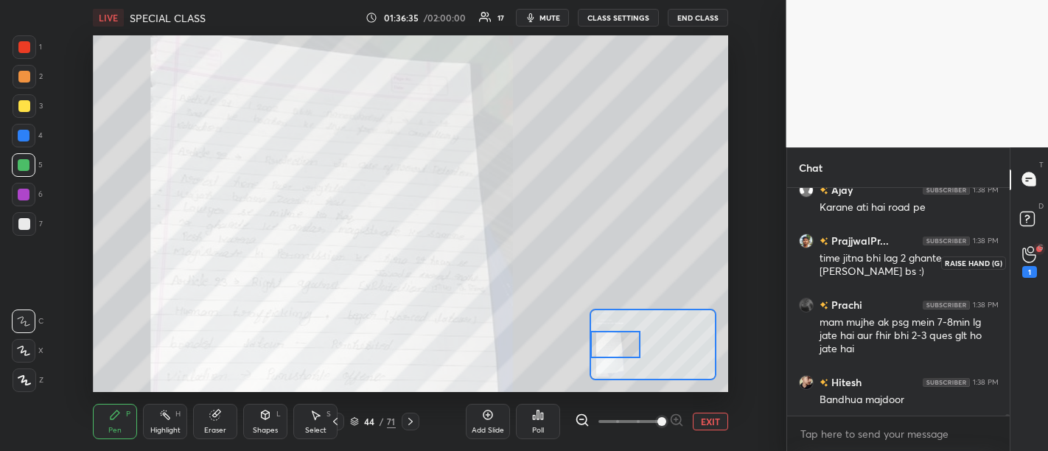
click at [1032, 256] on icon at bounding box center [1029, 254] width 14 height 17
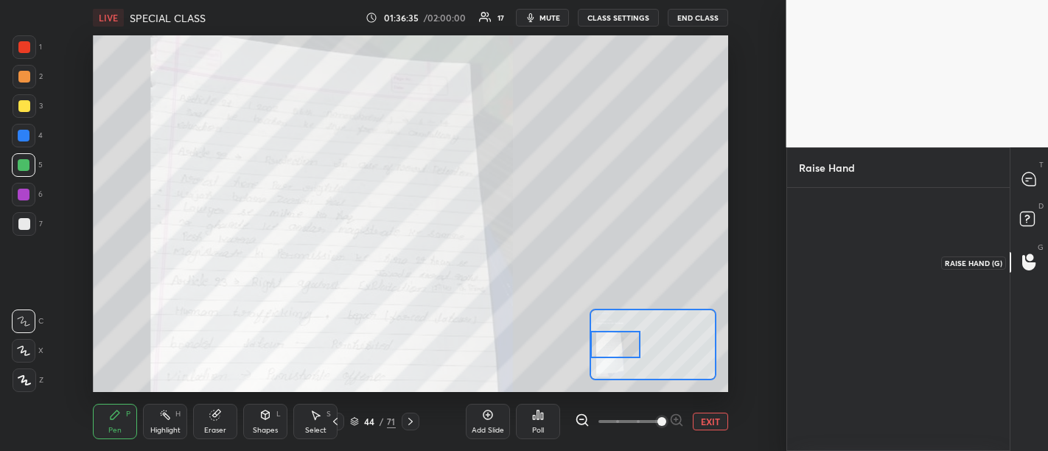
scroll to position [5, 4]
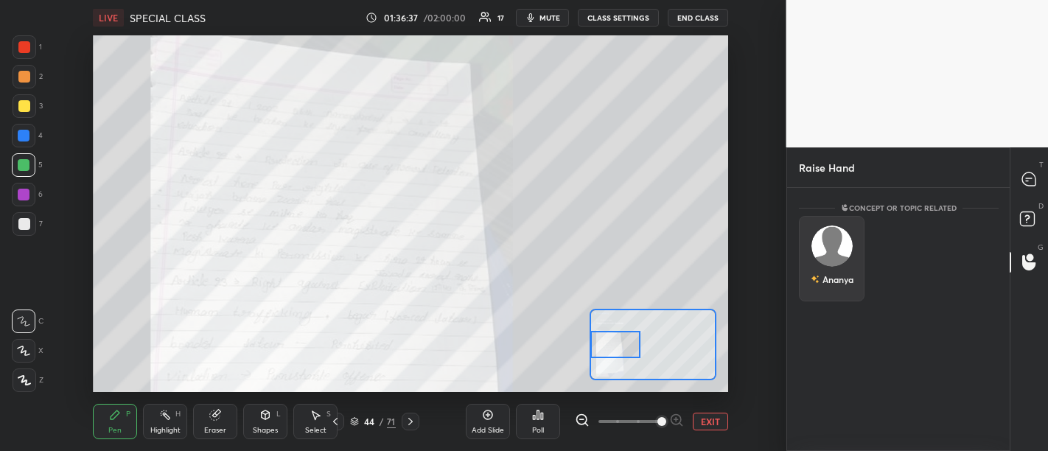
click at [827, 240] on img "grid" at bounding box center [831, 245] width 41 height 41
click at [839, 285] on button "INVITE" at bounding box center [831, 289] width 52 height 19
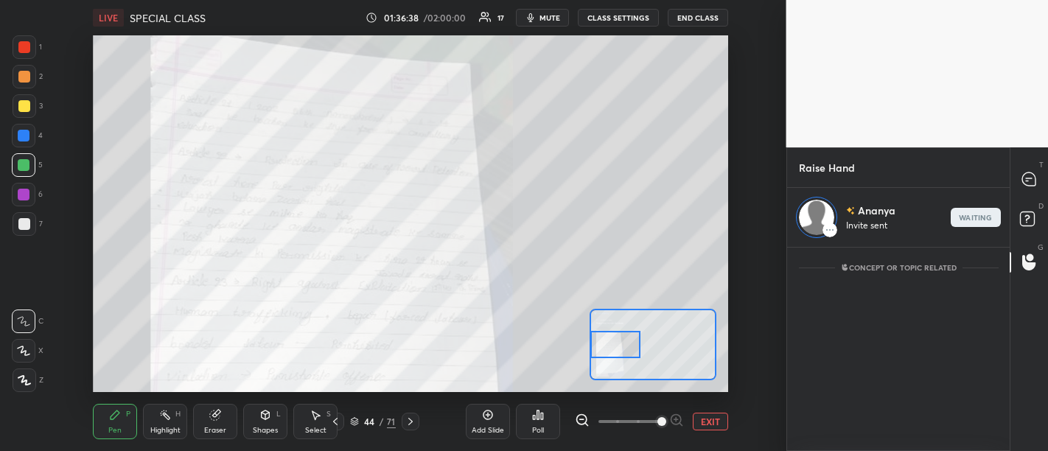
scroll to position [4, 4]
click at [1030, 180] on icon at bounding box center [1028, 178] width 13 height 13
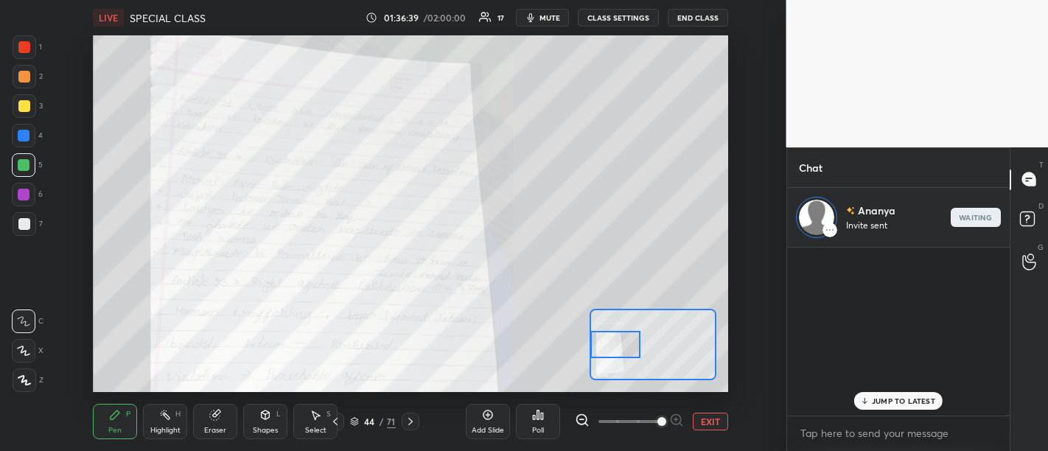
scroll to position [164, 219]
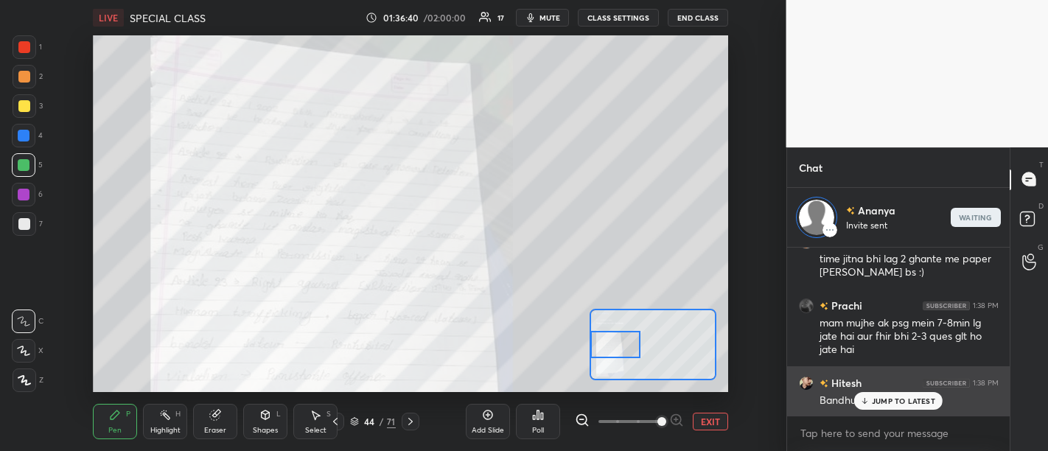
click at [890, 403] on p "JUMP TO LATEST" at bounding box center [903, 400] width 63 height 9
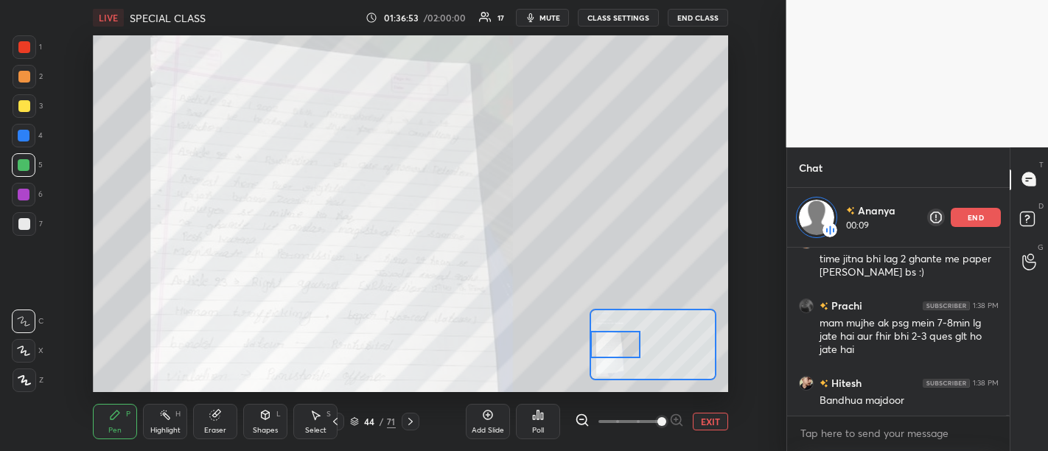
scroll to position [28958, 0]
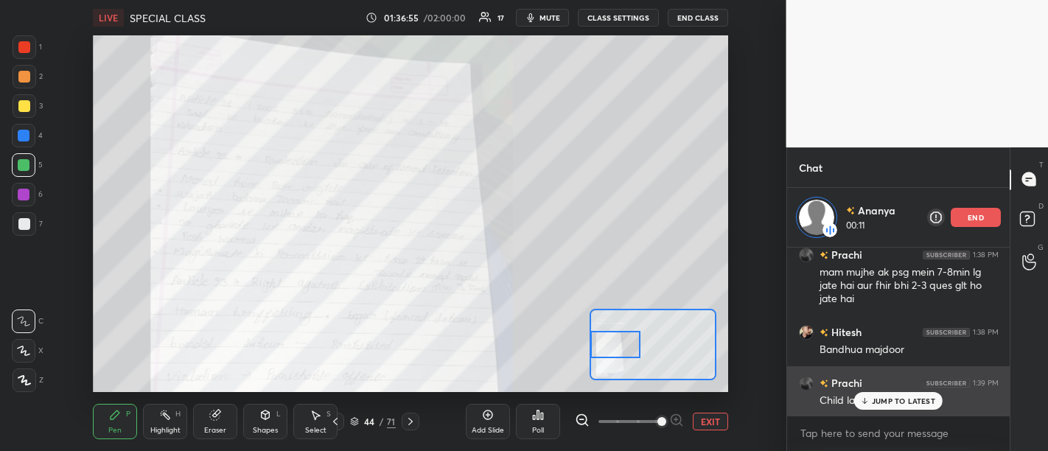
click at [889, 405] on p "JUMP TO LATEST" at bounding box center [903, 400] width 63 height 9
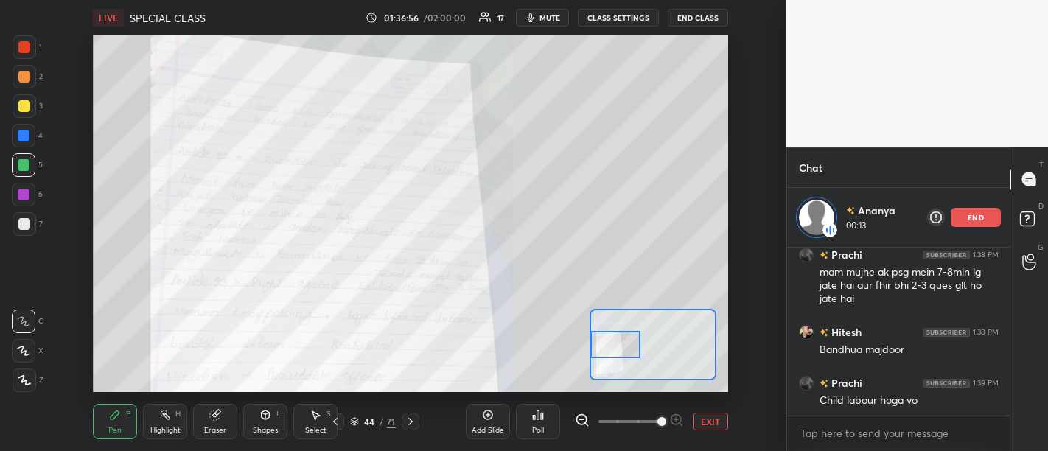
scroll to position [29023, 0]
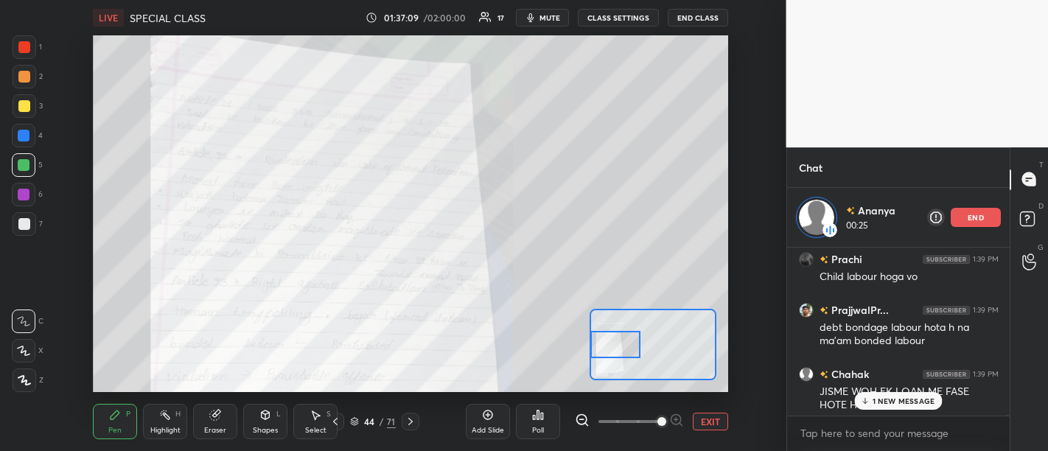
click at [896, 401] on p "1 NEW MESSAGE" at bounding box center [903, 400] width 63 height 9
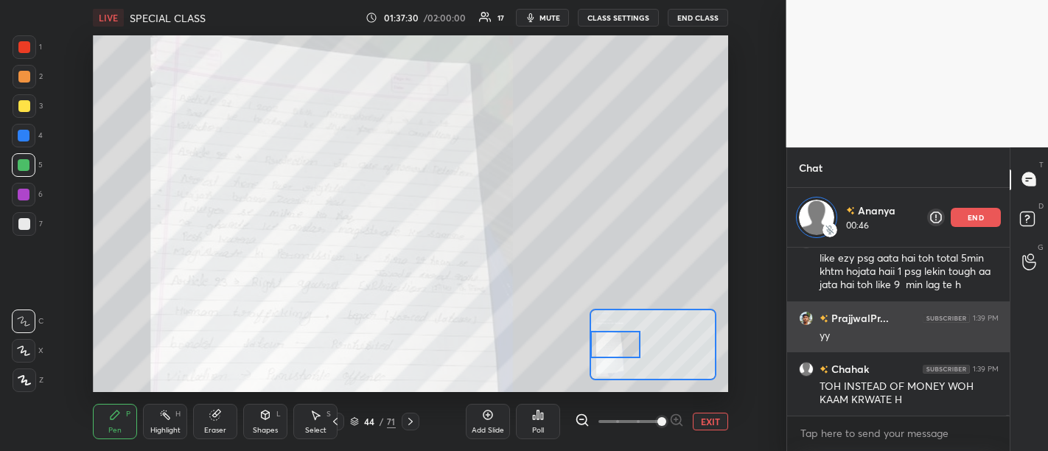
scroll to position [29330, 0]
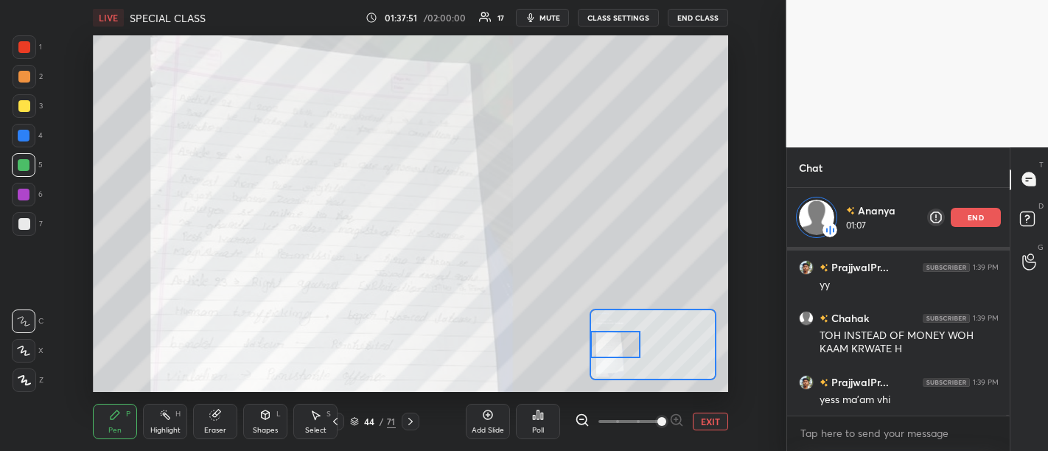
click at [980, 217] on p "end" at bounding box center [975, 217] width 16 height 7
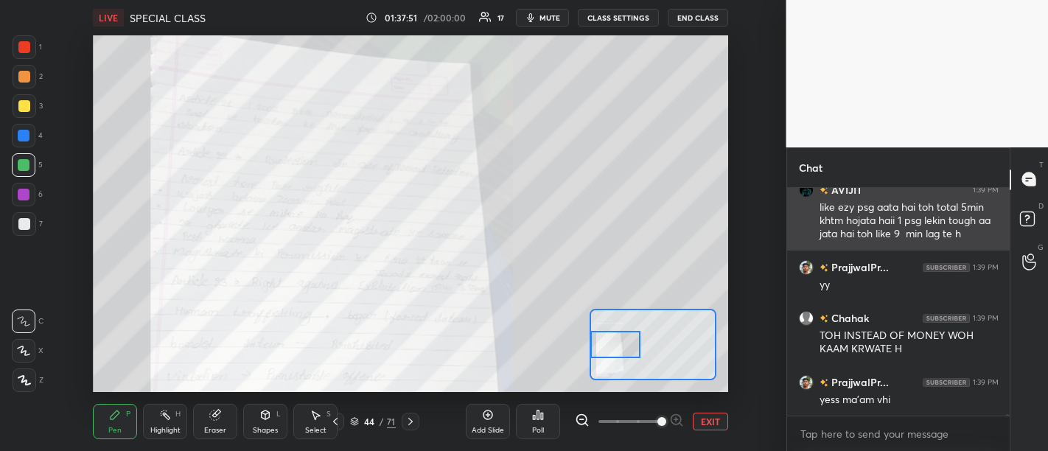
scroll to position [29271, 0]
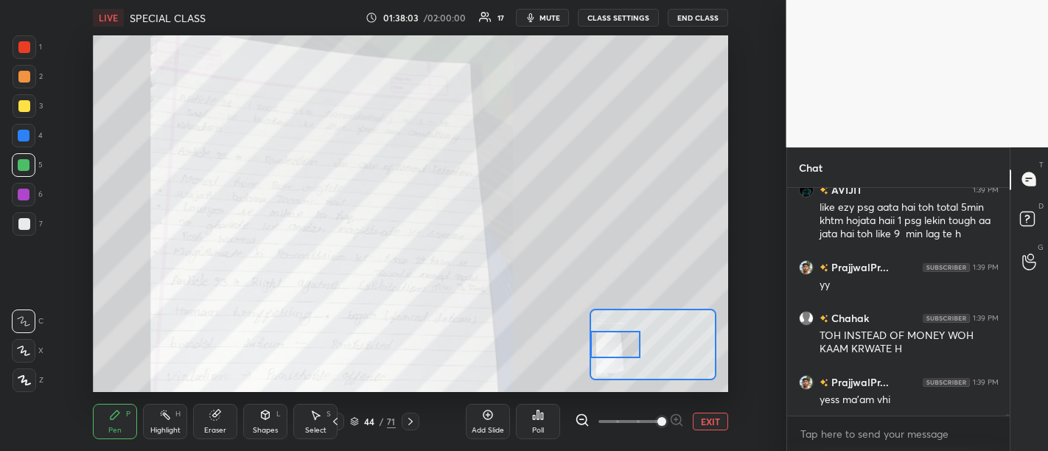
click at [492, 428] on div "Add Slide" at bounding box center [488, 430] width 32 height 7
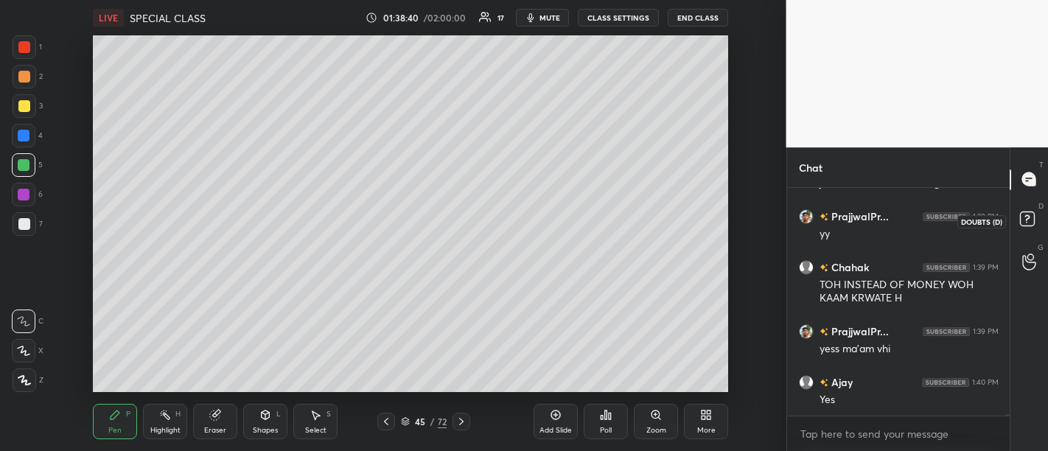
click at [1025, 225] on rect at bounding box center [1027, 218] width 14 height 14
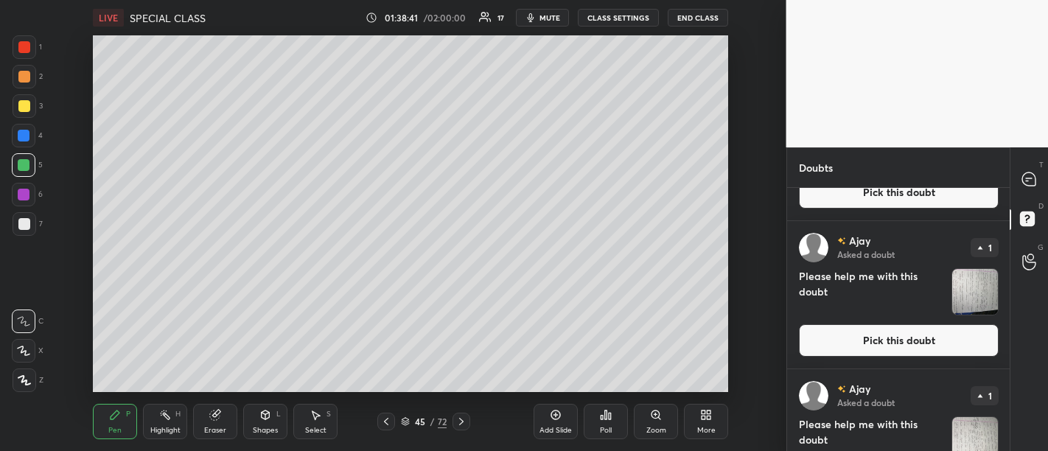
scroll to position [264, 0]
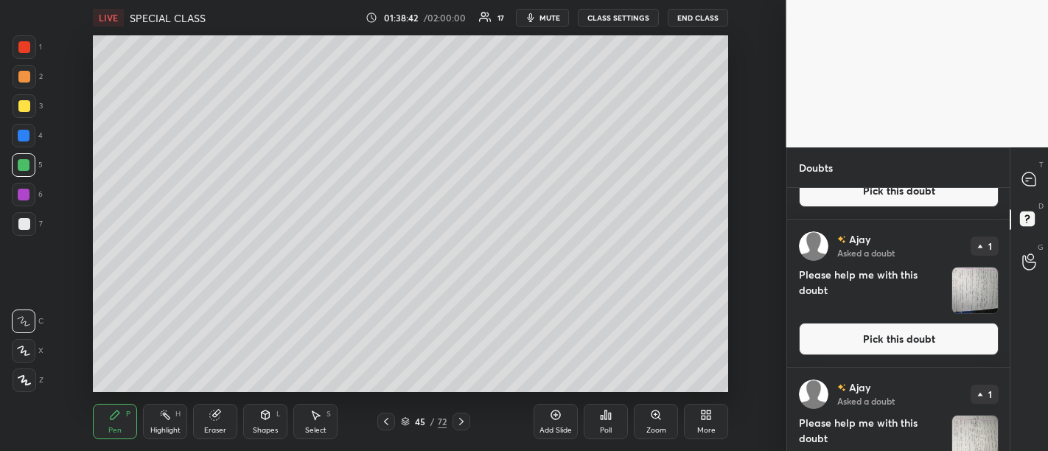
click at [921, 340] on button "Pick this doubt" at bounding box center [899, 339] width 200 height 32
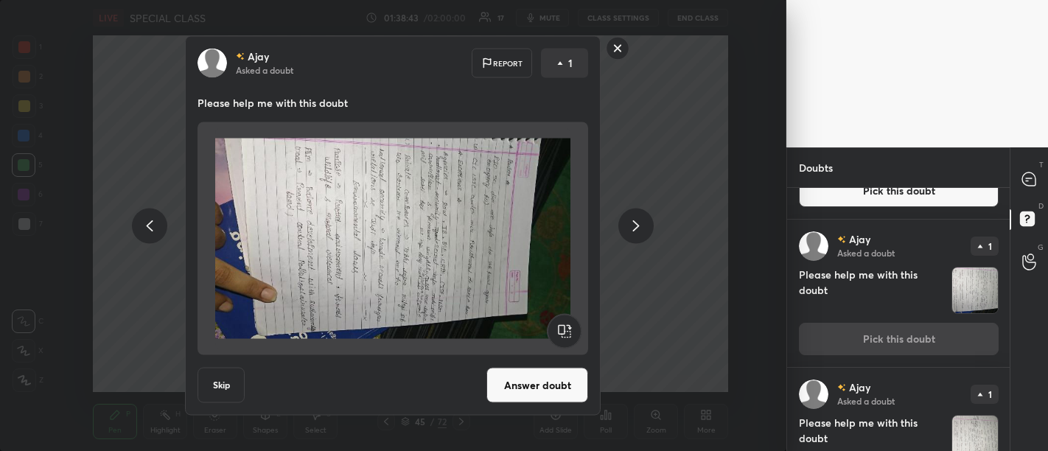
click at [541, 382] on button "Answer doubt" at bounding box center [537, 385] width 102 height 35
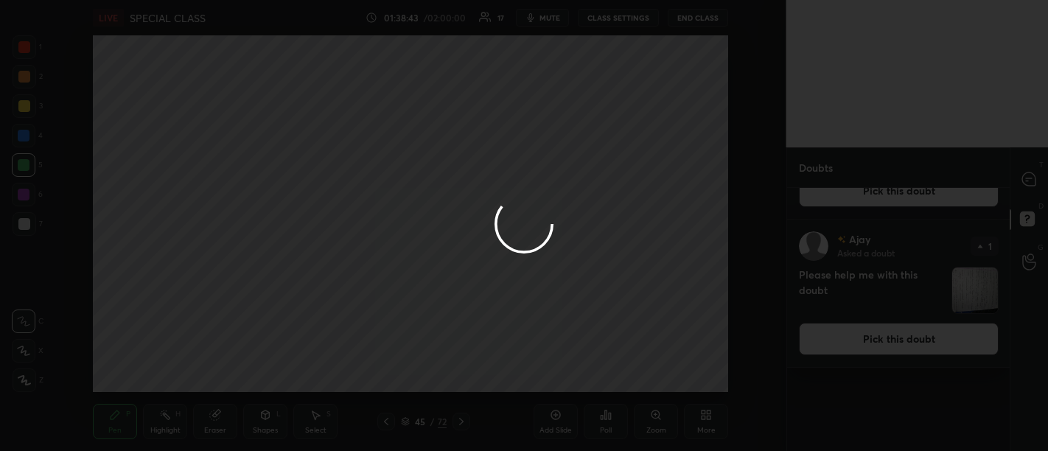
scroll to position [0, 0]
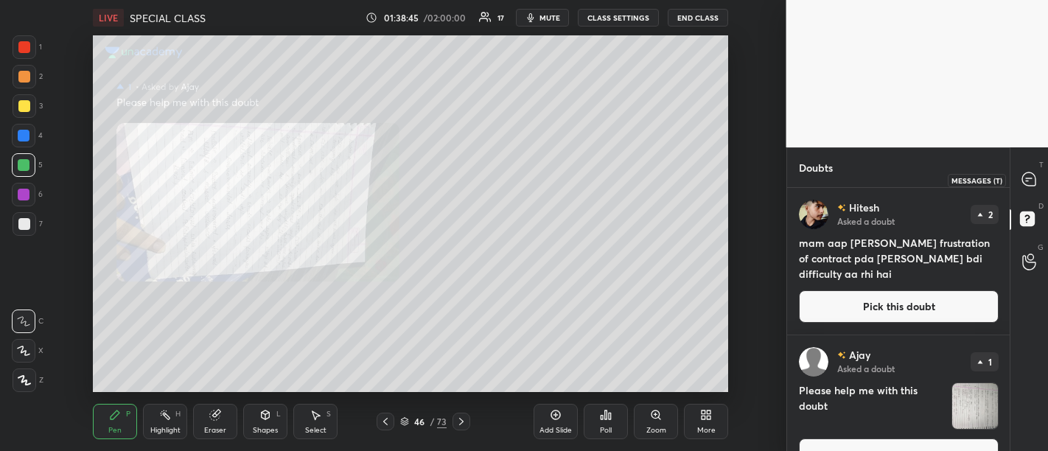
click at [1035, 186] on icon at bounding box center [1028, 178] width 13 height 13
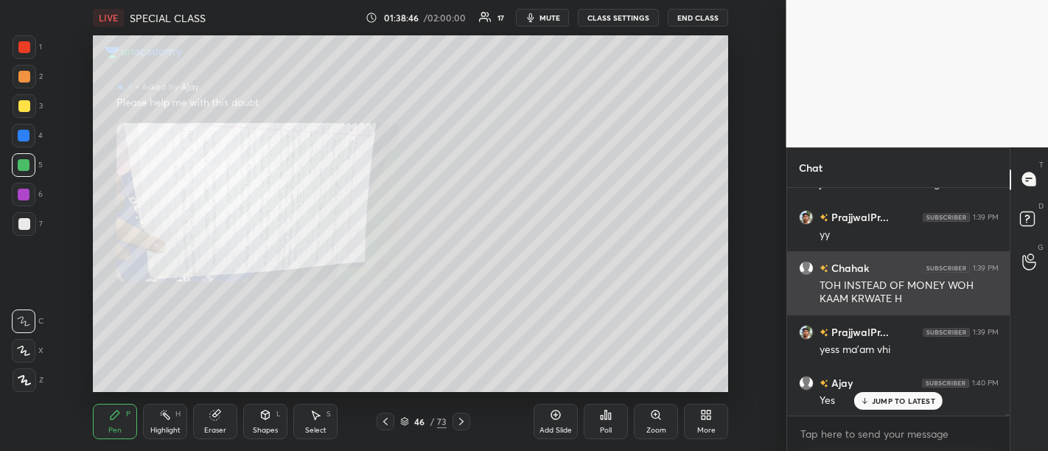
scroll to position [224, 219]
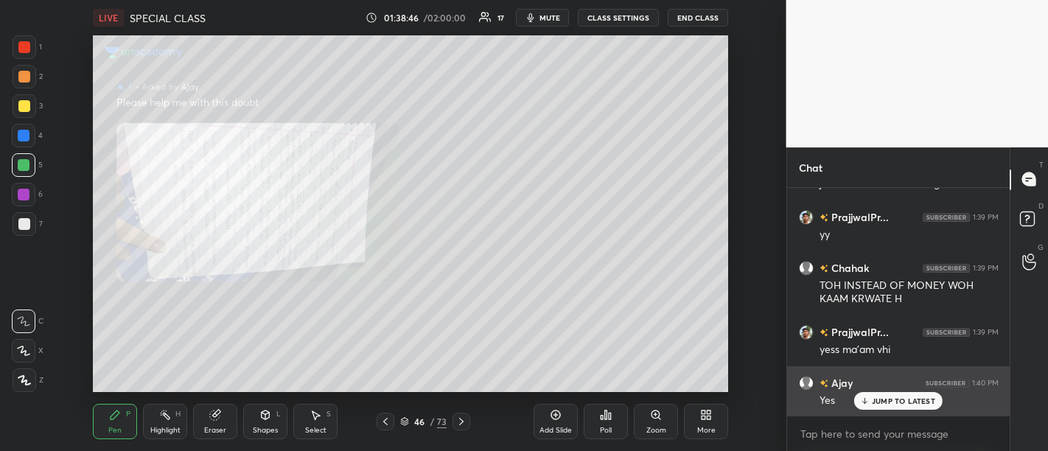
click at [892, 401] on p "JUMP TO LATEST" at bounding box center [903, 400] width 63 height 9
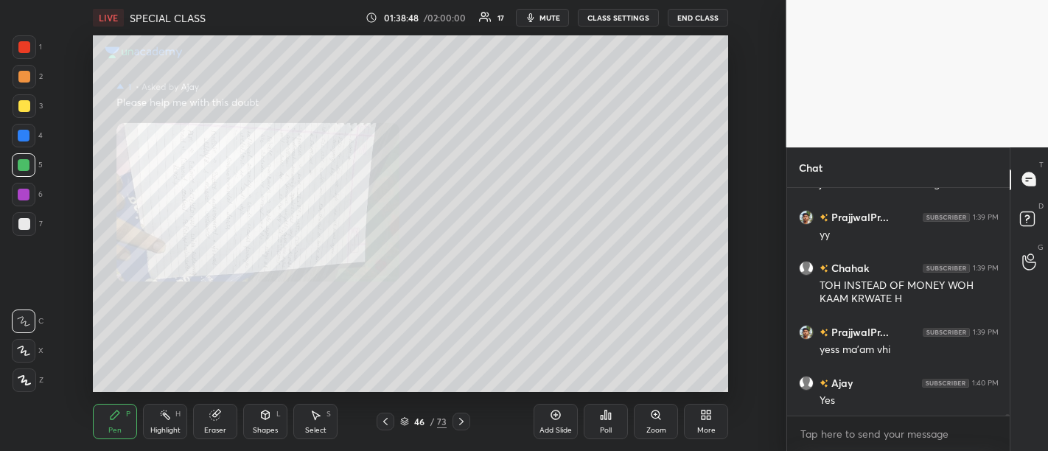
click at [654, 417] on icon at bounding box center [655, 414] width 8 height 8
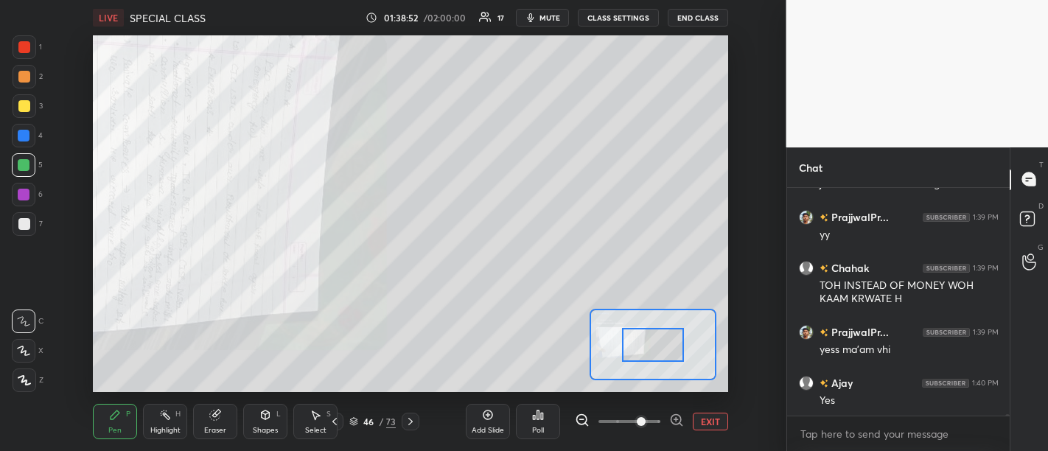
scroll to position [29309, 0]
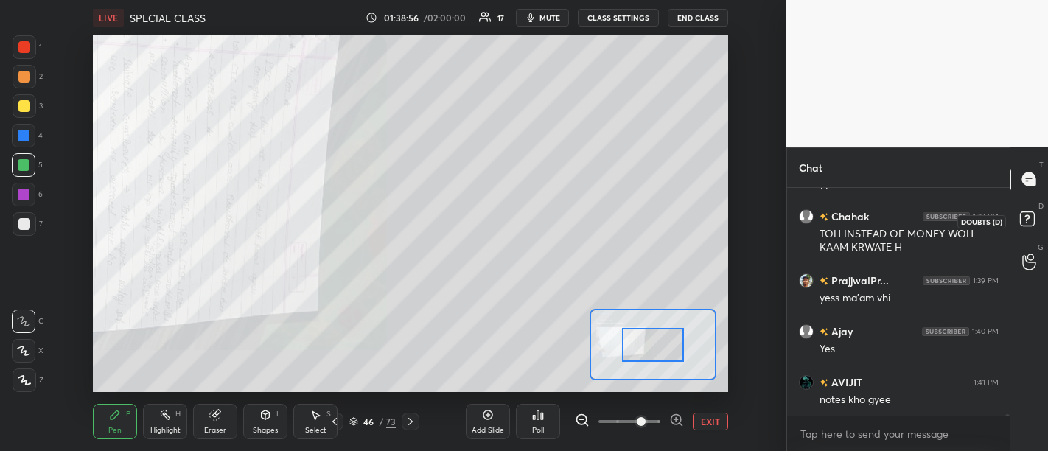
click at [1030, 225] on rect at bounding box center [1027, 218] width 14 height 14
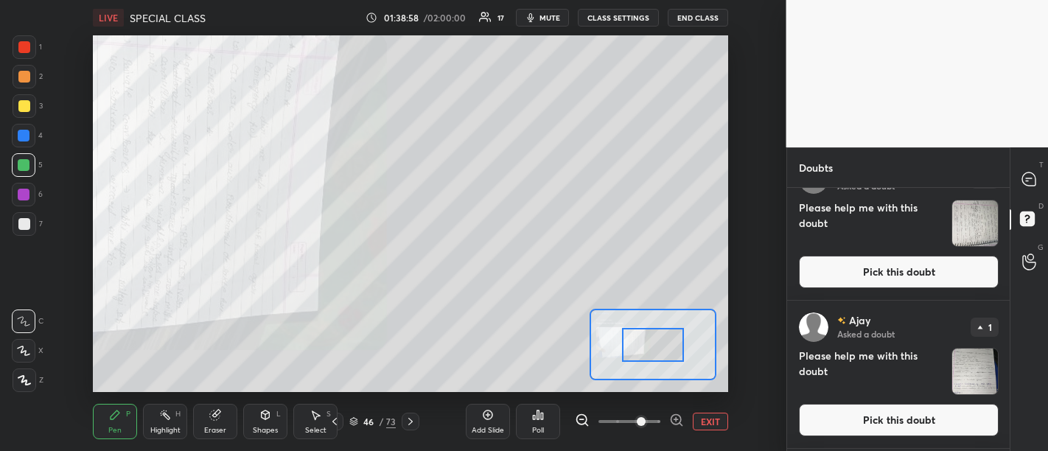
scroll to position [332, 0]
click at [874, 418] on button "Pick this doubt" at bounding box center [899, 419] width 200 height 32
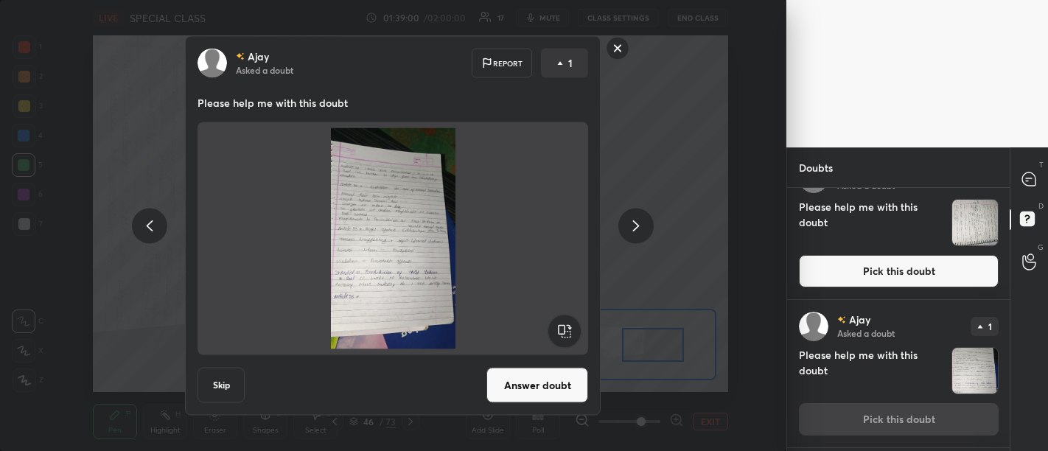
click at [533, 382] on button "Answer doubt" at bounding box center [537, 385] width 102 height 35
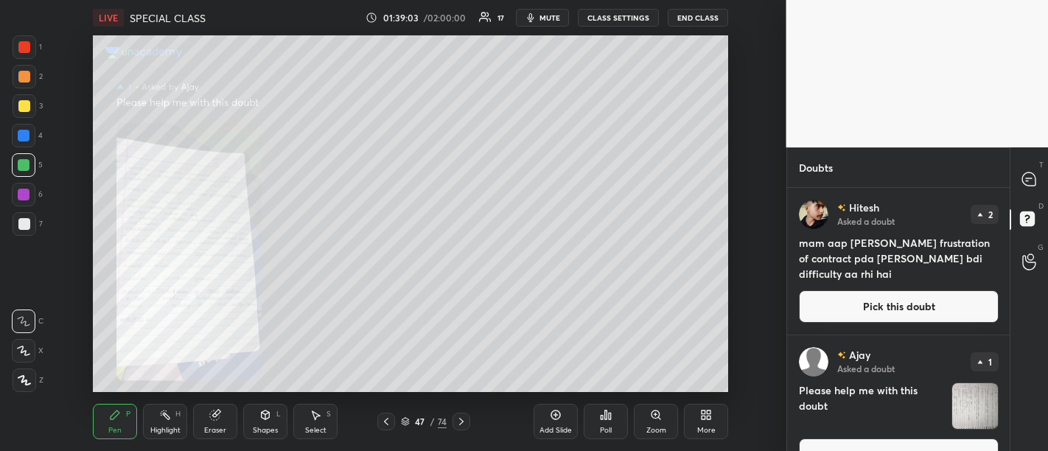
click at [656, 422] on div "Zoom" at bounding box center [656, 421] width 44 height 35
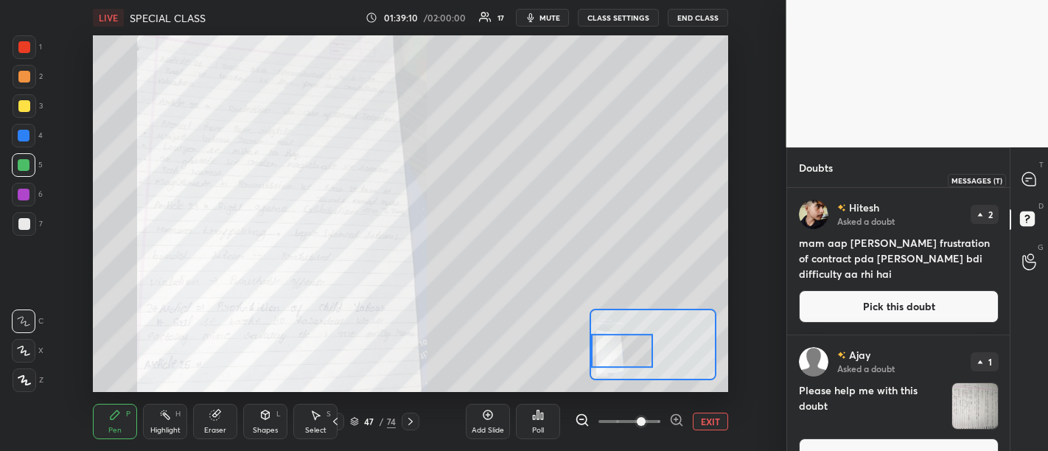
click at [1033, 183] on icon at bounding box center [1028, 178] width 13 height 13
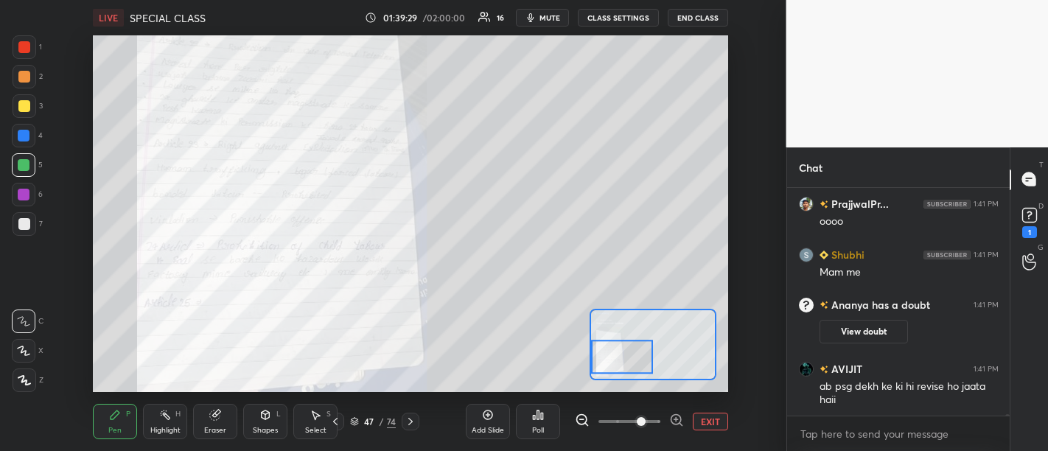
scroll to position [28810, 0]
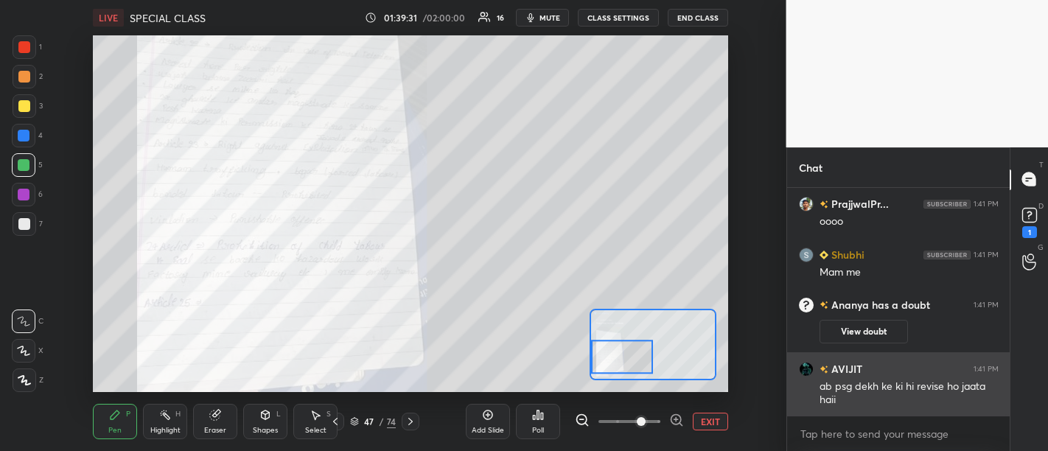
click at [938, 379] on div "ab psg dekh ke ki hi revise ho jaata haii" at bounding box center [908, 393] width 179 height 28
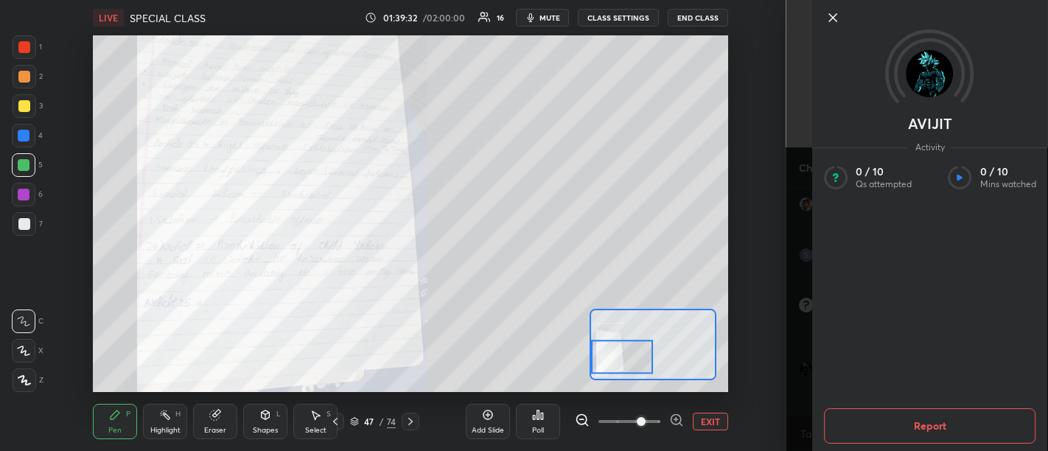
click at [830, 18] on icon at bounding box center [833, 18] width 18 height 18
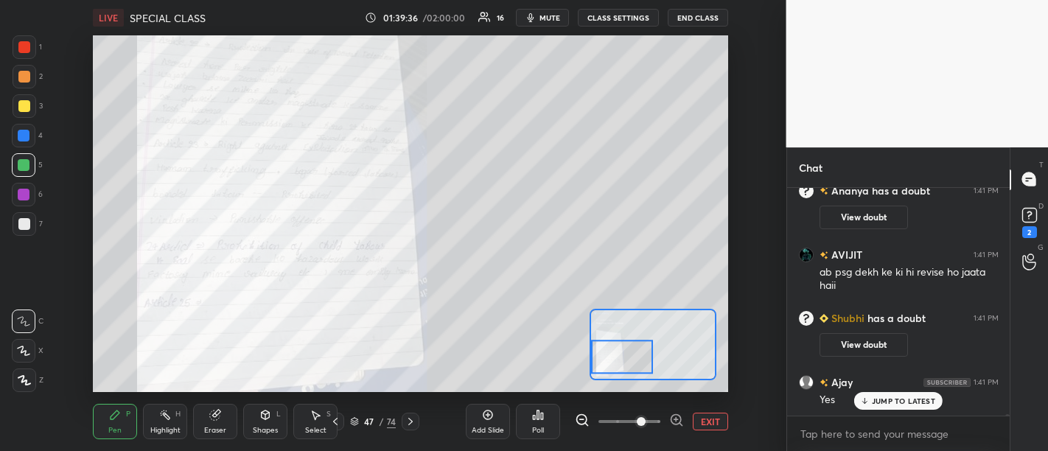
scroll to position [28800, 0]
click at [1029, 216] on icon at bounding box center [1028, 214] width 5 height 6
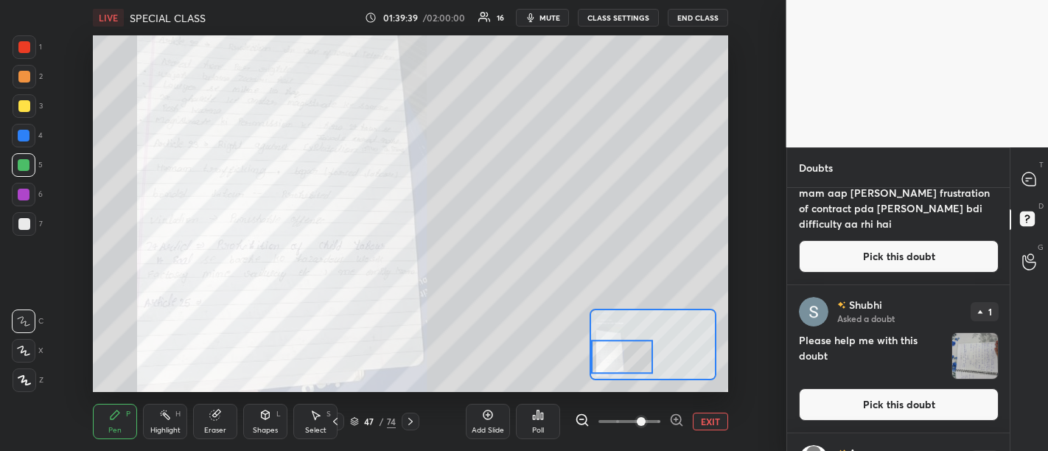
scroll to position [69, 0]
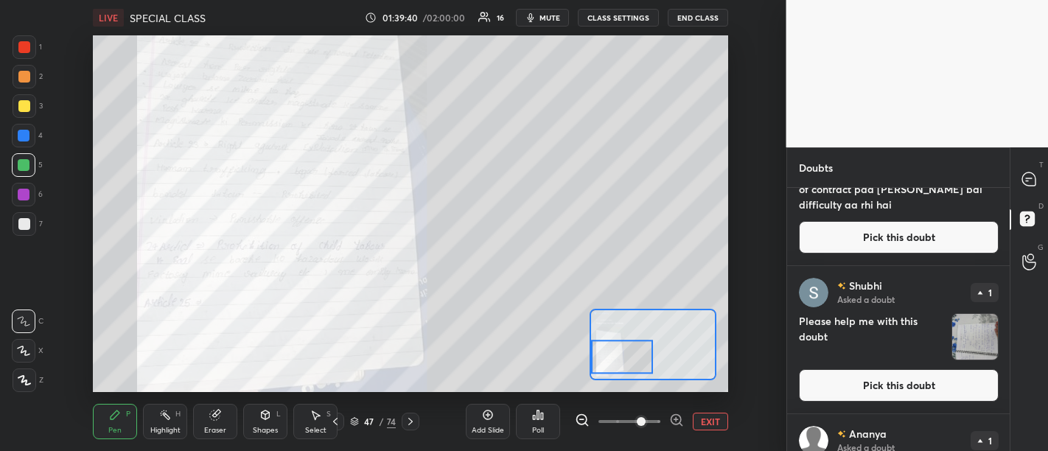
click at [892, 384] on button "Pick this doubt" at bounding box center [899, 385] width 200 height 32
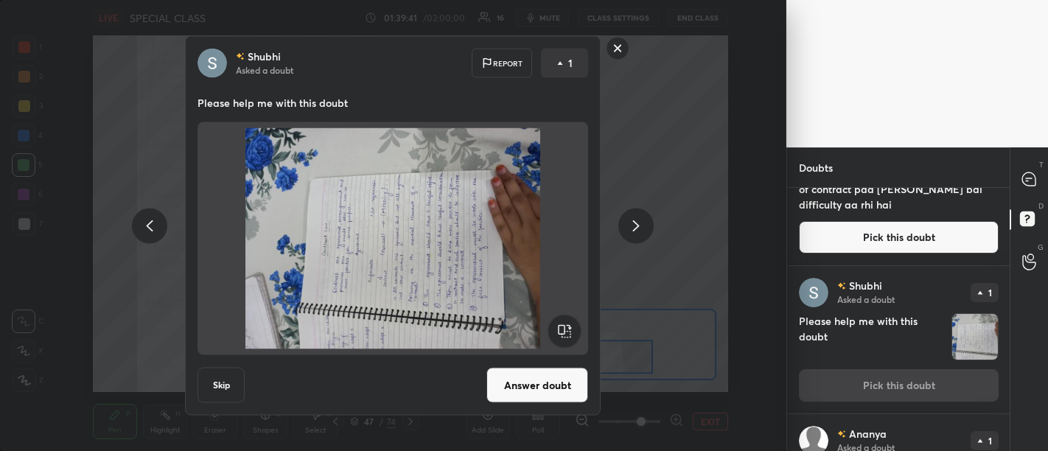
click at [530, 385] on button "Answer doubt" at bounding box center [537, 385] width 102 height 35
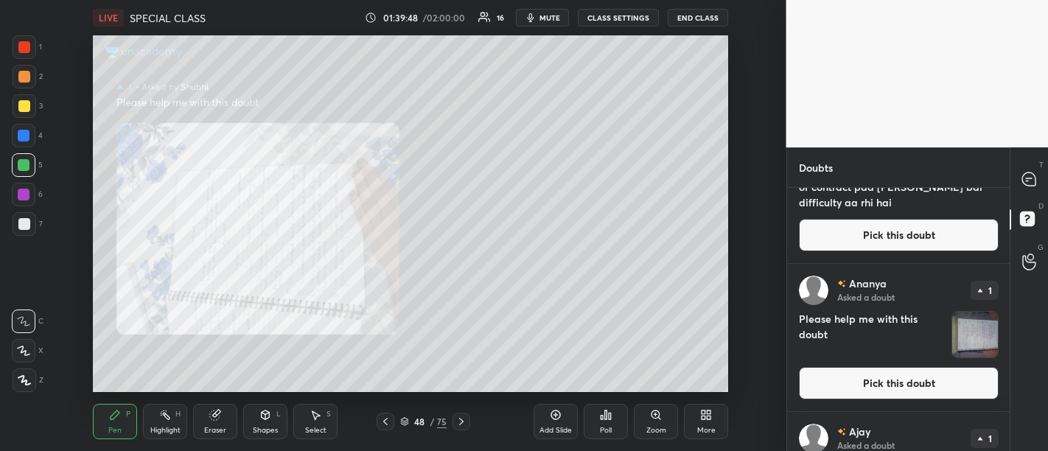
scroll to position [85, 0]
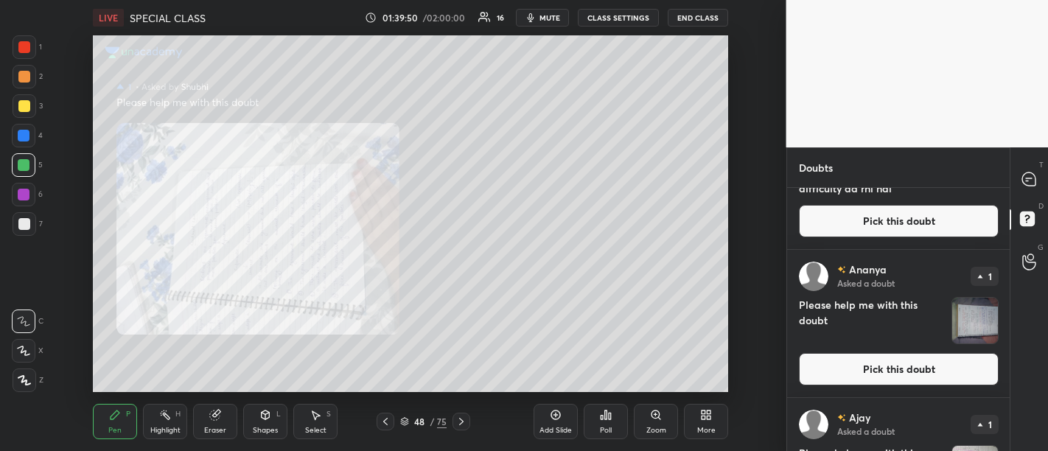
click at [888, 372] on button "Pick this doubt" at bounding box center [899, 369] width 200 height 32
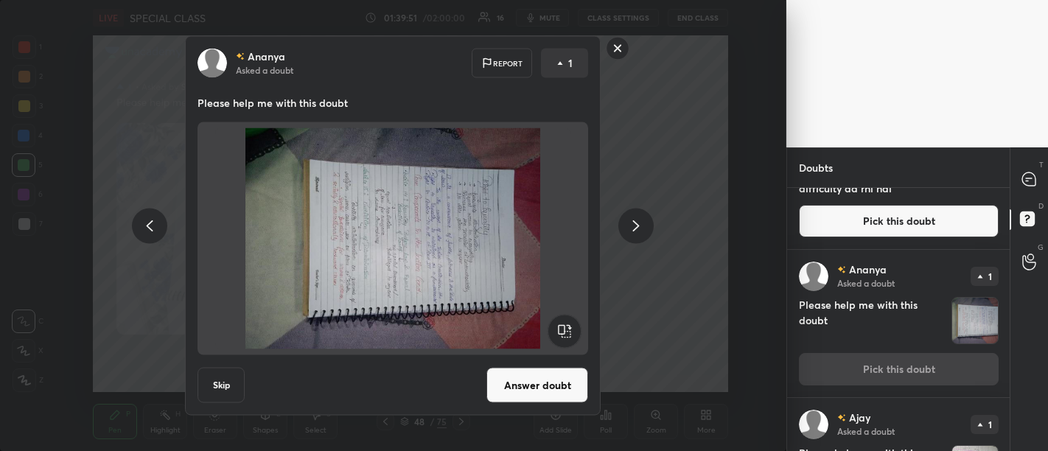
click at [522, 383] on button "Answer doubt" at bounding box center [537, 385] width 102 height 35
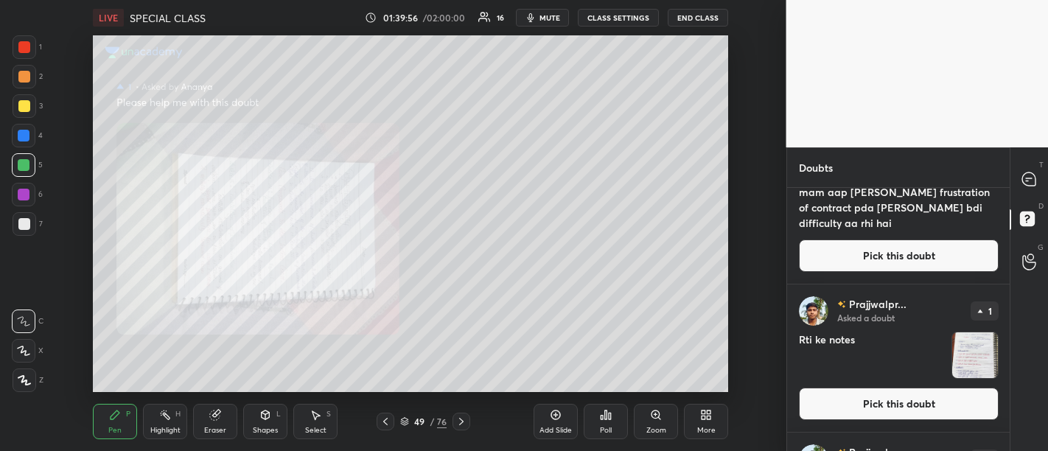
scroll to position [55, 0]
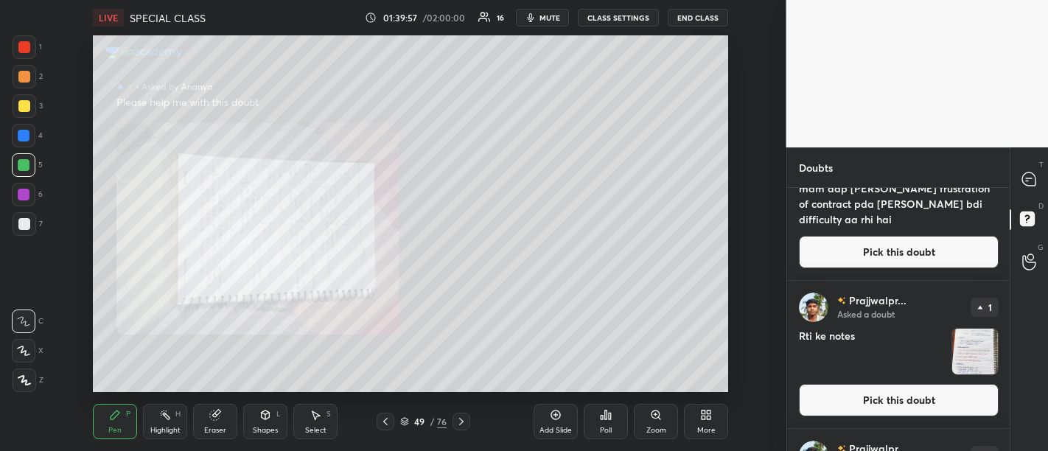
click at [884, 410] on button "Pick this doubt" at bounding box center [899, 400] width 200 height 32
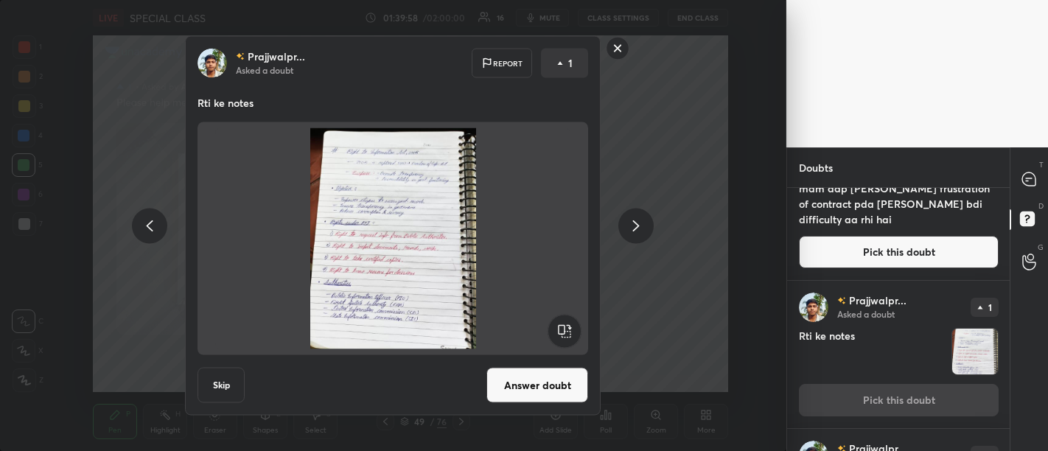
click at [514, 380] on button "Answer doubt" at bounding box center [537, 385] width 102 height 35
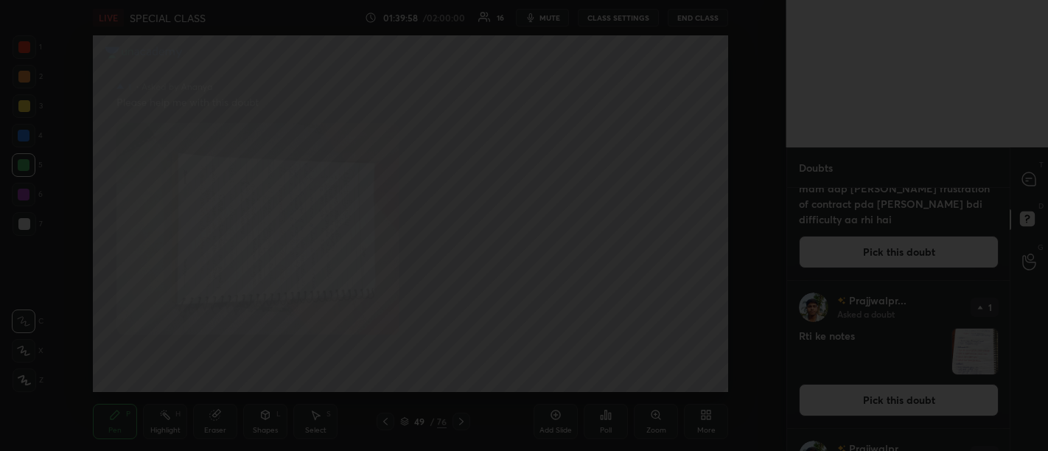
scroll to position [0, 0]
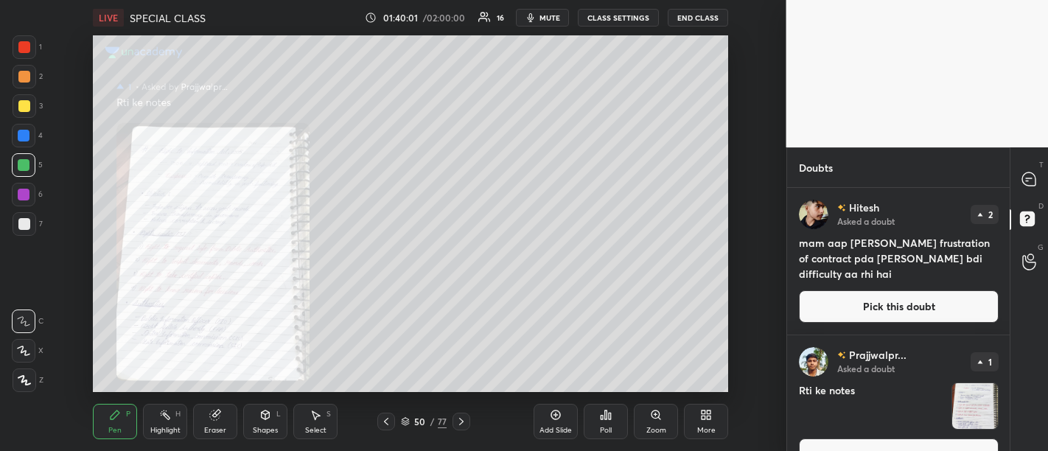
click at [659, 427] on div "Zoom" at bounding box center [656, 430] width 20 height 7
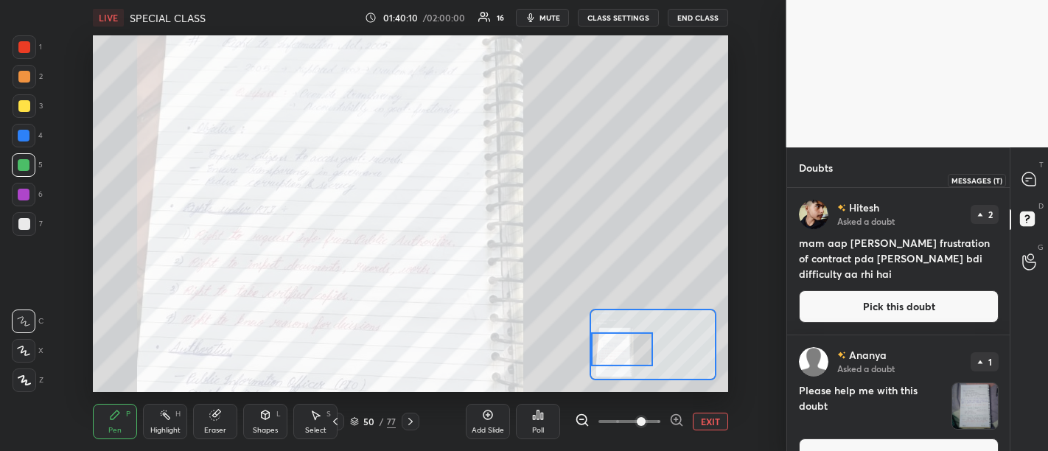
click at [1030, 181] on icon at bounding box center [1028, 178] width 13 height 13
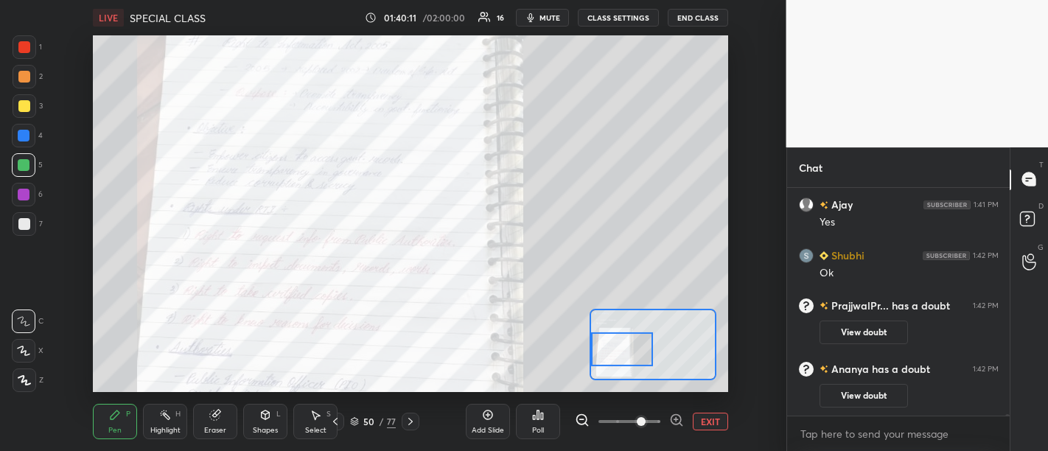
scroll to position [29185, 0]
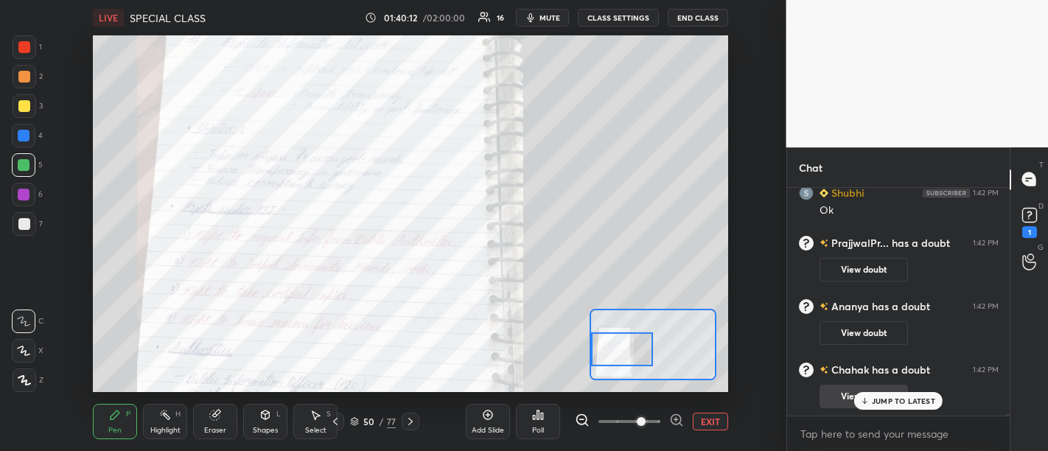
click at [892, 399] on p "JUMP TO LATEST" at bounding box center [903, 400] width 63 height 9
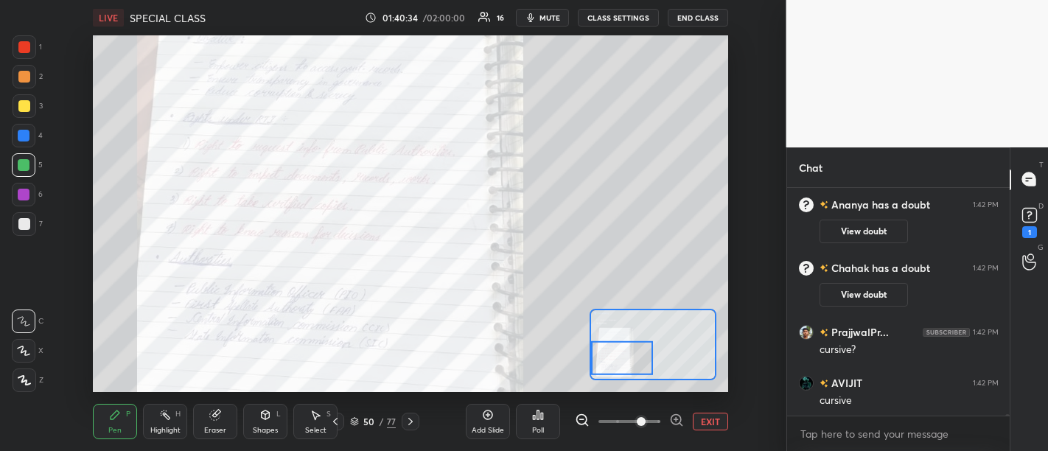
scroll to position [28985, 0]
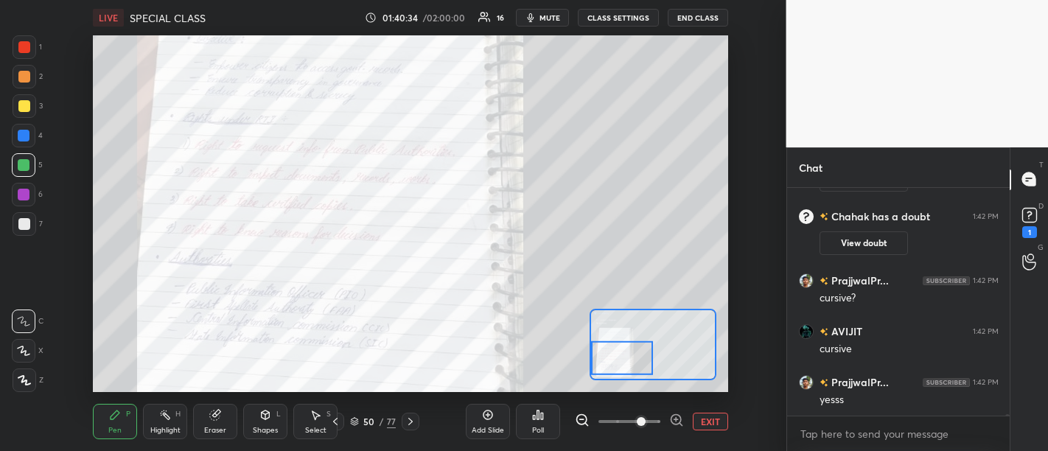
click at [887, 401] on div "PrajjwalPr... has a doubt 1:42 PM View doubt Ananya has a doubt 1:42 PM View do…" at bounding box center [898, 302] width 223 height 228
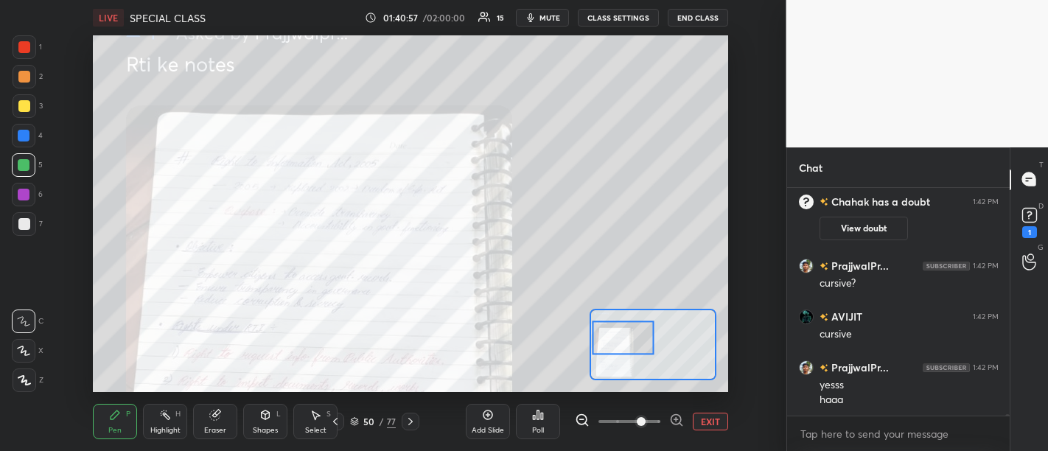
scroll to position [29050, 0]
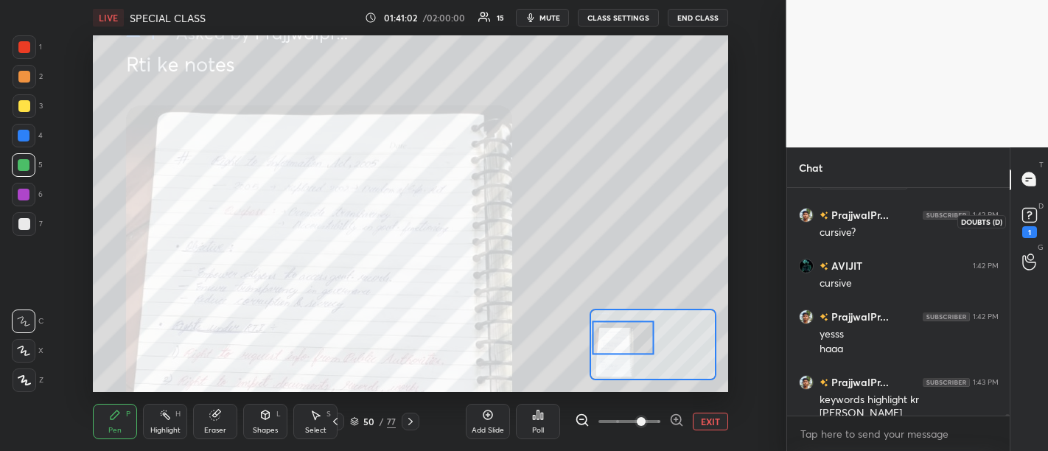
click at [1028, 234] on div "1" at bounding box center [1029, 232] width 15 height 12
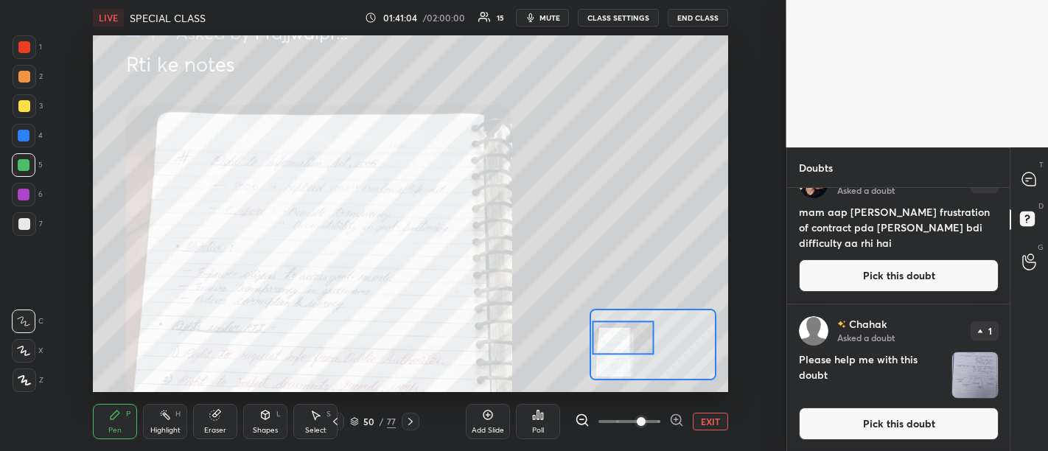
scroll to position [38, 0]
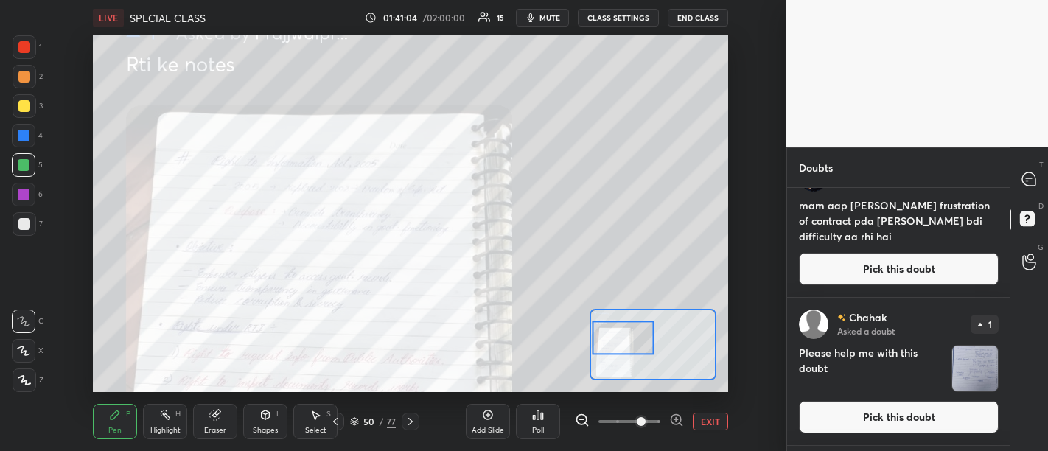
click at [886, 421] on button "Pick this doubt" at bounding box center [899, 417] width 200 height 32
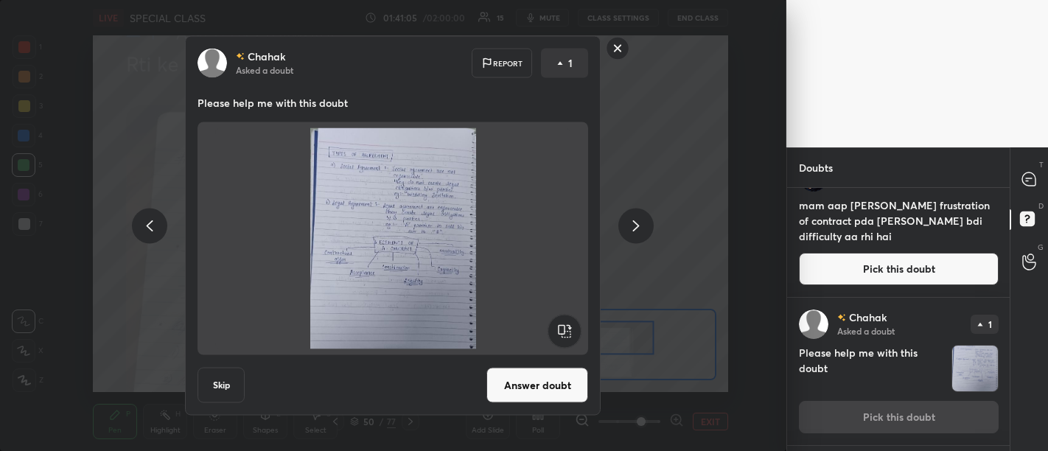
click at [539, 388] on button "Answer doubt" at bounding box center [537, 385] width 102 height 35
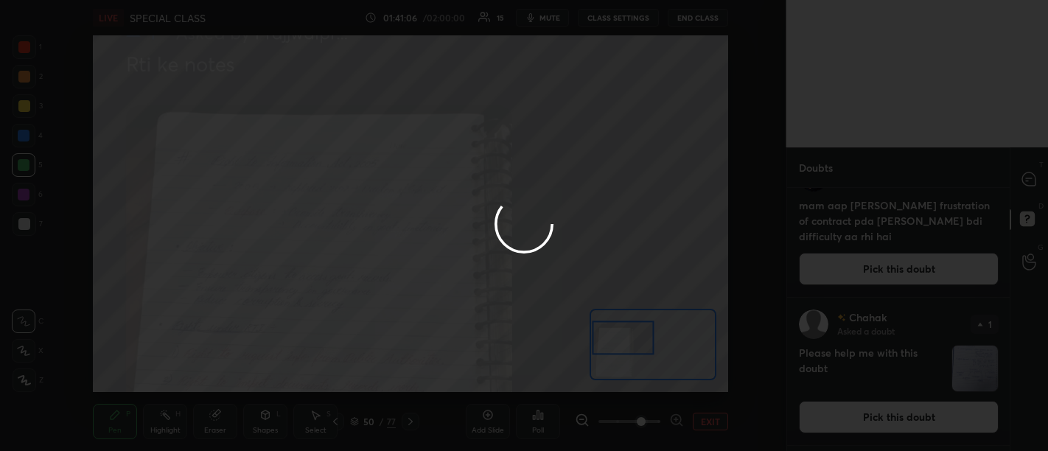
scroll to position [0, 0]
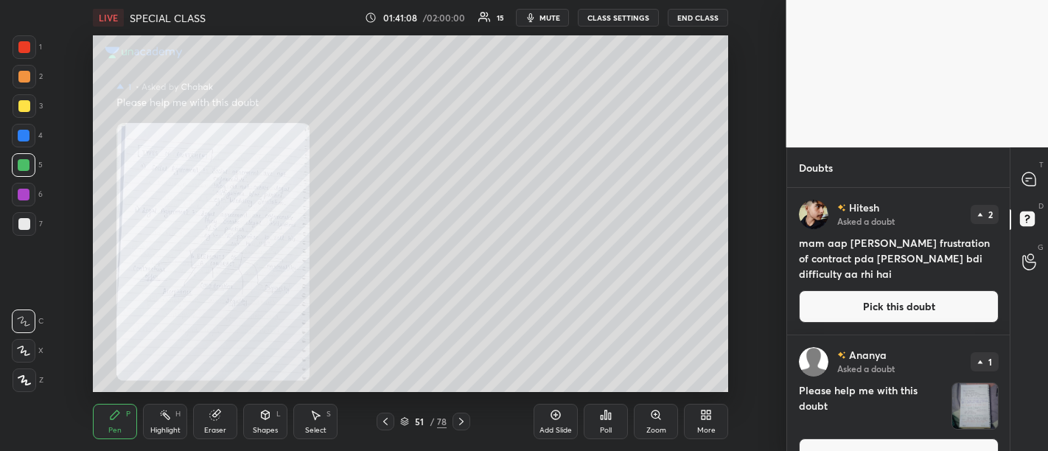
click at [652, 424] on div "Zoom" at bounding box center [656, 421] width 44 height 35
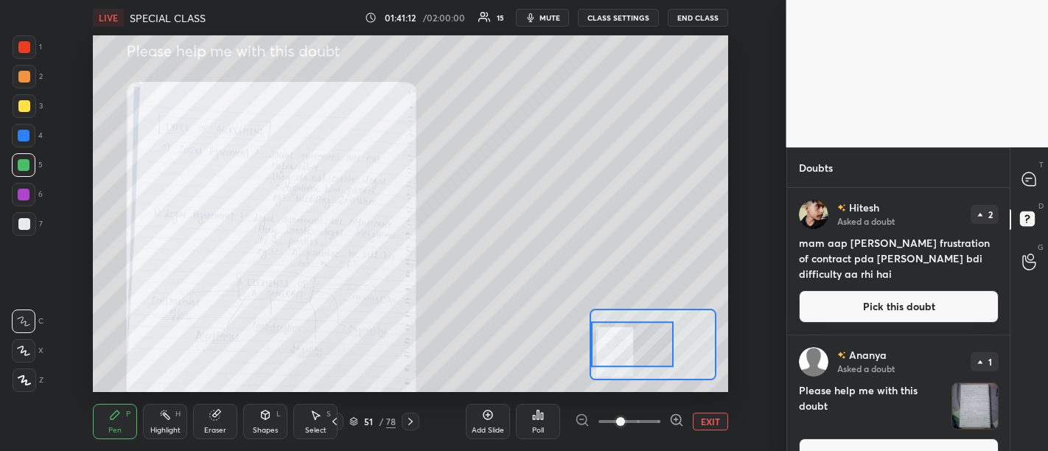
click at [1034, 181] on icon at bounding box center [1028, 178] width 13 height 13
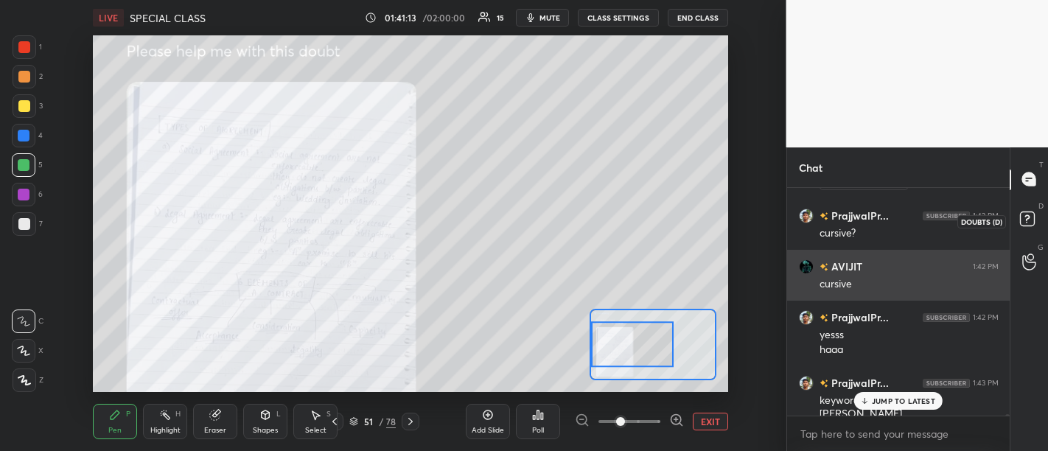
scroll to position [224, 219]
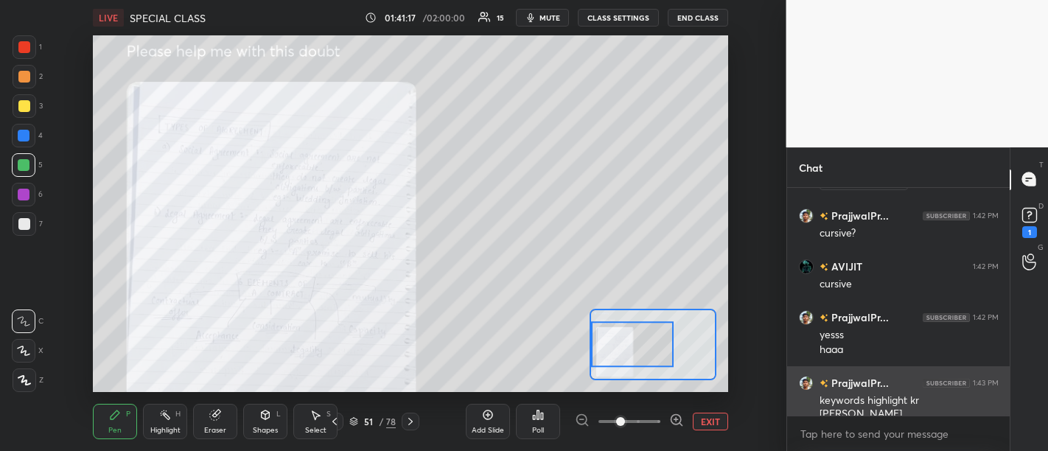
click at [903, 405] on div "keywords highlight kr leta hu" at bounding box center [908, 407] width 179 height 28
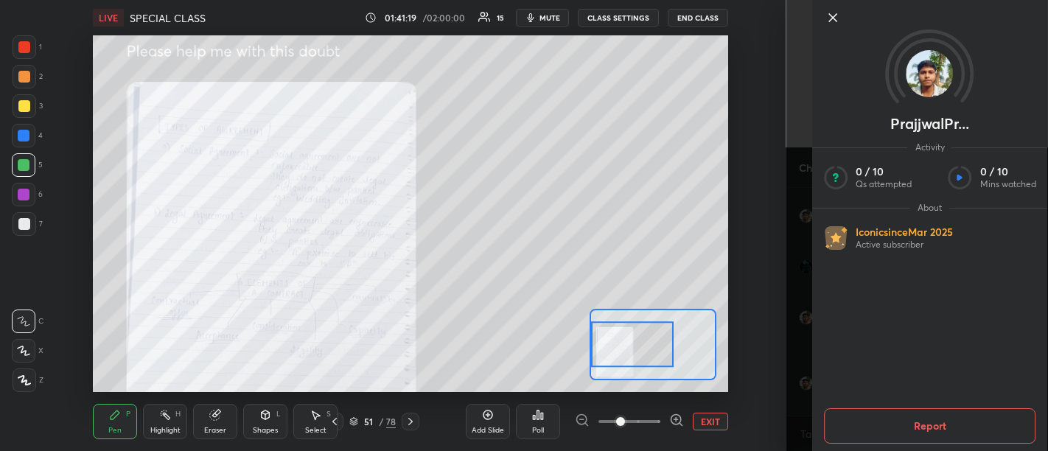
click at [836, 22] on icon at bounding box center [833, 18] width 18 height 18
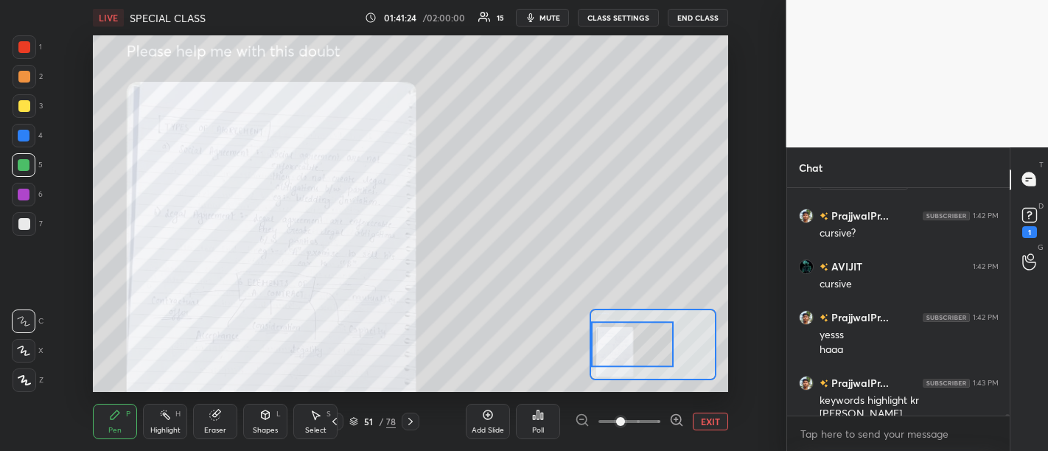
scroll to position [29258, 0]
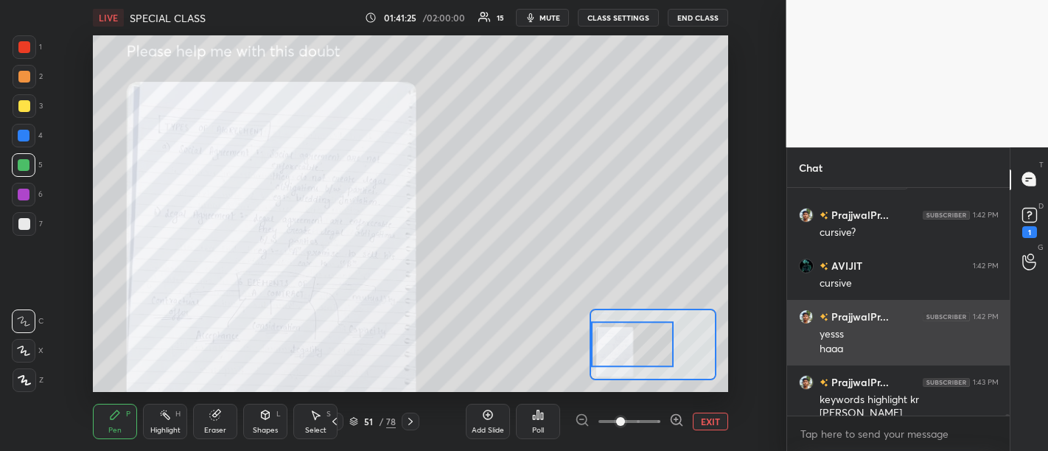
click at [871, 353] on div "haaa" at bounding box center [908, 349] width 179 height 15
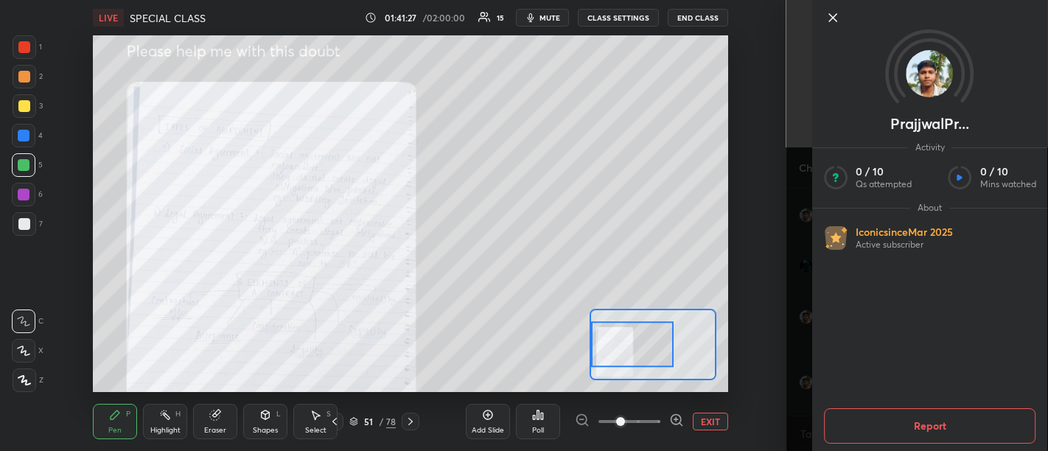
click at [834, 18] on icon at bounding box center [833, 18] width 18 height 18
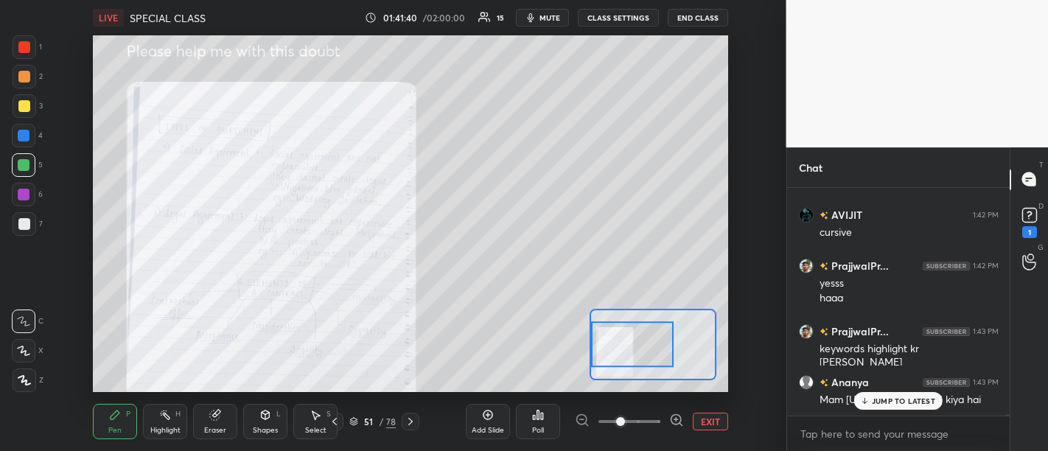
scroll to position [29372, 0]
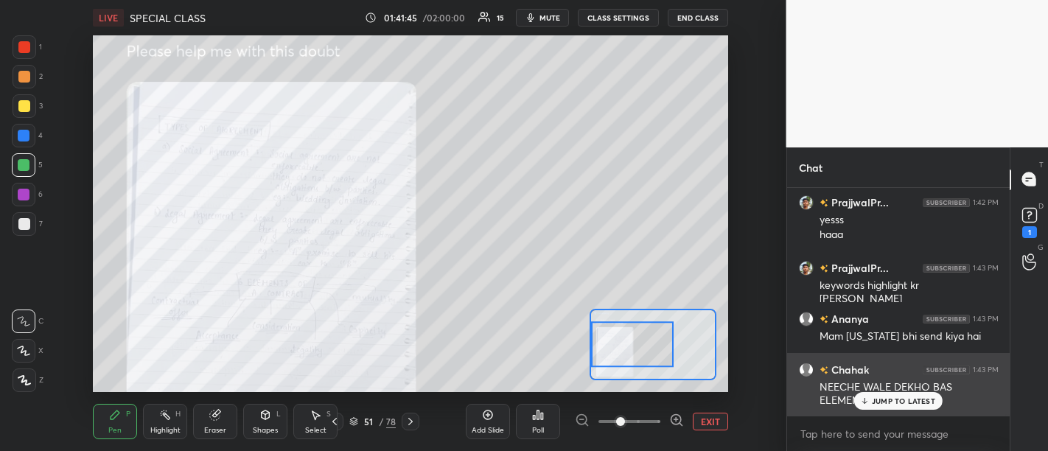
click at [905, 395] on div "JUMP TO LATEST" at bounding box center [898, 401] width 88 height 18
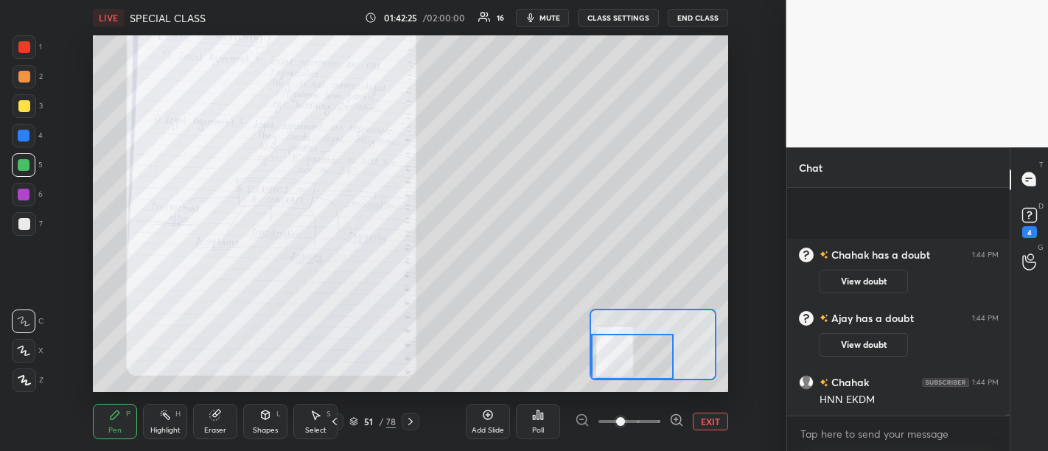
scroll to position [29383, 0]
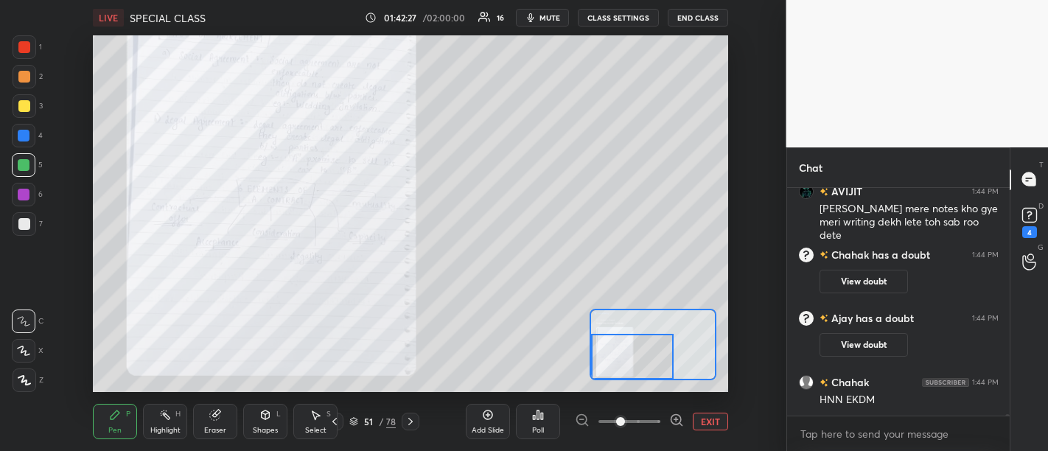
click at [1035, 237] on div "4" at bounding box center [1029, 221] width 22 height 34
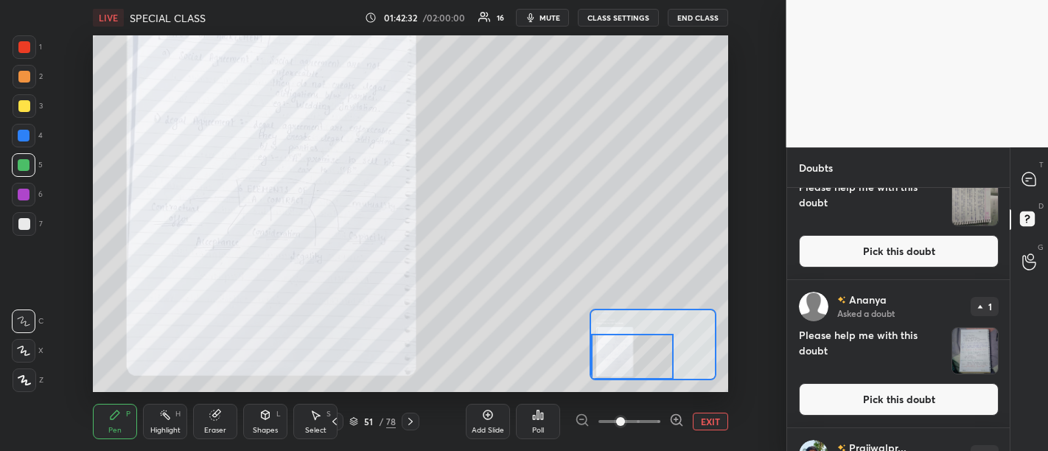
scroll to position [683, 0]
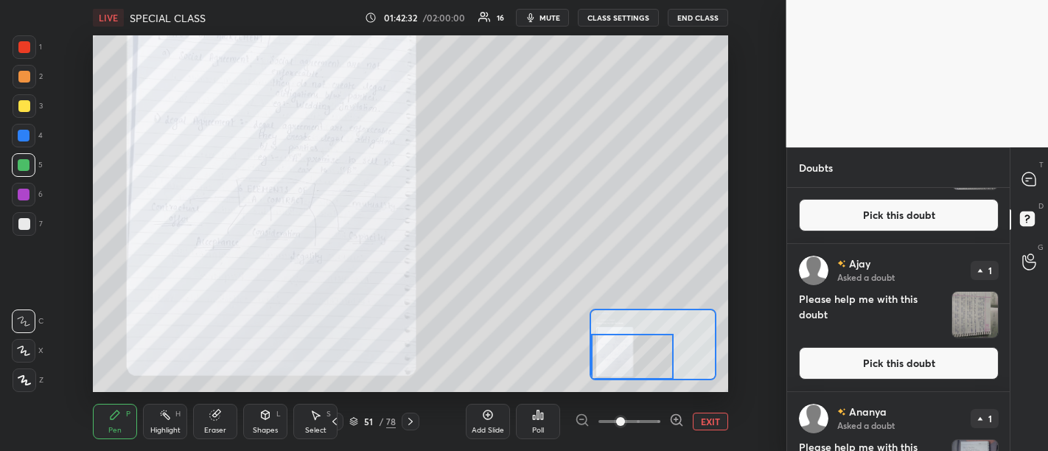
click at [903, 367] on button "Pick this doubt" at bounding box center [899, 363] width 200 height 32
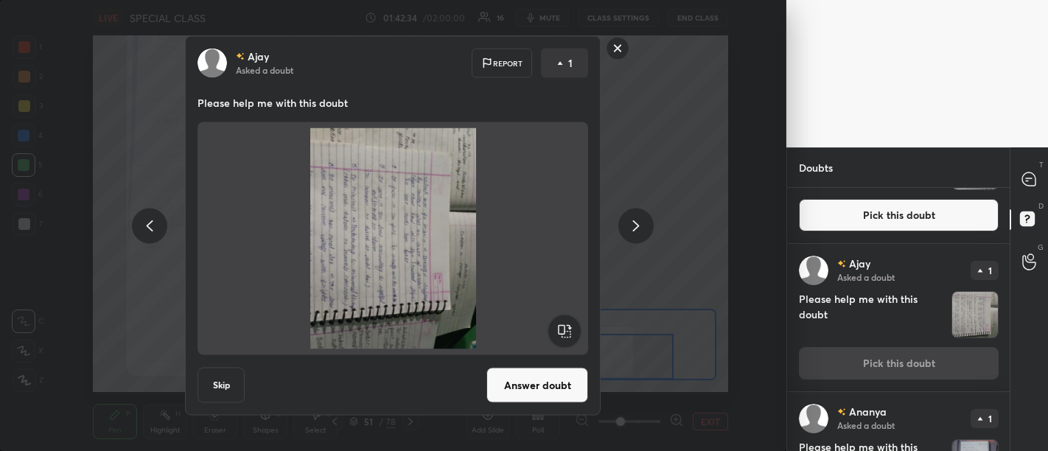
click at [916, 301] on h4 "Please help me with this doubt" at bounding box center [872, 314] width 147 height 47
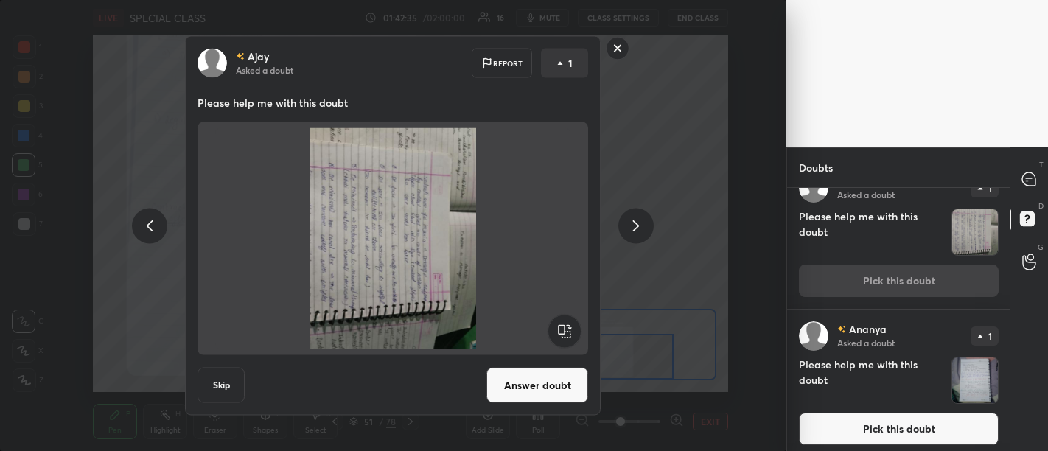
click at [907, 423] on button "Pick this doubt" at bounding box center [899, 429] width 200 height 32
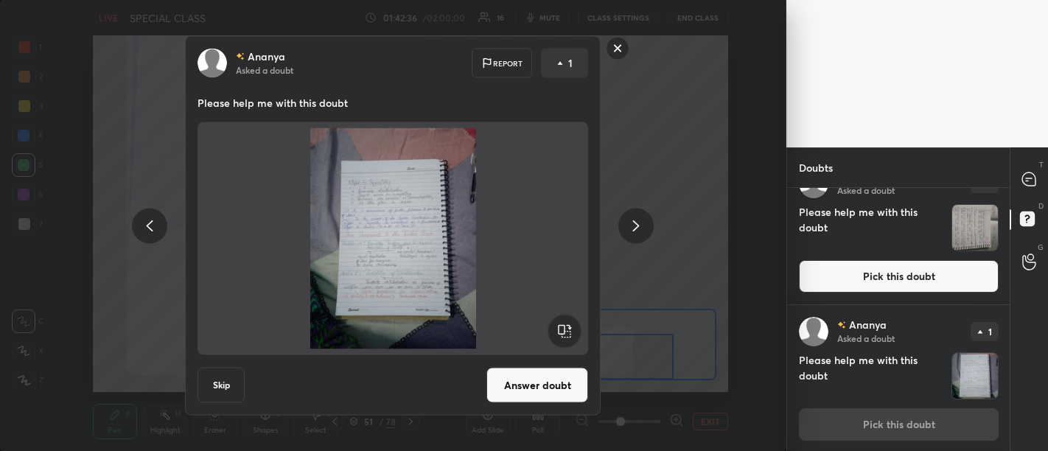
click at [550, 379] on button "Answer doubt" at bounding box center [537, 385] width 102 height 35
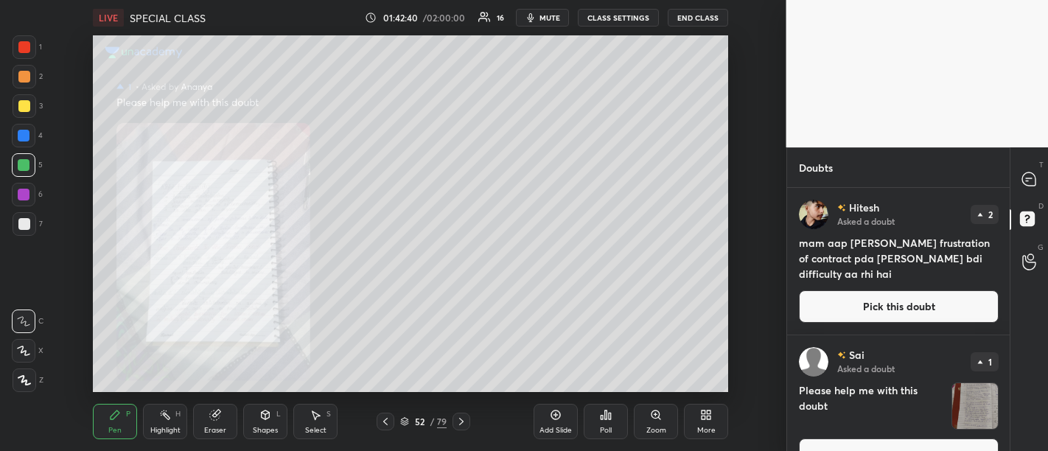
click at [654, 423] on div "Zoom" at bounding box center [656, 421] width 44 height 35
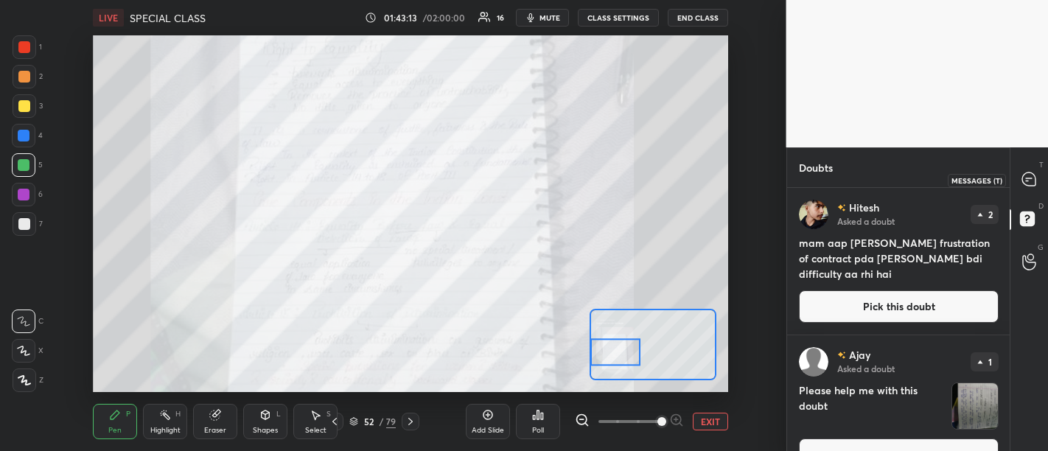
click at [1033, 177] on icon at bounding box center [1028, 178] width 13 height 13
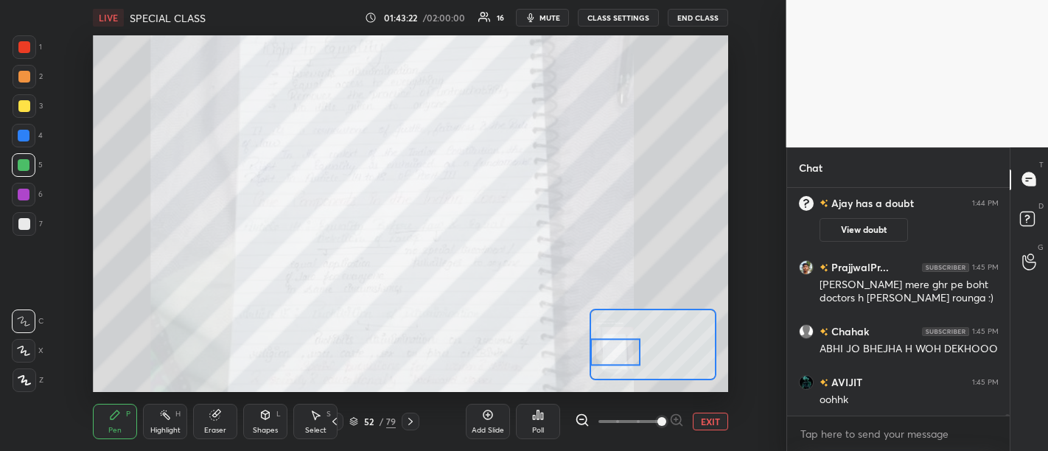
scroll to position [29933, 0]
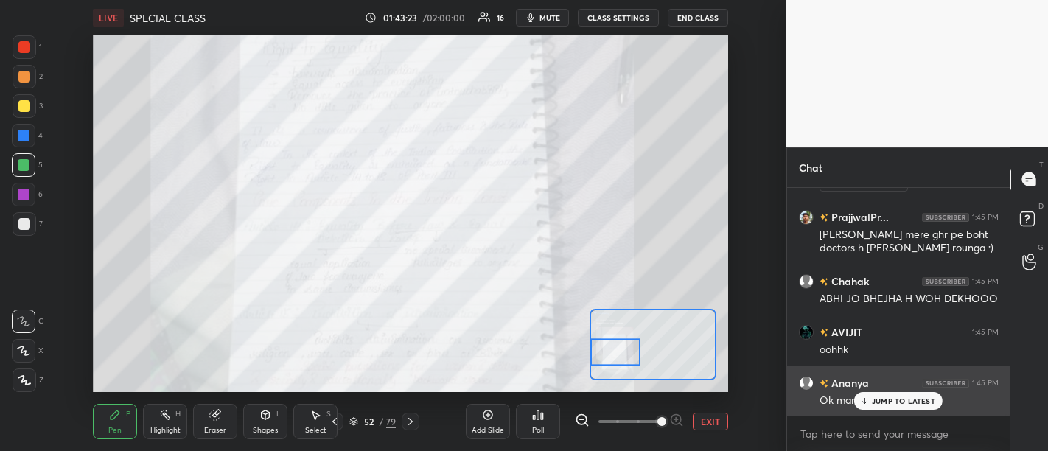
click at [895, 408] on div "Ananya 1:45 PM Ok mam" at bounding box center [898, 391] width 223 height 51
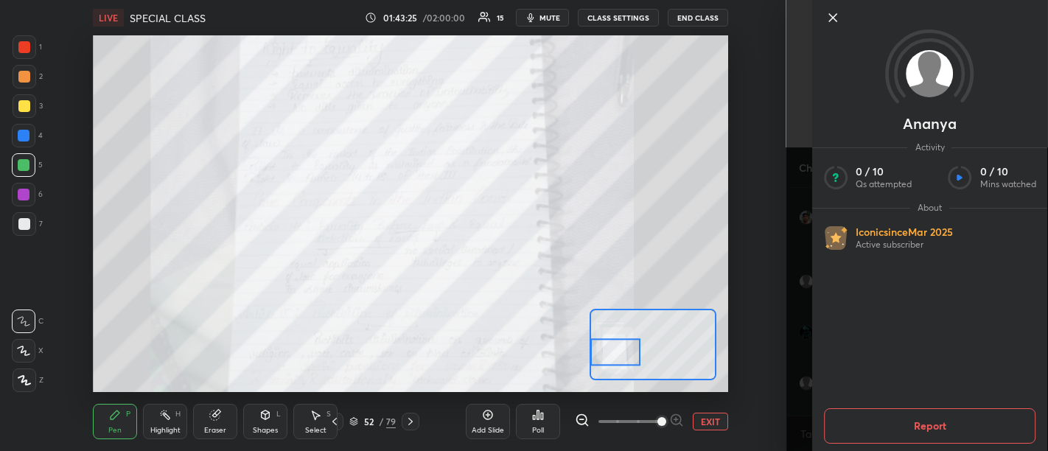
click at [838, 16] on icon at bounding box center [833, 18] width 18 height 18
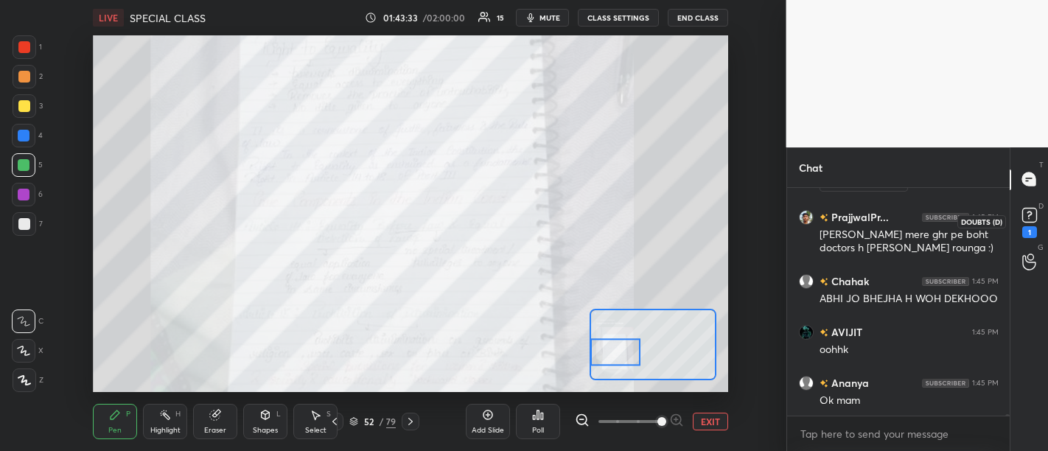
click at [1032, 223] on icon at bounding box center [1029, 215] width 22 height 22
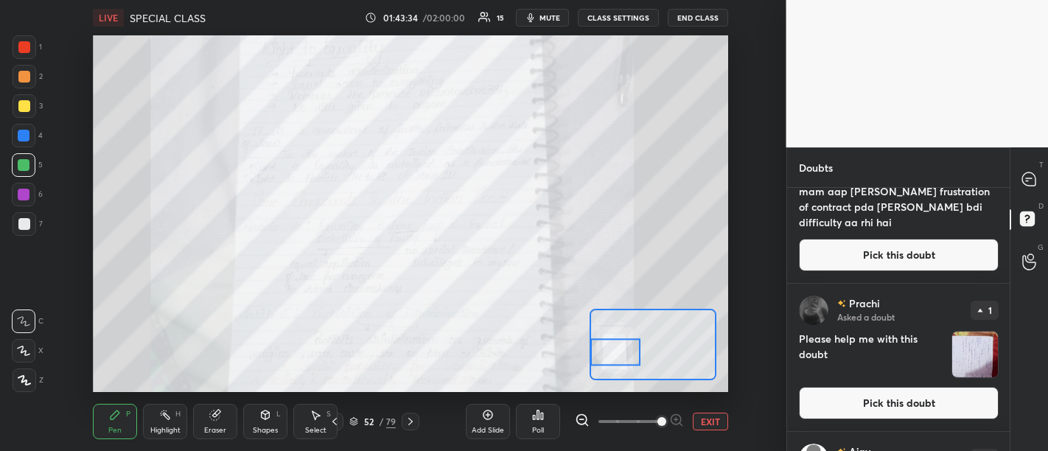
scroll to position [58, 0]
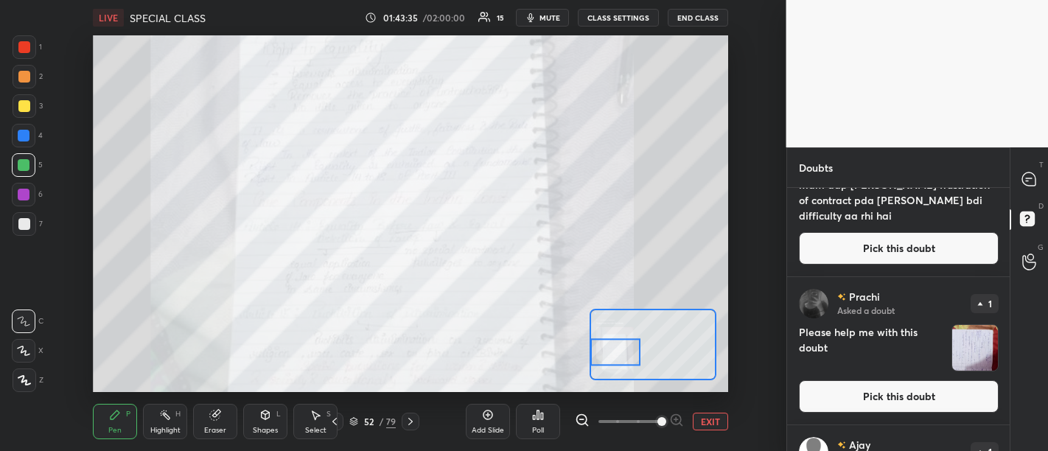
click at [892, 393] on button "Pick this doubt" at bounding box center [899, 396] width 200 height 32
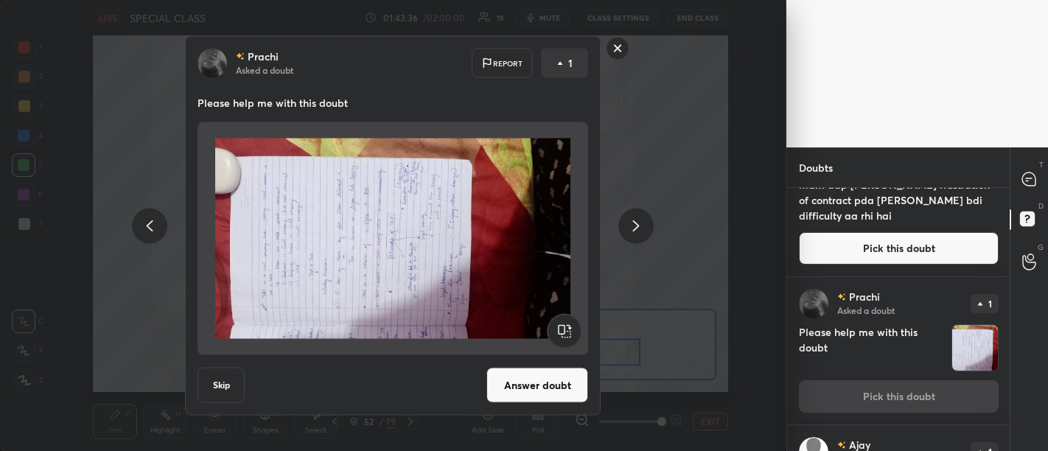
click at [535, 385] on button "Answer doubt" at bounding box center [537, 385] width 102 height 35
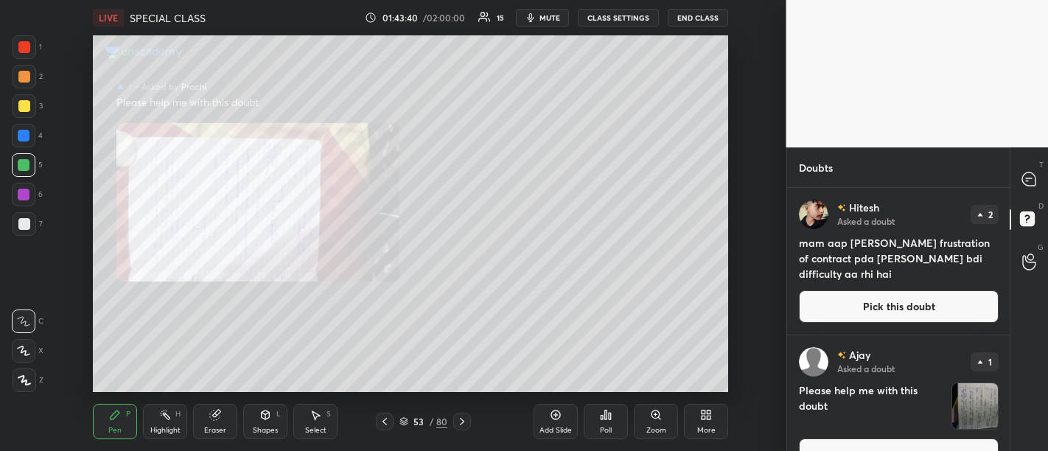
click at [657, 423] on div "Zoom" at bounding box center [656, 421] width 44 height 35
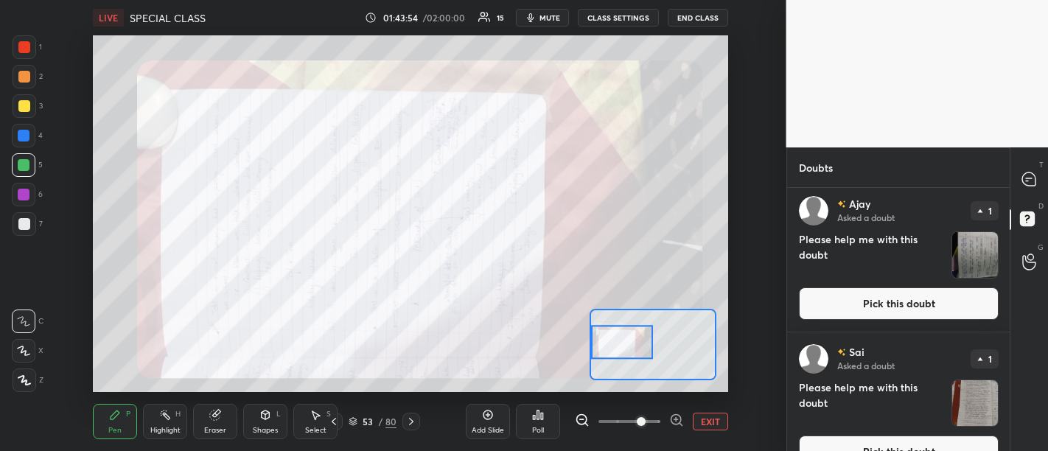
scroll to position [349, 0]
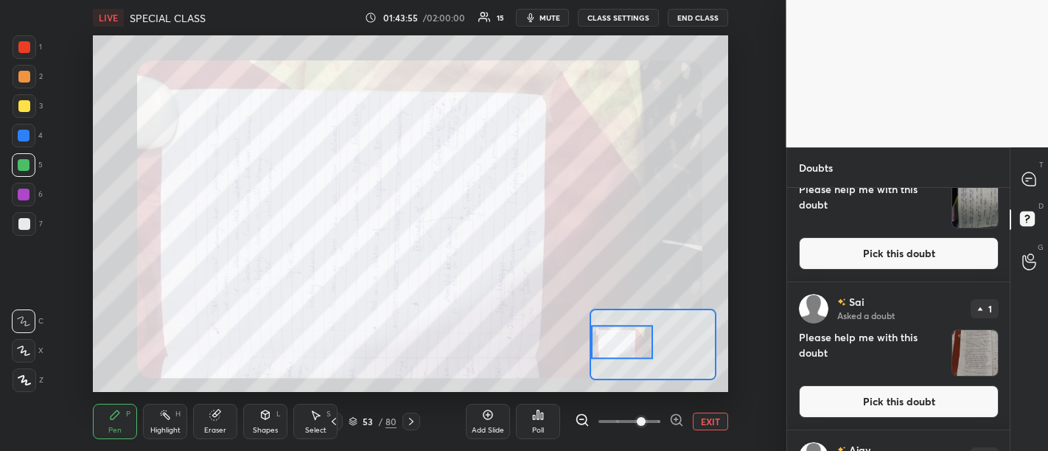
click at [908, 404] on button "Pick this doubt" at bounding box center [899, 401] width 200 height 32
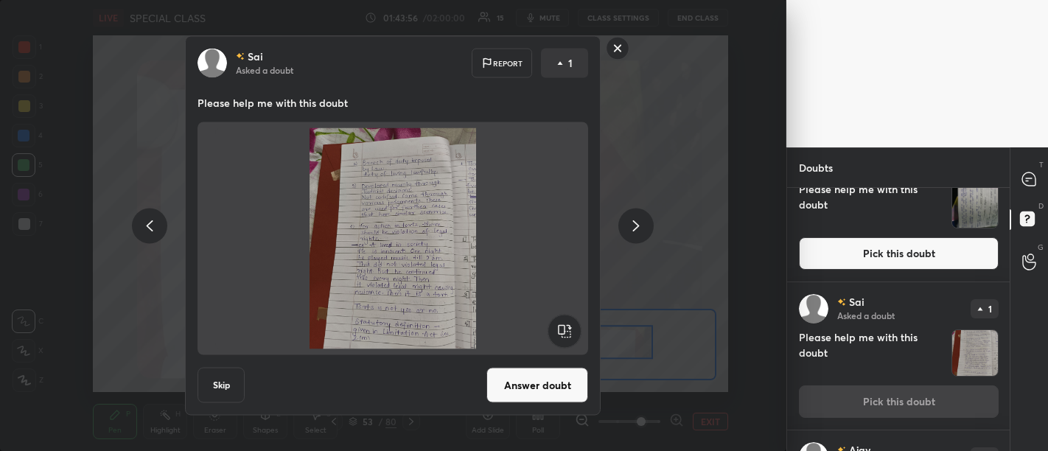
click at [556, 382] on button "Answer doubt" at bounding box center [537, 385] width 102 height 35
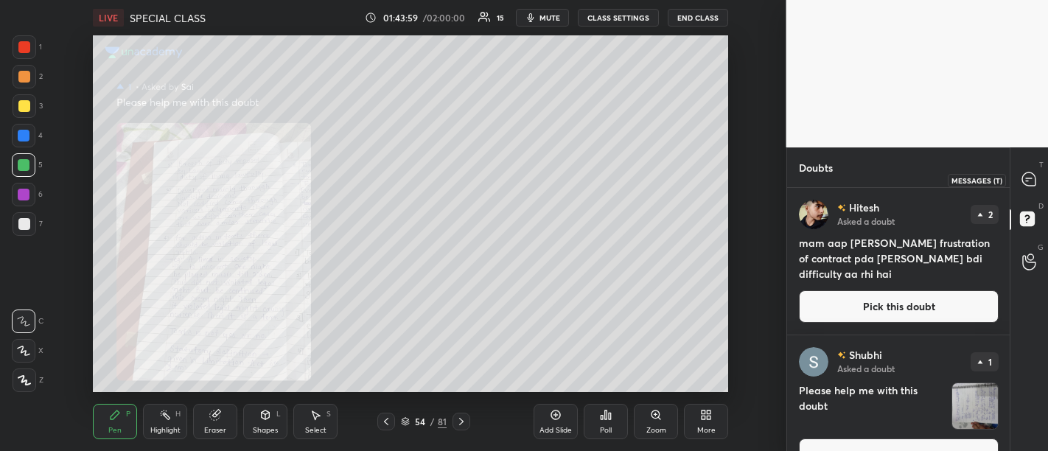
click at [1024, 181] on icon at bounding box center [1028, 178] width 13 height 13
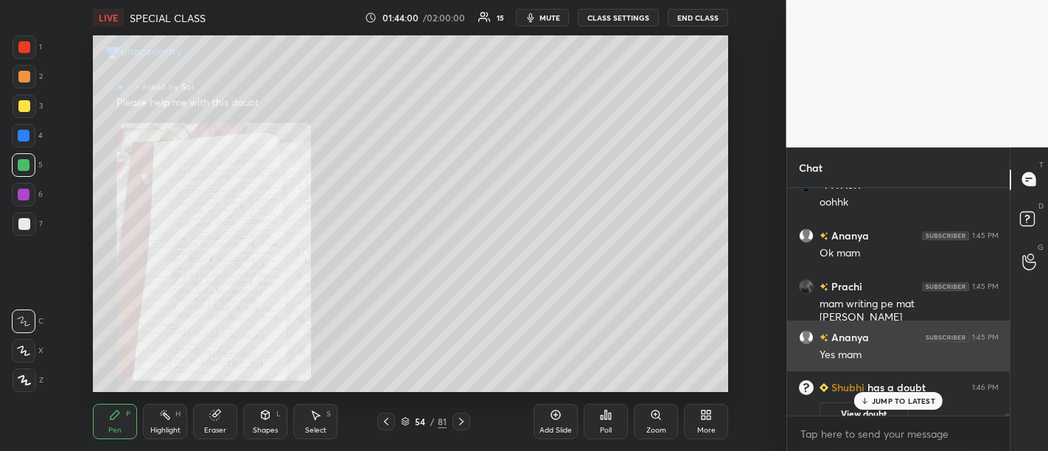
scroll to position [30086, 0]
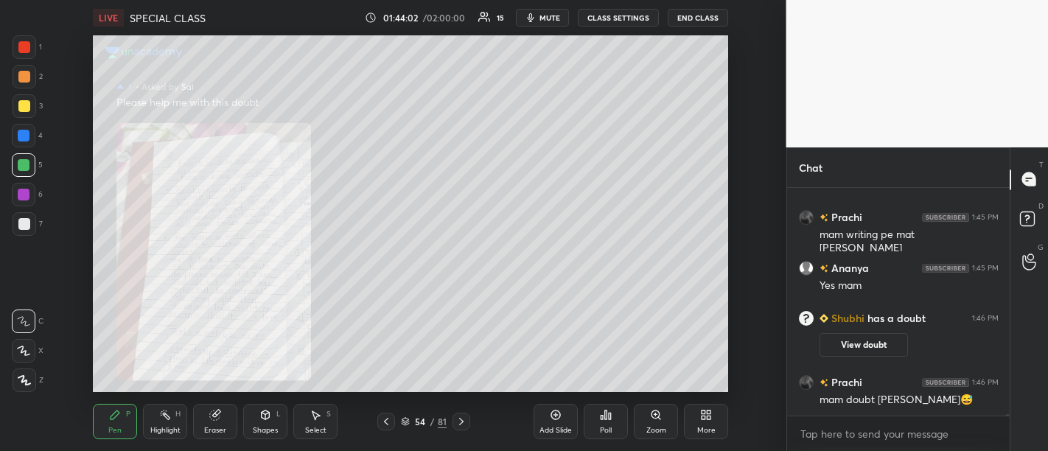
click at [652, 421] on div "Zoom" at bounding box center [656, 421] width 44 height 35
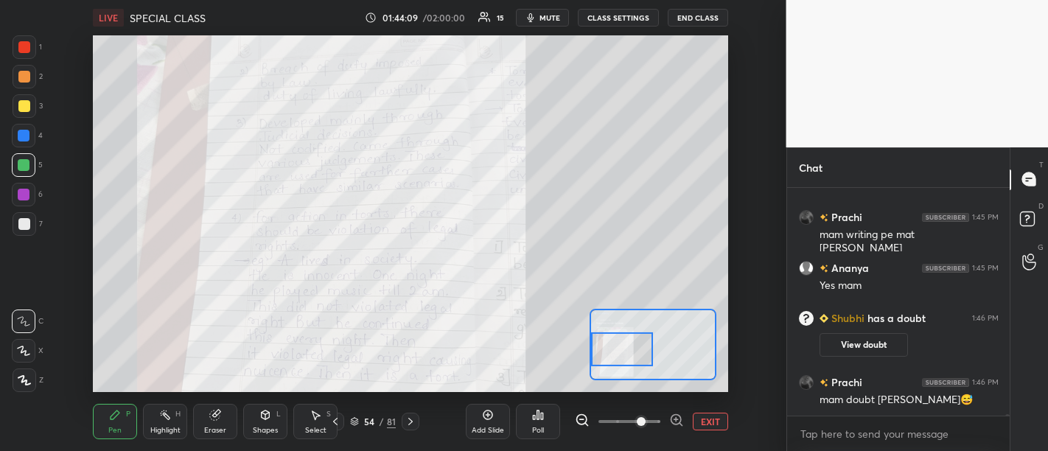
scroll to position [30150, 0]
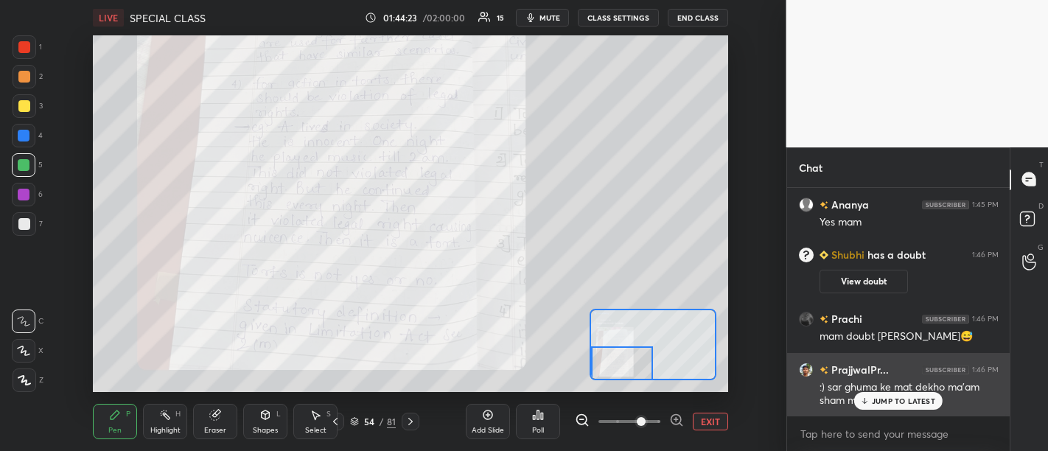
click at [878, 407] on div "JUMP TO LATEST" at bounding box center [898, 401] width 88 height 18
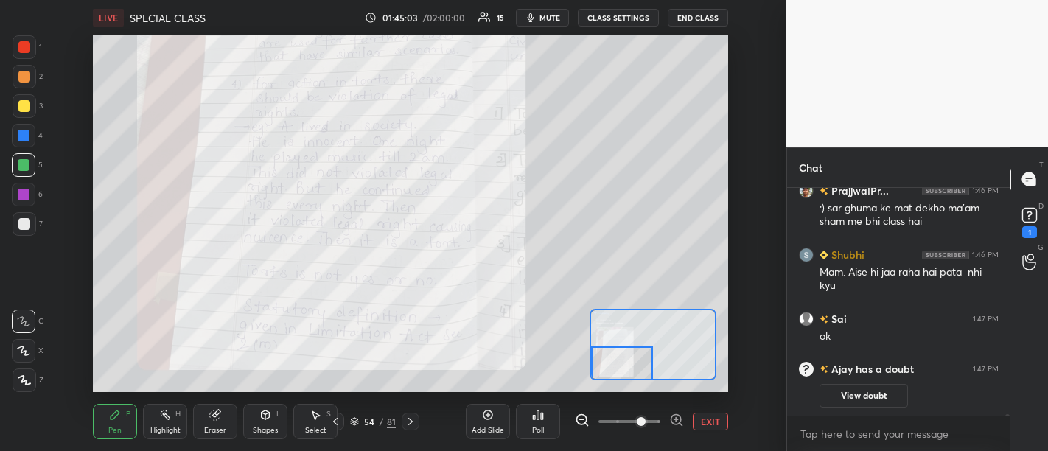
scroll to position [29861, 0]
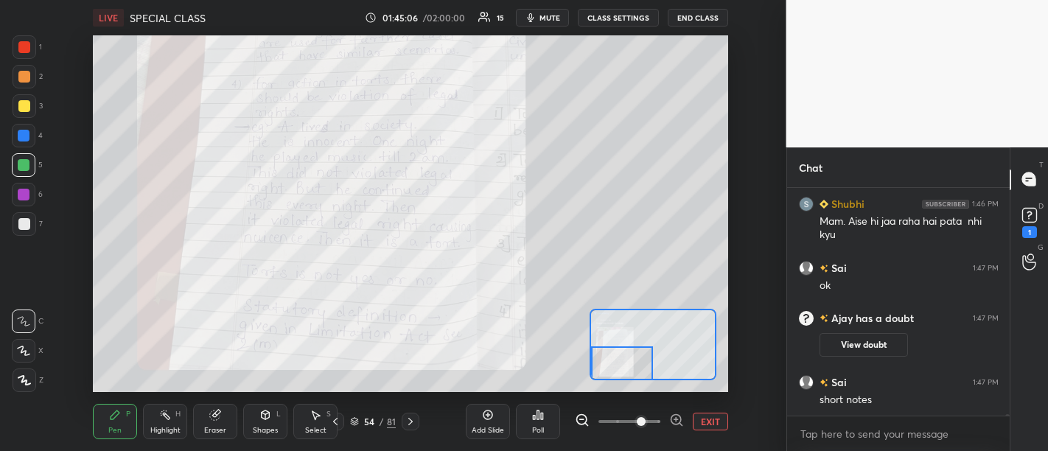
click at [494, 421] on div "Add Slide" at bounding box center [488, 421] width 44 height 35
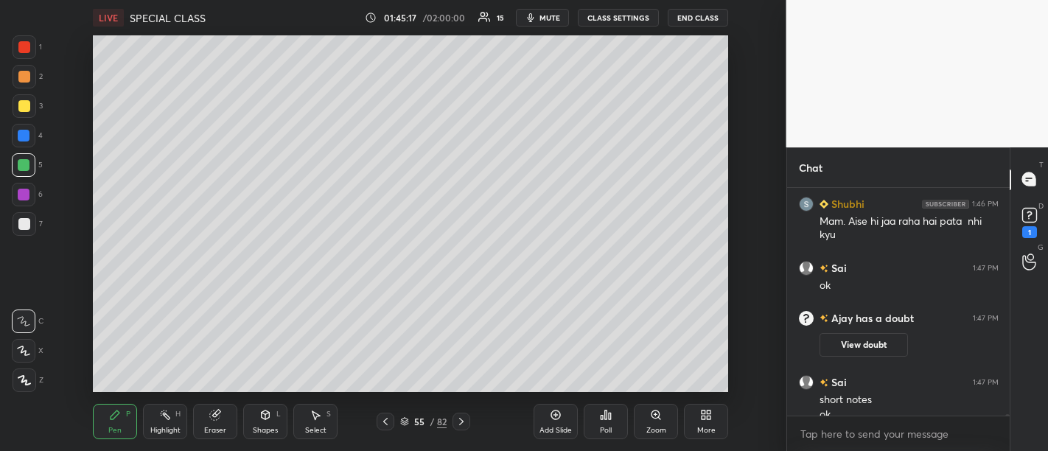
scroll to position [29876, 0]
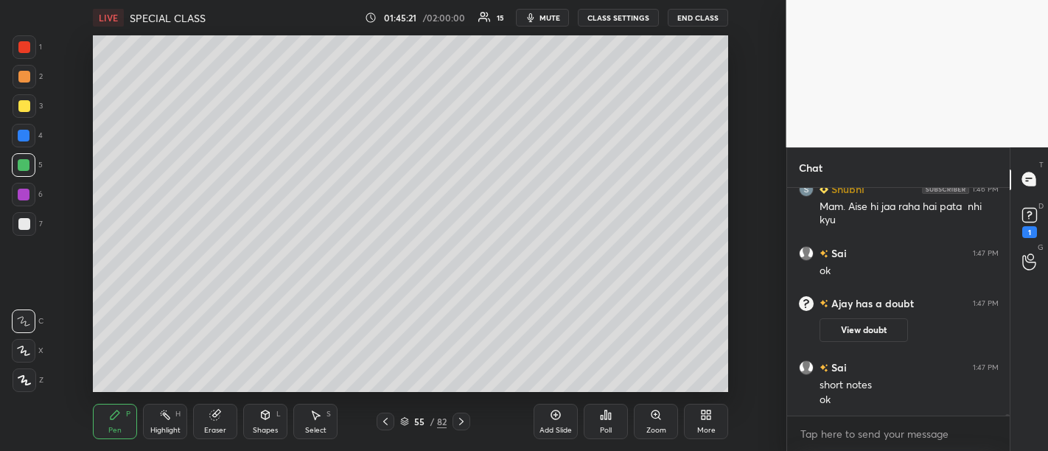
click at [1034, 211] on rect at bounding box center [1029, 215] width 14 height 14
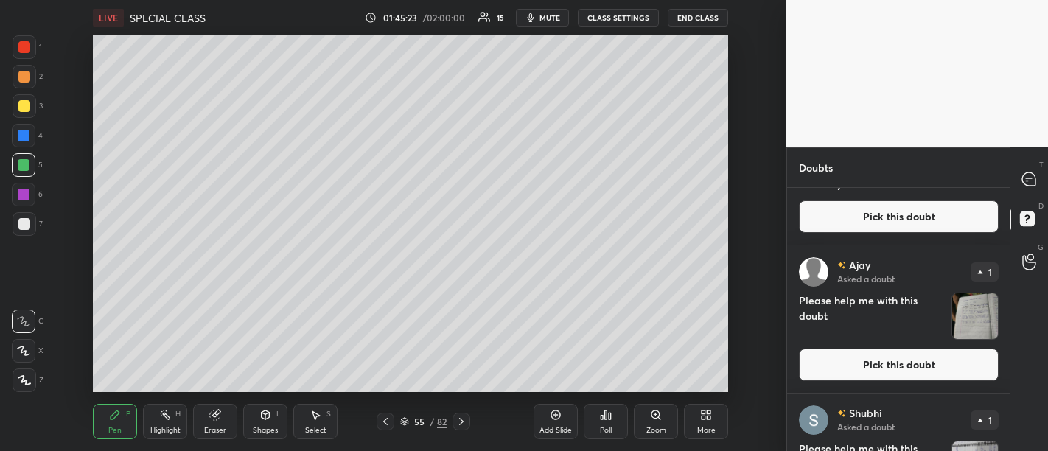
scroll to position [108, 0]
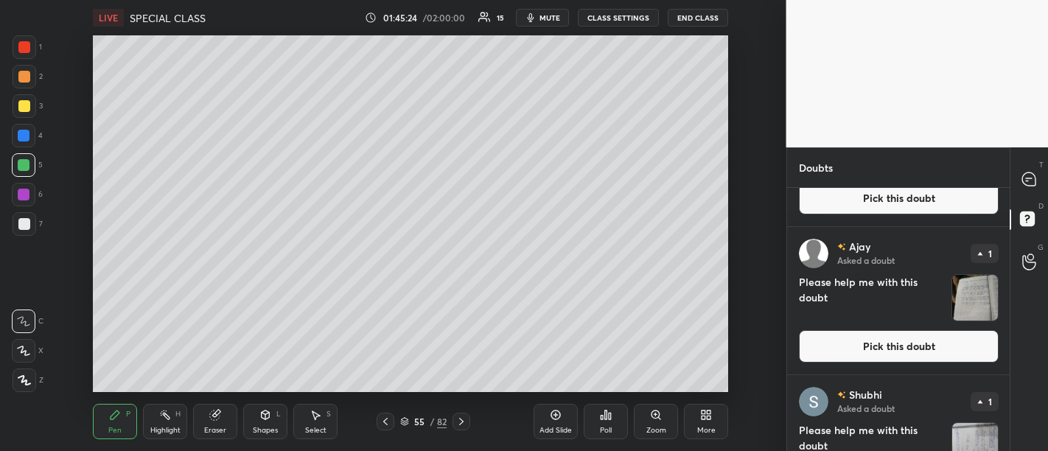
click at [886, 355] on button "Pick this doubt" at bounding box center [899, 346] width 200 height 32
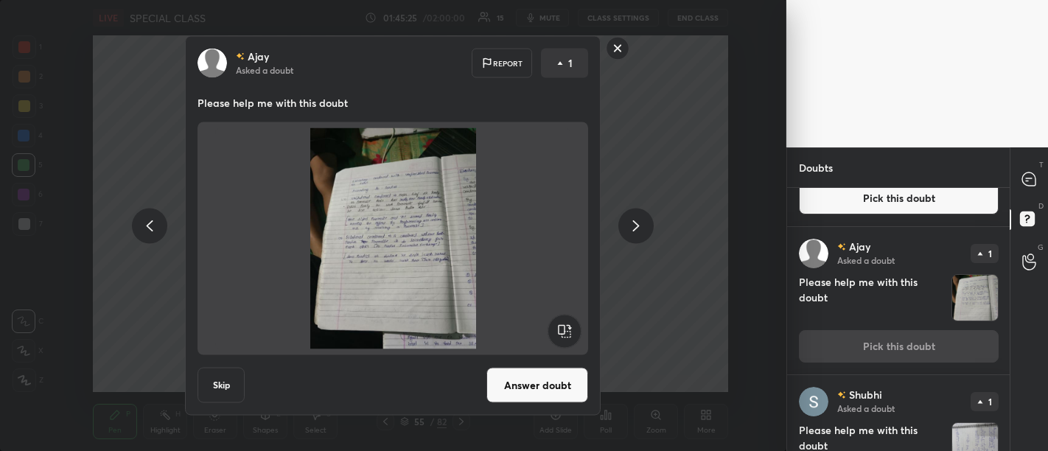
click at [534, 381] on button "Answer doubt" at bounding box center [537, 385] width 102 height 35
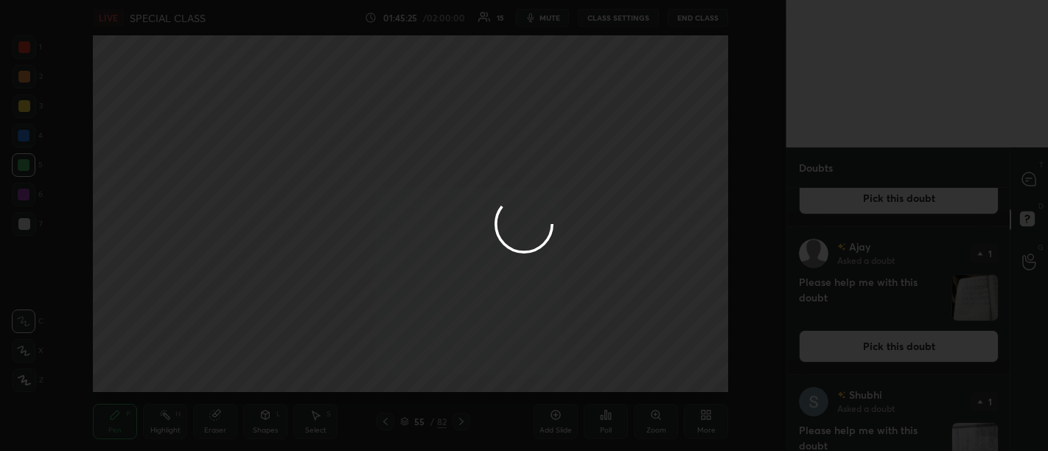
scroll to position [0, 0]
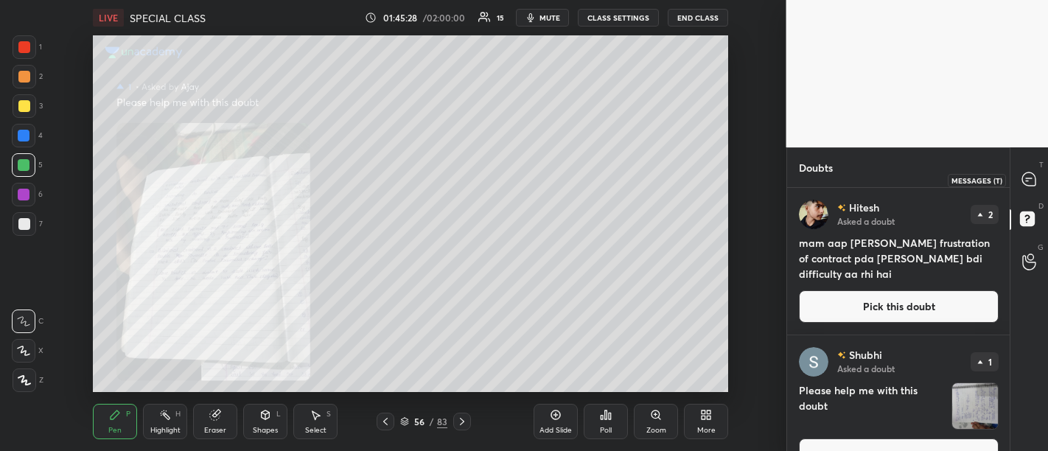
click at [1023, 175] on icon at bounding box center [1028, 178] width 13 height 13
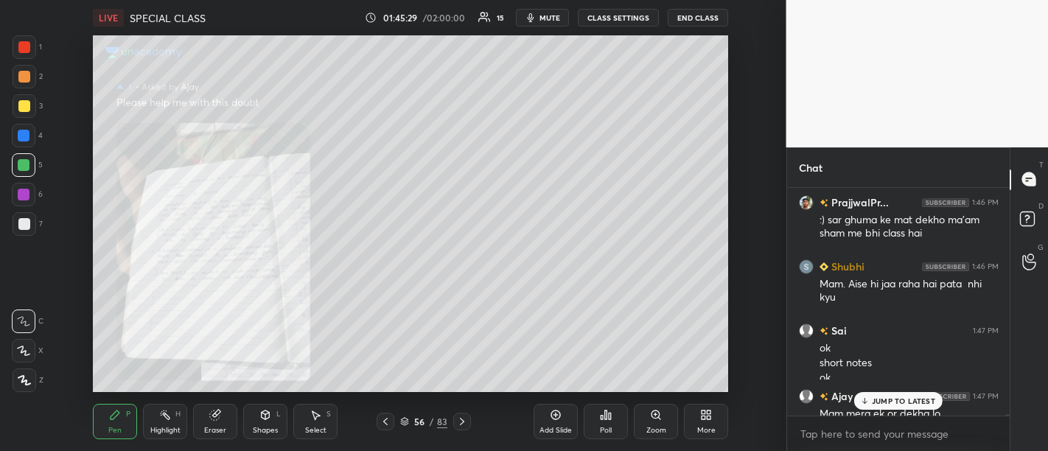
scroll to position [30083, 0]
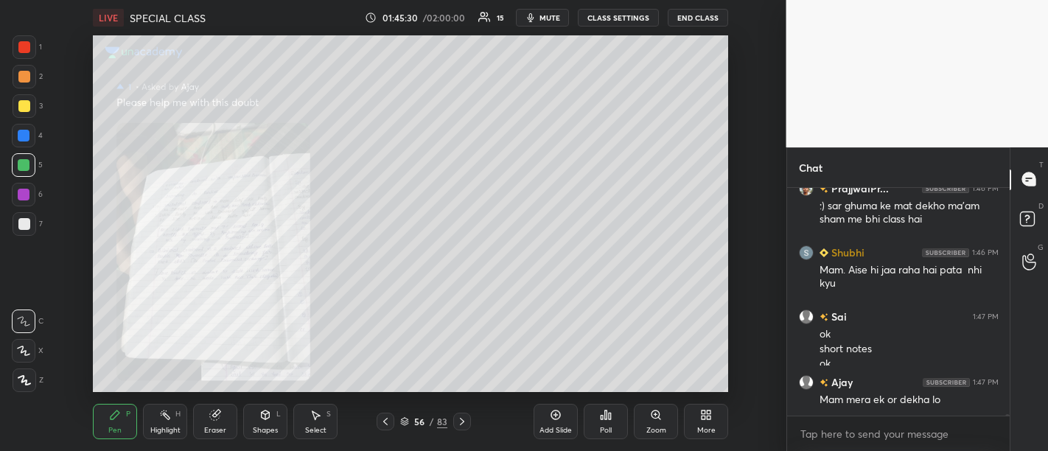
click at [651, 419] on icon at bounding box center [656, 415] width 12 height 12
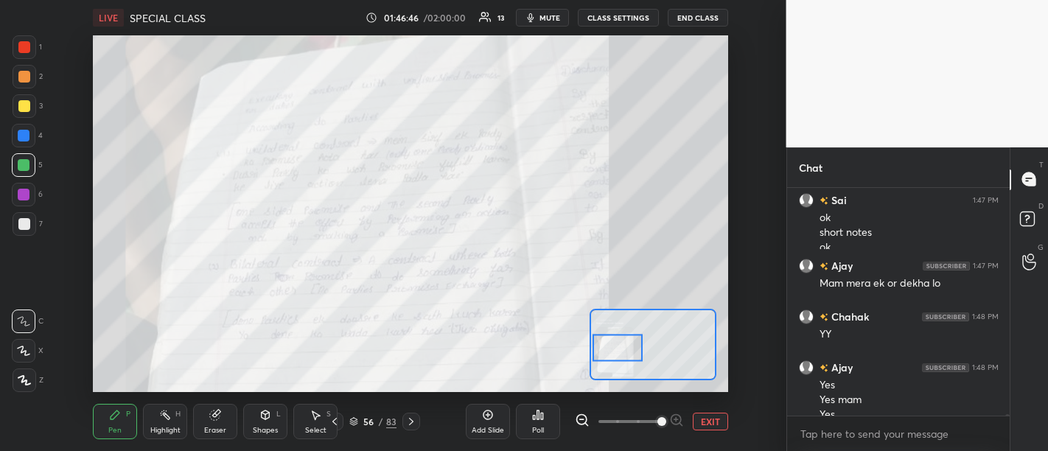
scroll to position [30215, 0]
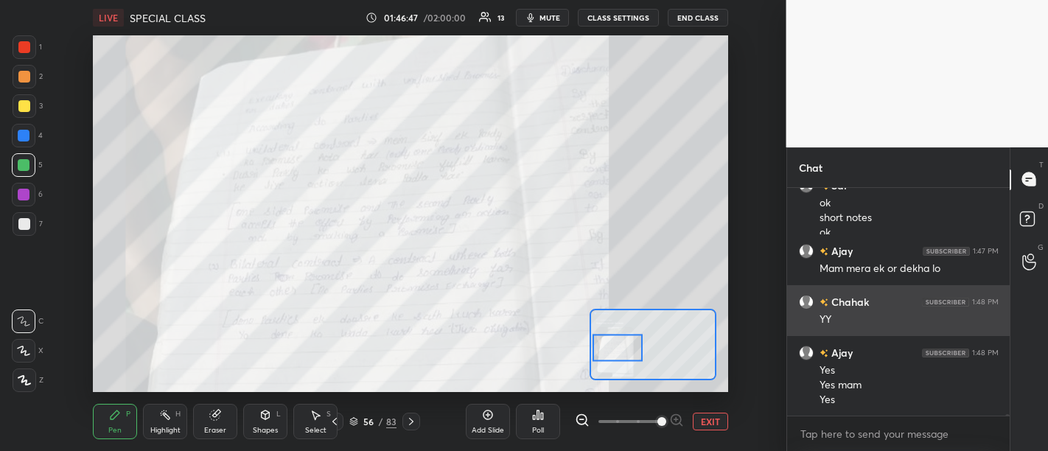
click at [886, 320] on div "YY" at bounding box center [908, 319] width 179 height 15
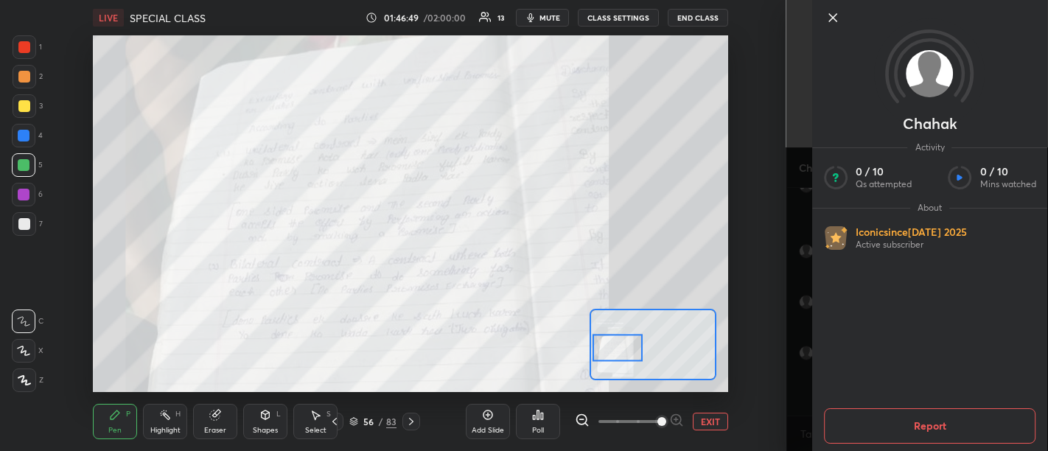
click at [830, 12] on icon at bounding box center [833, 18] width 18 height 18
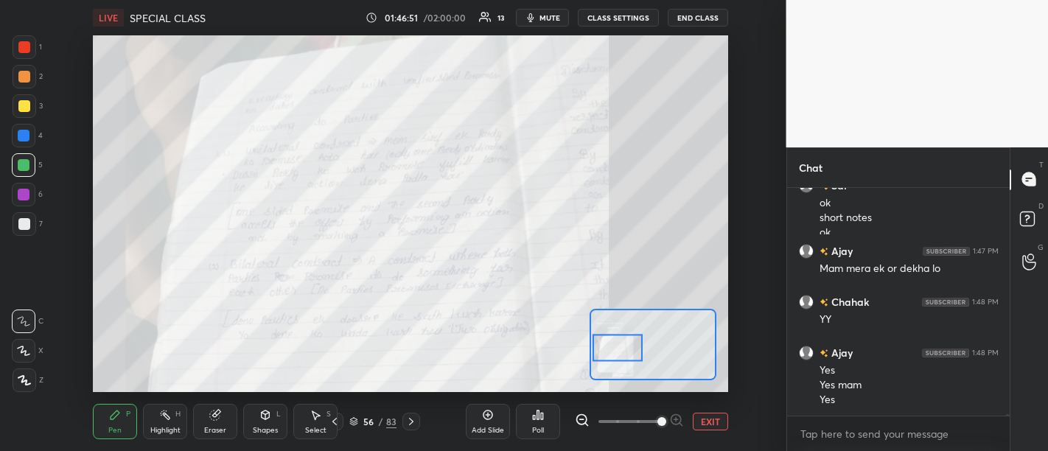
click at [878, 398] on div "Shubhi 1:46 PM Mam. Aise hi jaa raha hai pata nhi kyu Sai 1:47 PM ok short note…" at bounding box center [898, 302] width 223 height 228
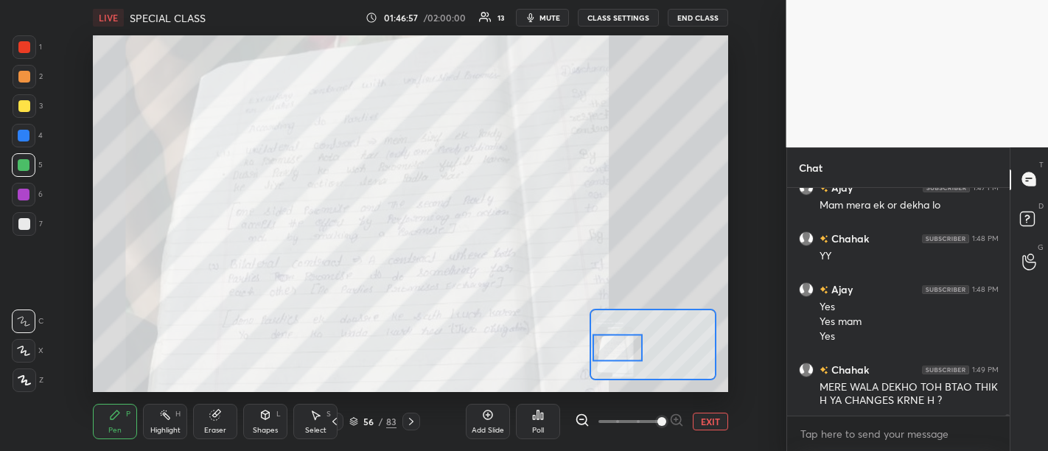
click at [926, 444] on div "yyy" at bounding box center [908, 451] width 179 height 15
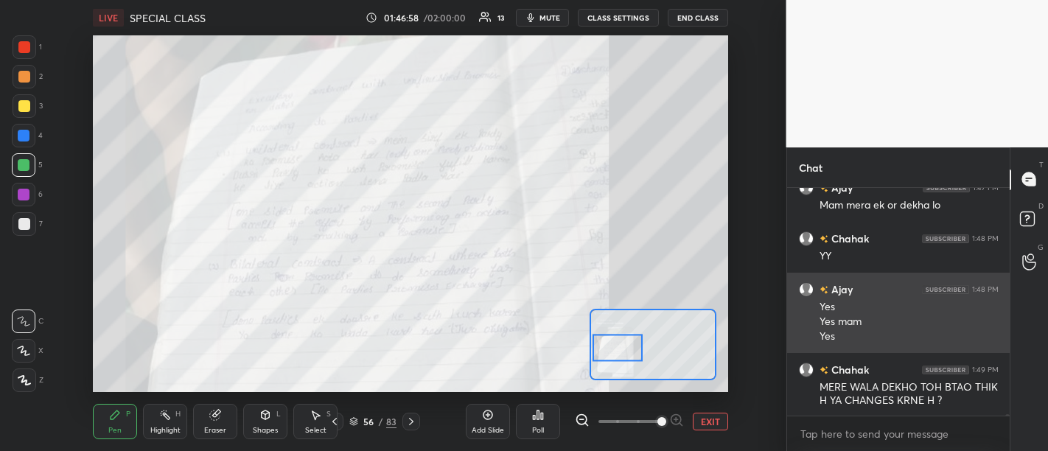
scroll to position [30329, 0]
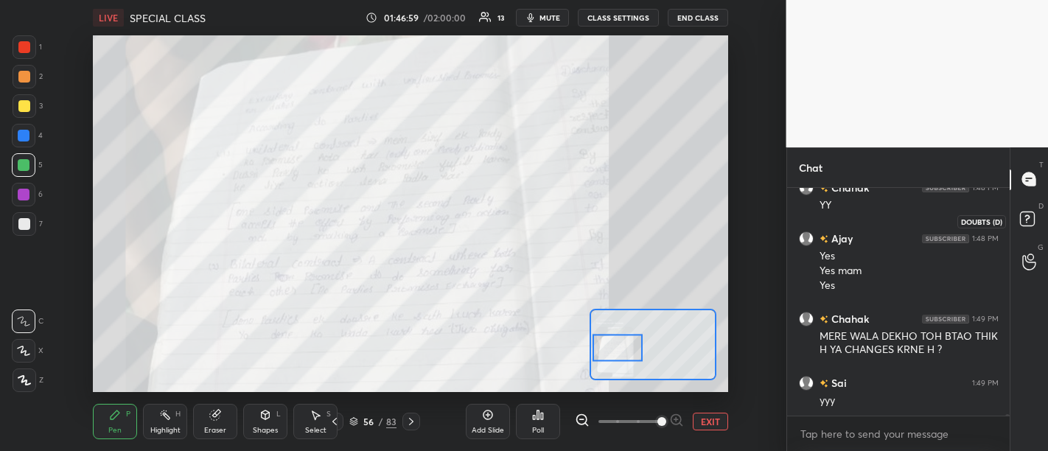
click at [1036, 222] on icon at bounding box center [1029, 221] width 27 height 27
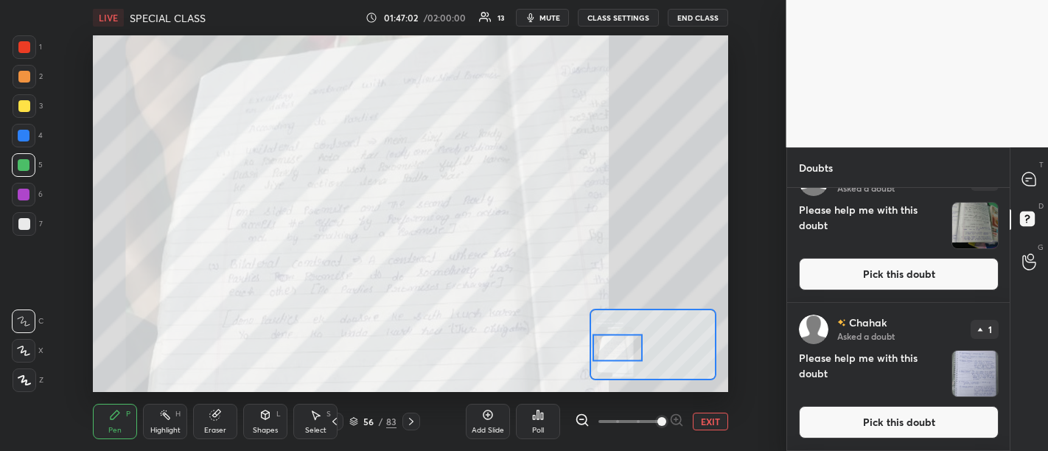
scroll to position [509, 0]
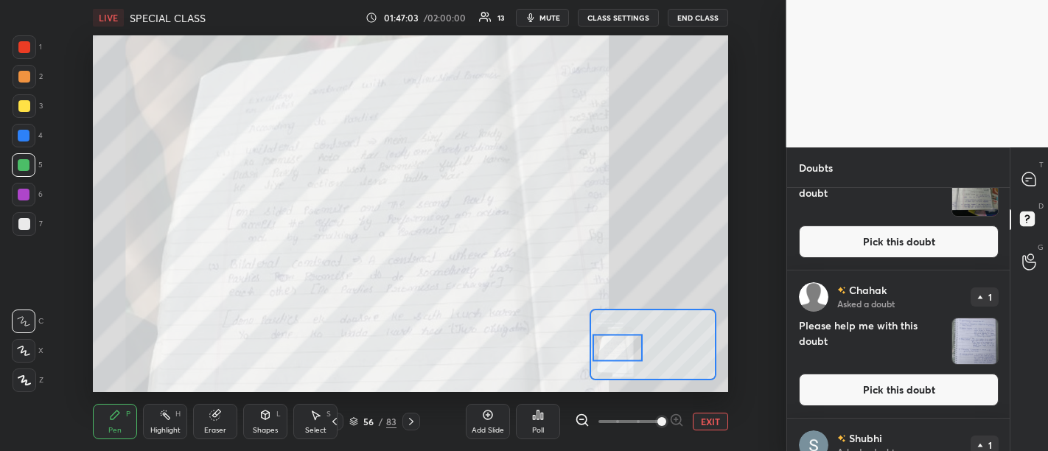
click at [891, 391] on button "Pick this doubt" at bounding box center [899, 390] width 200 height 32
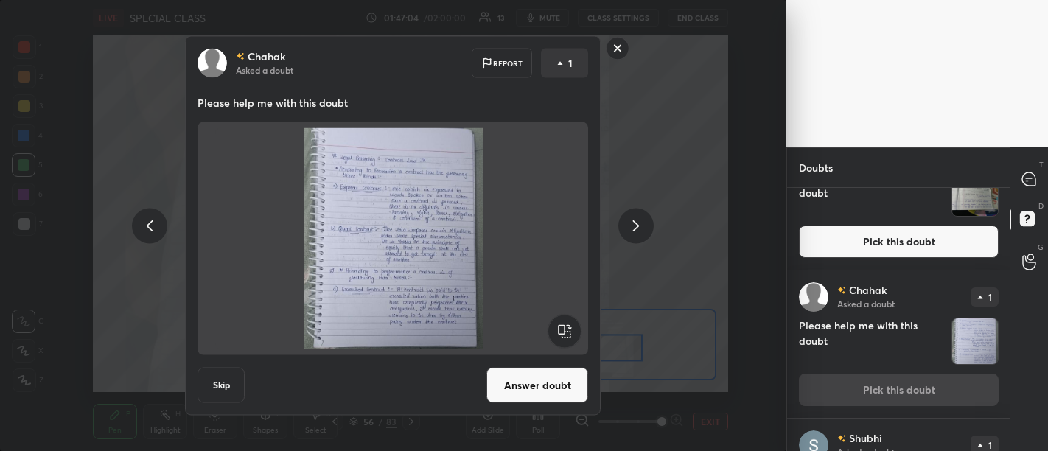
click at [546, 382] on button "Answer doubt" at bounding box center [537, 385] width 102 height 35
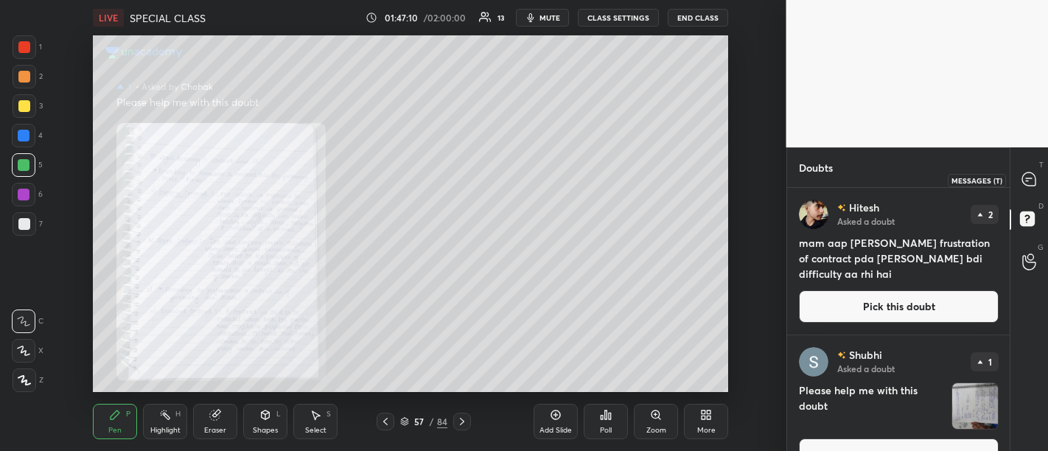
click at [1034, 179] on icon at bounding box center [1028, 178] width 13 height 13
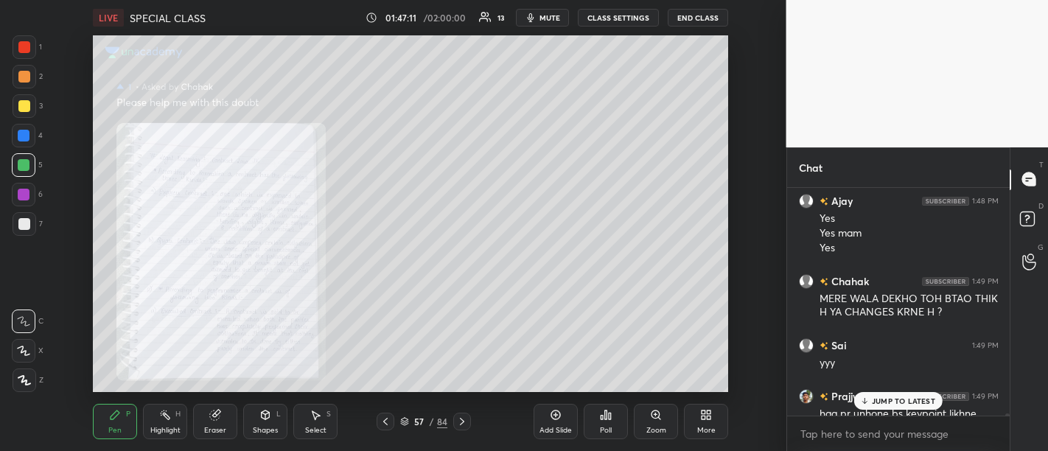
scroll to position [30330, 0]
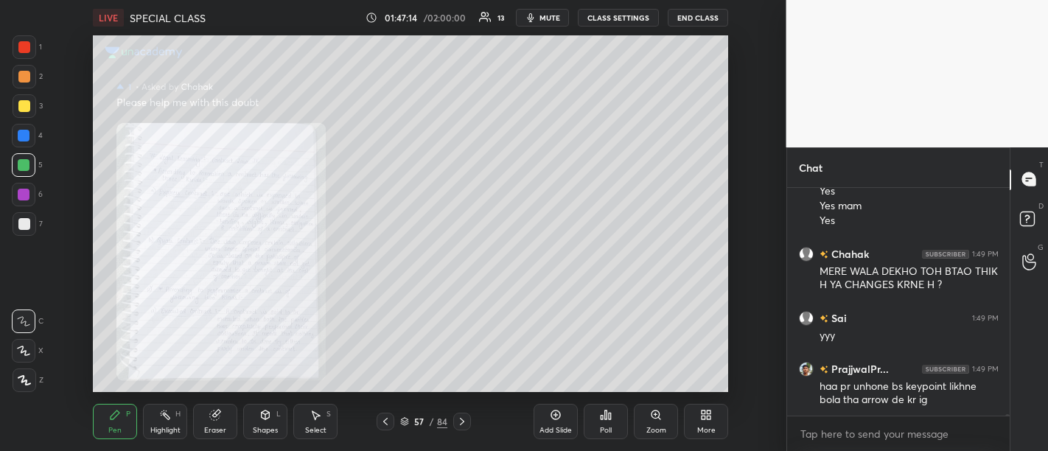
click at [603, 421] on div "Poll" at bounding box center [606, 421] width 44 height 35
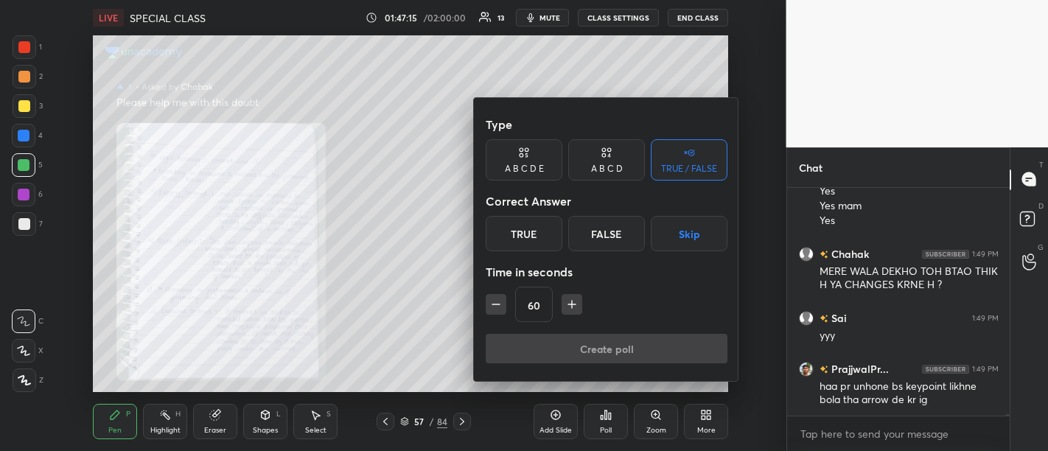
click at [448, 310] on div at bounding box center [524, 225] width 1048 height 451
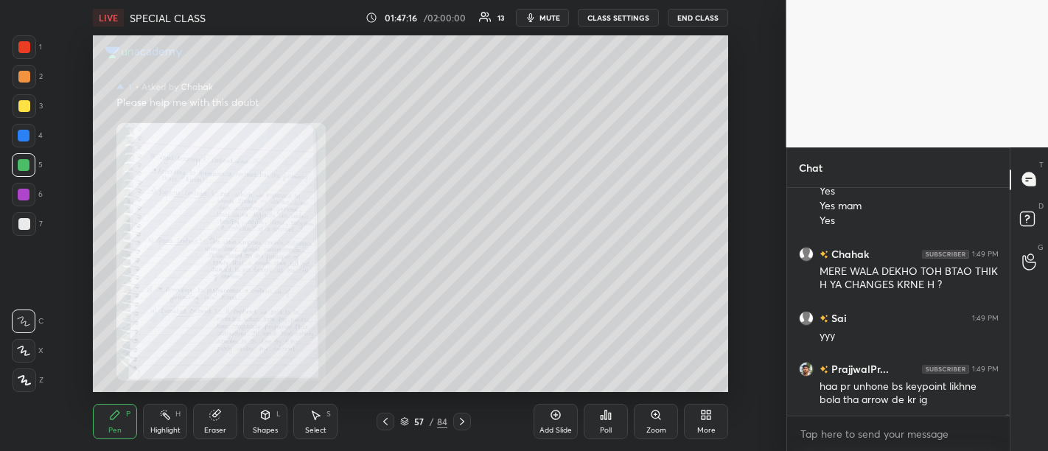
click at [650, 413] on icon at bounding box center [656, 415] width 12 height 12
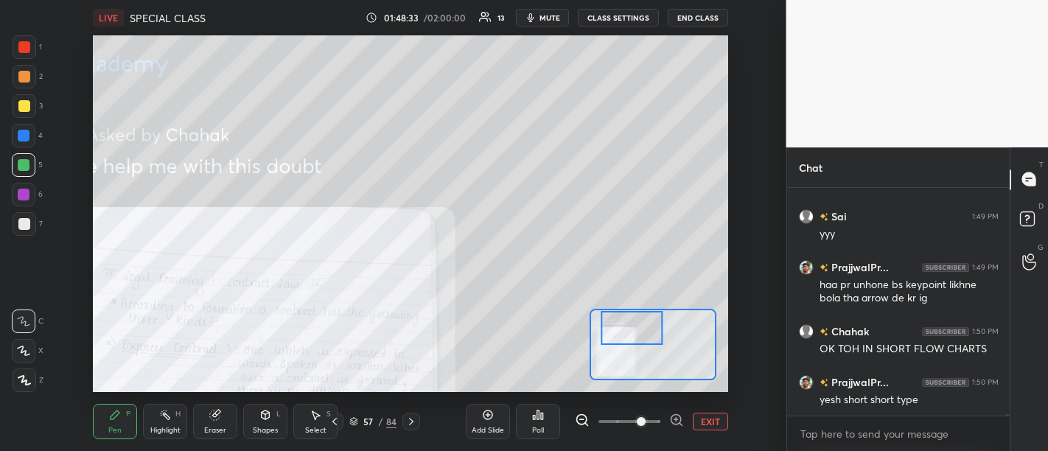
scroll to position [30482, 0]
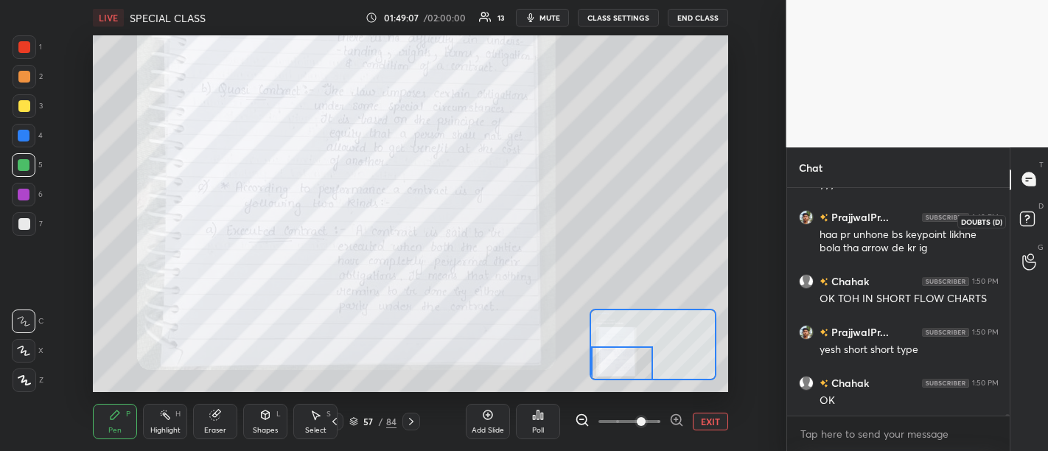
click at [1029, 213] on rect at bounding box center [1027, 218] width 14 height 14
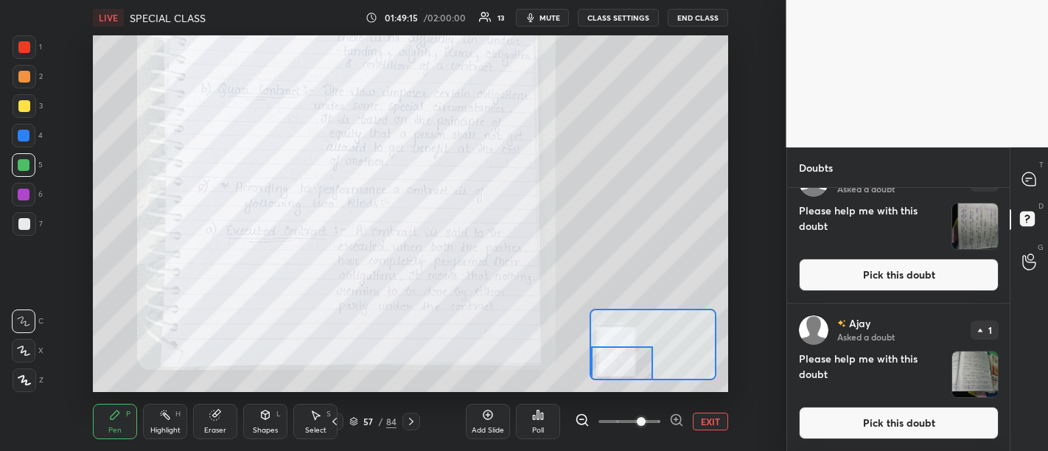
scroll to position [0, 0]
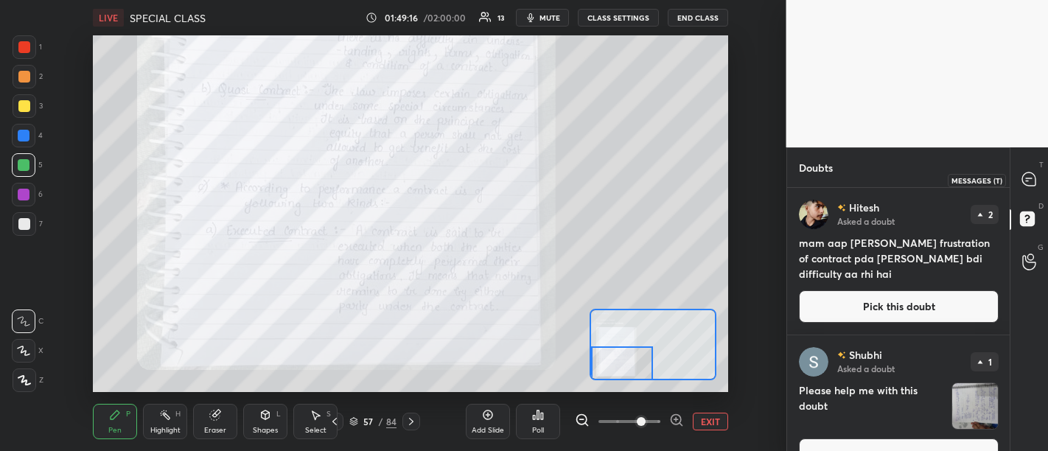
click at [1025, 182] on icon at bounding box center [1028, 178] width 13 height 13
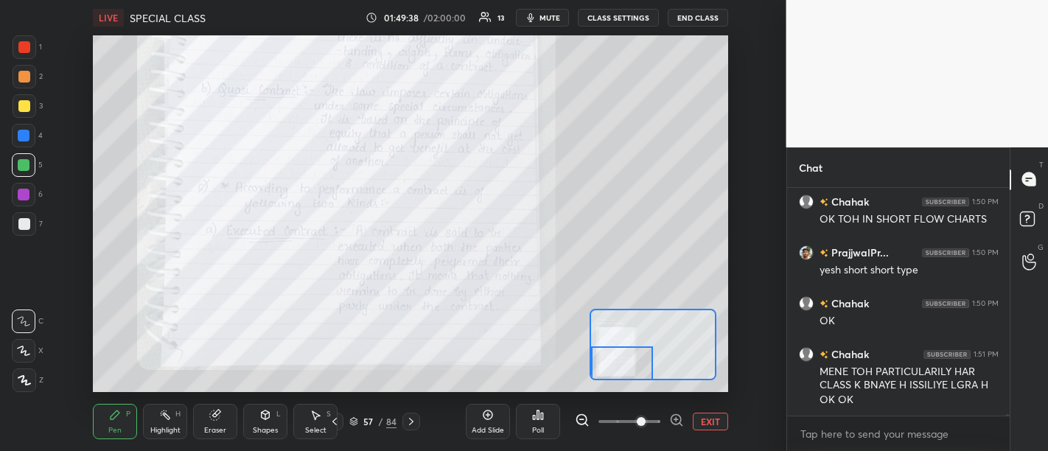
scroll to position [30612, 0]
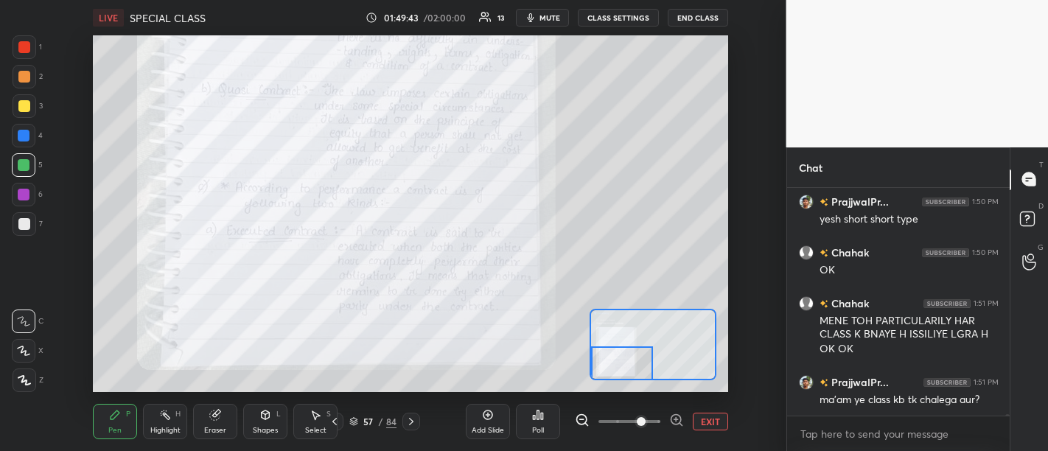
click at [489, 420] on icon at bounding box center [488, 415] width 12 height 12
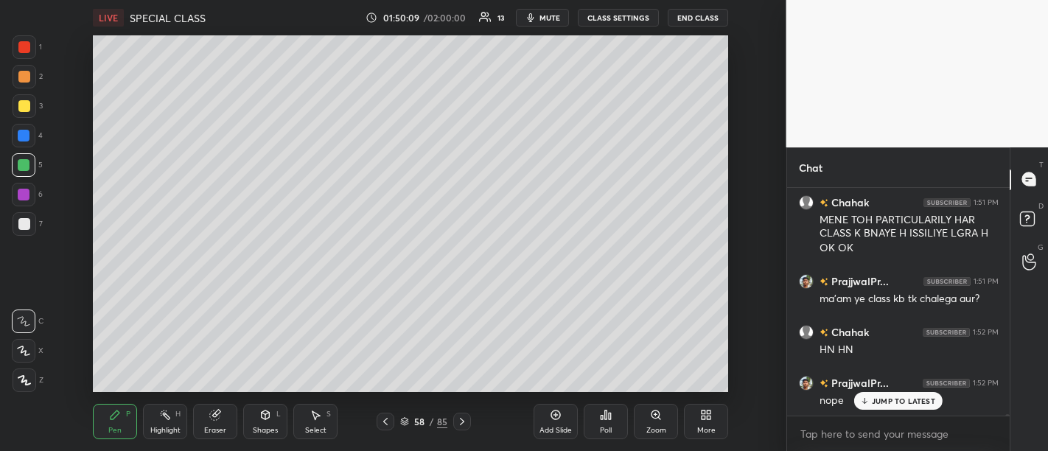
scroll to position [30764, 0]
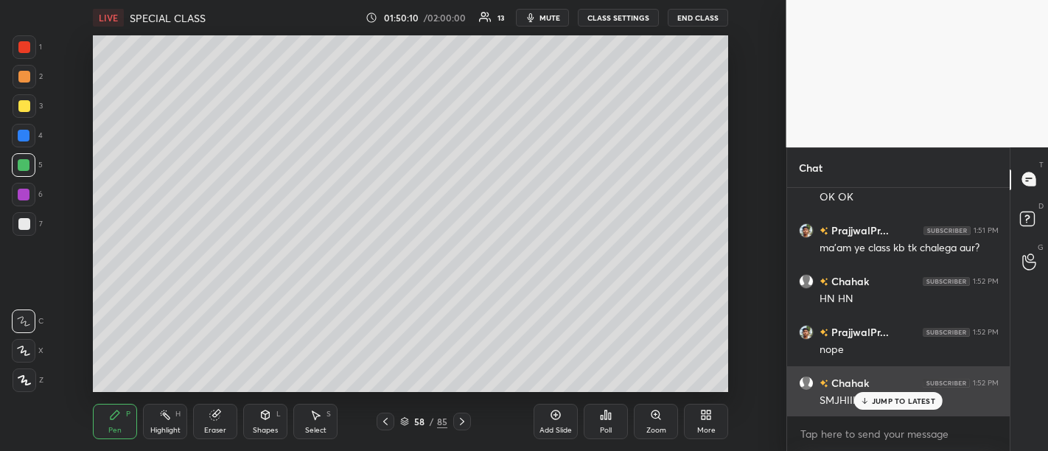
click at [884, 409] on div "JUMP TO LATEST" at bounding box center [898, 401] width 88 height 18
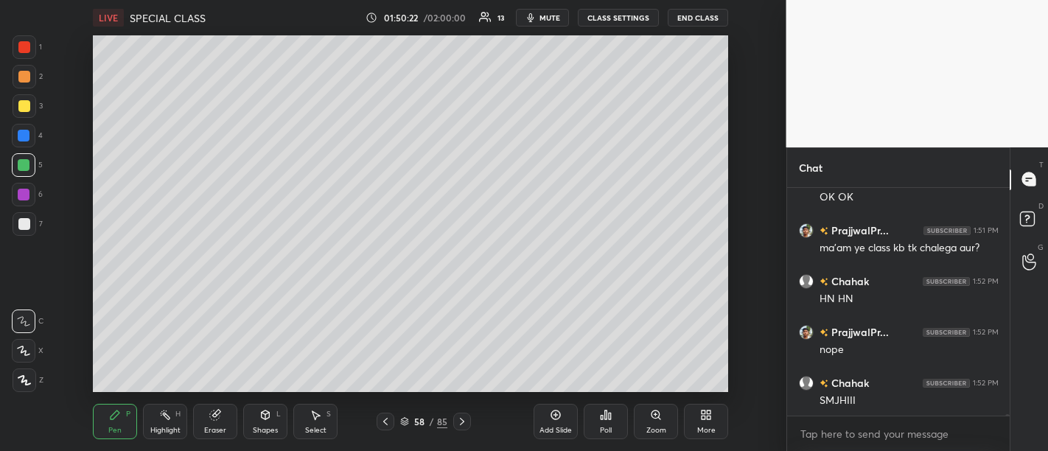
scroll to position [30779, 0]
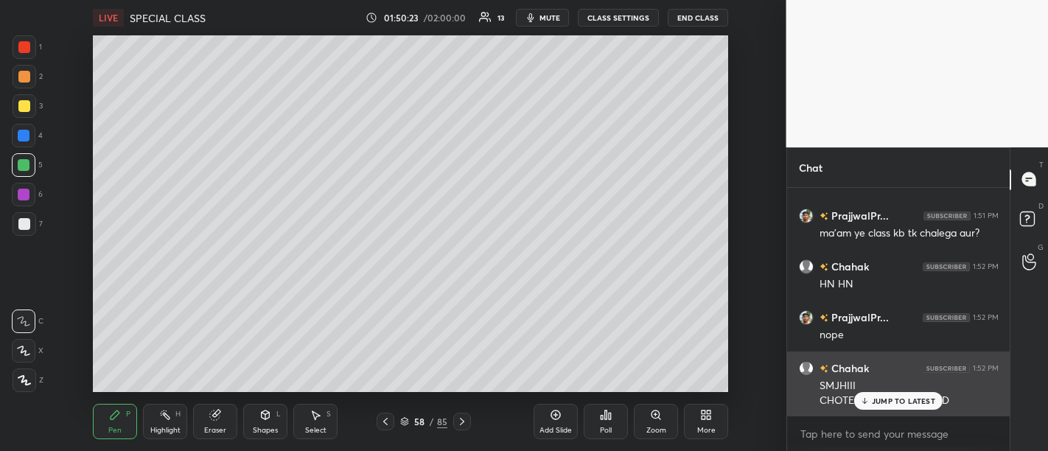
click at [879, 407] on div "JUMP TO LATEST" at bounding box center [898, 401] width 88 height 18
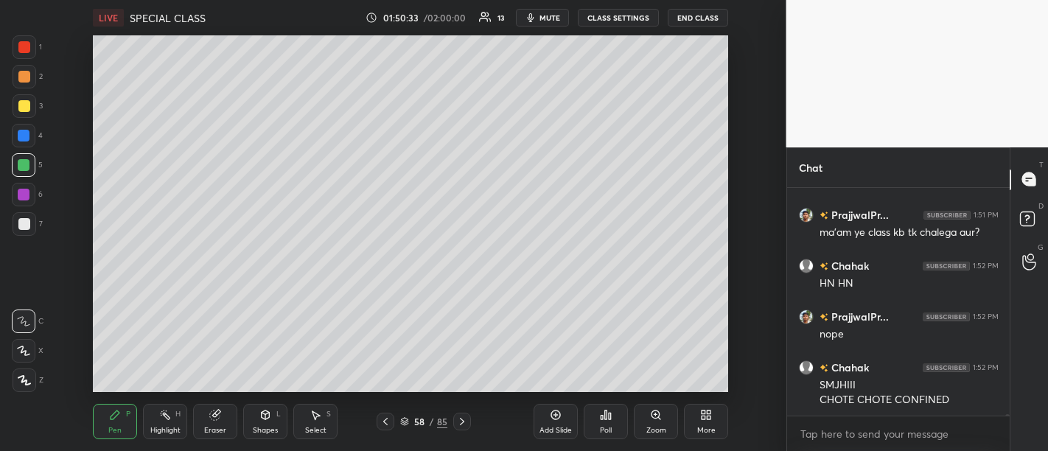
click at [568, 420] on div "Add Slide" at bounding box center [555, 421] width 44 height 35
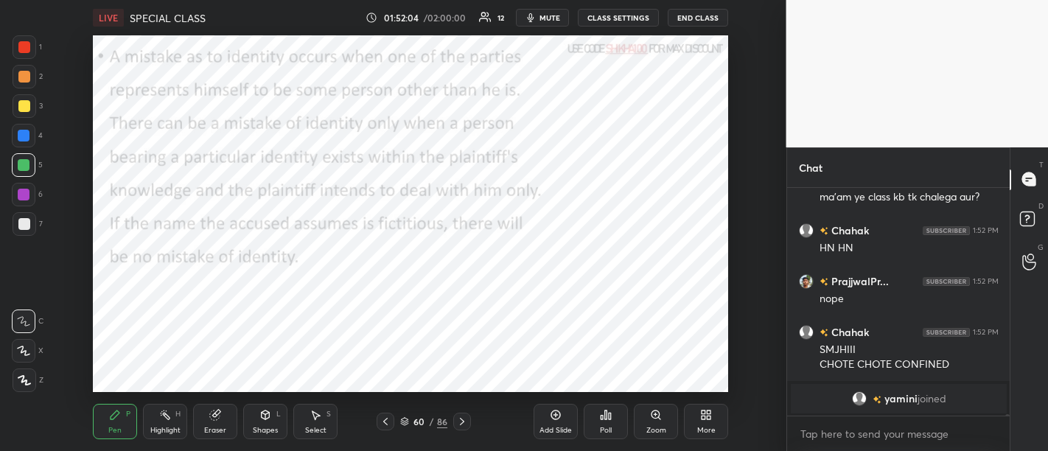
scroll to position [30364, 0]
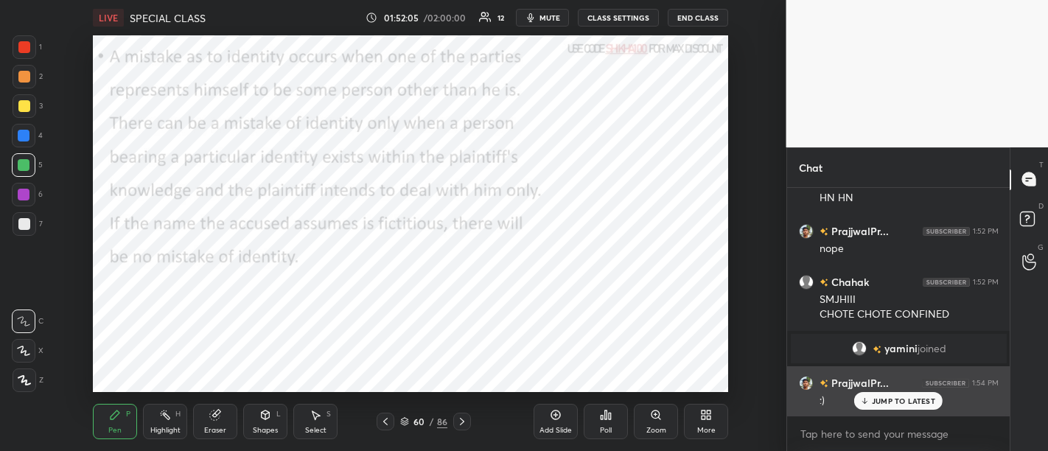
click at [878, 405] on p "JUMP TO LATEST" at bounding box center [903, 400] width 63 height 9
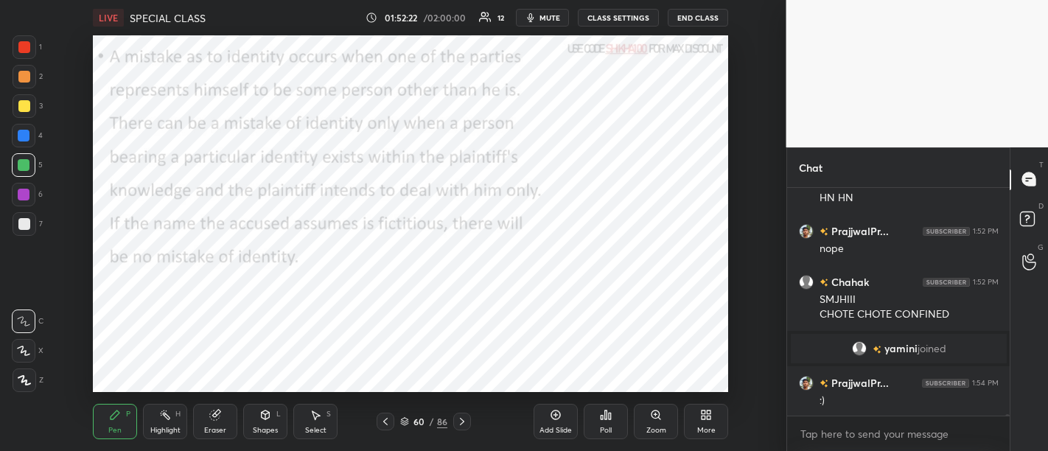
click at [559, 430] on div "Add Slide" at bounding box center [555, 430] width 32 height 7
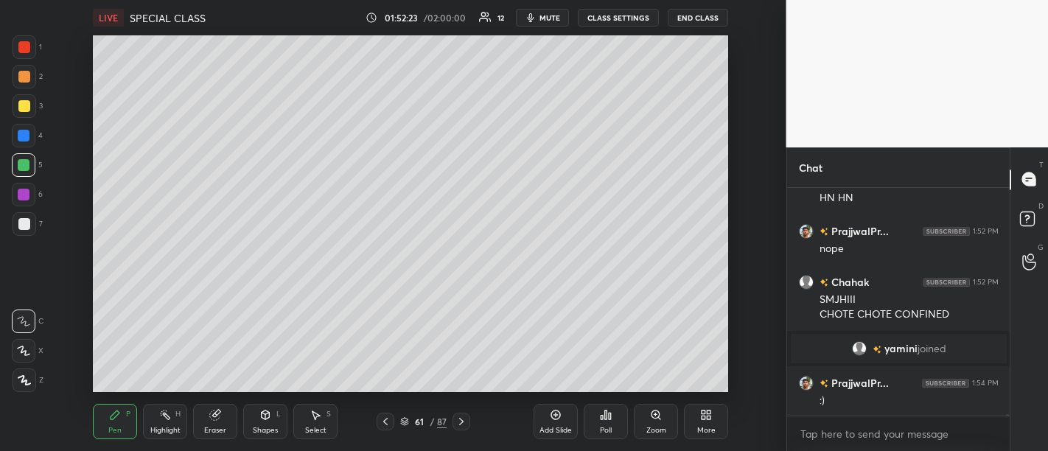
scroll to position [30415, 0]
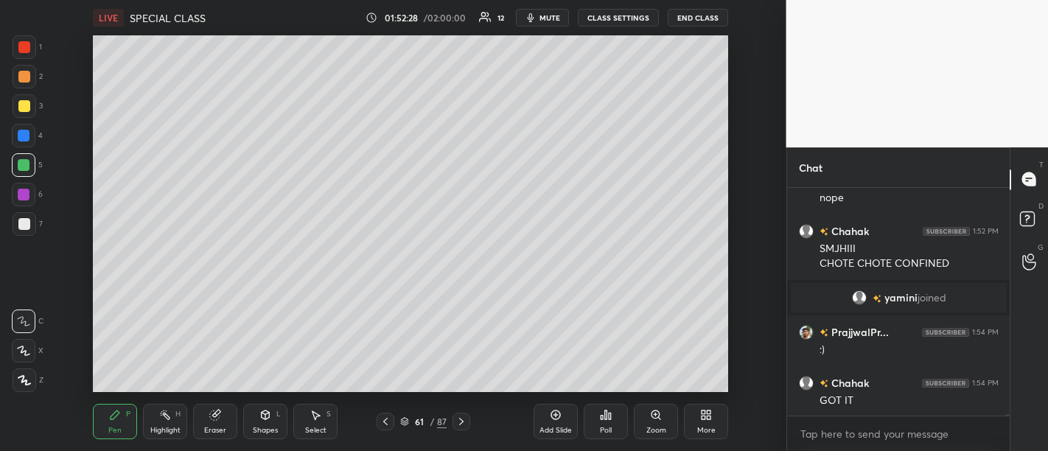
click at [566, 427] on div "Add Slide" at bounding box center [555, 430] width 32 height 7
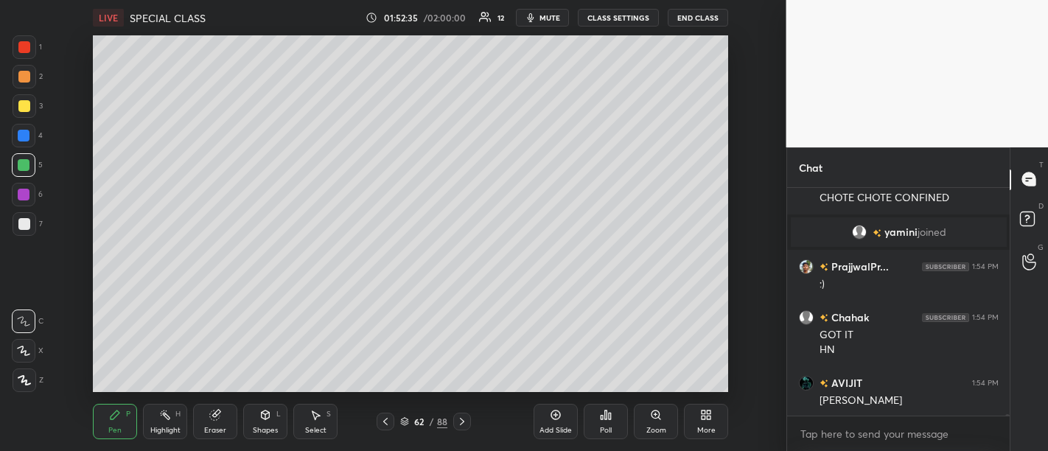
scroll to position [30532, 0]
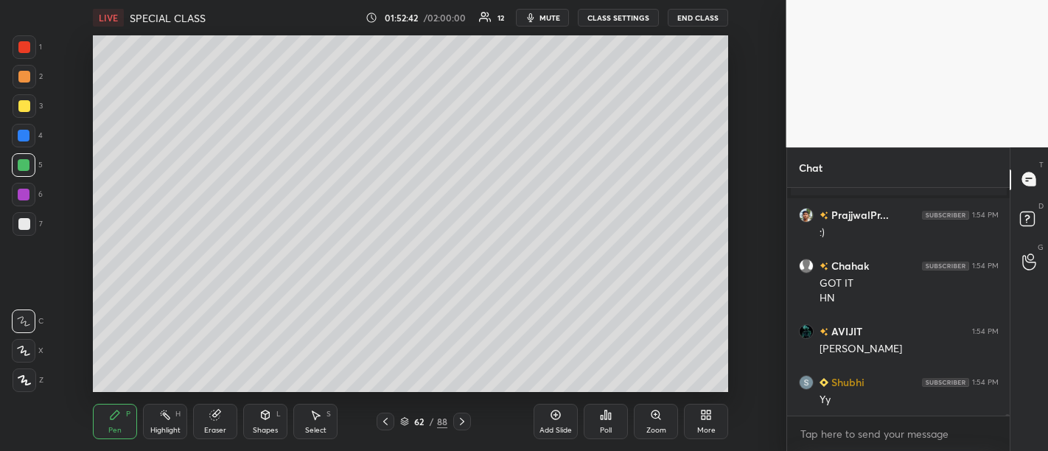
click at [549, 424] on div "Add Slide" at bounding box center [555, 421] width 44 height 35
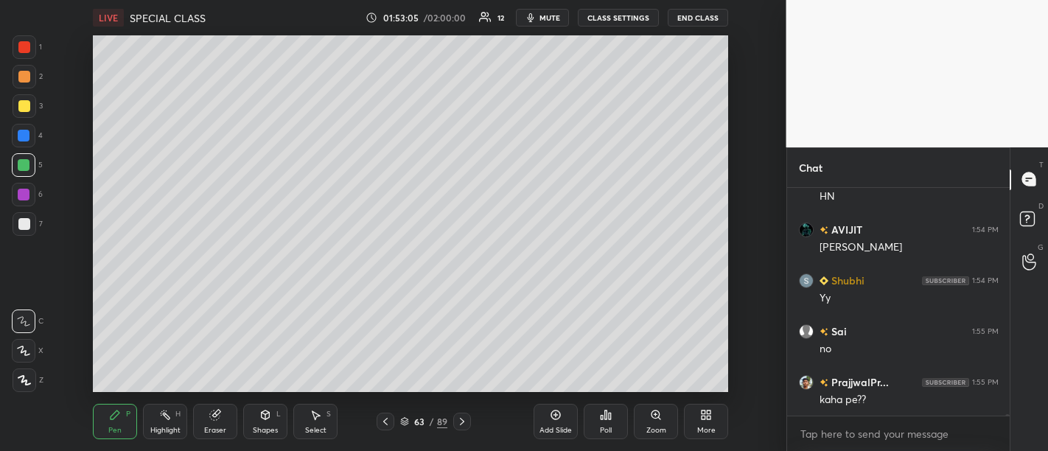
scroll to position [30684, 0]
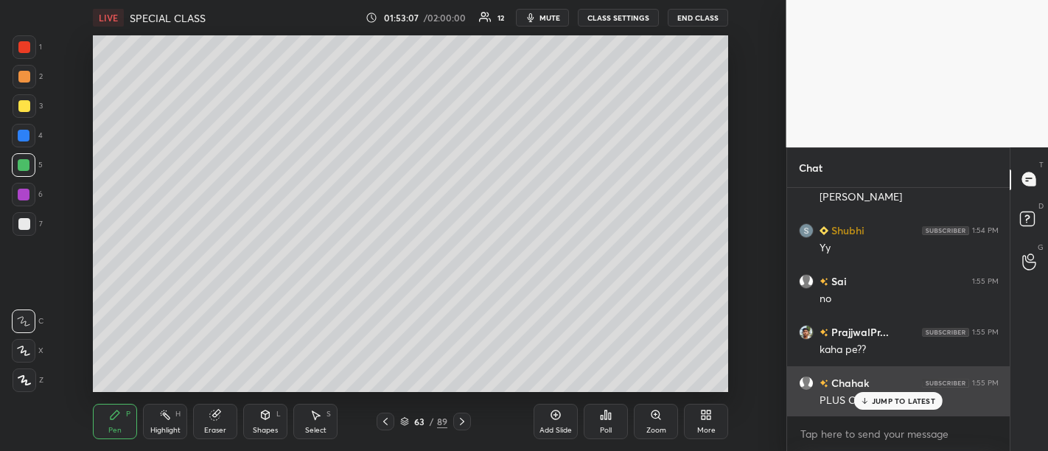
click at [884, 409] on div "JUMP TO LATEST" at bounding box center [898, 401] width 88 height 18
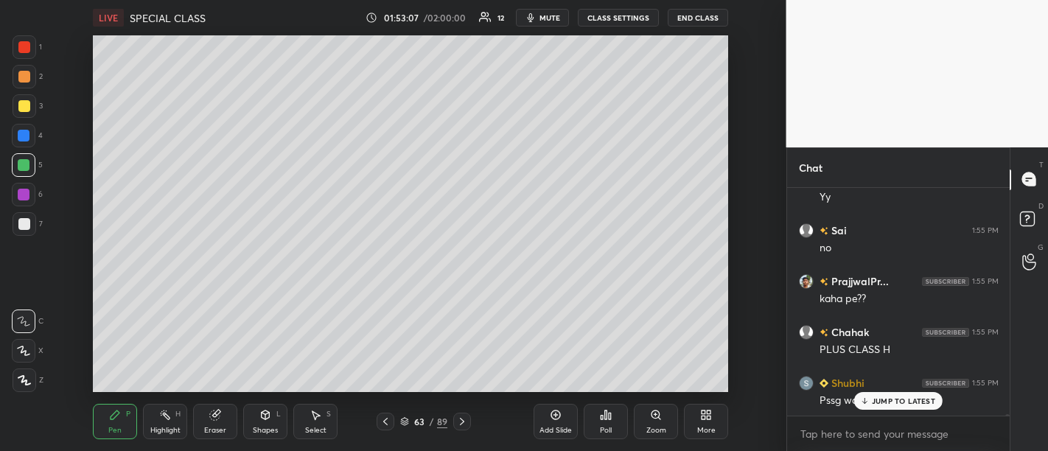
click at [560, 424] on div "Add Slide" at bounding box center [555, 421] width 44 height 35
click at [878, 408] on div "JUMP TO LATEST" at bounding box center [898, 401] width 88 height 18
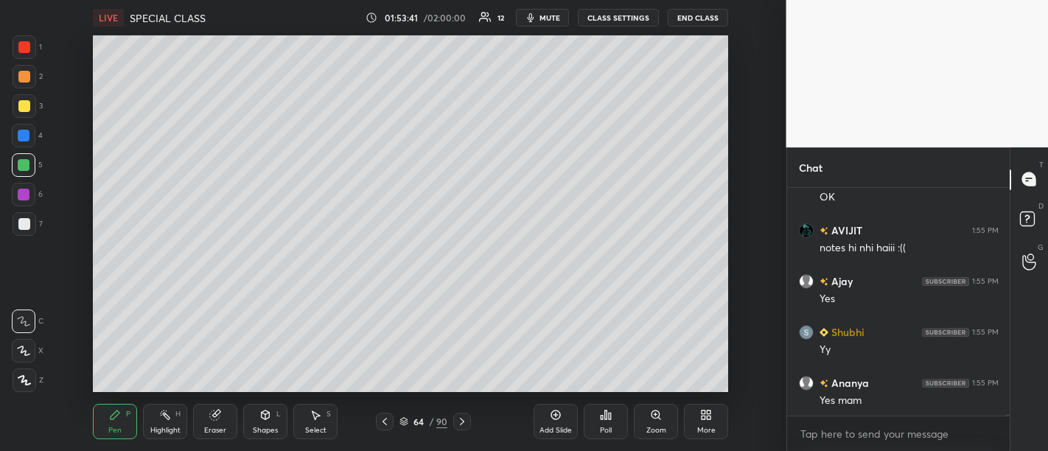
scroll to position [31091, 0]
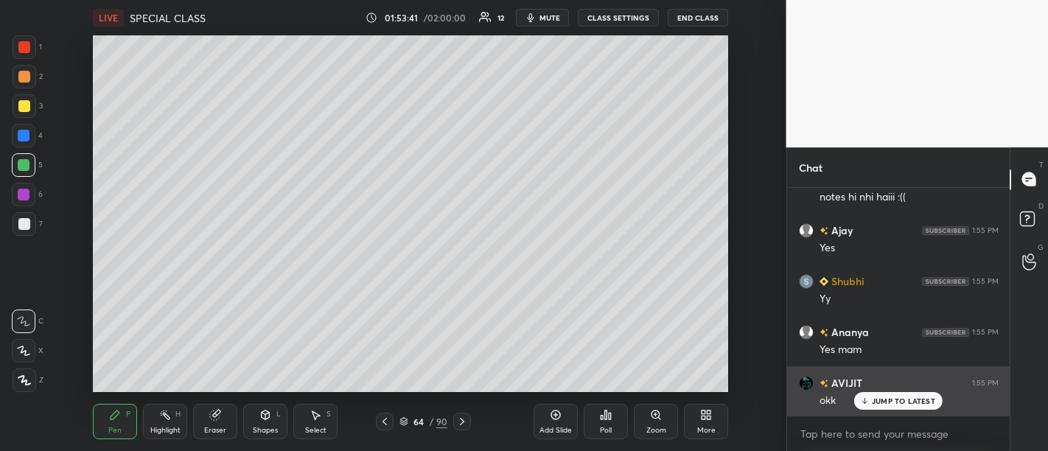
click at [911, 396] on div "JUMP TO LATEST" at bounding box center [898, 401] width 88 height 18
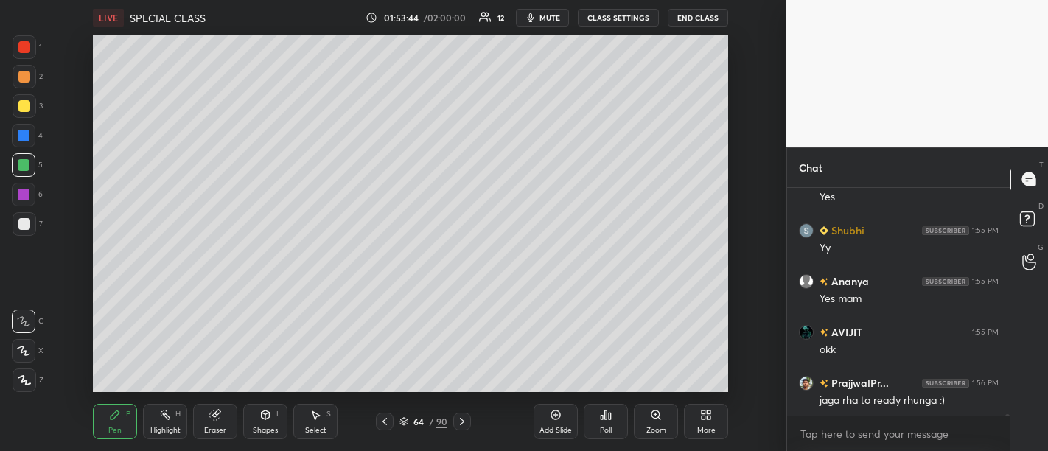
scroll to position [31142, 0]
click at [556, 420] on icon at bounding box center [556, 415] width 10 height 10
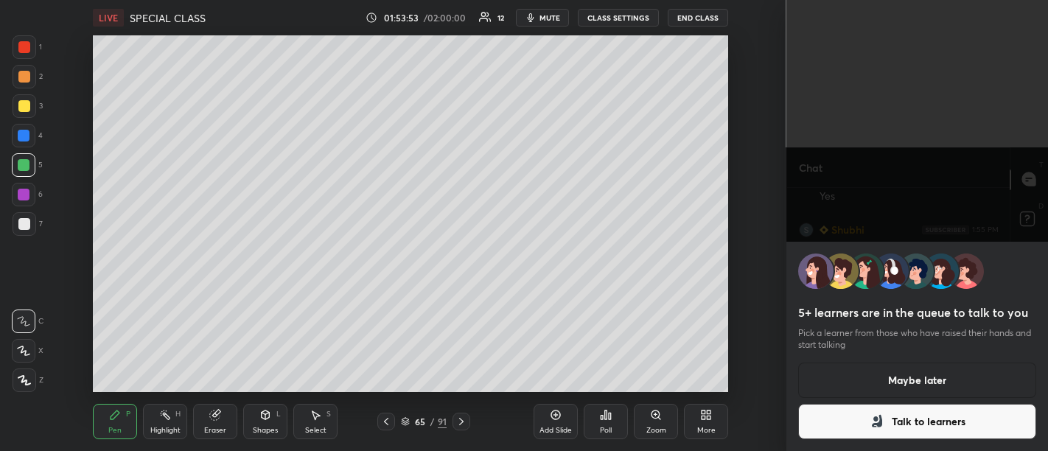
click at [922, 223] on div "5+ learners are in the queue to talk to you Pick a learner from those who have …" at bounding box center [917, 225] width 262 height 451
click at [904, 385] on button "Maybe later" at bounding box center [917, 380] width 239 height 35
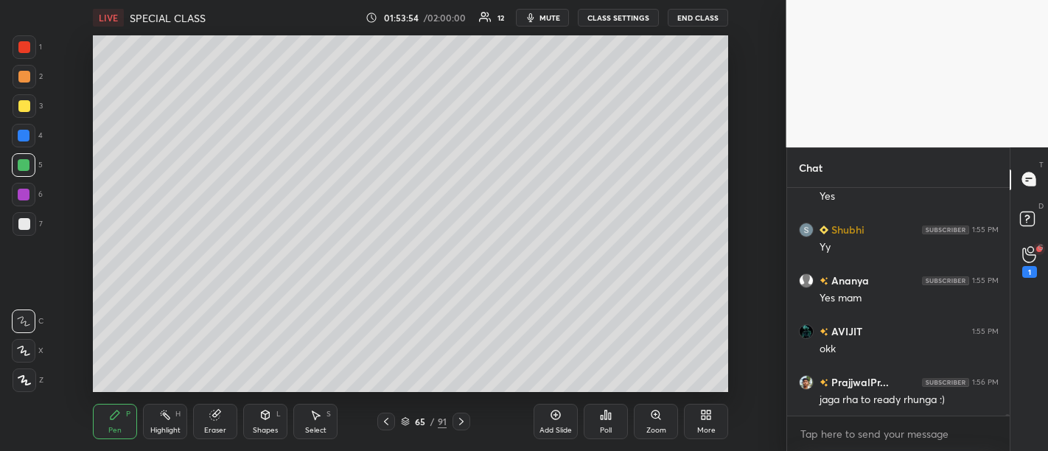
scroll to position [31156, 0]
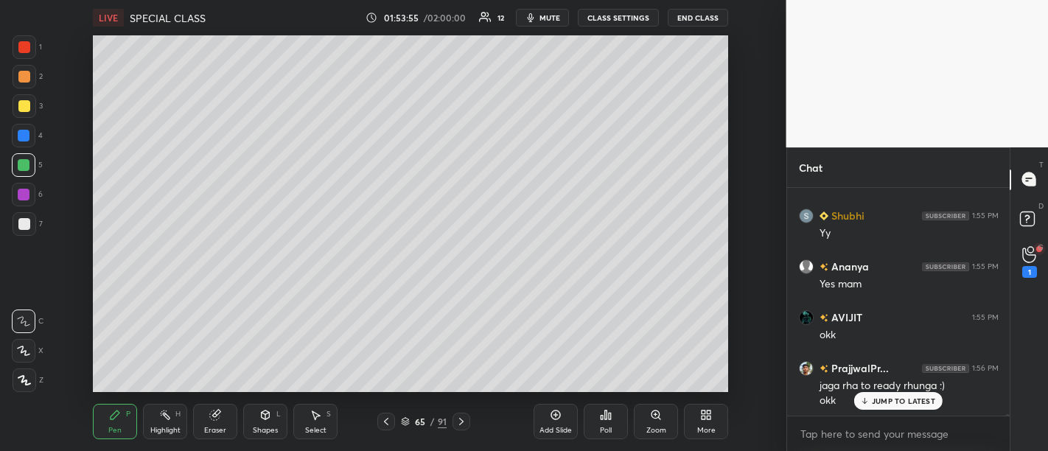
click at [1035, 273] on div "1" at bounding box center [1029, 272] width 15 height 12
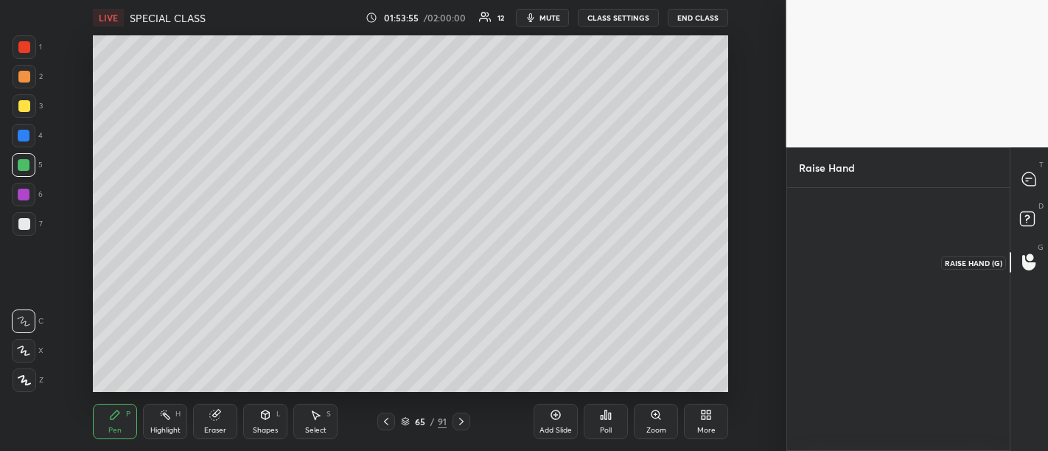
scroll to position [5, 4]
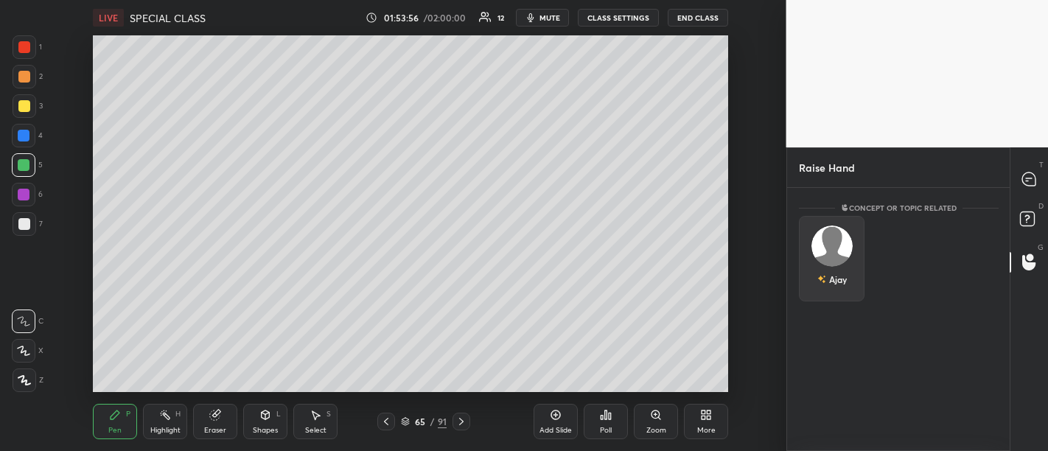
click at [839, 242] on img "grid" at bounding box center [831, 245] width 41 height 41
click at [845, 284] on button "INVITE" at bounding box center [831, 289] width 52 height 19
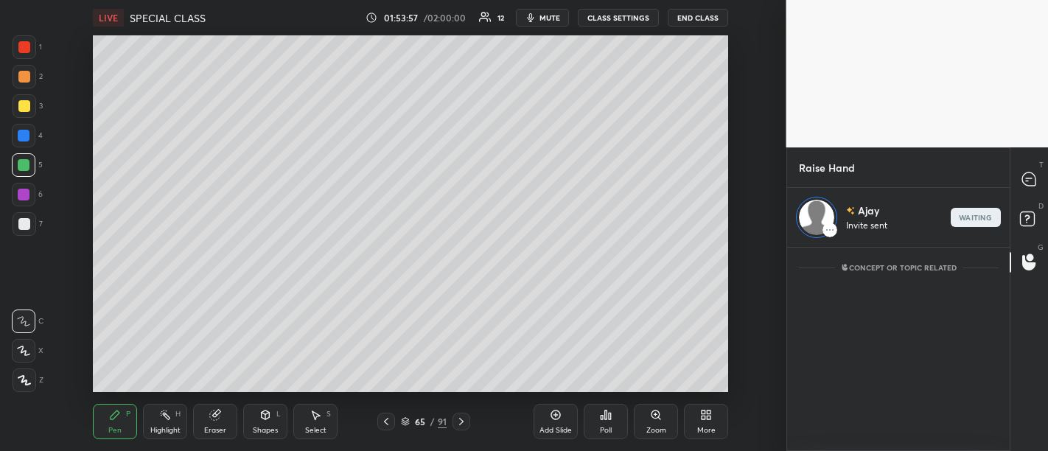
scroll to position [4, 4]
click at [1030, 218] on rect at bounding box center [1027, 218] width 14 height 14
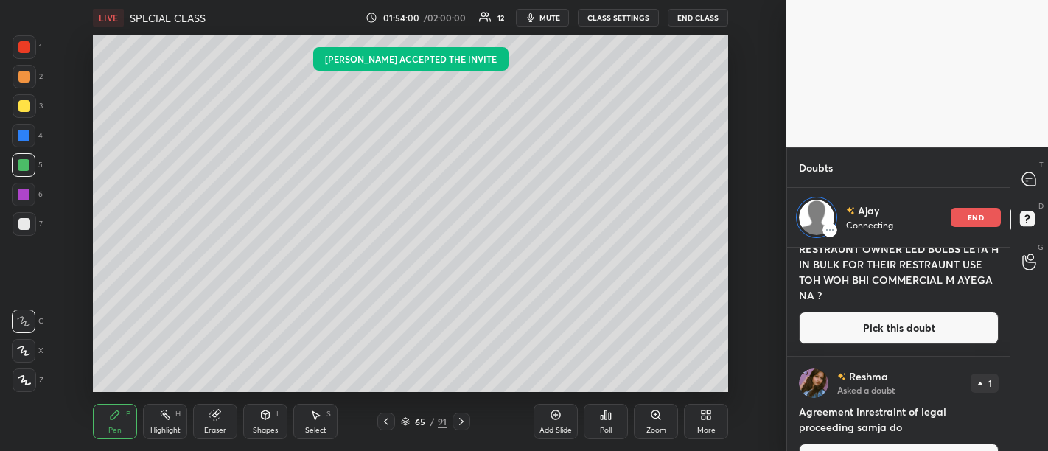
scroll to position [2586, 0]
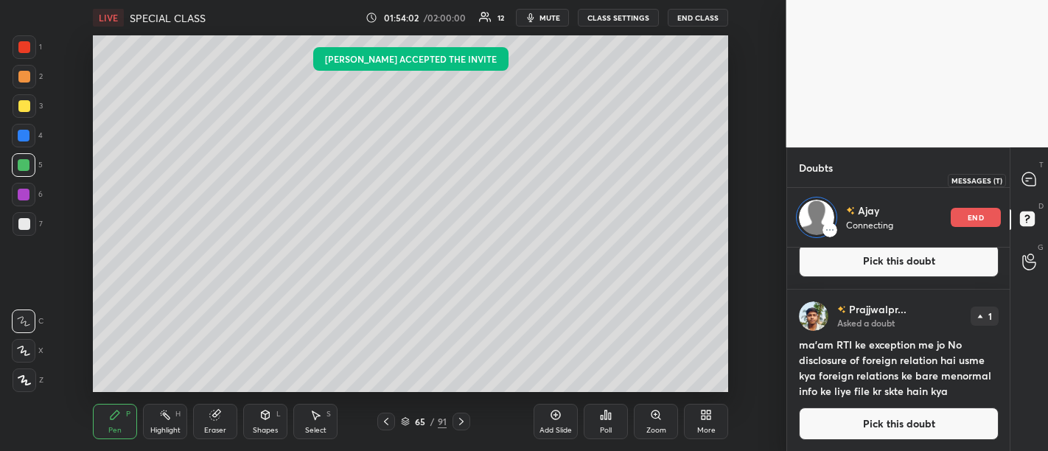
click at [1035, 178] on icon at bounding box center [1028, 178] width 13 height 13
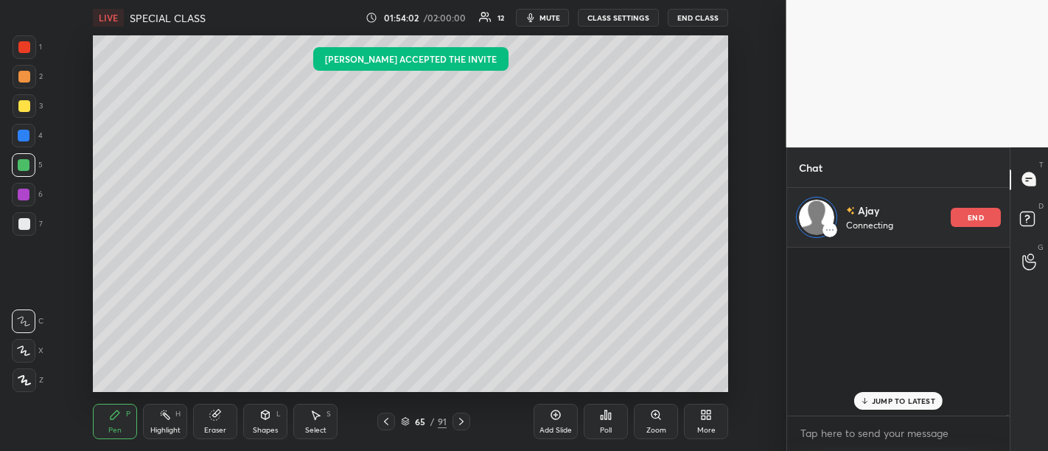
scroll to position [164, 219]
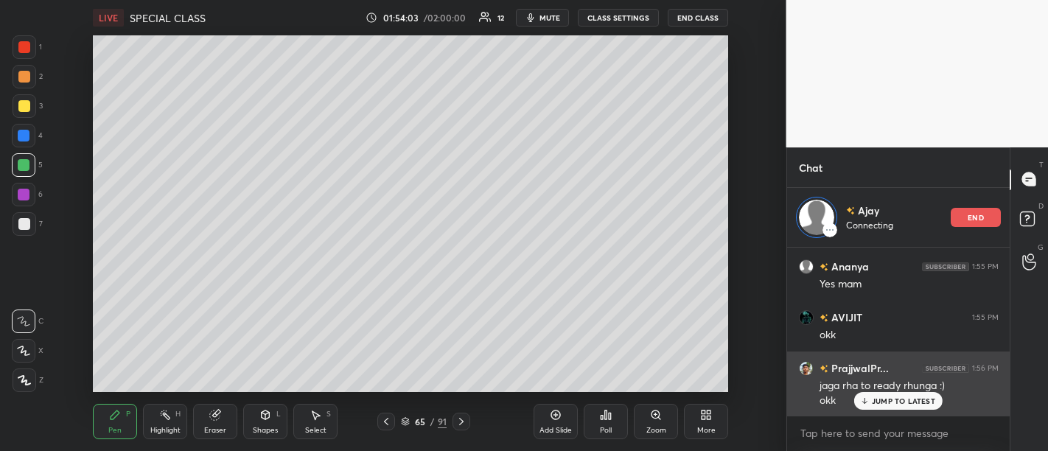
click at [895, 397] on p "JUMP TO LATEST" at bounding box center [903, 400] width 63 height 9
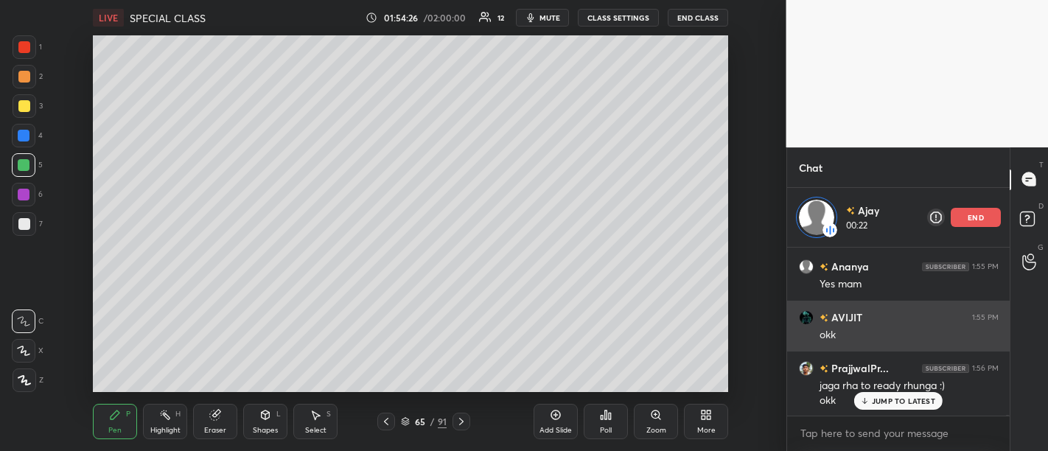
scroll to position [31495, 0]
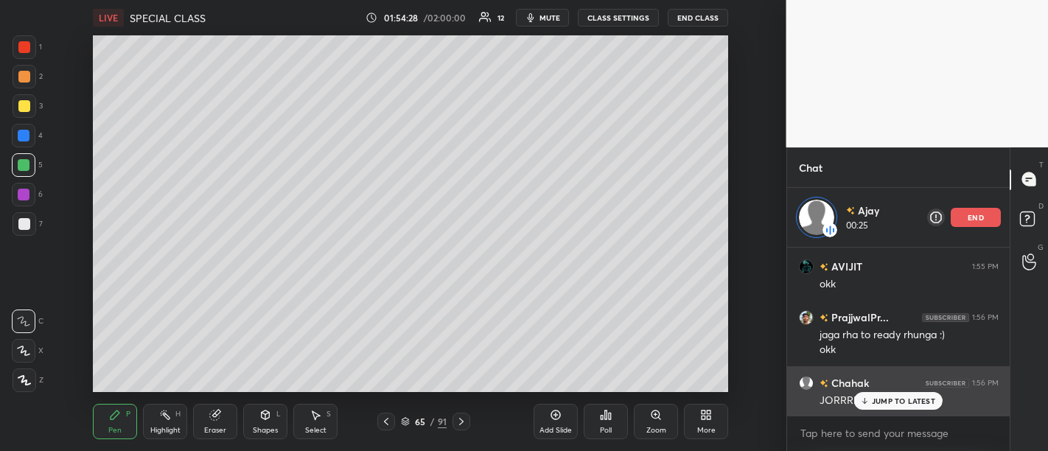
click at [895, 407] on div "JUMP TO LATEST" at bounding box center [898, 401] width 88 height 18
click at [899, 401] on div "JORRRR SE BOLOOOOO" at bounding box center [908, 400] width 179 height 15
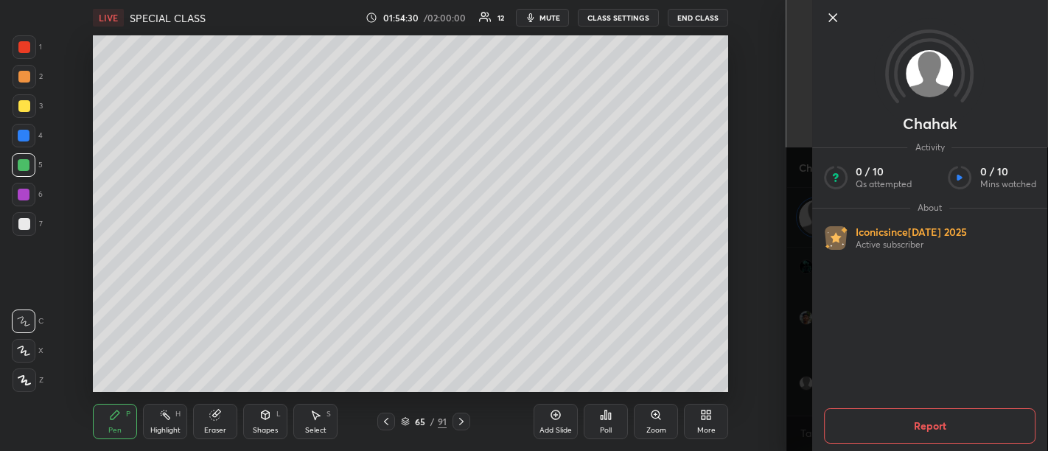
click at [834, 18] on icon at bounding box center [833, 18] width 18 height 18
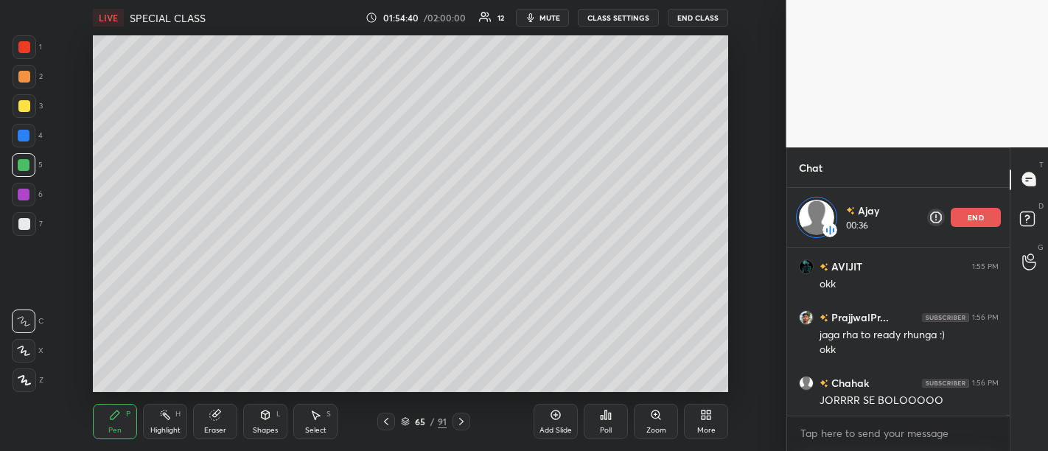
click at [553, 413] on icon at bounding box center [556, 415] width 12 height 12
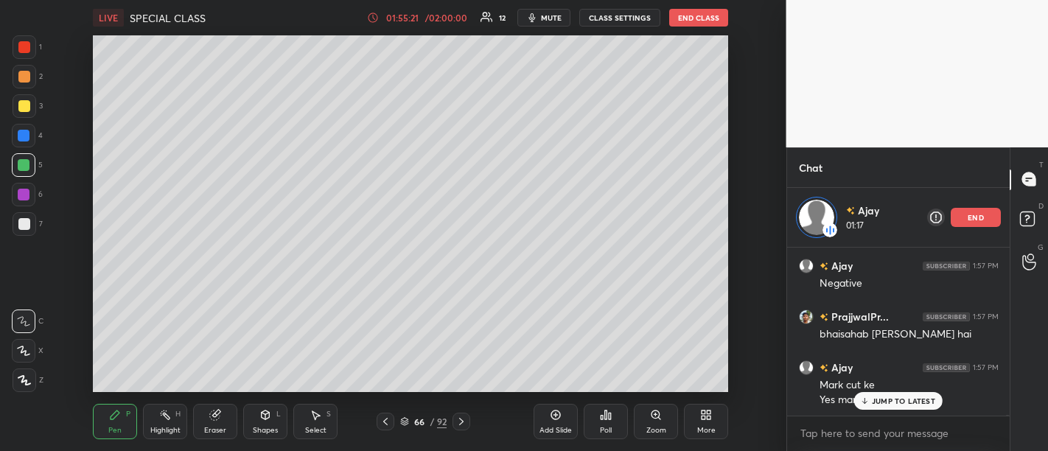
scroll to position [31727, 0]
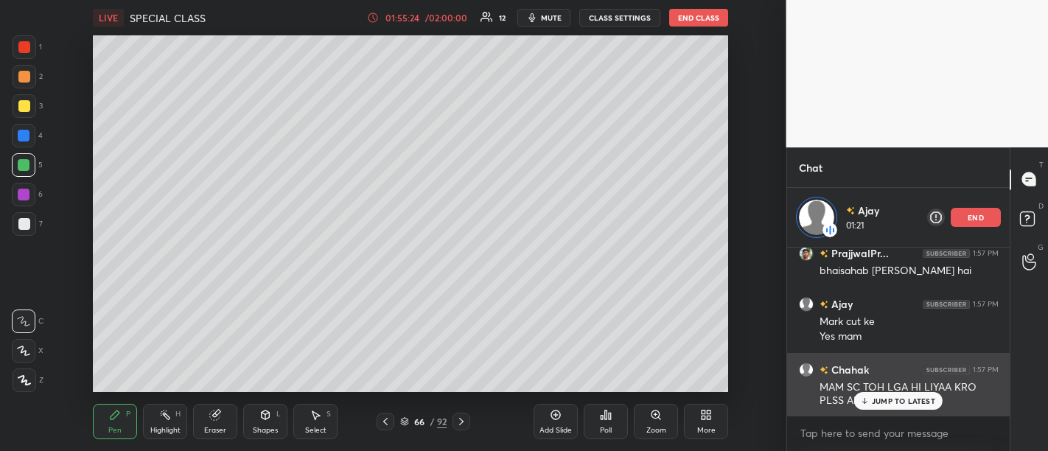
click at [897, 398] on p "JUMP TO LATEST" at bounding box center [903, 400] width 63 height 9
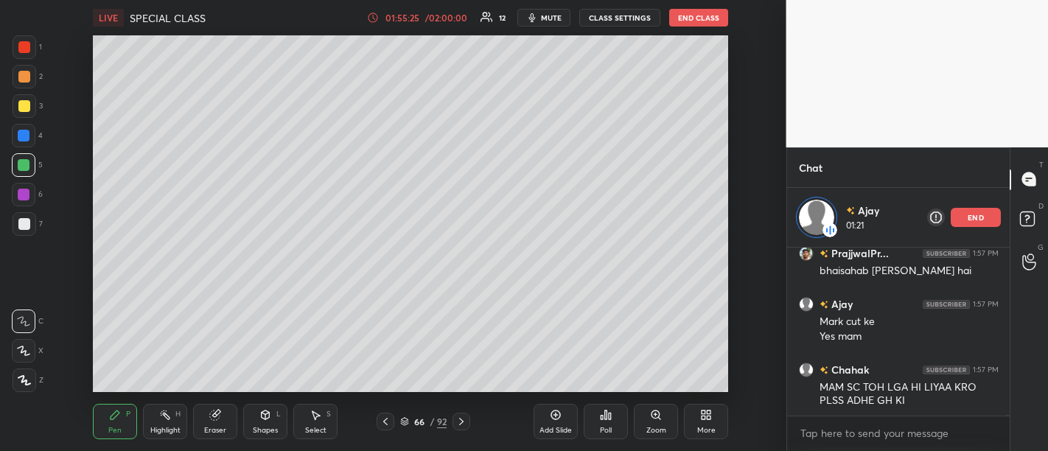
scroll to position [31777, 0]
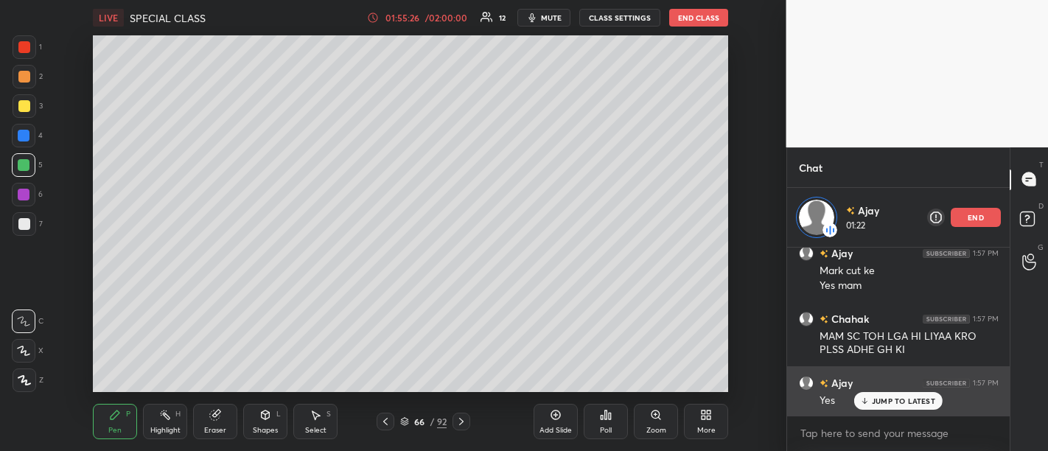
click at [910, 402] on p "JUMP TO LATEST" at bounding box center [903, 400] width 63 height 9
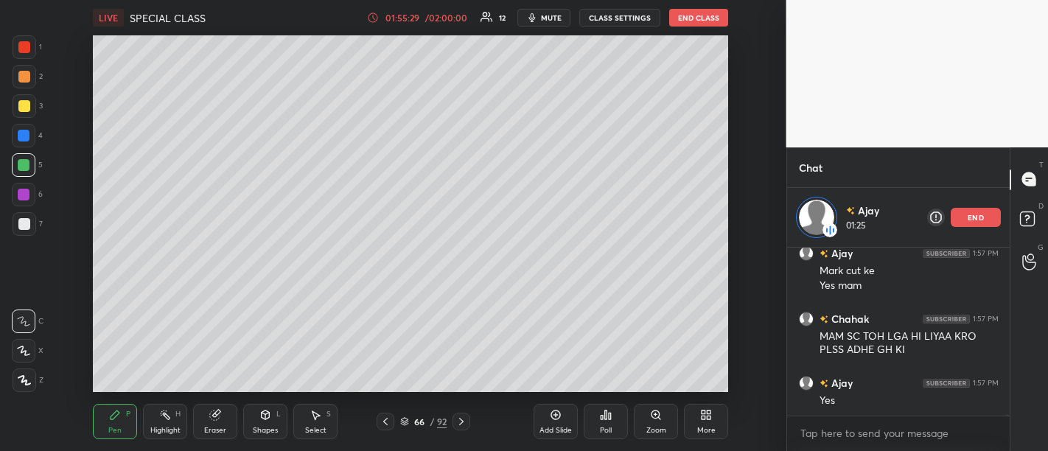
scroll to position [31829, 0]
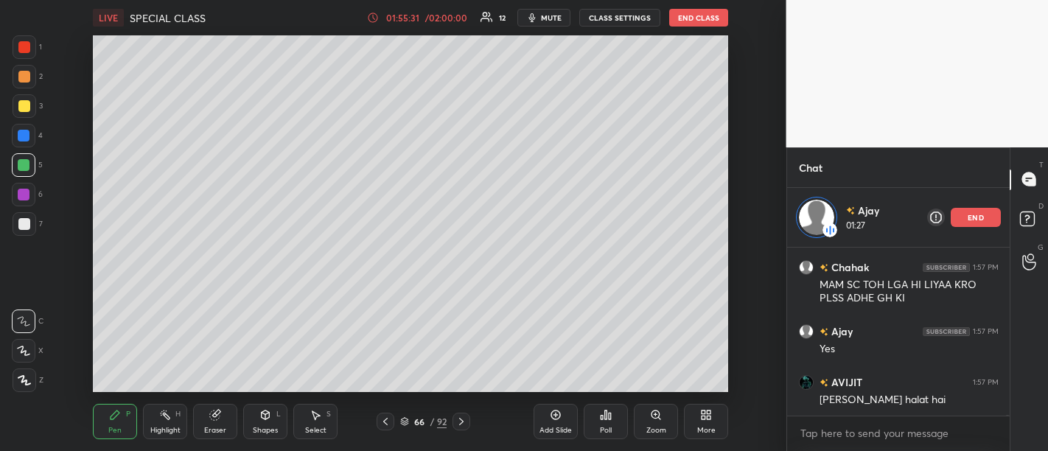
click at [920, 342] on div "Yes" at bounding box center [908, 349] width 179 height 15
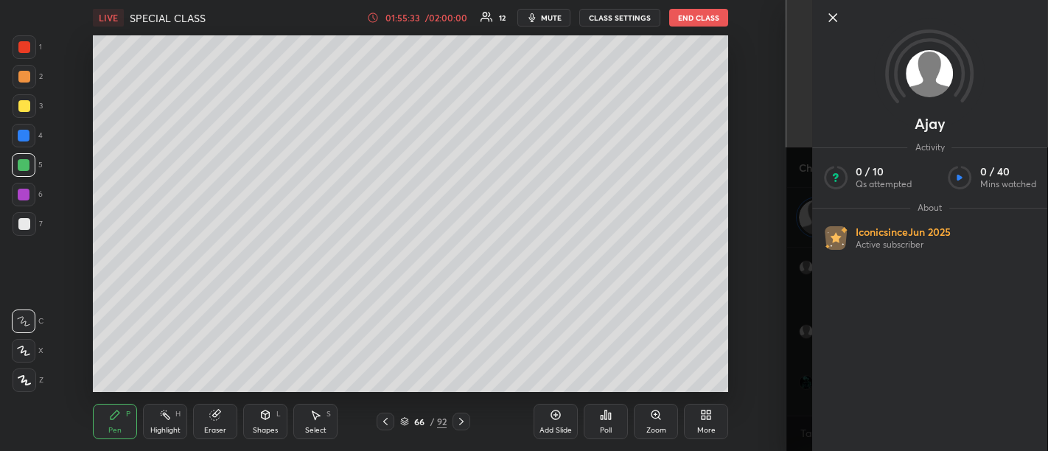
click at [832, 20] on icon at bounding box center [833, 18] width 18 height 18
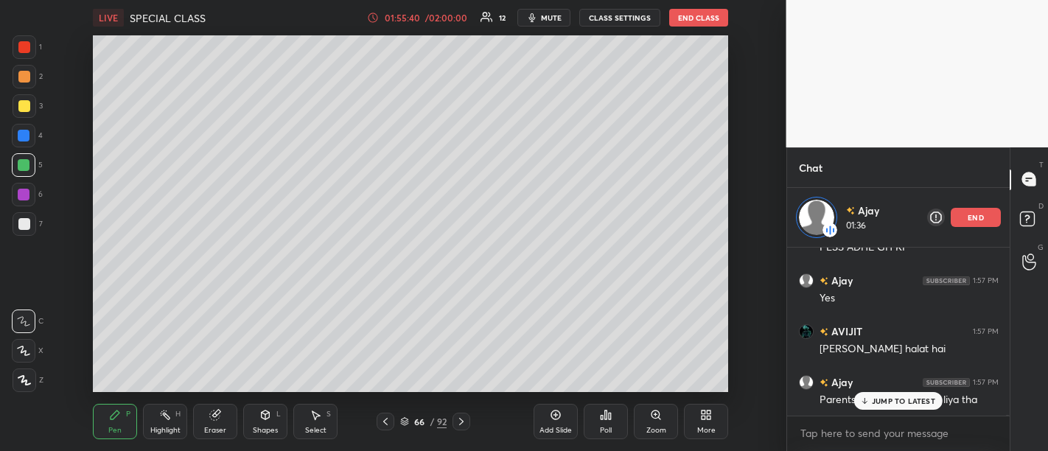
scroll to position [31943, 0]
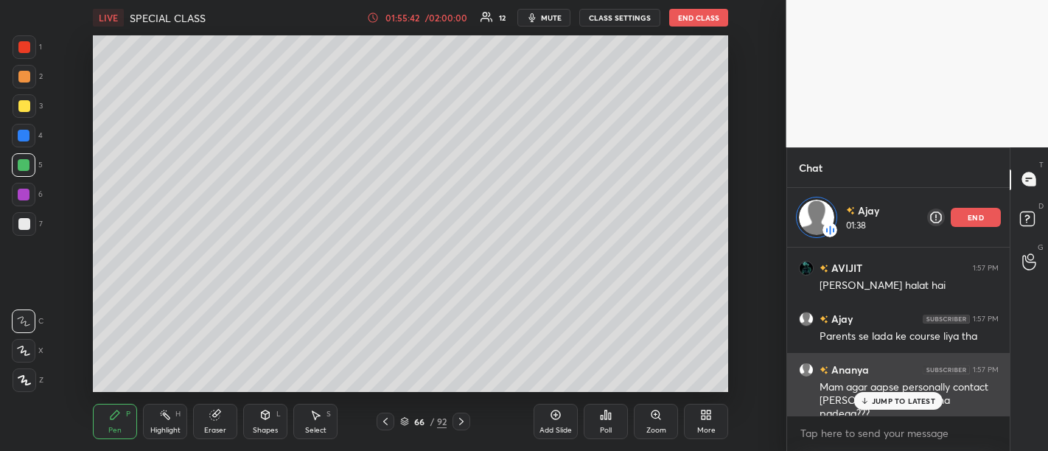
click at [906, 401] on p "JUMP TO LATEST" at bounding box center [903, 400] width 63 height 9
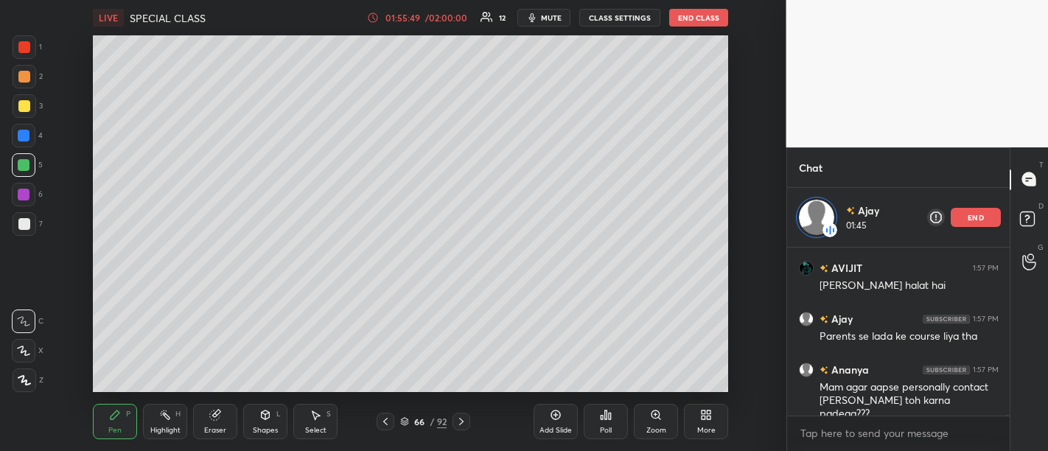
click at [555, 415] on icon at bounding box center [555, 415] width 4 height 4
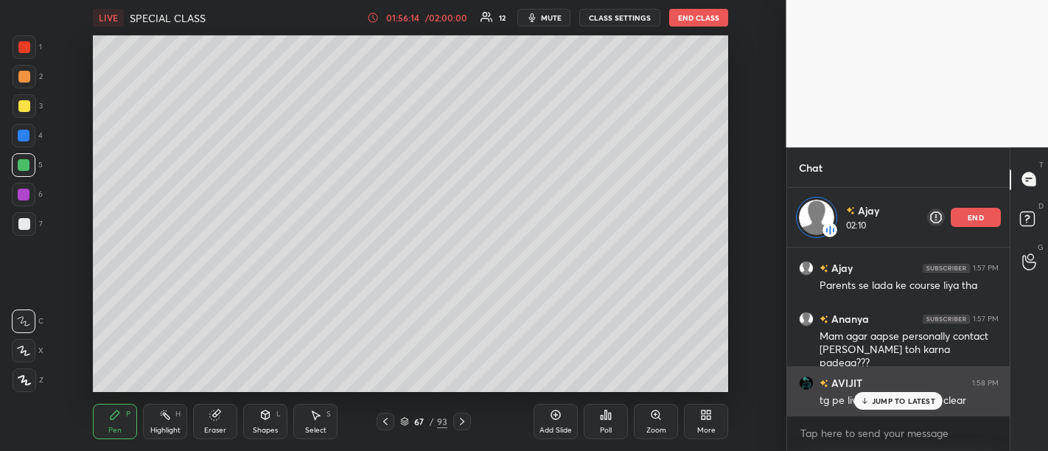
click at [881, 399] on p "JUMP TO LATEST" at bounding box center [903, 400] width 63 height 9
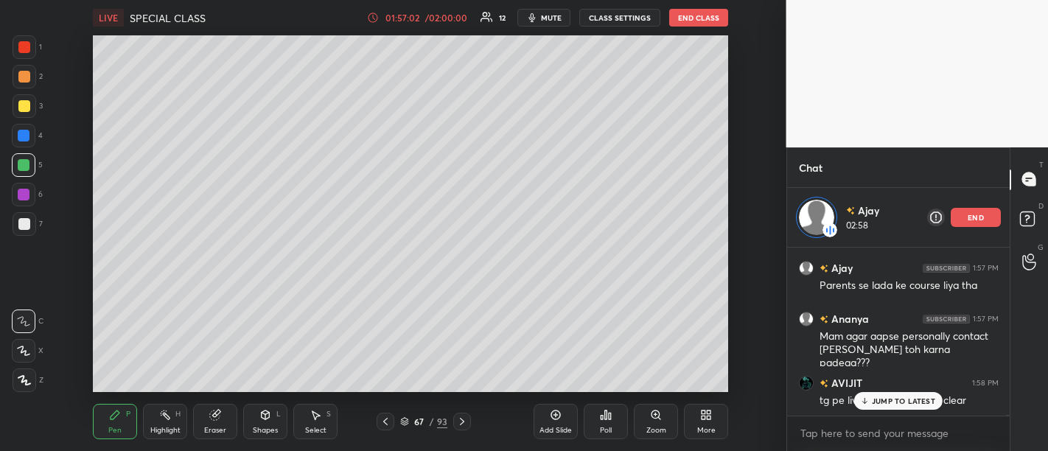
scroll to position [32045, 0]
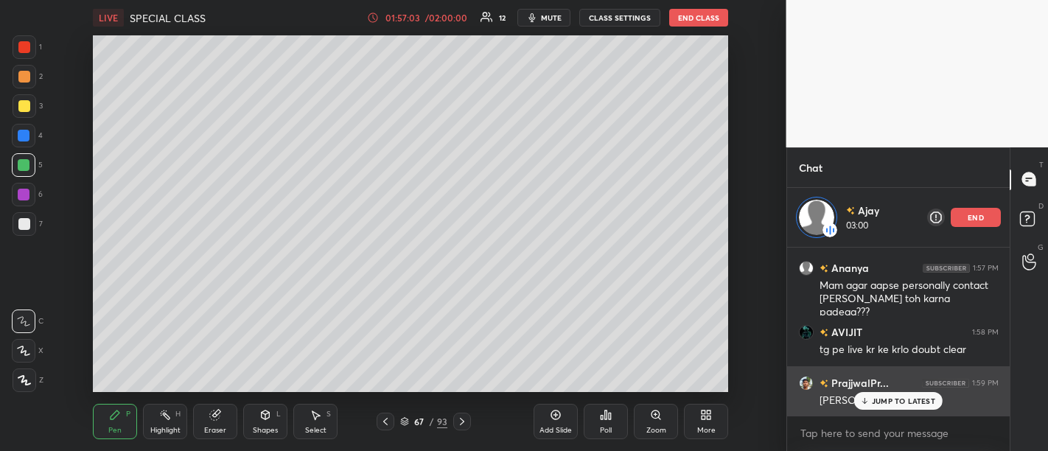
click at [875, 404] on p "JUMP TO LATEST" at bounding box center [903, 400] width 63 height 9
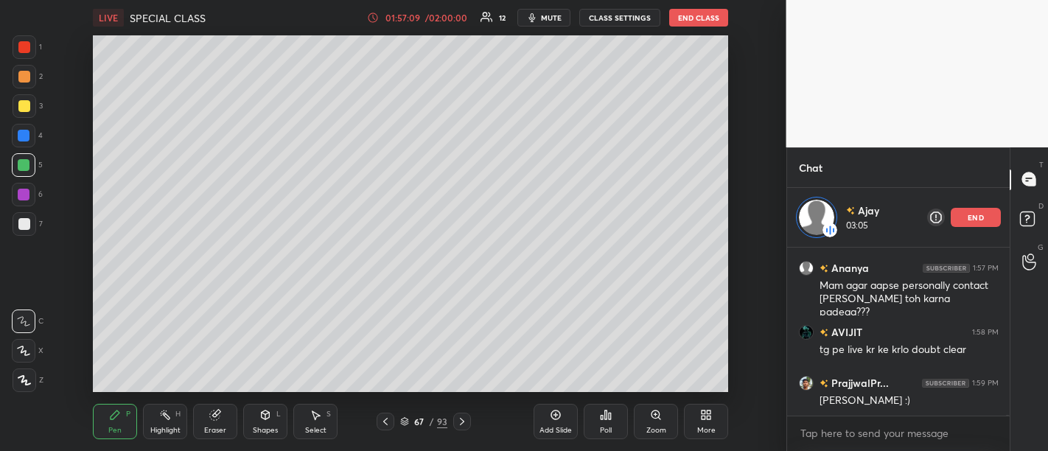
scroll to position [32046, 0]
click at [559, 430] on div "Add Slide" at bounding box center [555, 430] width 32 height 7
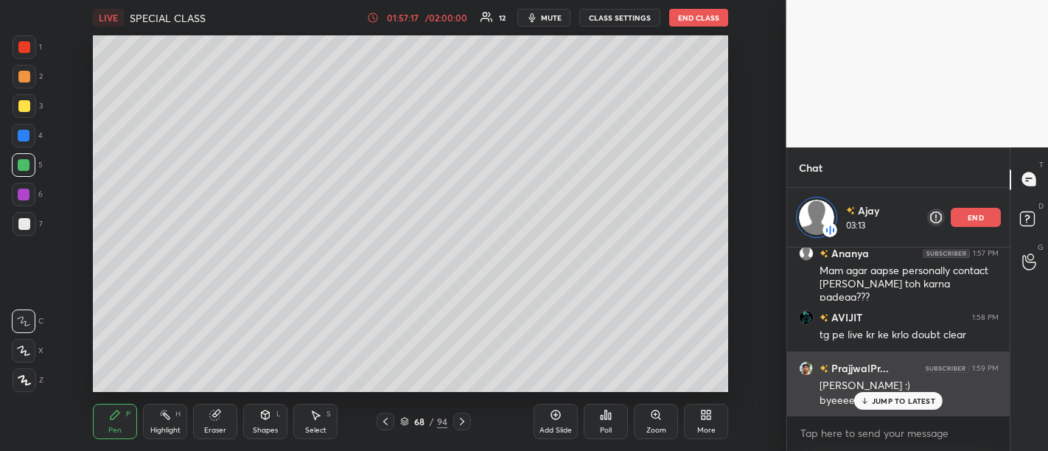
click at [900, 405] on p "JUMP TO LATEST" at bounding box center [903, 400] width 63 height 9
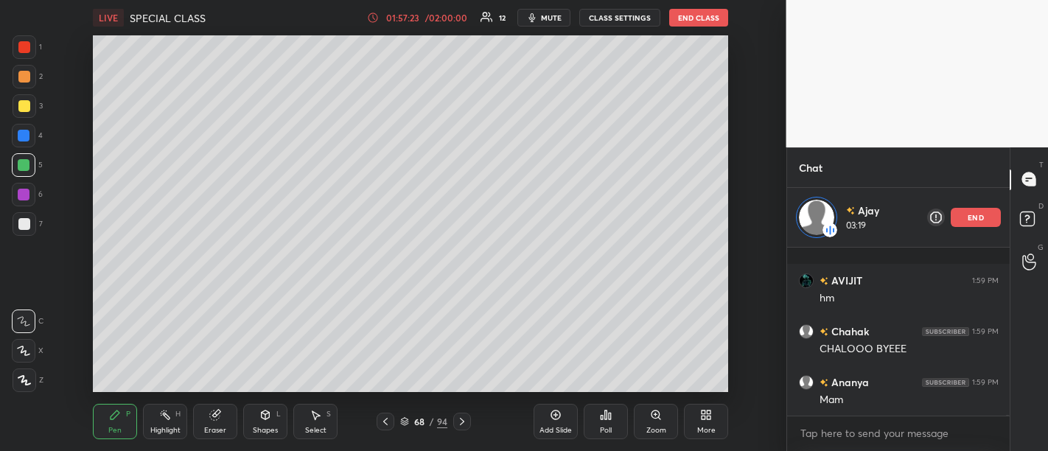
scroll to position [32314, 0]
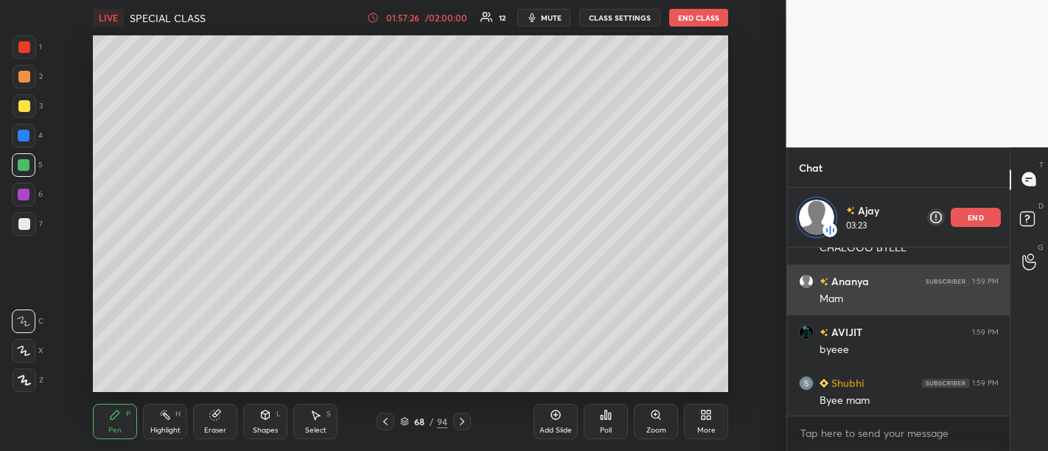
click at [981, 215] on p "end" at bounding box center [975, 217] width 16 height 7
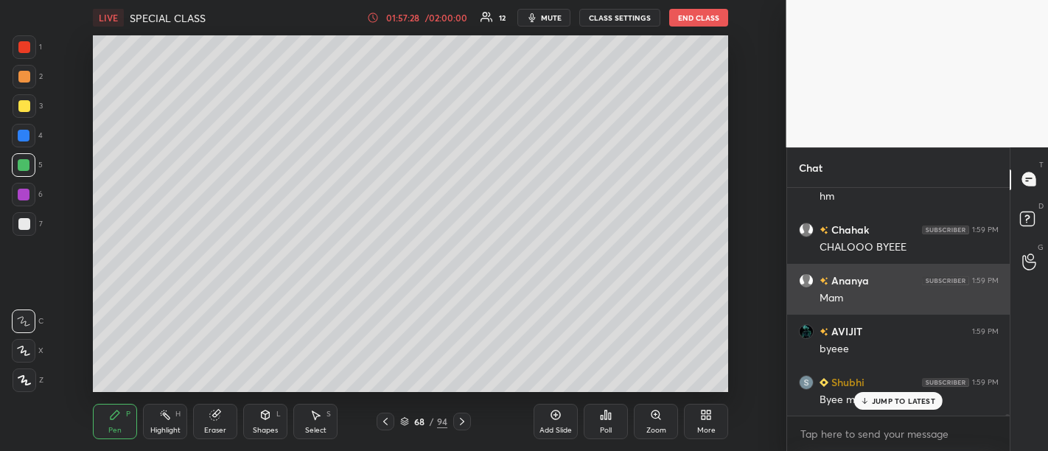
scroll to position [32305, 0]
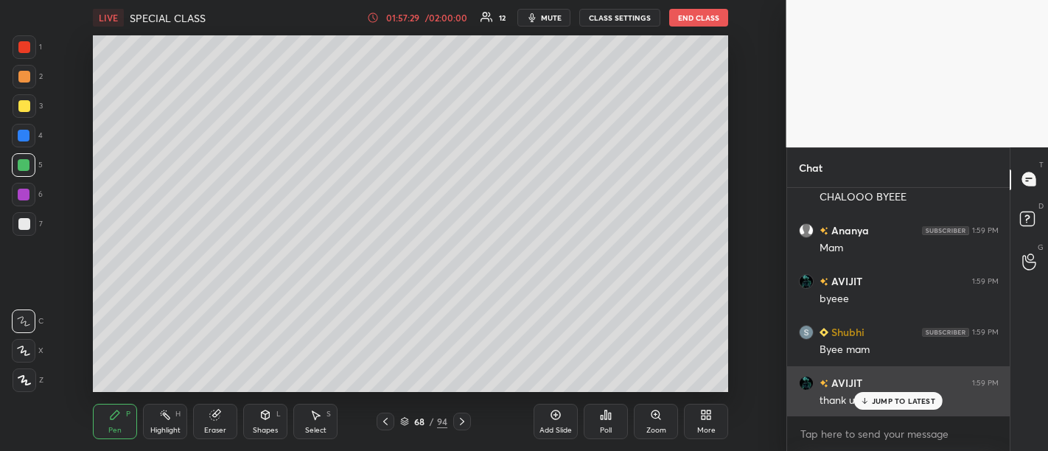
click at [895, 403] on p "JUMP TO LATEST" at bounding box center [903, 400] width 63 height 9
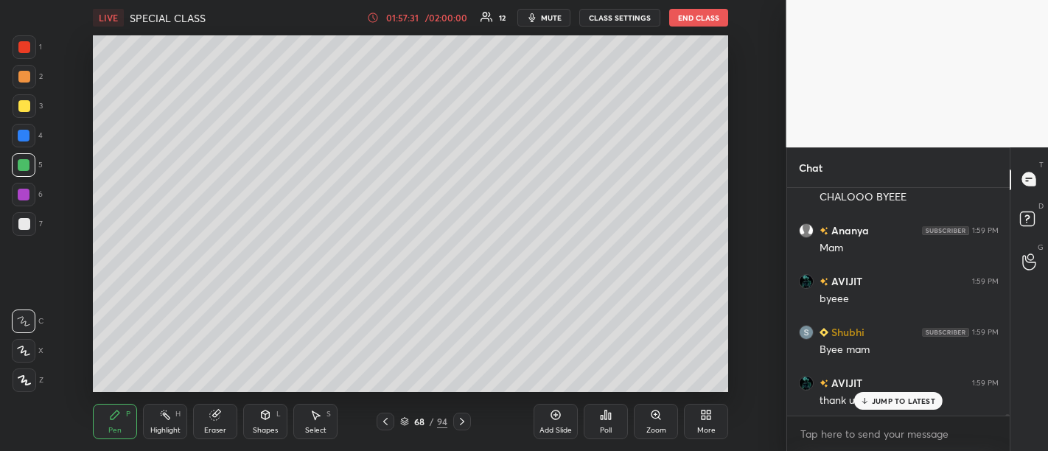
scroll to position [32356, 0]
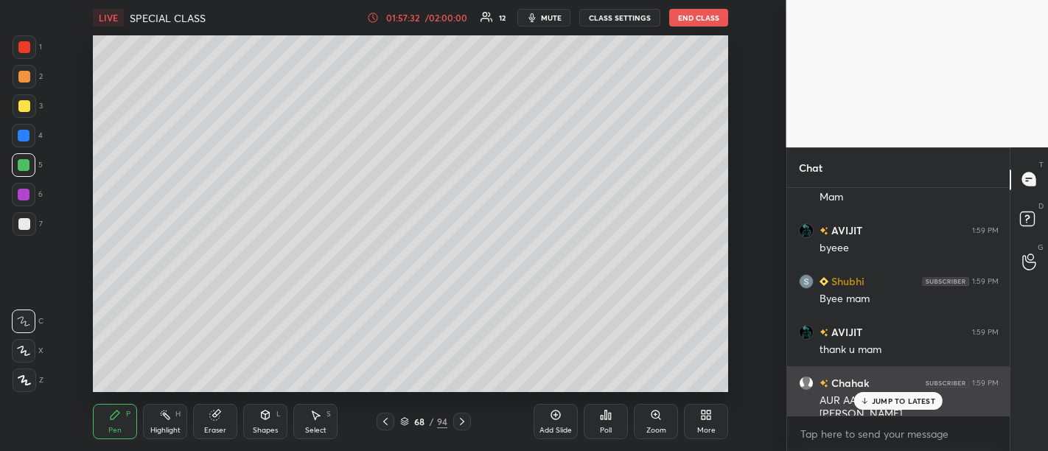
click at [883, 408] on div "JUMP TO LATEST" at bounding box center [898, 401] width 88 height 18
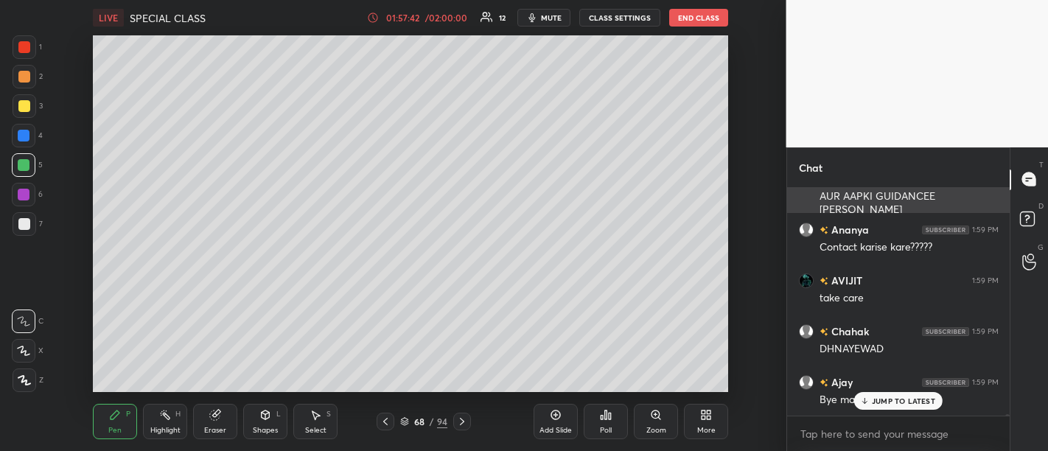
scroll to position [32623, 0]
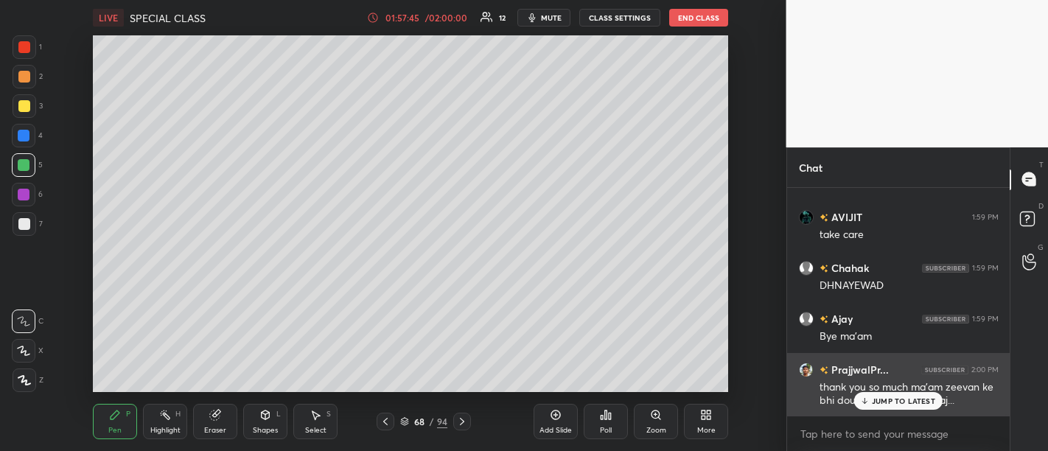
click at [905, 400] on p "JUMP TO LATEST" at bounding box center [903, 400] width 63 height 9
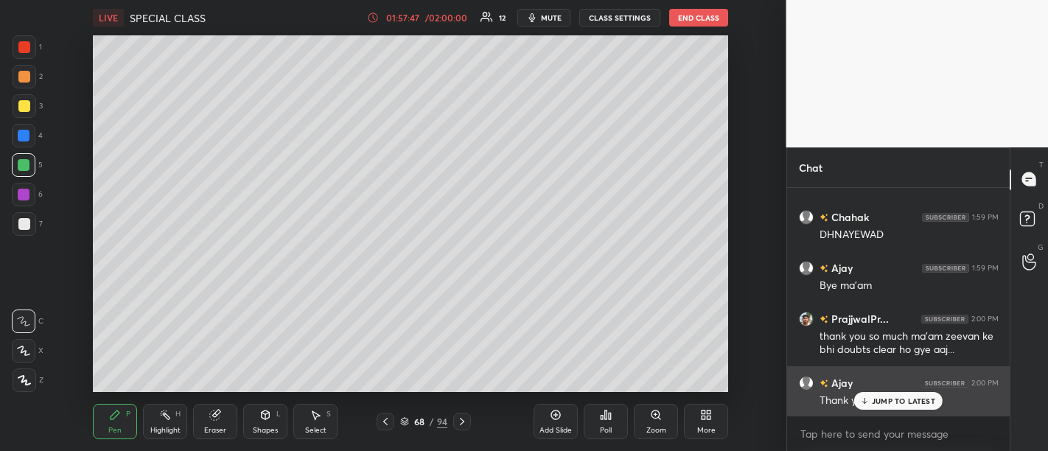
click at [901, 399] on p "JUMP TO LATEST" at bounding box center [903, 400] width 63 height 9
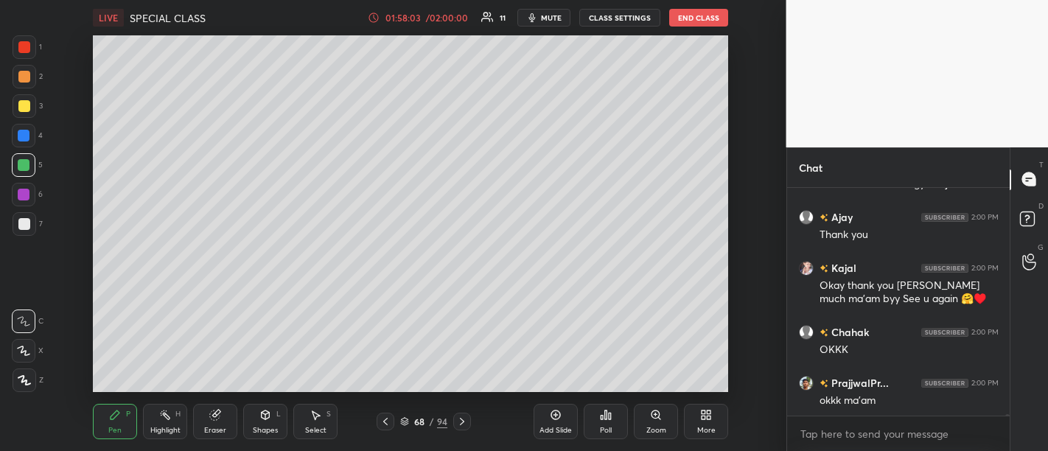
scroll to position [32891, 0]
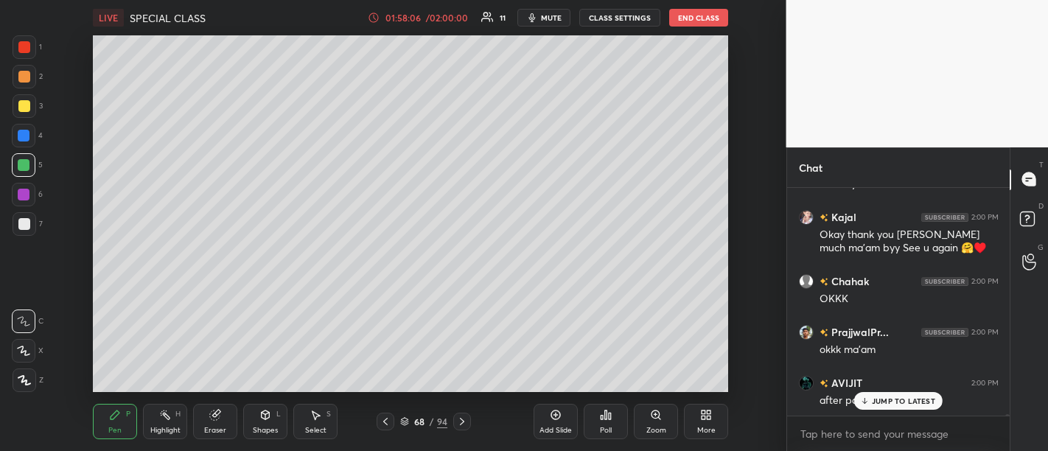
click at [886, 403] on p "JUMP TO LATEST" at bounding box center [903, 400] width 63 height 9
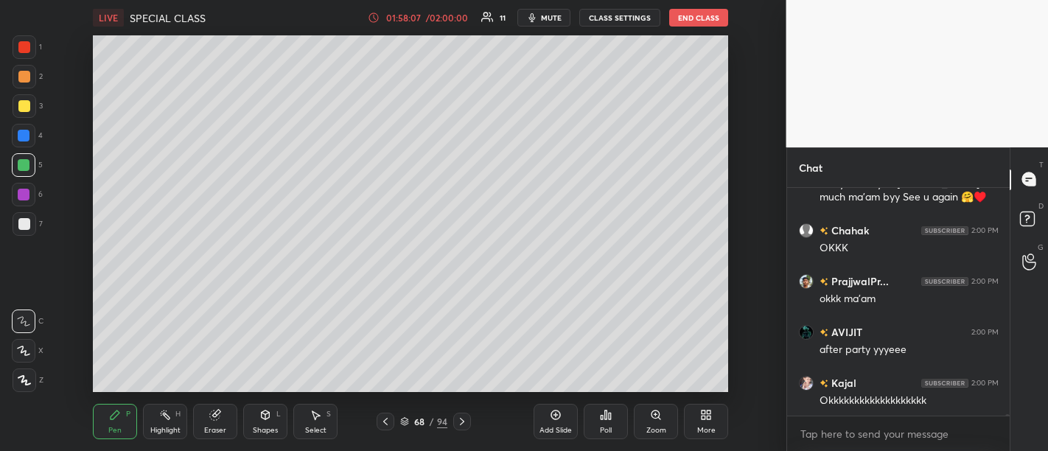
click at [561, 420] on icon at bounding box center [556, 415] width 12 height 12
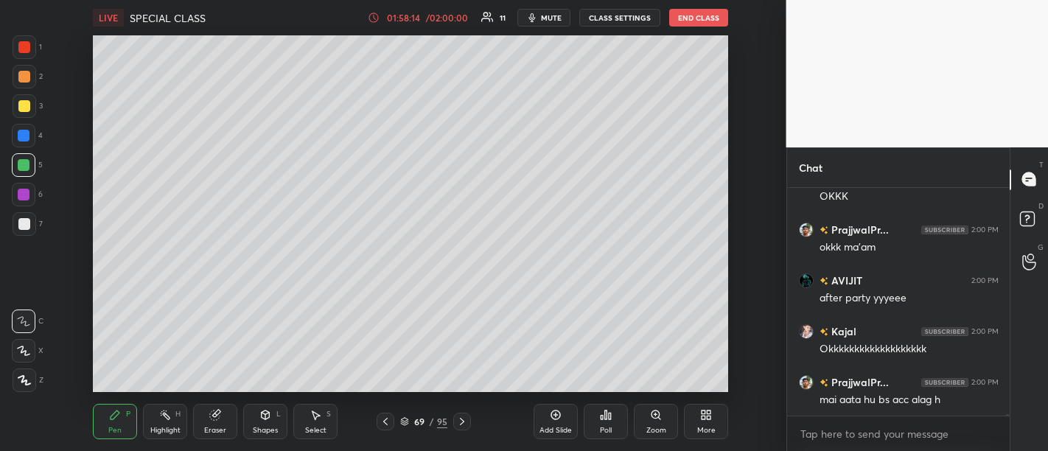
scroll to position [33044, 0]
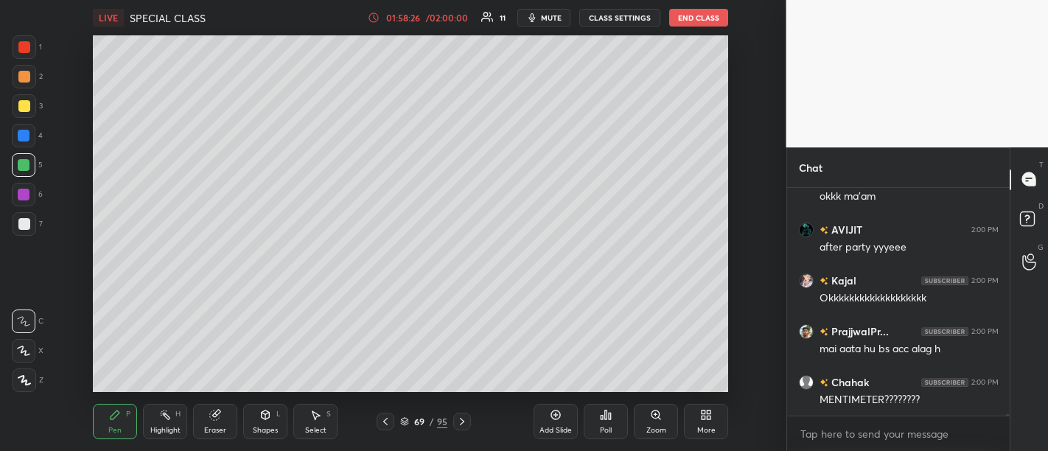
click at [552, 421] on div "Add Slide" at bounding box center [555, 421] width 44 height 35
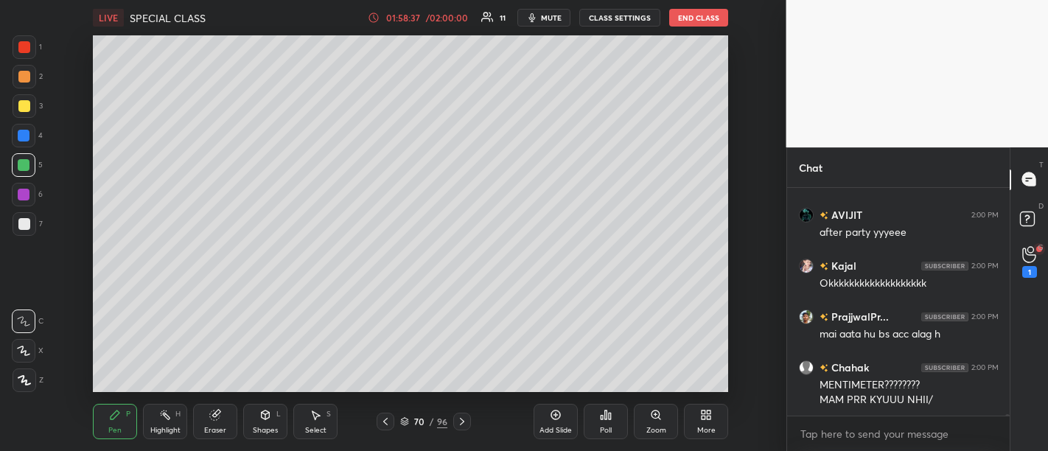
click at [1047, 266] on div "G Raise Hand (G) 1" at bounding box center [1029, 262] width 38 height 41
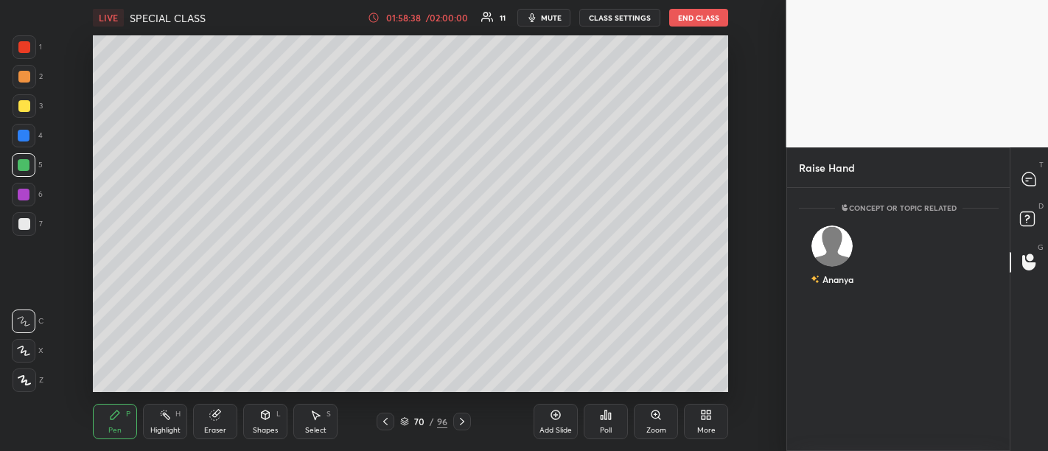
click at [1032, 200] on div "D Doubts (D)" at bounding box center [1029, 220] width 38 height 41
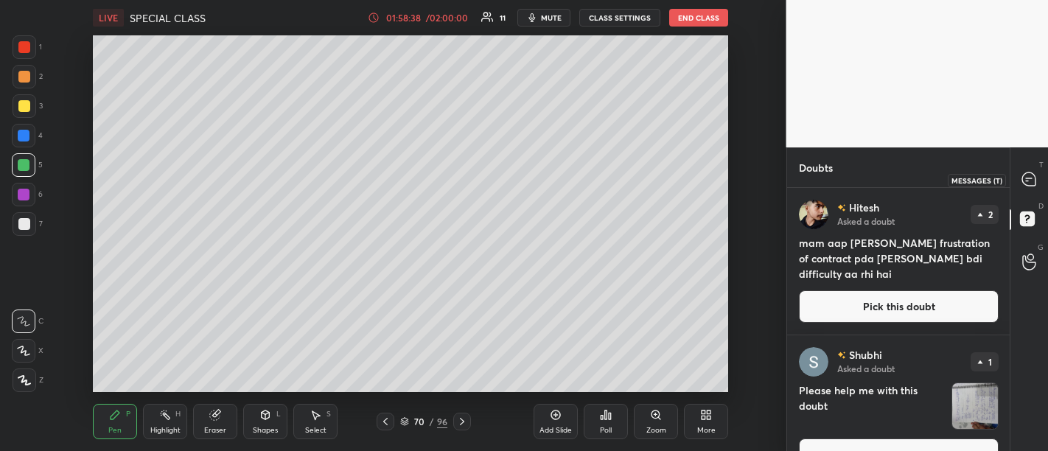
click at [1022, 191] on div at bounding box center [1029, 180] width 29 height 27
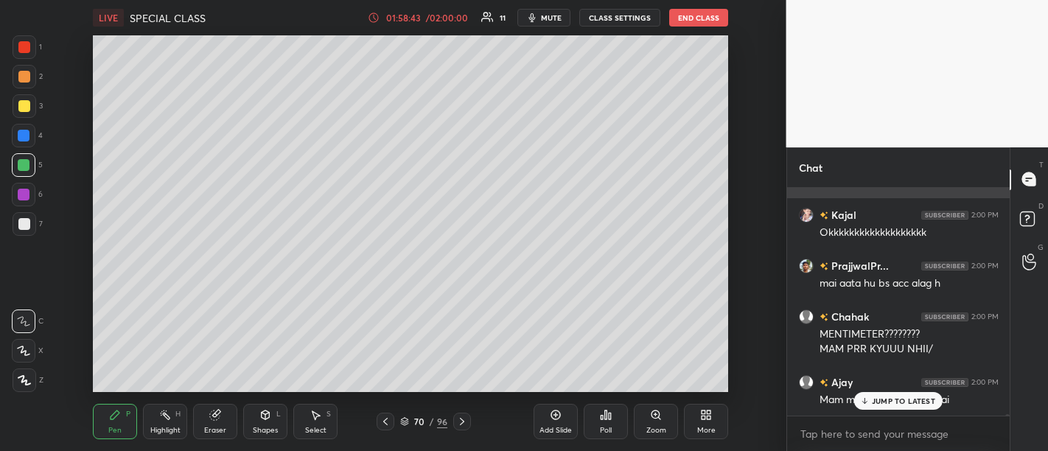
scroll to position [33160, 0]
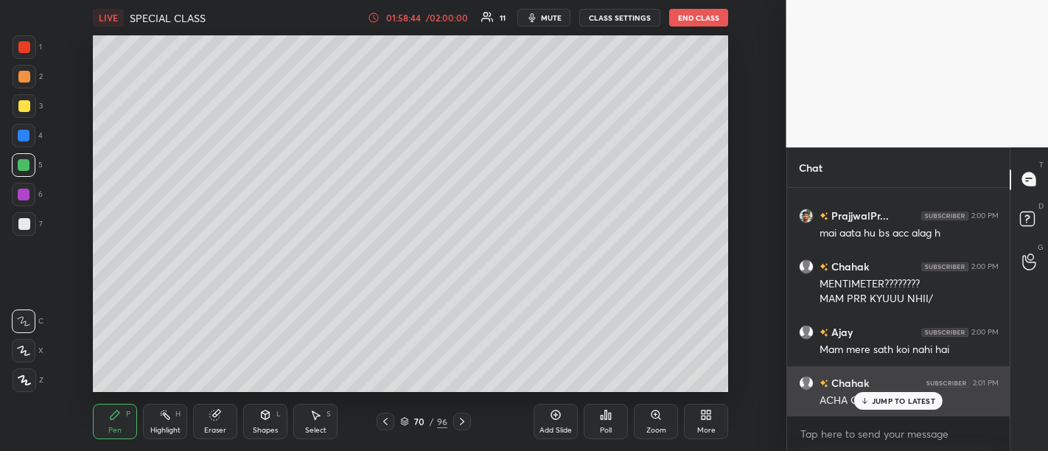
click at [898, 410] on div "JUMP TO LATEST" at bounding box center [898, 401] width 88 height 18
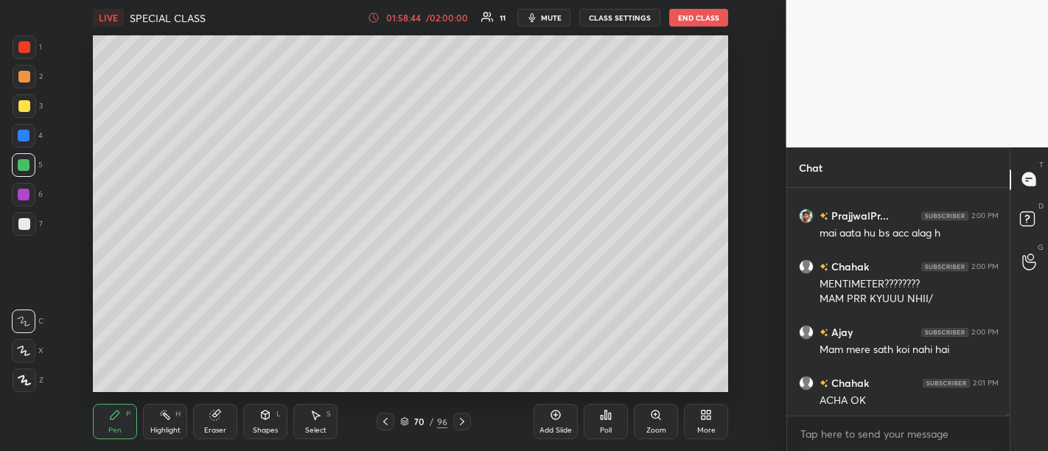
scroll to position [33211, 0]
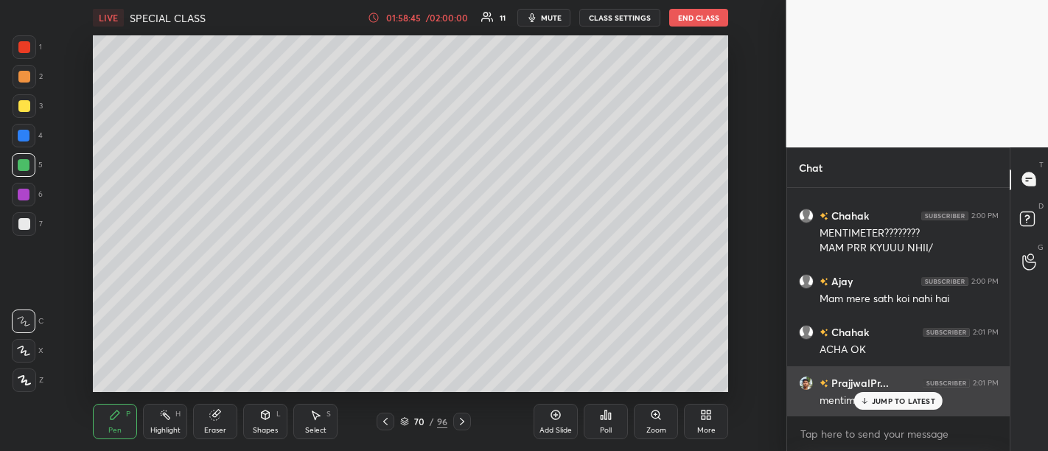
click at [903, 394] on div "JUMP TO LATEST" at bounding box center [898, 401] width 88 height 18
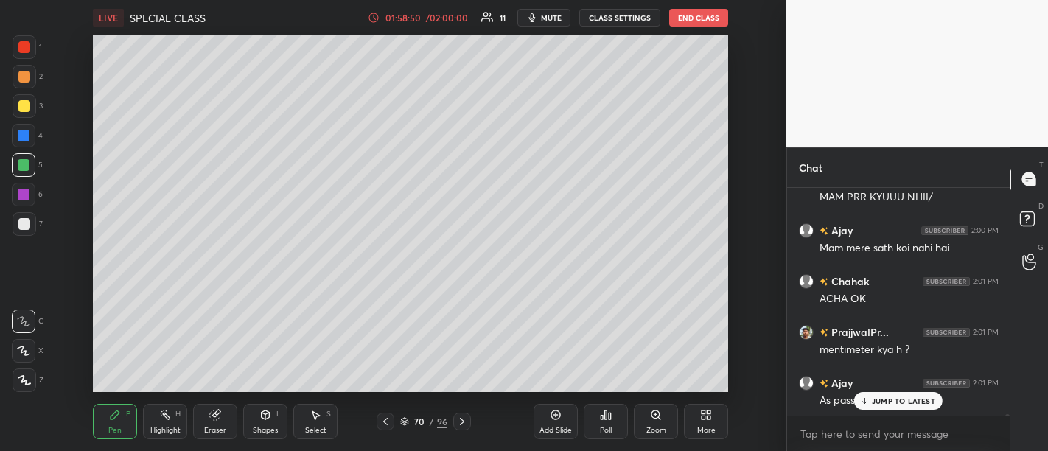
scroll to position [33312, 0]
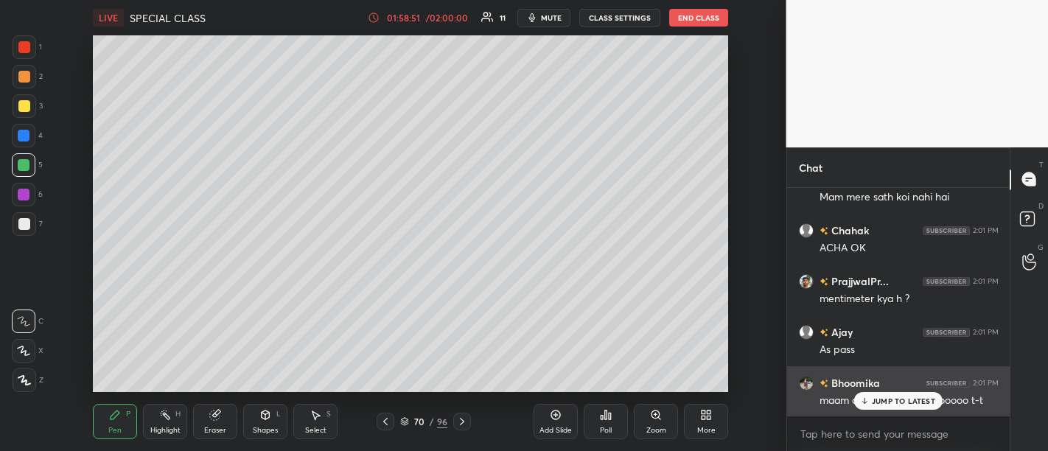
click at [886, 404] on p "JUMP TO LATEST" at bounding box center [903, 400] width 63 height 9
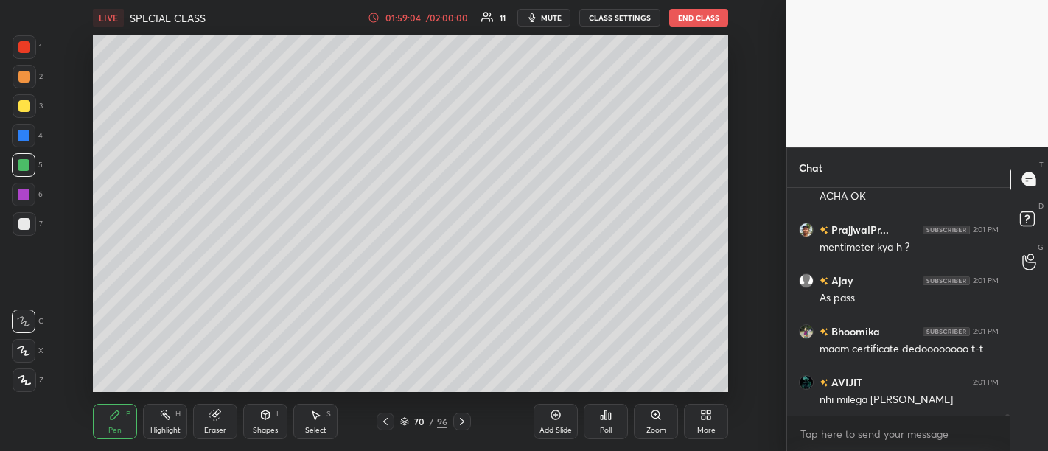
scroll to position [33415, 0]
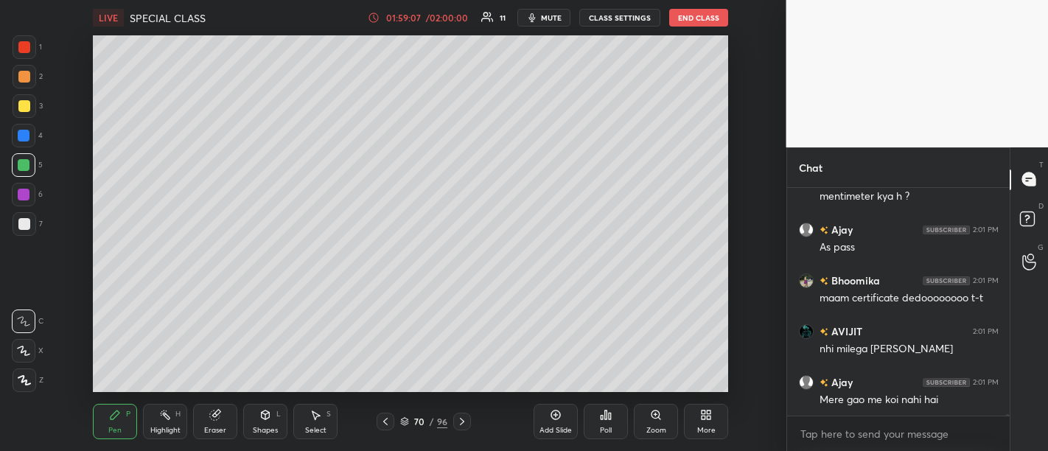
click at [562, 422] on div "Add Slide" at bounding box center [555, 421] width 44 height 35
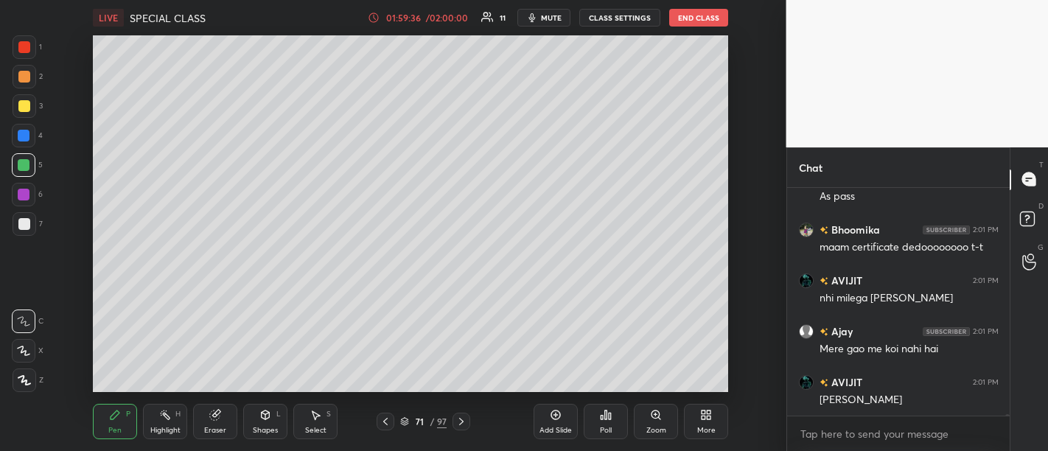
scroll to position [33516, 0]
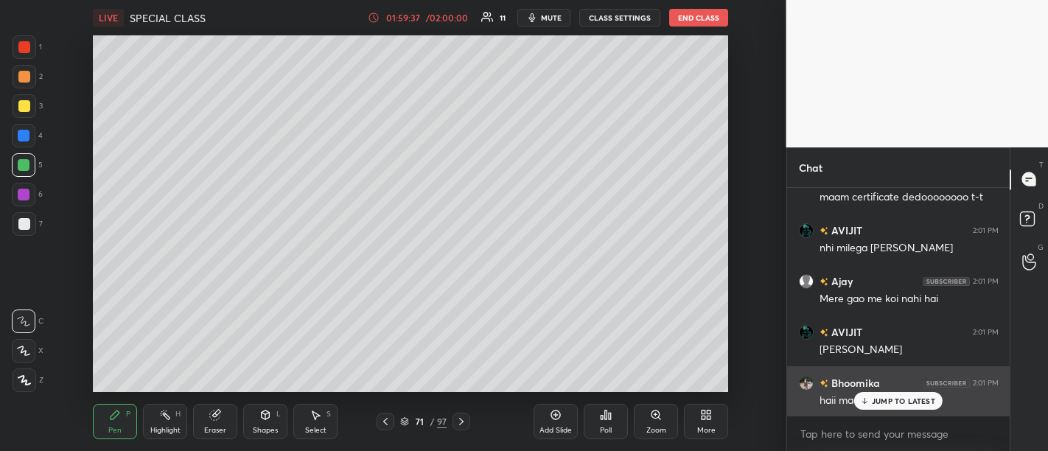
click at [900, 399] on p "JUMP TO LATEST" at bounding box center [903, 400] width 63 height 9
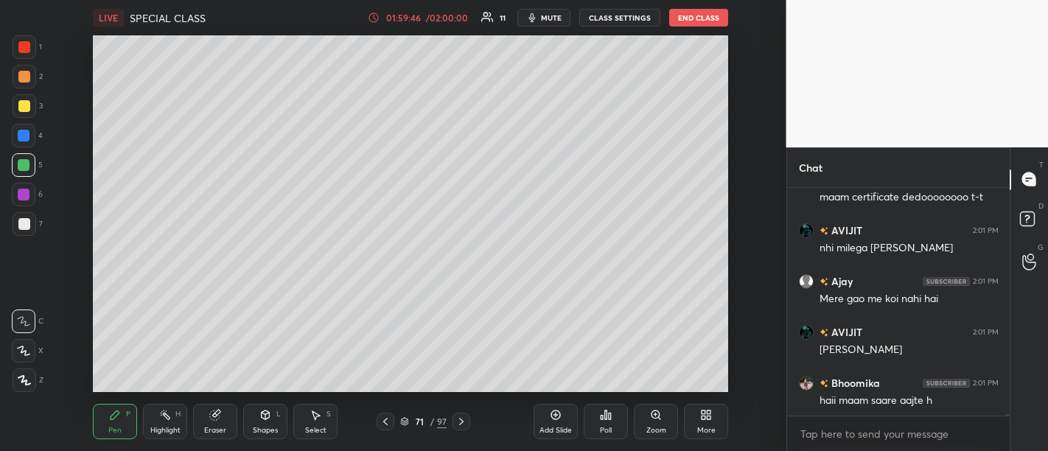
scroll to position [33566, 0]
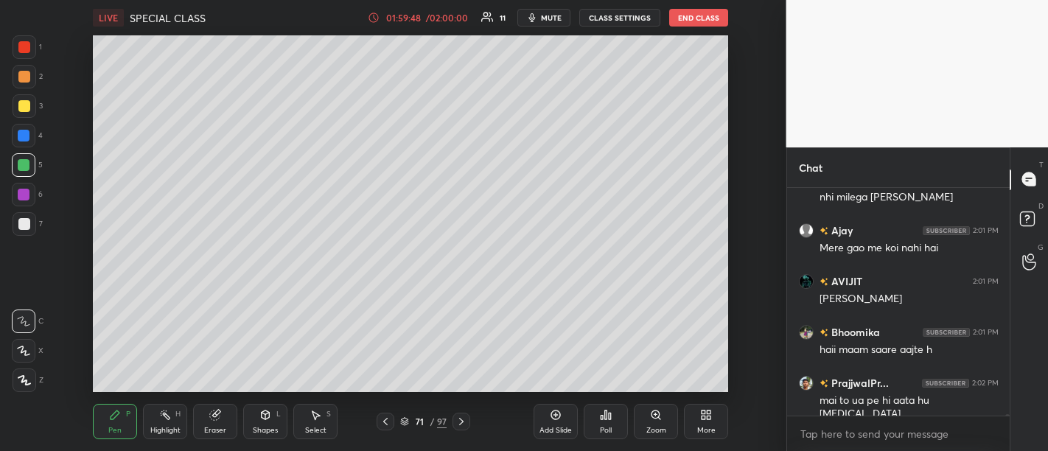
click at [550, 420] on icon at bounding box center [556, 415] width 12 height 12
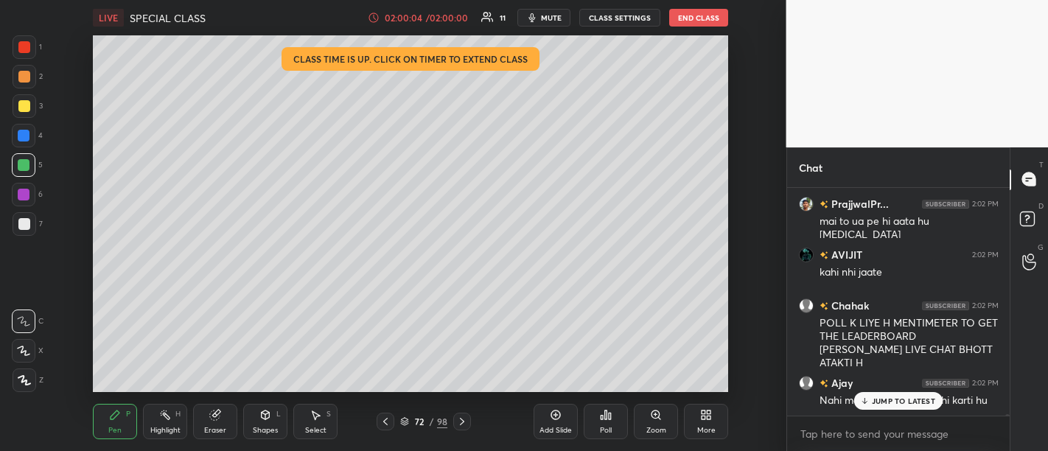
scroll to position [33796, 0]
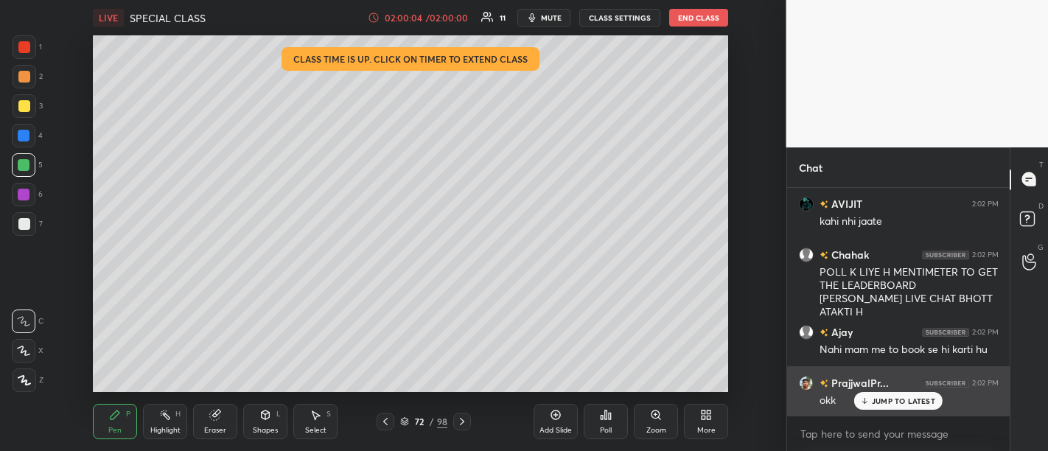
click at [900, 401] on p "JUMP TO LATEST" at bounding box center [903, 400] width 63 height 9
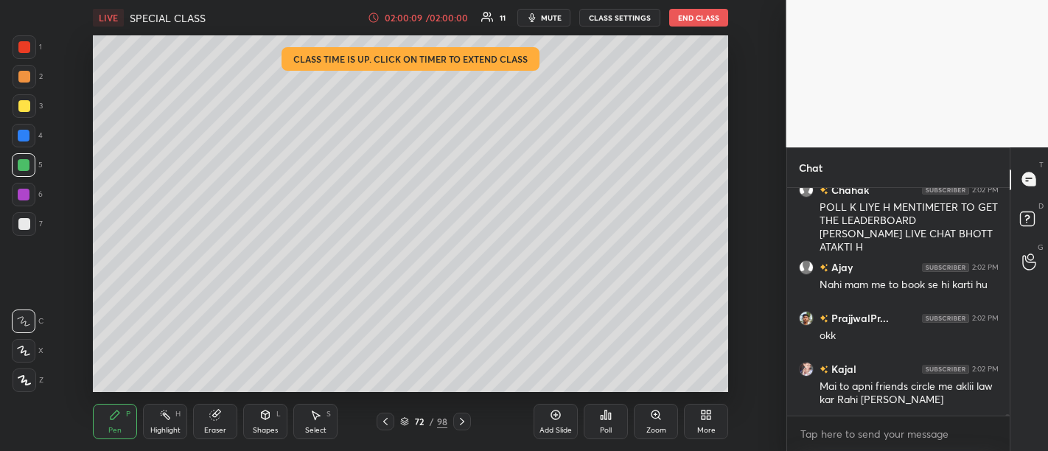
scroll to position [33925, 0]
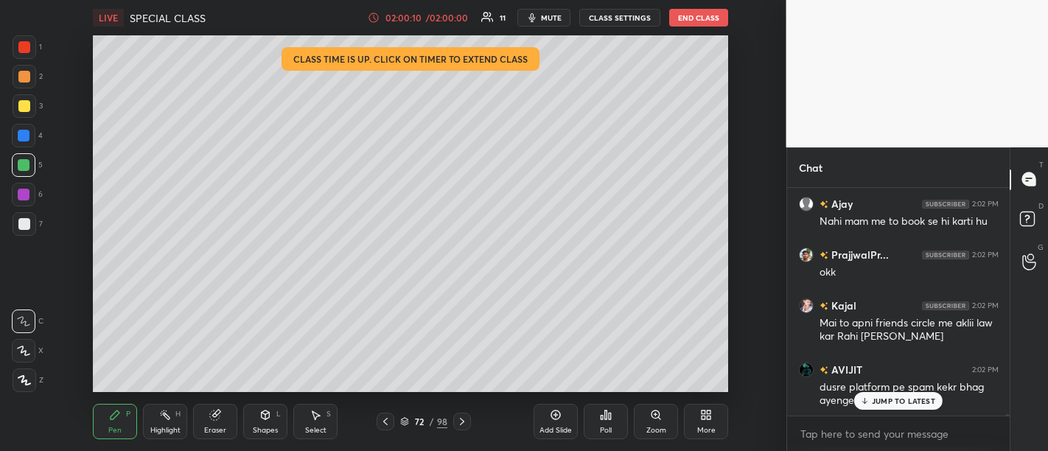
click at [891, 404] on p "JUMP TO LATEST" at bounding box center [903, 400] width 63 height 9
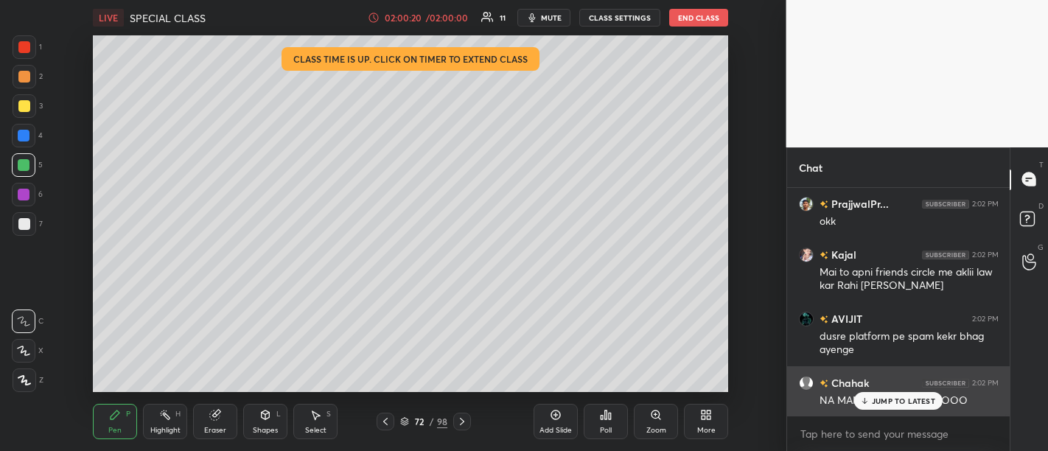
click at [886, 405] on p "JUMP TO LATEST" at bounding box center [903, 400] width 63 height 9
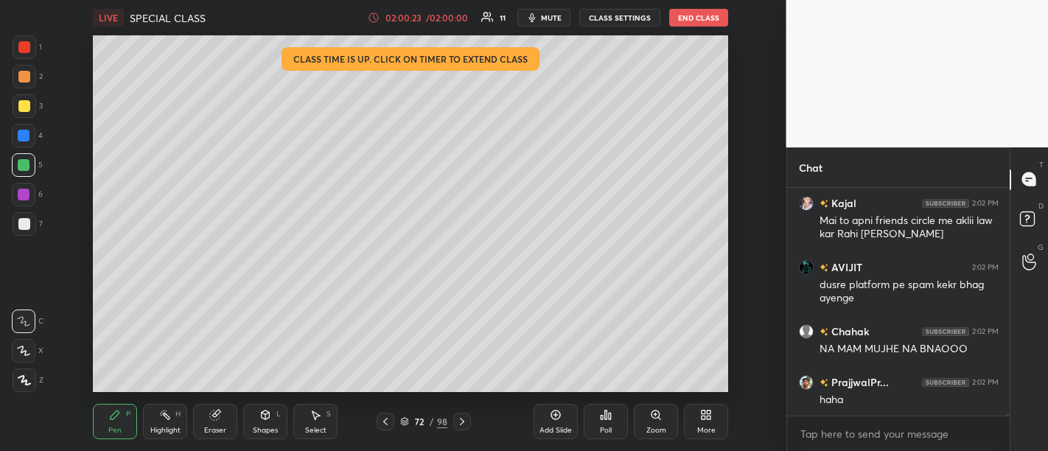
click at [565, 427] on div "Add Slide" at bounding box center [555, 430] width 32 height 7
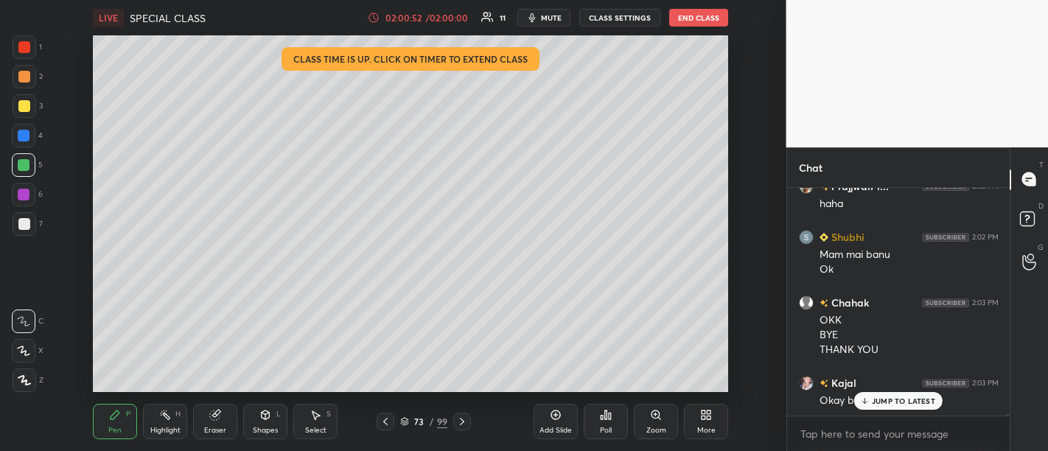
scroll to position [34274, 0]
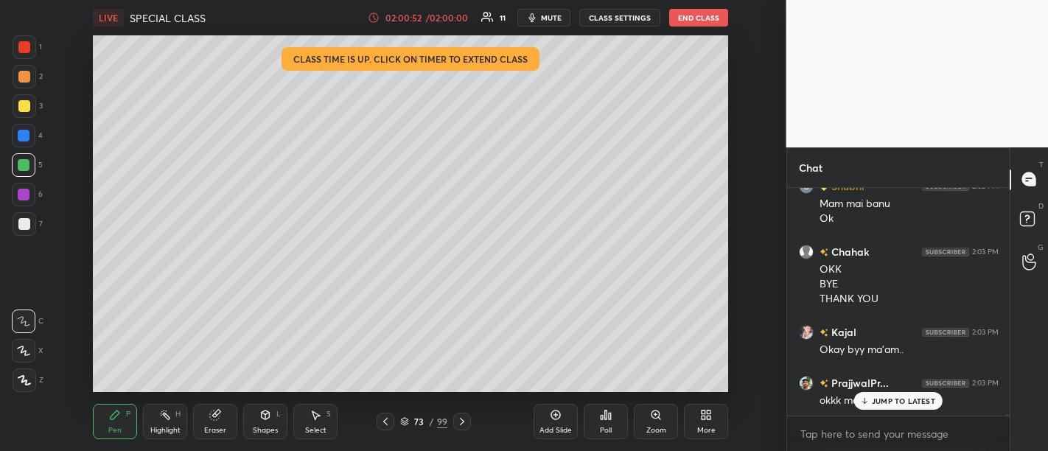
click at [908, 402] on p "JUMP TO LATEST" at bounding box center [903, 400] width 63 height 9
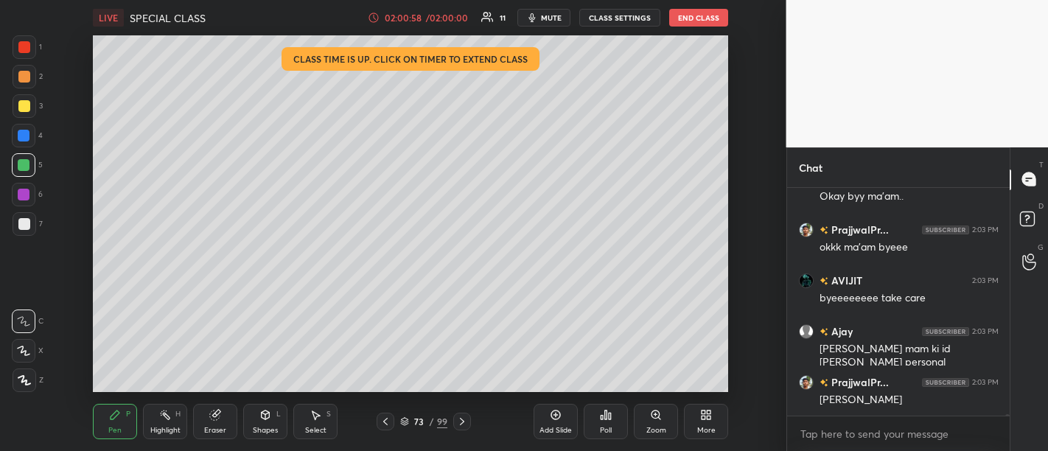
scroll to position [34478, 0]
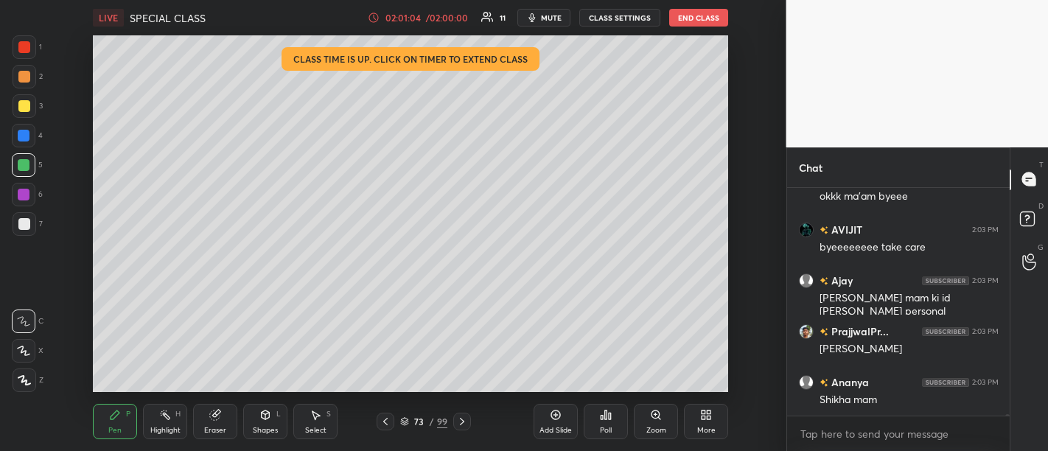
click at [686, 15] on button "End Class" at bounding box center [698, 18] width 59 height 18
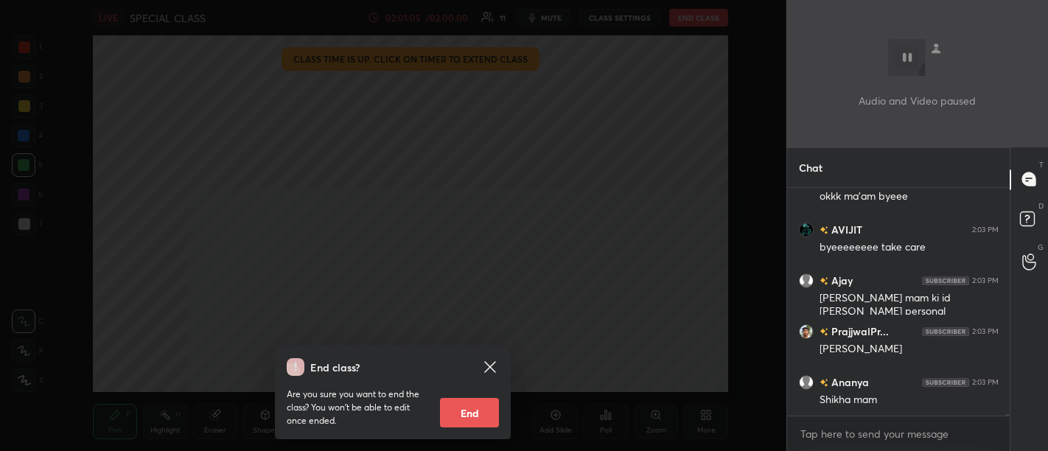
scroll to position [34529, 0]
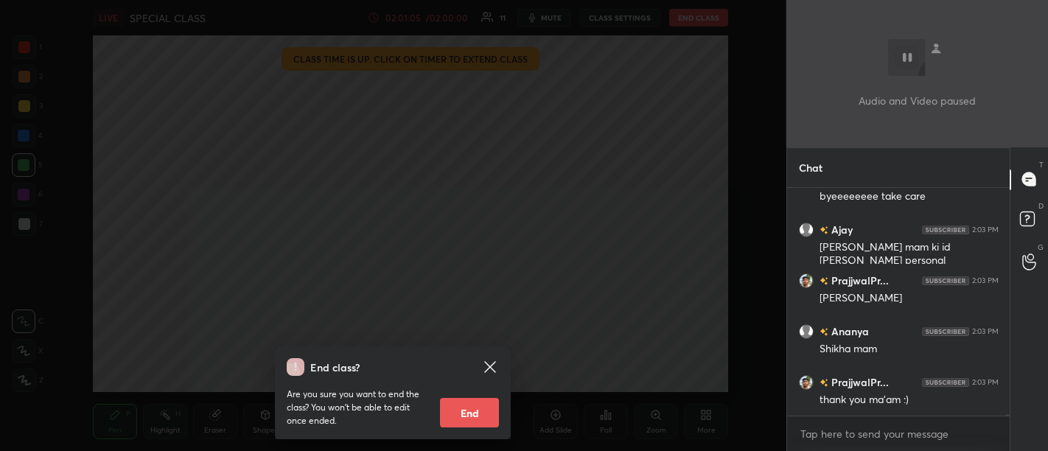
click at [474, 410] on button "End" at bounding box center [469, 412] width 59 height 29
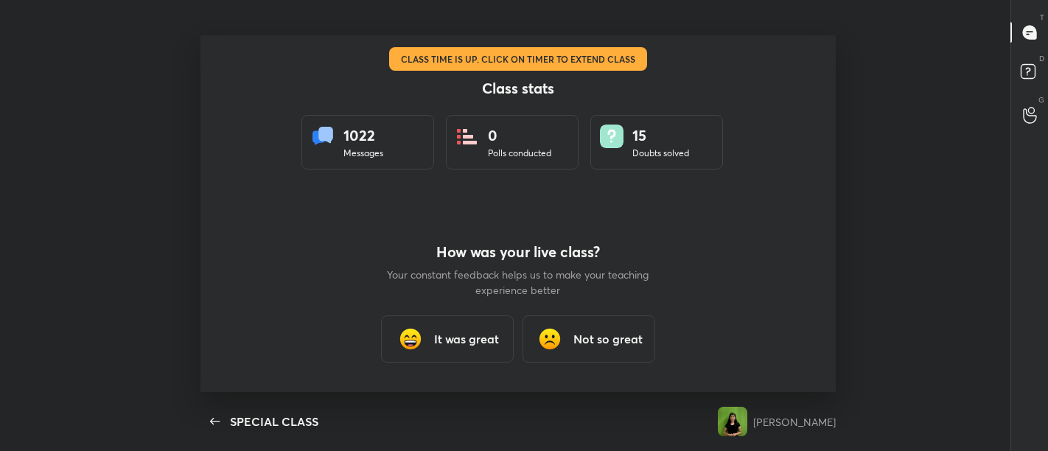
scroll to position [0, 0]
